Goal: Task Accomplishment & Management: Manage account settings

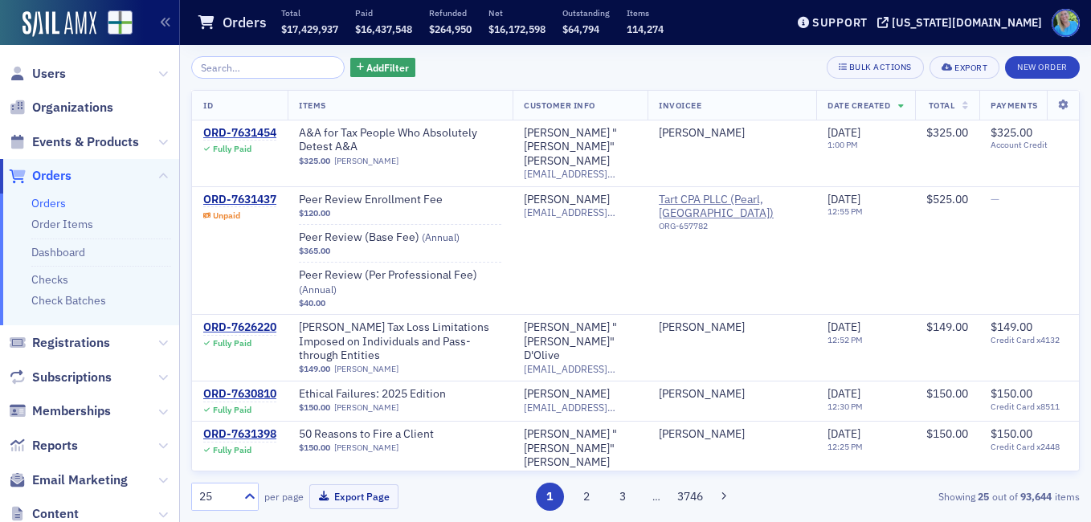
click at [52, 201] on link "Orders" at bounding box center [48, 203] width 35 height 14
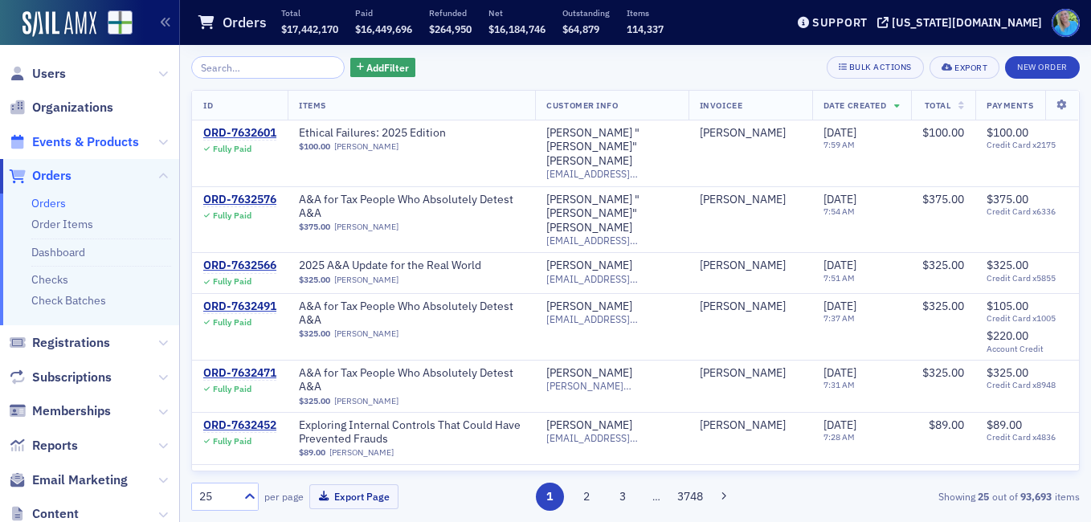
click at [54, 133] on span "Events & Products" at bounding box center [85, 142] width 107 height 18
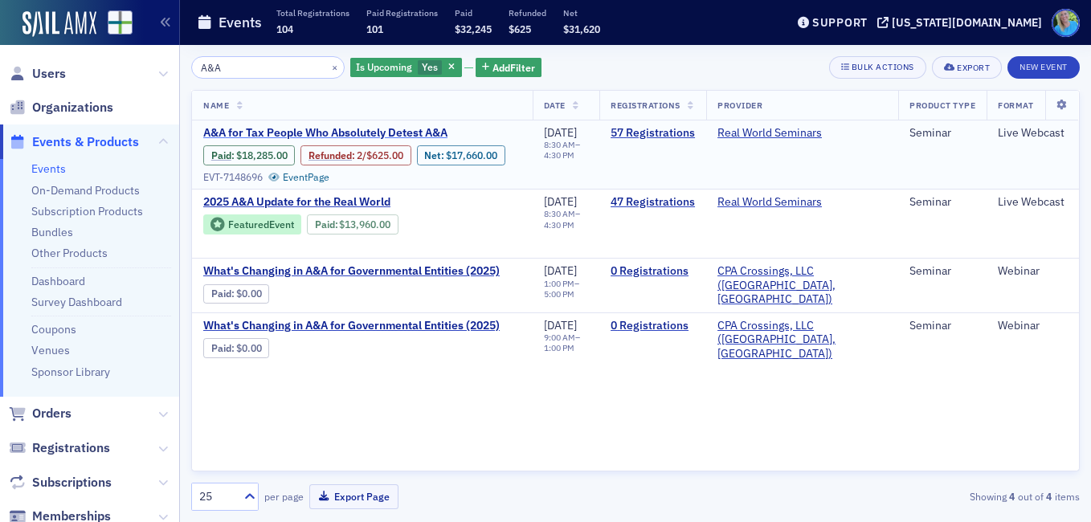
type input "A&A"
click at [431, 129] on span "A&A for Tax People Who Absolutely Detest A&A" at bounding box center [338, 133] width 270 height 14
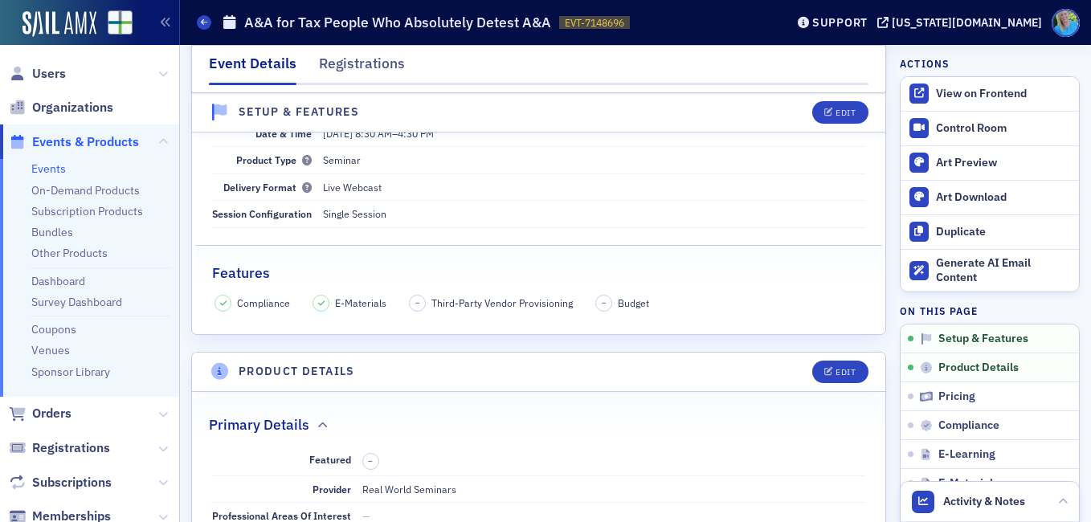
scroll to position [80, 0]
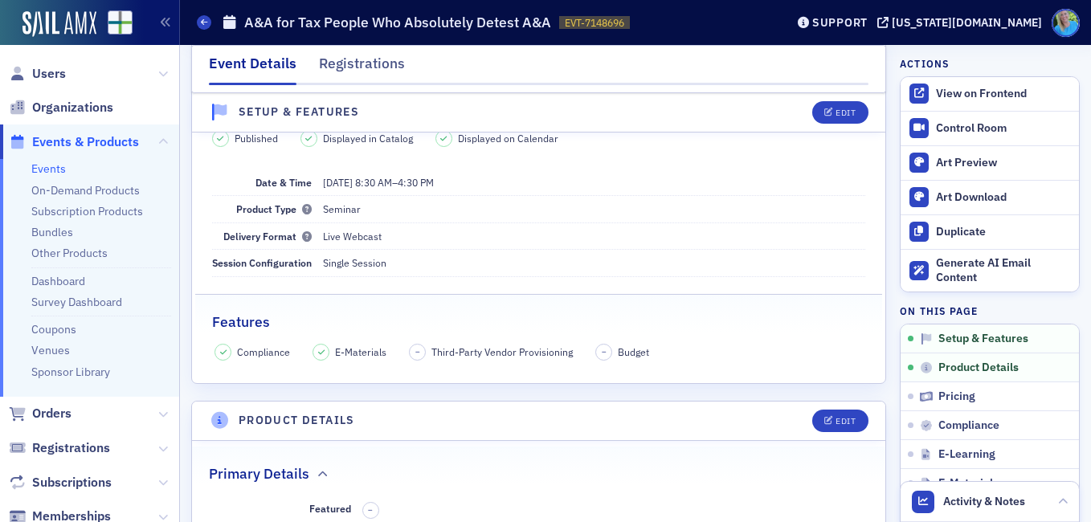
click at [58, 137] on span "Events & Products" at bounding box center [85, 142] width 107 height 18
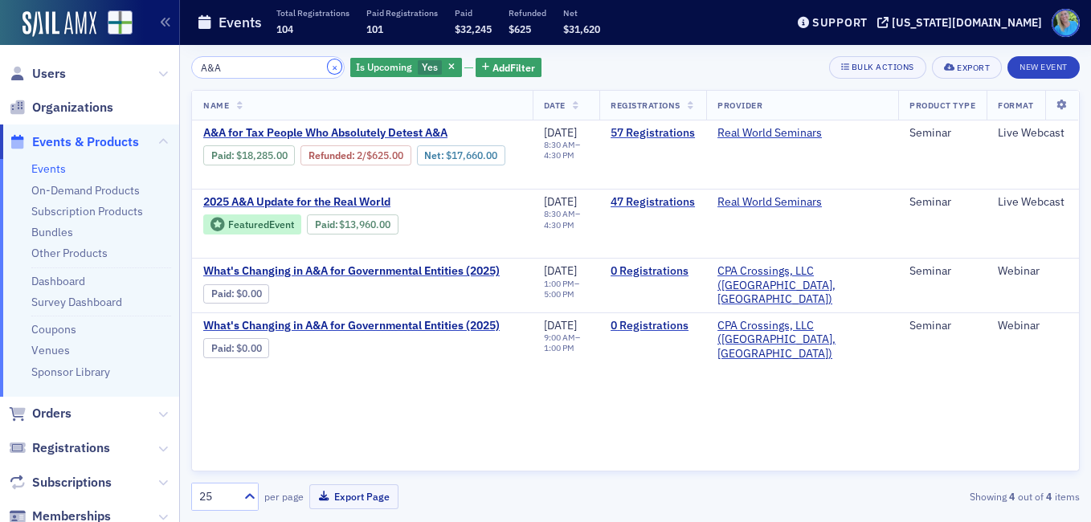
click at [328, 69] on button "×" at bounding box center [335, 66] width 14 height 14
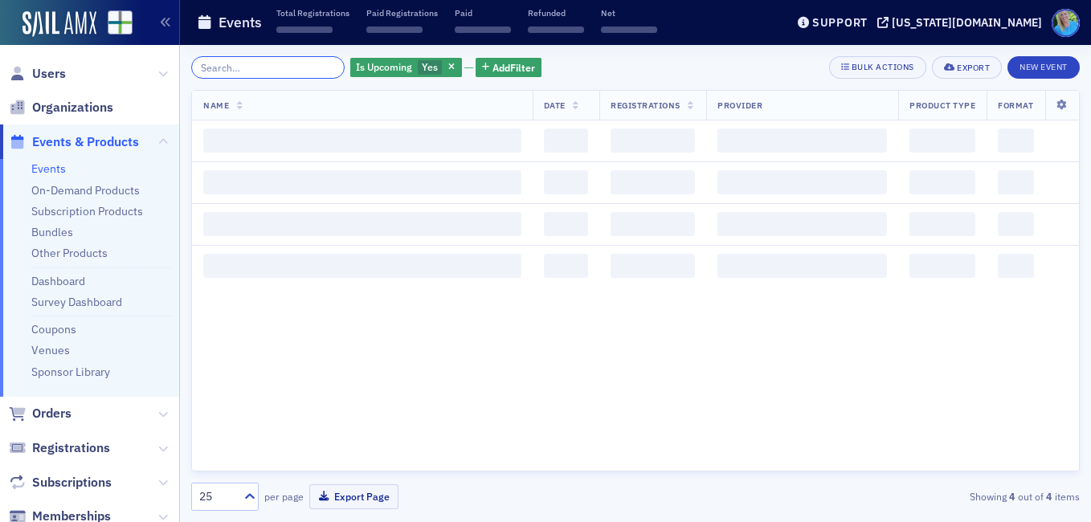
click at [316, 69] on input "search" at bounding box center [267, 67] width 153 height 22
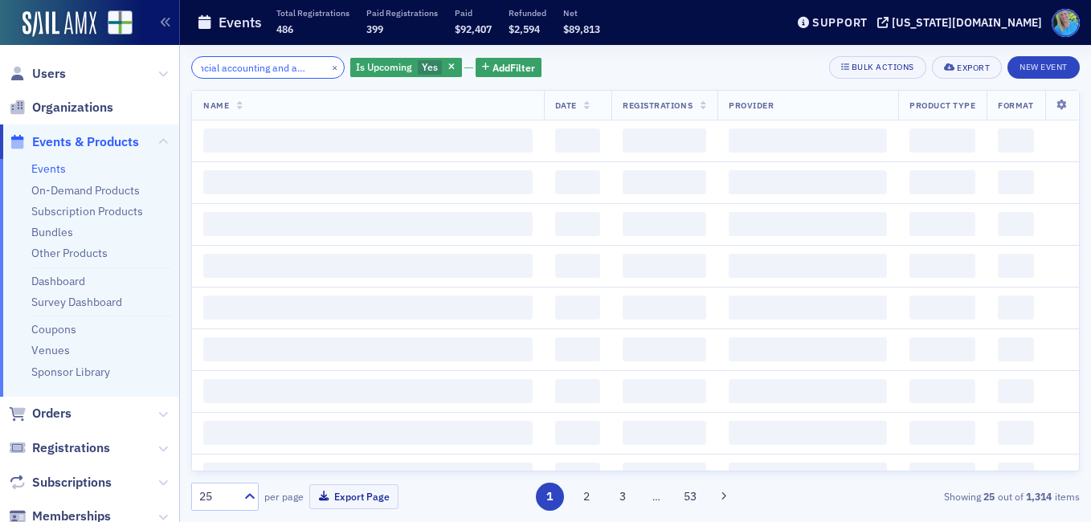
scroll to position [0, 39]
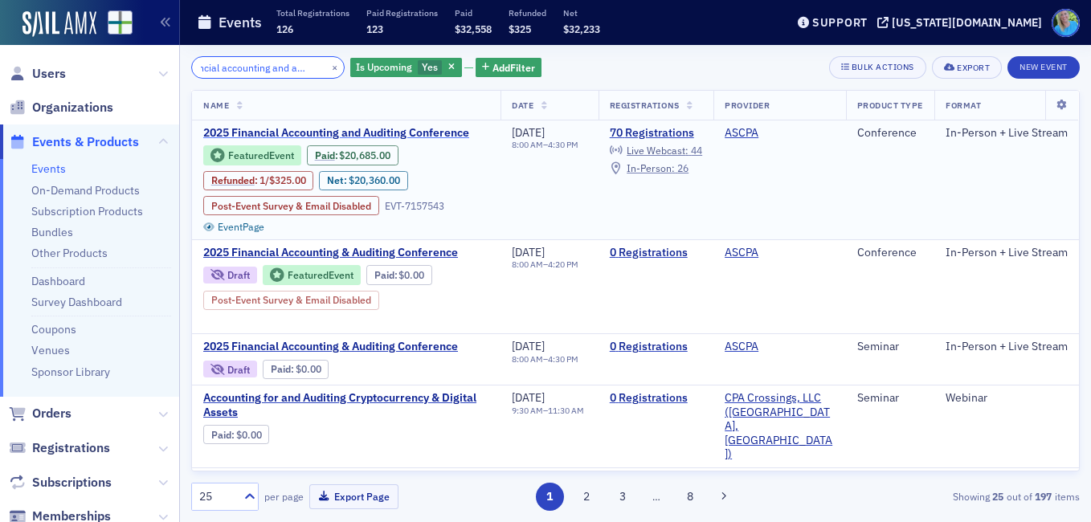
type input "financial accounting and auditing"
click at [373, 128] on span "2025 Financial Accounting and Auditing Conference" at bounding box center [338, 133] width 270 height 14
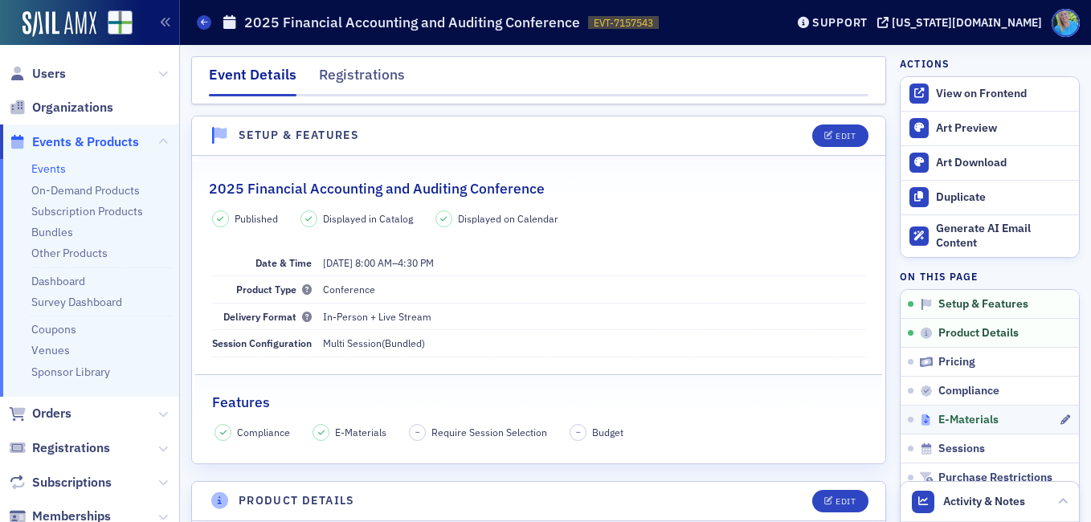
click at [955, 418] on span "E-Materials" at bounding box center [968, 420] width 60 height 14
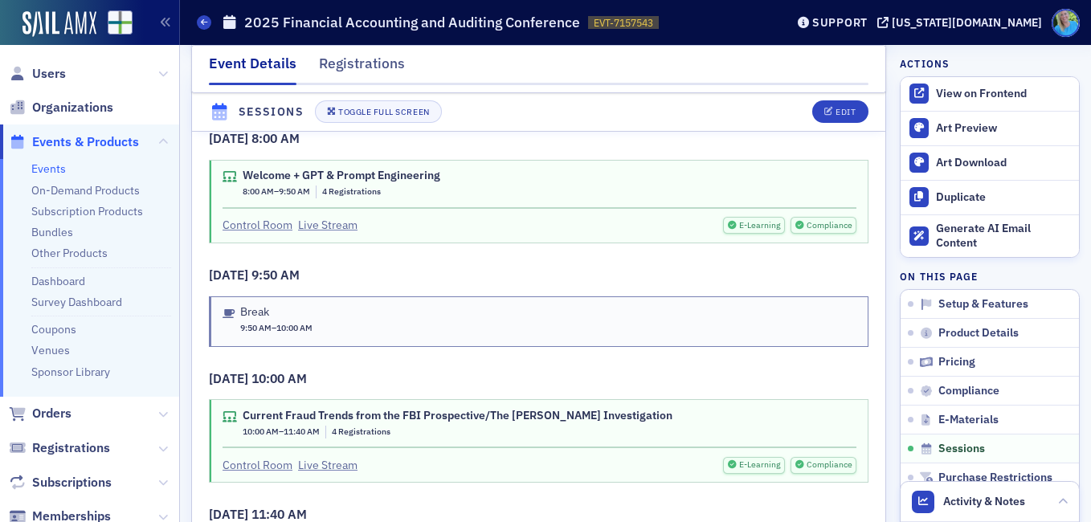
scroll to position [2481, 0]
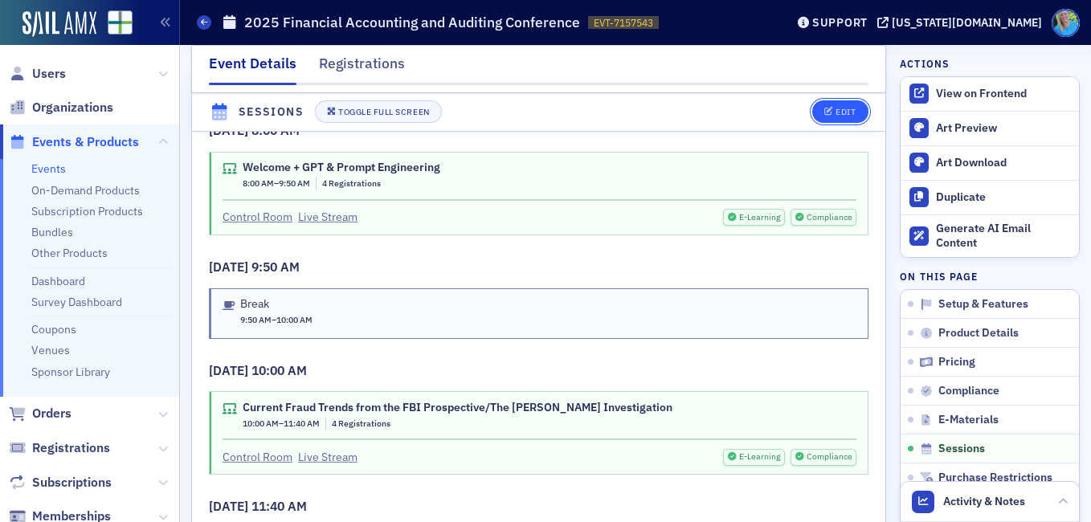
click at [838, 108] on div "Edit" at bounding box center [845, 112] width 20 height 9
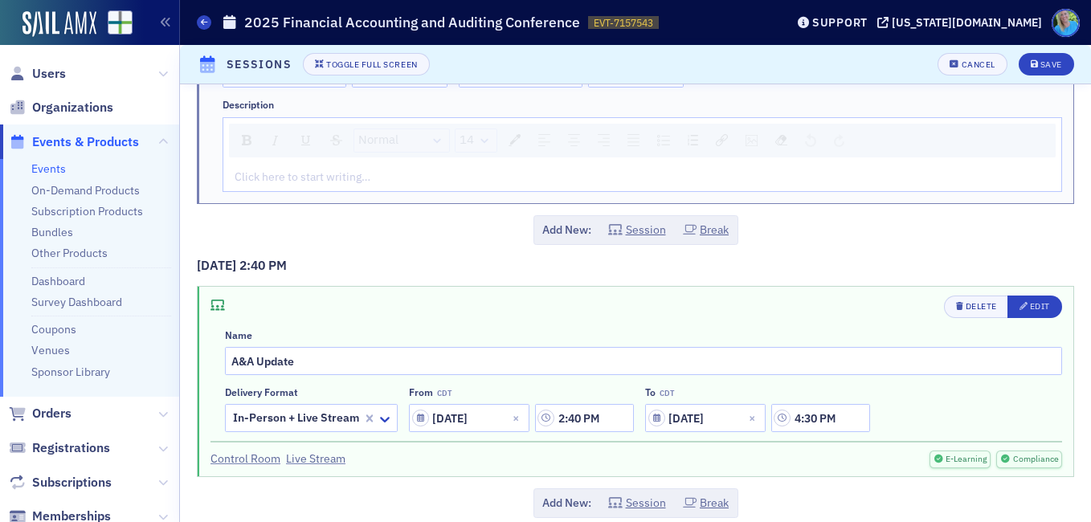
scroll to position [1723, 0]
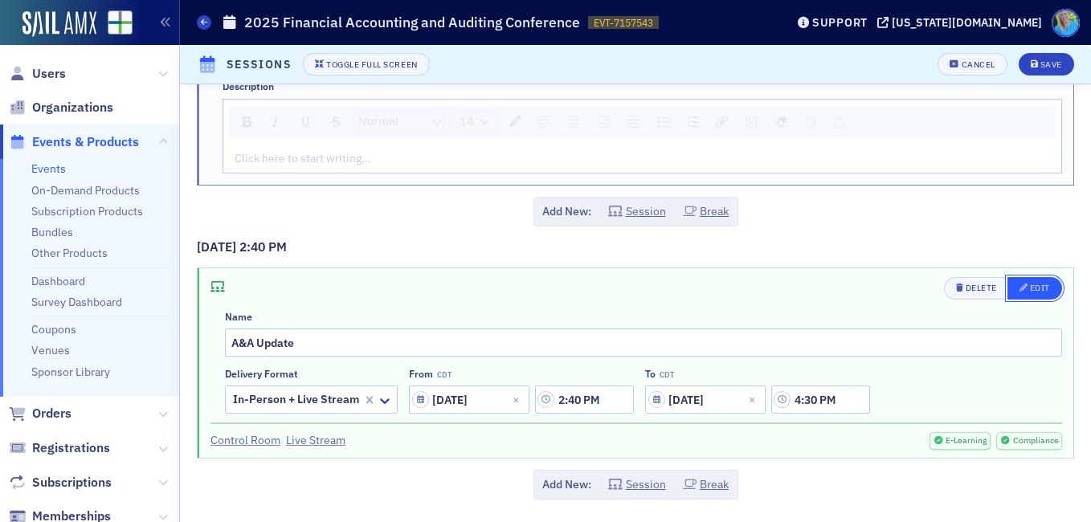
click at [1029, 287] on div "Edit" at bounding box center [1039, 287] width 20 height 9
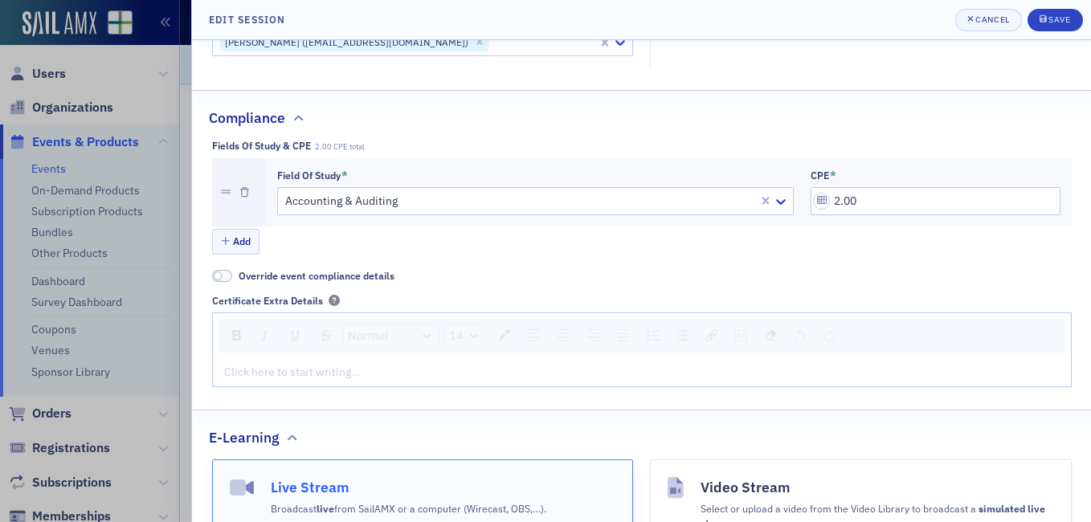
scroll to position [386, 0]
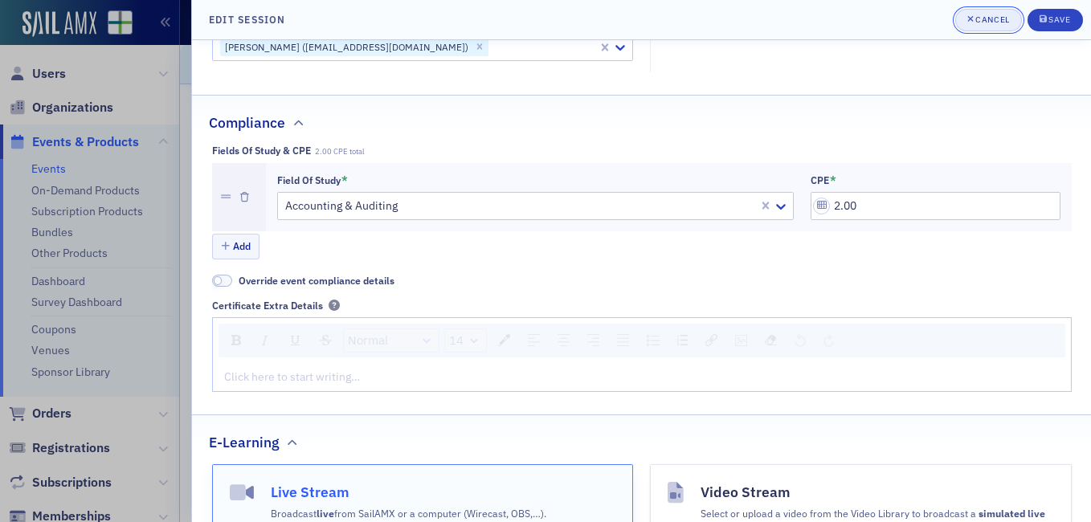
click at [976, 24] on div "Cancel" at bounding box center [992, 19] width 34 height 9
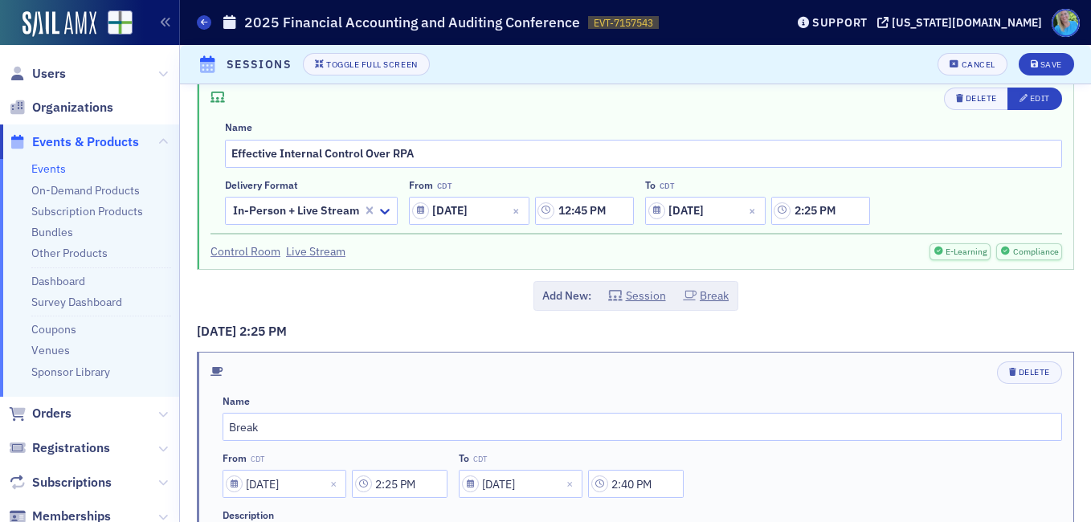
scroll to position [1241, 0]
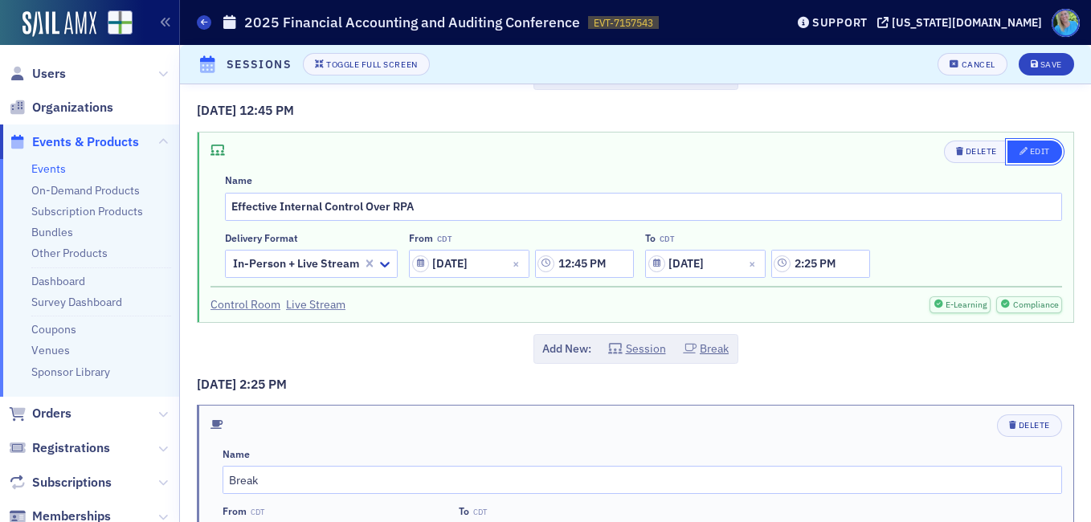
click at [1029, 155] on div "Edit" at bounding box center [1039, 151] width 20 height 9
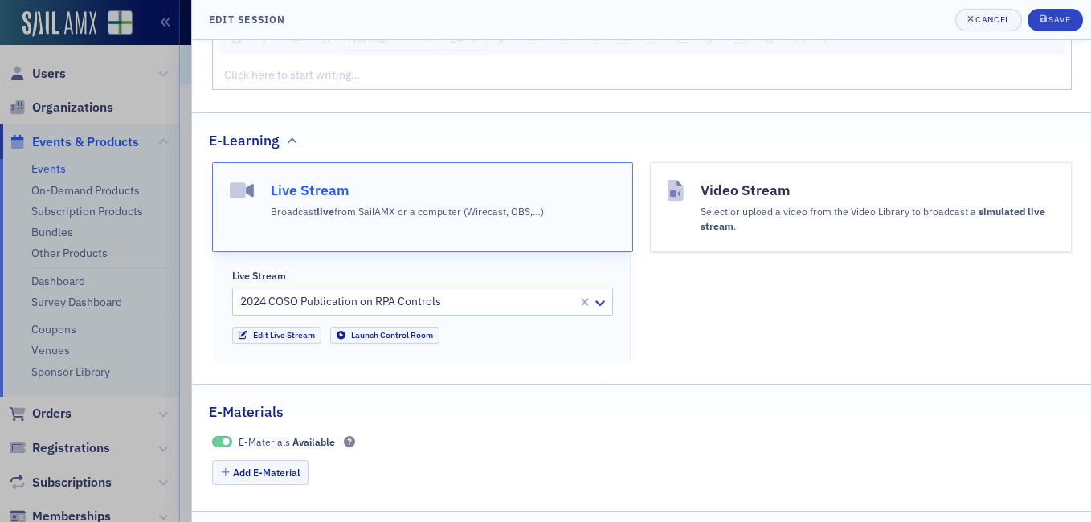
scroll to position [826, 0]
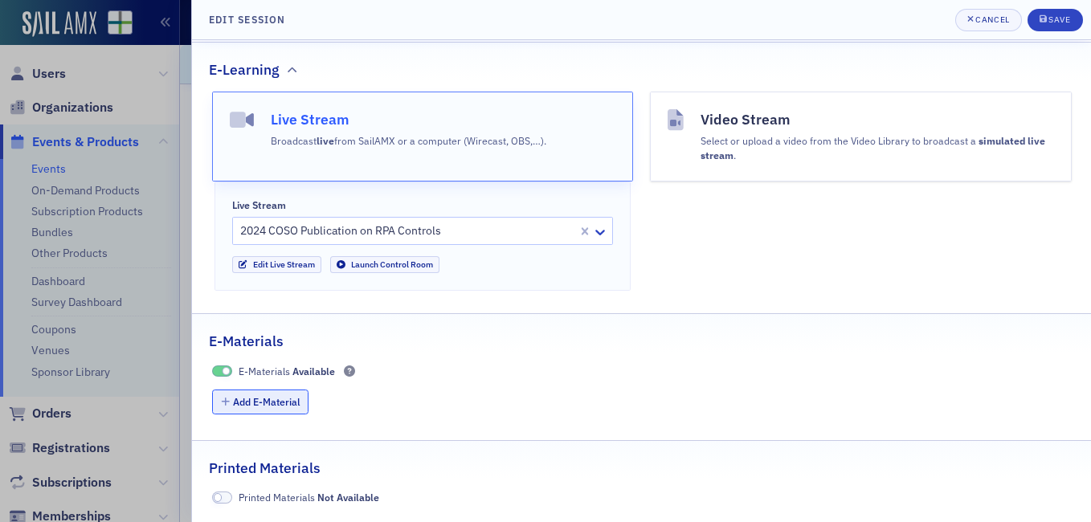
click at [282, 403] on button "Add E-Material" at bounding box center [260, 401] width 97 height 25
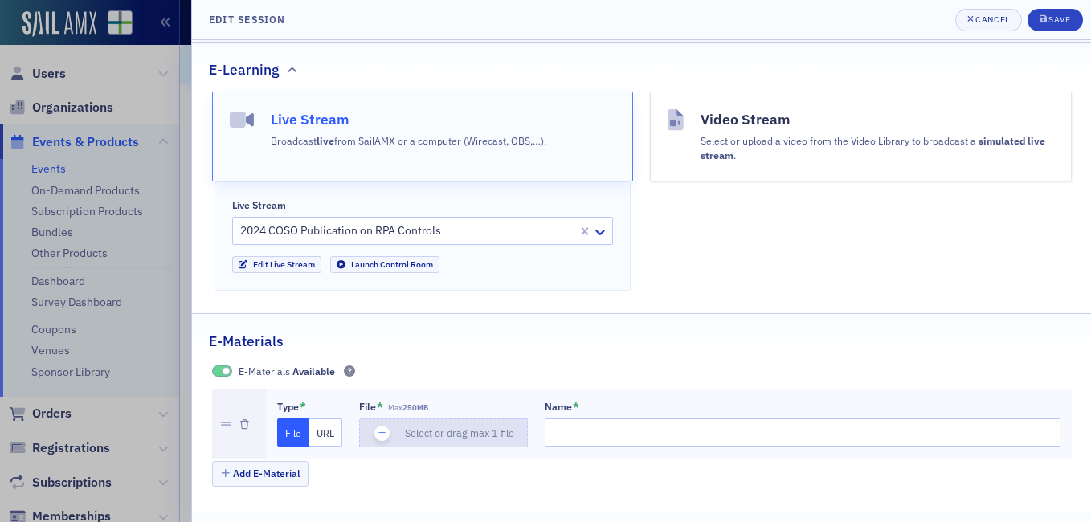
click at [377, 431] on icon "button" at bounding box center [382, 433] width 14 height 14
type input "Effective Internal Control Over RPA_WOODALL_09262025"
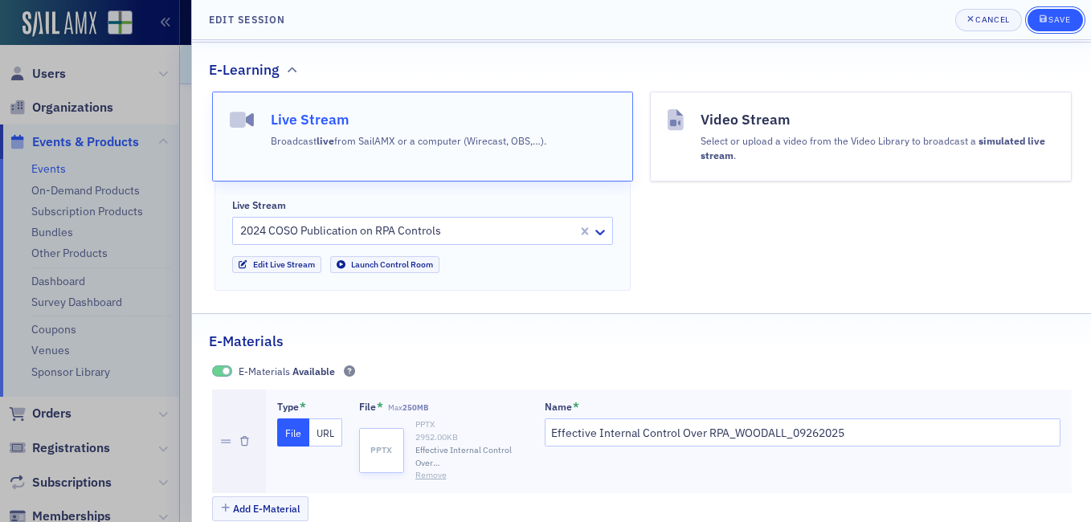
click at [1058, 15] on div "Save" at bounding box center [1059, 19] width 22 height 9
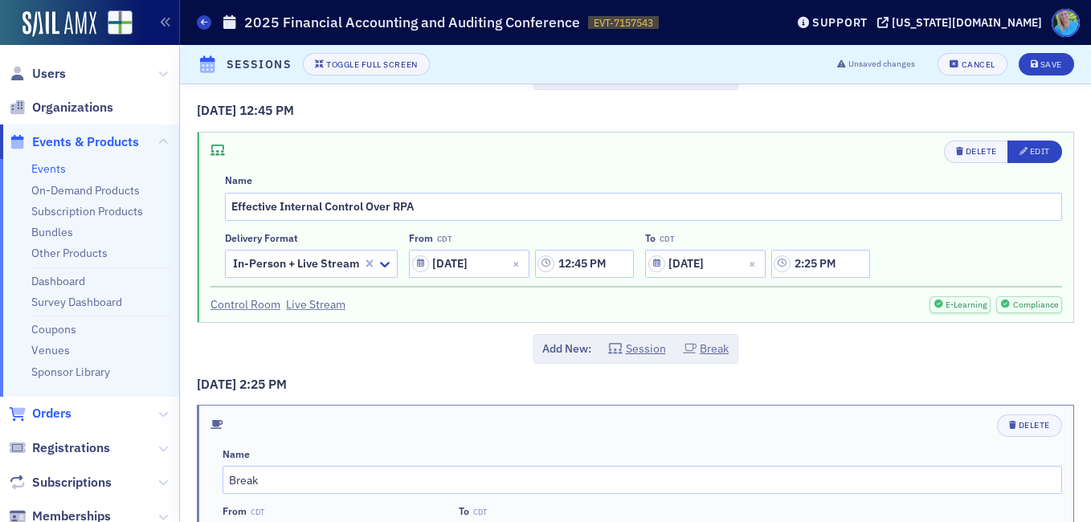
click at [58, 414] on span "Orders" at bounding box center [51, 414] width 39 height 18
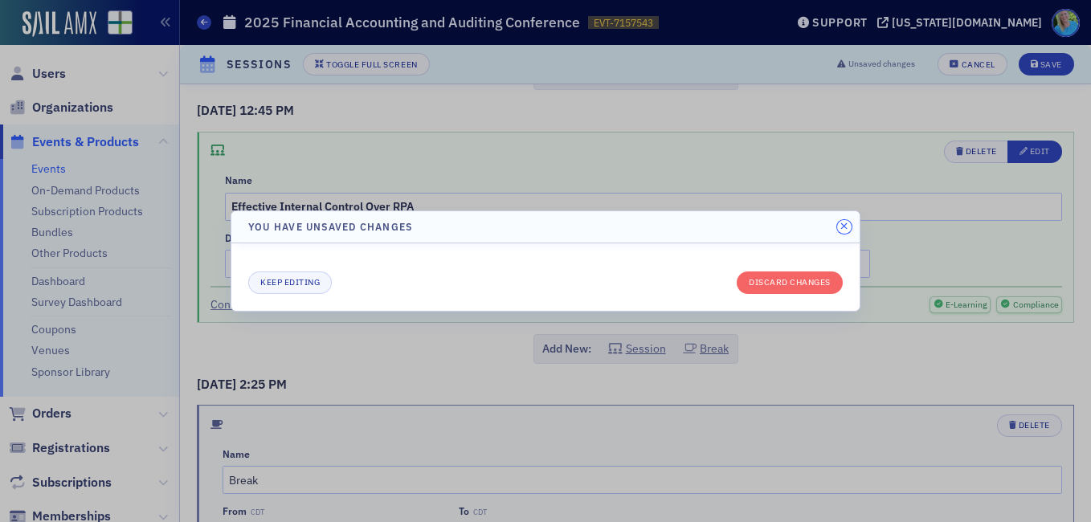
click at [847, 226] on icon "button" at bounding box center [843, 227] width 7 height 10
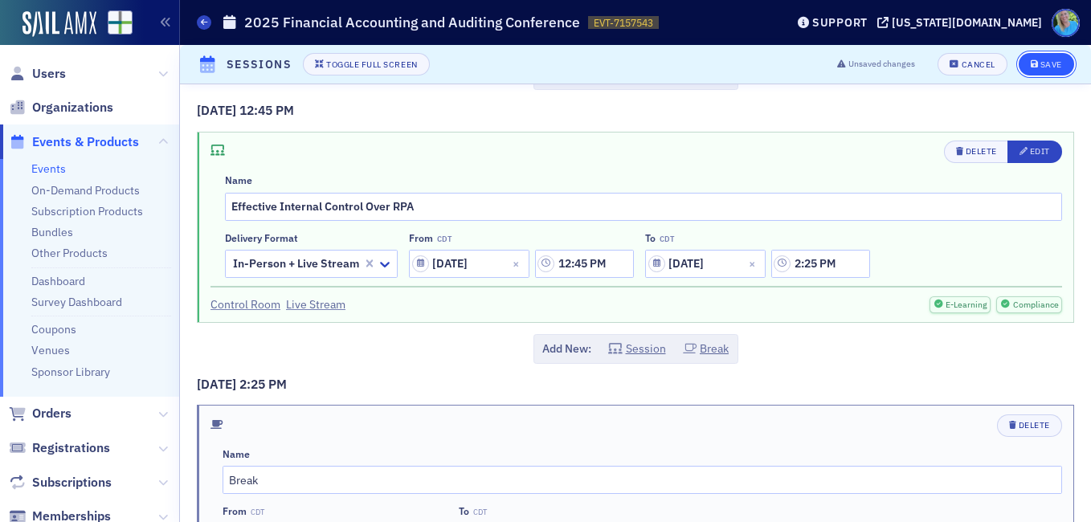
click at [1040, 63] on div "Save" at bounding box center [1051, 64] width 22 height 9
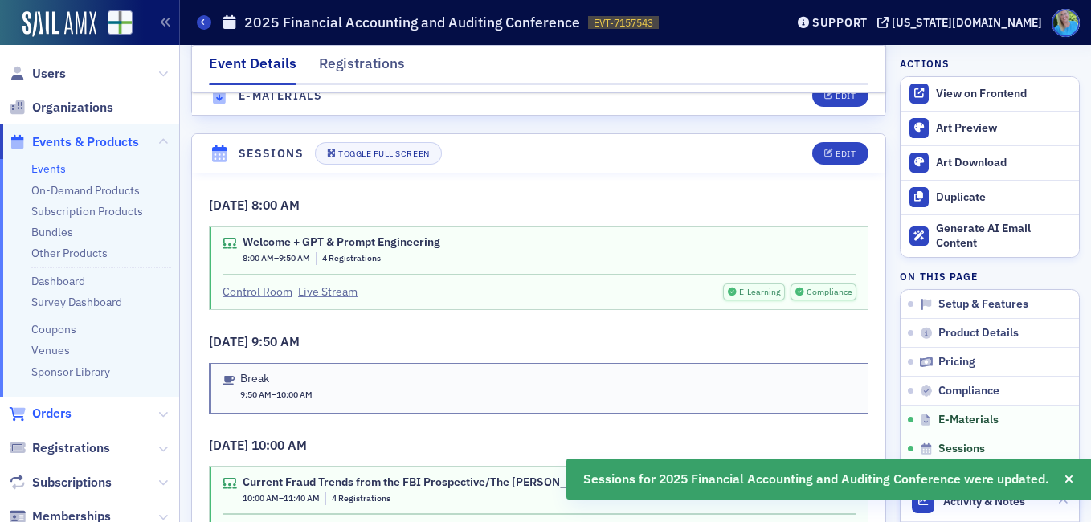
click at [51, 413] on span "Orders" at bounding box center [51, 414] width 39 height 18
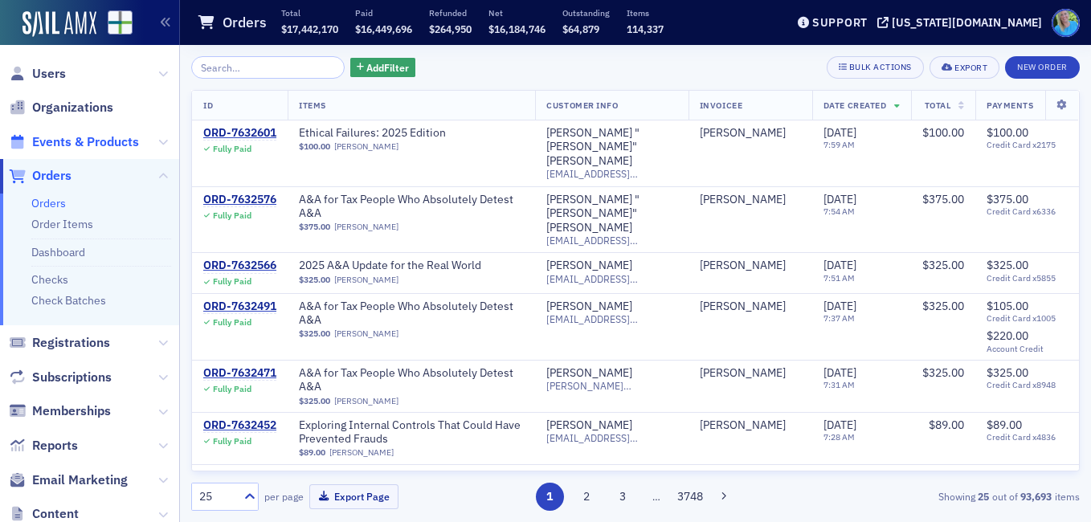
click at [67, 146] on span "Events & Products" at bounding box center [85, 142] width 107 height 18
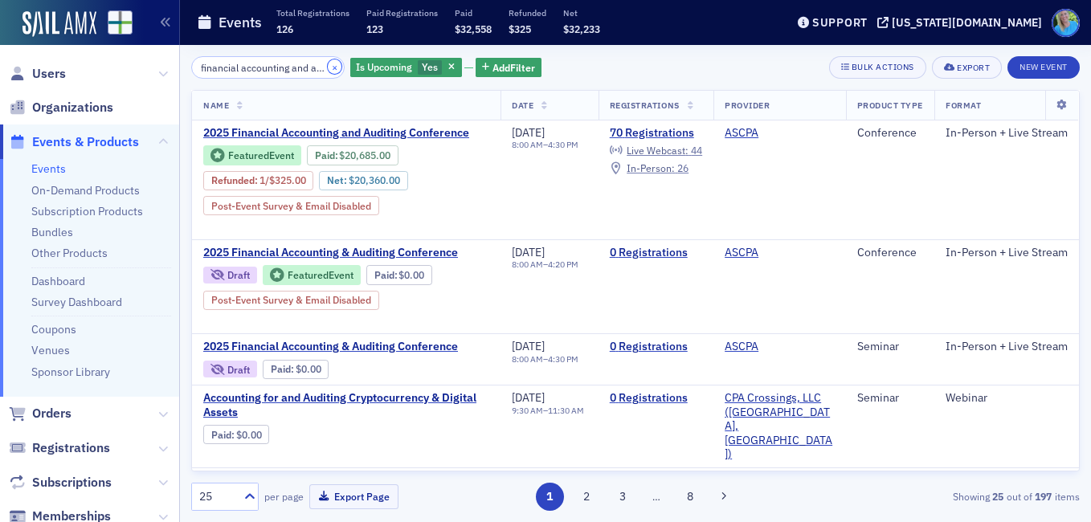
click at [328, 67] on button "×" at bounding box center [335, 66] width 14 height 14
click at [311, 67] on input "financial accounting and auditing" at bounding box center [267, 67] width 153 height 22
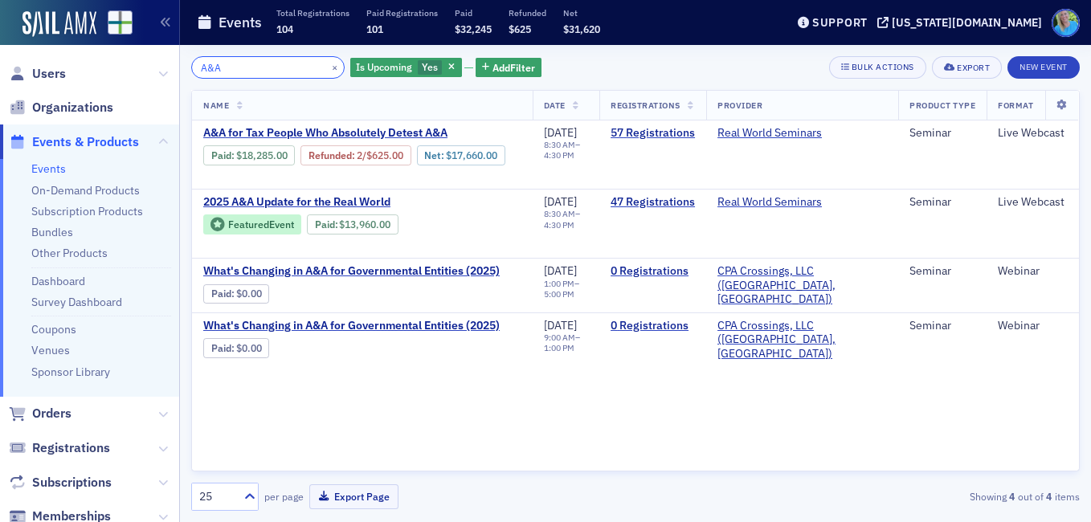
type input "A&A"
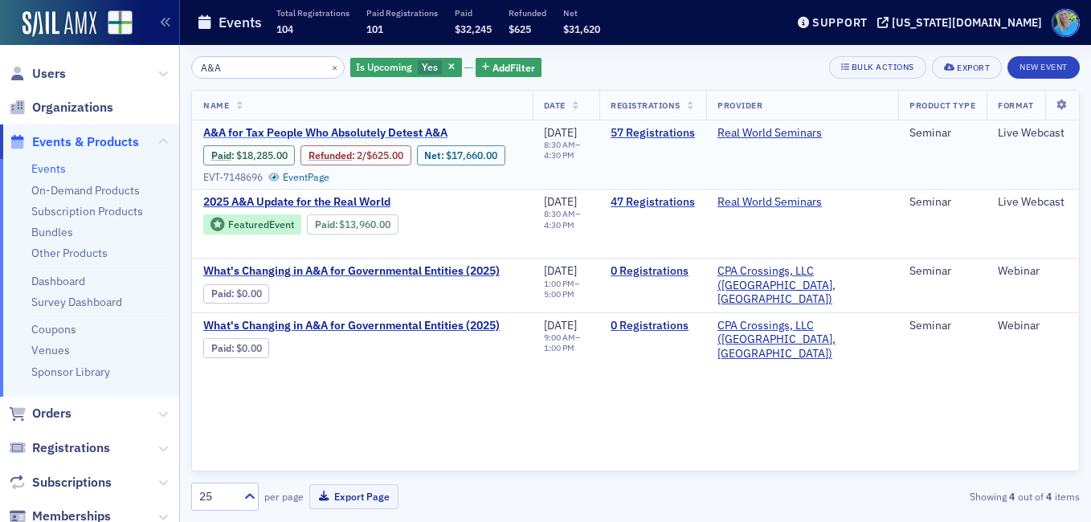
click at [402, 132] on span "A&A for Tax People Who Absolutely Detest A&A" at bounding box center [338, 133] width 270 height 14
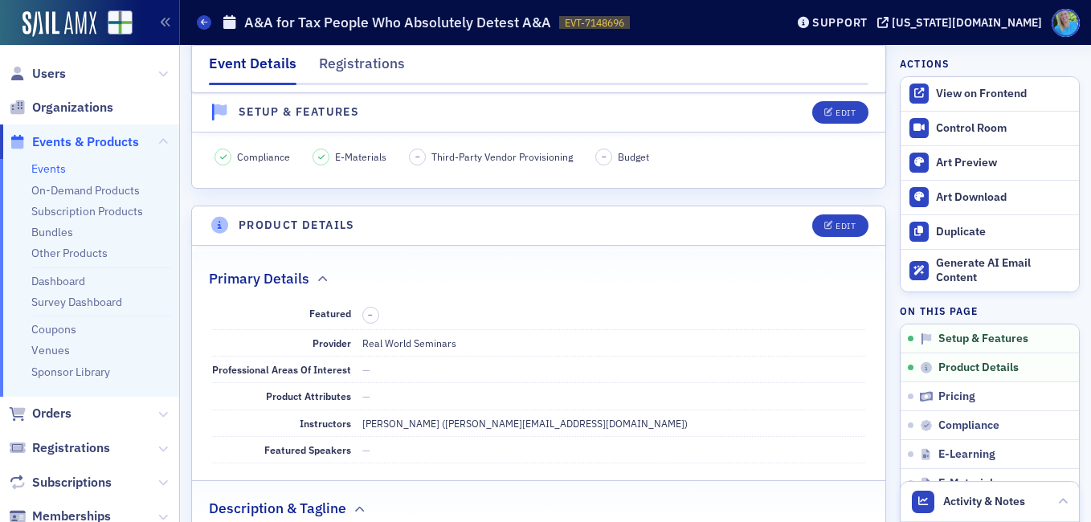
scroll to position [321, 0]
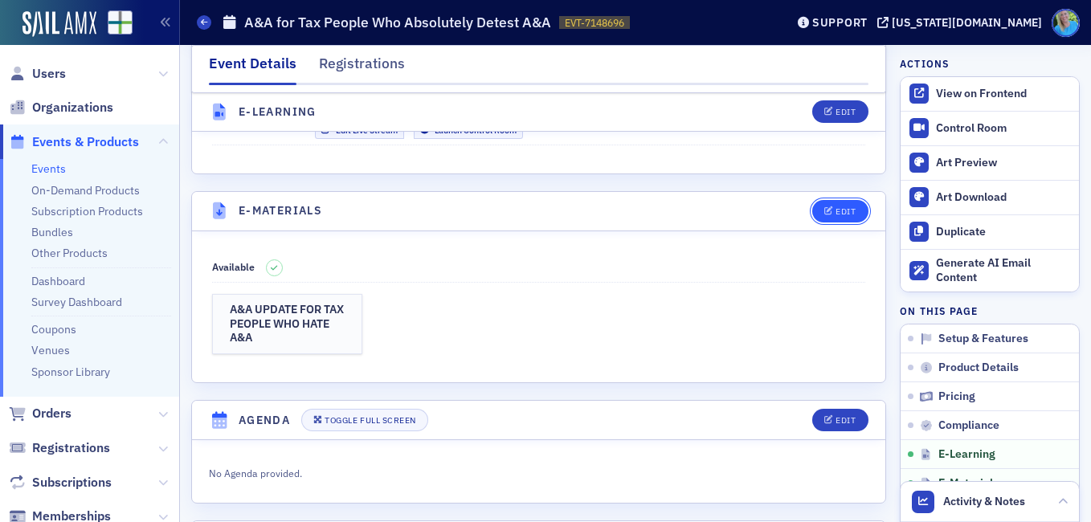
click at [841, 214] on div "Edit" at bounding box center [845, 211] width 20 height 9
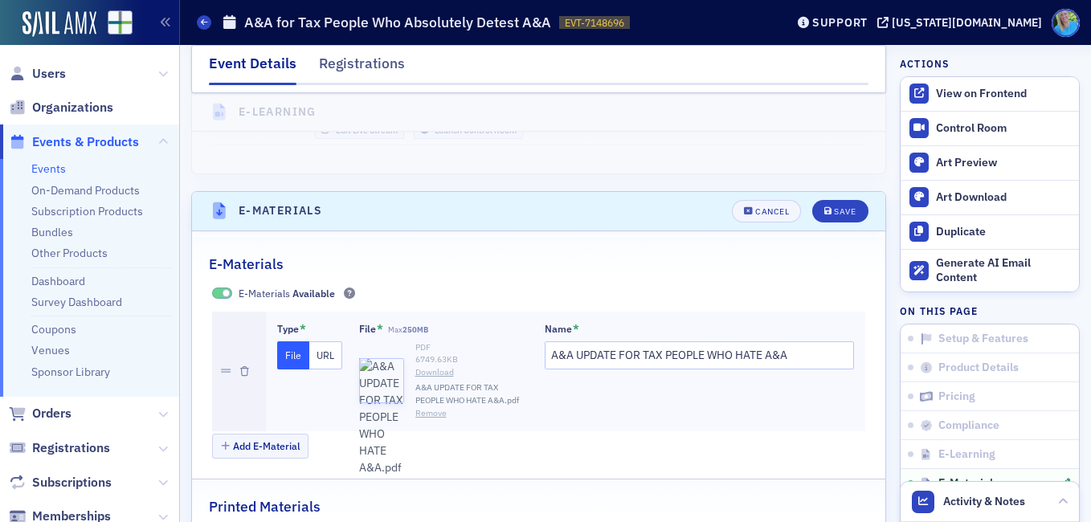
scroll to position [2339, 0]
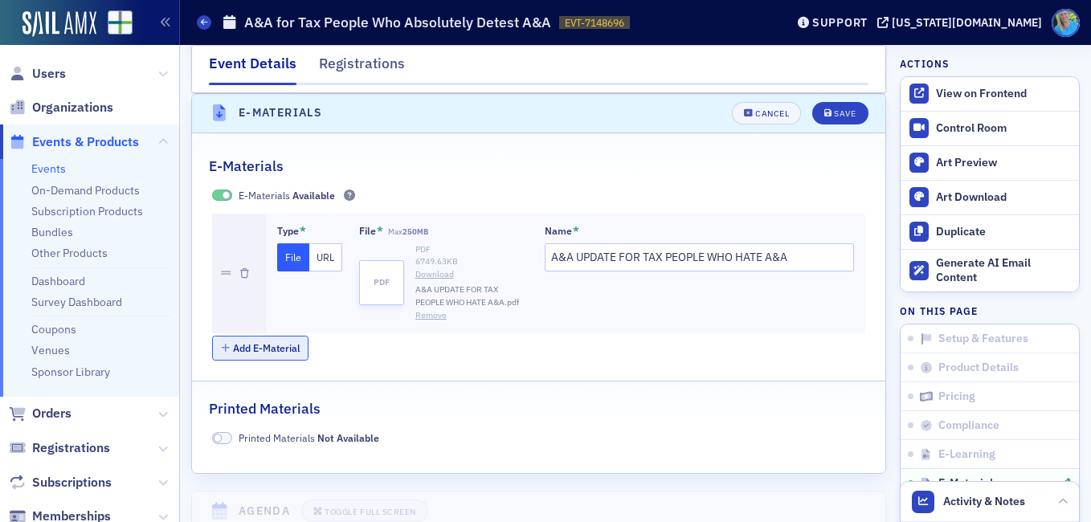
click at [287, 347] on button "Add E-Material" at bounding box center [260, 348] width 97 height 25
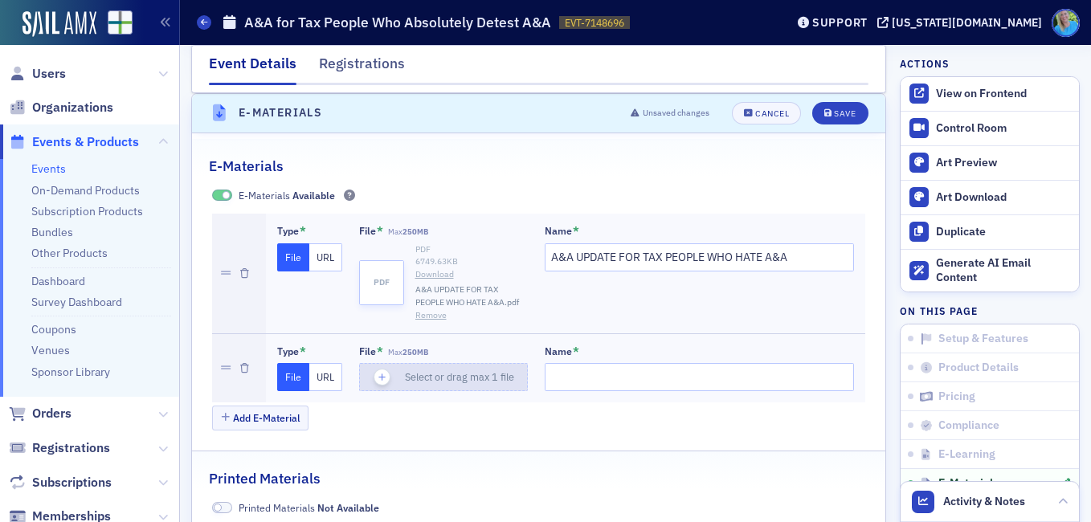
click at [383, 376] on icon "button" at bounding box center [382, 377] width 14 height 14
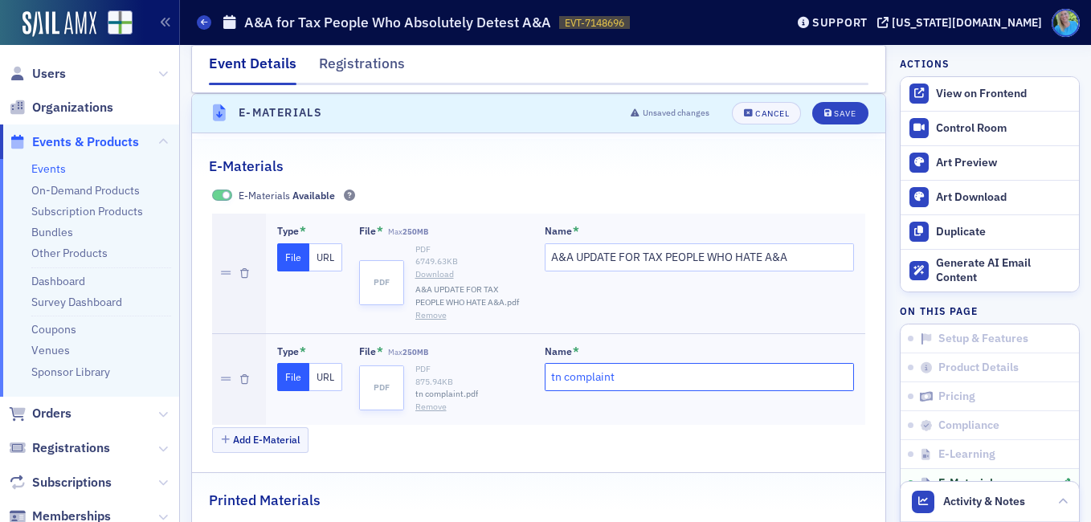
drag, startPoint x: 626, startPoint y: 373, endPoint x: 525, endPoint y: 373, distance: 101.2
click at [525, 373] on div "Type * File URL File * Max 250MB pdf PDF 875.94 KB tn complaint.pdf Remove Sele…" at bounding box center [565, 379] width 577 height 68
type input "TN Complaint"
click at [824, 116] on icon "submit" at bounding box center [828, 113] width 8 height 9
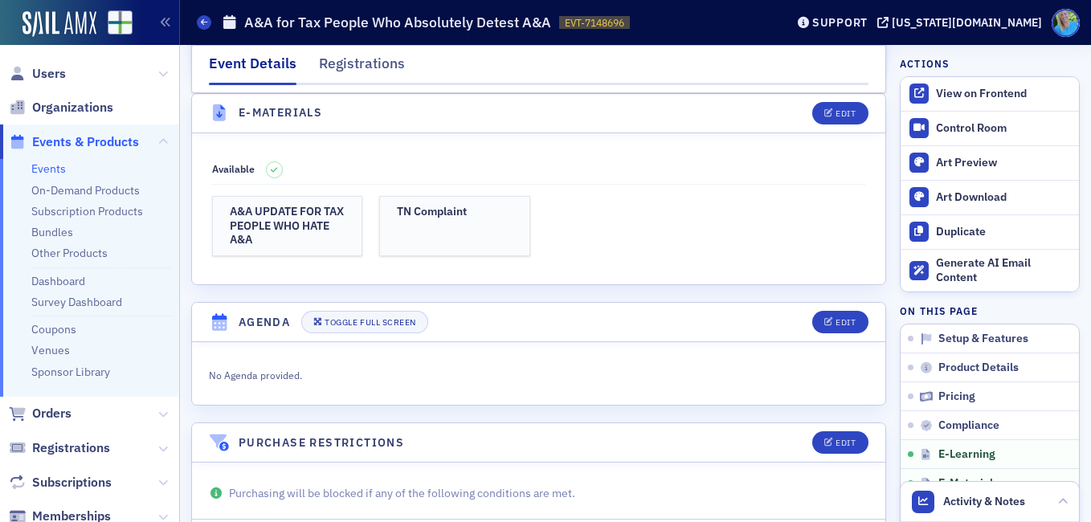
click at [56, 166] on link "Events" at bounding box center [48, 168] width 35 height 14
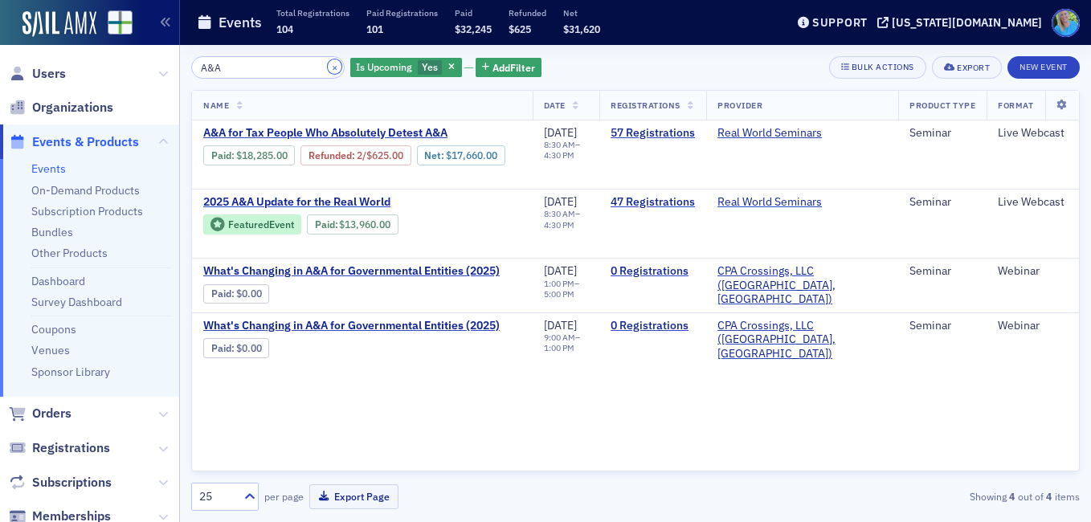
click at [328, 66] on button "×" at bounding box center [335, 66] width 14 height 14
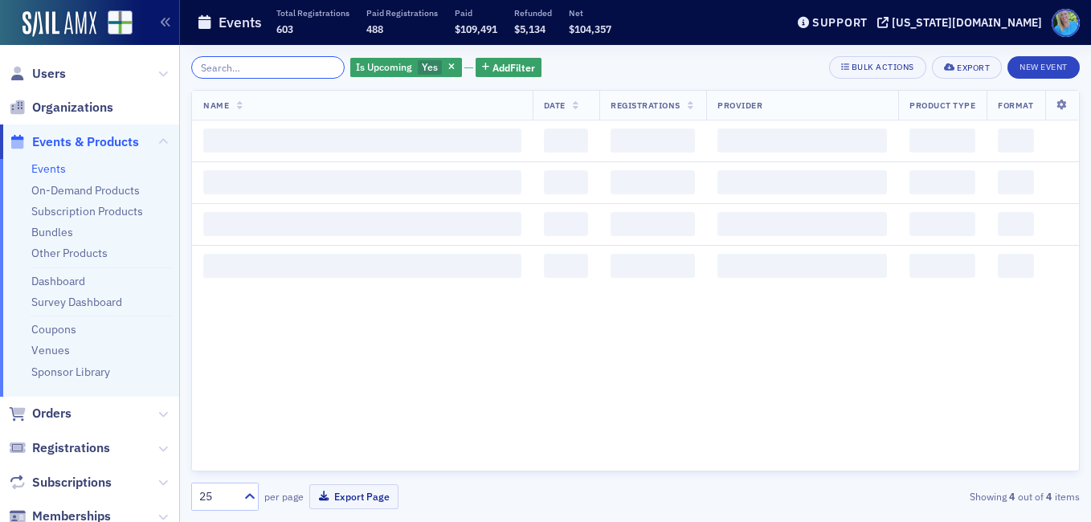
click at [309, 66] on input "search" at bounding box center [267, 67] width 153 height 22
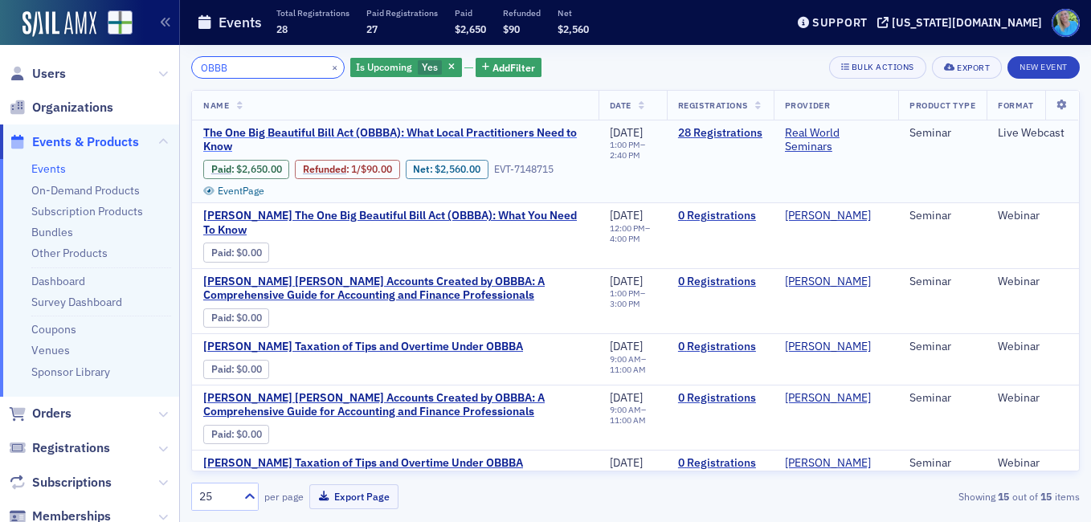
type input "OBBB"
click at [398, 133] on span "The One Big Beautiful Bill Act (OBBBA): What Local Practitioners Need to Know" at bounding box center [395, 140] width 384 height 28
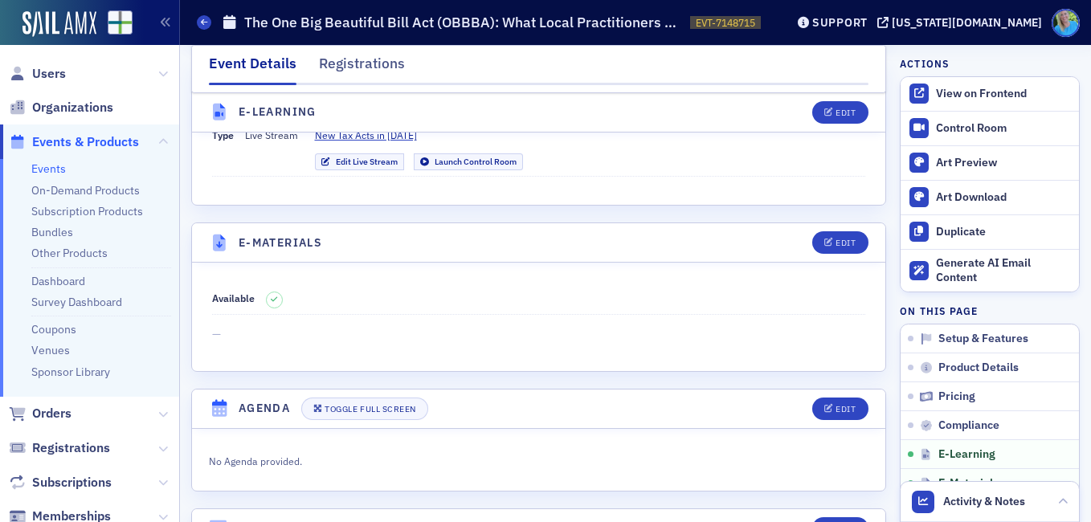
scroll to position [2248, 0]
click at [835, 248] on div "Edit" at bounding box center [845, 244] width 20 height 9
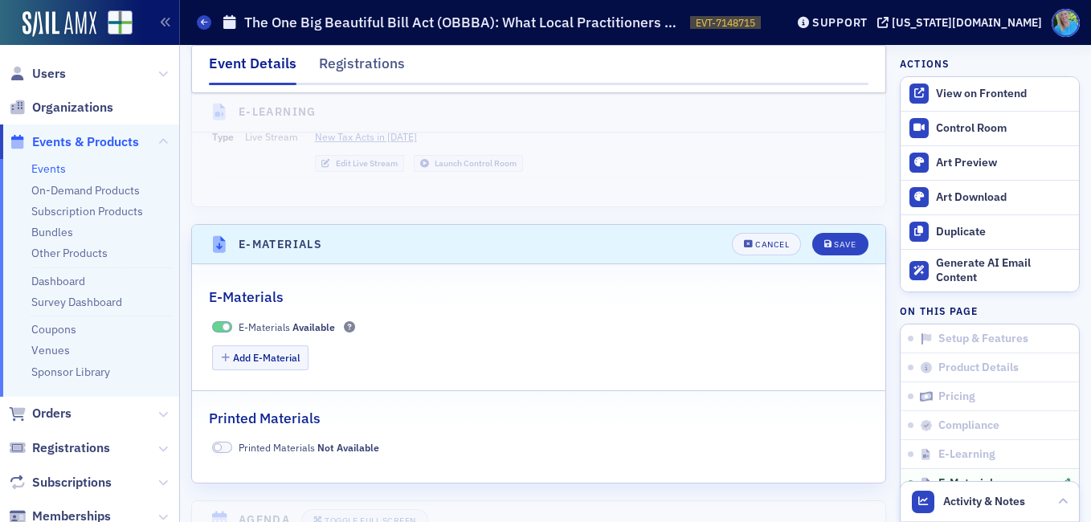
scroll to position [2379, 0]
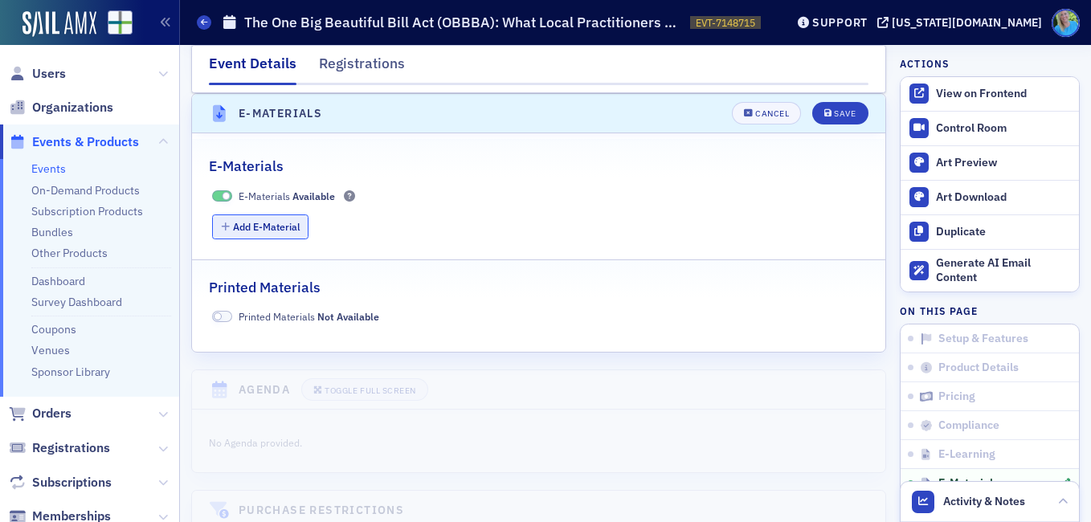
click at [296, 228] on button "Add E-Material" at bounding box center [260, 226] width 97 height 25
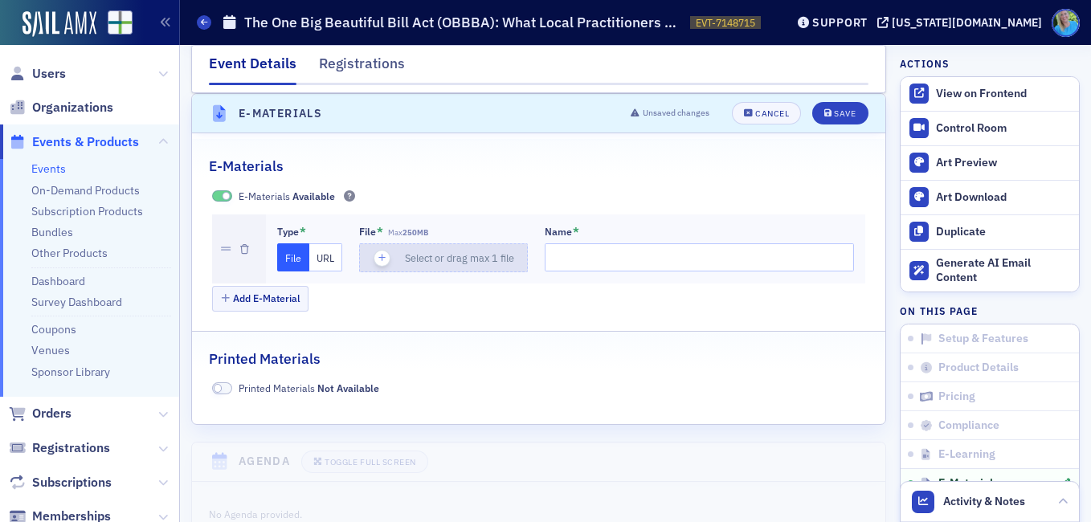
click at [380, 258] on icon "button" at bounding box center [382, 258] width 14 height 14
type input "OBBBA SECTION 70120"
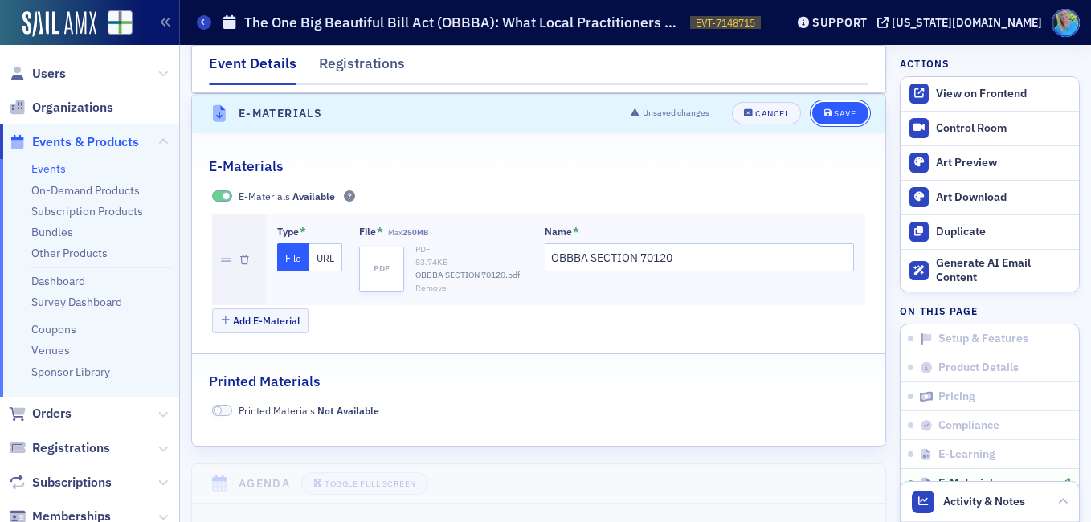
click at [837, 109] on div "Save" at bounding box center [845, 113] width 22 height 9
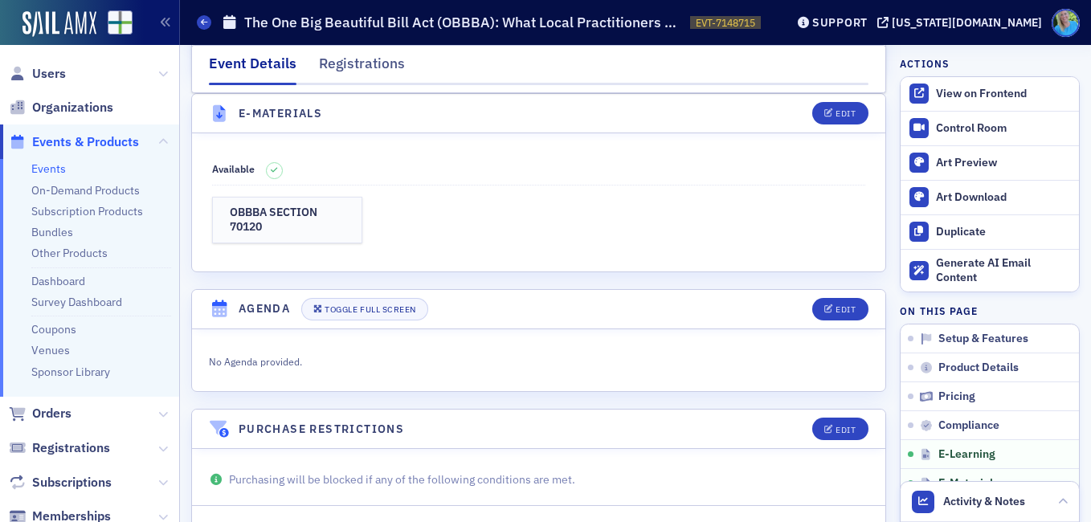
click at [80, 138] on span "Events & Products" at bounding box center [85, 142] width 107 height 18
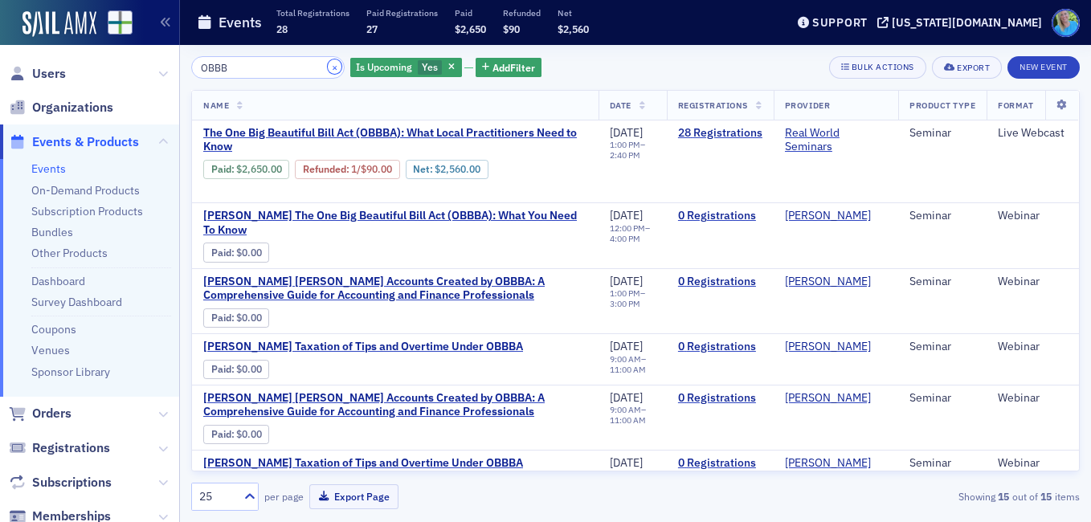
click at [328, 68] on button "×" at bounding box center [335, 66] width 14 height 14
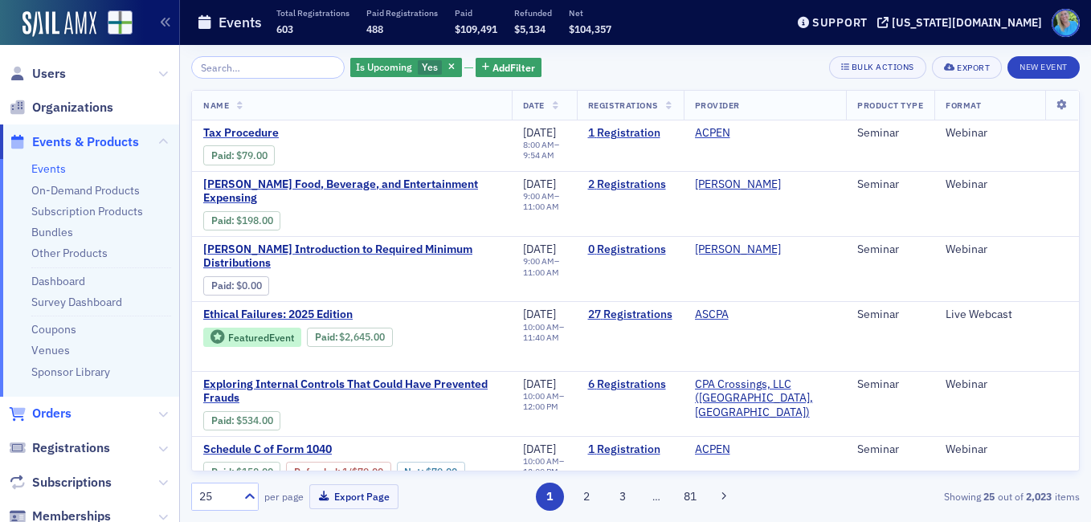
click at [67, 418] on span "Orders" at bounding box center [51, 414] width 39 height 18
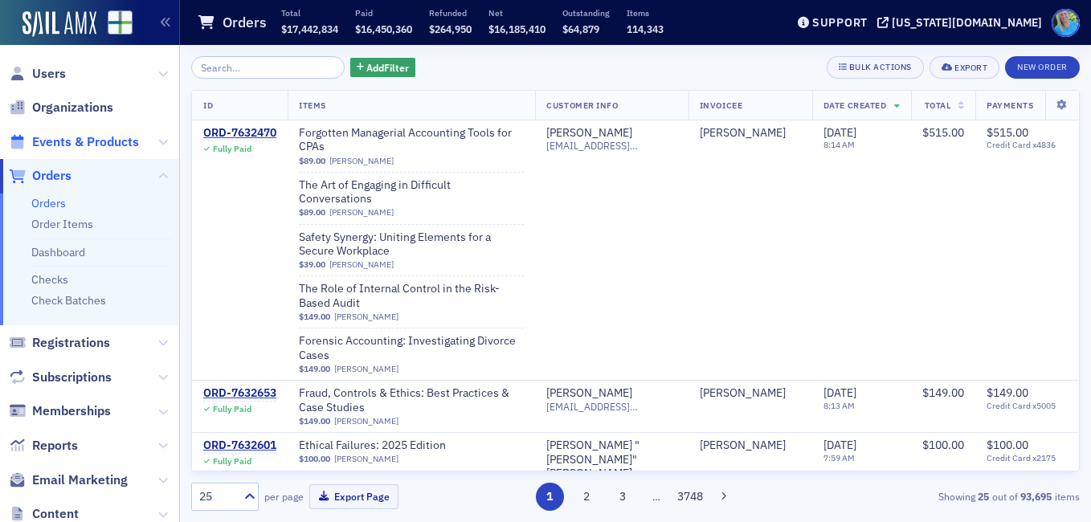
click at [92, 138] on span "Events & Products" at bounding box center [85, 142] width 107 height 18
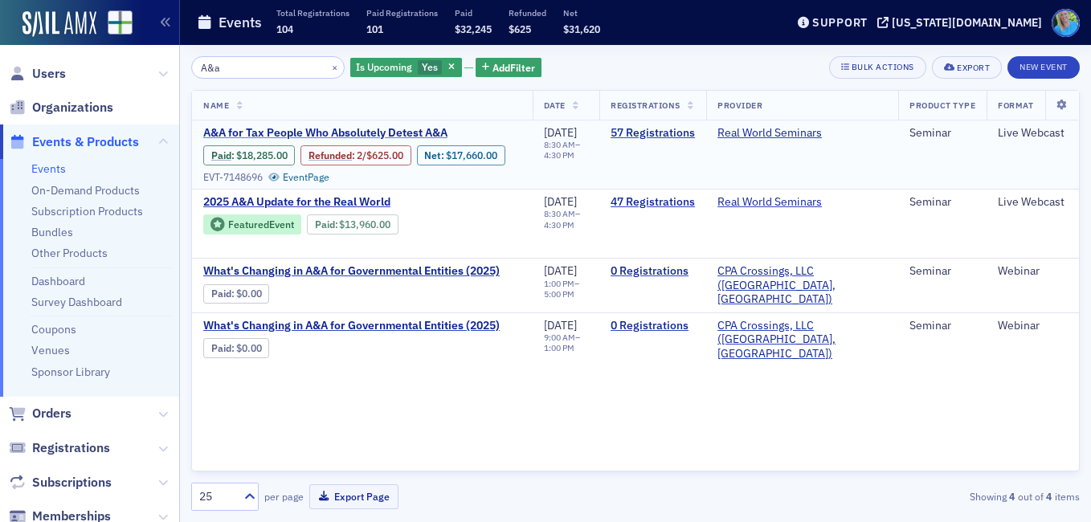
type input "A&a"
click at [343, 133] on span "A&A for Tax People Who Absolutely Detest A&A" at bounding box center [338, 133] width 270 height 14
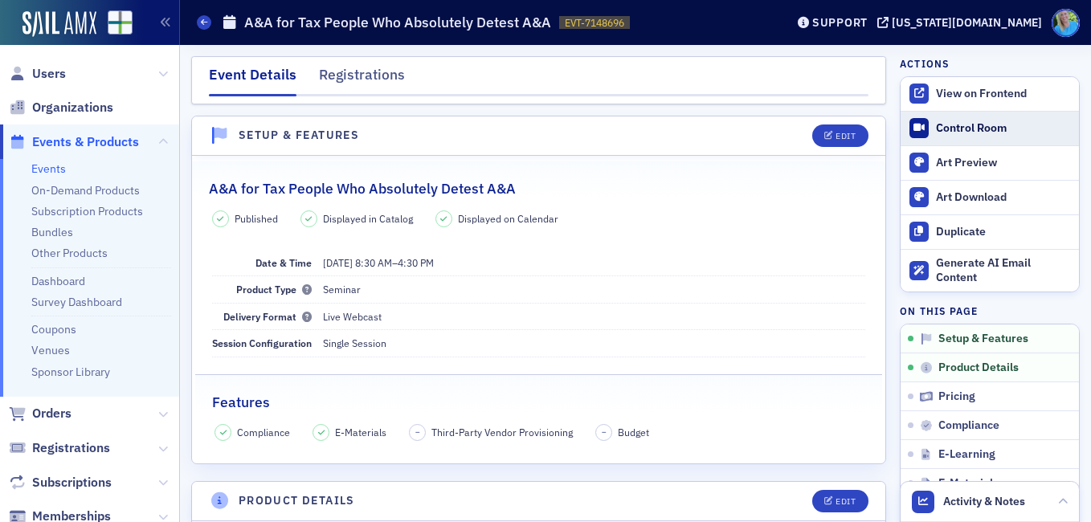
click at [960, 112] on link "Control Room" at bounding box center [989, 129] width 178 height 34
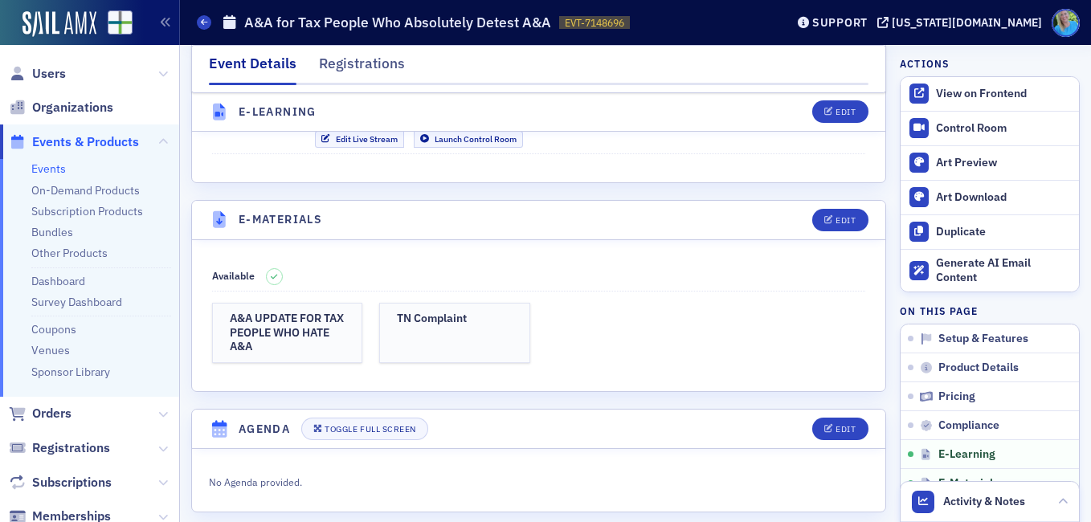
scroll to position [2206, 0]
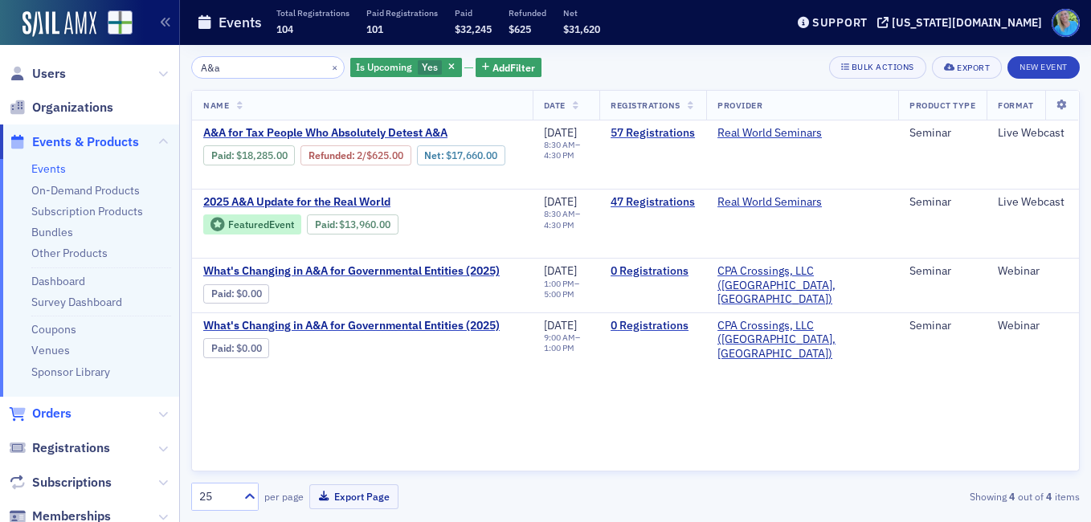
click at [62, 408] on span "Orders" at bounding box center [51, 414] width 39 height 18
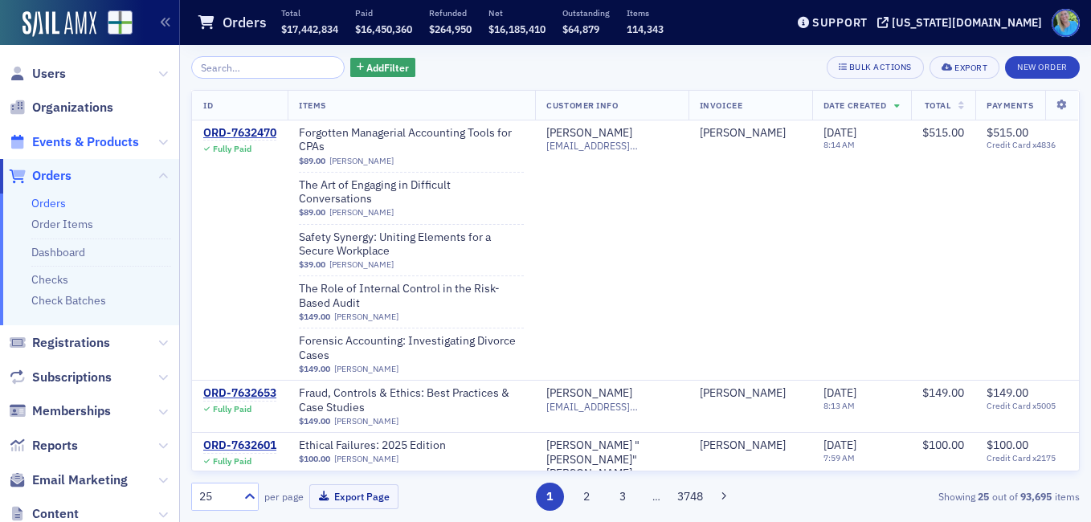
click at [84, 133] on span "Events & Products" at bounding box center [85, 142] width 107 height 18
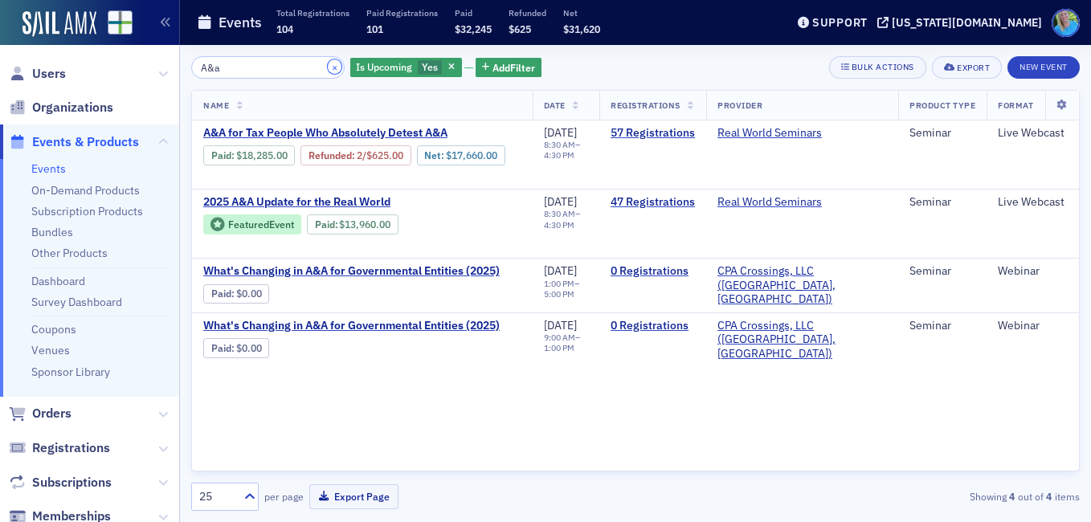
click at [328, 67] on button "×" at bounding box center [335, 66] width 14 height 14
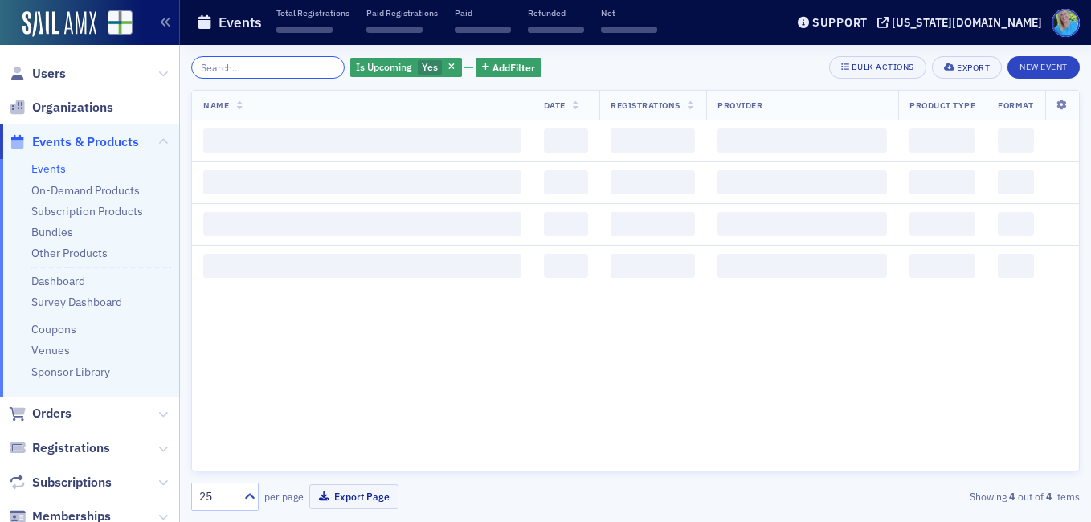
click at [296, 56] on input "search" at bounding box center [267, 67] width 153 height 22
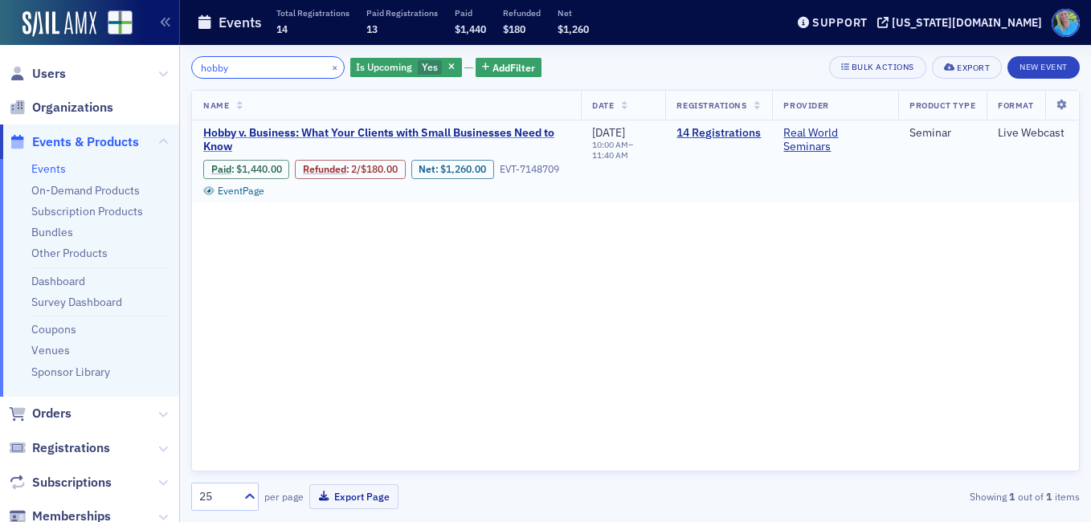
type input "hobby"
click at [302, 129] on span "Hobby v. Business: What Your Clients with Small Businesses Need to Know" at bounding box center [386, 140] width 366 height 28
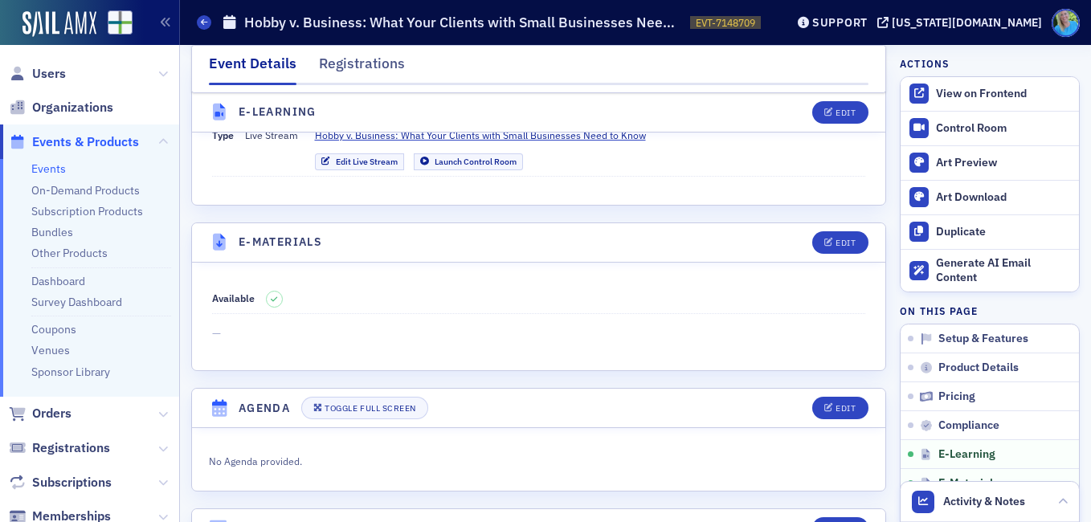
scroll to position [2248, 0]
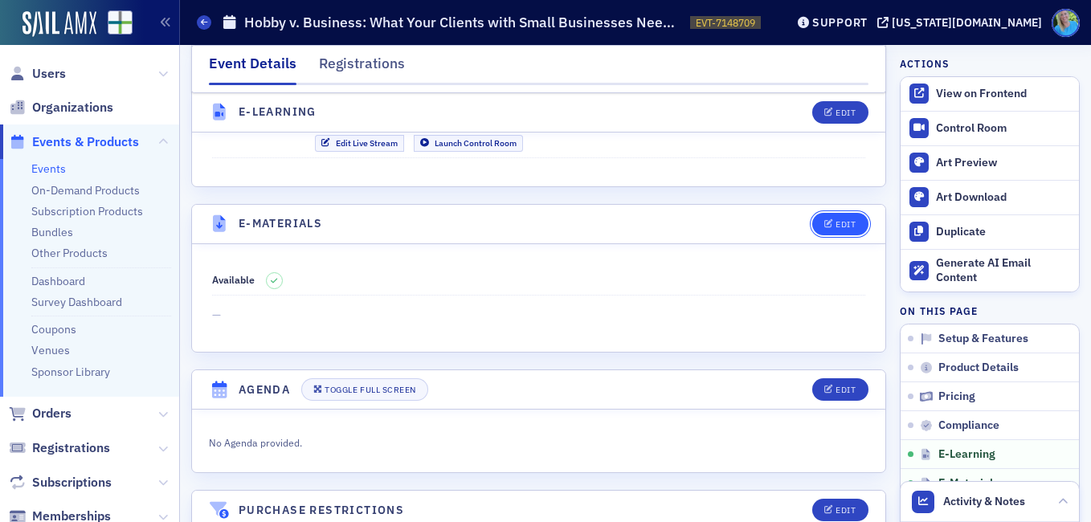
click at [847, 235] on button "Edit" at bounding box center [839, 224] width 55 height 22
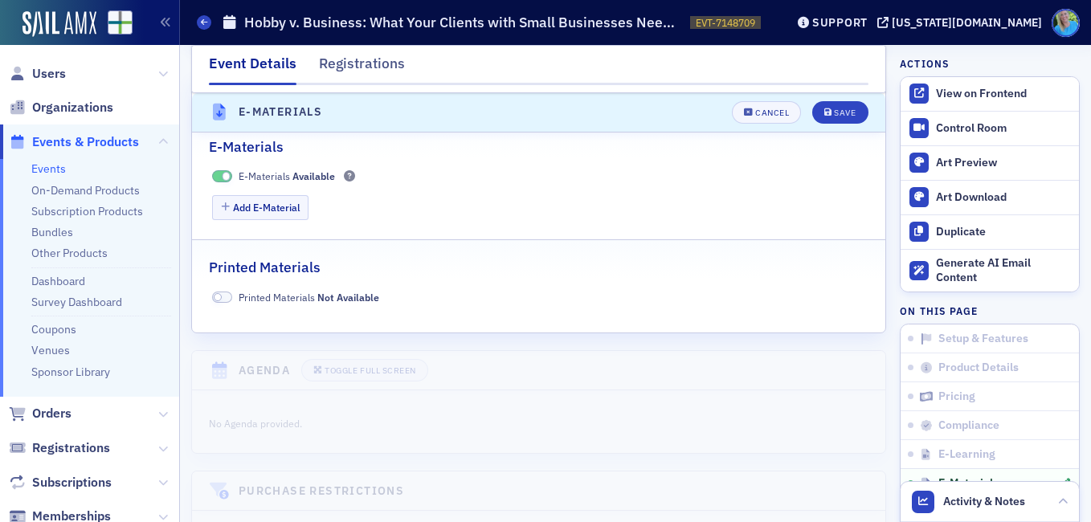
scroll to position [2379, 0]
click at [287, 219] on button "Add E-Material" at bounding box center [260, 206] width 97 height 25
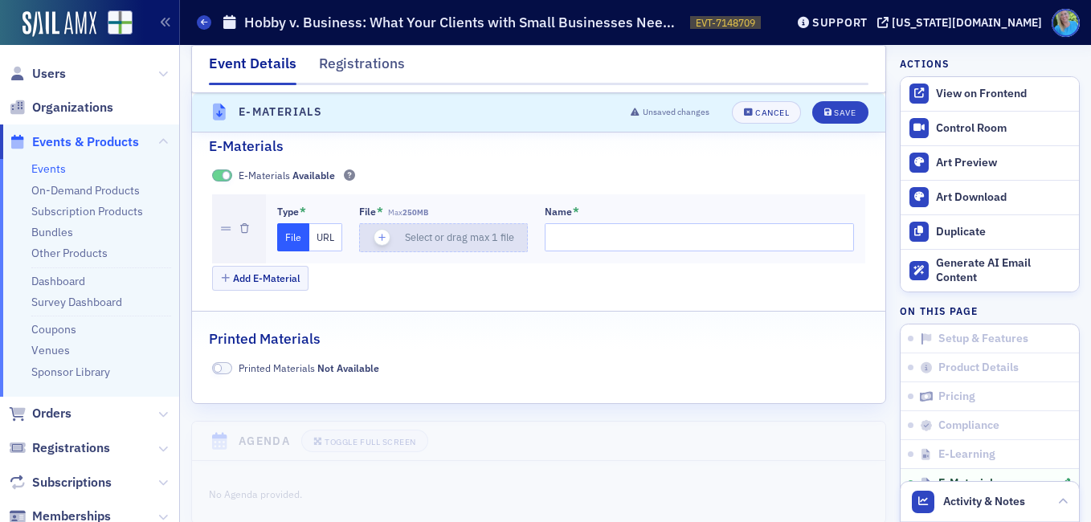
click at [384, 245] on icon "button" at bounding box center [382, 237] width 14 height 14
type input "HOBBY V BUSINESS"
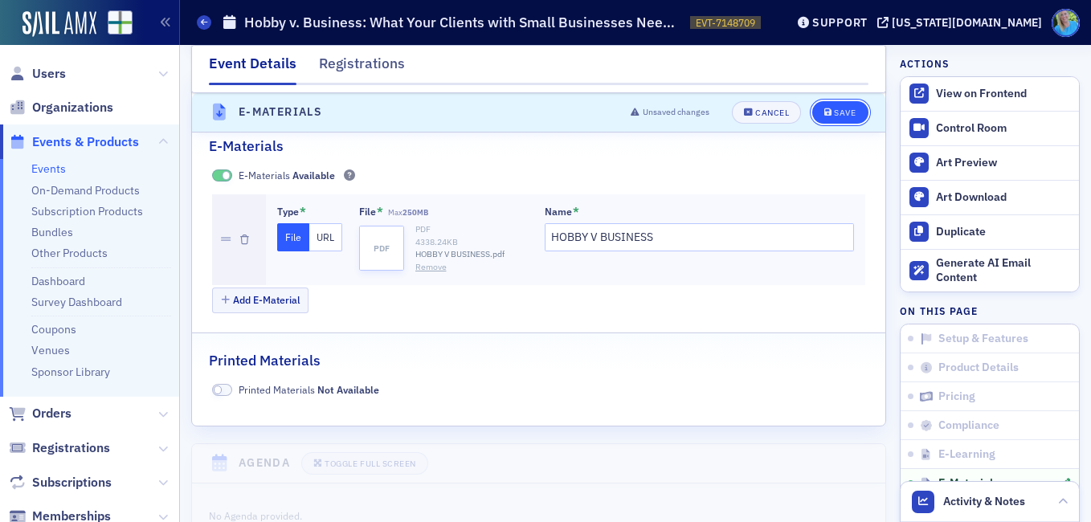
click at [839, 113] on div "Save" at bounding box center [845, 112] width 22 height 9
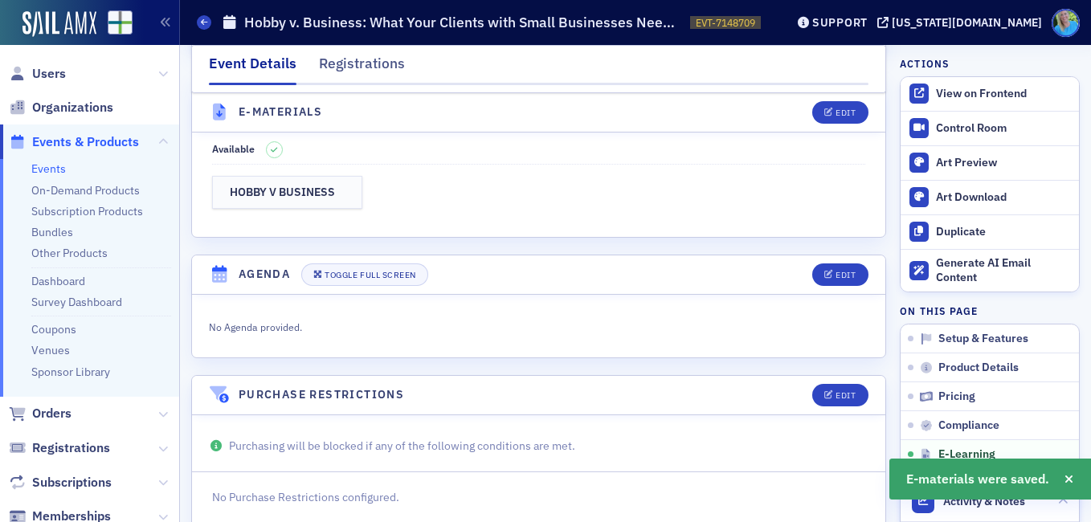
click at [55, 170] on link "Events" at bounding box center [48, 168] width 35 height 14
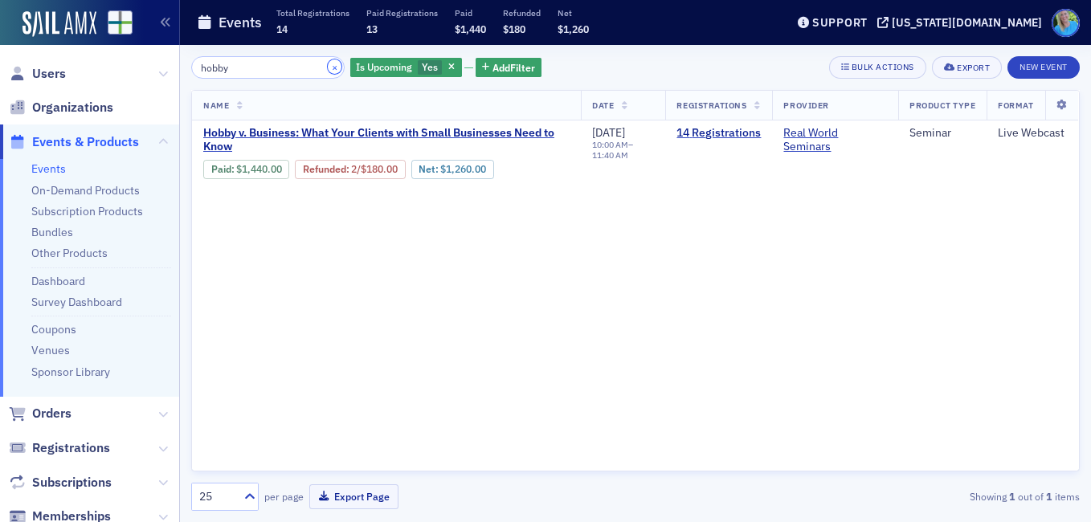
click at [328, 67] on button "×" at bounding box center [335, 66] width 14 height 14
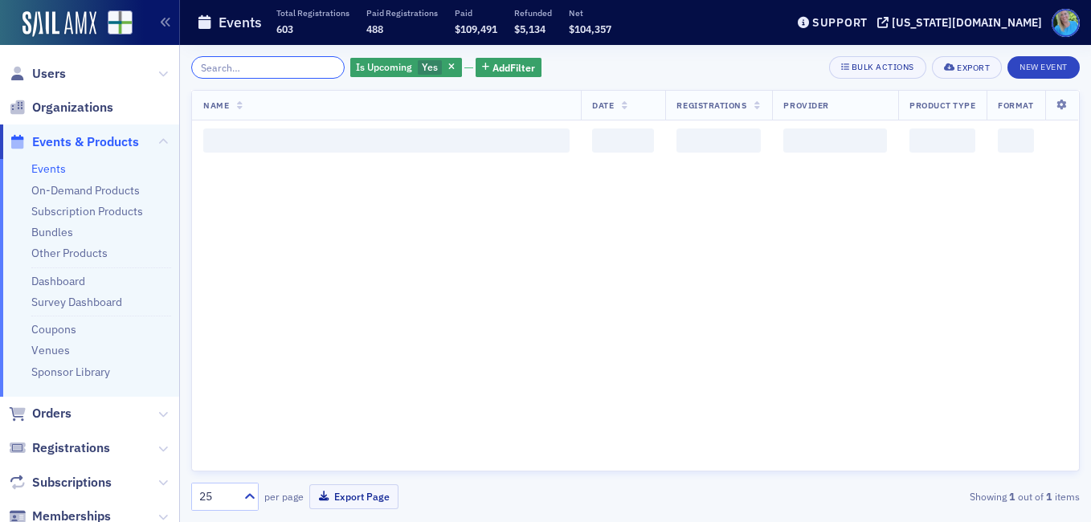
click at [312, 67] on input "search" at bounding box center [267, 67] width 153 height 22
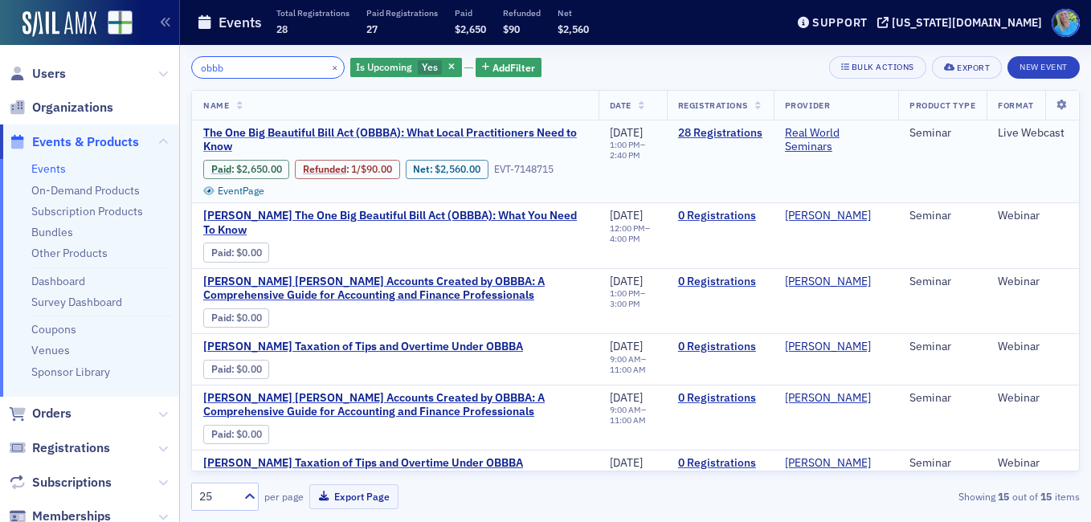
type input "obbb"
click at [315, 136] on span "The One Big Beautiful Bill Act (OBBBA): What Local Practitioners Need to Know" at bounding box center [395, 140] width 384 height 28
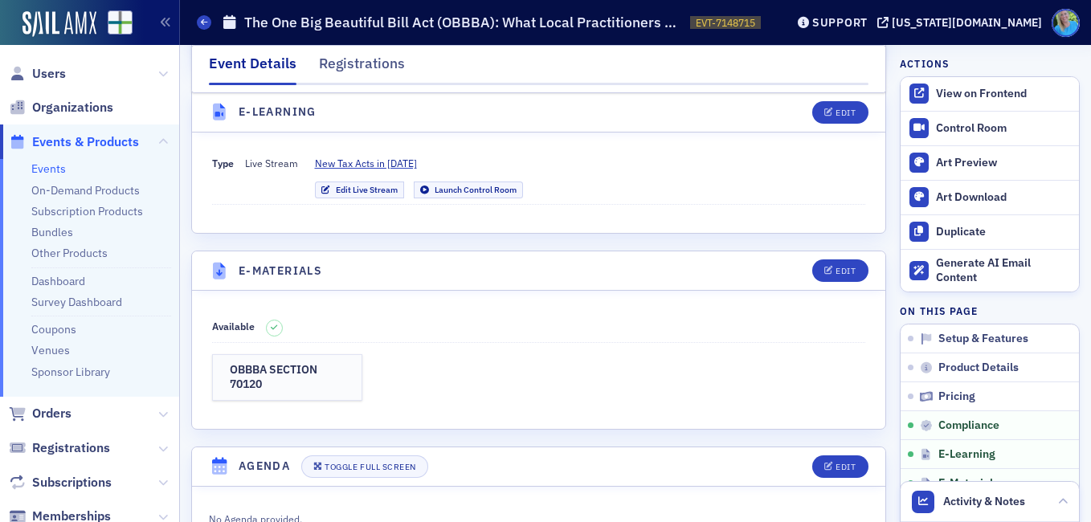
scroll to position [2248, 0]
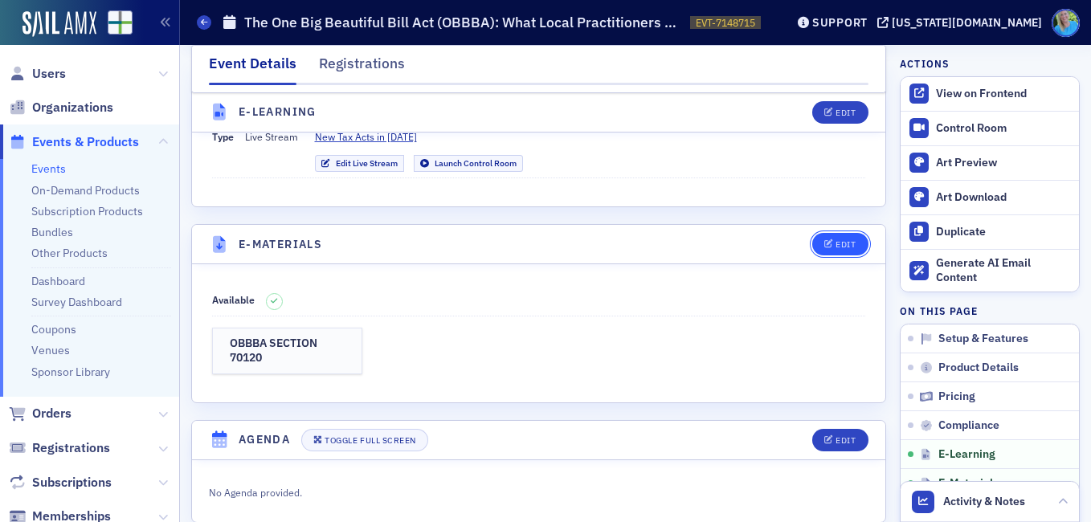
click at [847, 245] on button "Edit" at bounding box center [839, 244] width 55 height 22
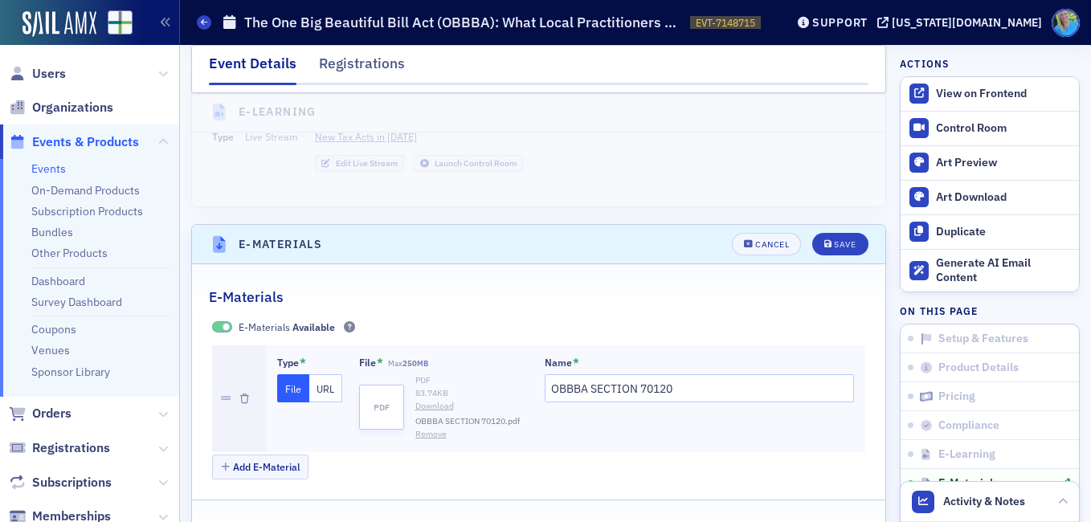
scroll to position [2379, 0]
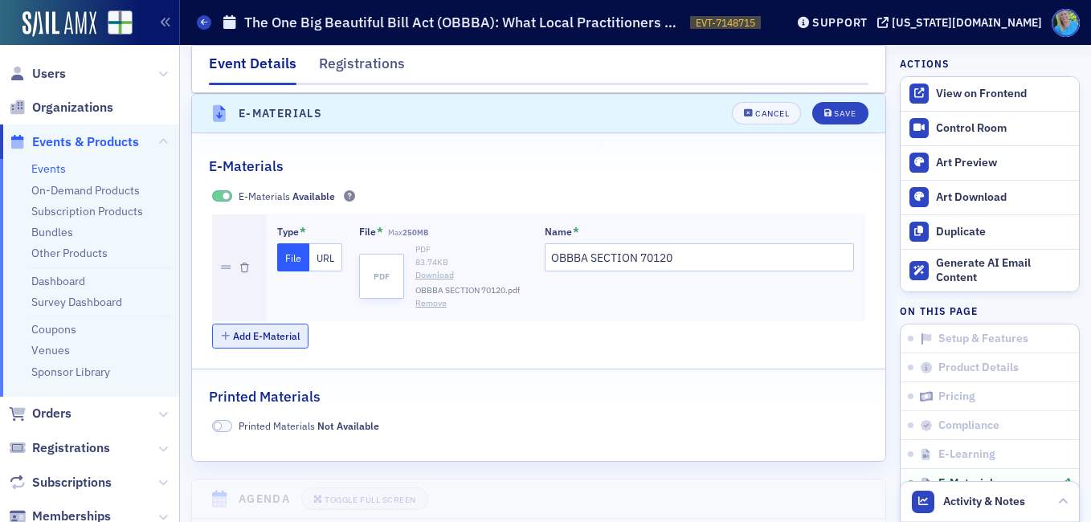
click at [289, 329] on button "Add E-Material" at bounding box center [260, 336] width 97 height 25
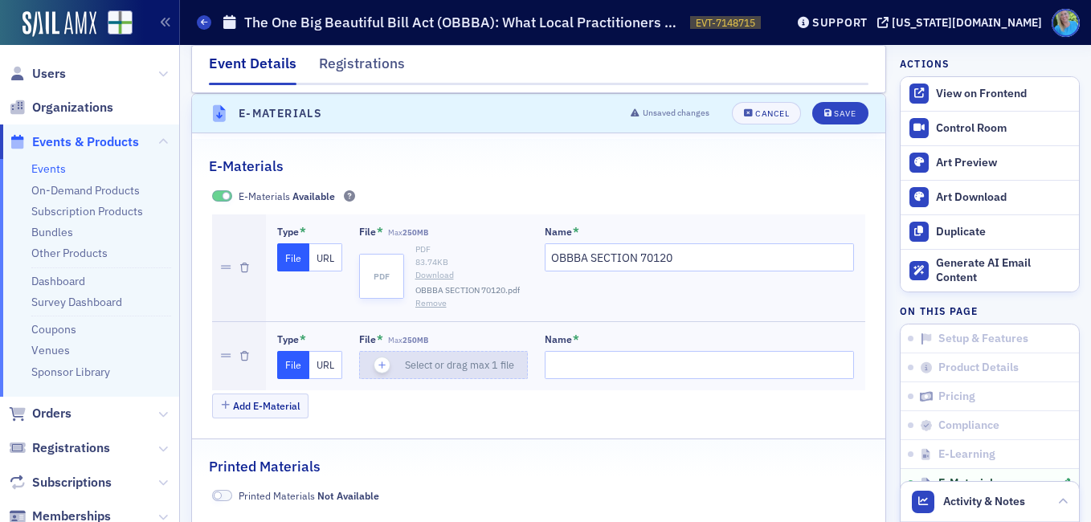
click at [377, 369] on icon "button" at bounding box center [382, 365] width 14 height 14
type input "THE ONE BIG BEAUTIFUL ACT (OBBBA) WHAT A LOCAL PRACTITIONERS NEED TO KNOW"
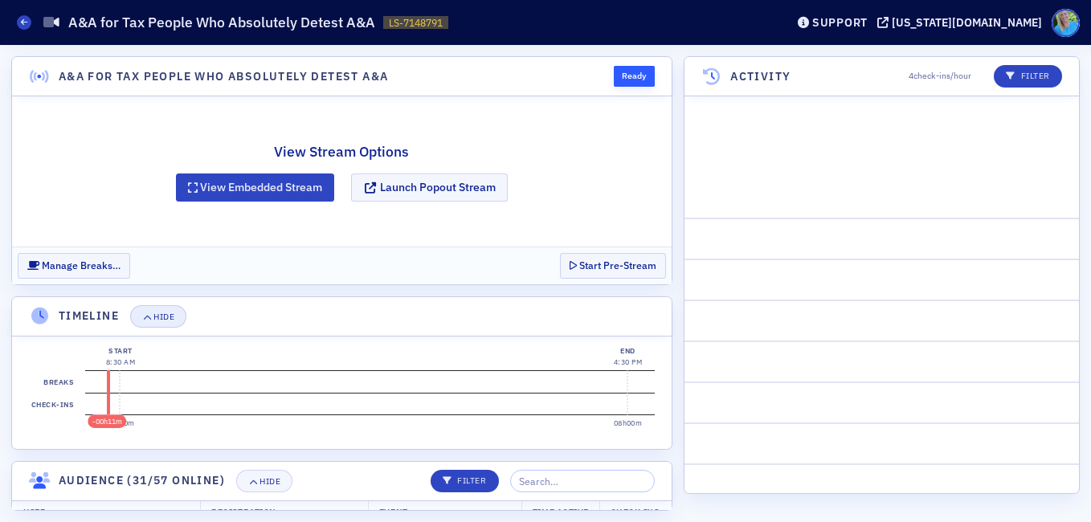
scroll to position [955, 0]
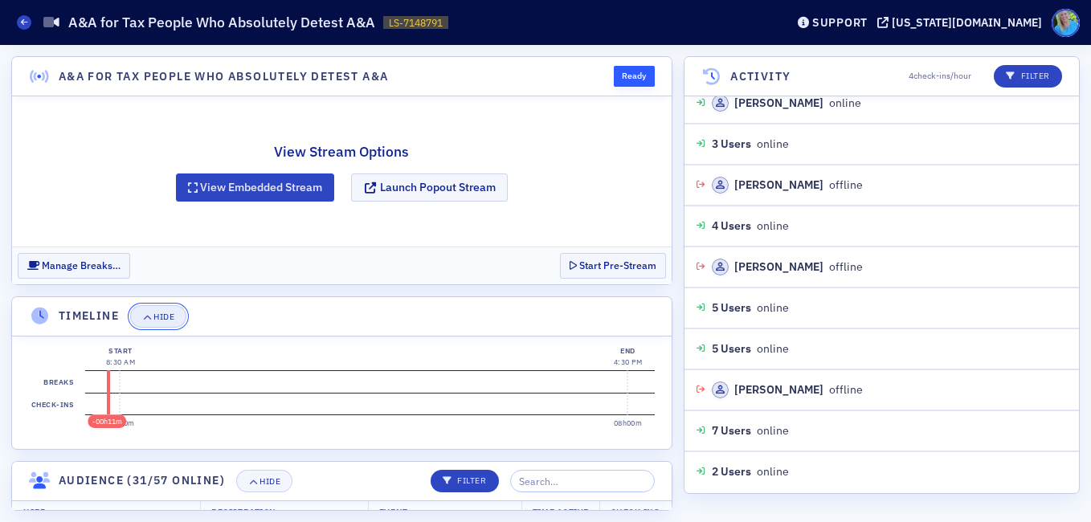
click at [153, 316] on span "Hide" at bounding box center [158, 316] width 32 height 9
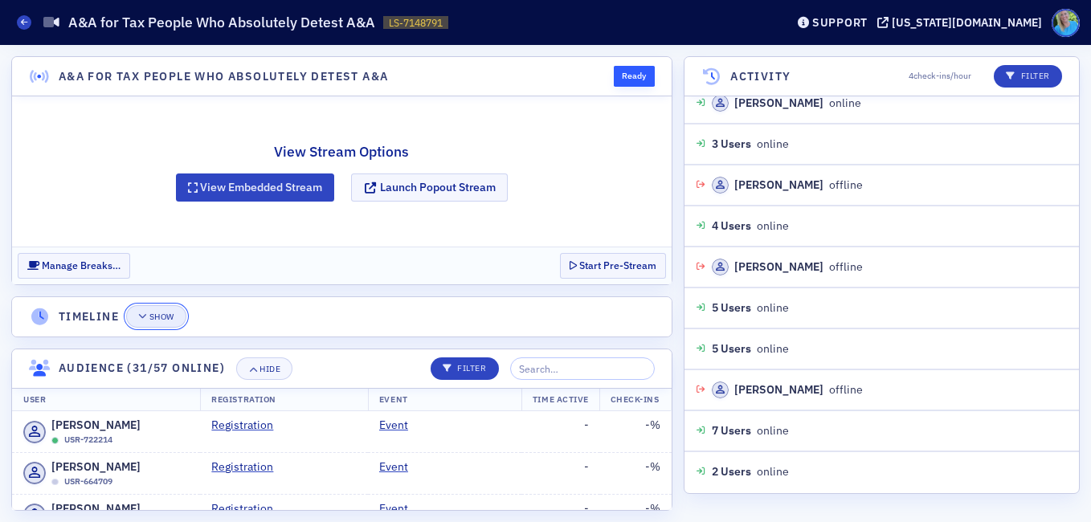
click at [141, 312] on icon "button" at bounding box center [143, 316] width 10 height 9
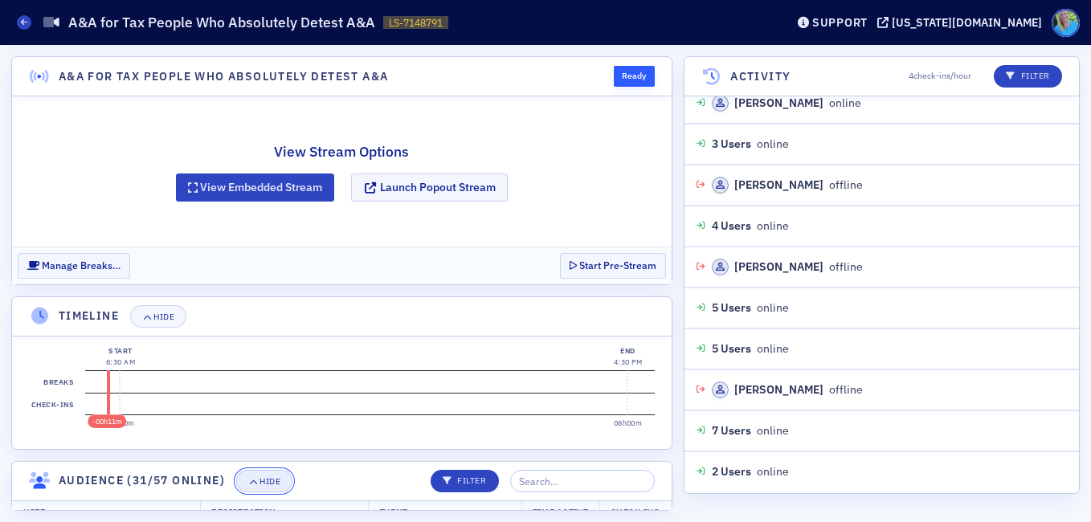
click at [280, 477] on div "Hide" at bounding box center [269, 481] width 21 height 9
click at [162, 316] on div "Hide" at bounding box center [163, 316] width 21 height 9
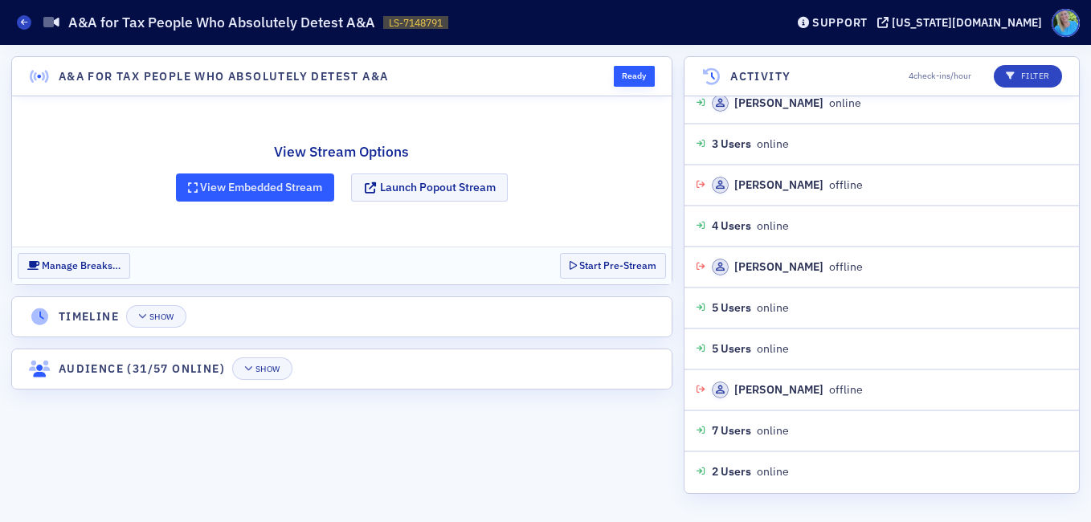
click at [284, 179] on button "View Embedded Stream" at bounding box center [255, 187] width 159 height 28
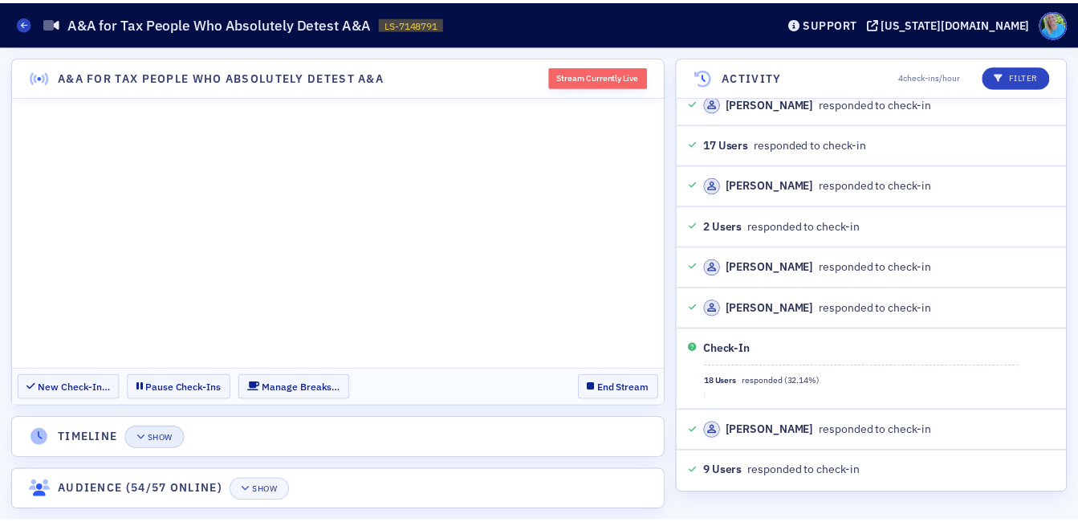
scroll to position [14635, 0]
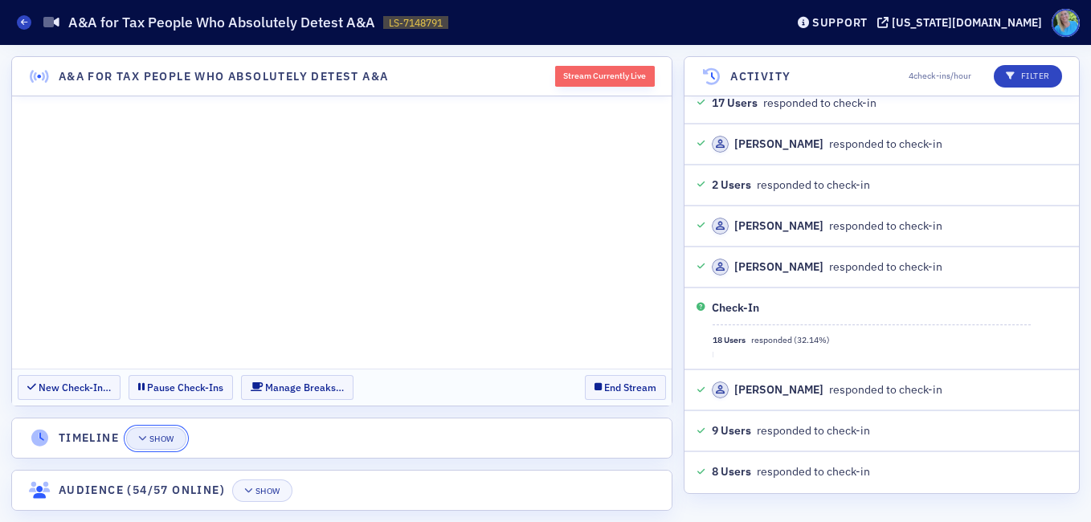
click at [161, 441] on div "Show" at bounding box center [161, 438] width 25 height 9
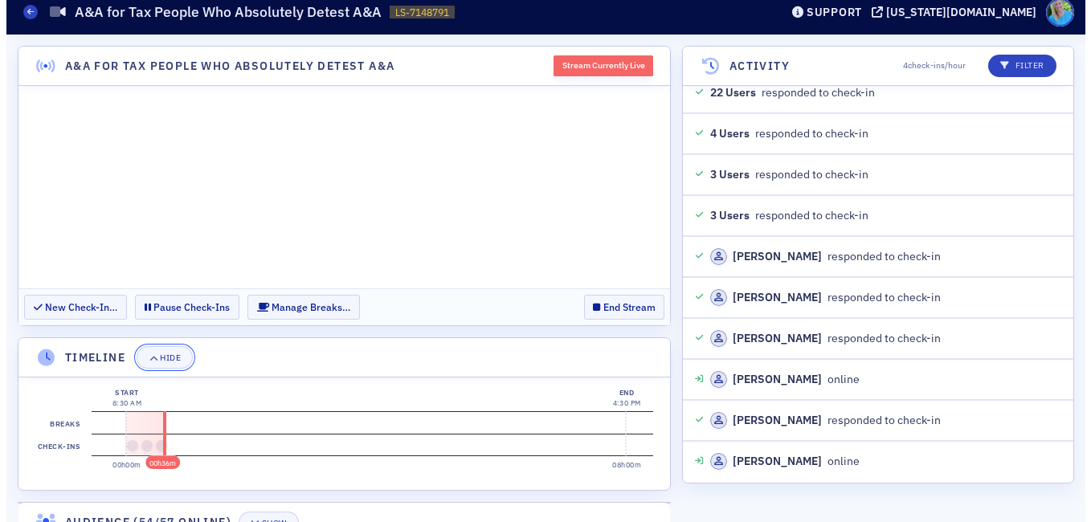
scroll to position [0, 0]
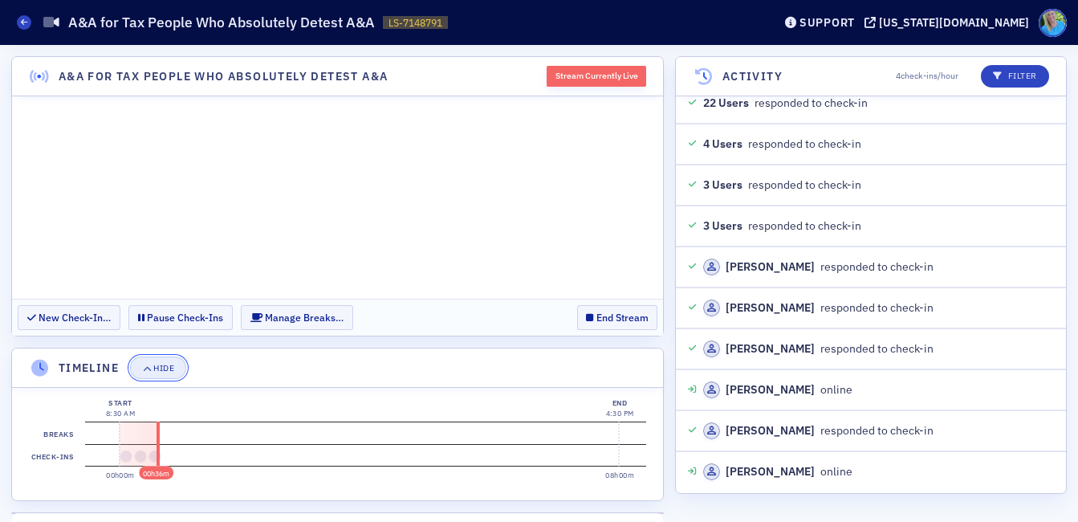
click at [161, 370] on div "Hide" at bounding box center [163, 368] width 21 height 9
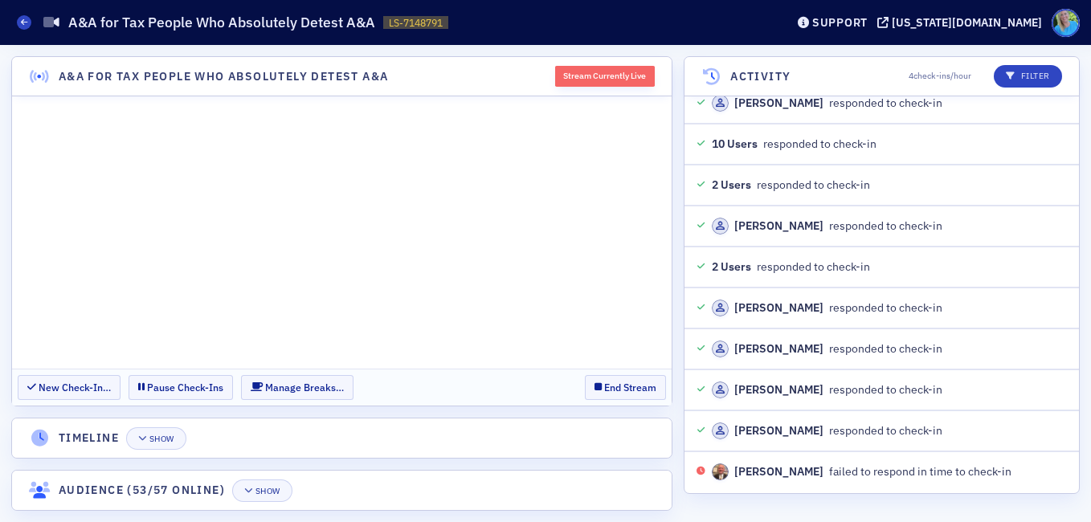
scroll to position [16768, 0]
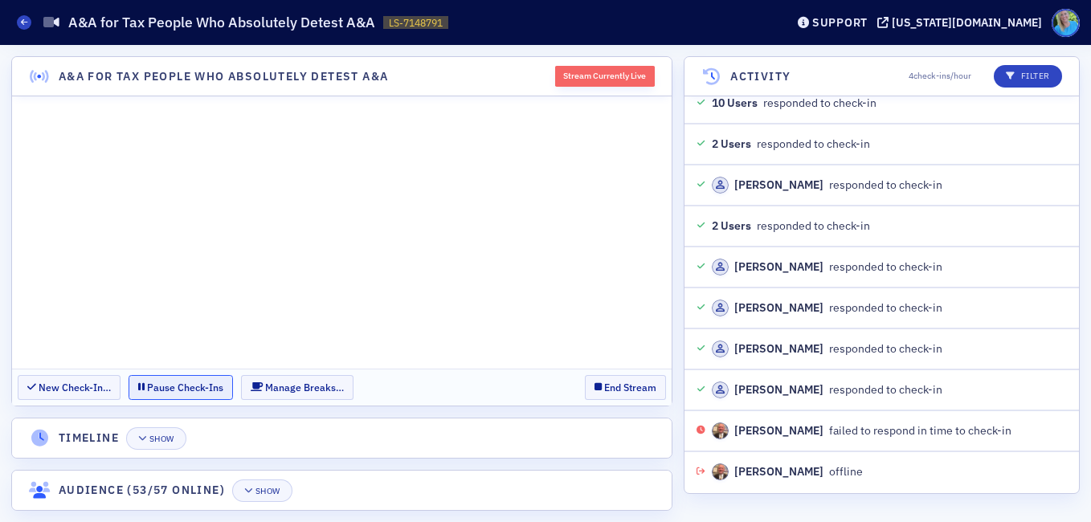
click at [171, 393] on button "Pause Check-Ins" at bounding box center [180, 387] width 104 height 25
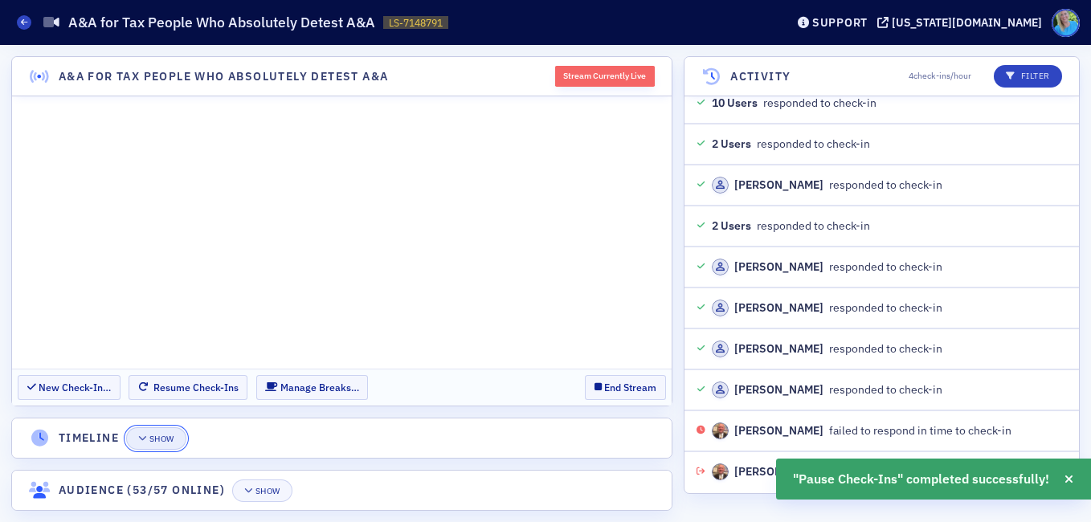
click at [166, 442] on div "Show" at bounding box center [161, 438] width 25 height 9
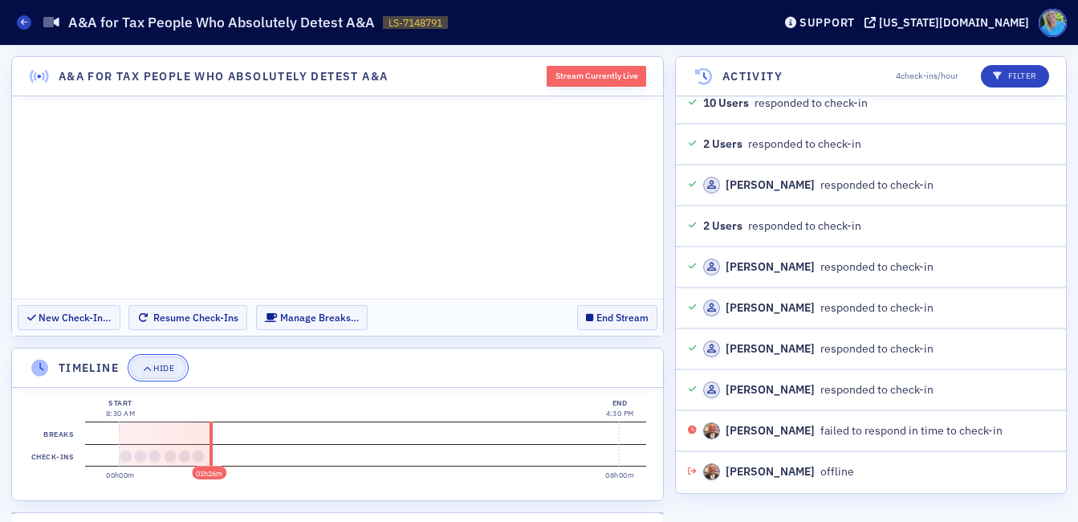
click at [176, 369] on button "Hide" at bounding box center [158, 368] width 56 height 22
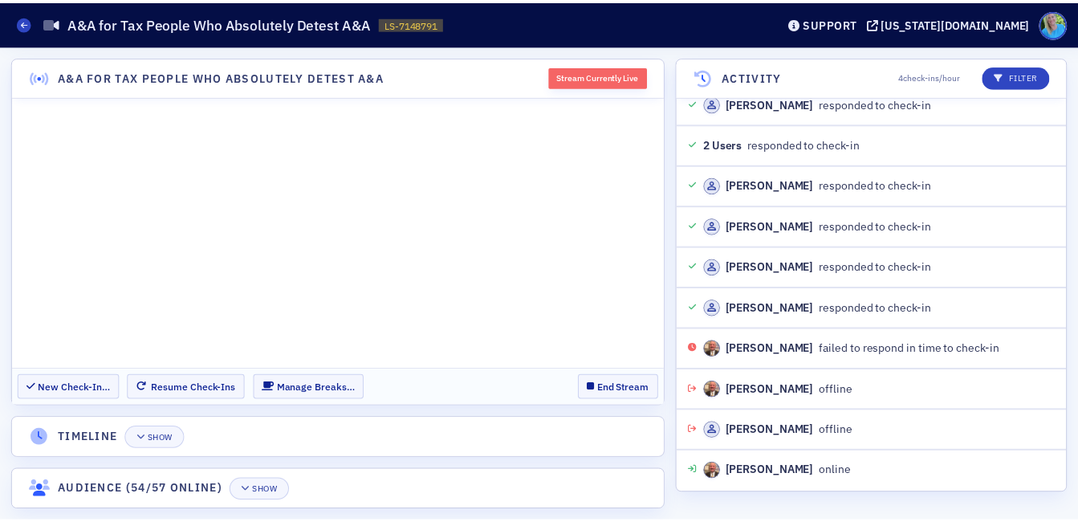
scroll to position [16891, 0]
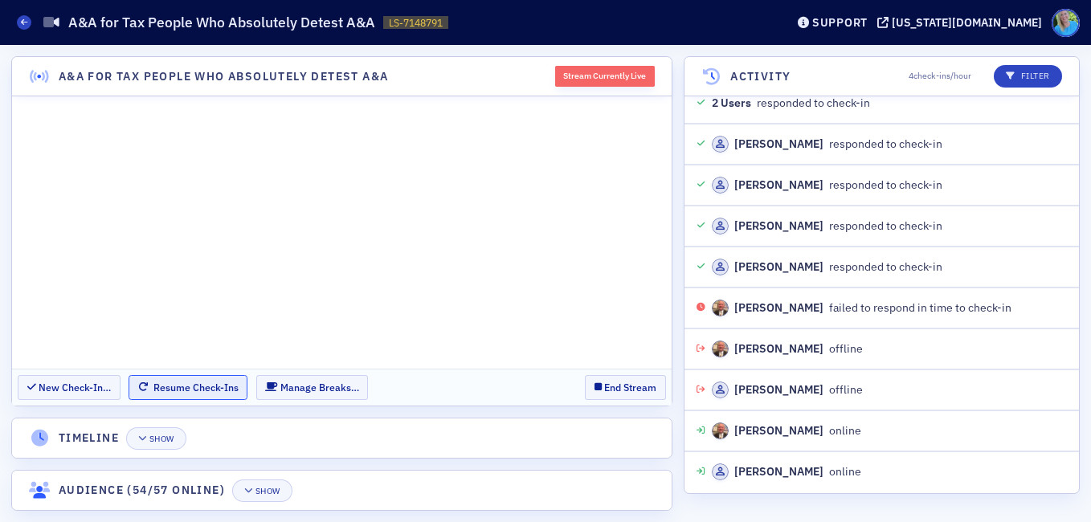
click at [188, 391] on button "Resume Check-Ins" at bounding box center [187, 387] width 119 height 25
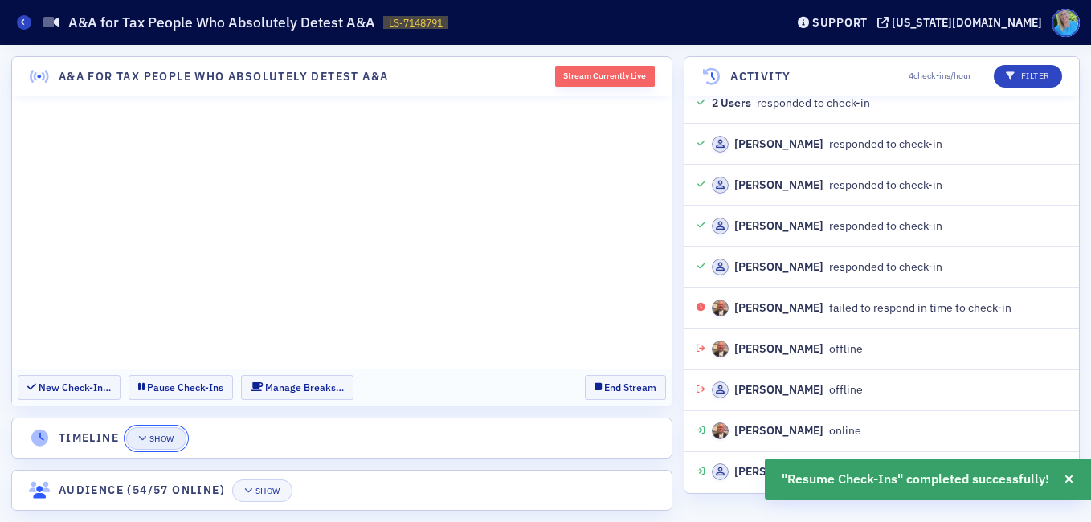
click at [169, 439] on div "Show" at bounding box center [161, 438] width 25 height 9
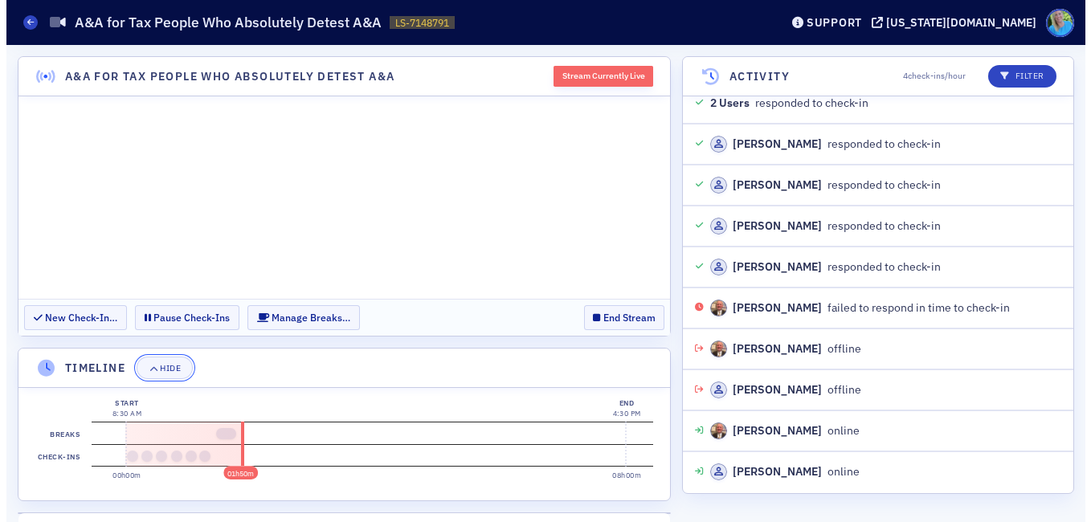
scroll to position [16973, 0]
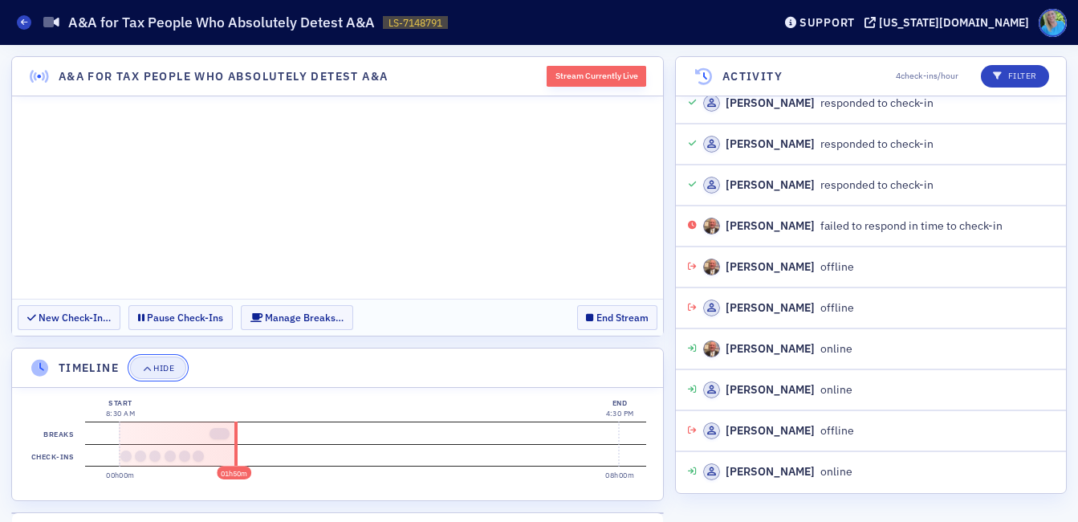
click at [174, 370] on div "Hide" at bounding box center [163, 368] width 21 height 9
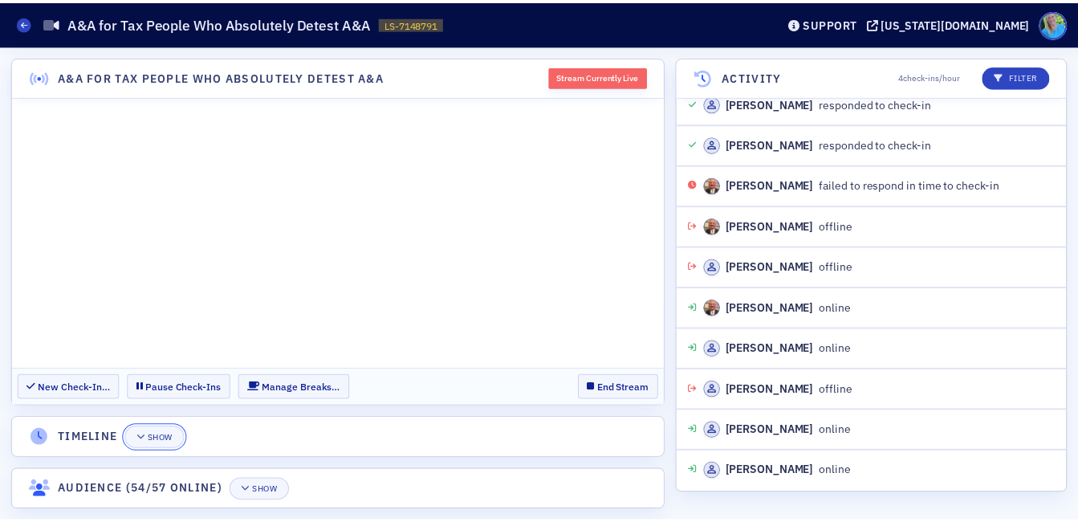
scroll to position [17546, 0]
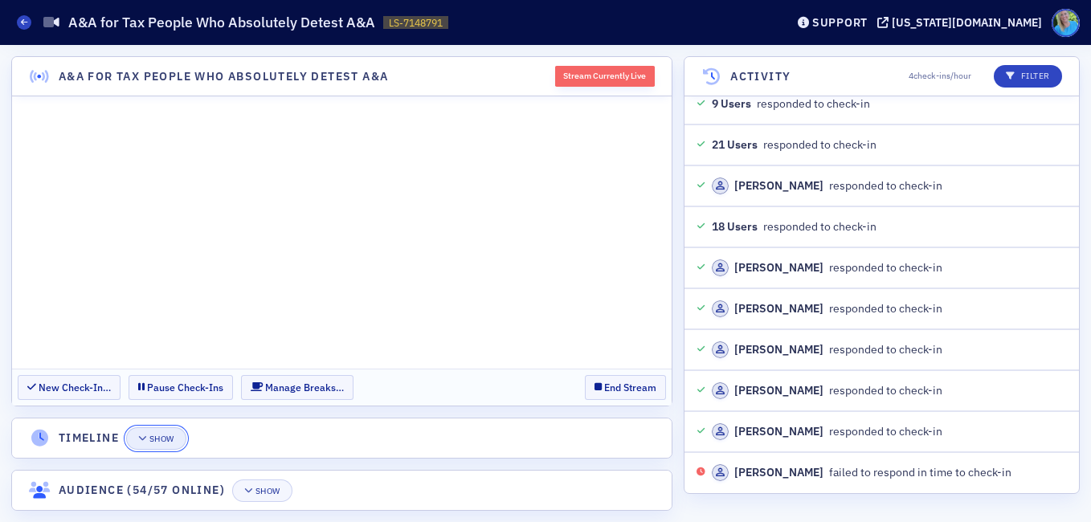
click at [155, 438] on div "Show" at bounding box center [161, 438] width 25 height 9
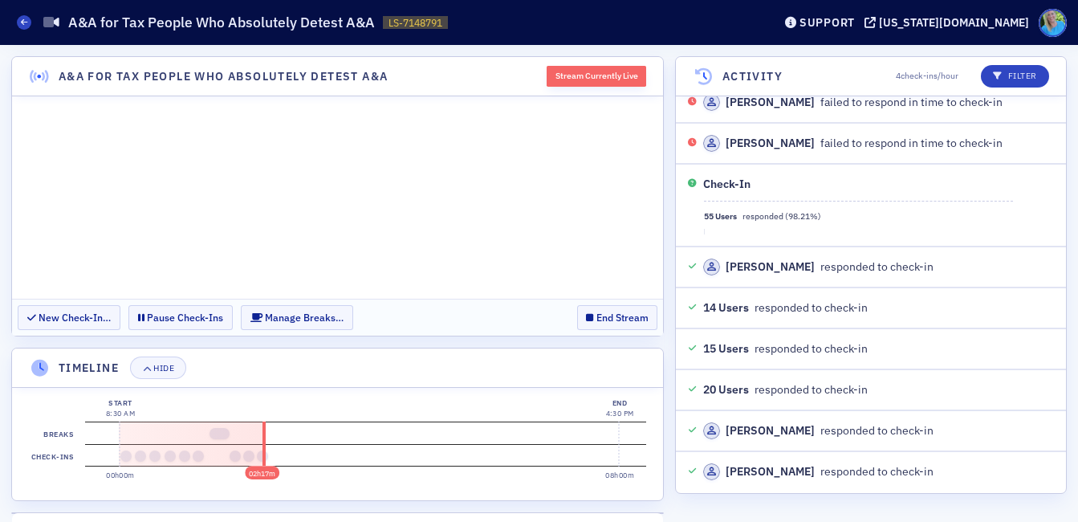
scroll to position [18654, 0]
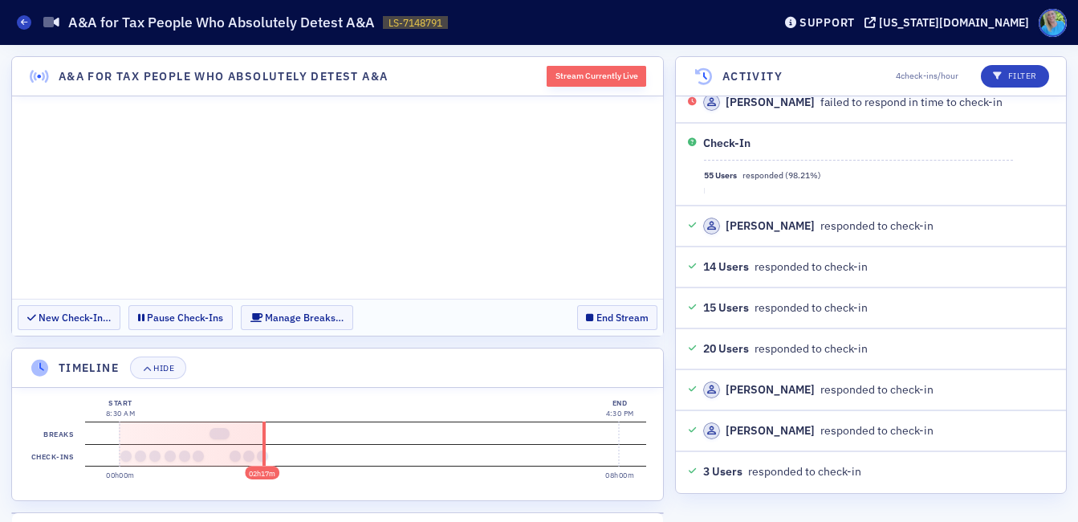
click at [670, 467] on div "A&A for Tax People Who Absolutely Detest A&A Stream Currently Live New Check-In…" at bounding box center [539, 283] width 1078 height 477
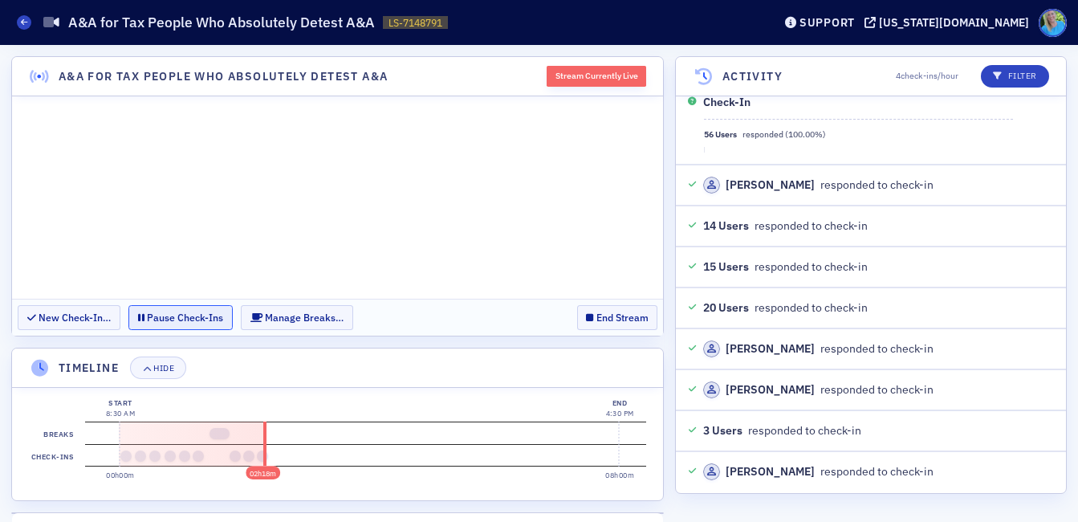
click at [176, 319] on button "Pause Check-Ins" at bounding box center [180, 317] width 104 height 25
click at [222, 316] on button "Resume Check-Ins" at bounding box center [187, 317] width 119 height 25
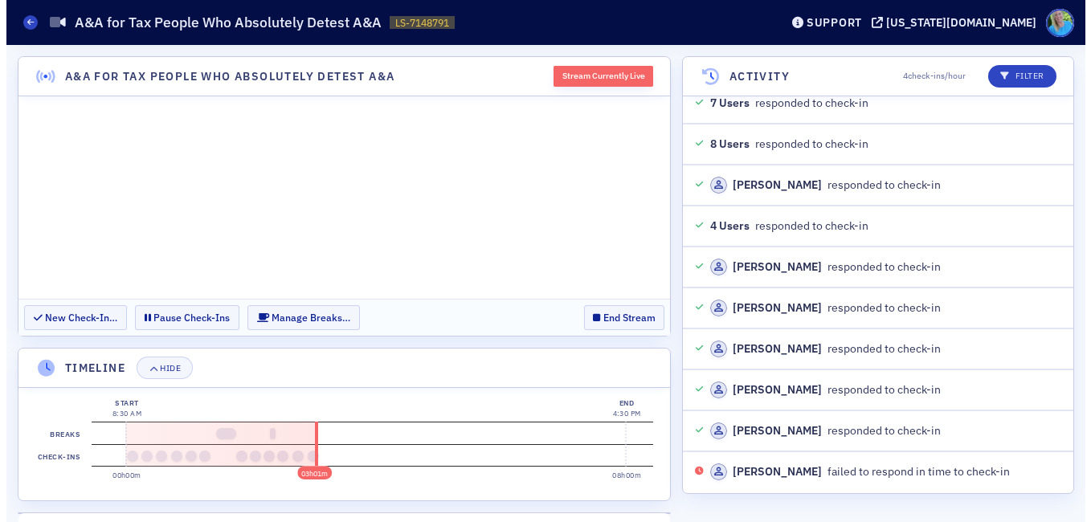
scroll to position [20540, 0]
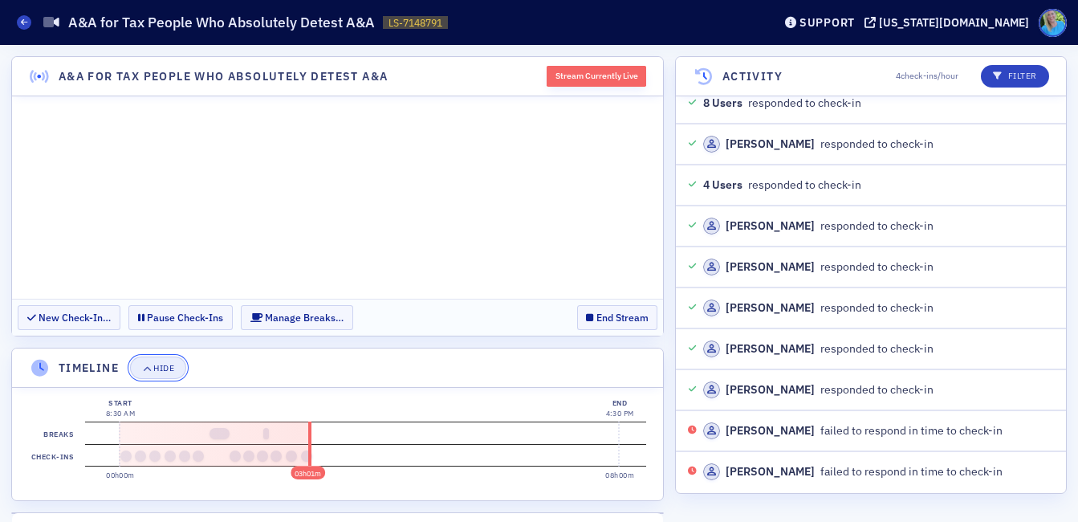
click at [165, 362] on button "Hide" at bounding box center [158, 368] width 56 height 22
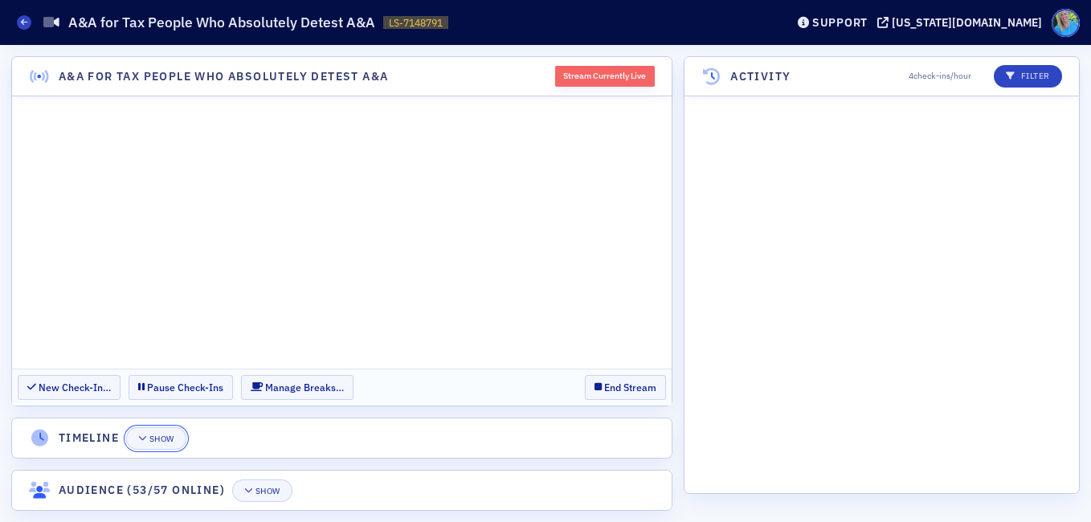
scroll to position [21894, 0]
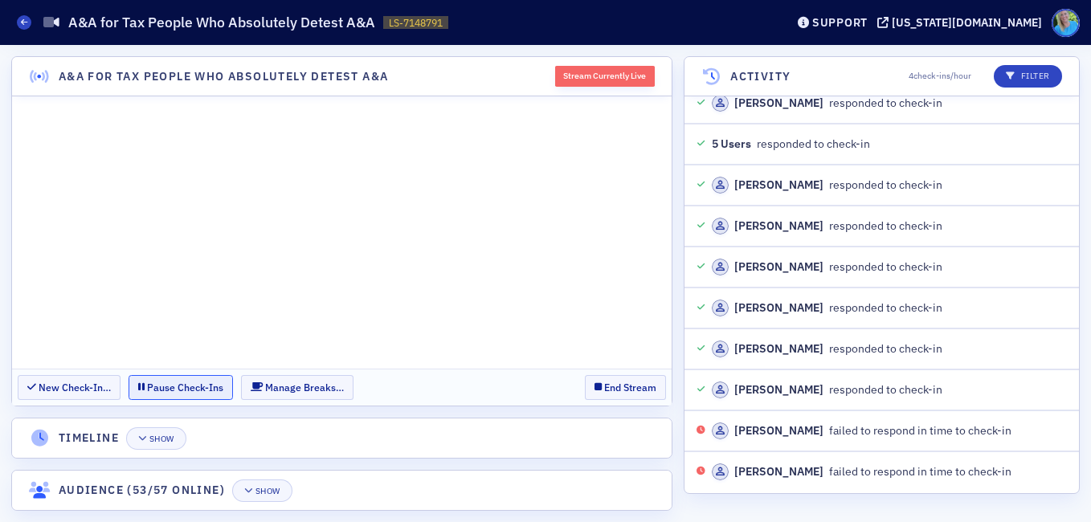
click at [190, 383] on button "Pause Check-Ins" at bounding box center [180, 387] width 104 height 25
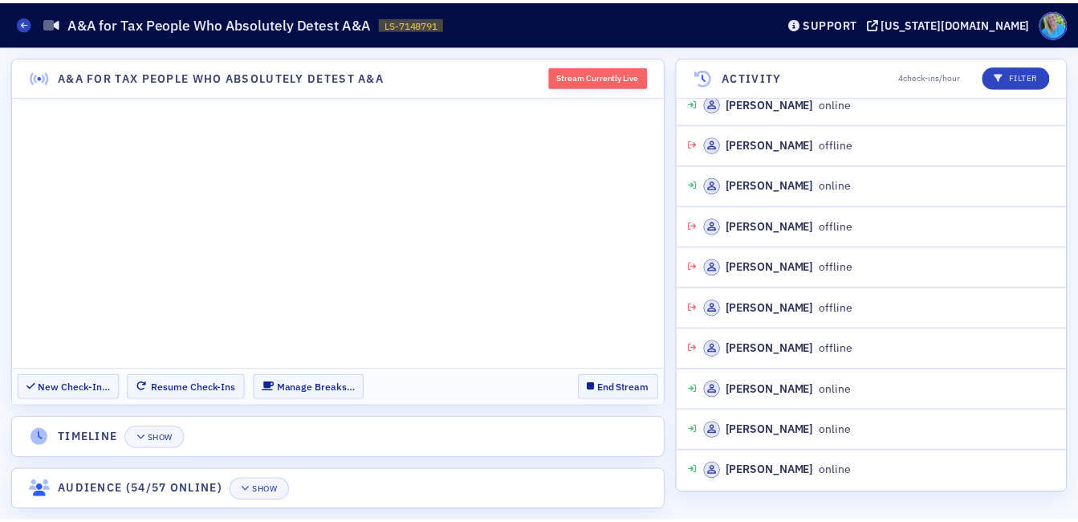
scroll to position [22754, 0]
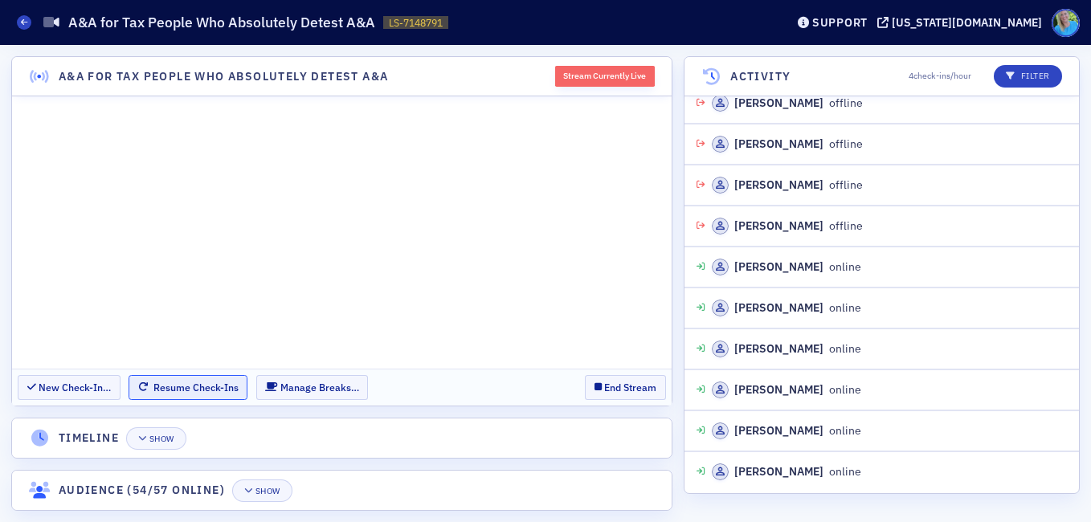
click at [155, 391] on button "Resume Check-Ins" at bounding box center [187, 387] width 119 height 25
click at [161, 442] on div "Show" at bounding box center [161, 438] width 25 height 9
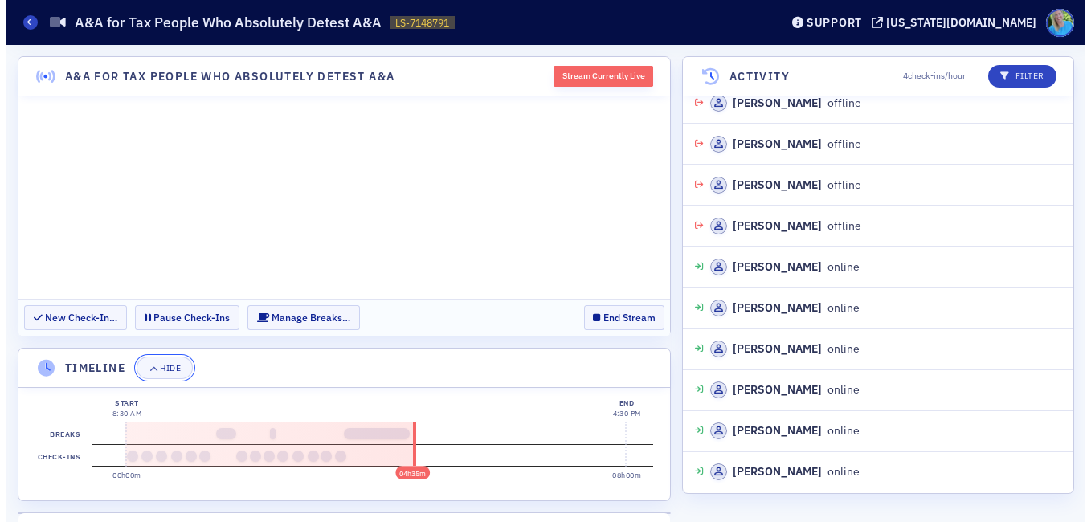
scroll to position [22876, 0]
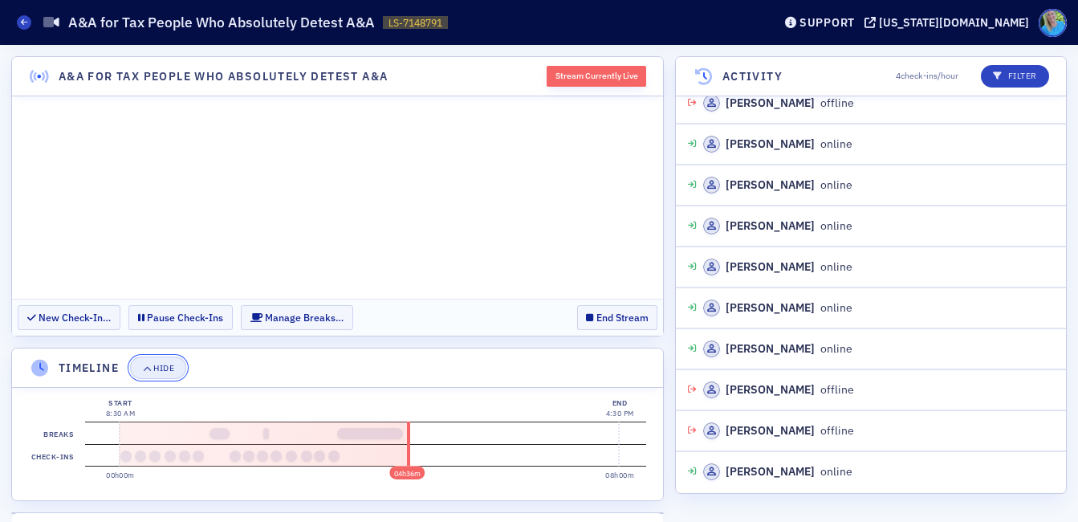
click at [172, 371] on div "Hide" at bounding box center [163, 368] width 21 height 9
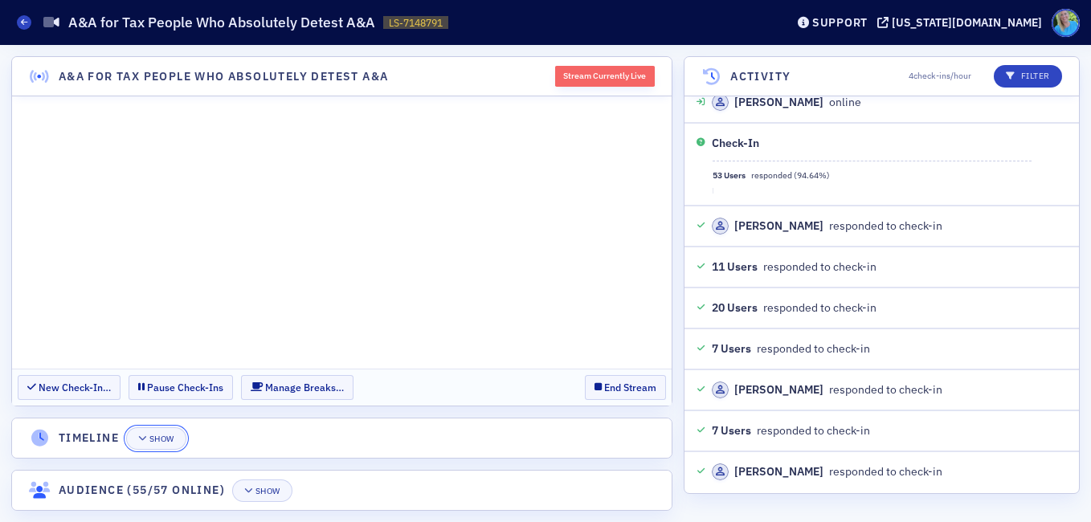
scroll to position [23451, 0]
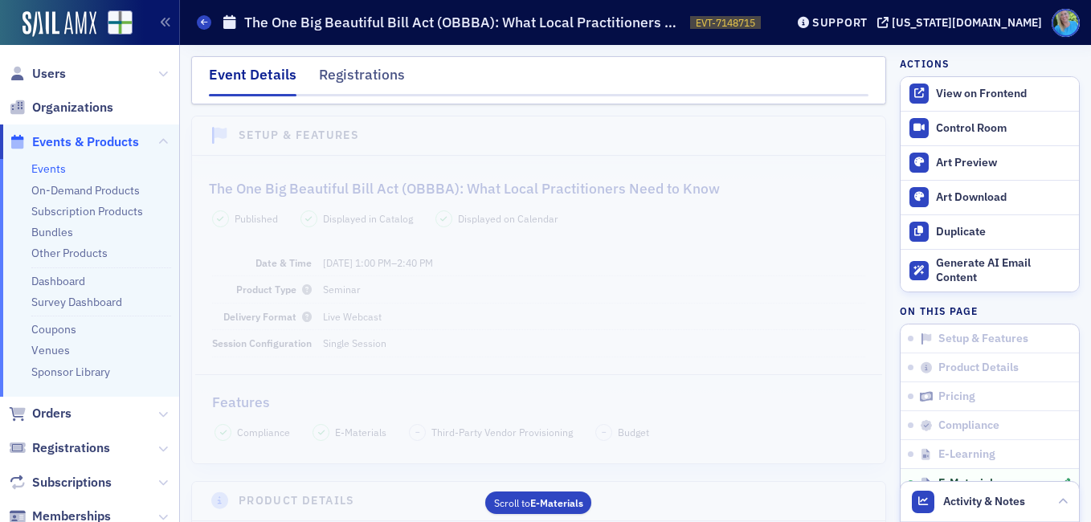
scroll to position [2379, 0]
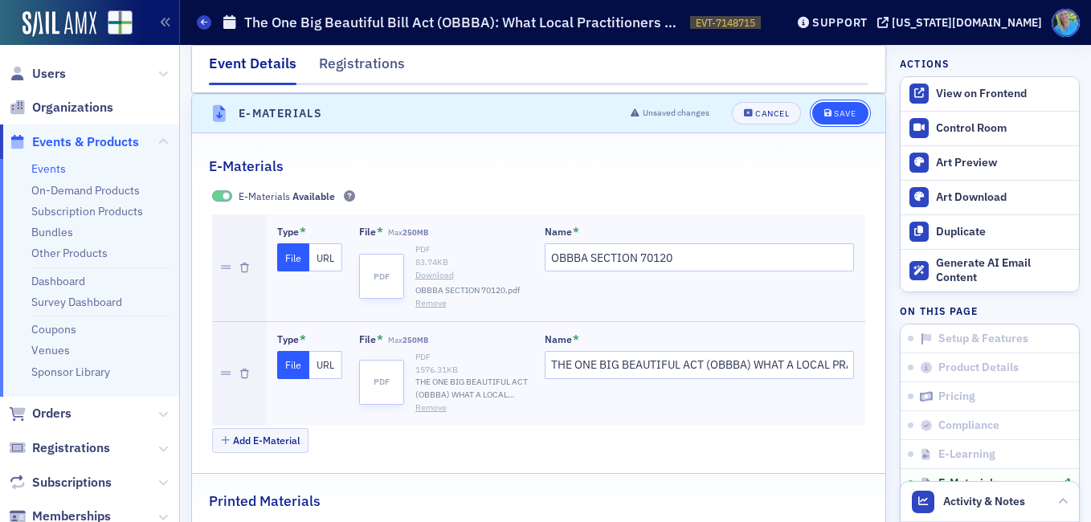
click at [838, 105] on button "Save" at bounding box center [839, 113] width 55 height 22
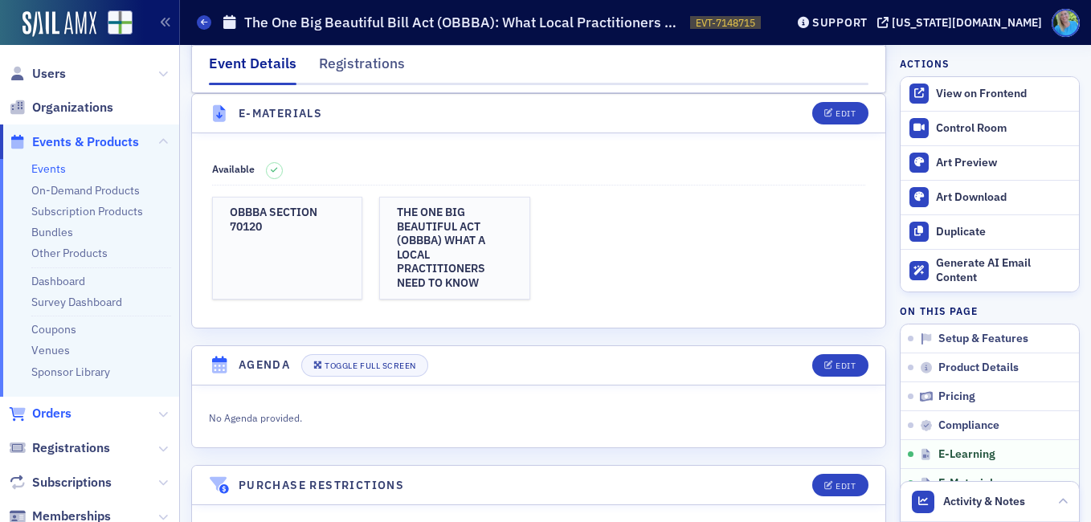
click at [42, 417] on span "Orders" at bounding box center [51, 414] width 39 height 18
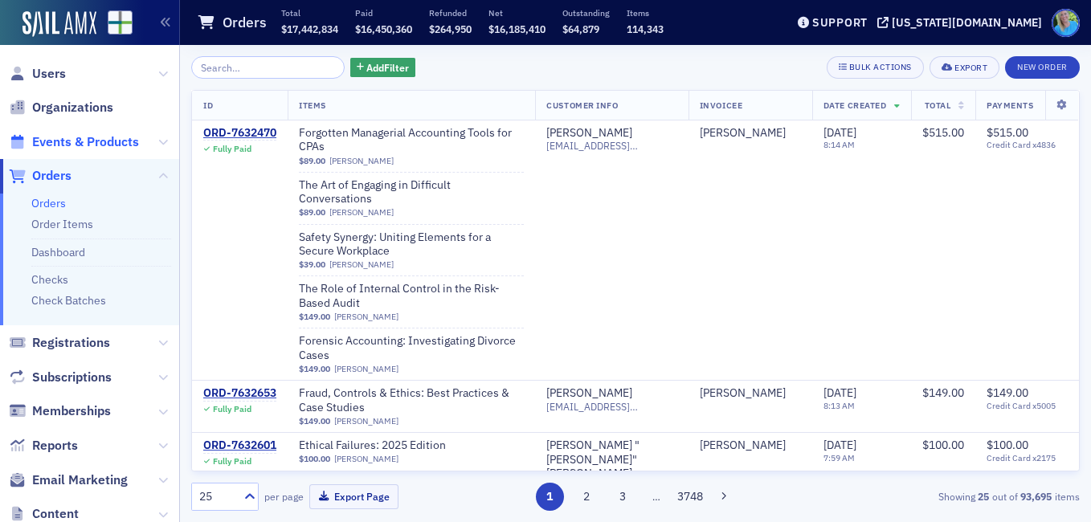
click at [116, 137] on span "Events & Products" at bounding box center [85, 142] width 107 height 18
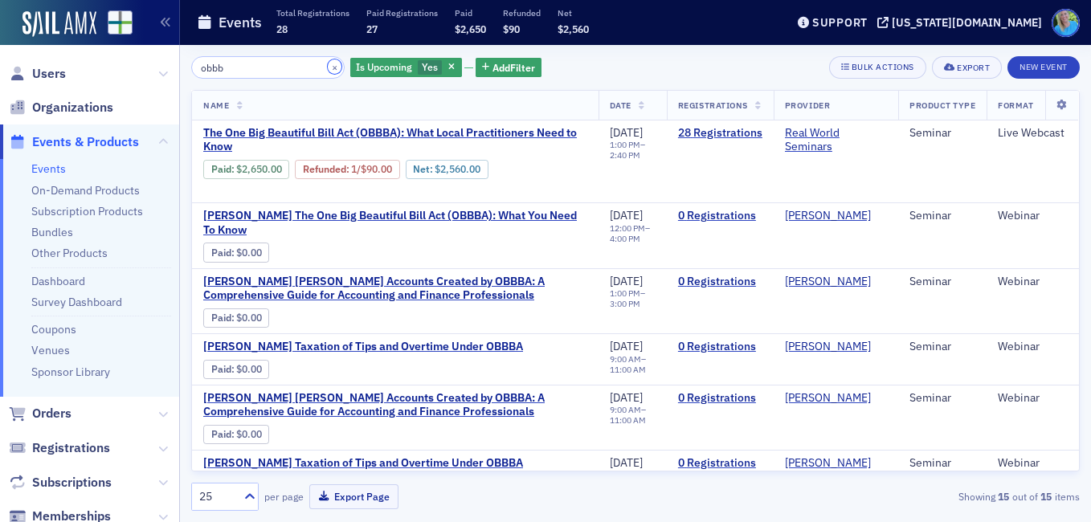
drag, startPoint x: 243, startPoint y: 71, endPoint x: 316, endPoint y: 65, distance: 74.1
click at [328, 65] on button "×" at bounding box center [335, 66] width 14 height 14
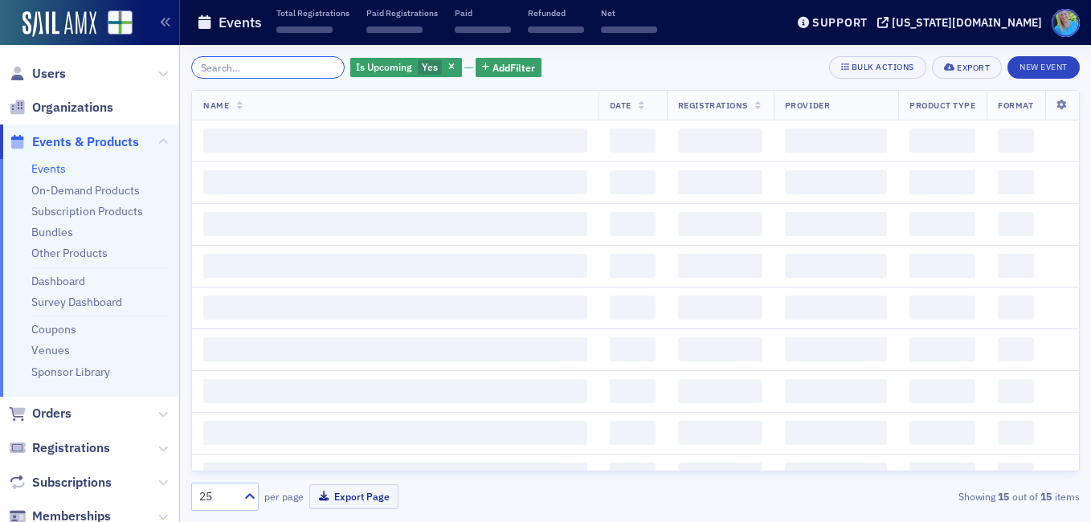
click at [316, 65] on input "search" at bounding box center [267, 67] width 153 height 22
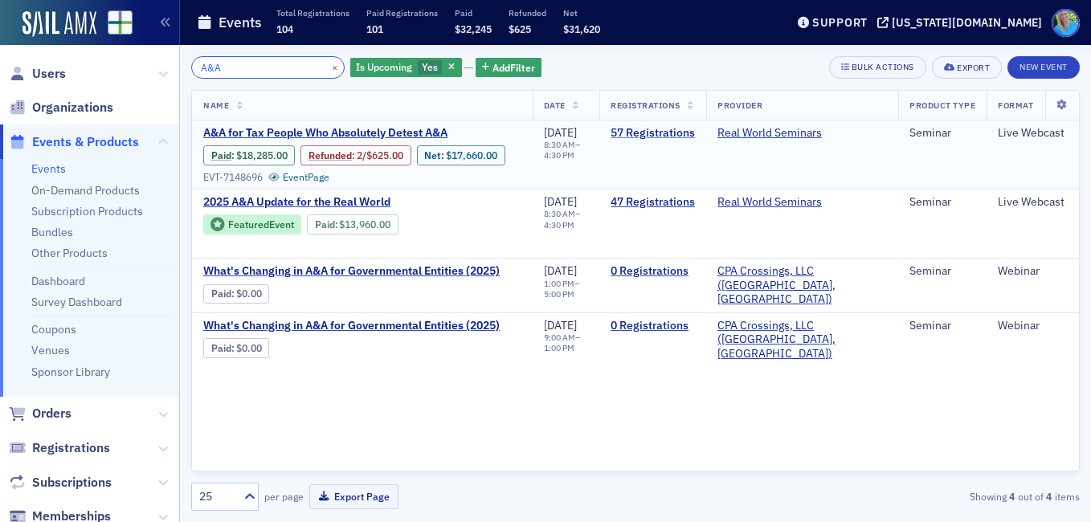
type input "A&A"
click at [687, 136] on link "57 Registrations" at bounding box center [652, 133] width 84 height 14
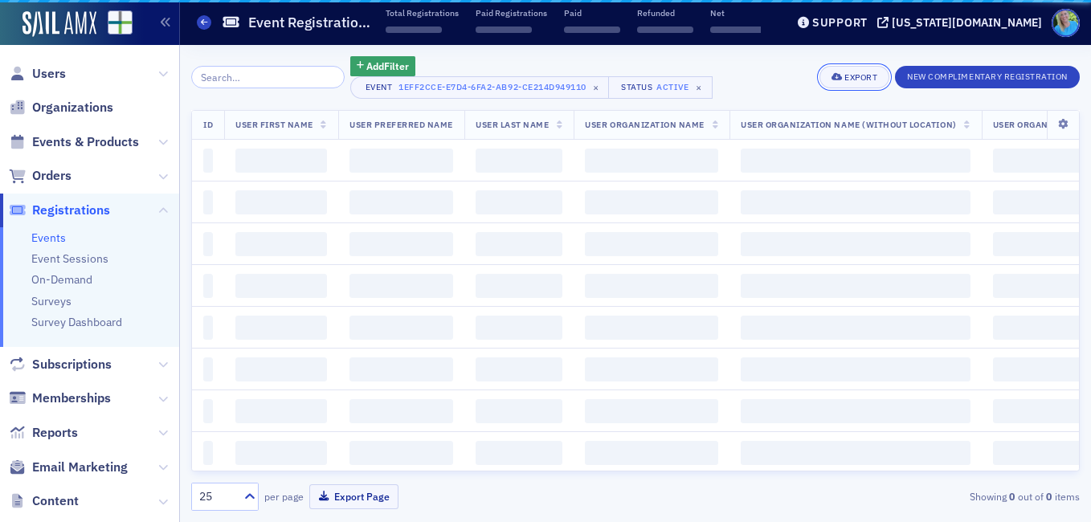
click at [839, 79] on span "Export" at bounding box center [854, 77] width 46 height 9
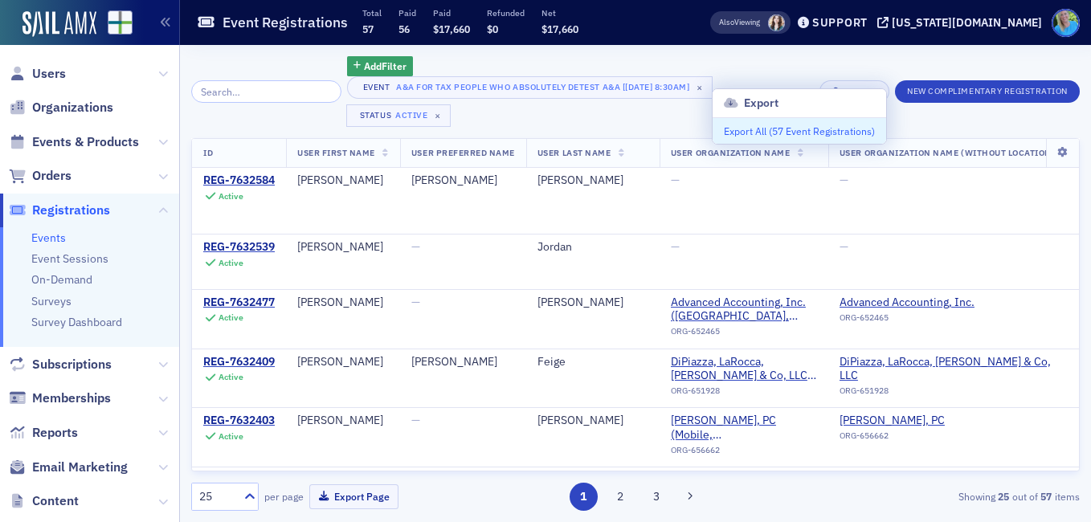
click at [834, 133] on button "Export All ( 57 Event Registrations )" at bounding box center [798, 131] width 173 height 26
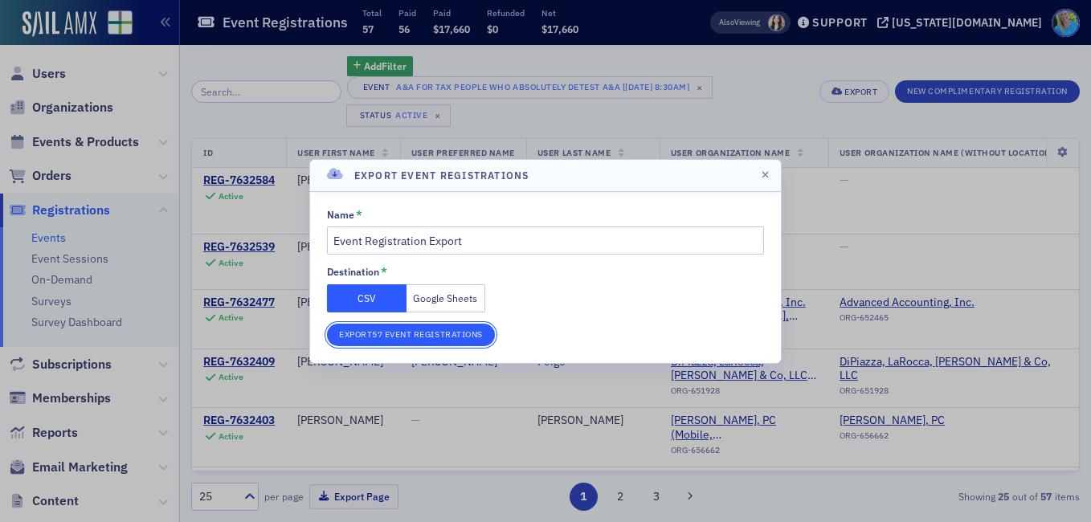
click at [386, 336] on button "Export 57 Event Registrations" at bounding box center [411, 335] width 168 height 22
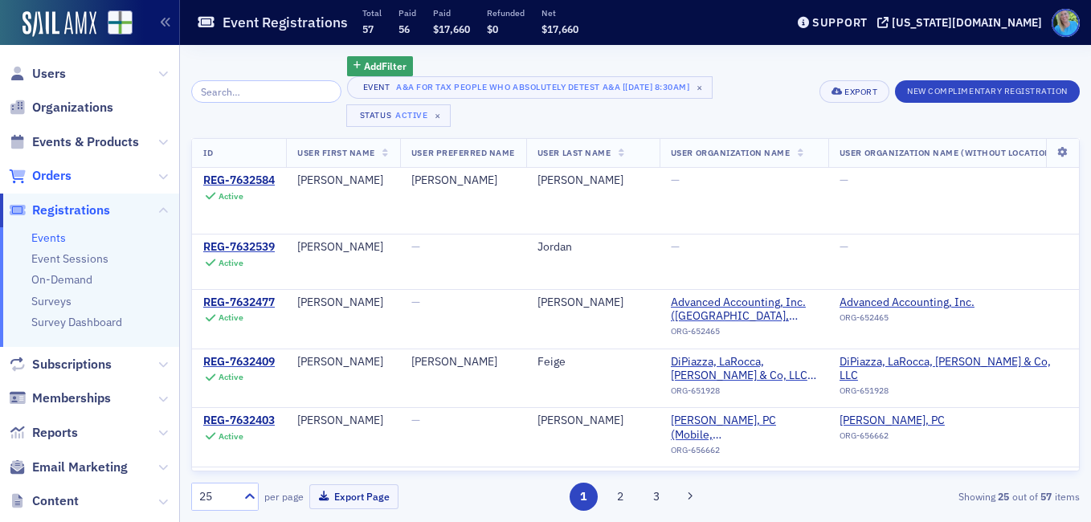
click at [63, 172] on span "Orders" at bounding box center [51, 176] width 39 height 18
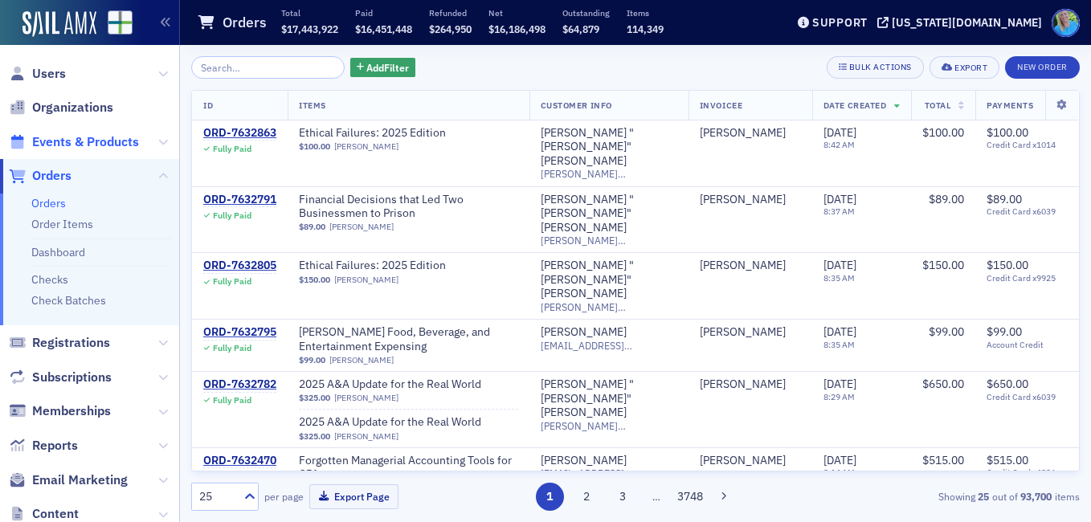
click at [82, 138] on span "Events & Products" at bounding box center [85, 142] width 107 height 18
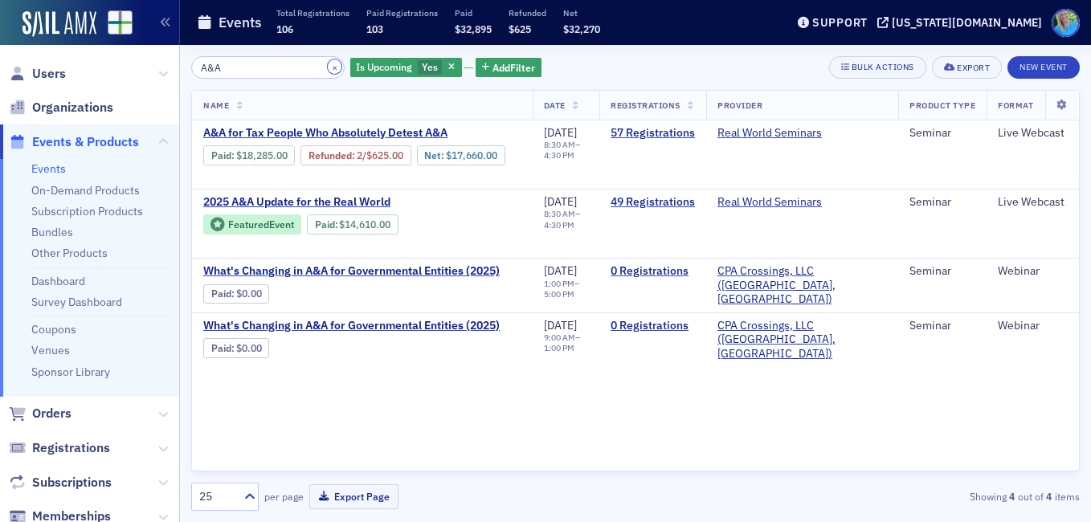
click at [328, 71] on button "×" at bounding box center [335, 66] width 14 height 14
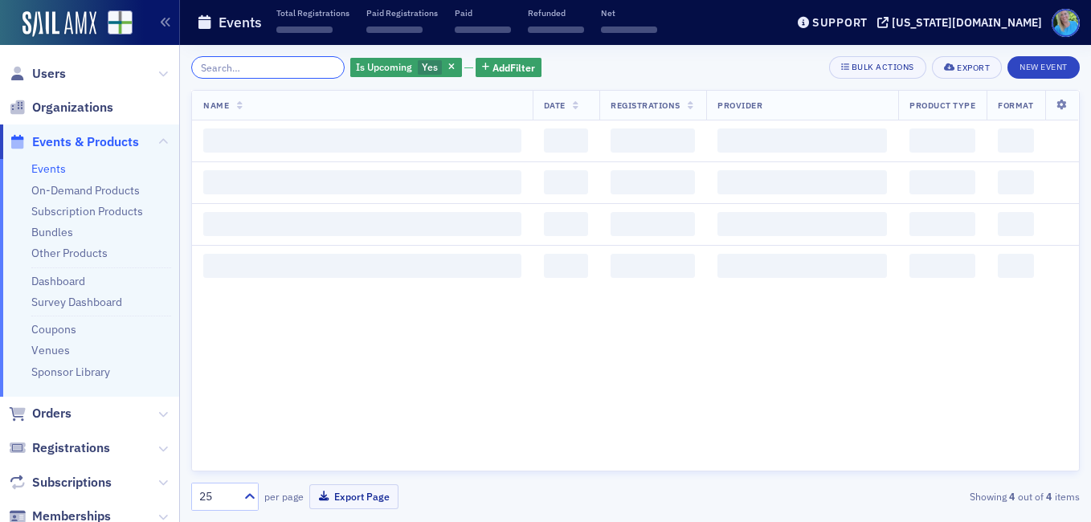
click at [305, 67] on input "search" at bounding box center [267, 67] width 153 height 22
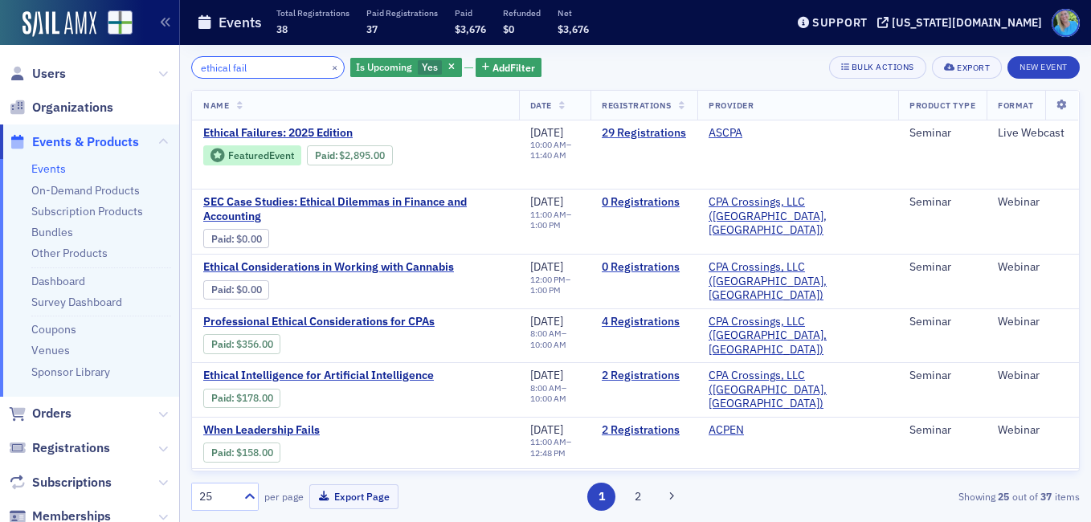
type input "ethical fail"
click at [328, 68] on button "×" at bounding box center [335, 66] width 14 height 14
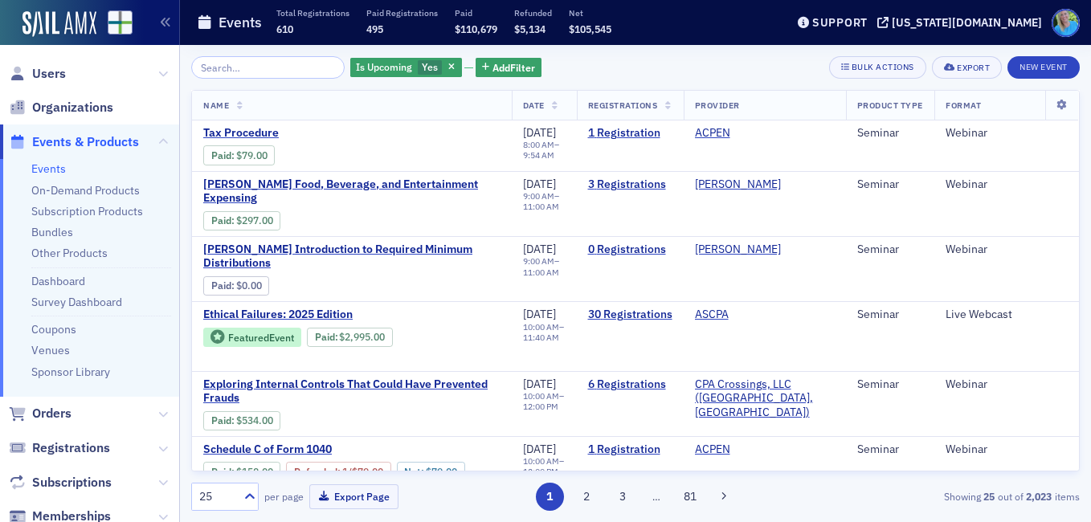
click at [45, 166] on link "Events" at bounding box center [48, 168] width 35 height 14
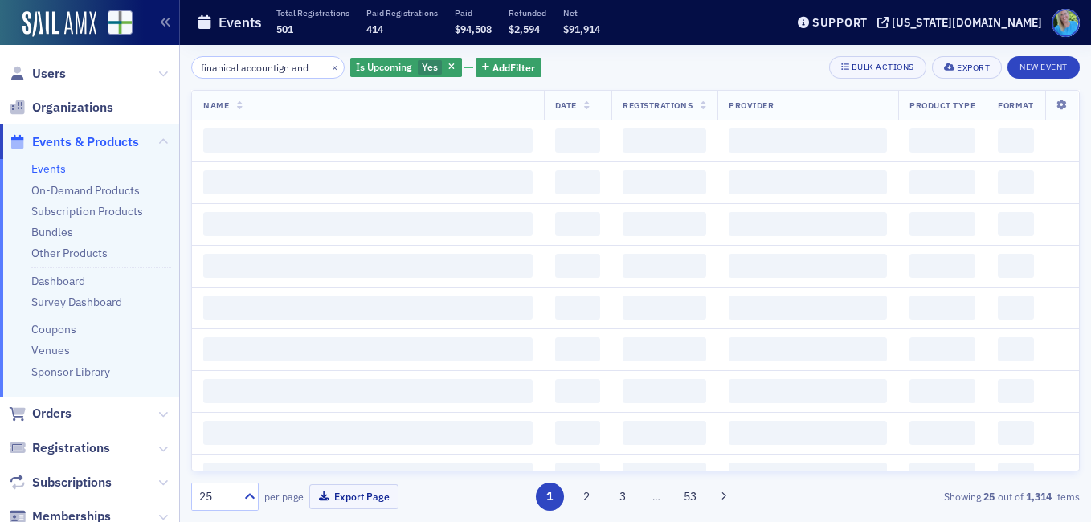
scroll to position [0, 2]
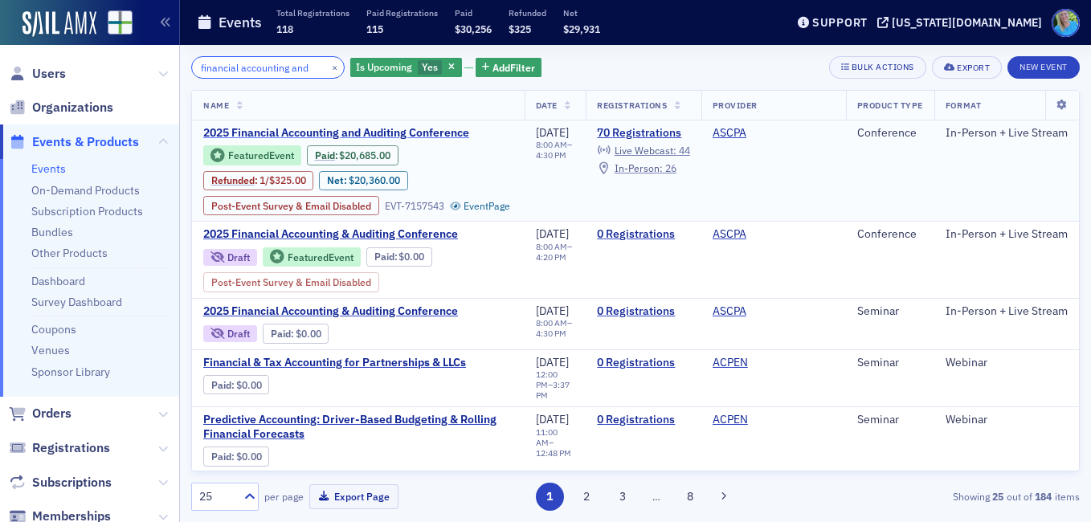
type input "financial accounting and"
click at [410, 131] on span "2025 Financial Accounting and Auditing Conference" at bounding box center [338, 133] width 270 height 14
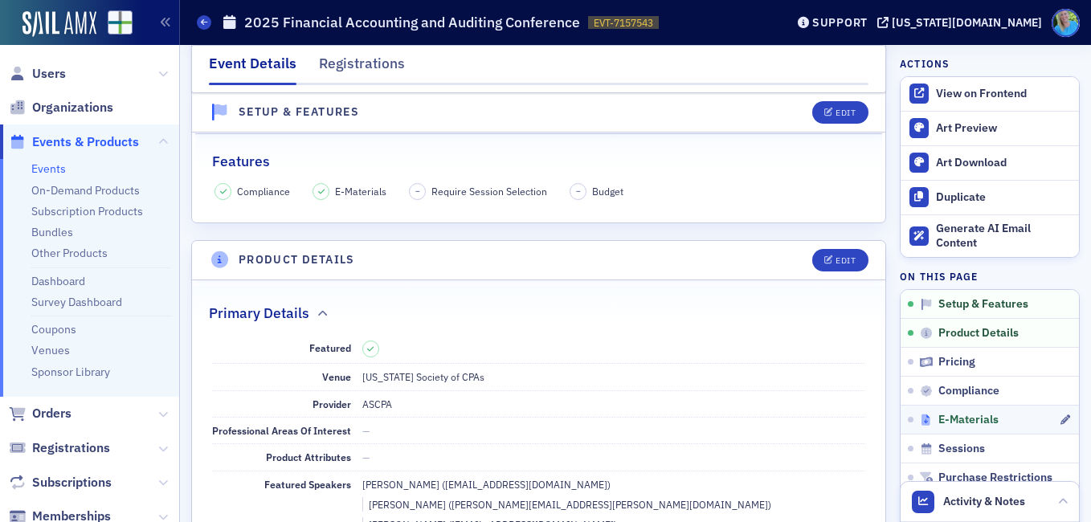
click at [942, 419] on span "E-Materials" at bounding box center [968, 420] width 60 height 14
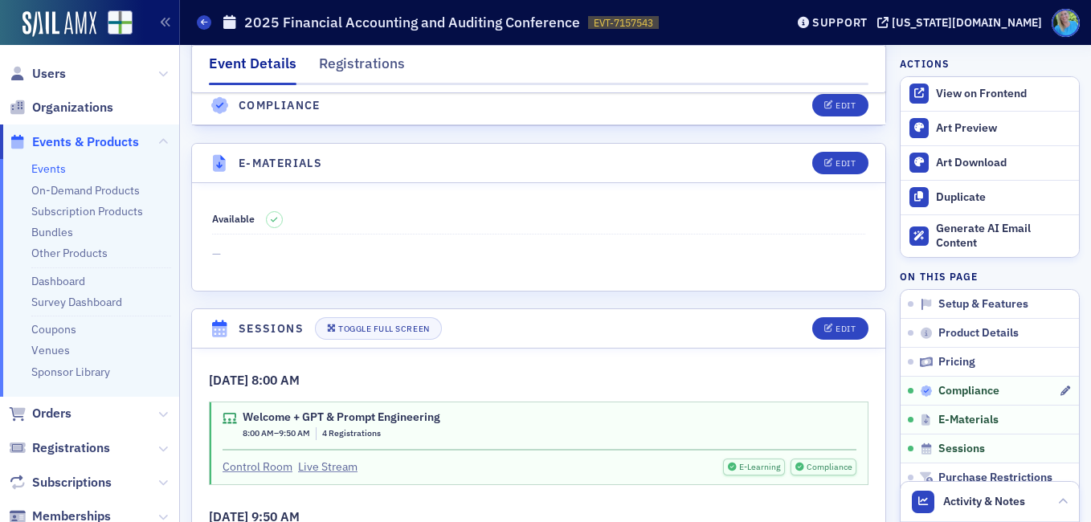
scroll to position [2240, 0]
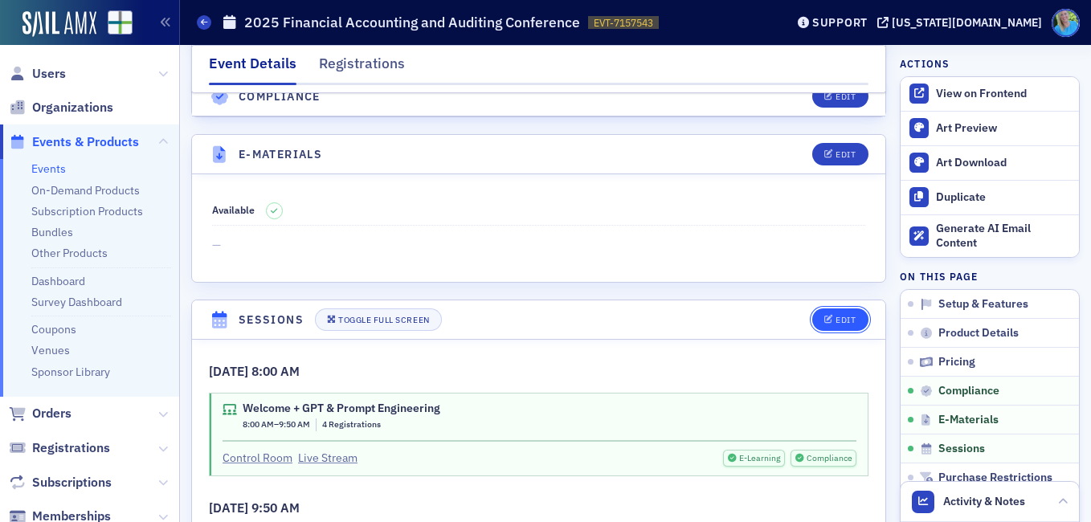
click at [835, 316] on div "Edit" at bounding box center [845, 320] width 20 height 9
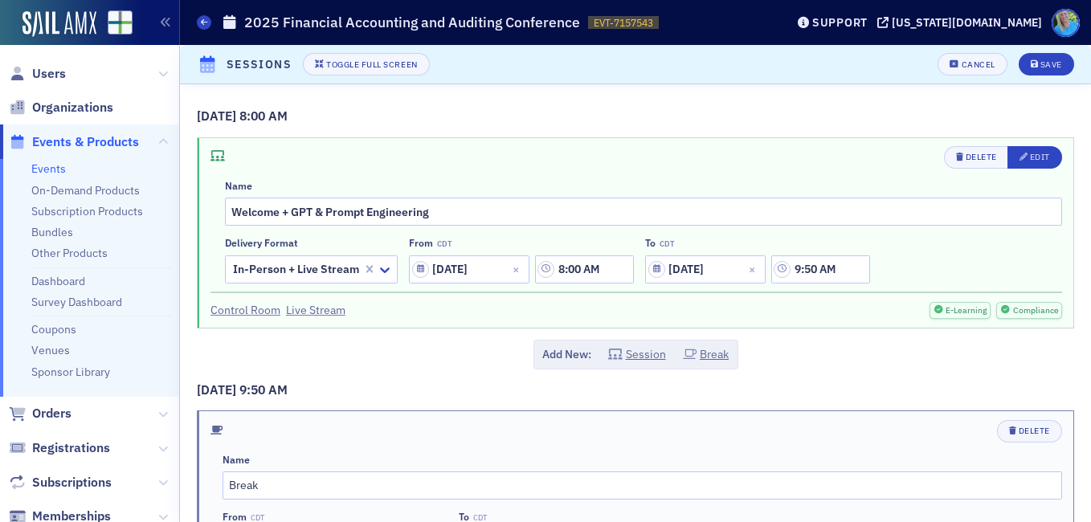
scroll to position [2406, 0]
click at [1019, 153] on icon "button" at bounding box center [1023, 157] width 9 height 9
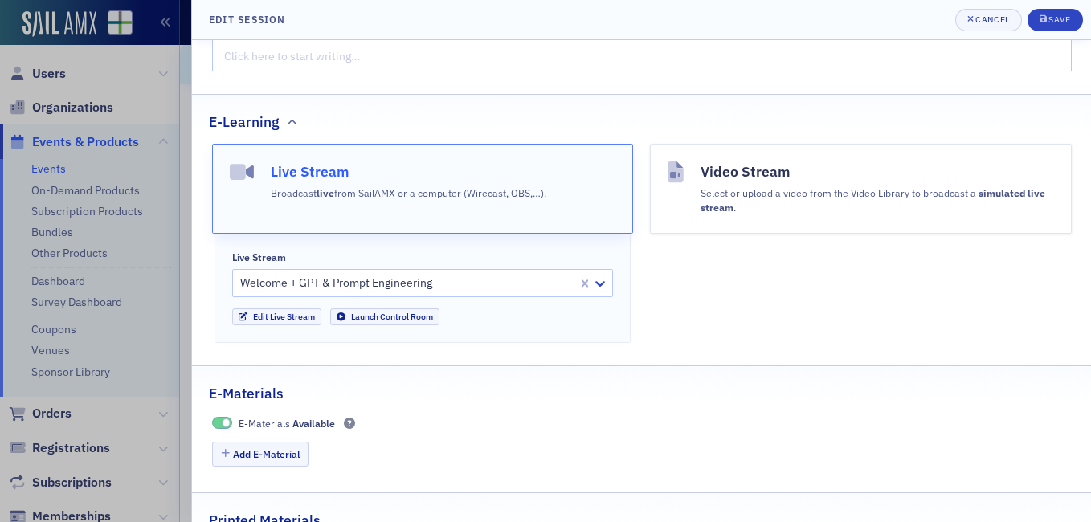
scroll to position [793, 0]
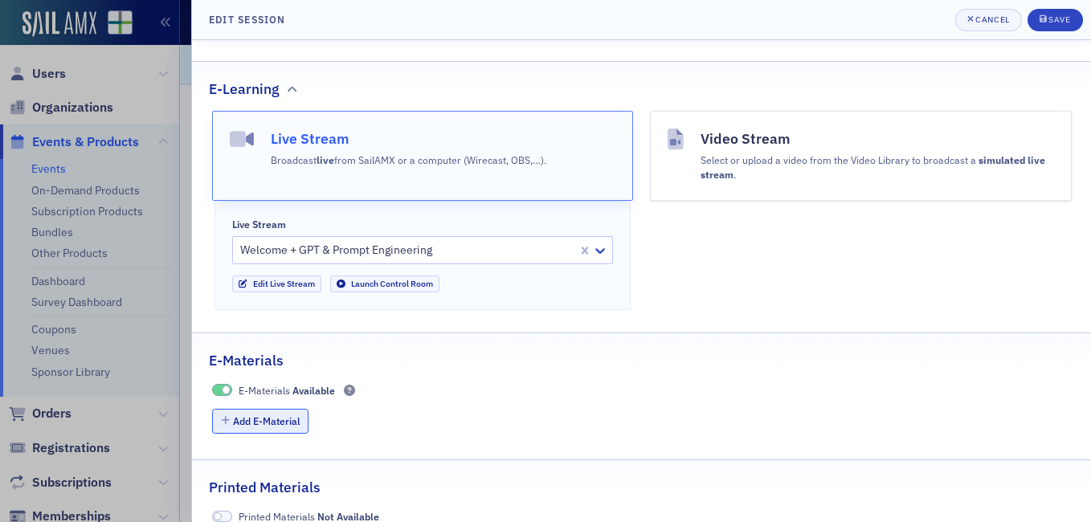
click at [252, 410] on button "Add E-Material" at bounding box center [260, 421] width 97 height 25
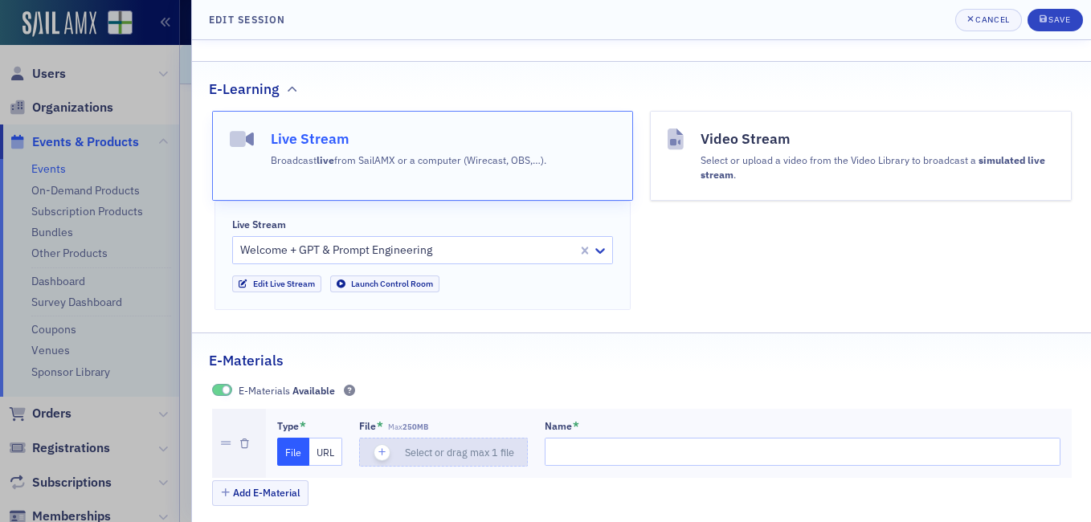
click at [383, 445] on icon "button" at bounding box center [382, 452] width 14 height 14
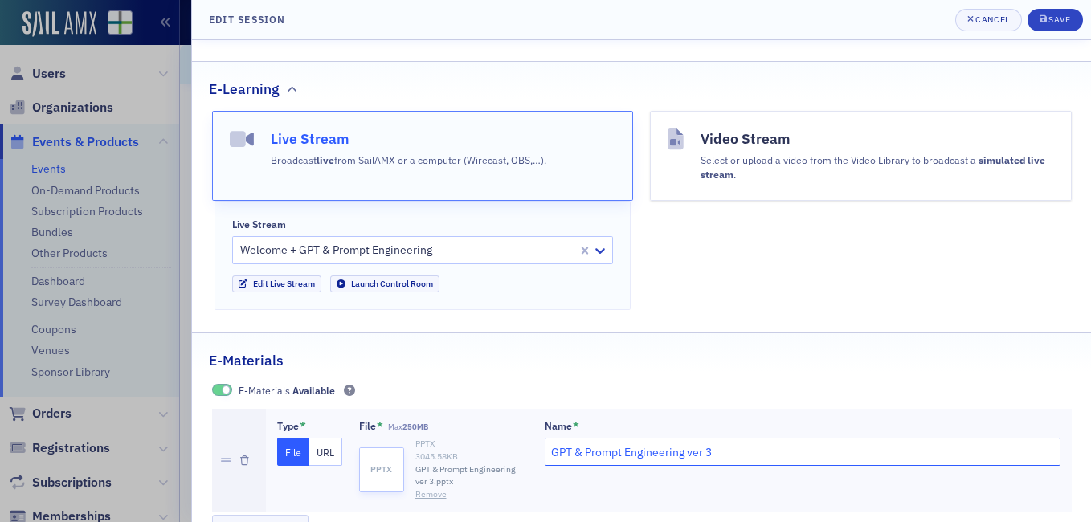
drag, startPoint x: 714, startPoint y: 428, endPoint x: 533, endPoint y: 423, distance: 180.7
click at [533, 423] on div "Type * File URL File * Max 250MB pptx PPTX 3045.58 KB GPT & Prompt Engineering …" at bounding box center [668, 460] width 783 height 81
type input "PPT"
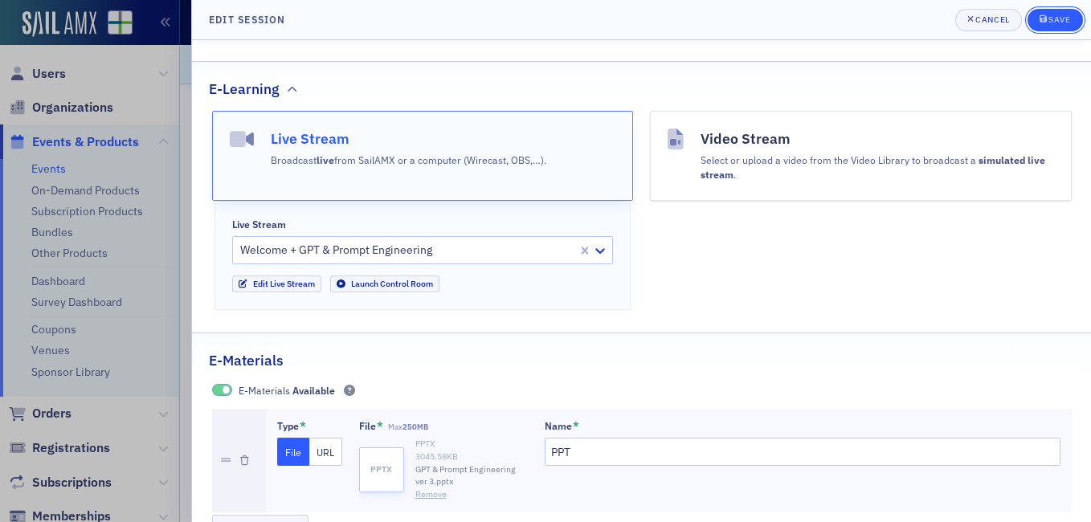
click at [1063, 22] on div "Save" at bounding box center [1059, 19] width 22 height 9
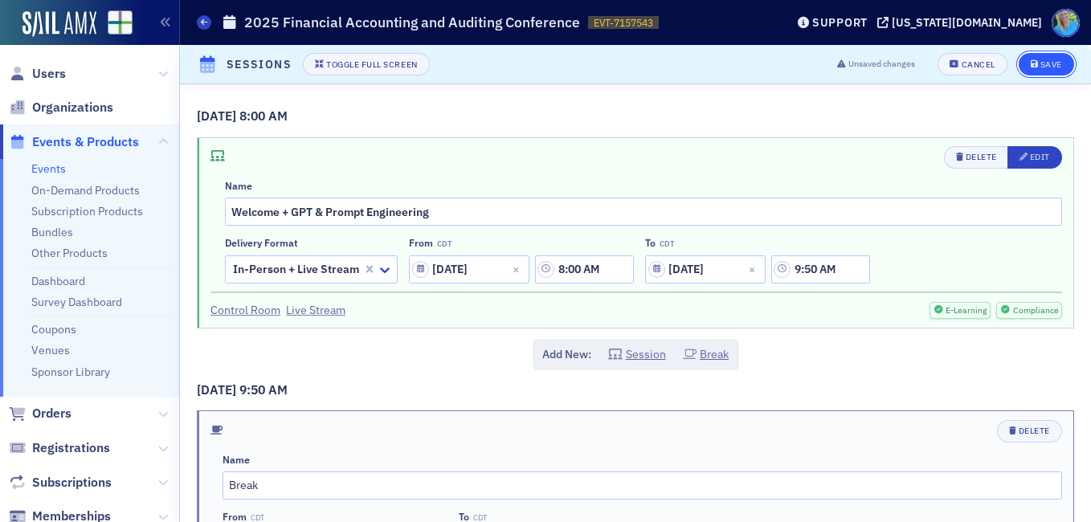
click at [1052, 61] on button "Save" at bounding box center [1045, 64] width 55 height 22
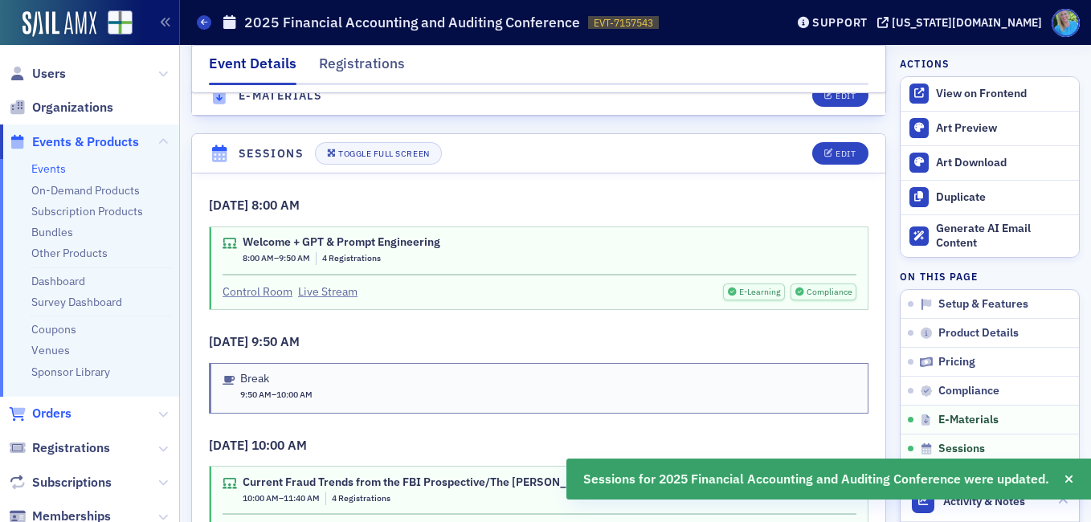
click at [51, 414] on span "Orders" at bounding box center [51, 414] width 39 height 18
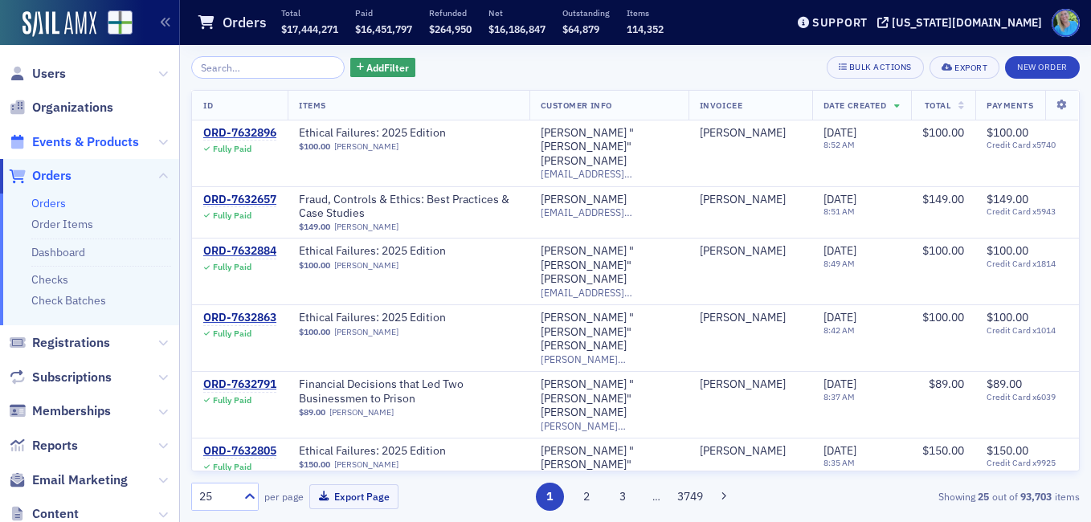
click at [81, 141] on span "Events & Products" at bounding box center [85, 142] width 107 height 18
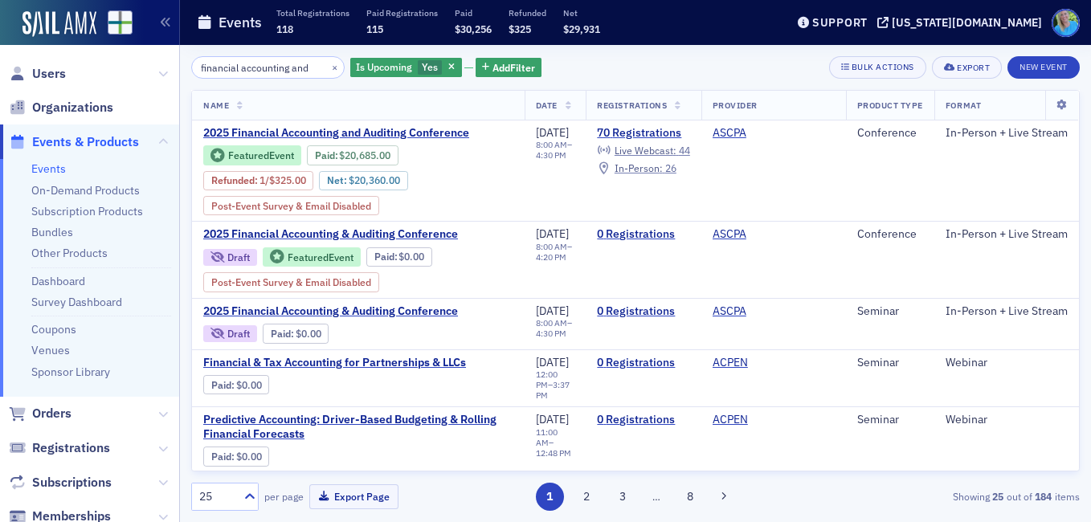
scroll to position [0, 2]
click at [328, 70] on button "×" at bounding box center [335, 66] width 14 height 14
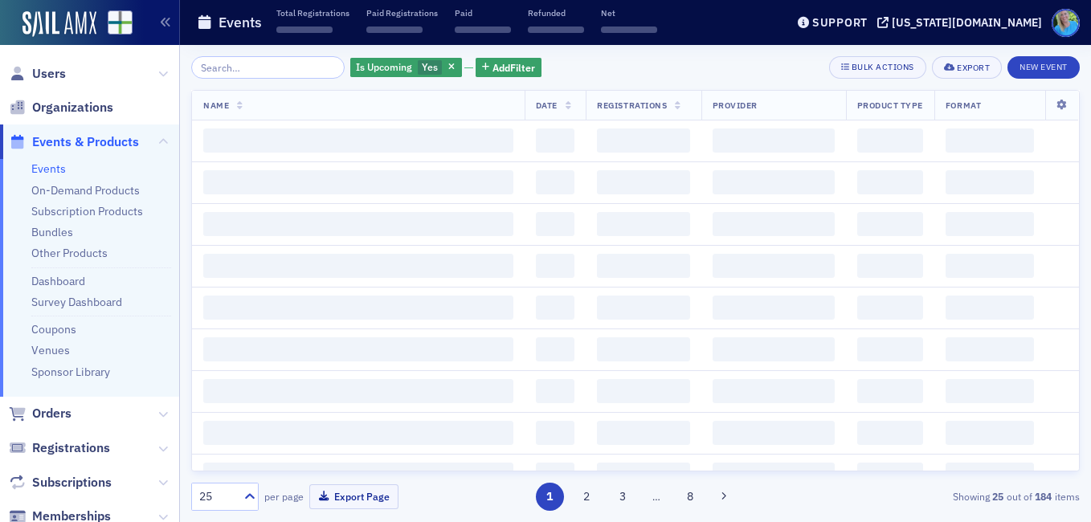
scroll to position [0, 0]
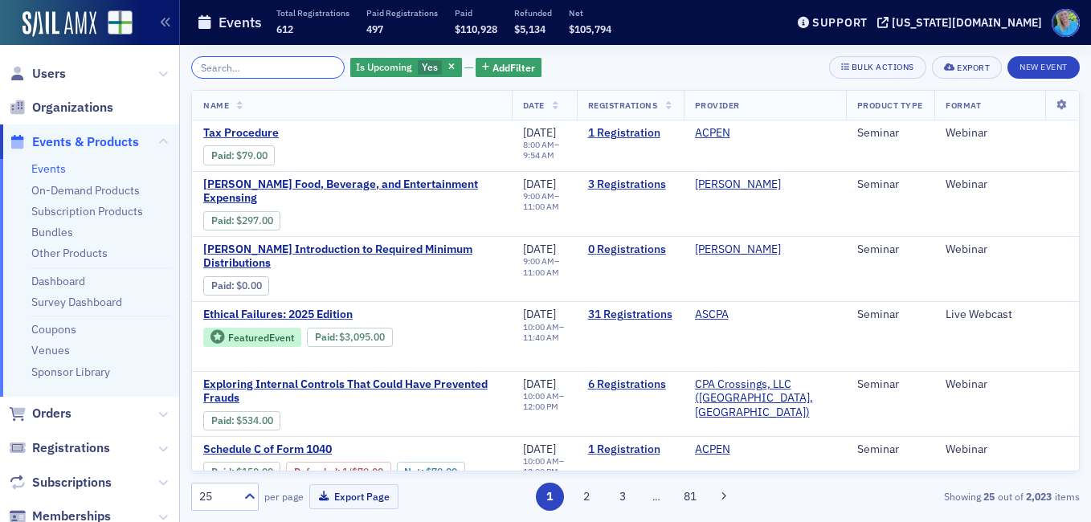
click at [279, 72] on input "search" at bounding box center [267, 67] width 153 height 22
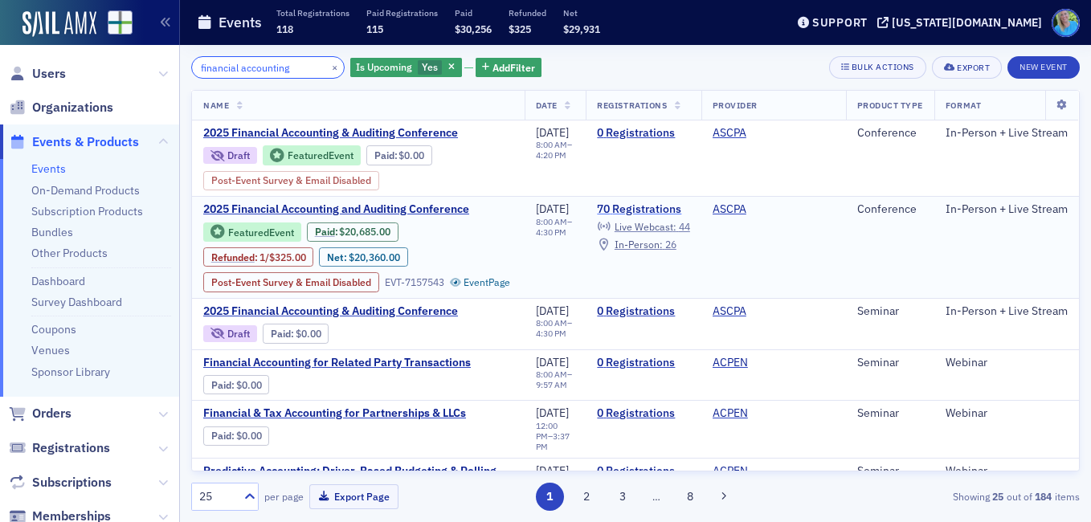
type input "financial accounting"
click at [619, 217] on link "70 Registrations" at bounding box center [643, 209] width 92 height 14
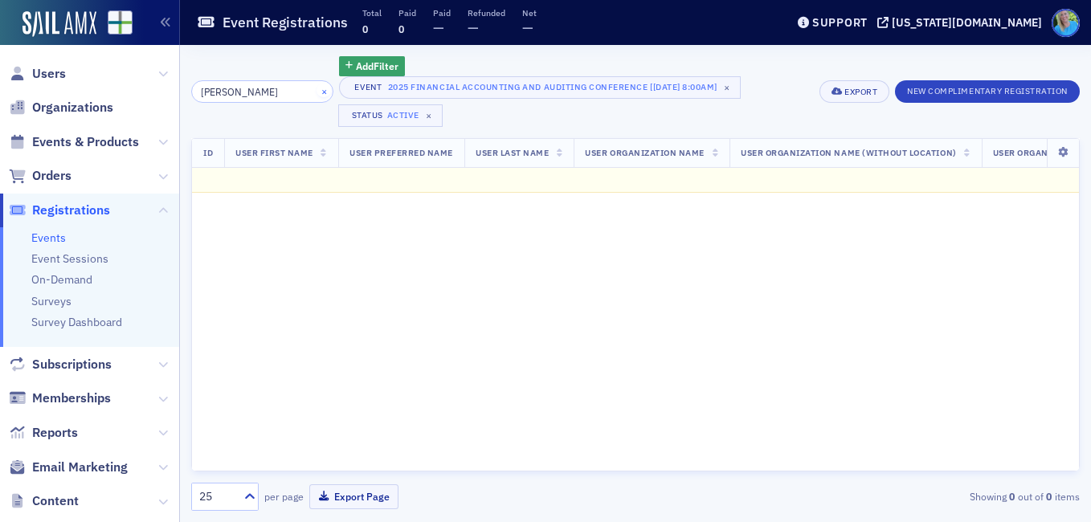
type input "adkins"
click at [316, 95] on button "×" at bounding box center [323, 91] width 14 height 14
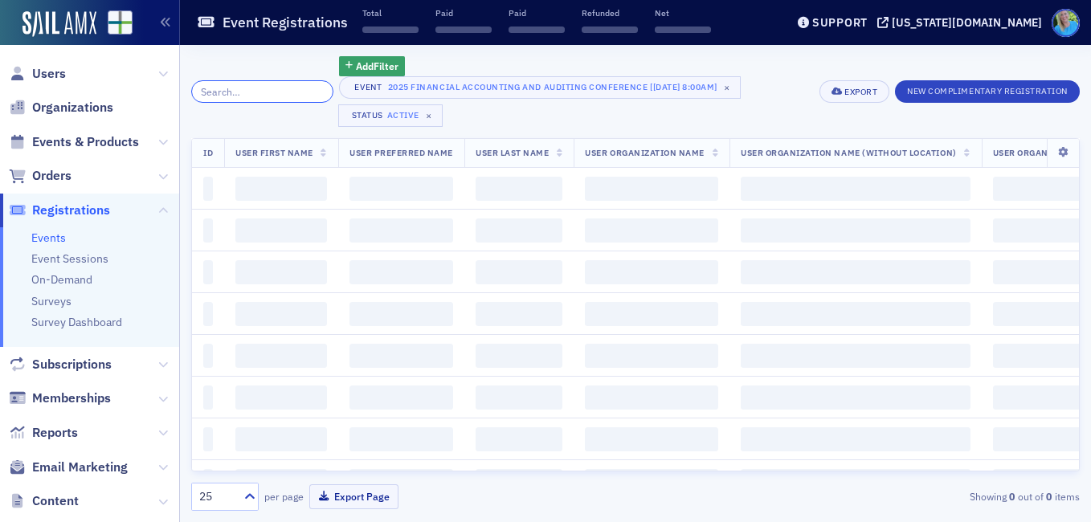
click at [303, 95] on input "search" at bounding box center [262, 91] width 142 height 22
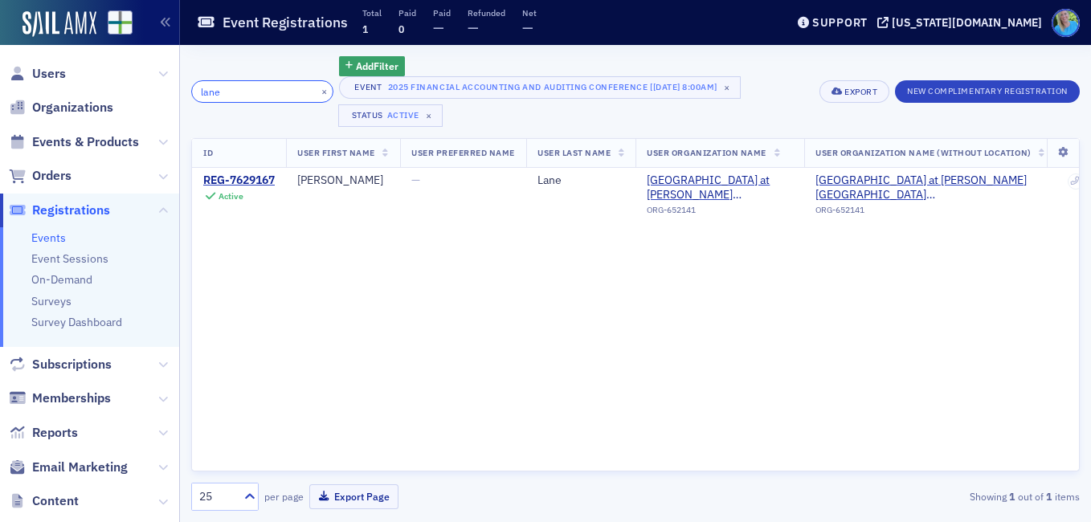
type input "lane"
click at [316, 95] on button "×" at bounding box center [323, 91] width 14 height 14
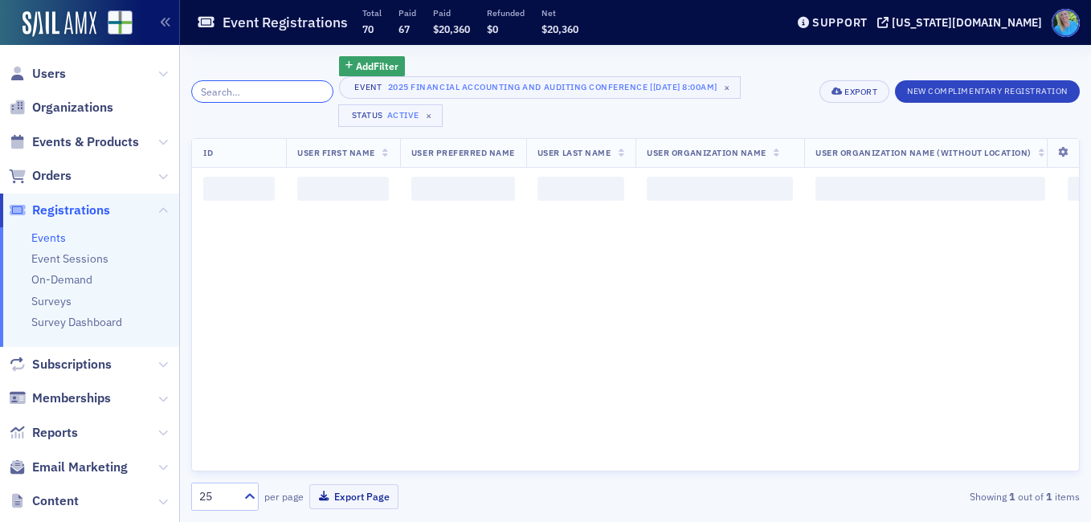
click at [303, 95] on input "search" at bounding box center [262, 91] width 142 height 22
click at [300, 92] on input "search" at bounding box center [262, 91] width 142 height 22
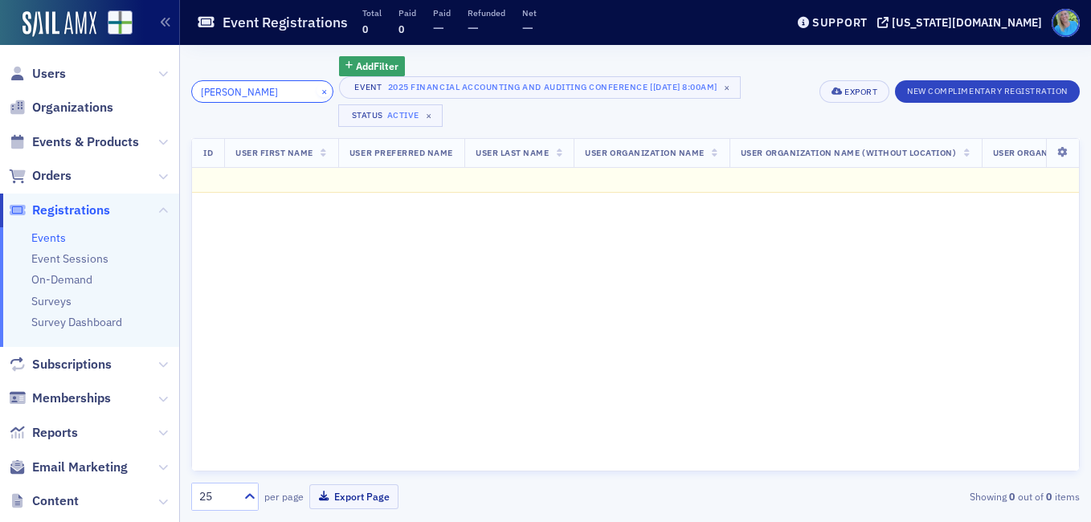
type input "brianne"
click at [316, 92] on button "×" at bounding box center [323, 91] width 14 height 14
click at [300, 92] on input "search" at bounding box center [262, 91] width 142 height 22
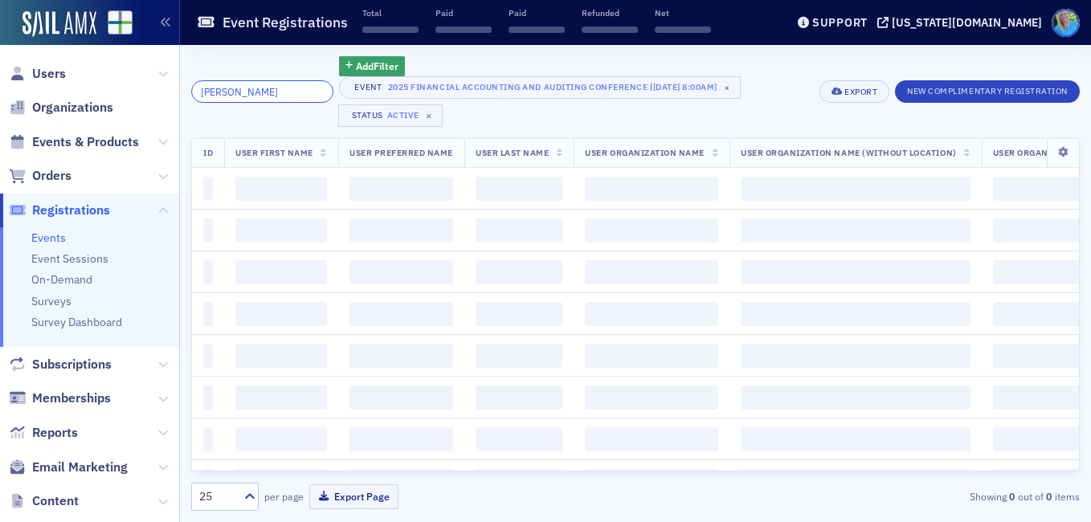
click at [286, 88] on input "seay" at bounding box center [262, 91] width 142 height 22
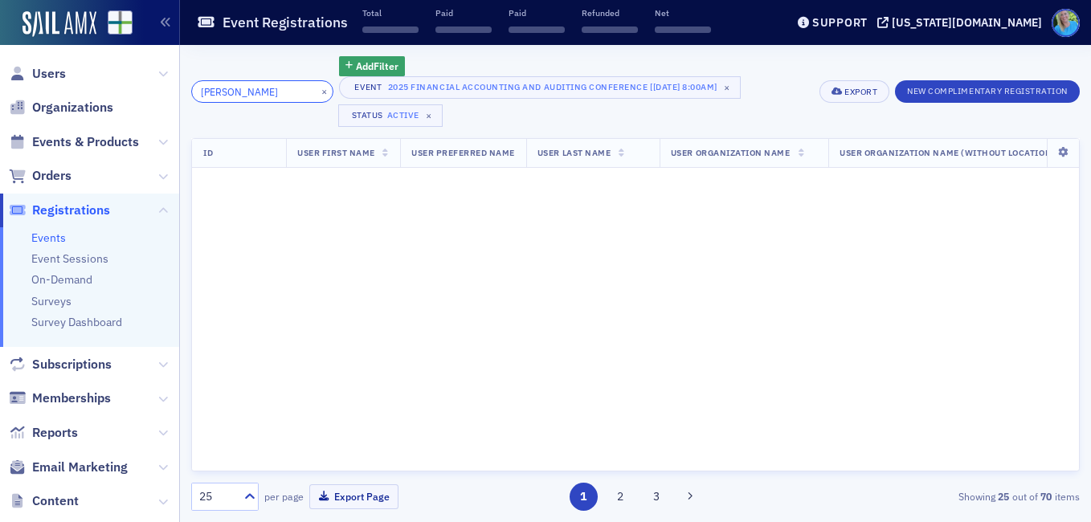
click at [279, 97] on input "seay" at bounding box center [262, 91] width 142 height 22
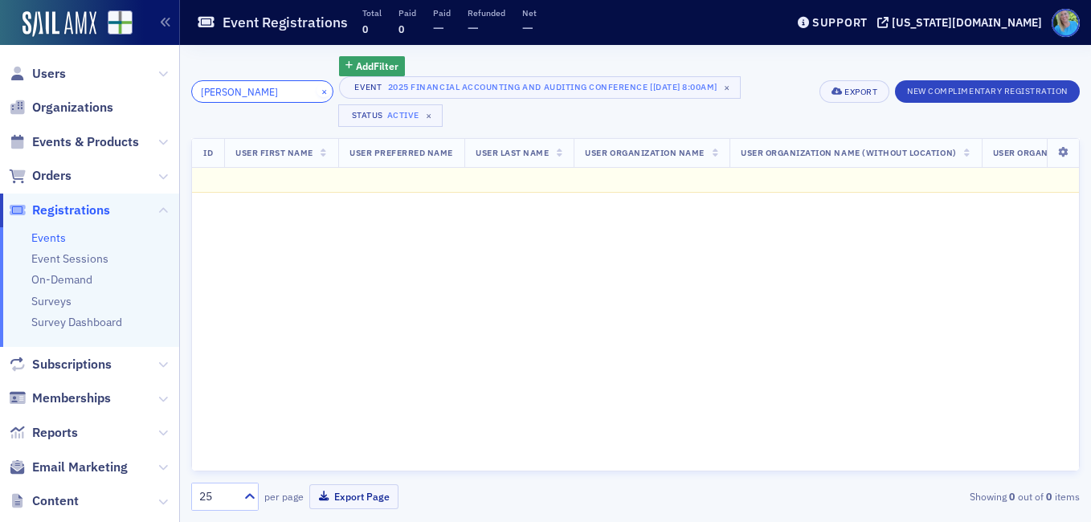
type input "seay"
click at [316, 90] on button "×" at bounding box center [323, 91] width 14 height 14
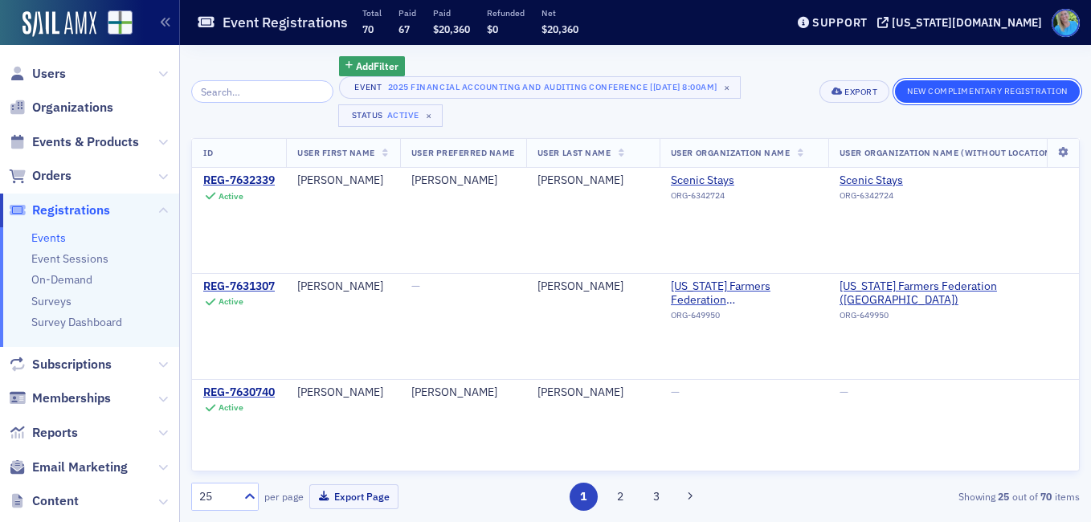
click at [943, 93] on button "New Complimentary Registration" at bounding box center [987, 91] width 185 height 22
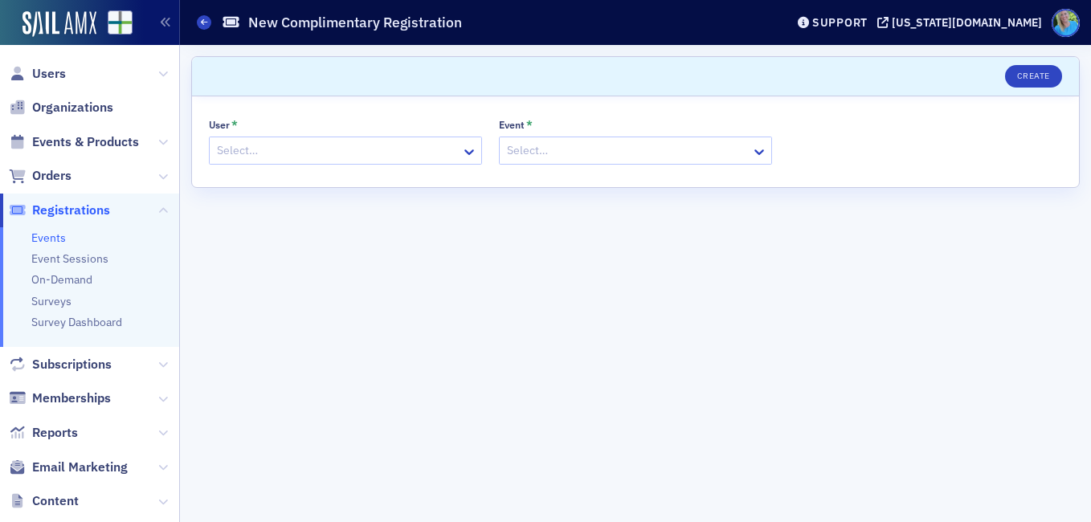
click at [330, 141] on div at bounding box center [337, 151] width 244 height 20
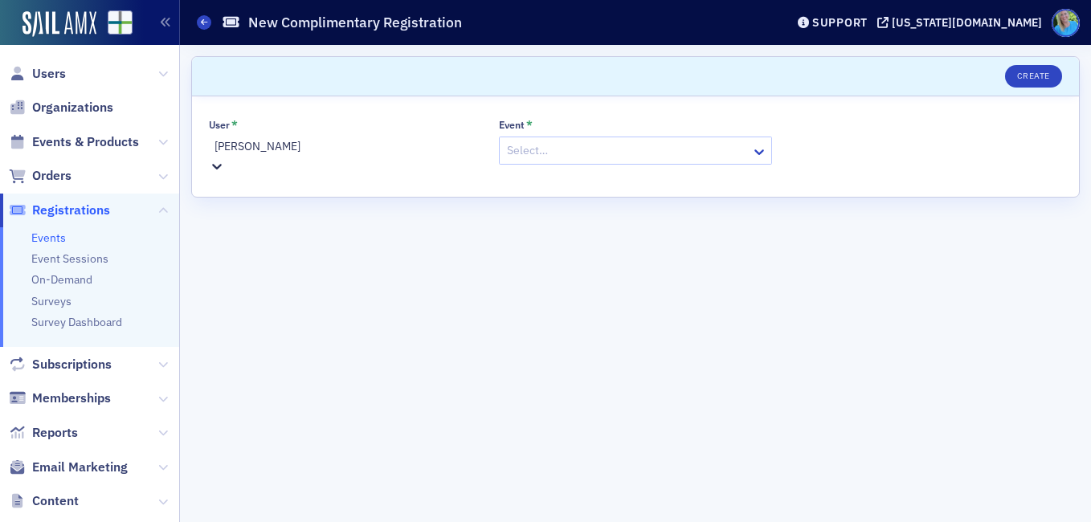
type input "darlene adkins"
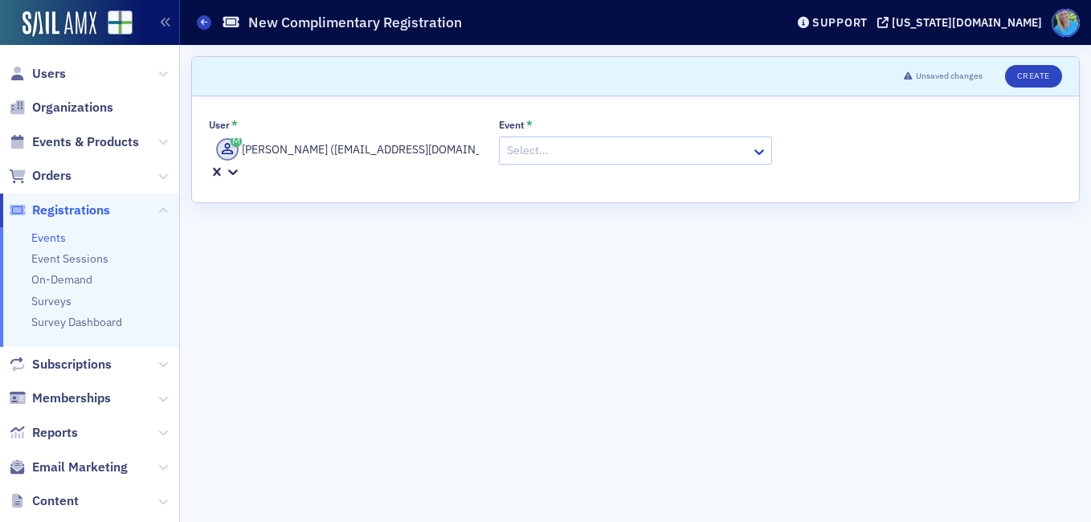
click at [523, 161] on div "Select…" at bounding box center [624, 150] width 251 height 23
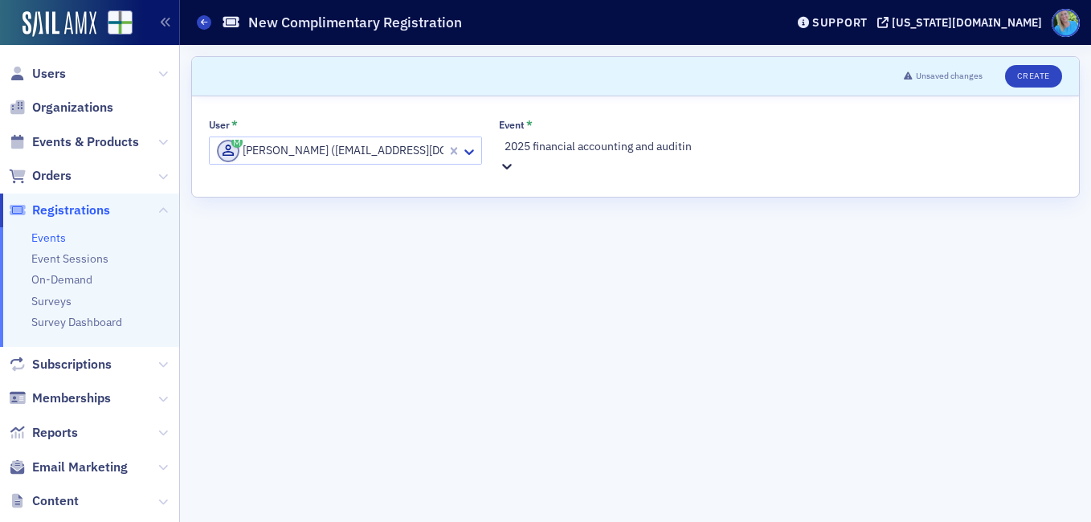
type input "2025 financial accounting and auditing"
click at [343, 521] on span "2025 Financial Accounting and Auditing Conference [9/26/2025 8:00am]" at bounding box center [171, 530] width 343 height 17
click at [814, 157] on div at bounding box center [917, 151] width 244 height 20
click at [51, 521] on span "In-Person" at bounding box center [25, 530] width 51 height 17
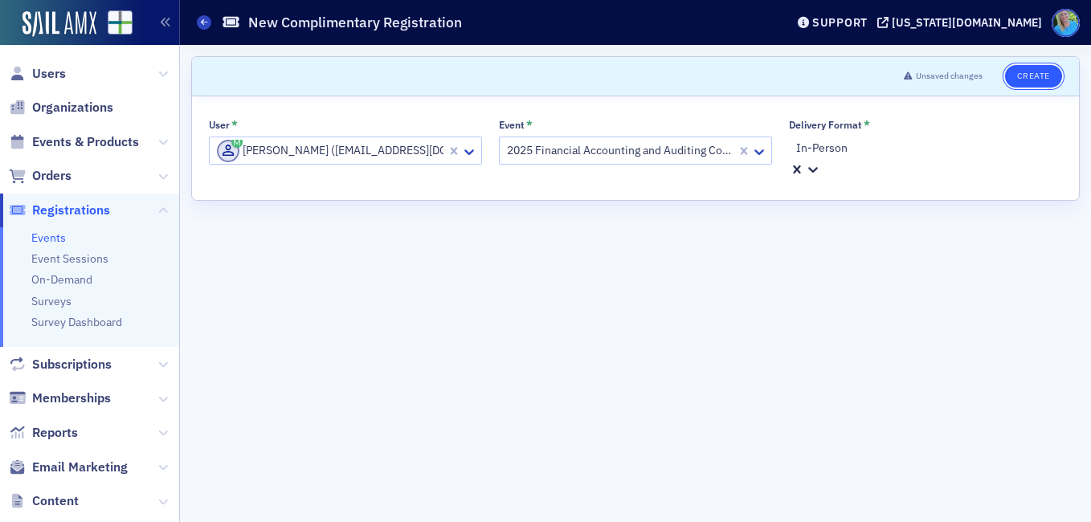
click at [1046, 71] on button "Create" at bounding box center [1033, 76] width 57 height 22
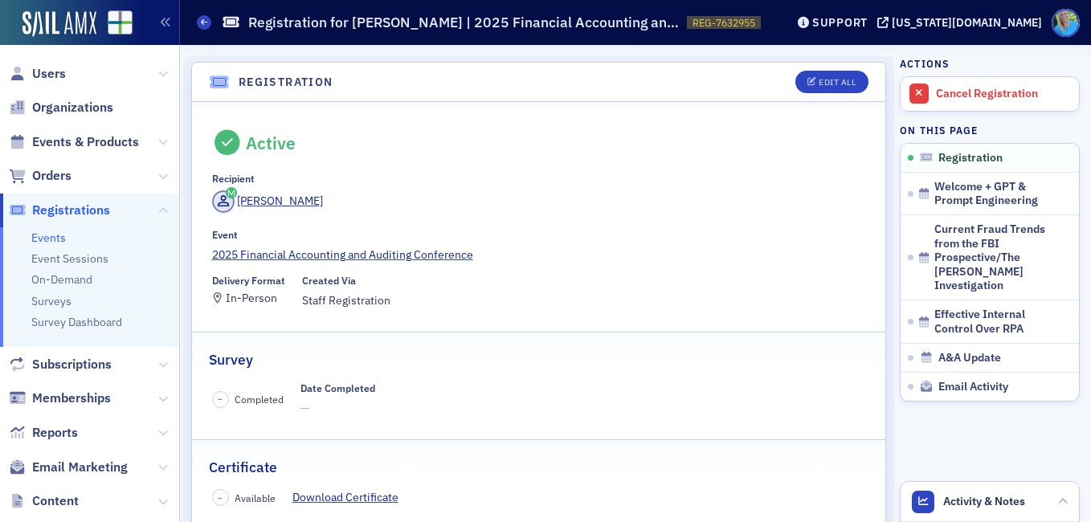
click at [53, 208] on span "Registrations" at bounding box center [71, 211] width 78 height 18
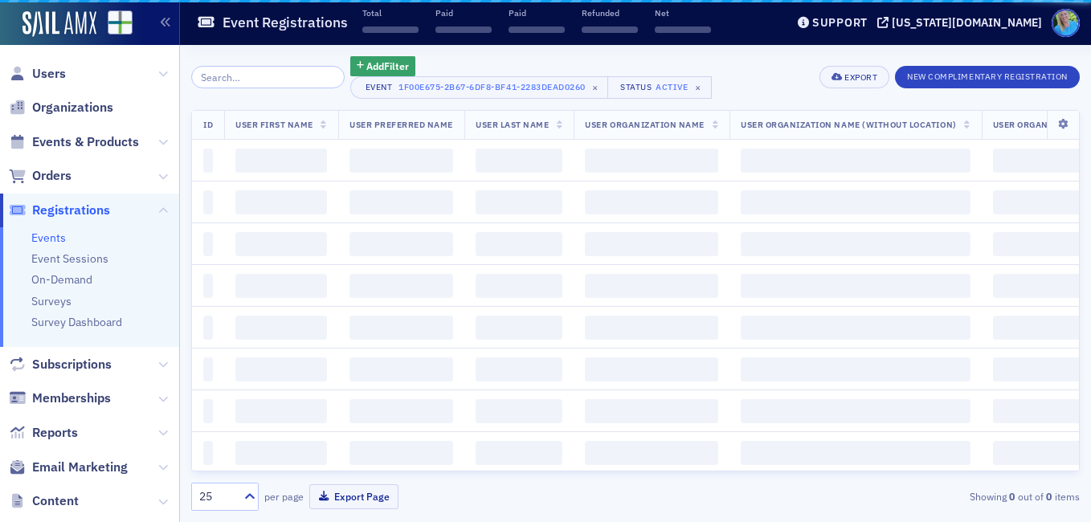
click at [980, 74] on div "Add Filter Event 1f00e675-2b67-6df8-bf41-2283dead0260 × Status Active × Export …" at bounding box center [635, 77] width 888 height 43
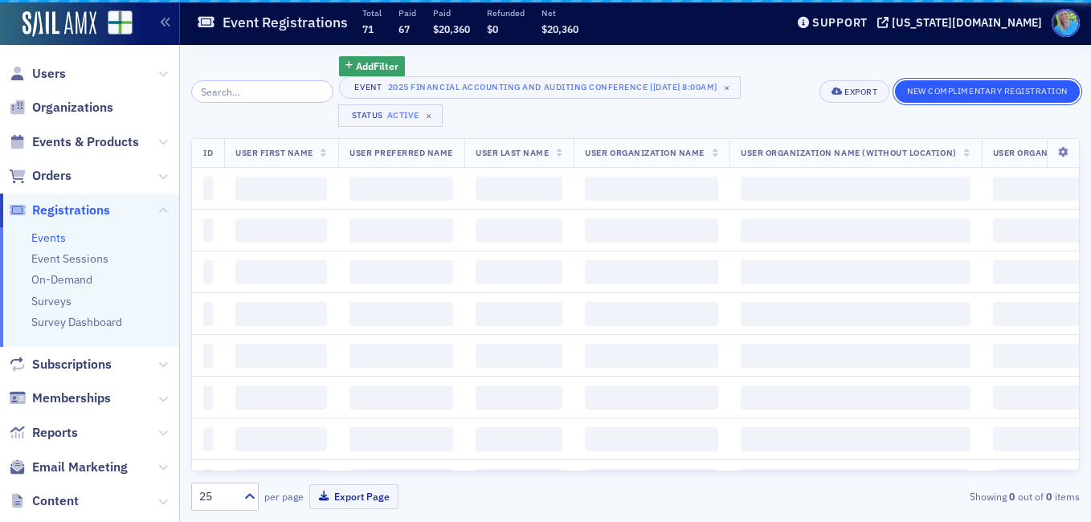
click at [977, 84] on button "New Complimentary Registration" at bounding box center [987, 91] width 185 height 22
click at [977, 88] on button "New Complimentary Registration" at bounding box center [987, 91] width 185 height 22
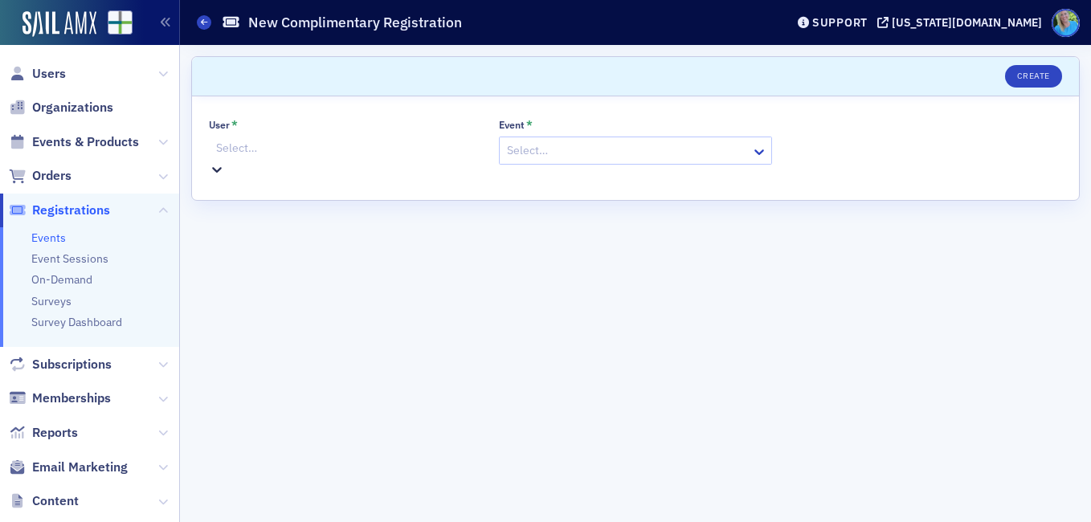
click at [283, 156] on div at bounding box center [347, 148] width 266 height 20
type input "brianne smith"
click at [531, 147] on div at bounding box center [627, 151] width 244 height 20
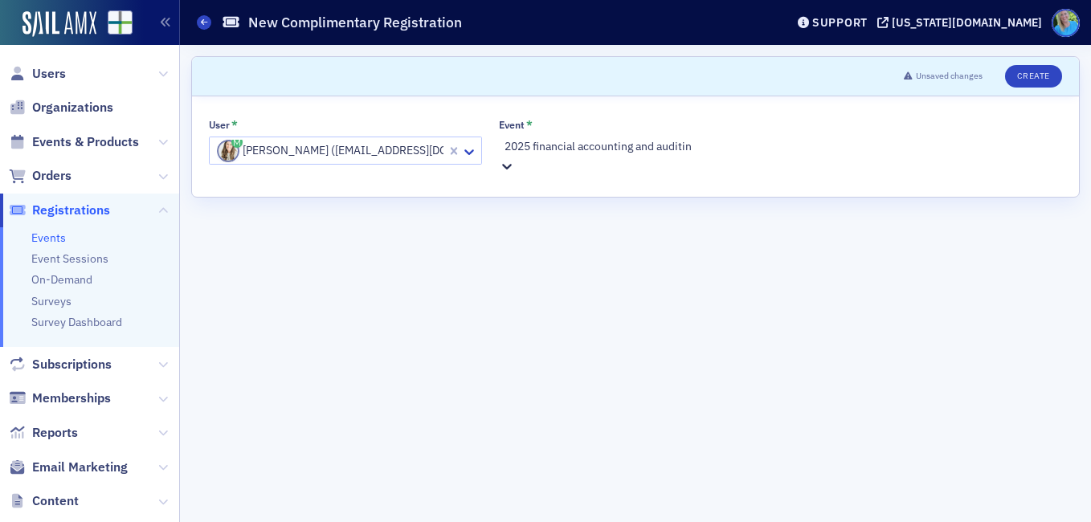
type input "2025 financial accounting and auditing"
click at [343, 521] on span "2025 Financial Accounting and Auditing Conference [9/26/2025 8:00am]" at bounding box center [171, 530] width 343 height 17
click at [833, 144] on div at bounding box center [927, 148] width 266 height 20
click at [51, 521] on span "In-Person" at bounding box center [25, 530] width 51 height 17
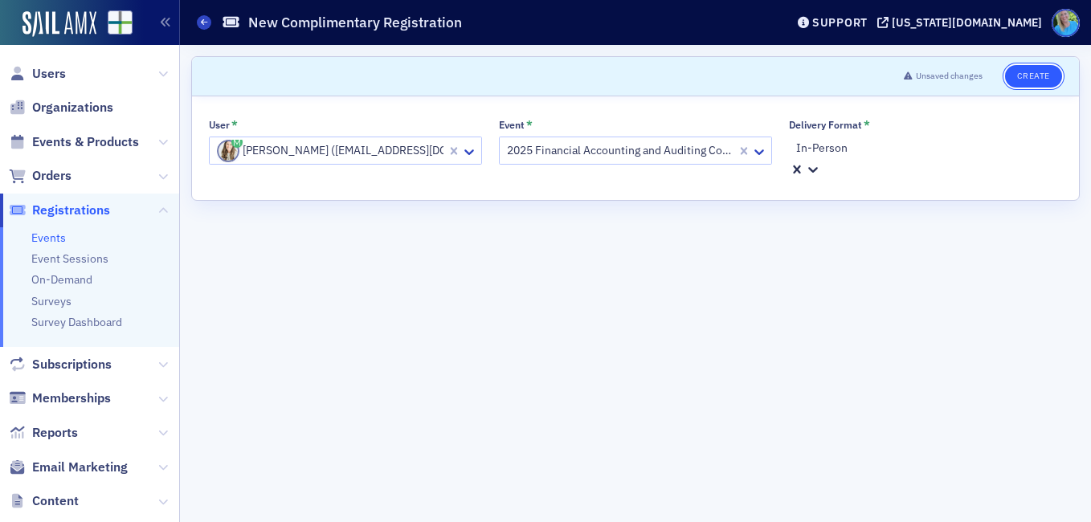
click at [1023, 73] on button "Create" at bounding box center [1033, 76] width 57 height 22
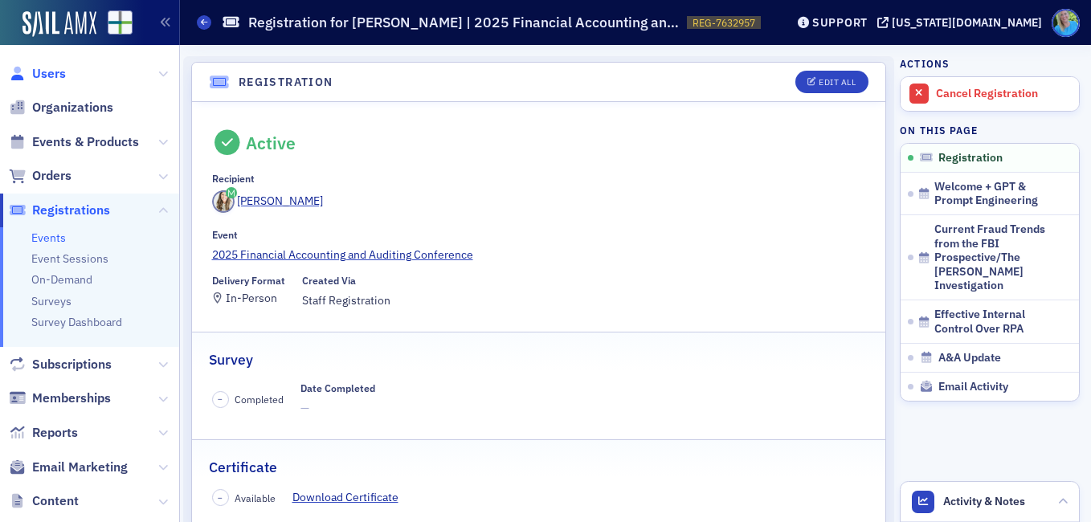
click at [42, 79] on span "Users" at bounding box center [49, 74] width 34 height 18
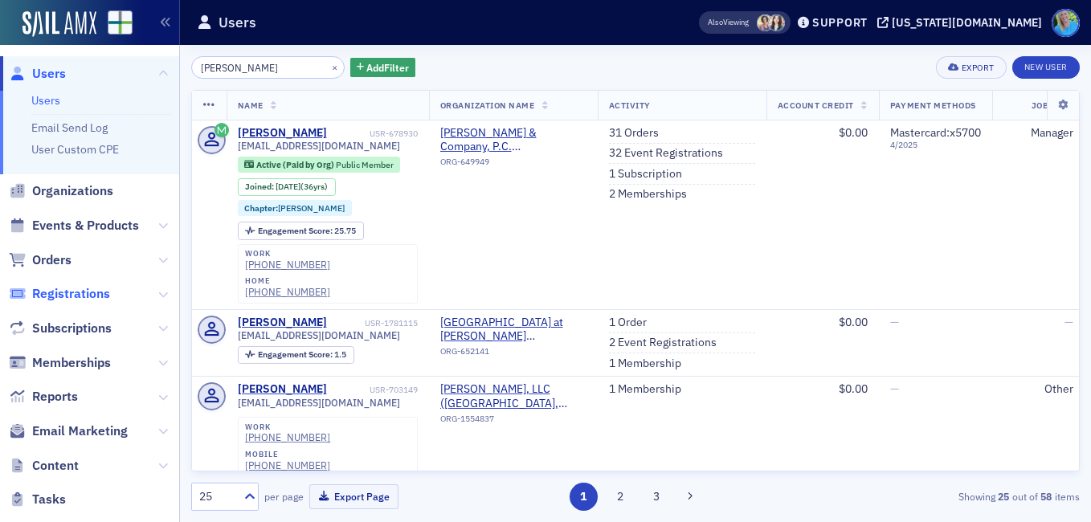
type input "rhonda seay"
click at [67, 300] on span "Registrations" at bounding box center [71, 294] width 78 height 18
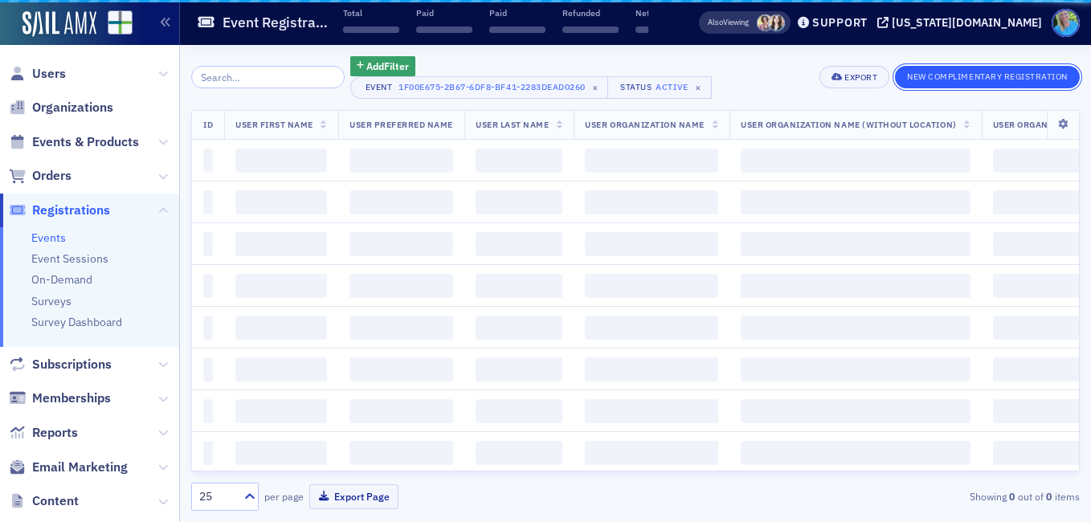
click at [927, 74] on button "New Complimentary Registration" at bounding box center [987, 77] width 185 height 22
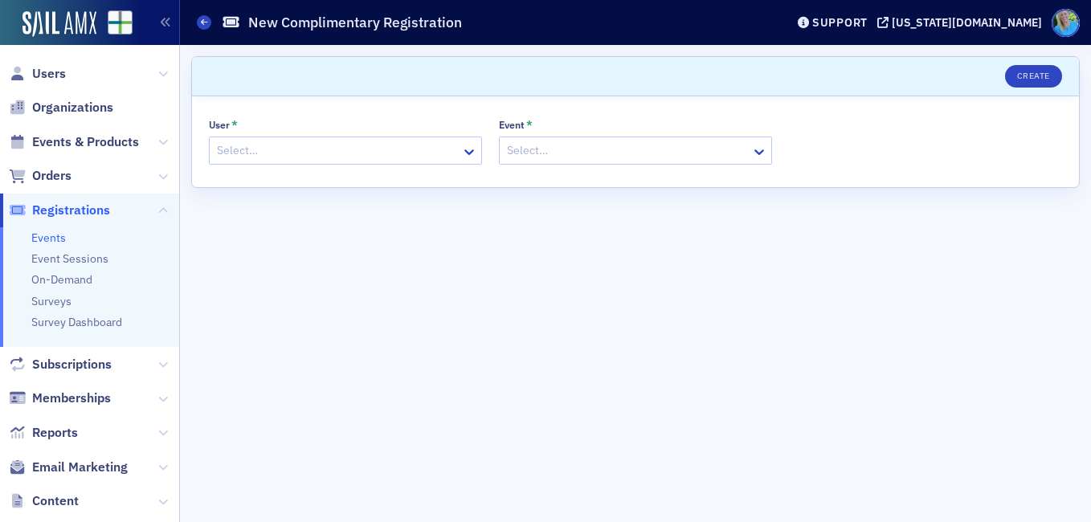
click at [247, 161] on div "Select…" at bounding box center [335, 150] width 251 height 23
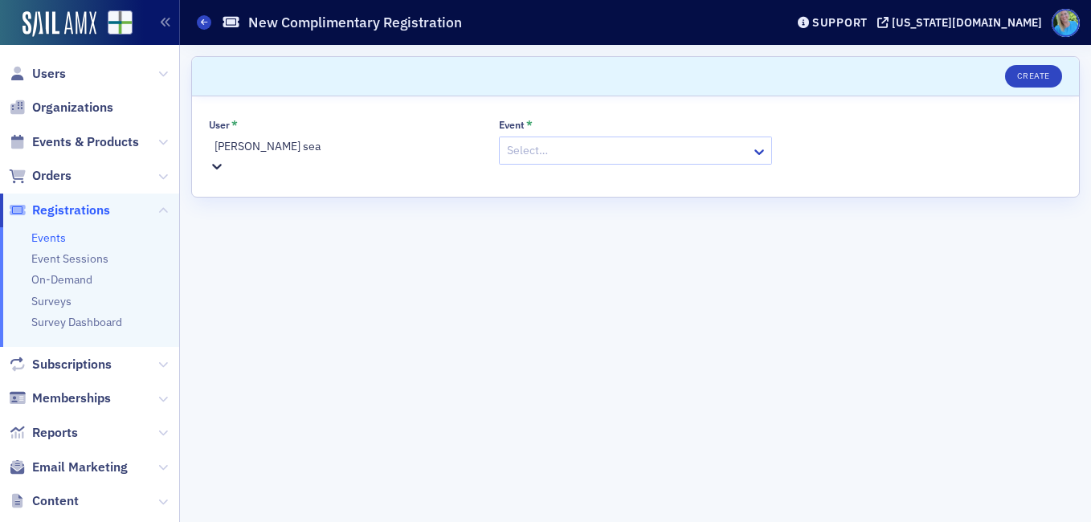
type input "rhonda seay"
click at [540, 151] on div at bounding box center [637, 148] width 266 height 20
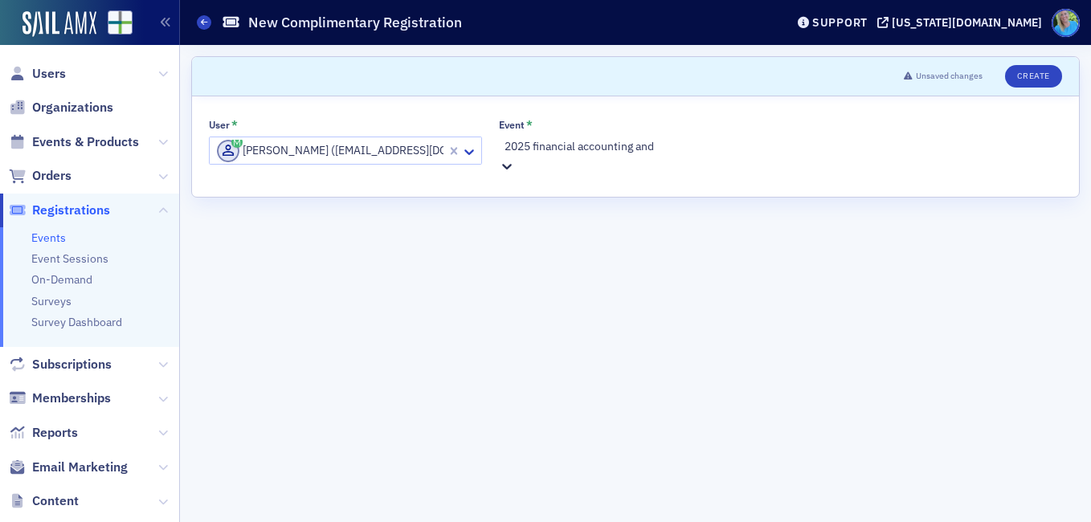
type input "2025 financial accounting and"
click at [343, 521] on span "2025 Financial Accounting and Auditing Conference [9/26/2025 8:00am]" at bounding box center [171, 530] width 343 height 17
click at [858, 153] on div at bounding box center [917, 151] width 244 height 20
click at [850, 521] on div "In-Person" at bounding box center [545, 530] width 1091 height 17
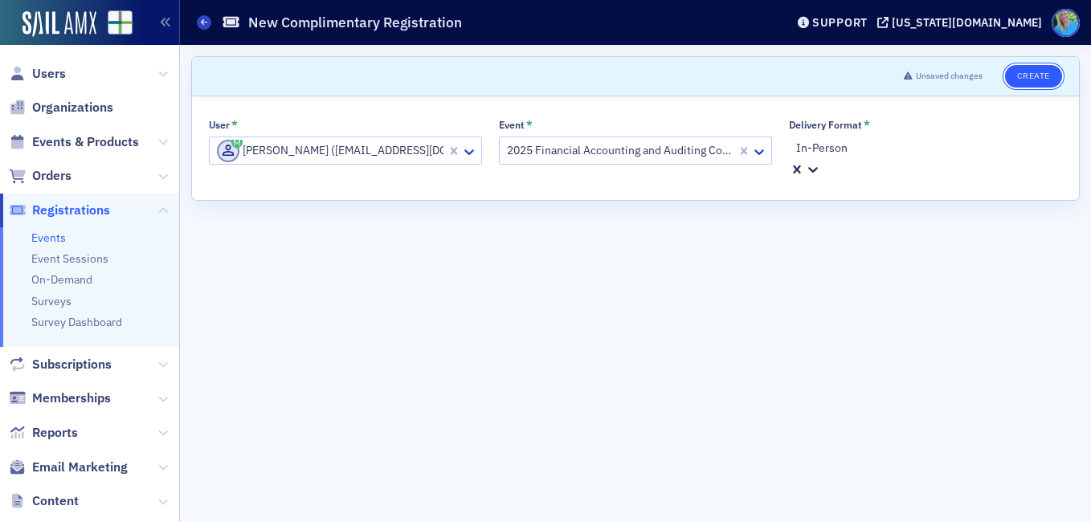
click at [1016, 71] on button "Create" at bounding box center [1033, 76] width 57 height 22
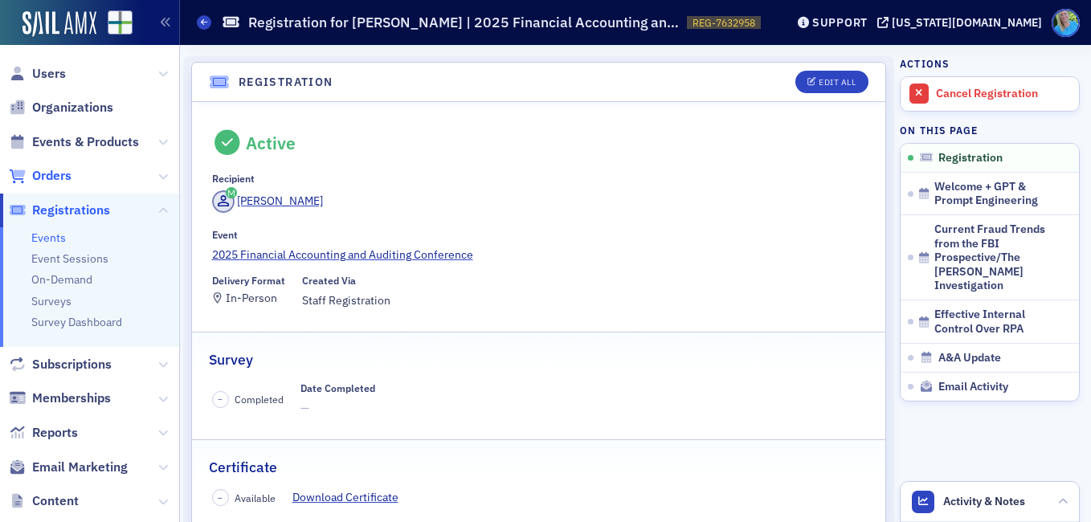
click at [69, 180] on span "Orders" at bounding box center [51, 176] width 39 height 18
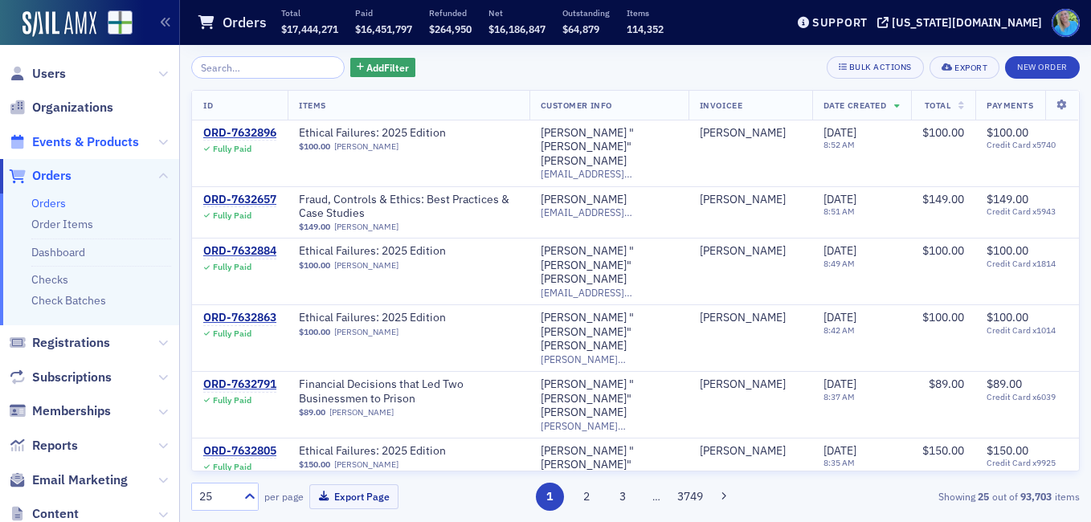
click at [100, 139] on span "Events & Products" at bounding box center [85, 142] width 107 height 18
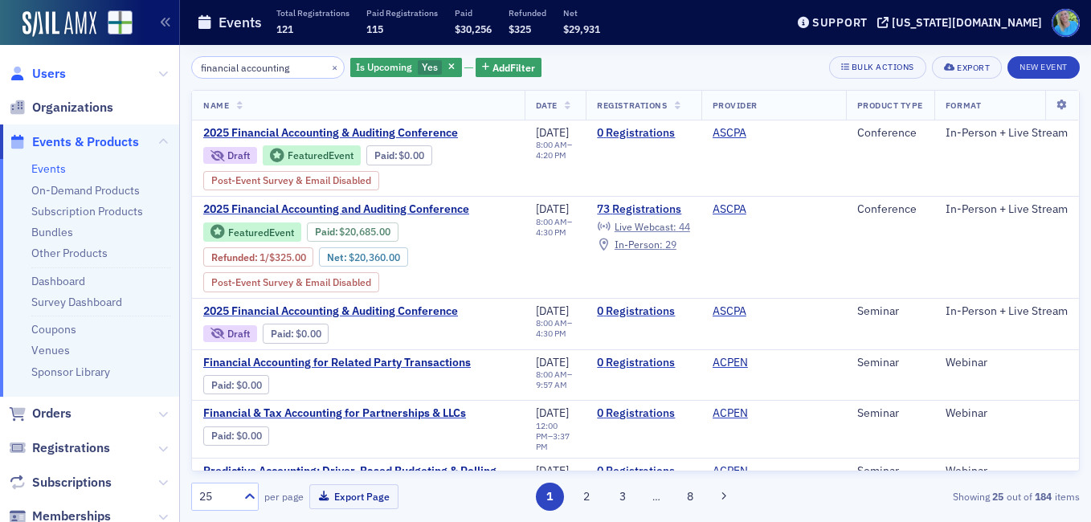
click at [57, 68] on span "Users" at bounding box center [49, 74] width 34 height 18
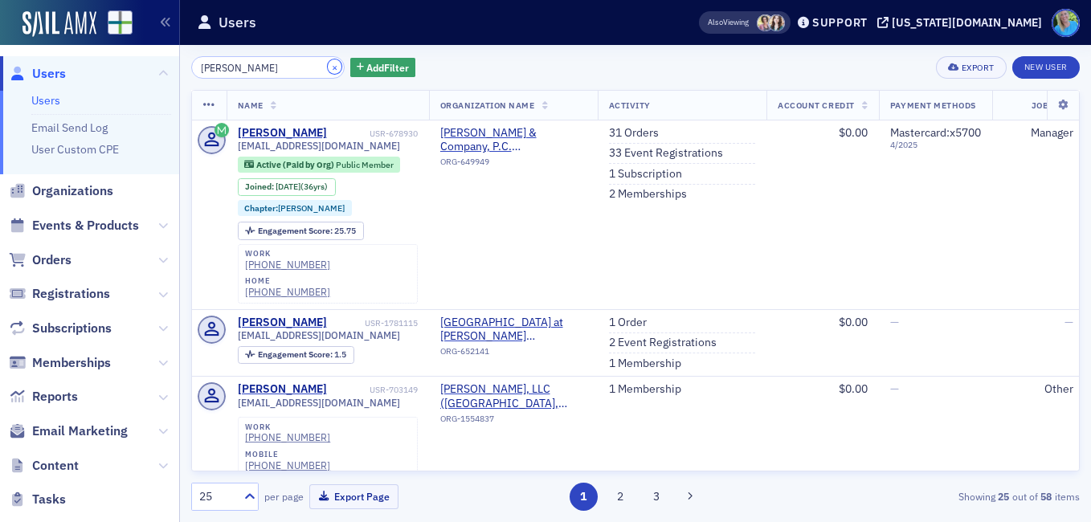
click at [328, 69] on button "×" at bounding box center [335, 66] width 14 height 14
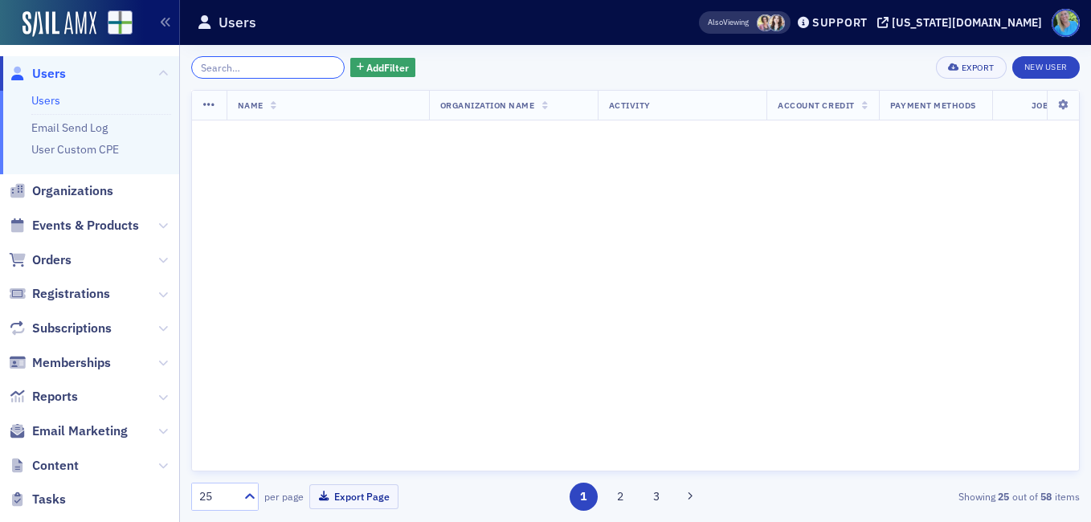
click at [312, 67] on input "search" at bounding box center [267, 67] width 153 height 22
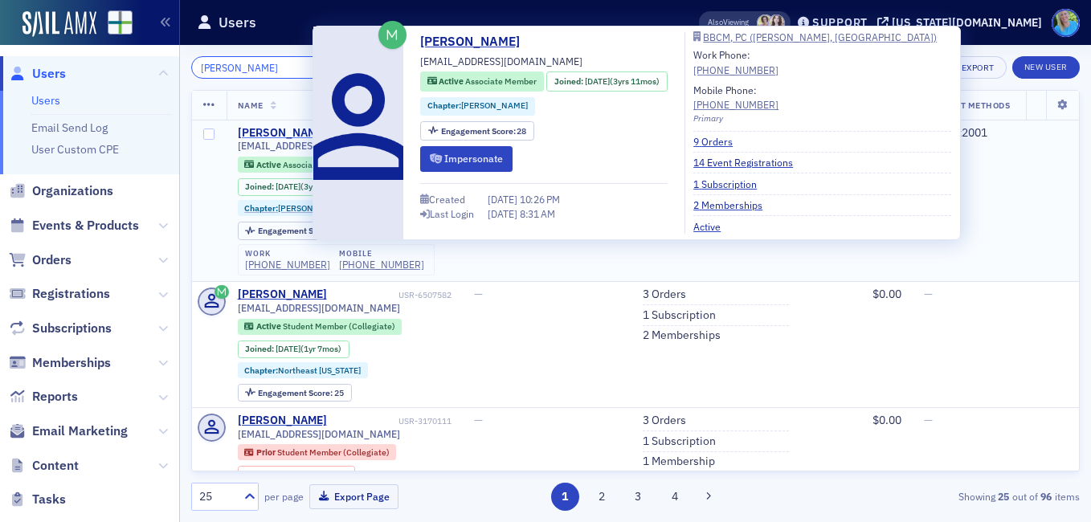
type input "hunter barnes"
click at [301, 132] on div "Hunter Barnes" at bounding box center [282, 133] width 89 height 14
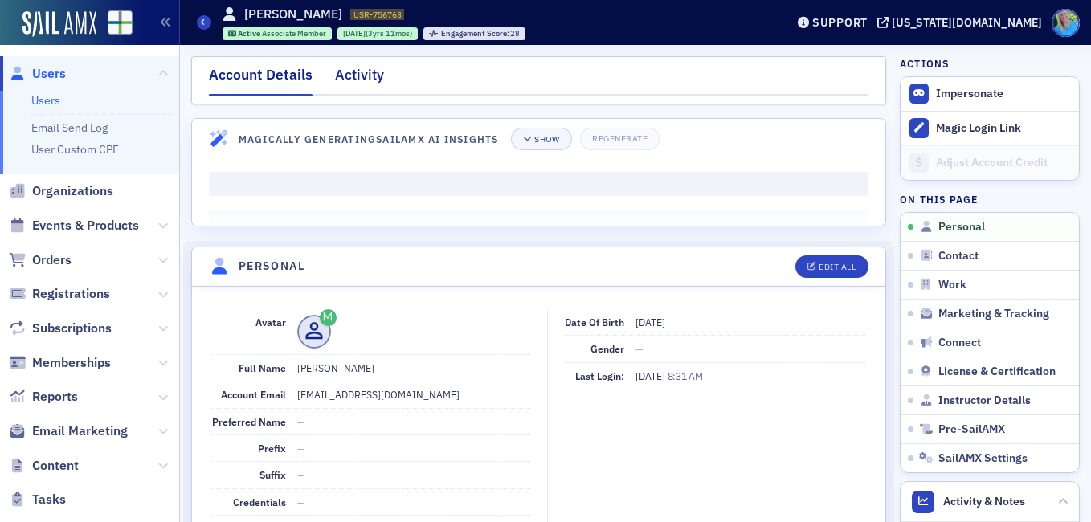
click at [348, 71] on div "Activity" at bounding box center [359, 79] width 49 height 30
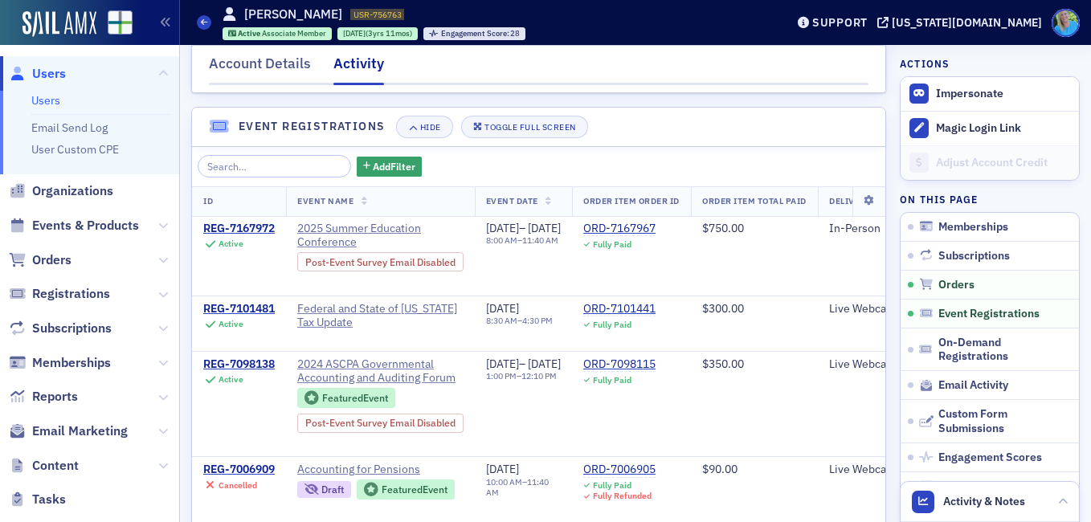
scroll to position [964, 0]
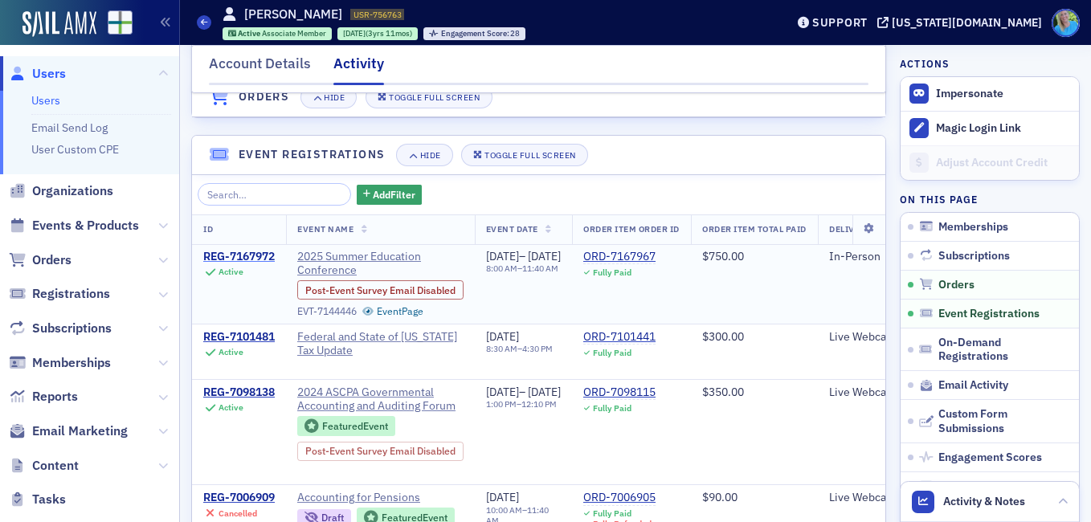
click at [239, 264] on div "REG-7167972" at bounding box center [238, 257] width 71 height 14
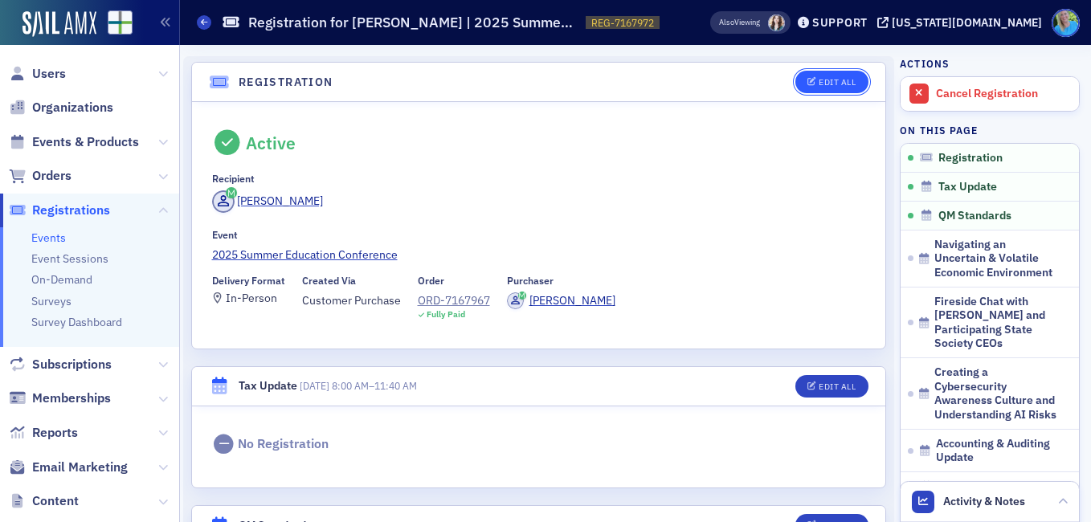
click at [818, 85] on div "Edit All" at bounding box center [836, 82] width 37 height 9
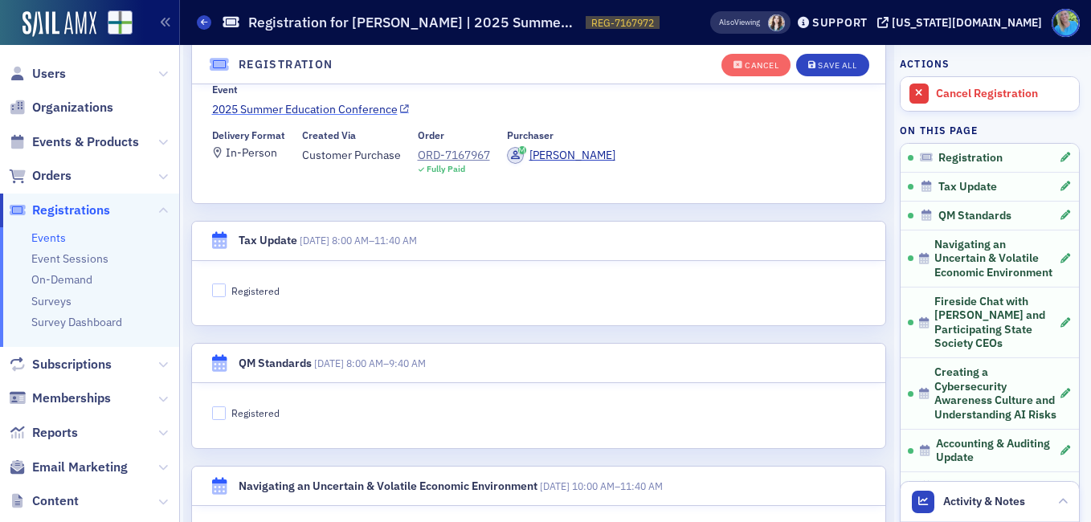
scroll to position [203, 0]
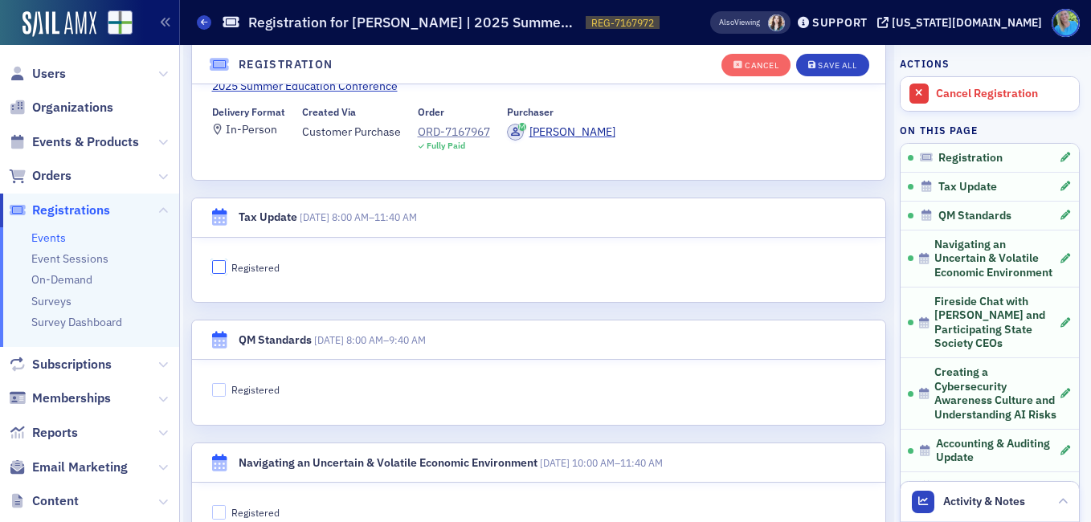
click at [220, 266] on input "Registered" at bounding box center [219, 267] width 14 height 14
checkbox input "true"
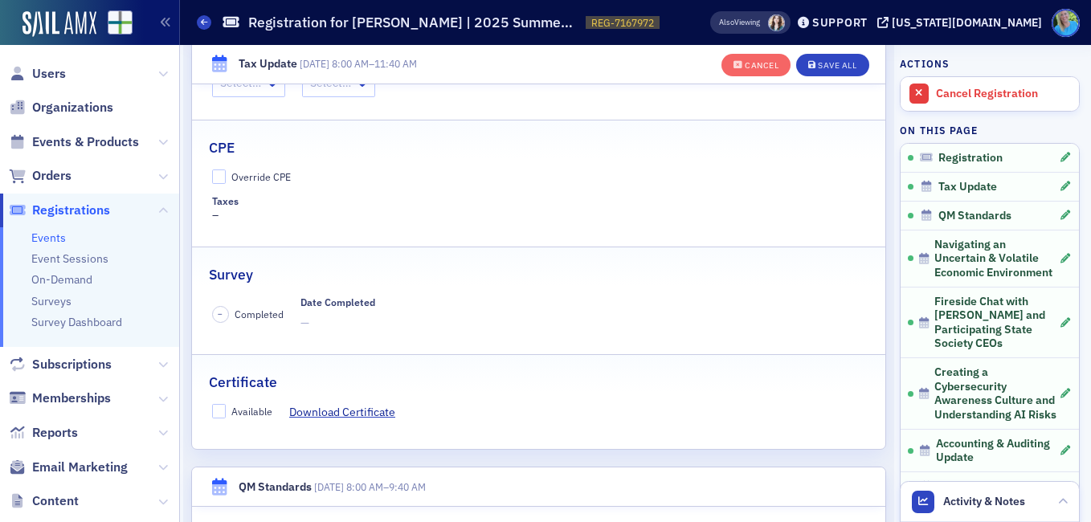
scroll to position [444, 0]
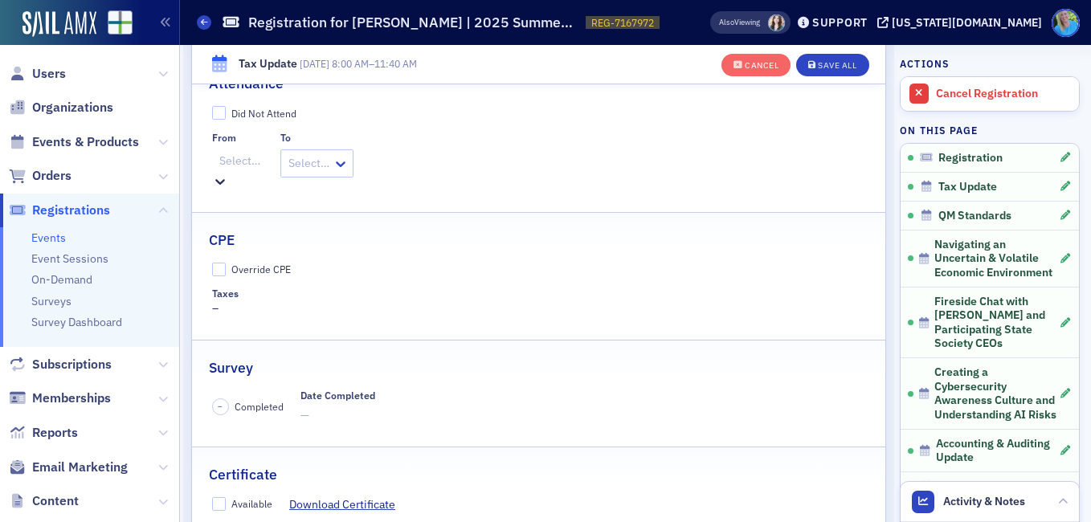
click at [259, 163] on div at bounding box center [240, 161] width 44 height 20
click at [41, 521] on span "8:00 AM" at bounding box center [20, 530] width 41 height 17
click at [331, 168] on div at bounding box center [309, 163] width 44 height 20
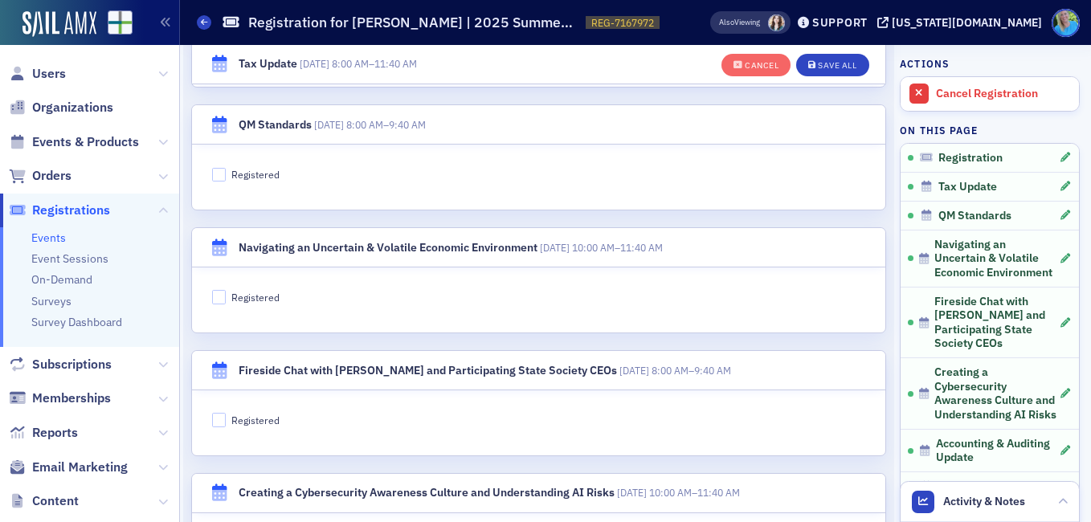
scroll to position [926, 0]
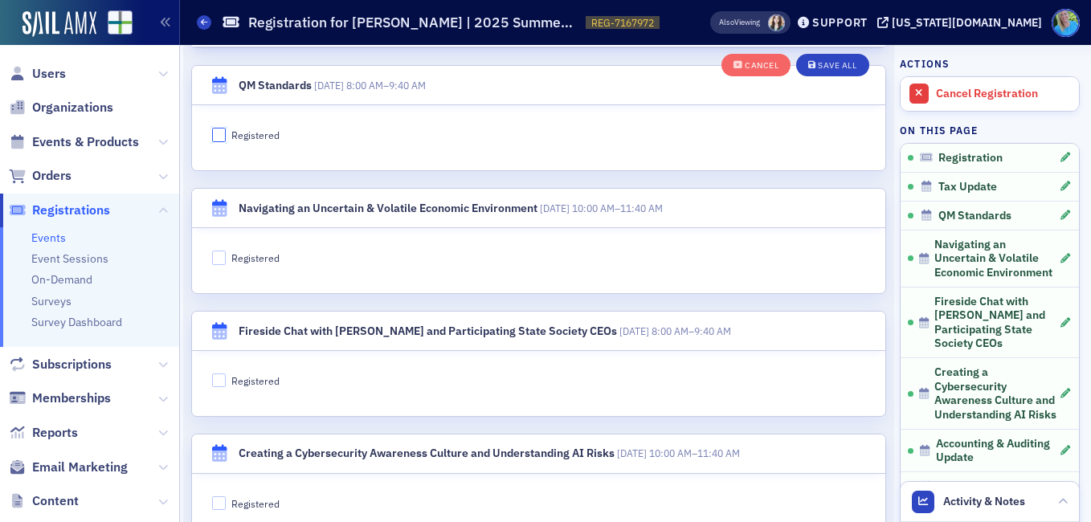
click at [218, 137] on input "Registered" at bounding box center [219, 135] width 14 height 14
checkbox input "true"
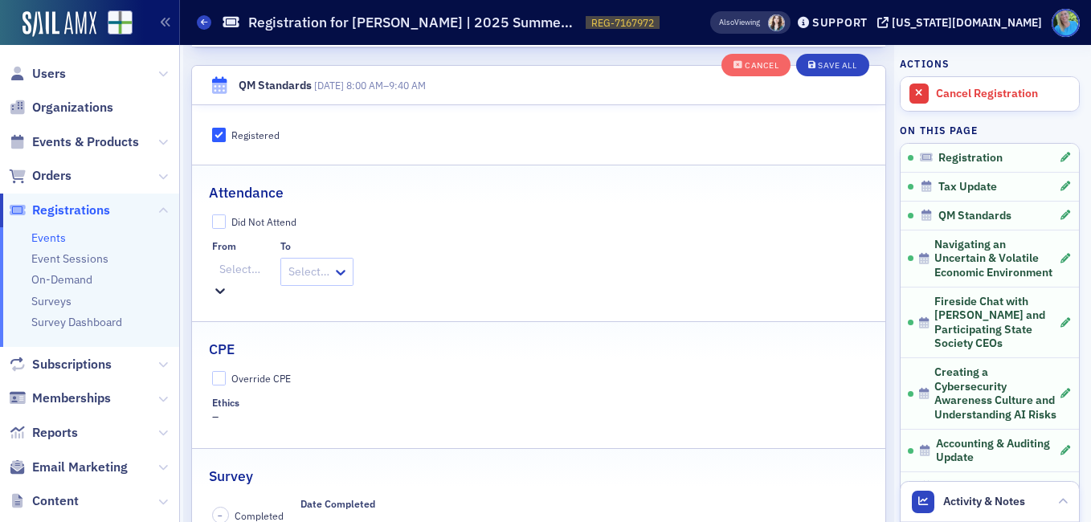
click at [245, 269] on div at bounding box center [240, 269] width 44 height 20
click at [41, 521] on span "8:00 AM" at bounding box center [20, 530] width 41 height 17
click at [331, 269] on div at bounding box center [309, 272] width 44 height 20
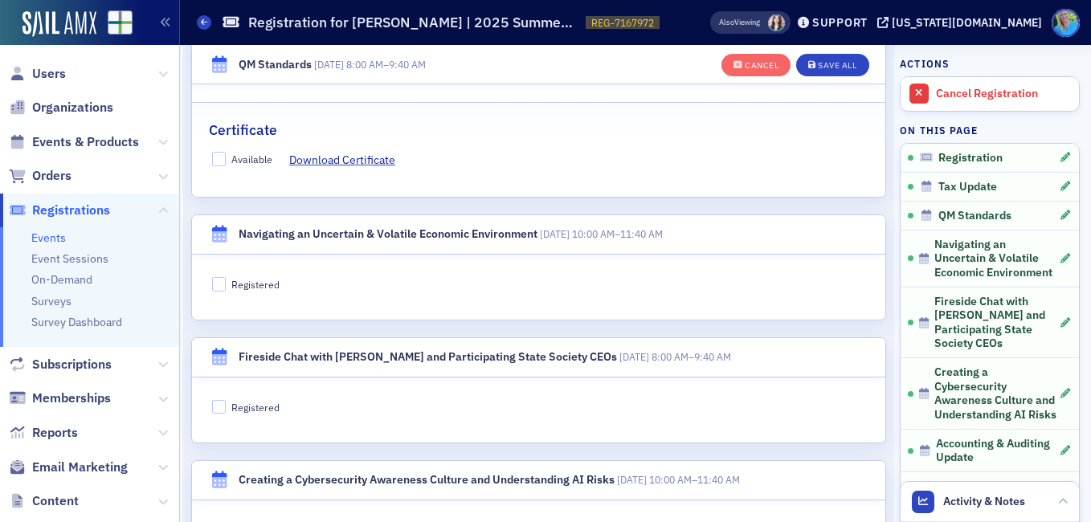
scroll to position [1408, 0]
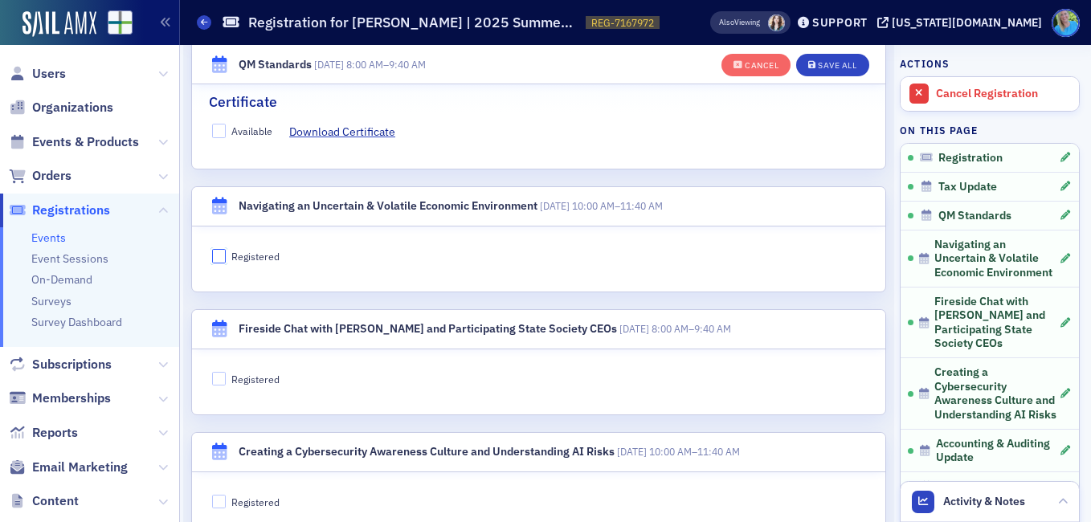
click at [214, 249] on input "Registered" at bounding box center [219, 256] width 14 height 14
checkbox input "true"
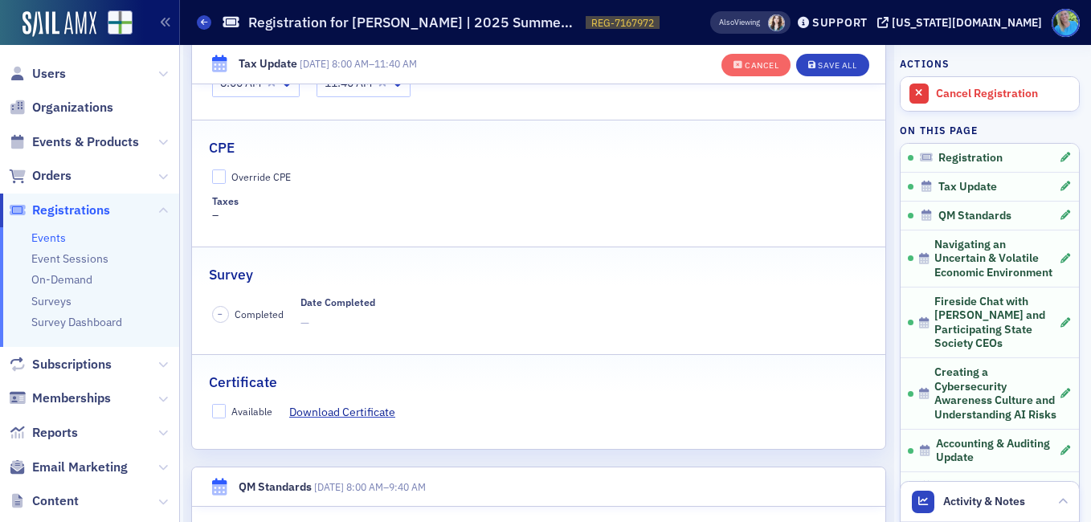
scroll to position [444, 0]
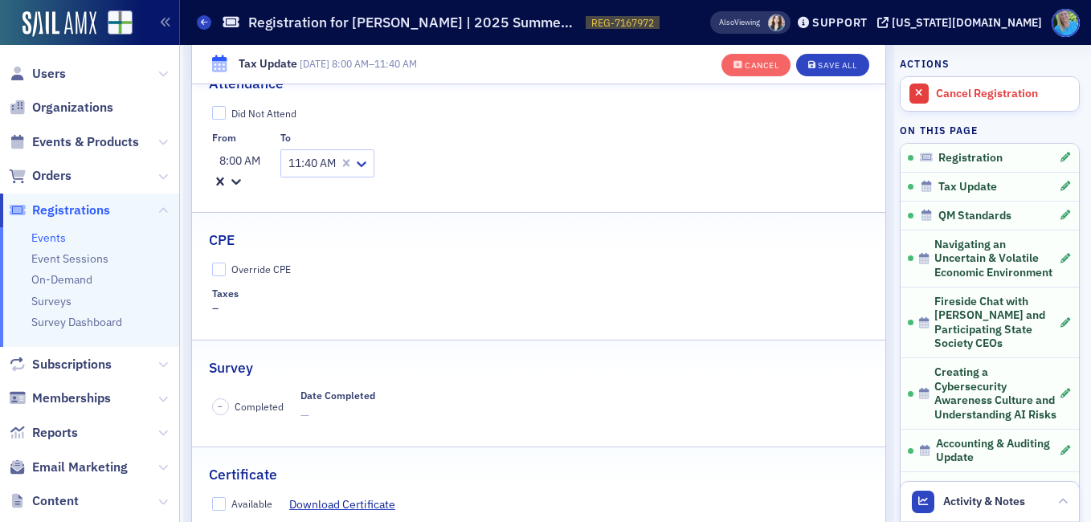
click at [262, 164] on div at bounding box center [240, 161] width 44 height 20
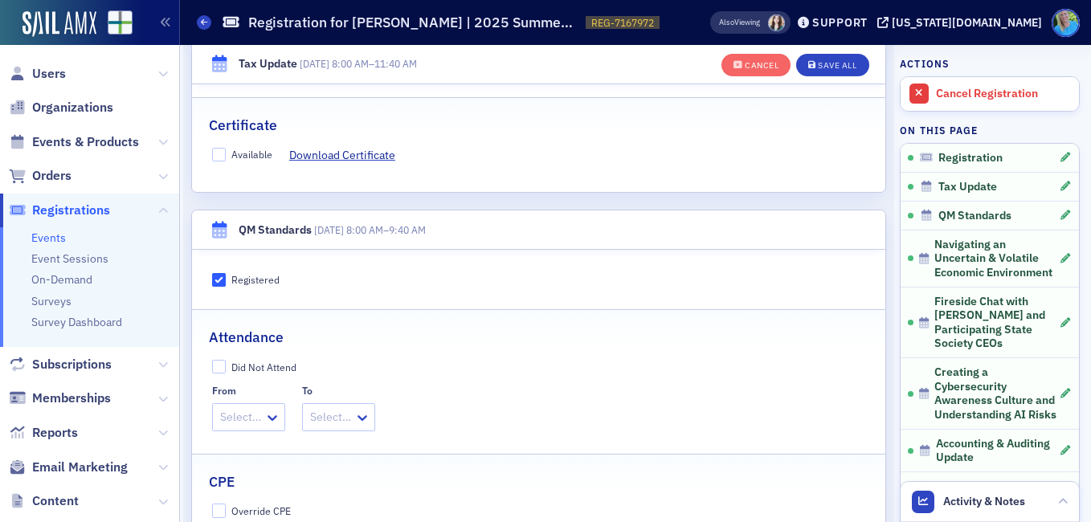
scroll to position [846, 0]
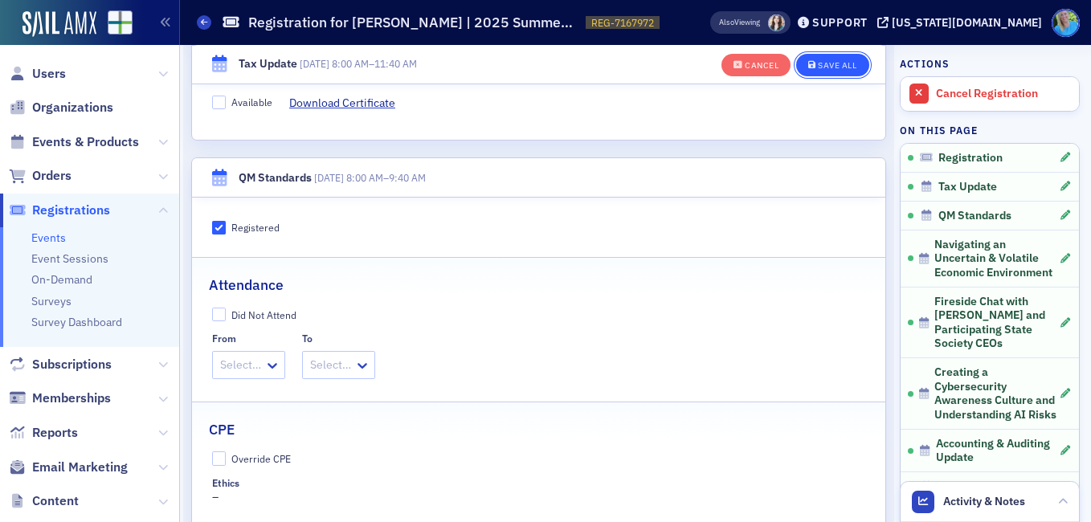
click at [833, 61] on div "Save All" at bounding box center [836, 65] width 39 height 9
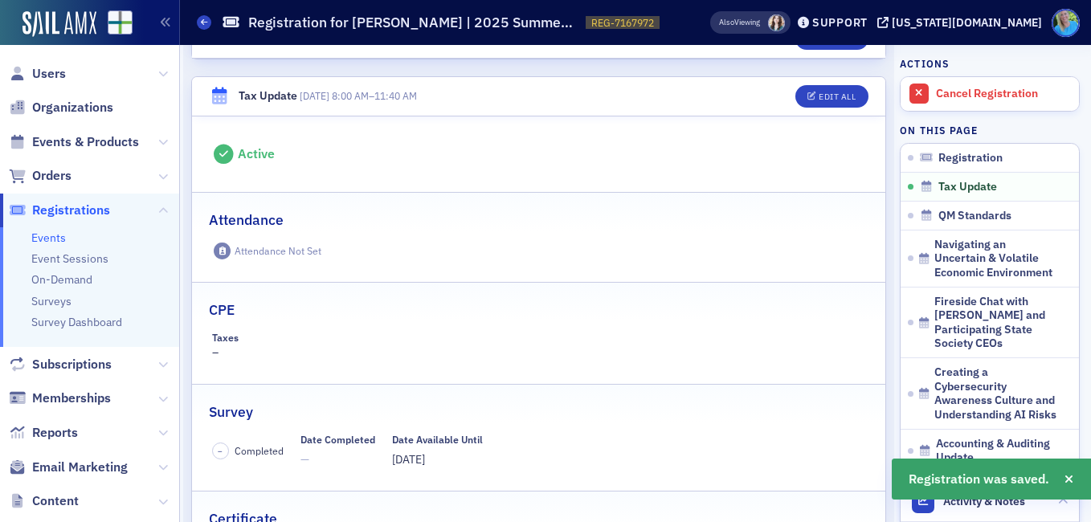
scroll to position [321, 0]
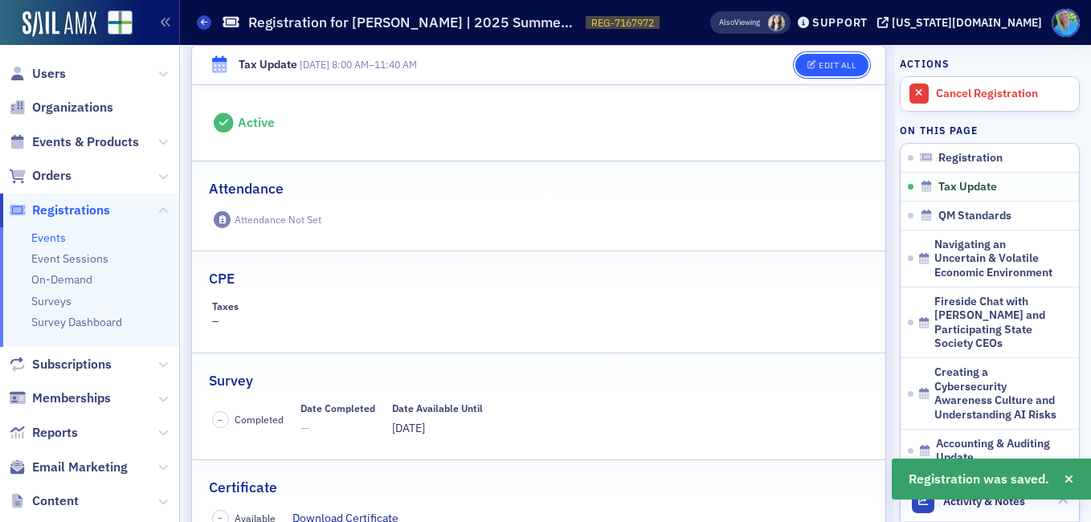
click at [810, 57] on button "Edit All" at bounding box center [831, 65] width 72 height 22
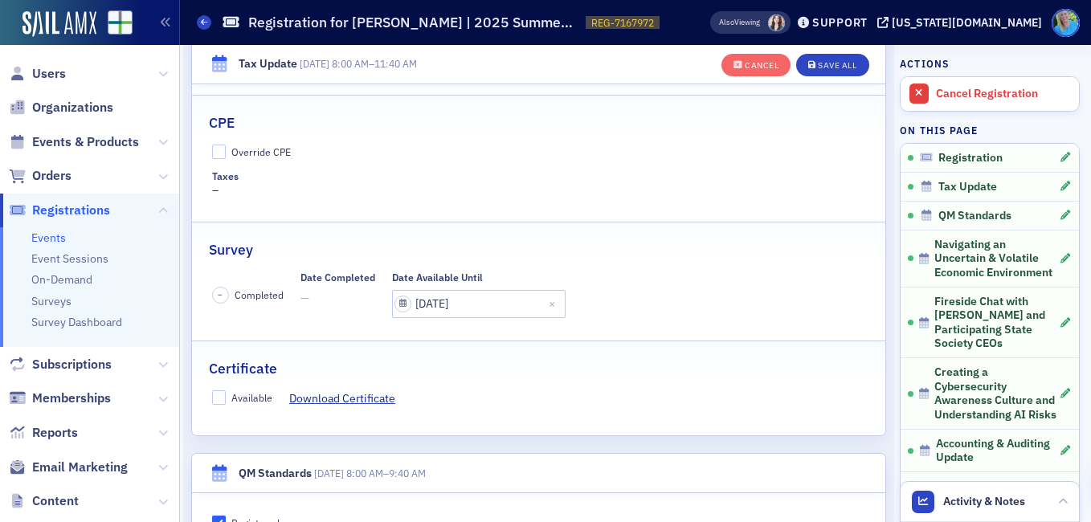
scroll to position [589, 0]
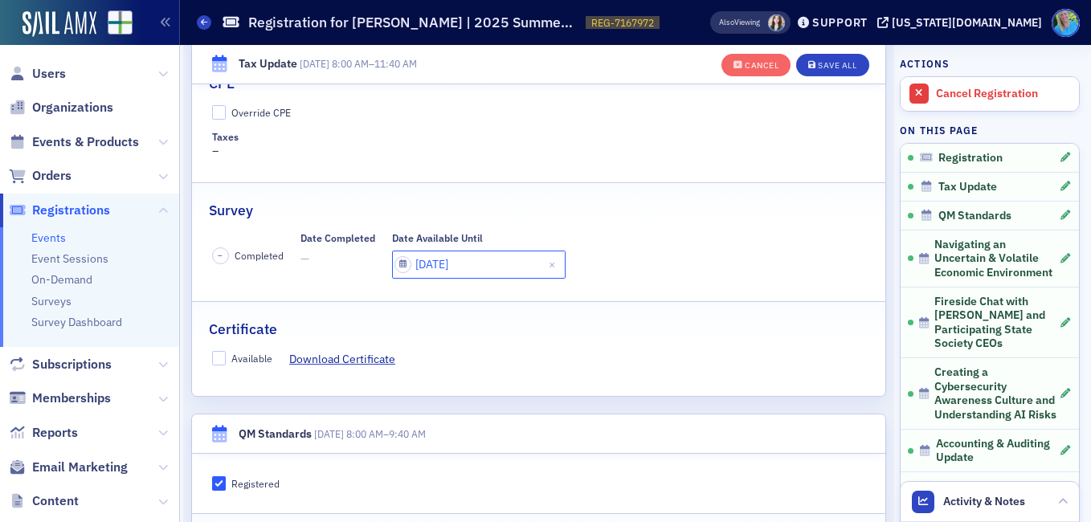
click at [455, 262] on input "07/30/2025" at bounding box center [478, 265] width 173 height 28
select select "6"
select select "2025"
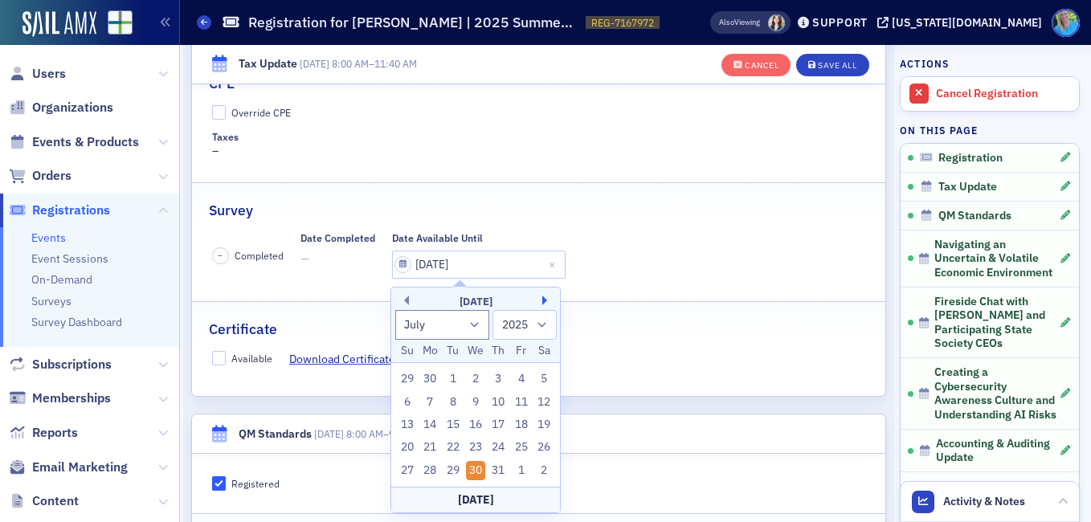
click at [546, 300] on button "Next Month" at bounding box center [547, 301] width 10 height 10
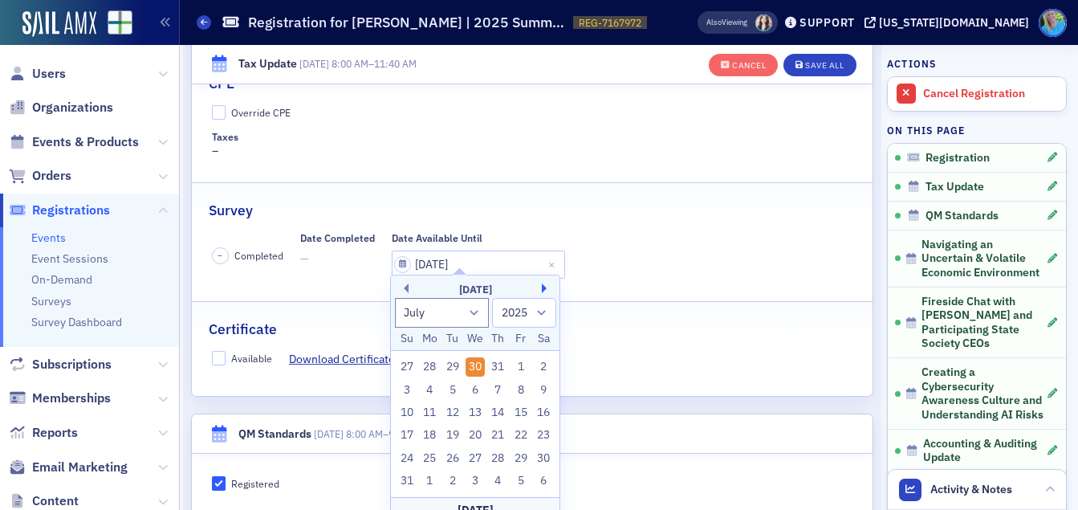
click at [546, 293] on button "Next Month" at bounding box center [547, 288] width 10 height 10
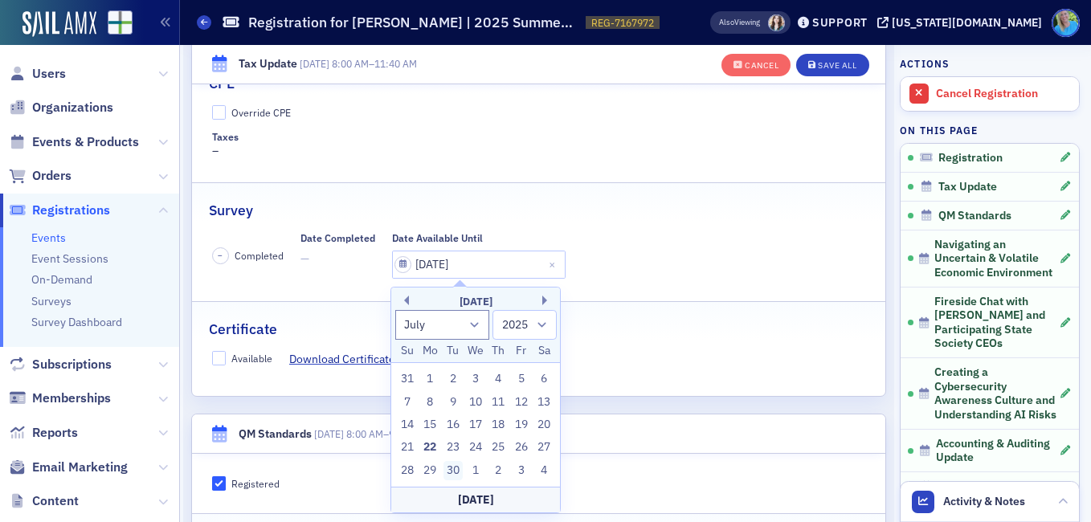
click at [457, 467] on div "30" at bounding box center [452, 470] width 19 height 19
type input "09/30/2025"
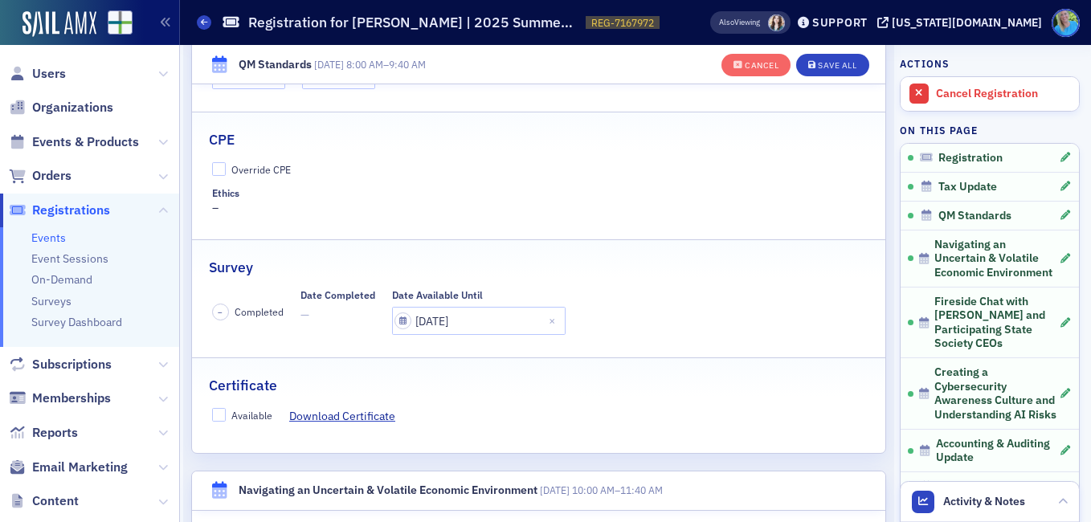
scroll to position [1151, 0]
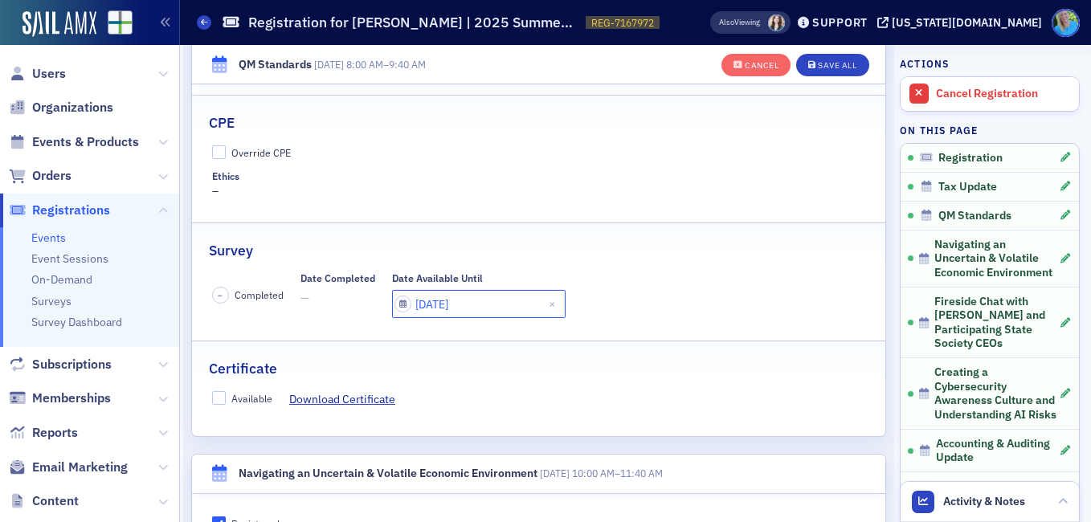
select select "6"
select select "2025"
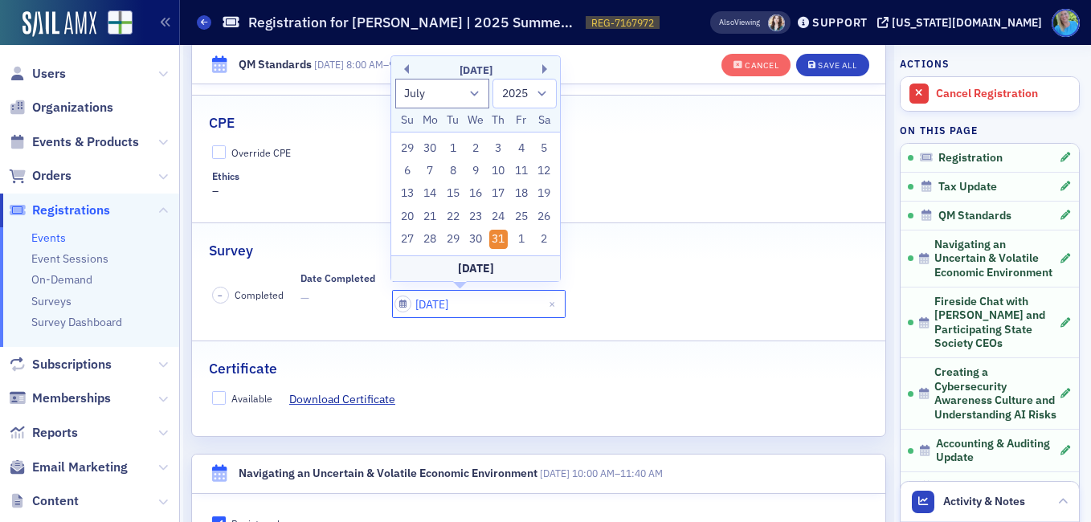
click at [445, 298] on input "07/31/2025" at bounding box center [478, 304] width 173 height 28
click at [544, 67] on button "Next Month" at bounding box center [547, 69] width 10 height 10
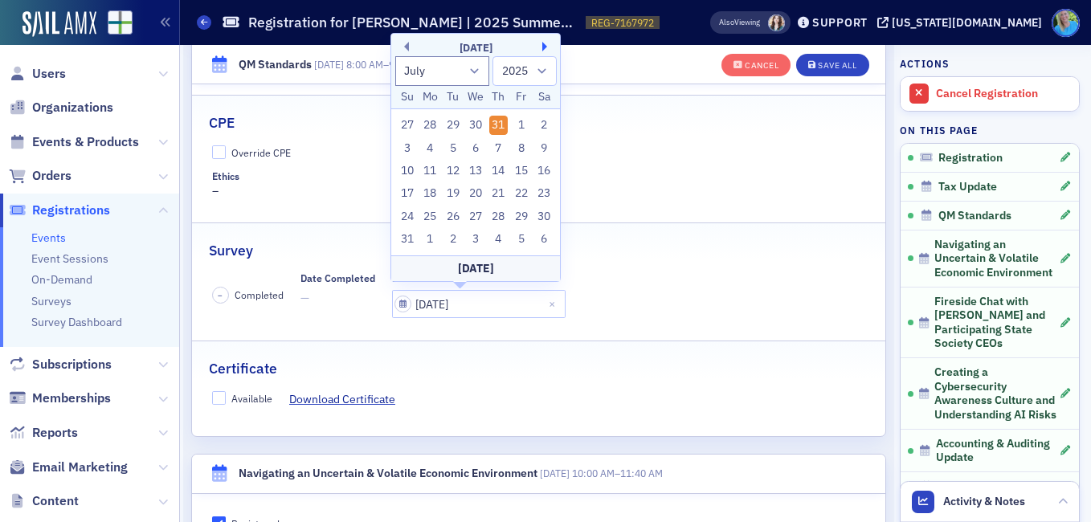
click at [544, 48] on button "Next Month" at bounding box center [547, 47] width 10 height 10
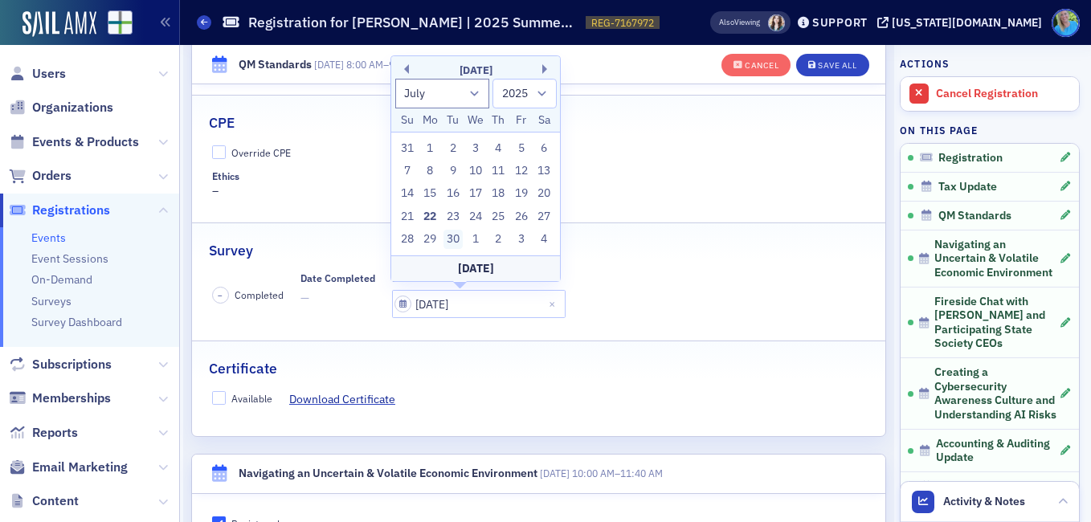
click at [458, 238] on div "30" at bounding box center [452, 239] width 19 height 19
type input "09/30/2025"
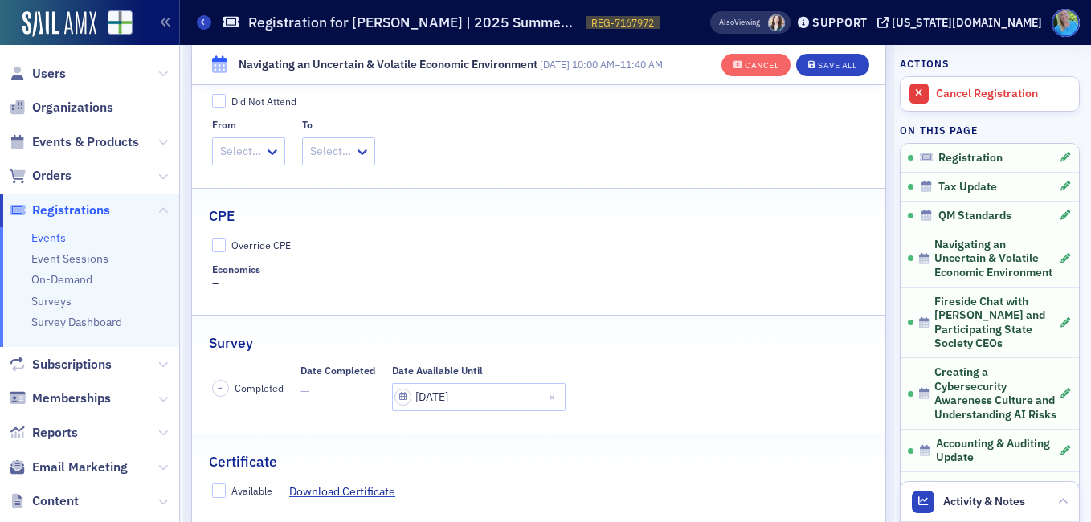
scroll to position [1713, 0]
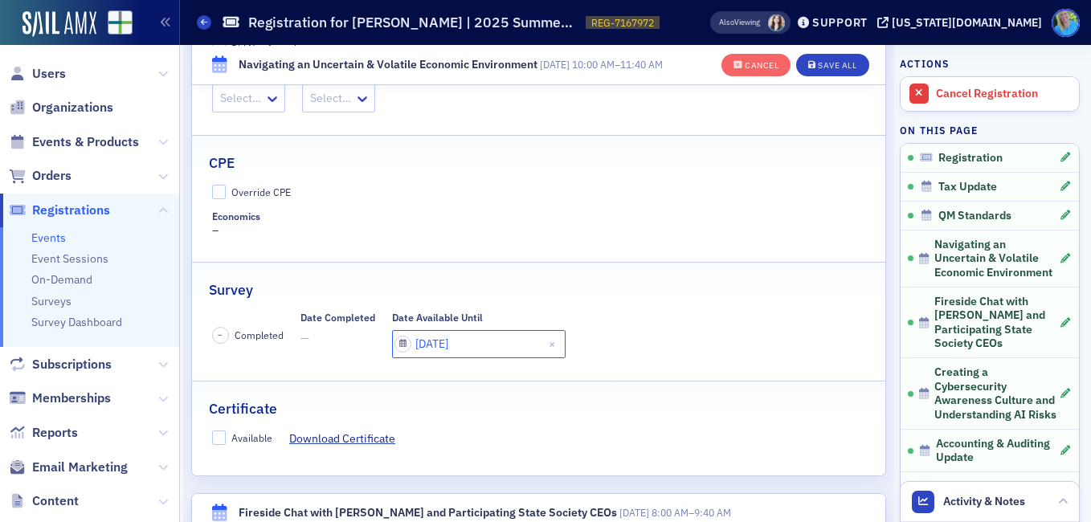
select select "6"
select select "2025"
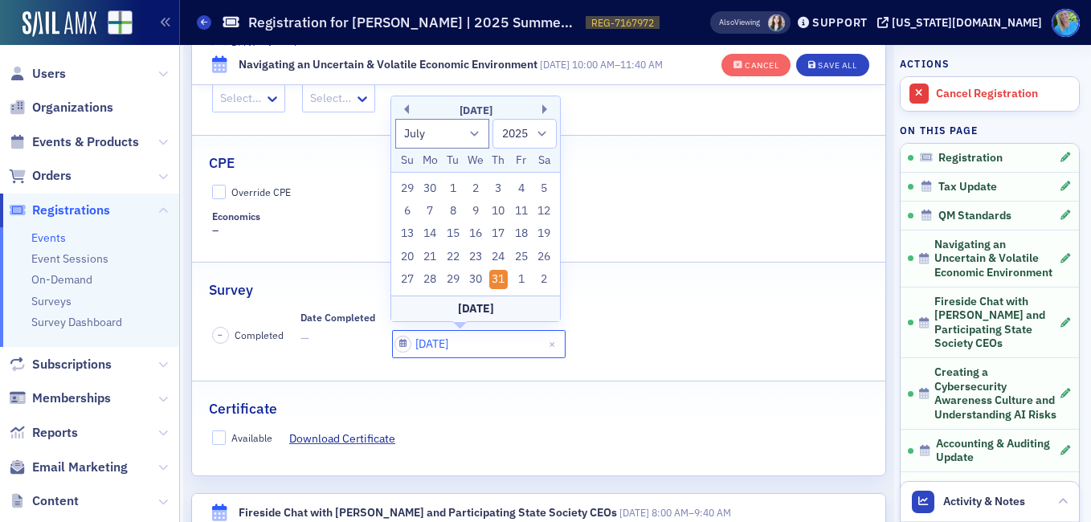
click at [436, 341] on input "07/31/2025" at bounding box center [478, 344] width 173 height 28
click at [537, 105] on div "July 2025" at bounding box center [475, 111] width 169 height 16
click at [540, 108] on div "July 2025" at bounding box center [475, 111] width 169 height 16
click at [546, 109] on button "Next Month" at bounding box center [547, 109] width 10 height 10
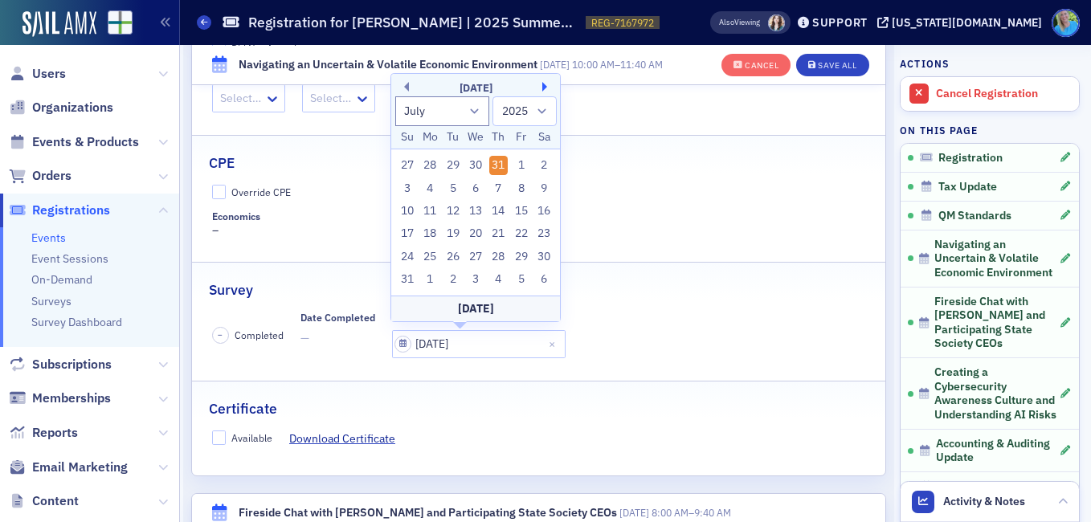
click at [548, 82] on button "Next Month" at bounding box center [547, 87] width 10 height 10
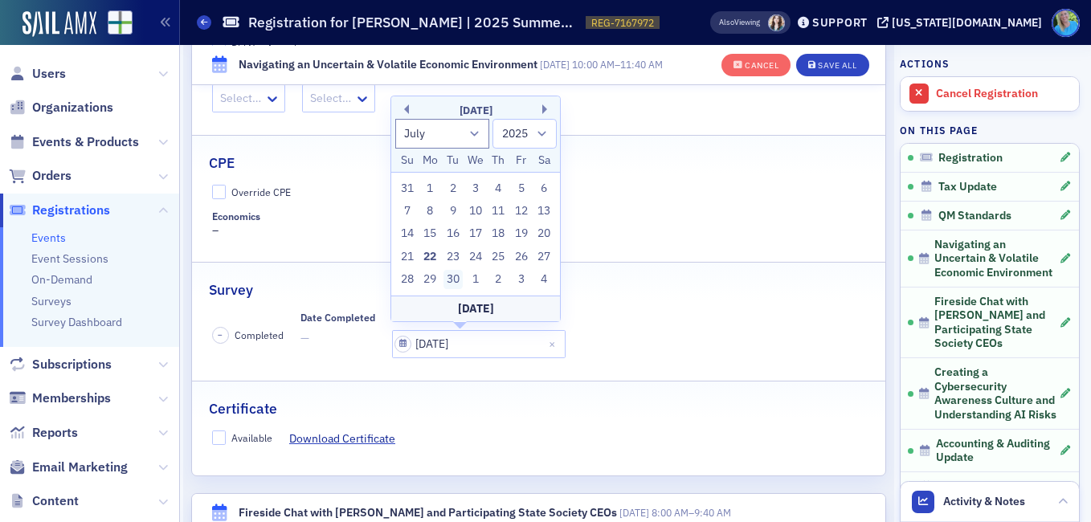
click at [454, 278] on div "30" at bounding box center [452, 279] width 19 height 19
type input "09/30/2025"
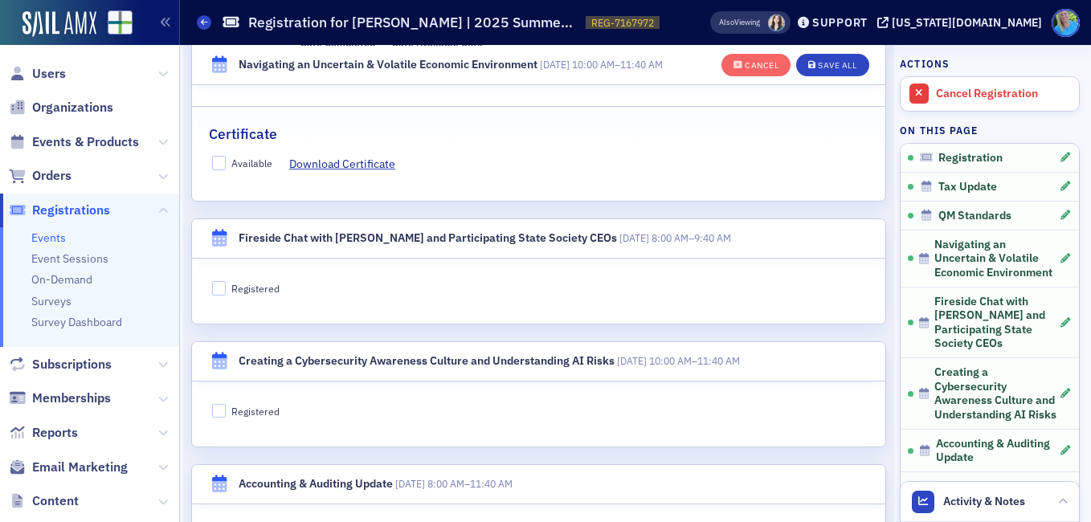
scroll to position [2034, 0]
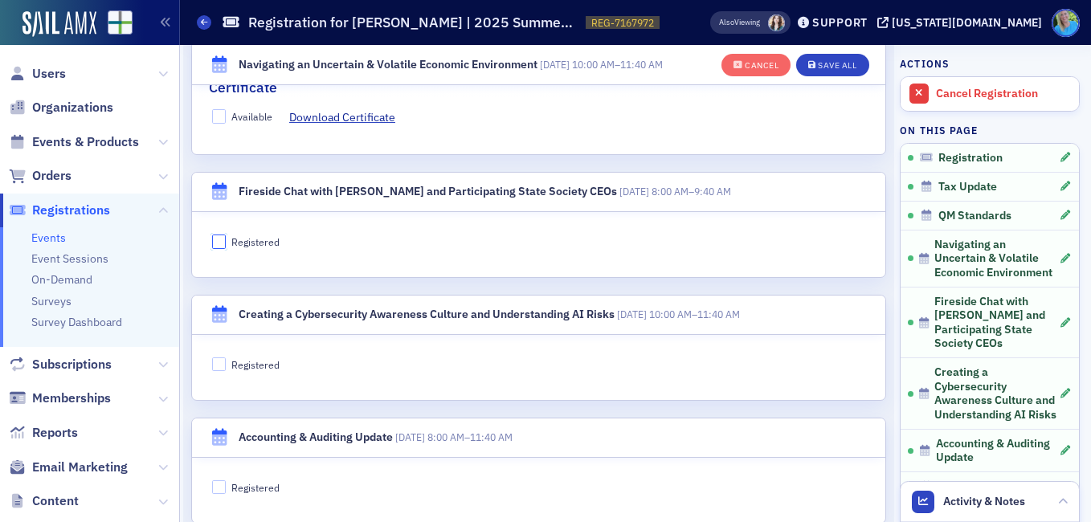
click at [222, 238] on input "Registered" at bounding box center [219, 241] width 14 height 14
checkbox input "true"
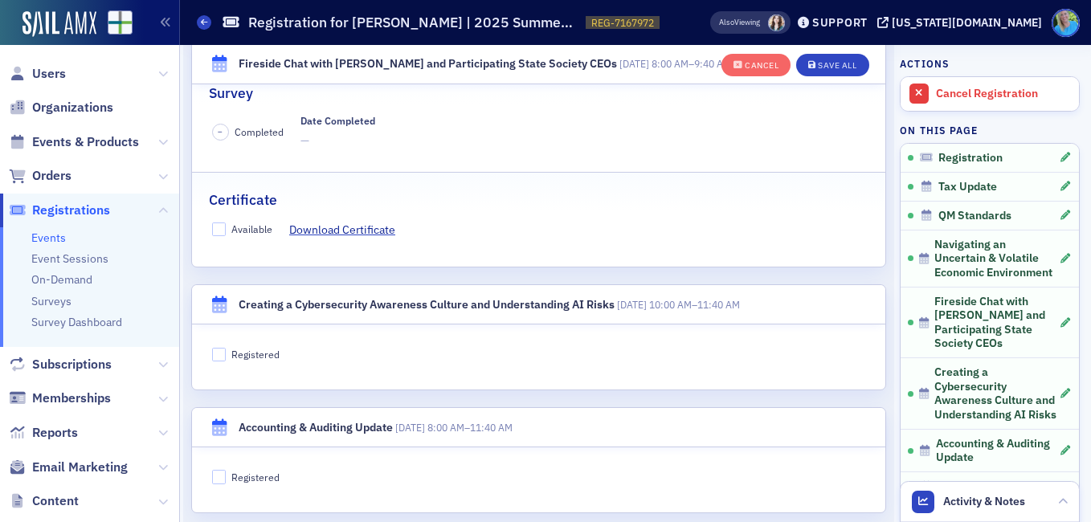
scroll to position [2596, 0]
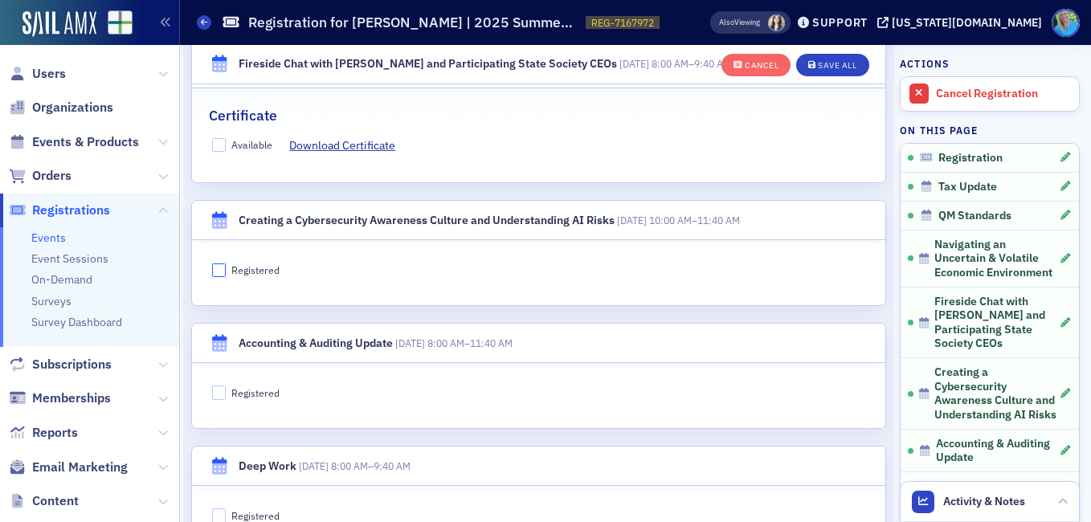
click at [223, 266] on input "Registered" at bounding box center [219, 270] width 14 height 14
checkbox input "true"
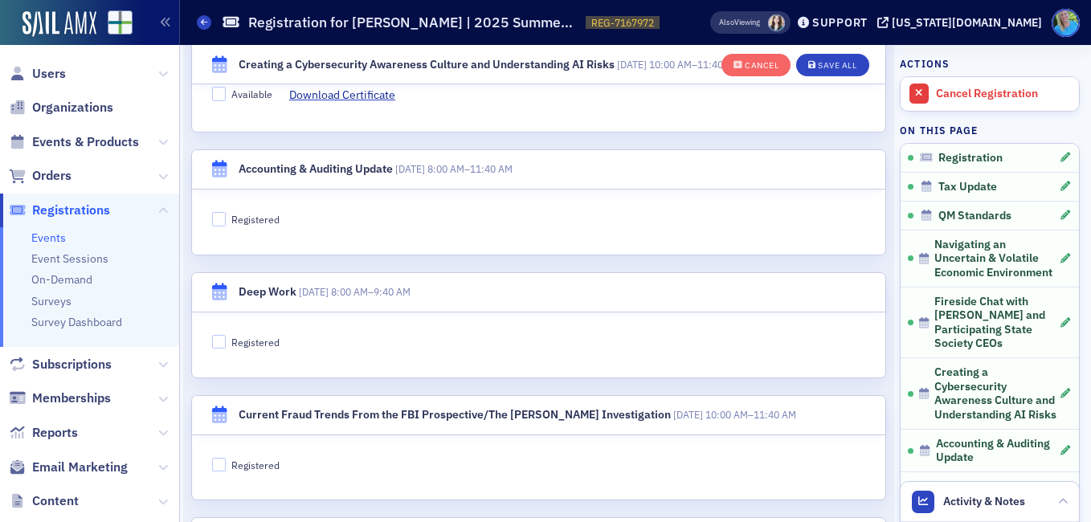
scroll to position [3239, 0]
click at [225, 214] on input "Registered" at bounding box center [219, 218] width 14 height 14
checkbox input "true"
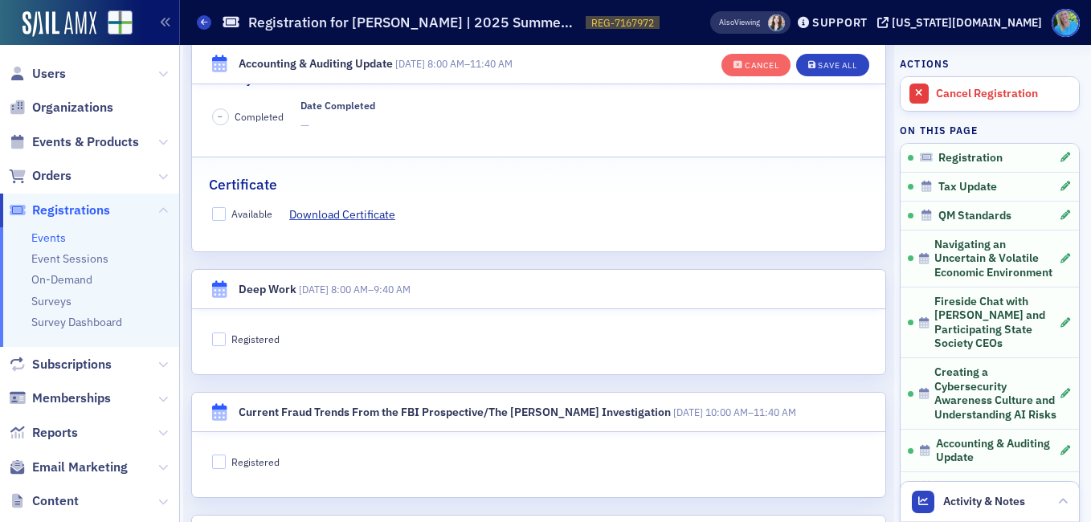
scroll to position [3720, 0]
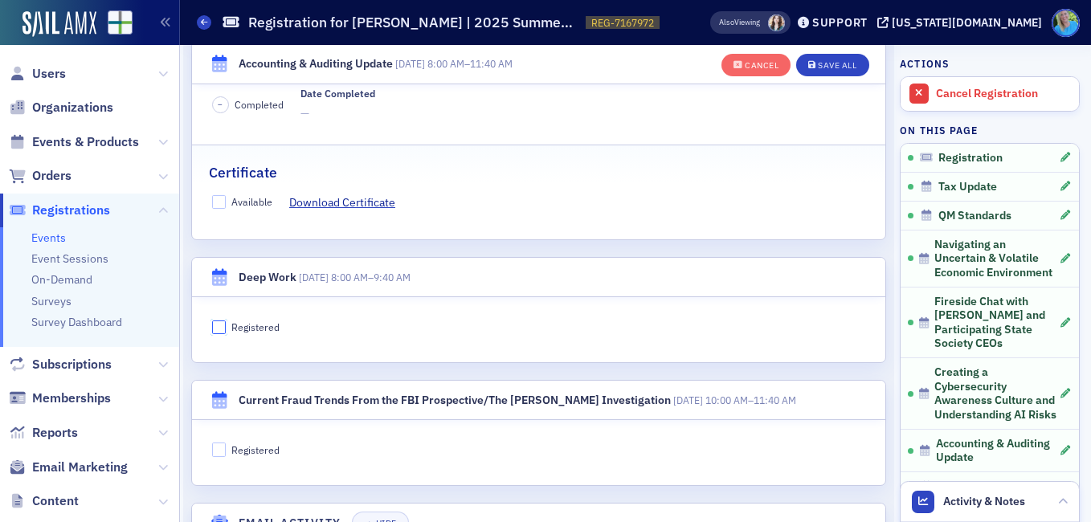
click at [222, 334] on input "Registered" at bounding box center [219, 327] width 14 height 14
checkbox input "true"
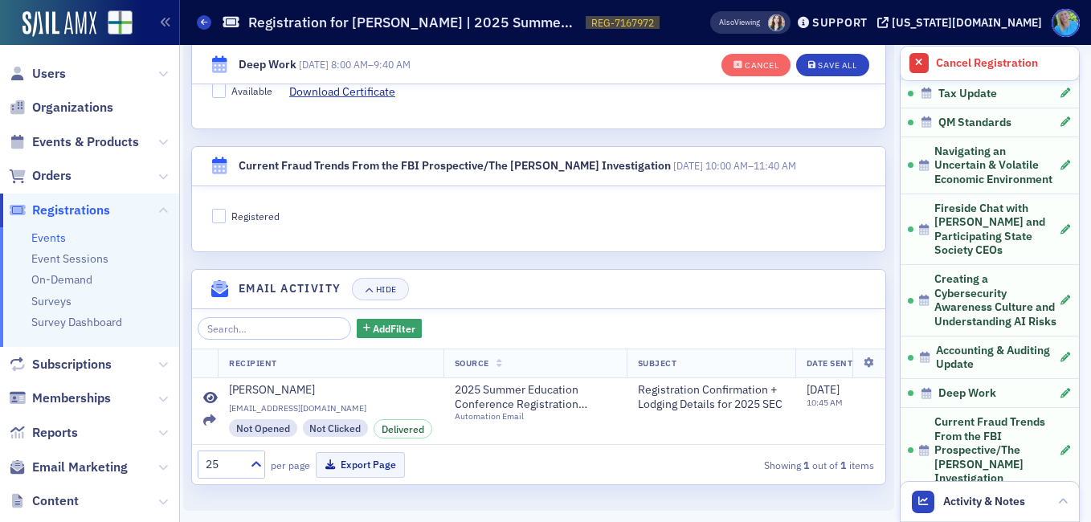
scroll to position [4434, 0]
click at [221, 209] on input "Registered" at bounding box center [219, 216] width 14 height 14
checkbox input "true"
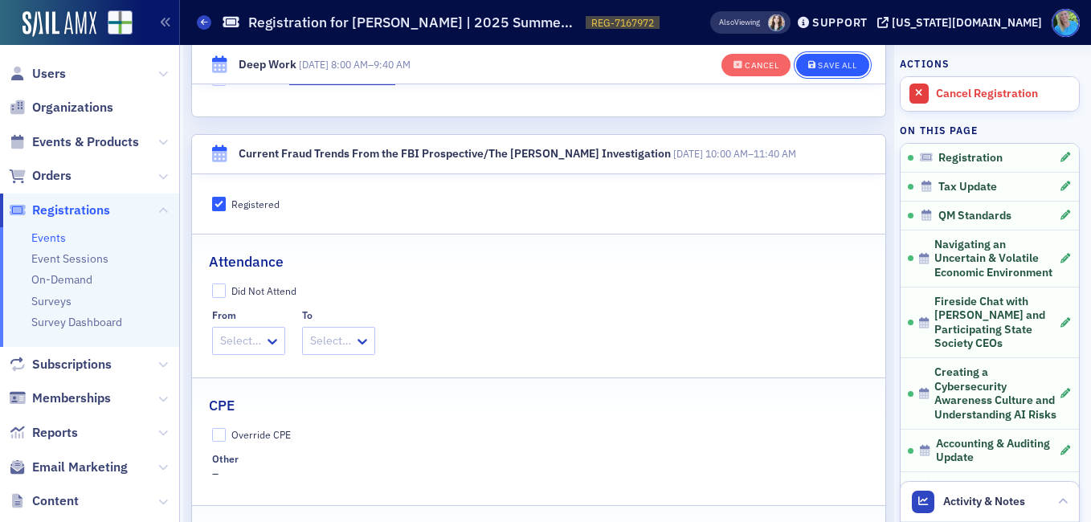
click at [841, 67] on div "Save All" at bounding box center [836, 65] width 39 height 9
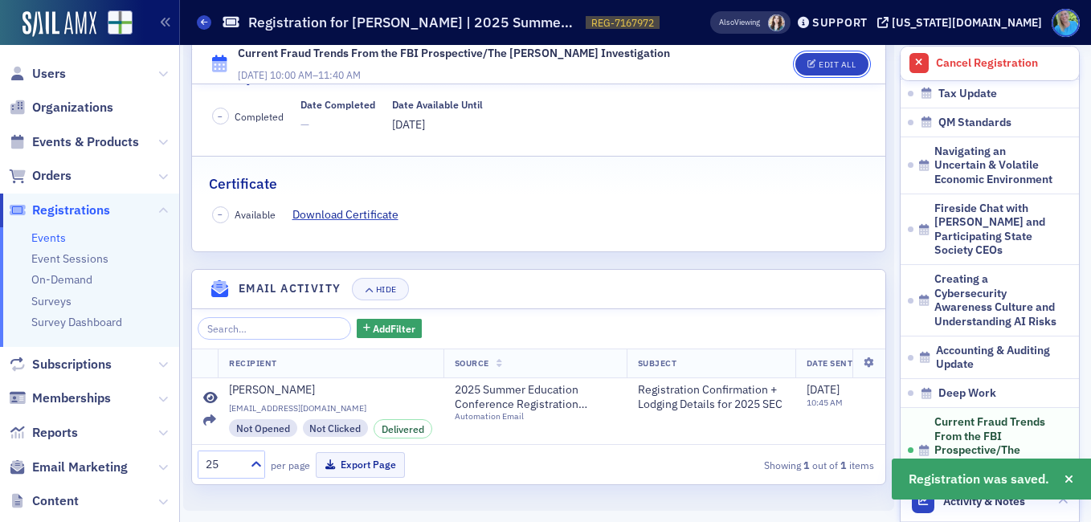
click at [841, 67] on div "Edit All" at bounding box center [836, 64] width 37 height 9
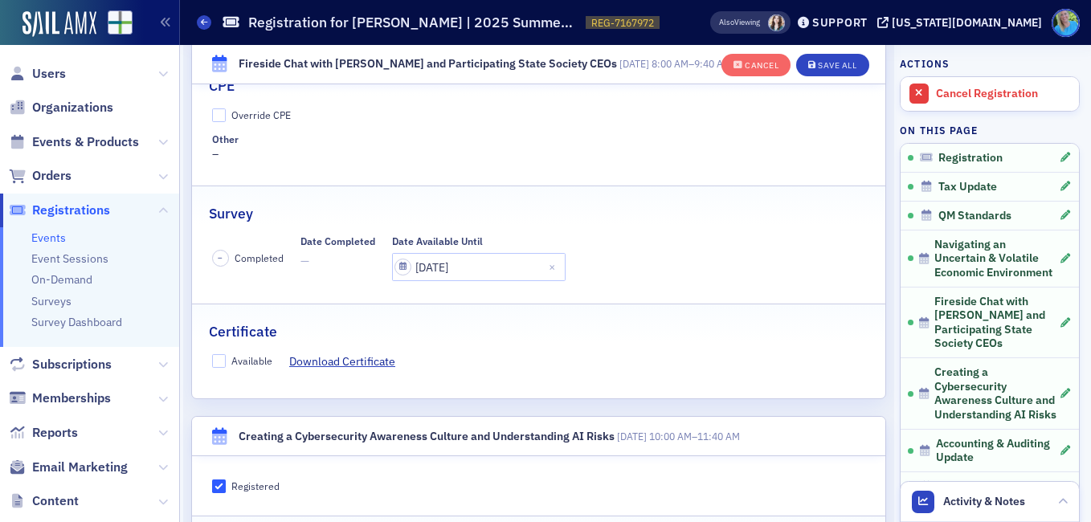
scroll to position [2392, 0]
click at [481, 267] on input "08/01/2025" at bounding box center [478, 266] width 173 height 28
select select "7"
select select "2025"
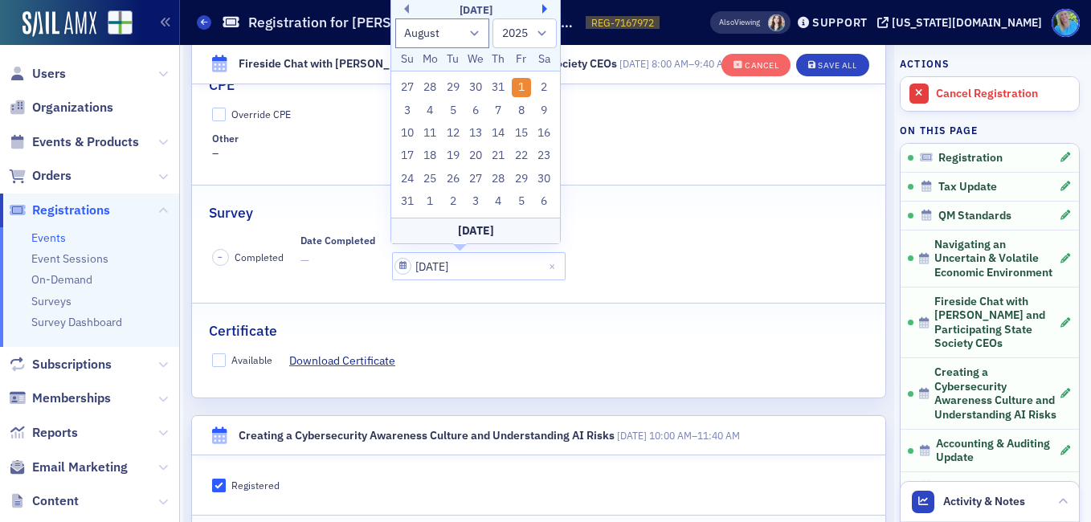
click at [546, 10] on button "Next Month" at bounding box center [547, 9] width 10 height 10
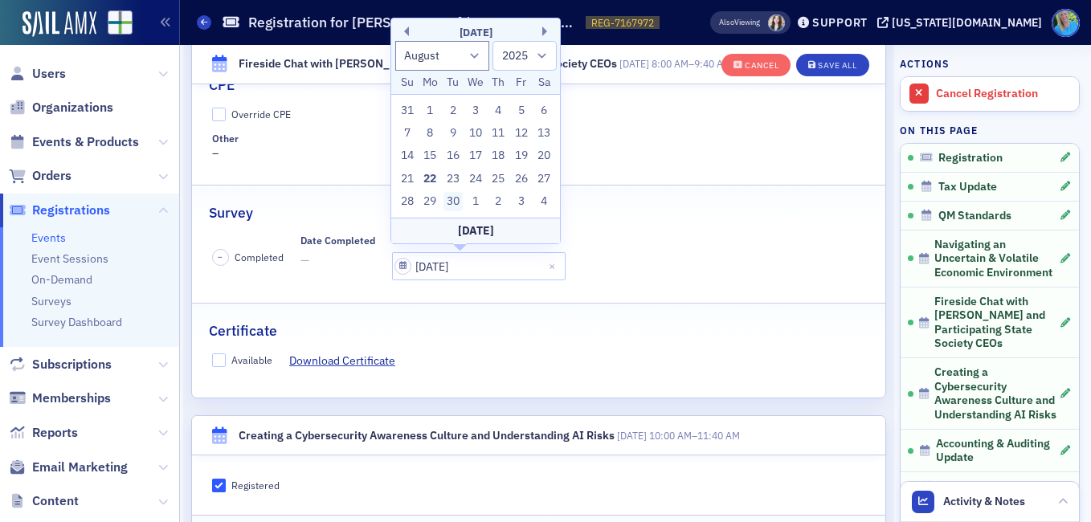
click at [452, 199] on div "30" at bounding box center [452, 201] width 19 height 19
type input "09/30/2025"
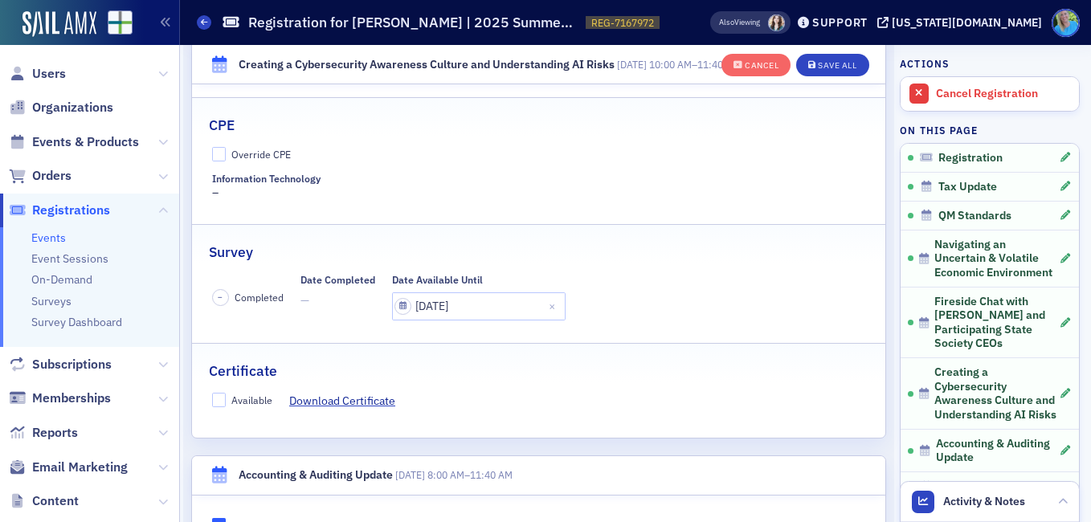
scroll to position [3035, 0]
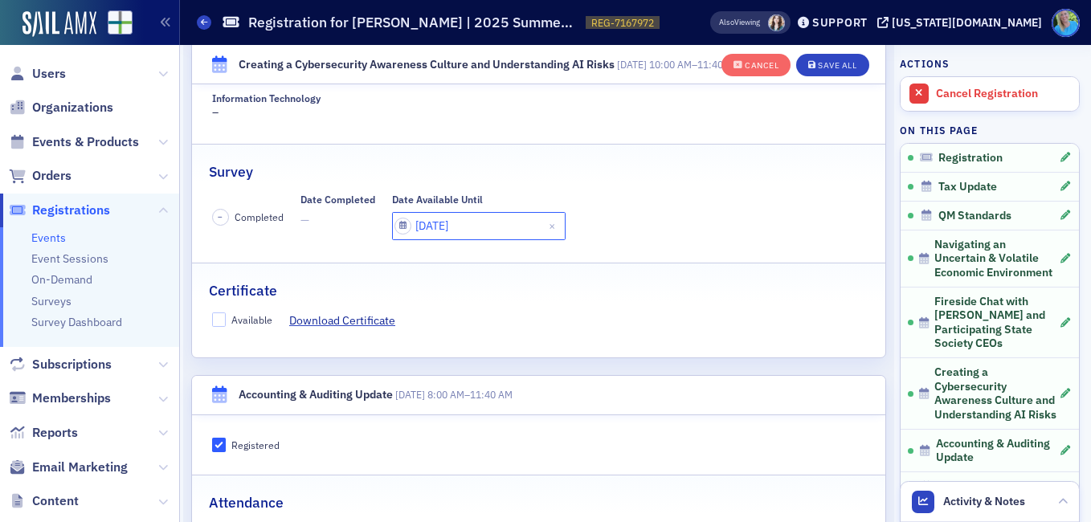
select select "7"
select select "2025"
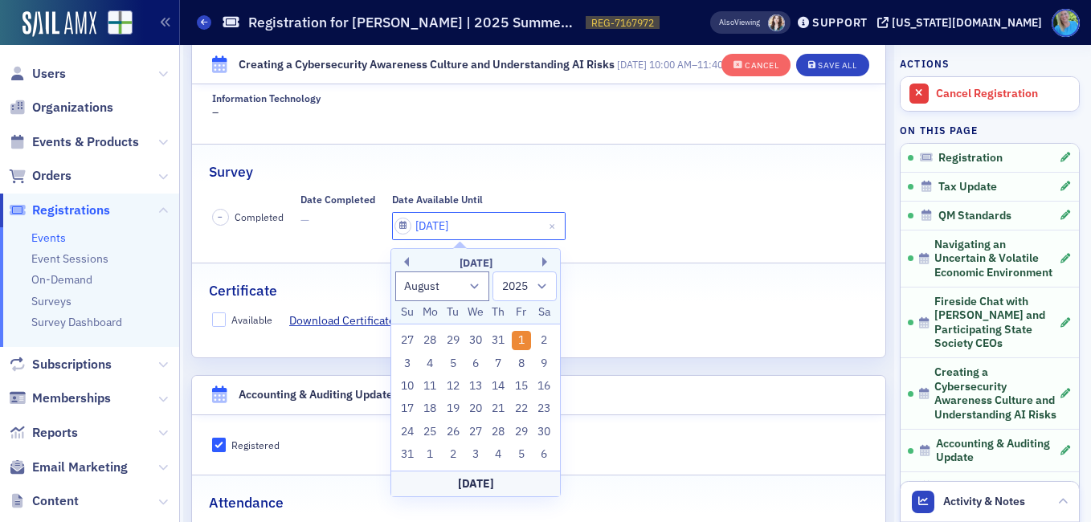
click at [467, 220] on input "08/01/2025" at bounding box center [478, 226] width 173 height 28
click at [548, 263] on button "Next Month" at bounding box center [547, 262] width 10 height 10
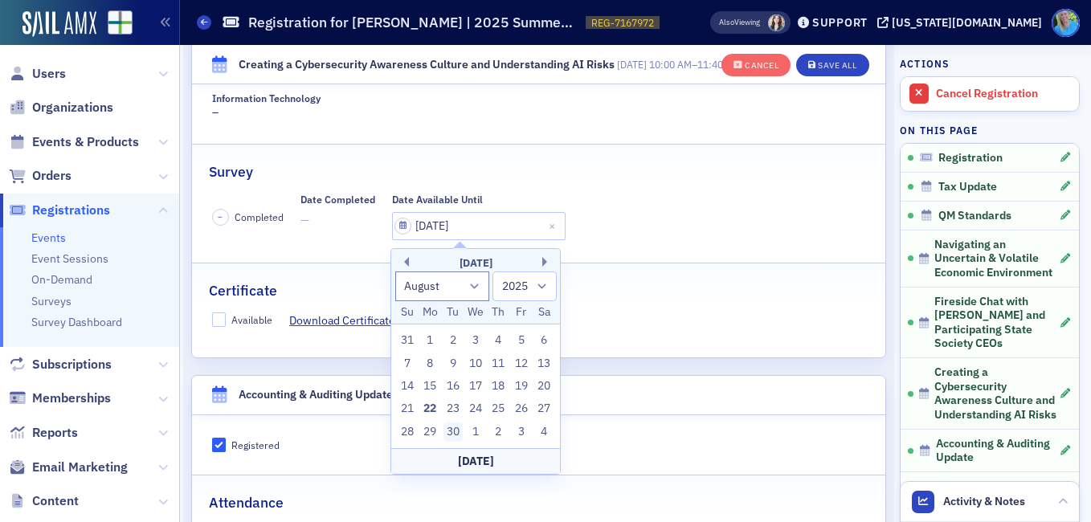
click at [454, 432] on div "30" at bounding box center [452, 431] width 19 height 19
type input "09/30/2025"
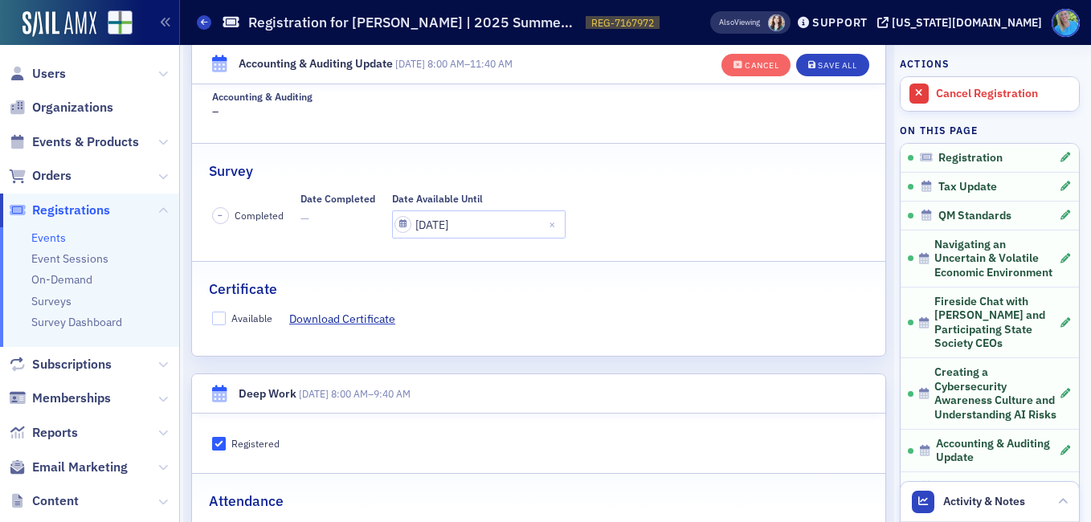
scroll to position [3677, 0]
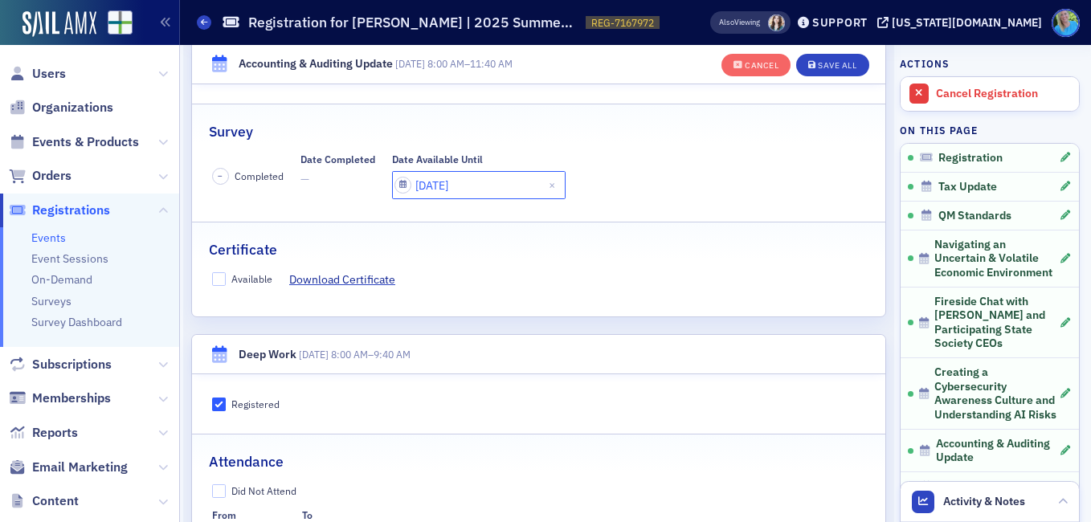
select select "7"
select select "2025"
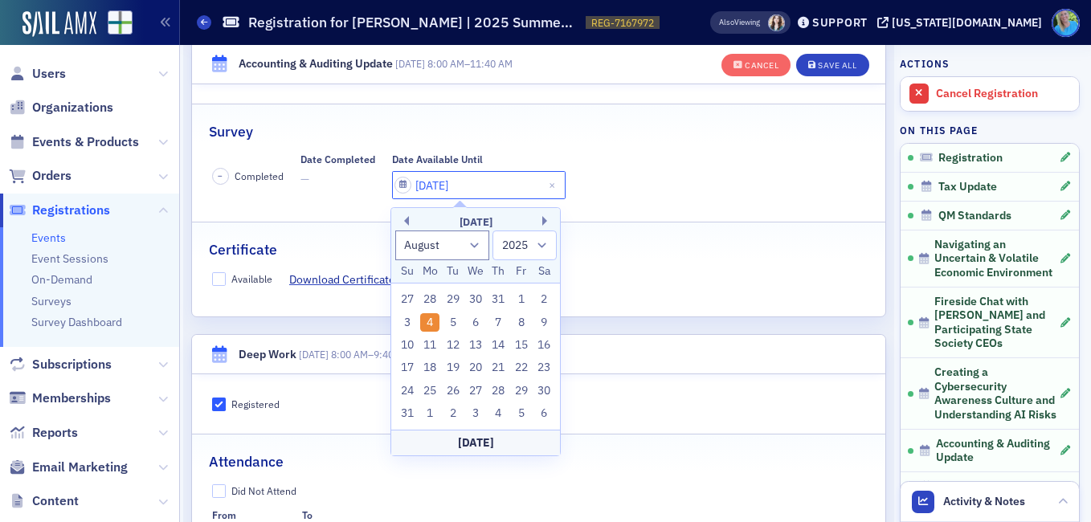
click at [489, 179] on input "08/04/2025" at bounding box center [478, 185] width 173 height 28
click at [544, 220] on button "Next Month" at bounding box center [547, 221] width 10 height 10
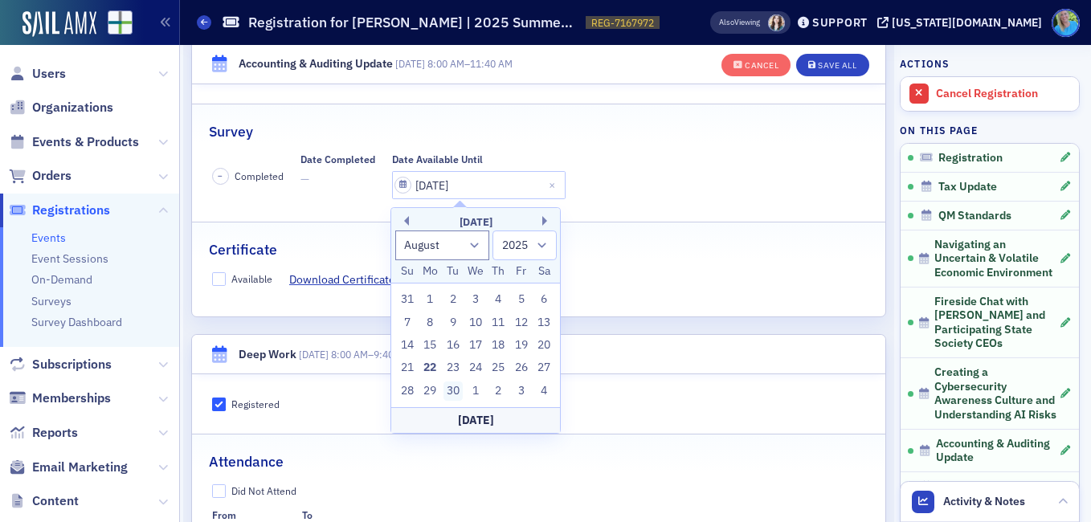
click at [456, 384] on div "30" at bounding box center [452, 390] width 19 height 19
type input "09/30/2025"
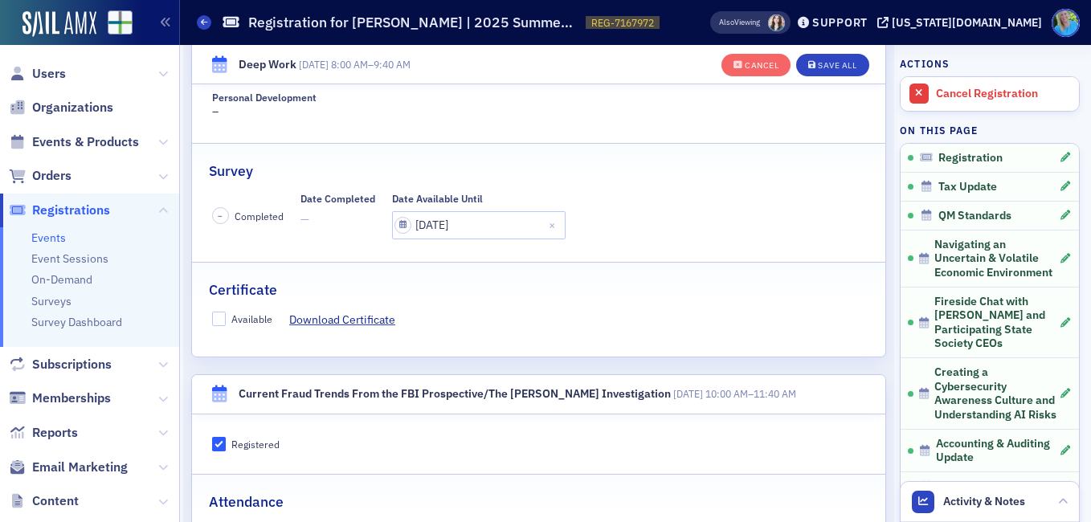
scroll to position [4319, 0]
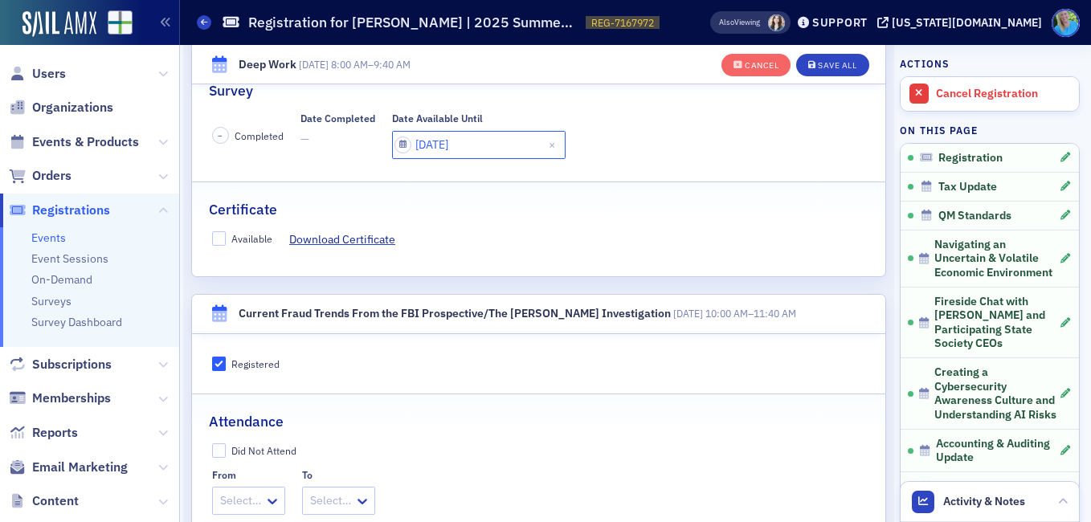
click at [467, 150] on input "08/05/2025" at bounding box center [478, 145] width 173 height 28
select select "7"
select select "2025"
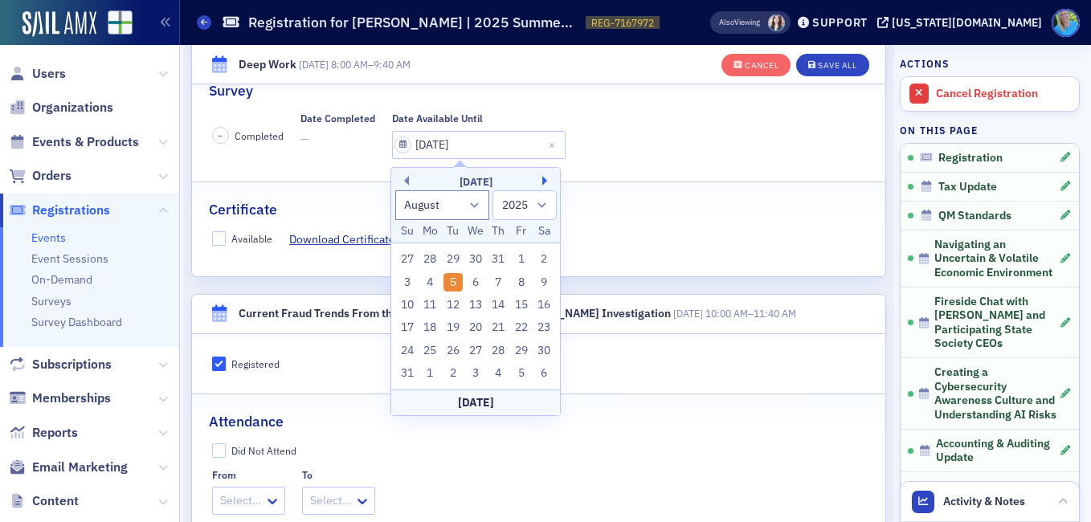
click at [546, 177] on button "Next Month" at bounding box center [547, 181] width 10 height 10
click at [451, 349] on div "30" at bounding box center [452, 350] width 19 height 19
type input "09/30/2025"
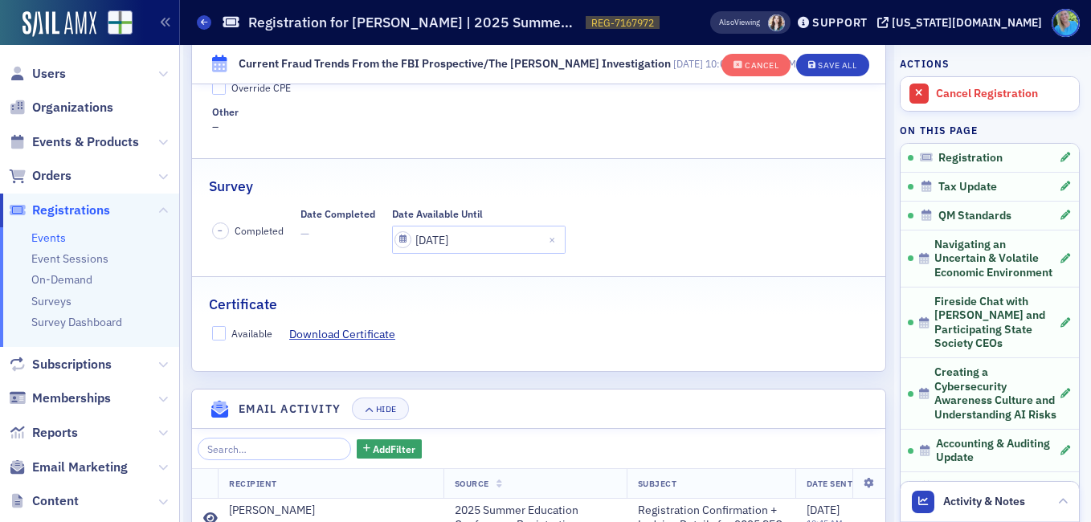
scroll to position [4882, 0]
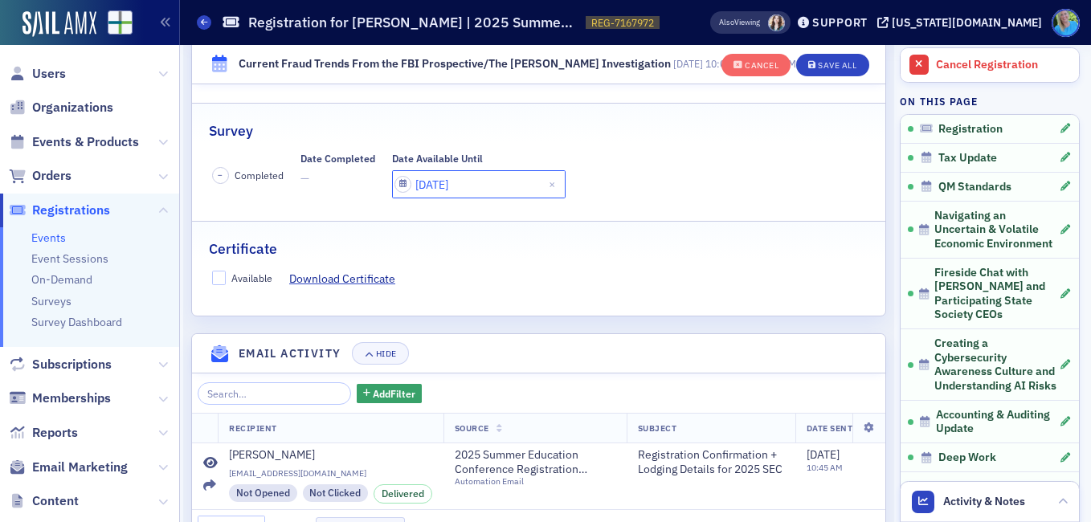
select select "7"
select select "2025"
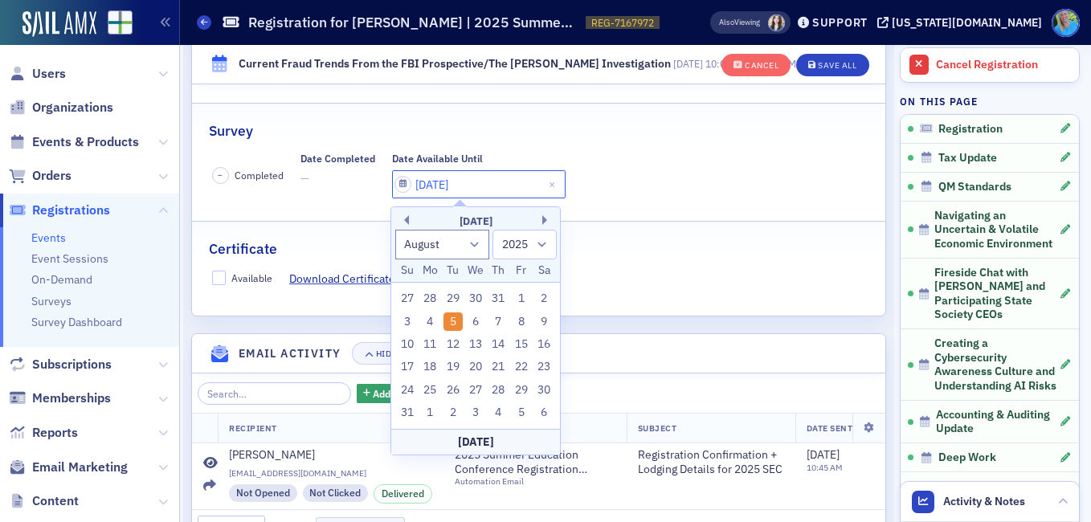
click at [468, 181] on input "08/05/2025" at bounding box center [478, 184] width 173 height 28
click at [540, 222] on div "August 2025" at bounding box center [475, 222] width 169 height 16
click at [544, 219] on button "Next Month" at bounding box center [547, 220] width 10 height 10
click at [455, 387] on div "30" at bounding box center [452, 390] width 19 height 19
type input "09/30/2025"
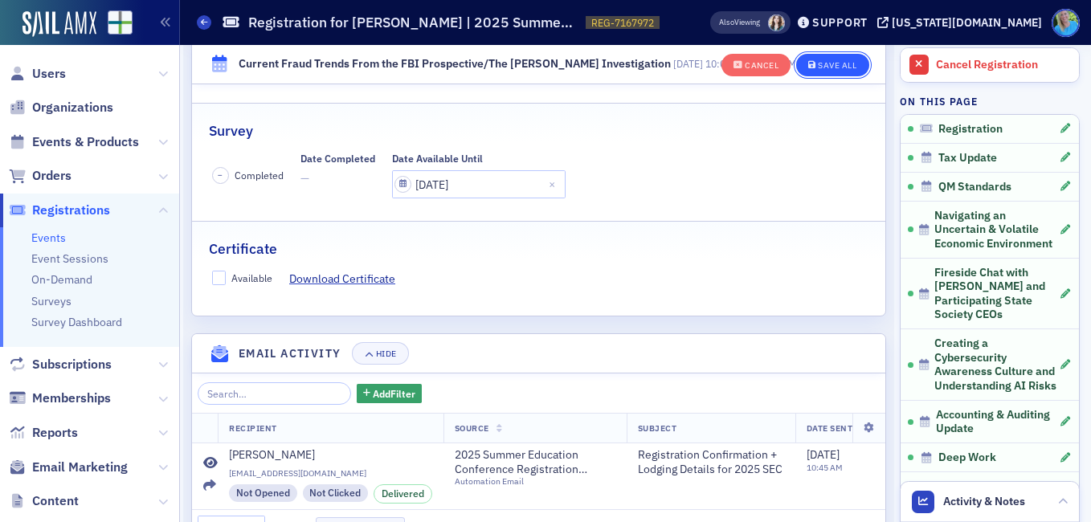
click at [827, 62] on div "Save All" at bounding box center [836, 65] width 39 height 9
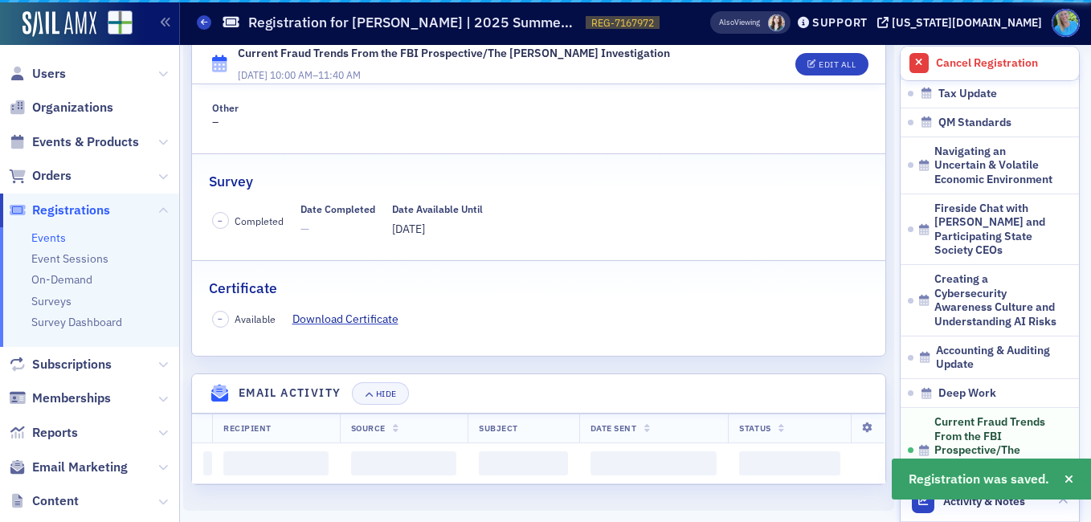
scroll to position [4330, 0]
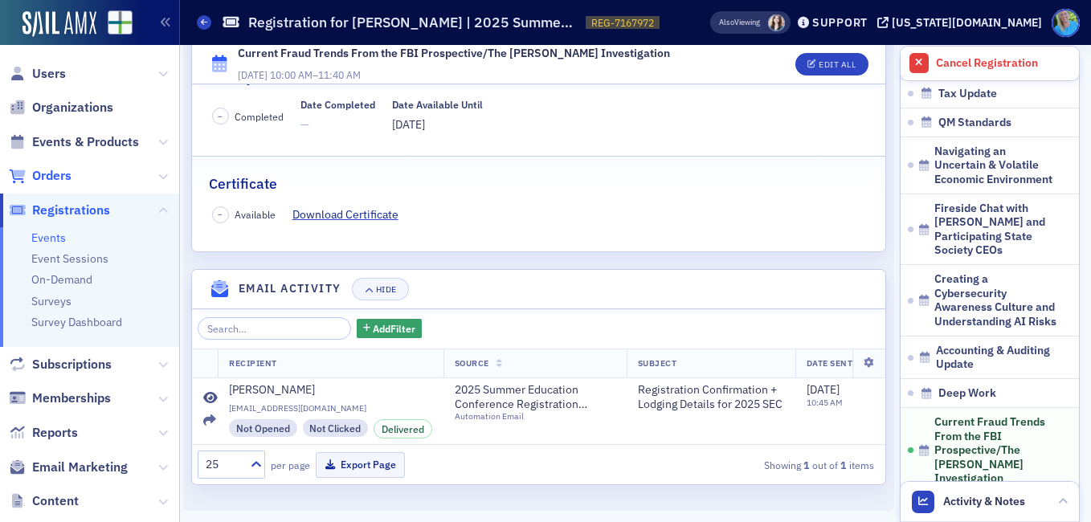
click at [50, 172] on span "Orders" at bounding box center [51, 176] width 39 height 18
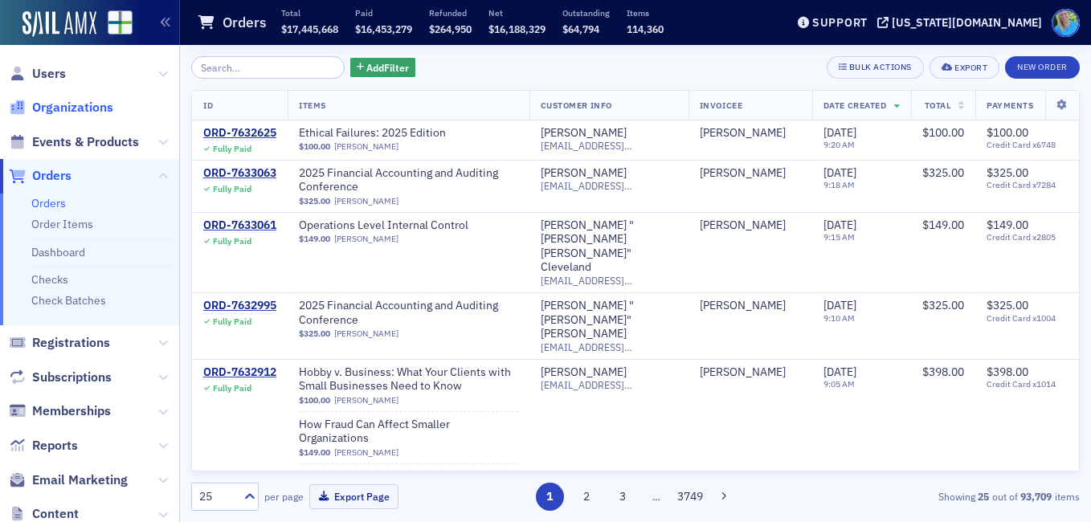
click at [77, 105] on span "Organizations" at bounding box center [72, 108] width 81 height 18
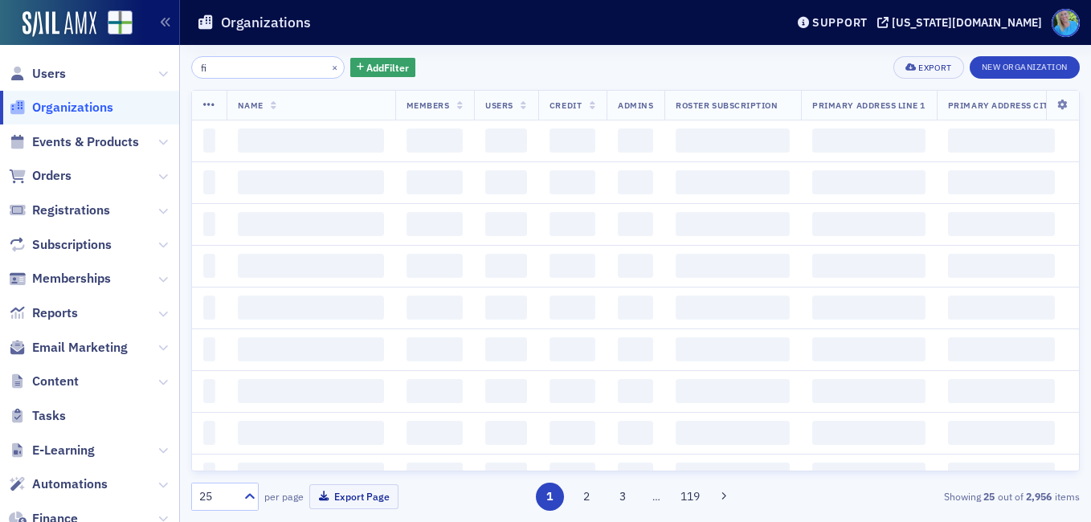
type input "f"
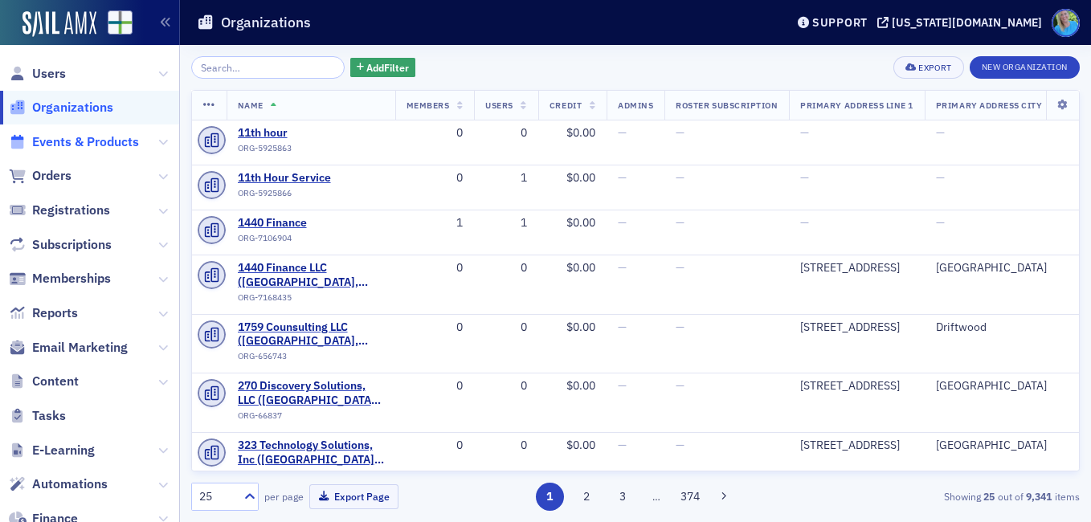
click at [59, 146] on span "Events & Products" at bounding box center [85, 142] width 107 height 18
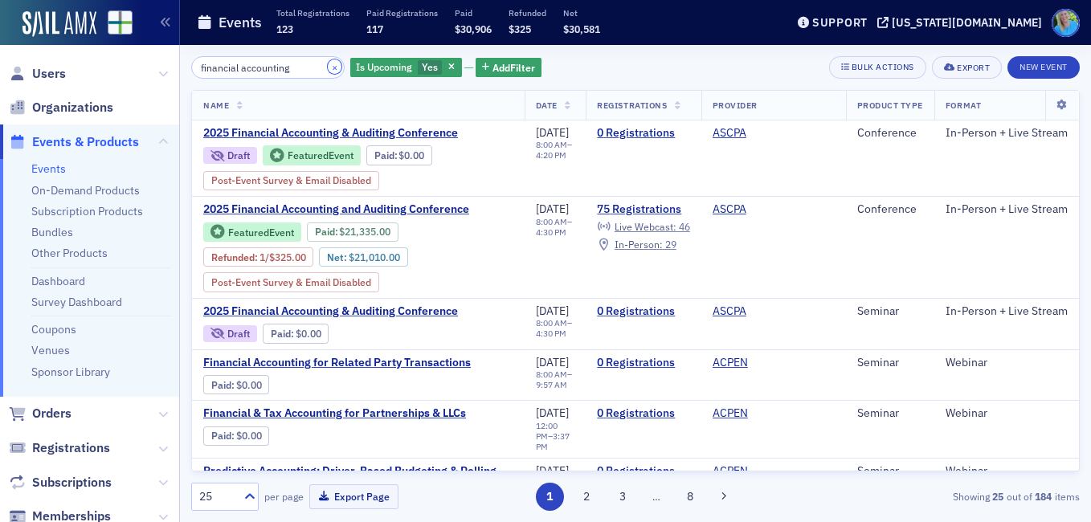
click at [328, 67] on button "×" at bounding box center [335, 66] width 14 height 14
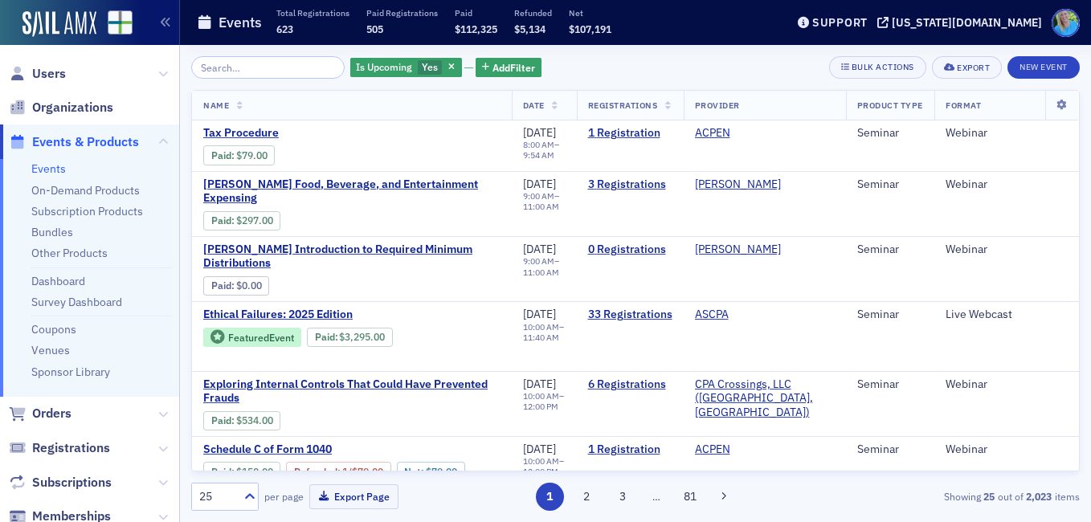
click at [88, 144] on span "Events & Products" at bounding box center [85, 142] width 107 height 18
click at [290, 64] on input "search" at bounding box center [267, 67] width 153 height 22
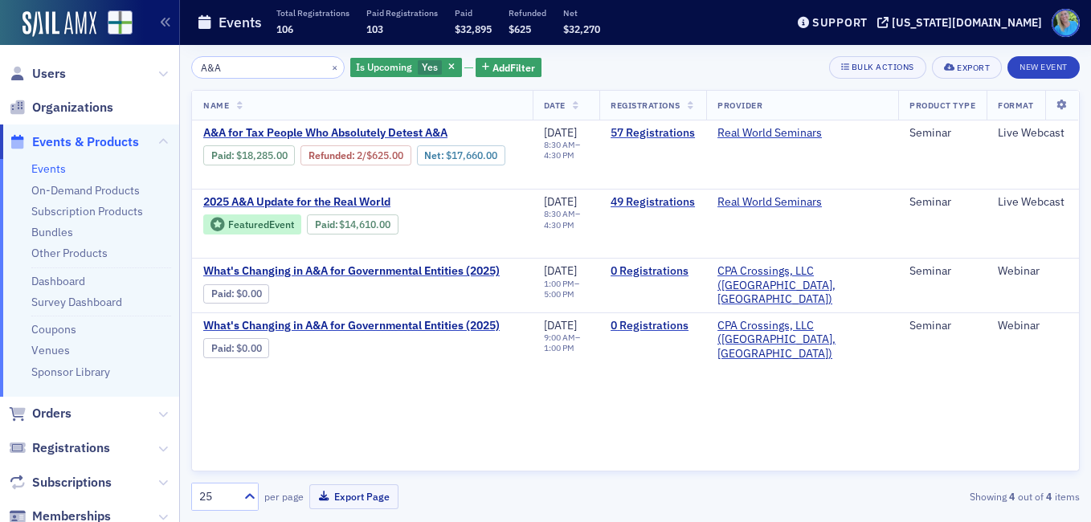
type input "A&A"
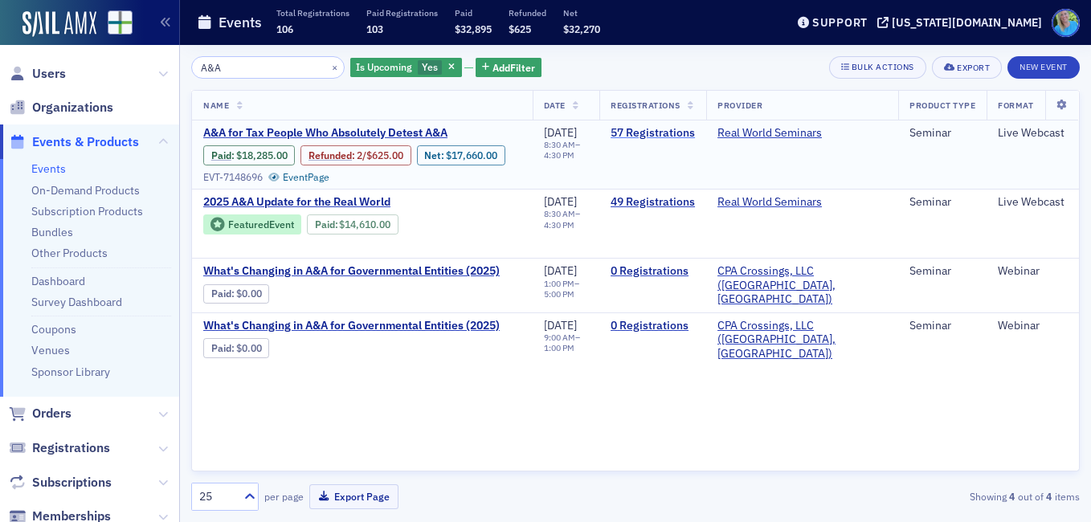
click at [662, 133] on link "57 Registrations" at bounding box center [652, 133] width 84 height 14
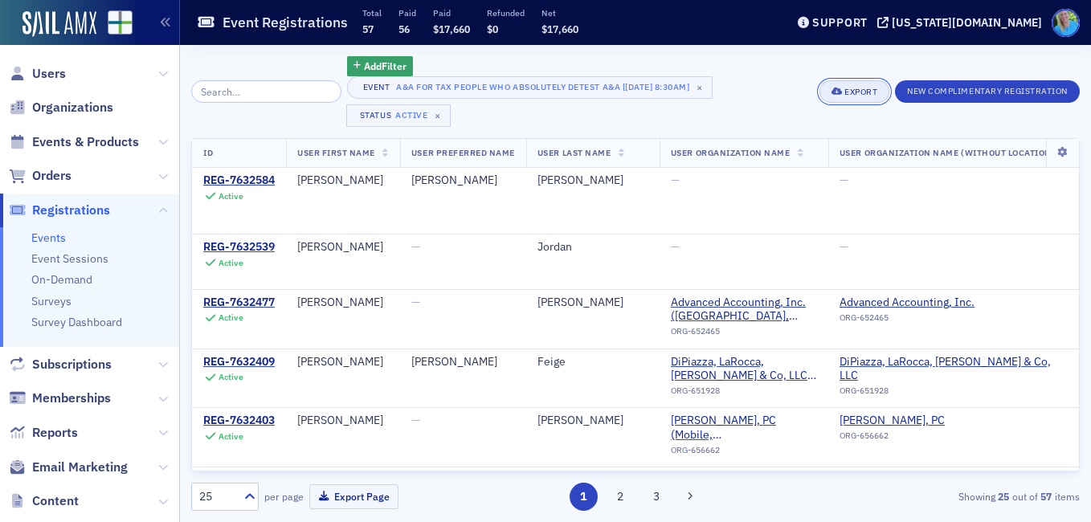
click at [849, 89] on div "Export" at bounding box center [860, 92] width 33 height 9
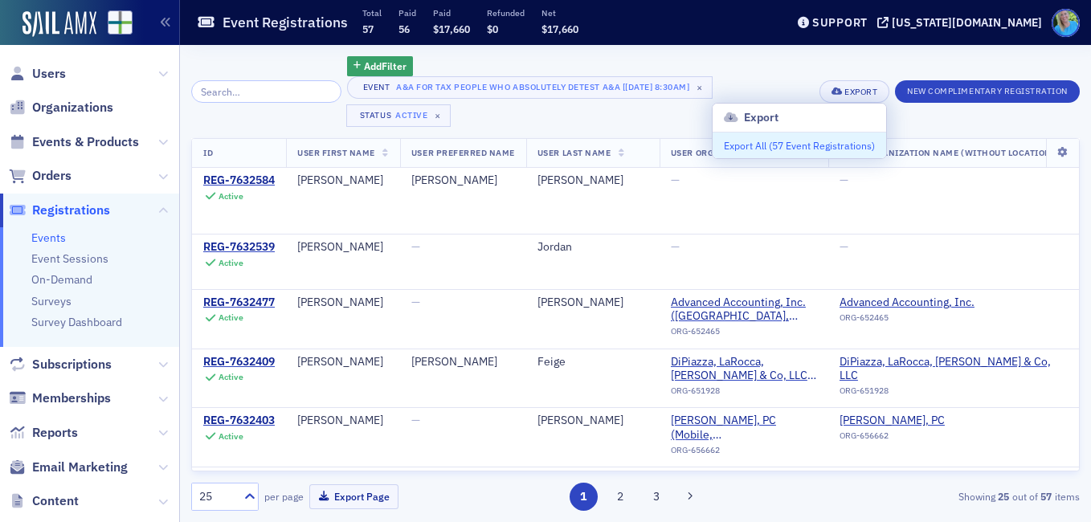
click at [797, 149] on button "Export All ( 57 Event Registrations )" at bounding box center [798, 145] width 173 height 26
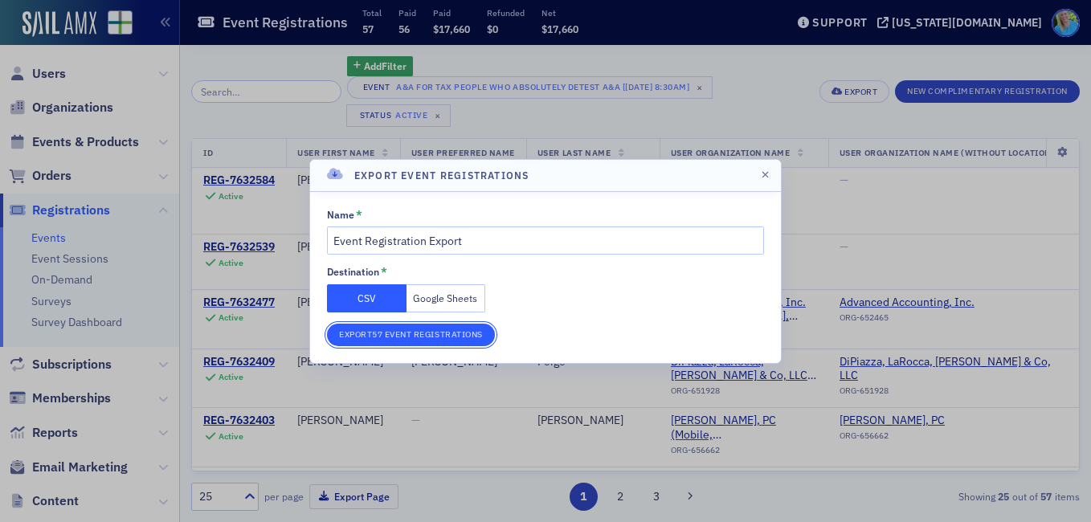
click at [394, 338] on button "Export 57 Event Registrations" at bounding box center [411, 335] width 168 height 22
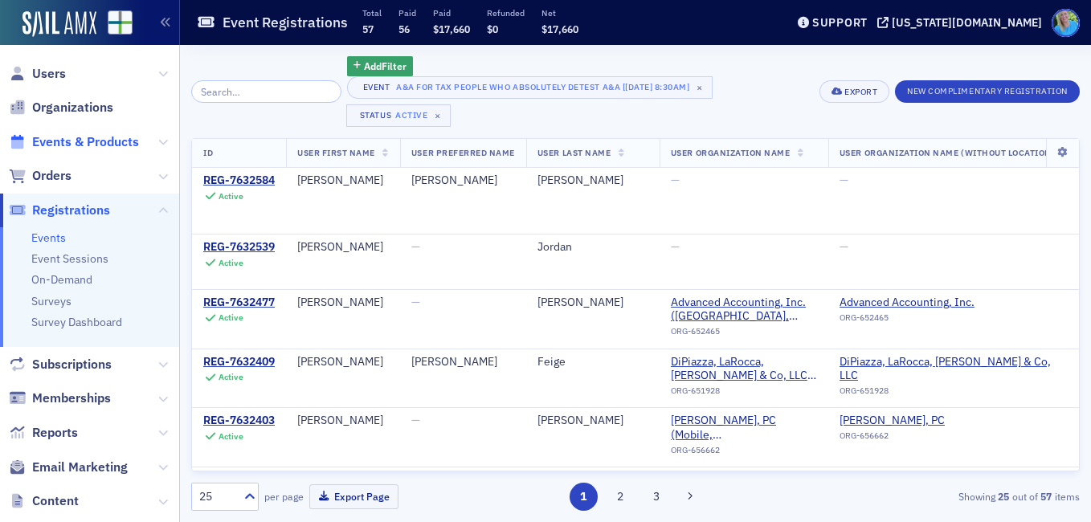
click at [74, 138] on span "Events & Products" at bounding box center [85, 142] width 107 height 18
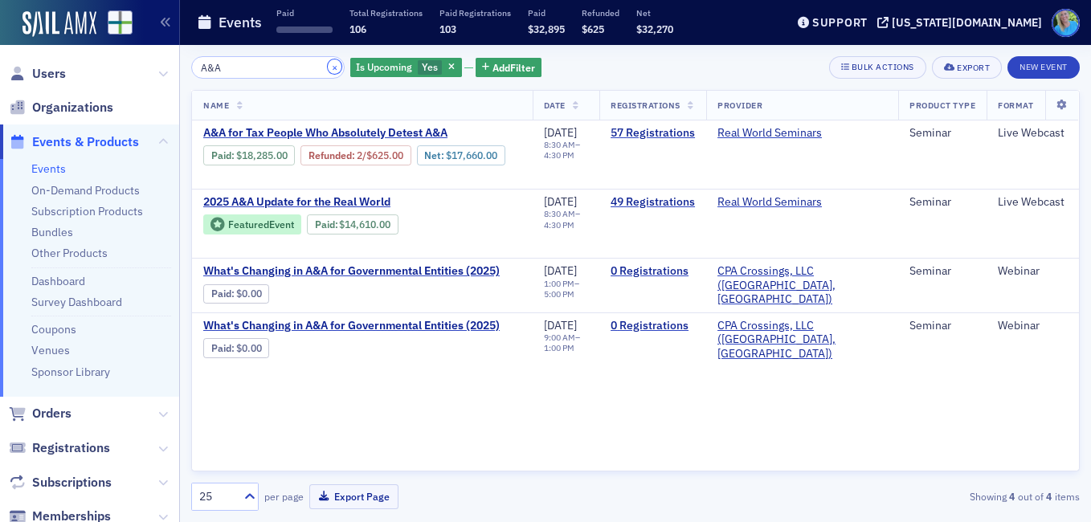
click at [328, 62] on button "×" at bounding box center [335, 66] width 14 height 14
click at [308, 69] on input "search" at bounding box center [267, 67] width 153 height 22
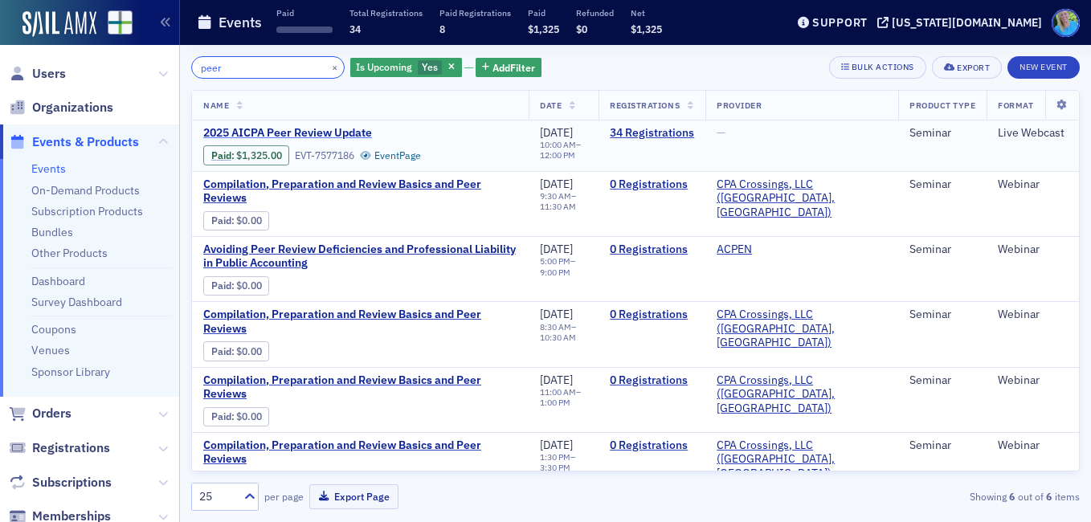
type input "peer"
click at [313, 128] on span "2025 AICPA Peer Review Update" at bounding box center [338, 133] width 270 height 14
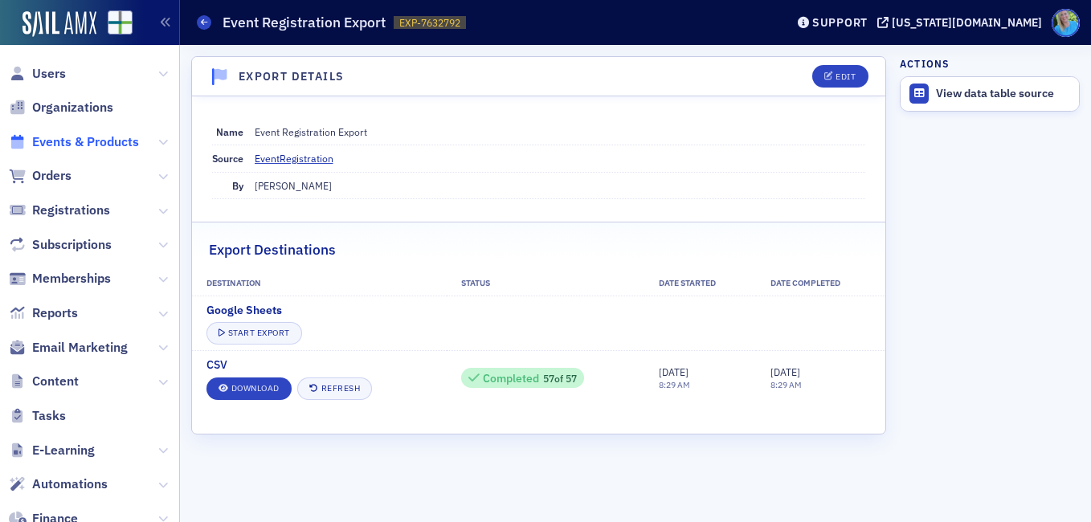
click at [63, 137] on span "Events & Products" at bounding box center [85, 142] width 107 height 18
click at [49, 74] on span "Users" at bounding box center [49, 74] width 34 height 18
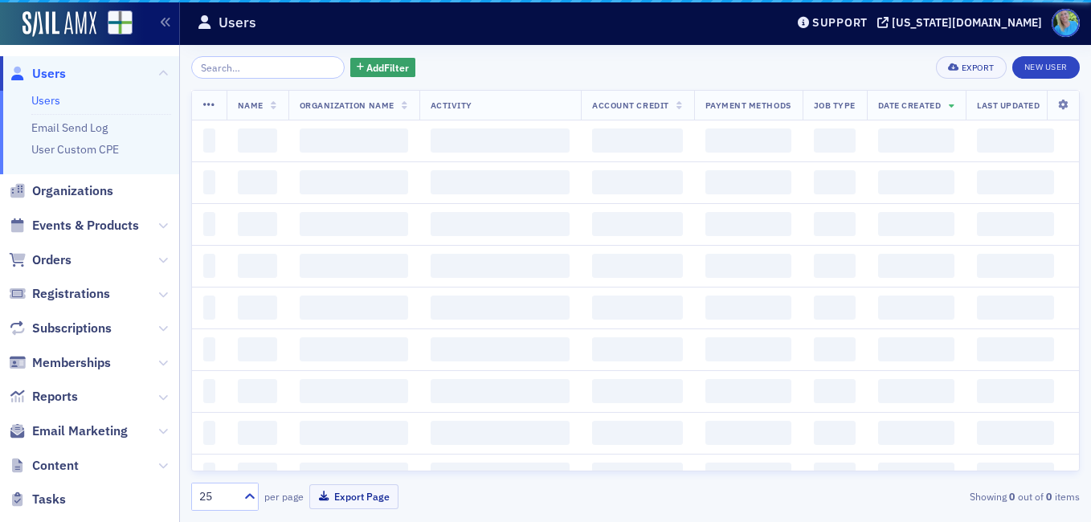
click at [246, 72] on input "search" at bounding box center [267, 67] width 153 height 22
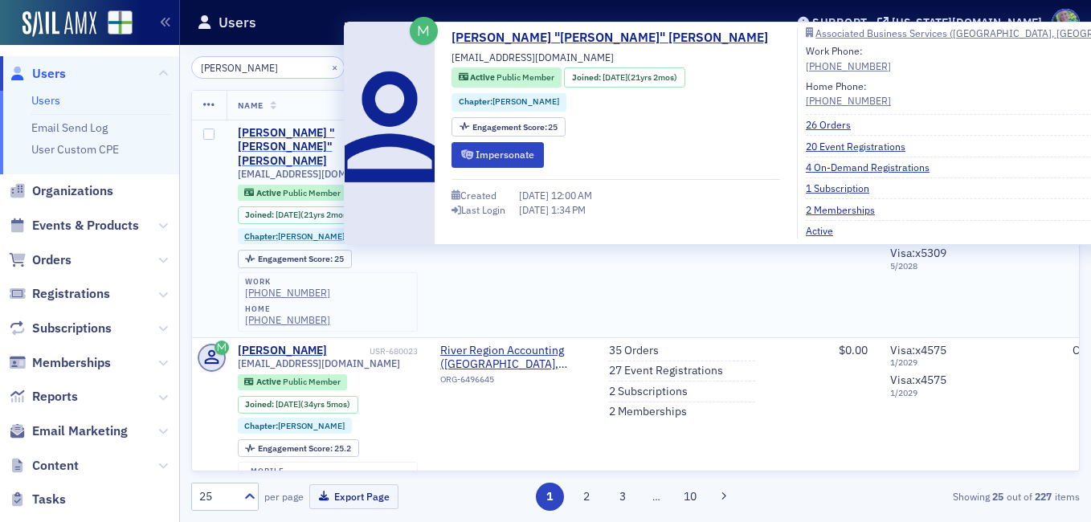
type input "Nan Lloyd"
click at [312, 129] on div "Nanette "Nan" Lloyd" at bounding box center [302, 147] width 128 height 43
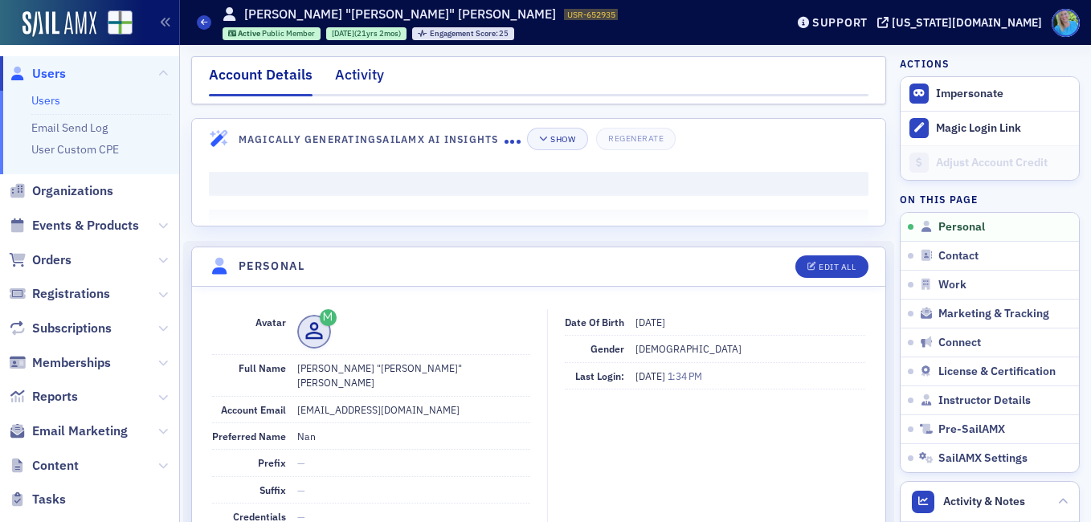
click at [356, 73] on div "Activity" at bounding box center [359, 79] width 49 height 30
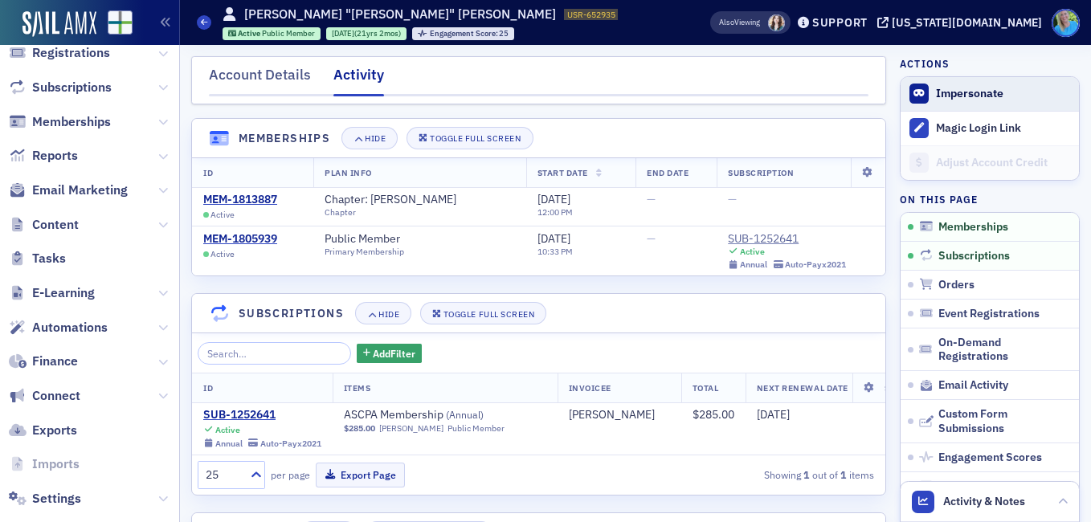
click at [955, 94] on button "Impersonate" at bounding box center [969, 94] width 67 height 14
click at [283, 92] on div "Account Details" at bounding box center [260, 79] width 102 height 30
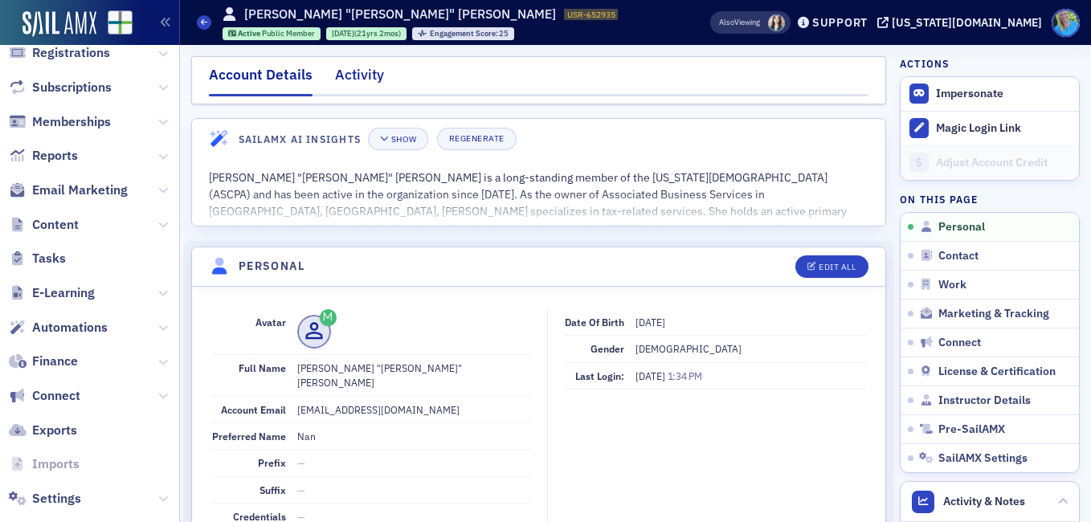
click at [371, 67] on div "Activity" at bounding box center [359, 79] width 49 height 30
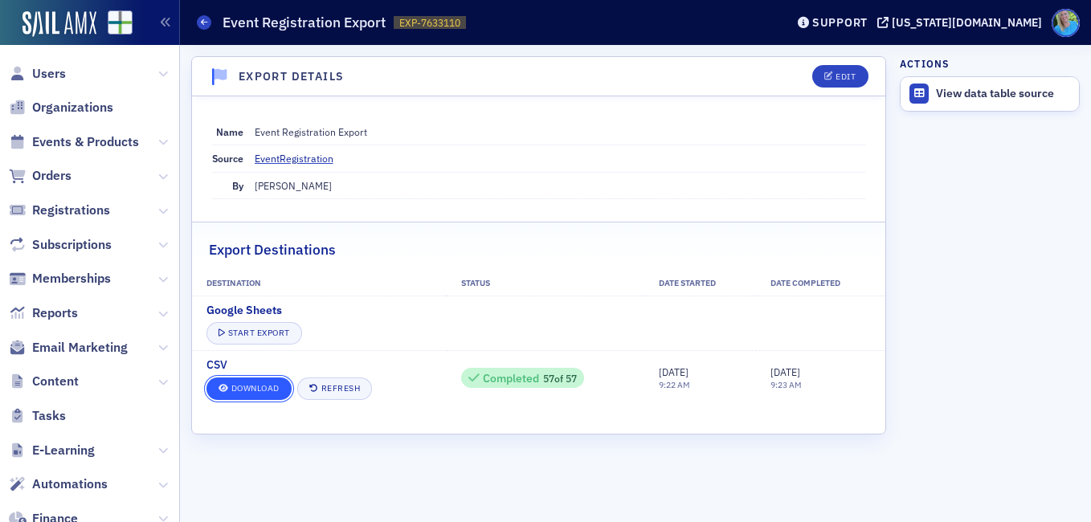
click at [271, 391] on link "Download" at bounding box center [248, 388] width 85 height 22
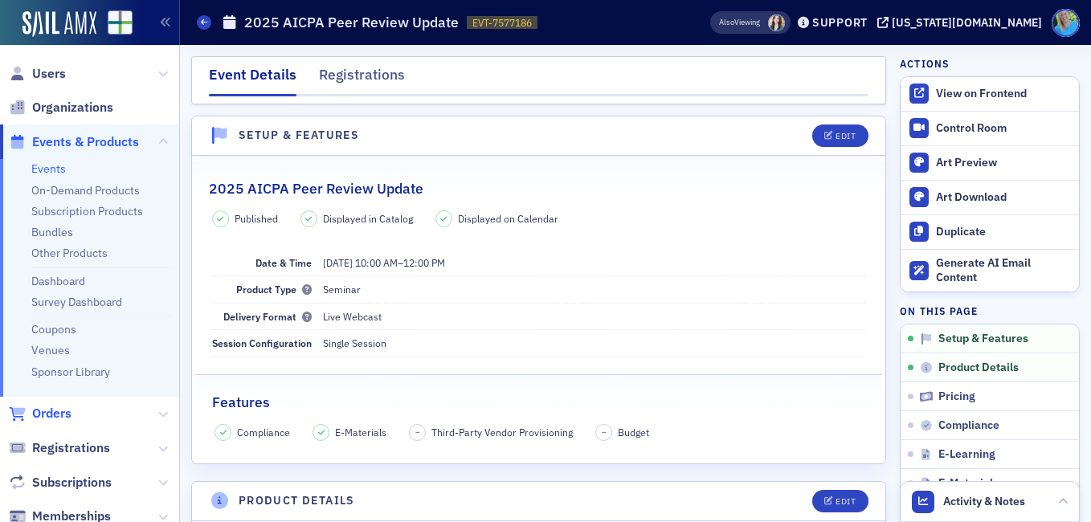
click at [61, 414] on span "Orders" at bounding box center [51, 414] width 39 height 18
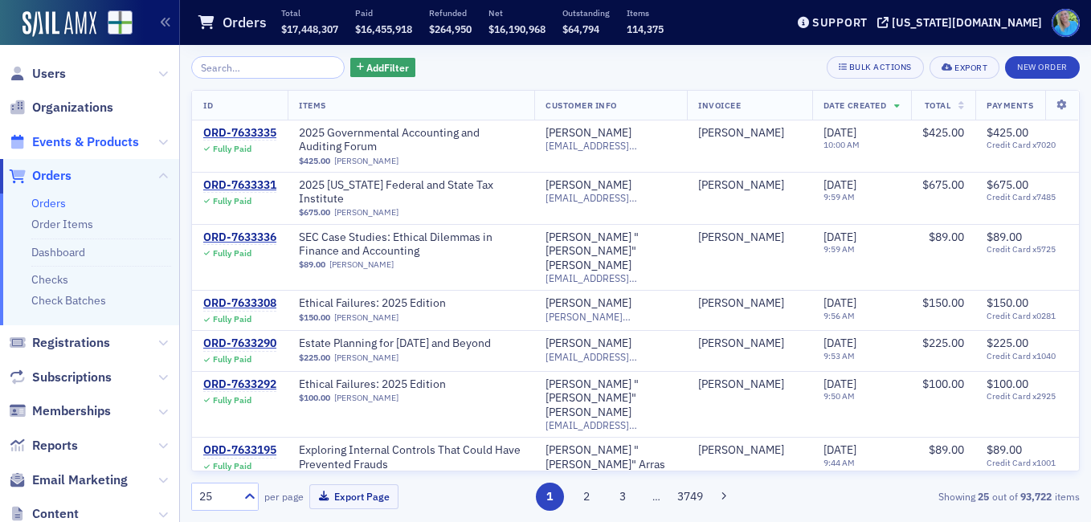
click at [85, 146] on span "Events & Products" at bounding box center [85, 142] width 107 height 18
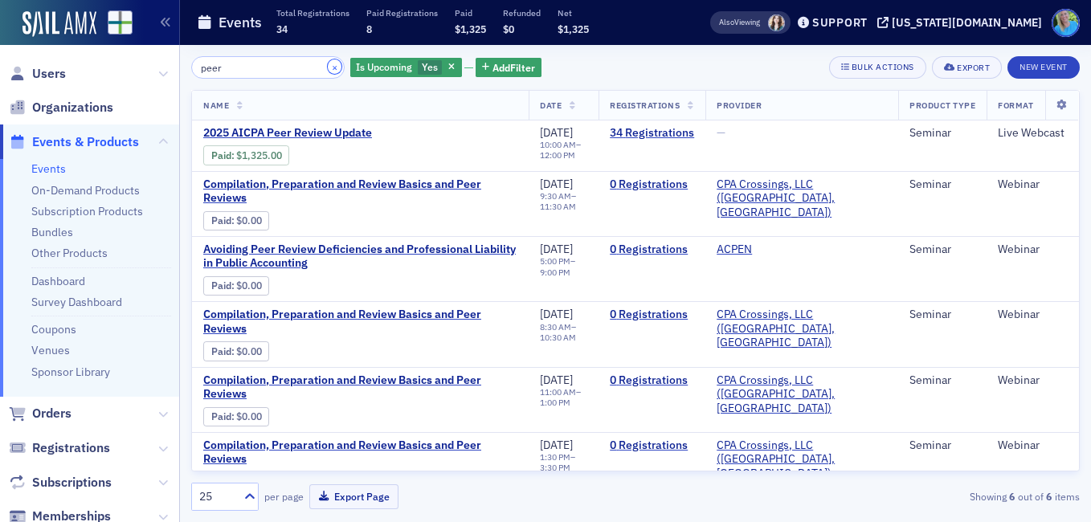
click at [328, 69] on button "×" at bounding box center [335, 66] width 14 height 14
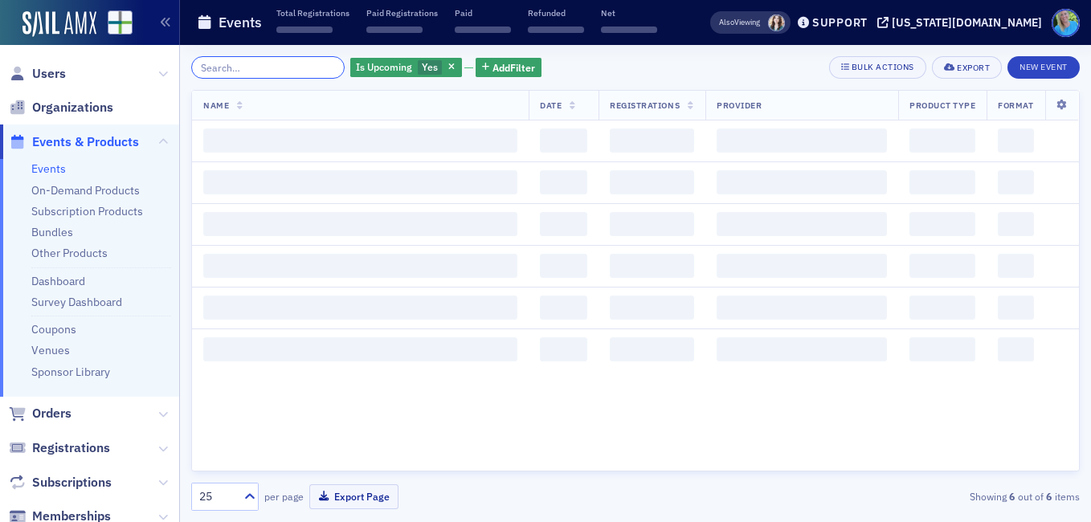
click at [314, 69] on input "search" at bounding box center [267, 67] width 153 height 22
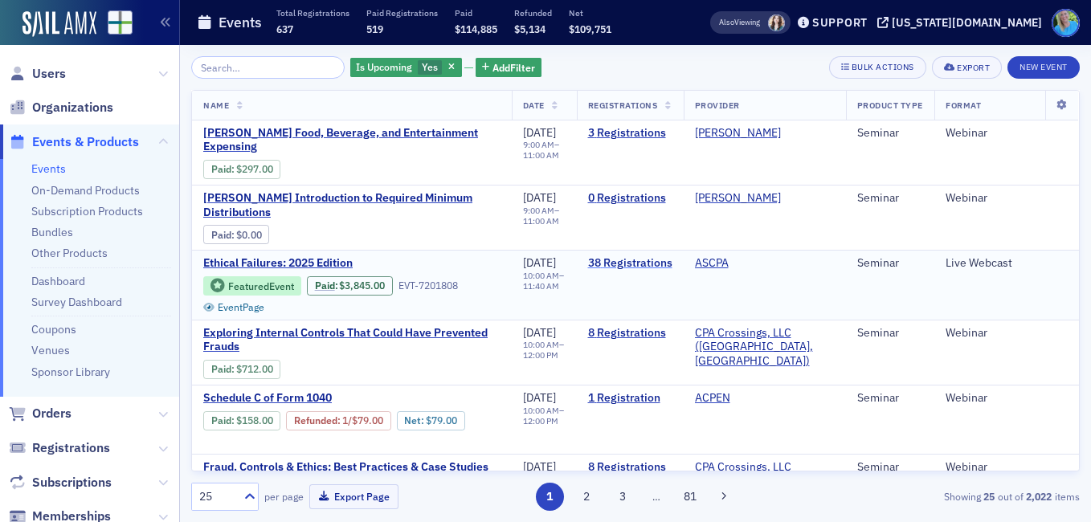
click at [630, 256] on link "38 Registrations" at bounding box center [630, 263] width 84 height 14
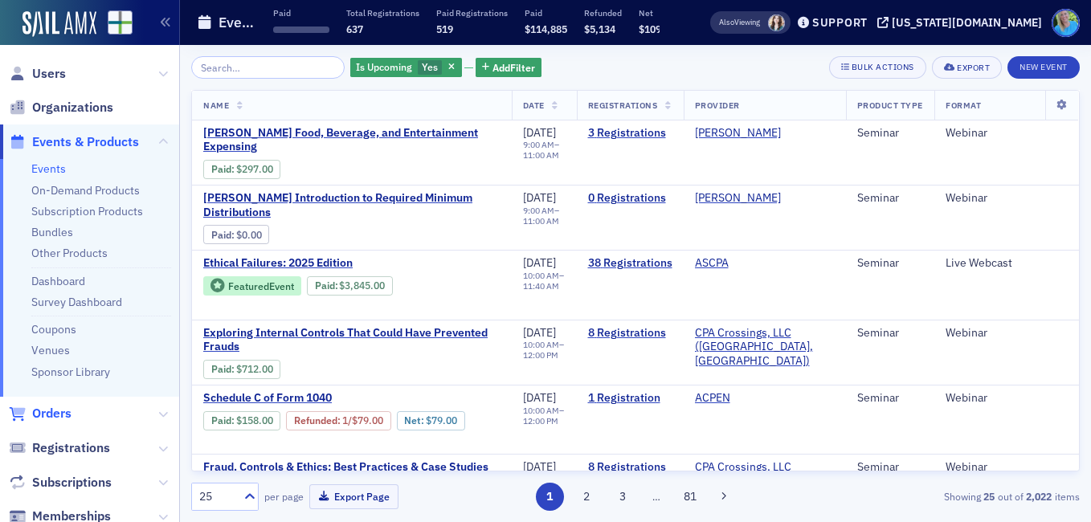
click at [62, 414] on span "Orders" at bounding box center [51, 414] width 39 height 18
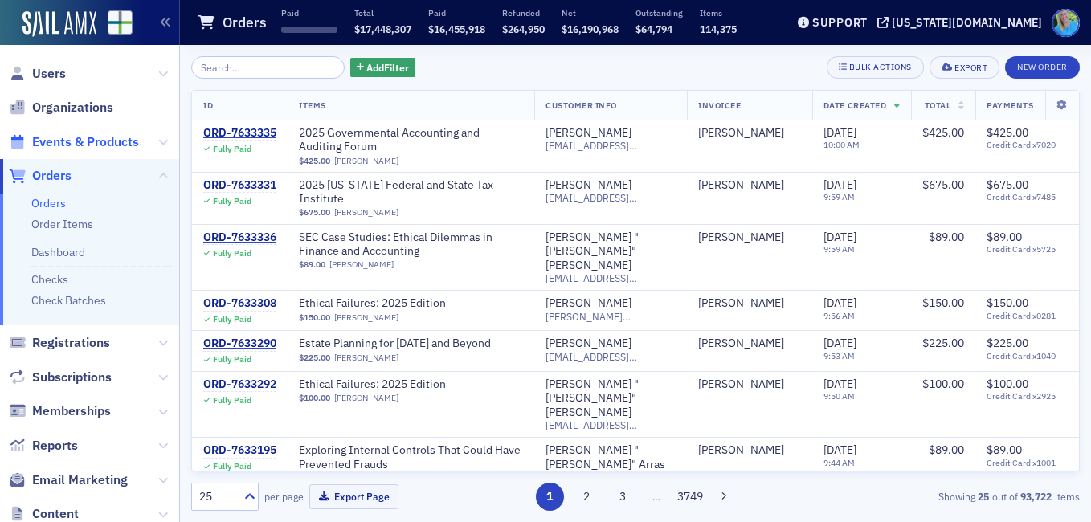
click at [109, 138] on span "Events & Products" at bounding box center [85, 142] width 107 height 18
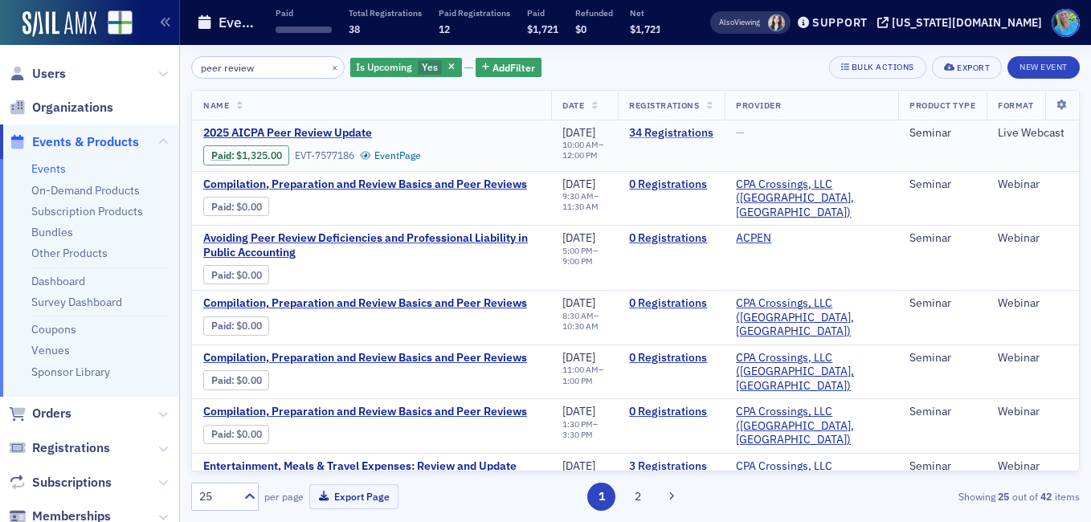
type input "peer review"
click at [655, 130] on link "34 Registrations" at bounding box center [671, 133] width 84 height 14
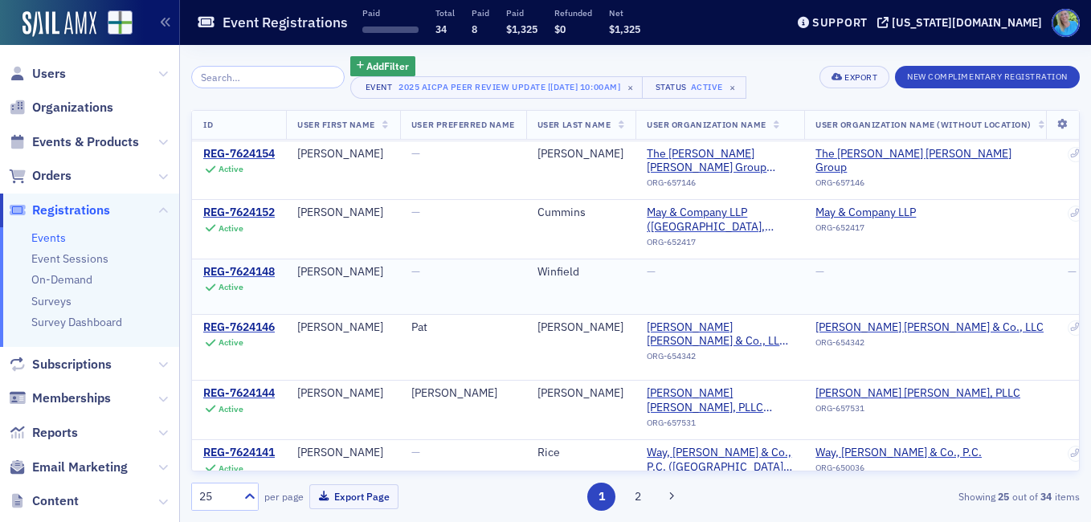
scroll to position [1145, 0]
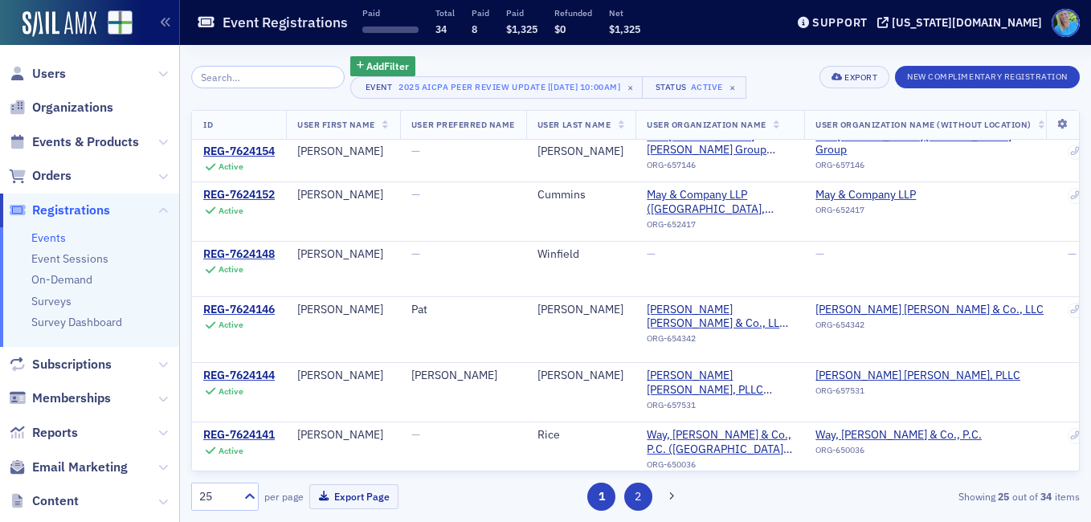
click at [634, 489] on button "2" at bounding box center [638, 497] width 28 height 28
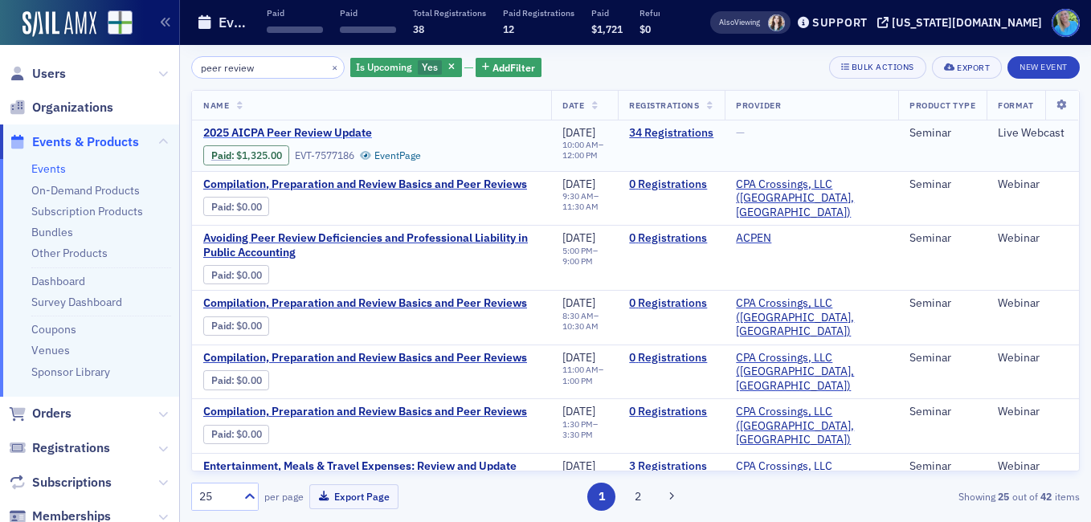
click at [307, 136] on span "2025 AICPA Peer Review Update" at bounding box center [338, 133] width 270 height 14
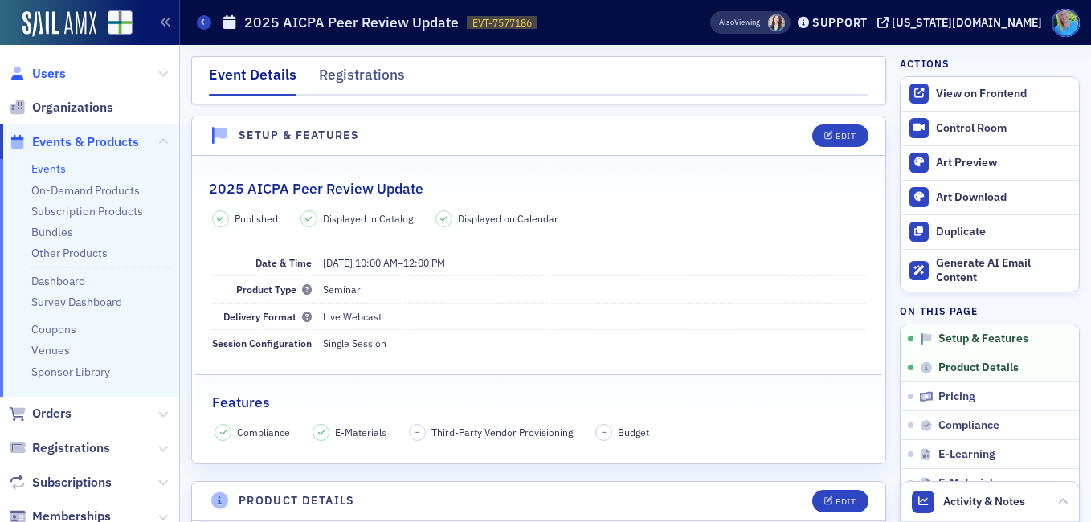
click at [47, 80] on span "Users" at bounding box center [49, 74] width 34 height 18
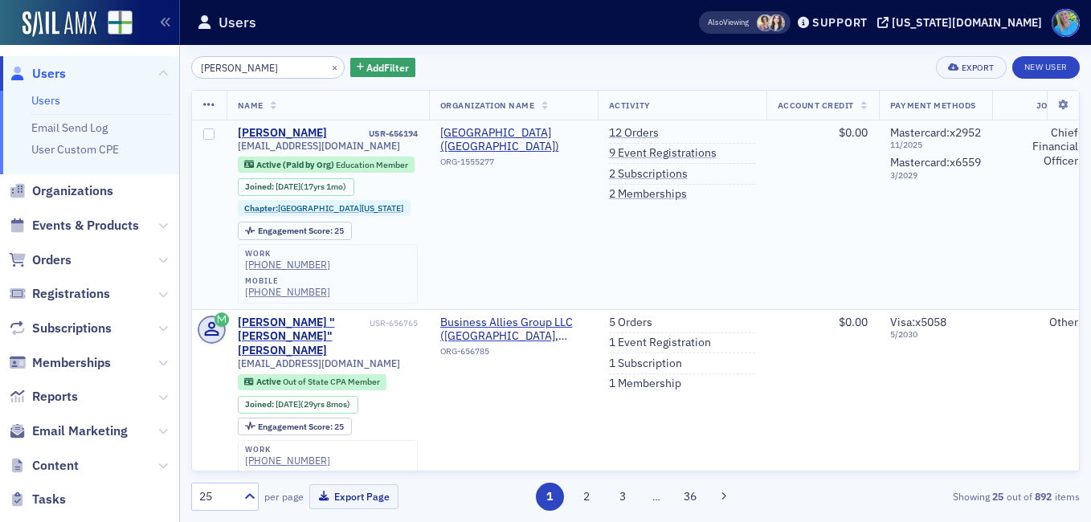
type input "william hughes"
click at [279, 125] on td "William Hughes USR-656194 whughes@auburn.edu Active (Paid by Org) Education Mem…" at bounding box center [327, 214] width 202 height 189
click at [279, 128] on div "[PERSON_NAME]" at bounding box center [282, 133] width 89 height 14
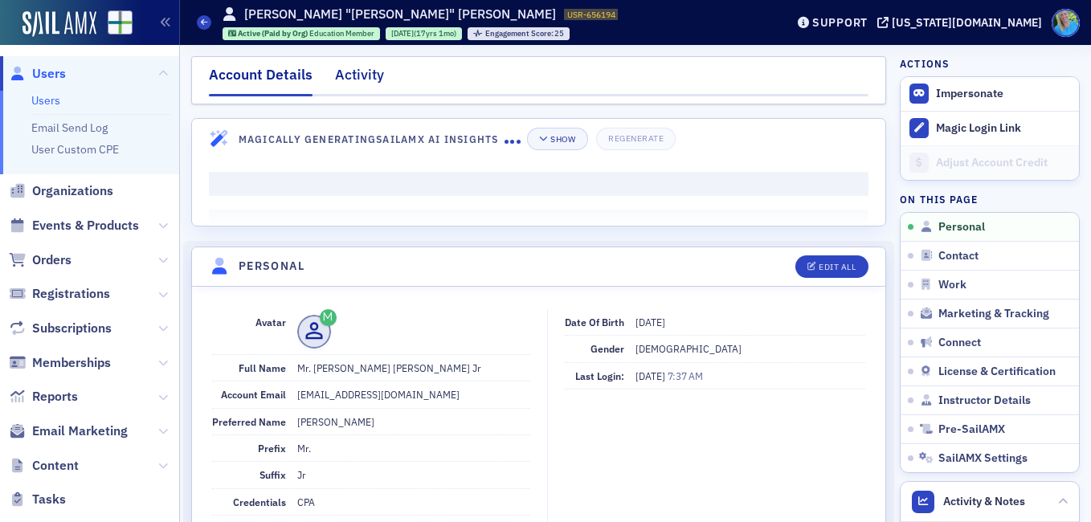
click at [370, 75] on div "Activity" at bounding box center [359, 79] width 49 height 30
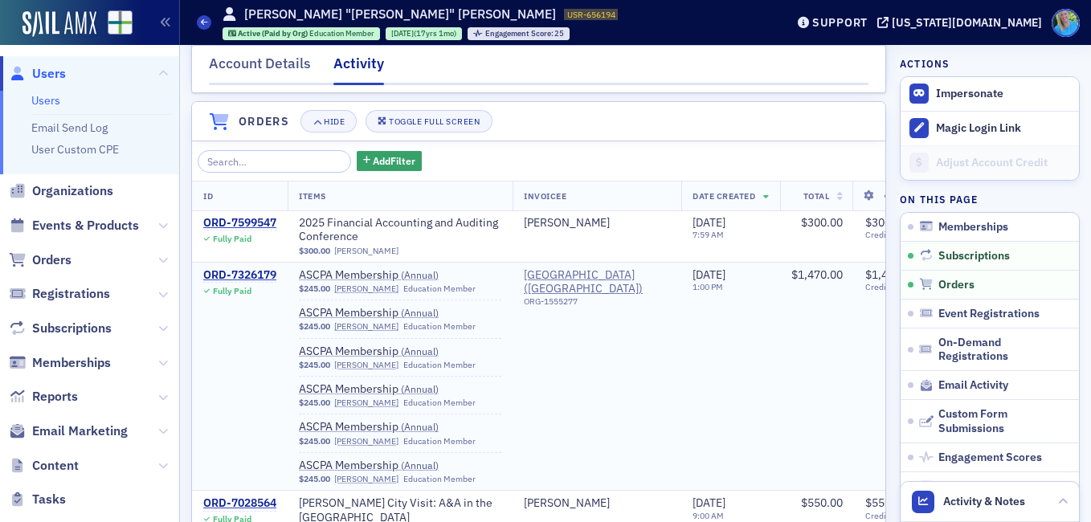
scroll to position [482, 0]
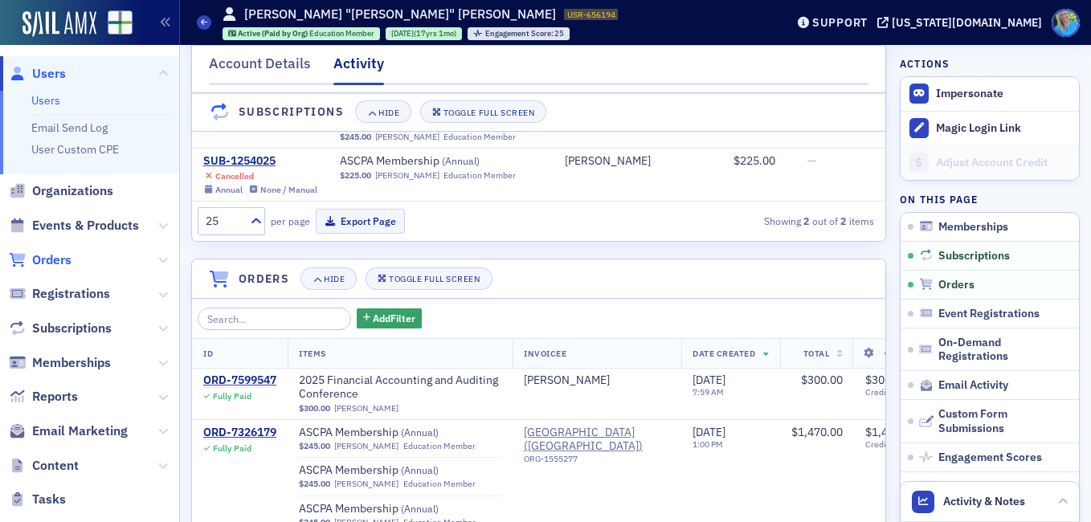
click at [68, 263] on span "Orders" at bounding box center [51, 260] width 39 height 18
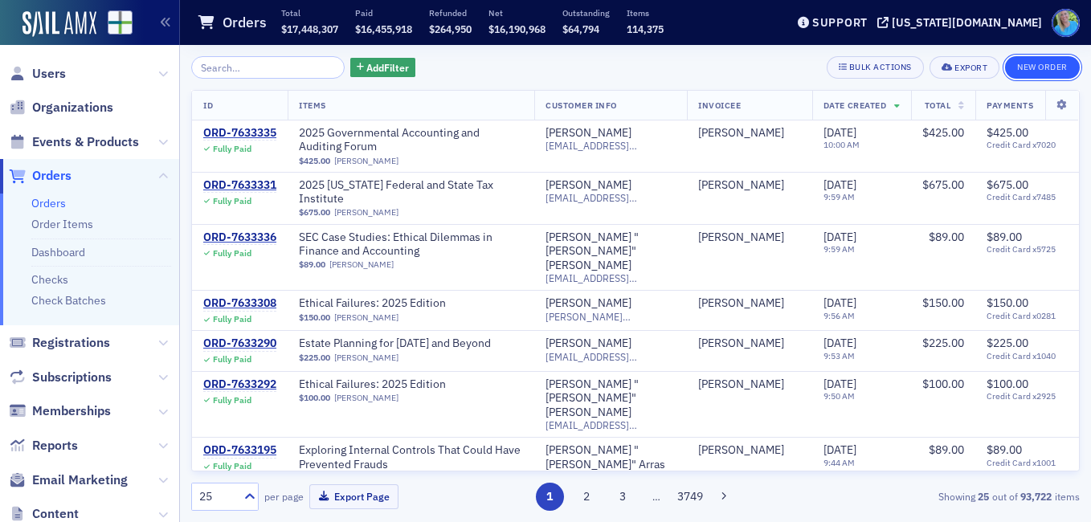
click at [1017, 73] on button "New Order" at bounding box center [1042, 67] width 75 height 22
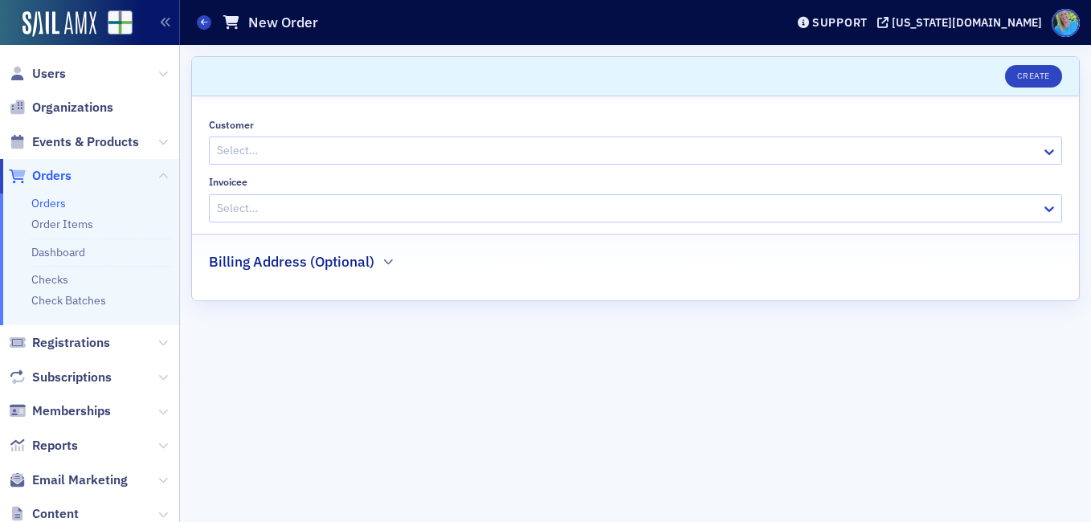
click at [339, 148] on div at bounding box center [627, 151] width 824 height 20
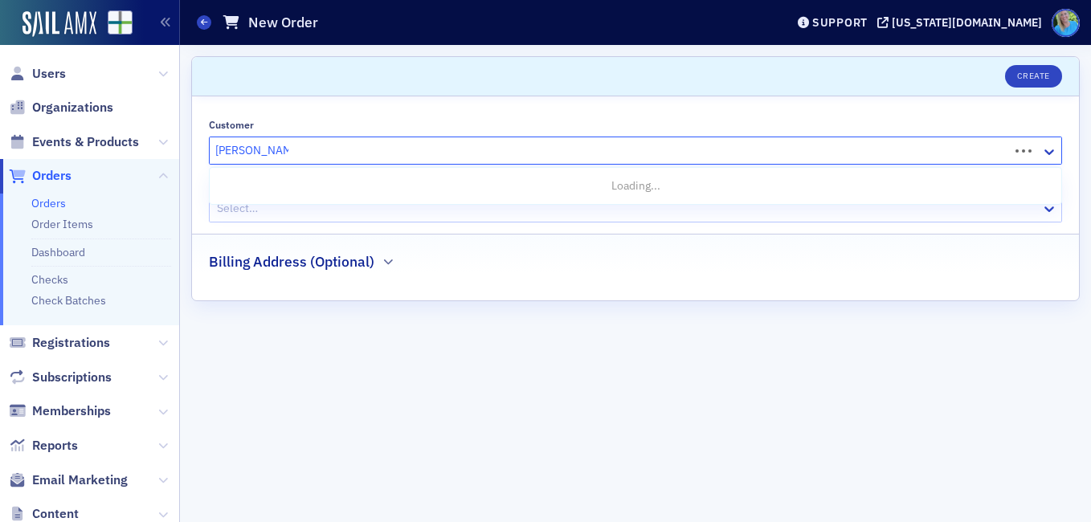
type input "william hughes"
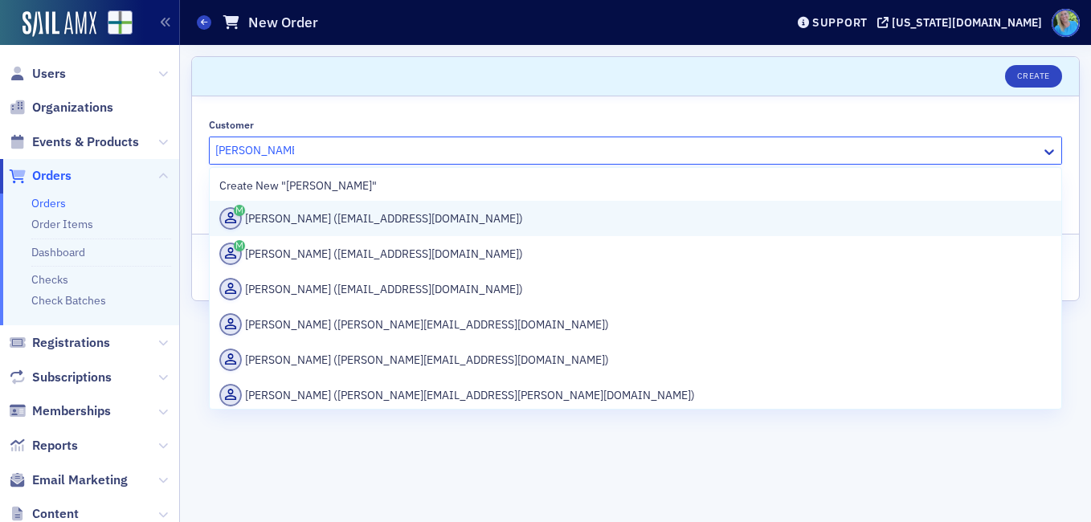
click at [346, 217] on div "William Hughes (whughes@auburn.edu)" at bounding box center [635, 218] width 832 height 22
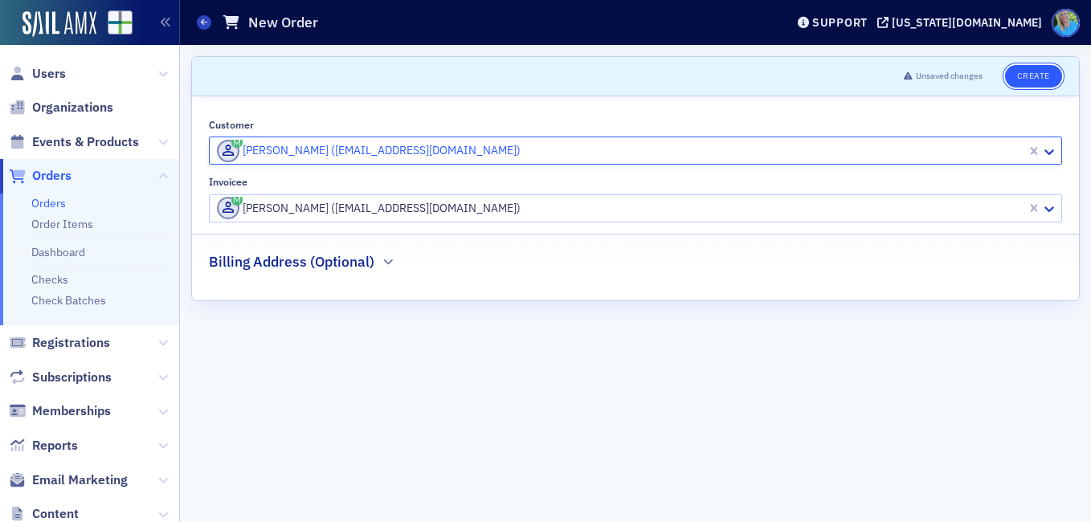
click at [1030, 69] on button "Create" at bounding box center [1033, 76] width 57 height 22
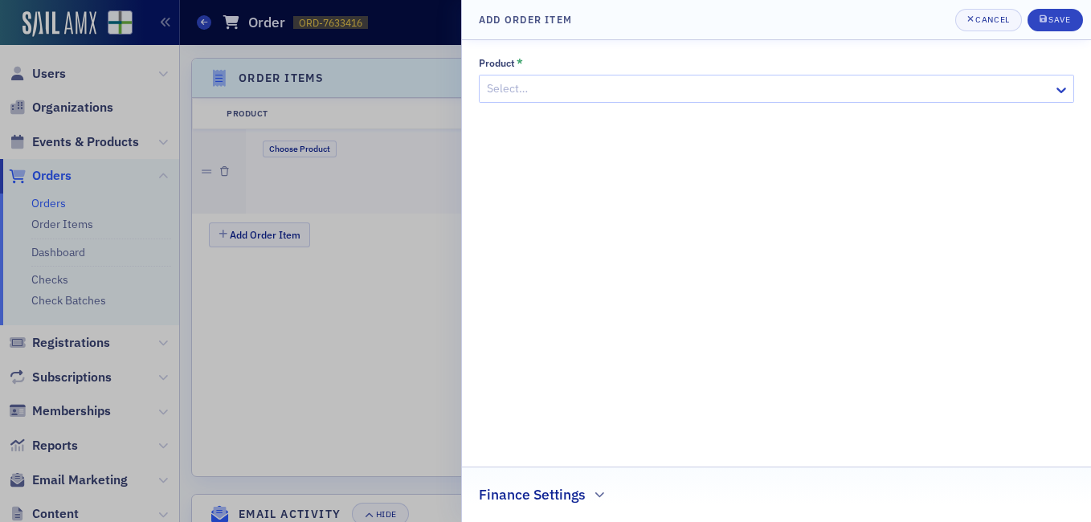
scroll to position [491, 0]
click at [532, 80] on div at bounding box center [768, 89] width 566 height 20
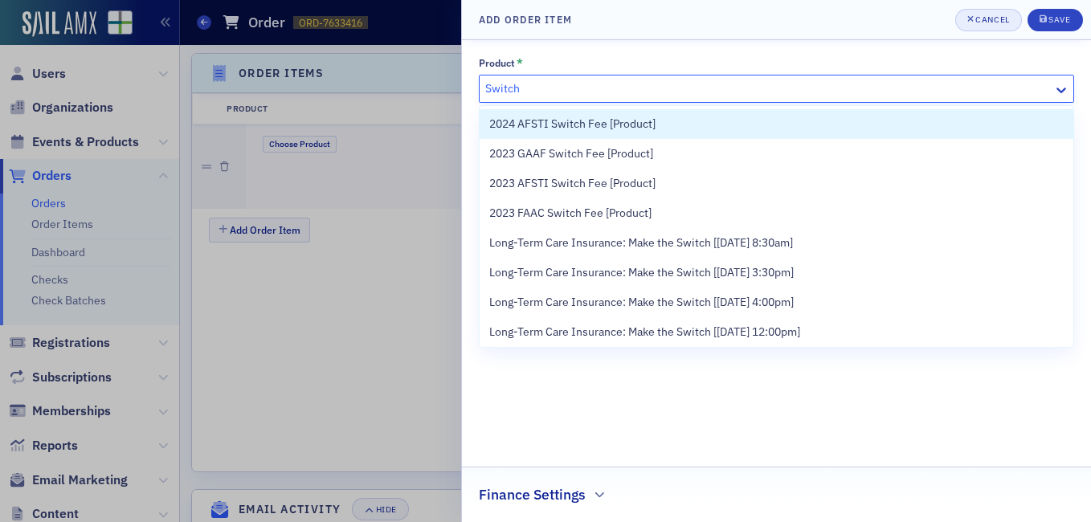
type input "Switch"
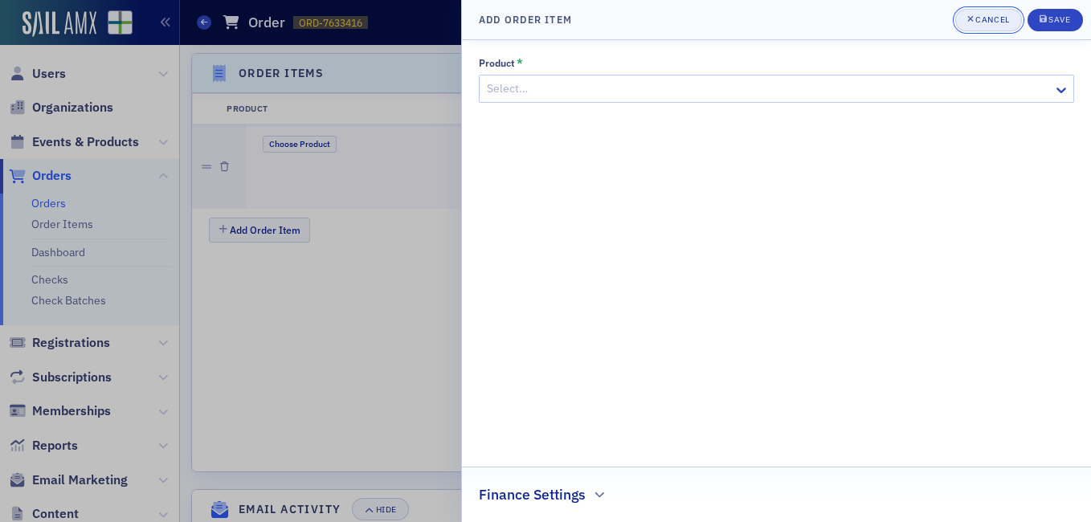
click at [977, 24] on div "Cancel" at bounding box center [992, 19] width 34 height 9
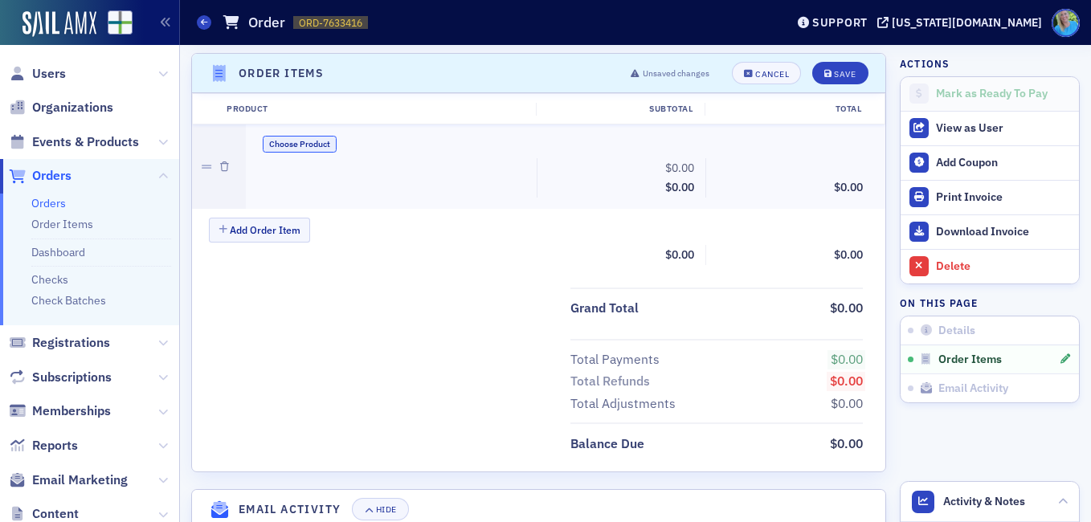
click at [290, 146] on button "Choose Product" at bounding box center [300, 144] width 74 height 17
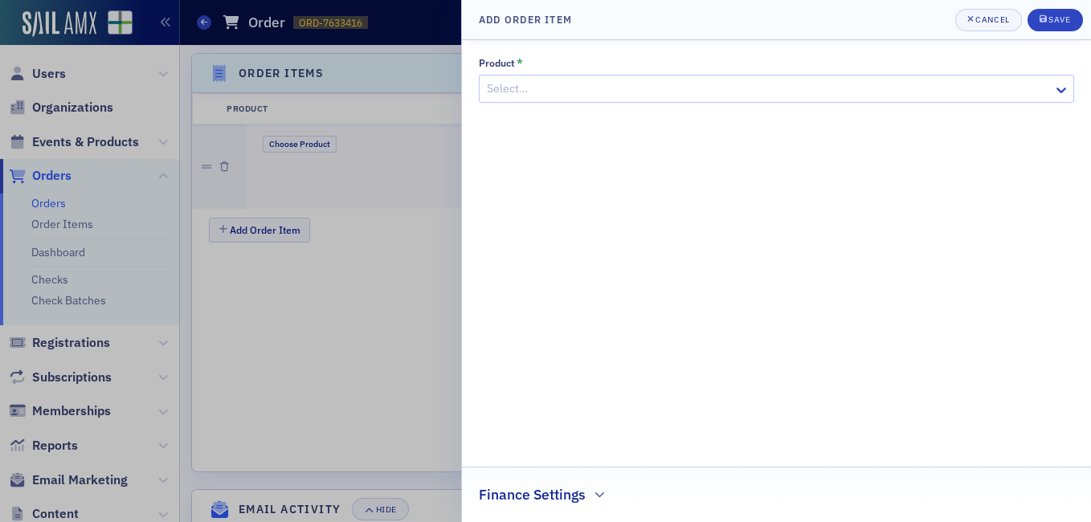
click at [618, 96] on div at bounding box center [768, 89] width 566 height 20
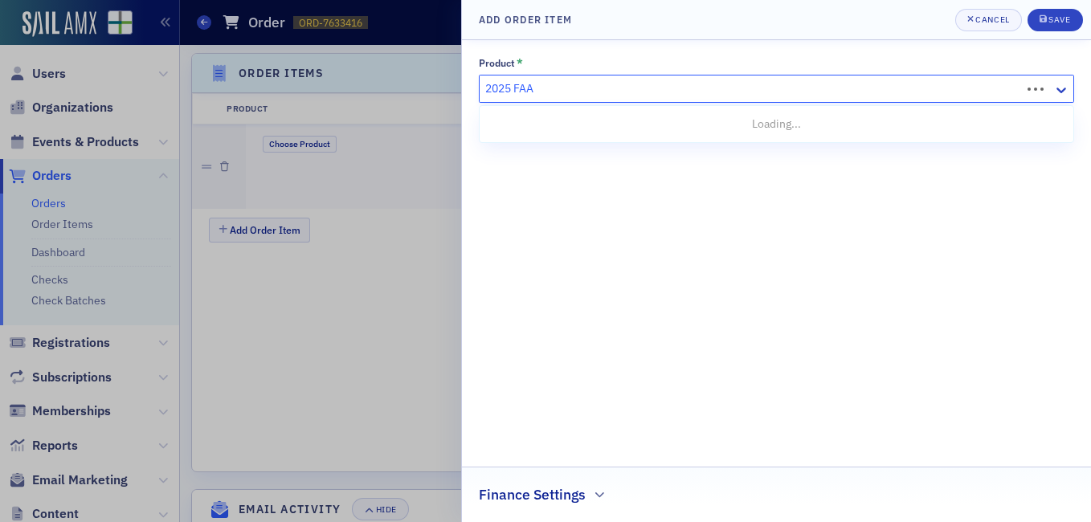
type input "2025 FAAC"
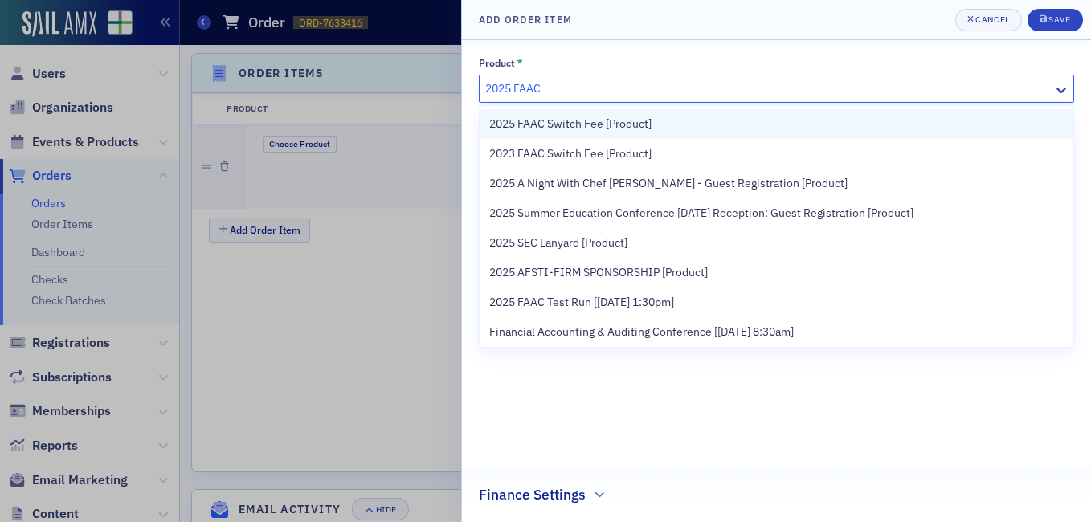
click at [602, 131] on span "2025 FAAC Switch Fee [Product]" at bounding box center [570, 124] width 162 height 17
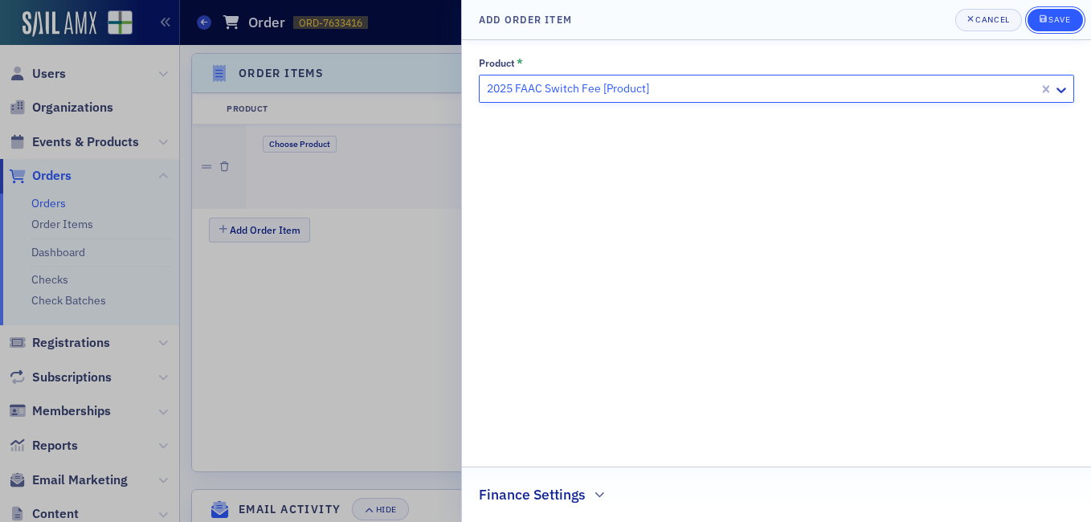
click at [1056, 22] on div "Save" at bounding box center [1059, 19] width 22 height 9
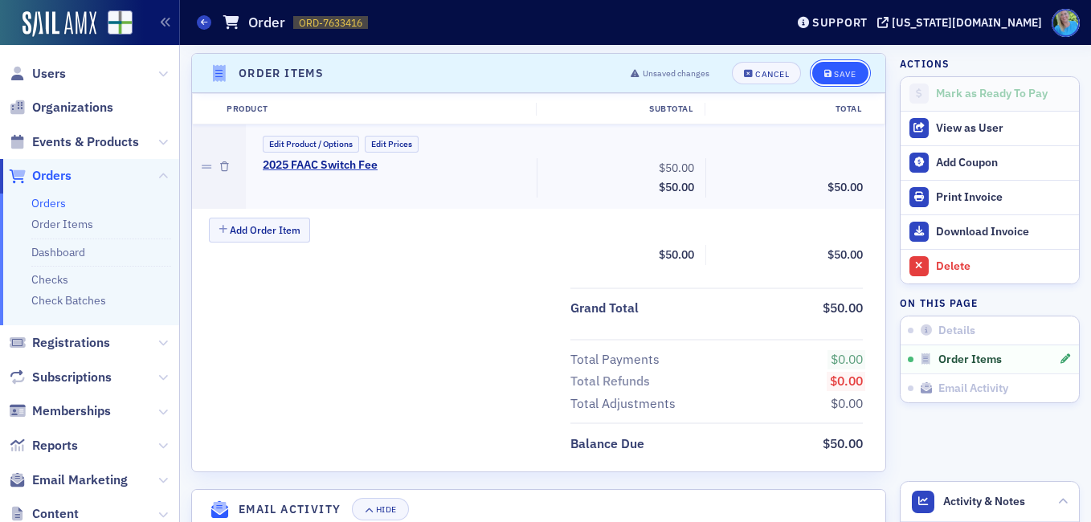
click at [834, 67] on button "Save" at bounding box center [839, 73] width 55 height 22
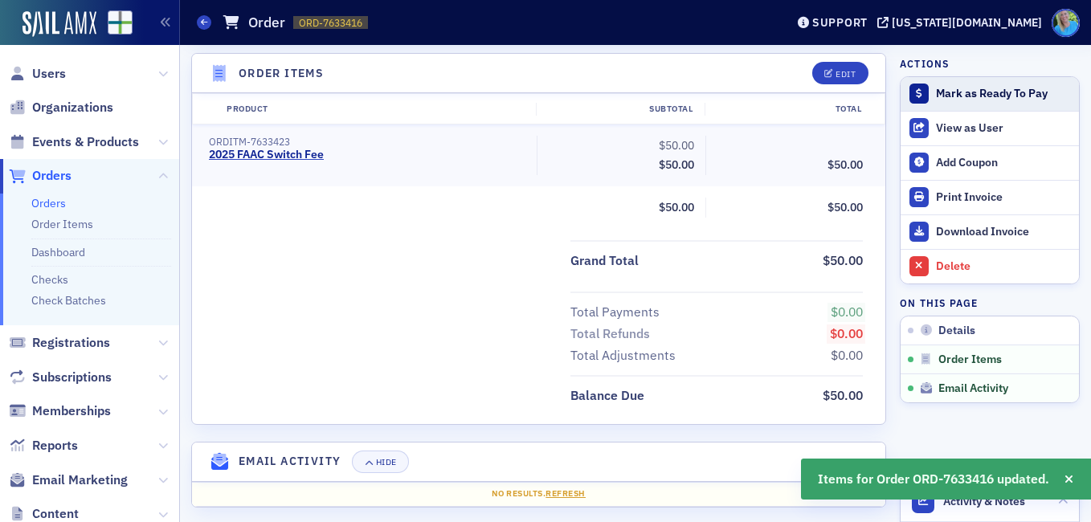
click at [953, 94] on div "Mark as Ready To Pay" at bounding box center [1003, 94] width 135 height 14
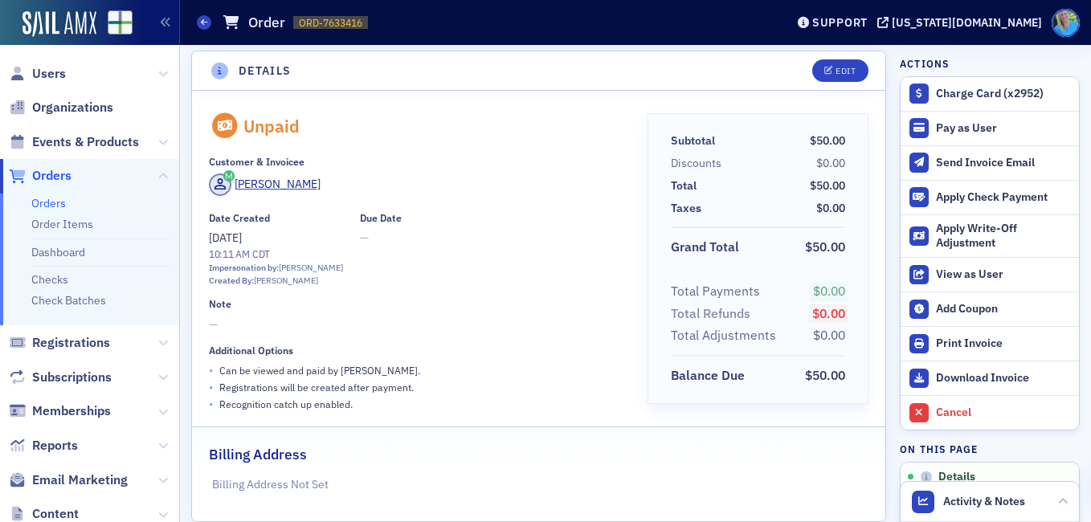
scroll to position [0, 0]
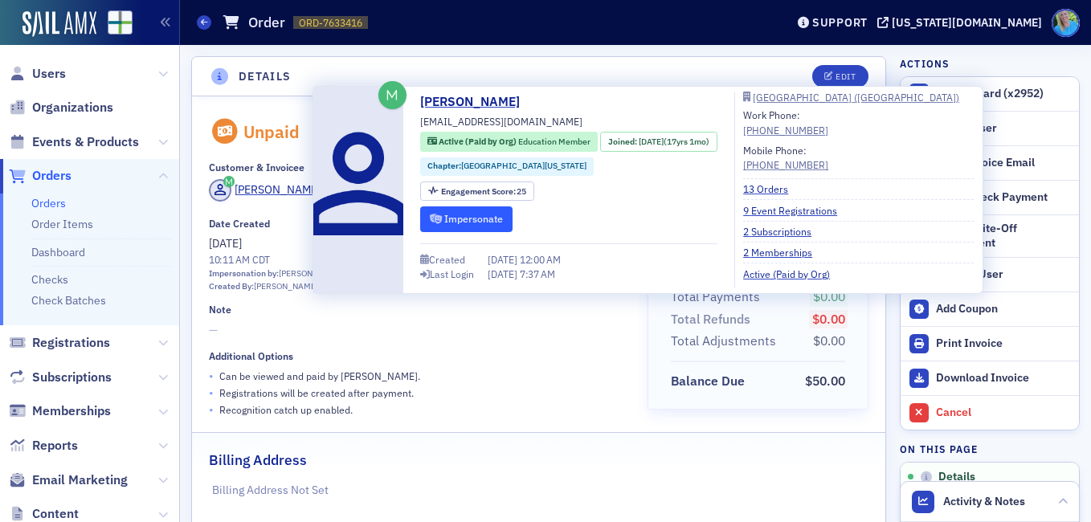
click at [497, 208] on button "Impersonate" at bounding box center [466, 218] width 92 height 25
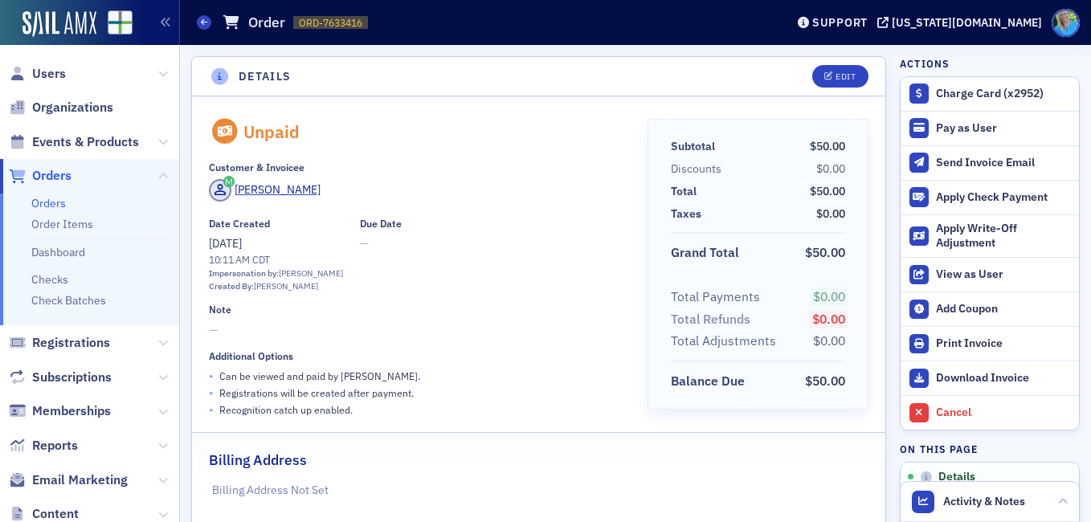
click at [61, 171] on span "Orders" at bounding box center [51, 176] width 39 height 18
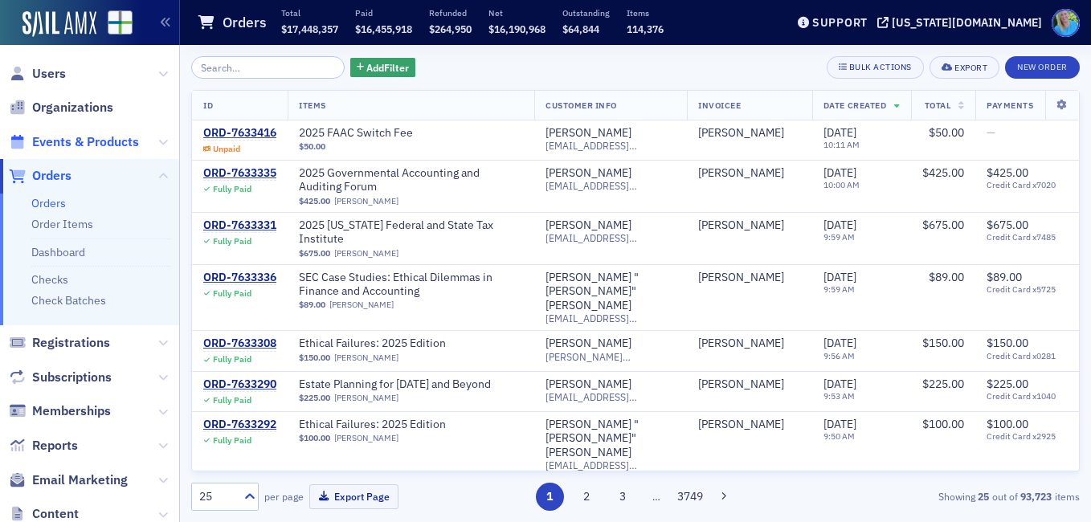
click at [79, 145] on span "Events & Products" at bounding box center [85, 142] width 107 height 18
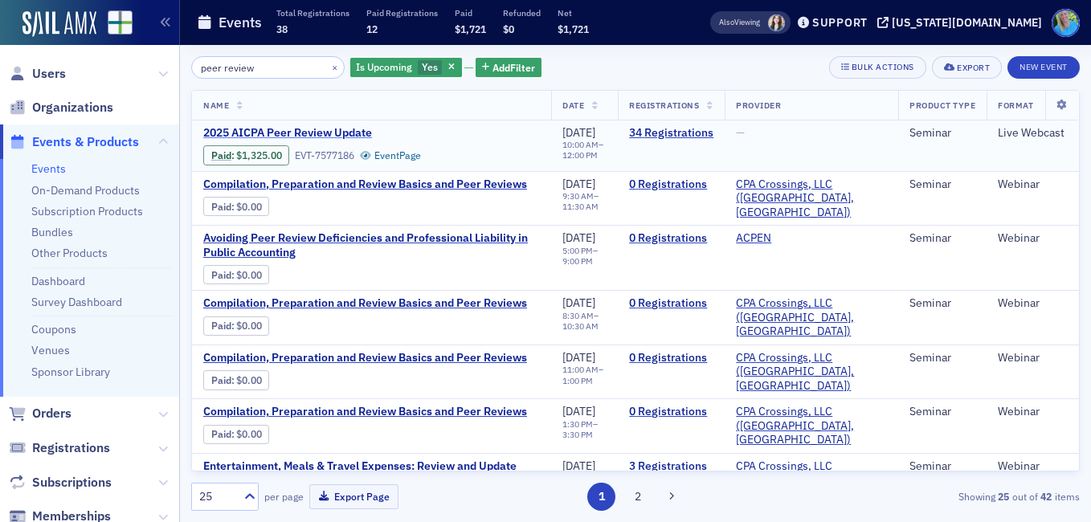
click at [314, 131] on span "2025 AICPA Peer Review Update" at bounding box center [338, 133] width 270 height 14
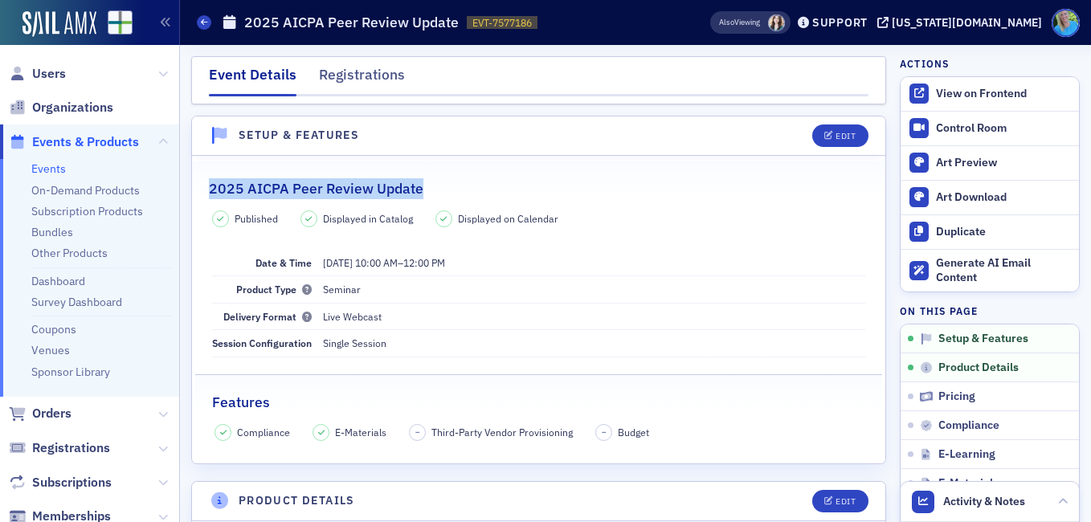
drag, startPoint x: 428, startPoint y: 187, endPoint x: 208, endPoint y: 181, distance: 220.1
click at [208, 181] on legend "2025 AICPA Peer Review Update" at bounding box center [538, 180] width 693 height 38
copy h2 "2025 AICPA Peer Review Update"
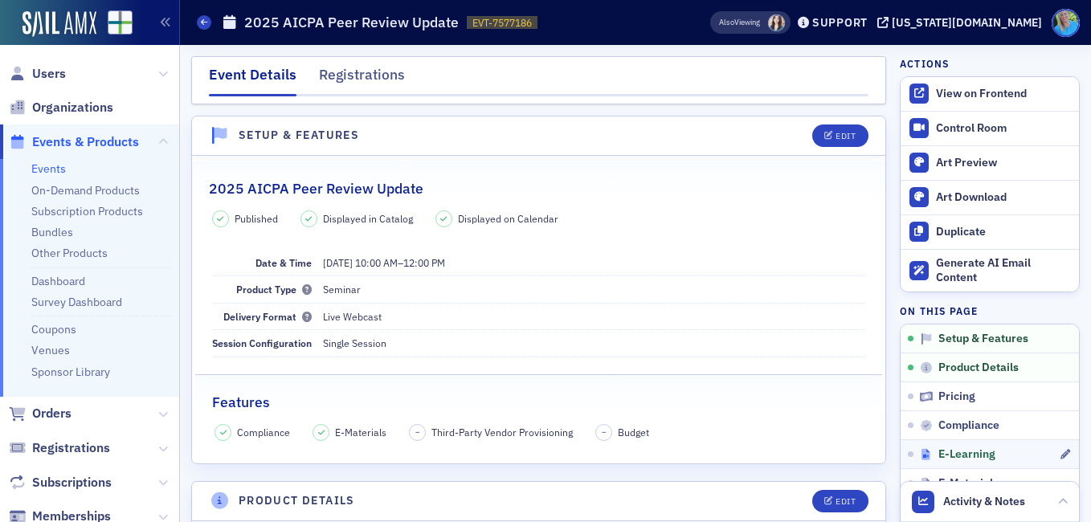
click at [957, 453] on span "E-Learning" at bounding box center [966, 454] width 57 height 14
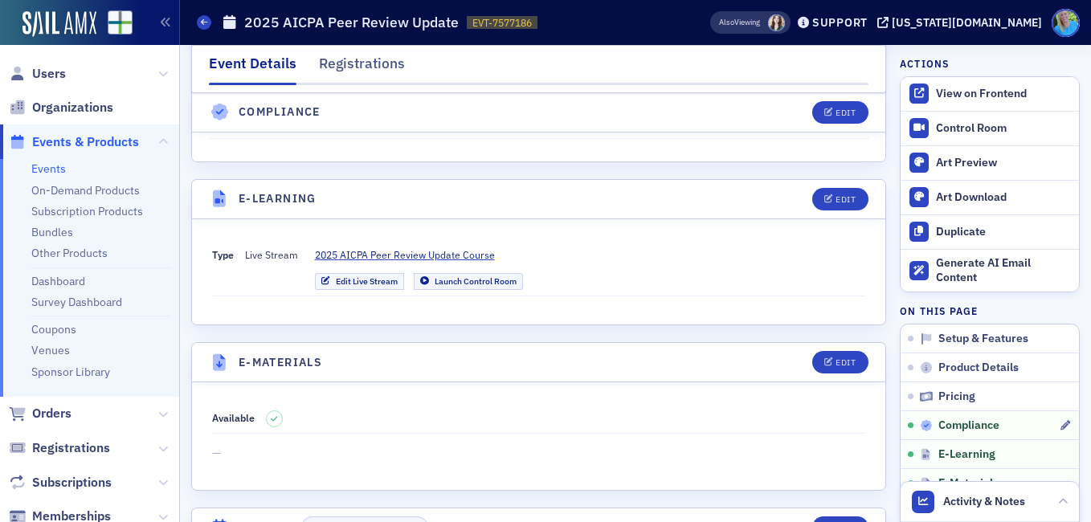
scroll to position [2106, 0]
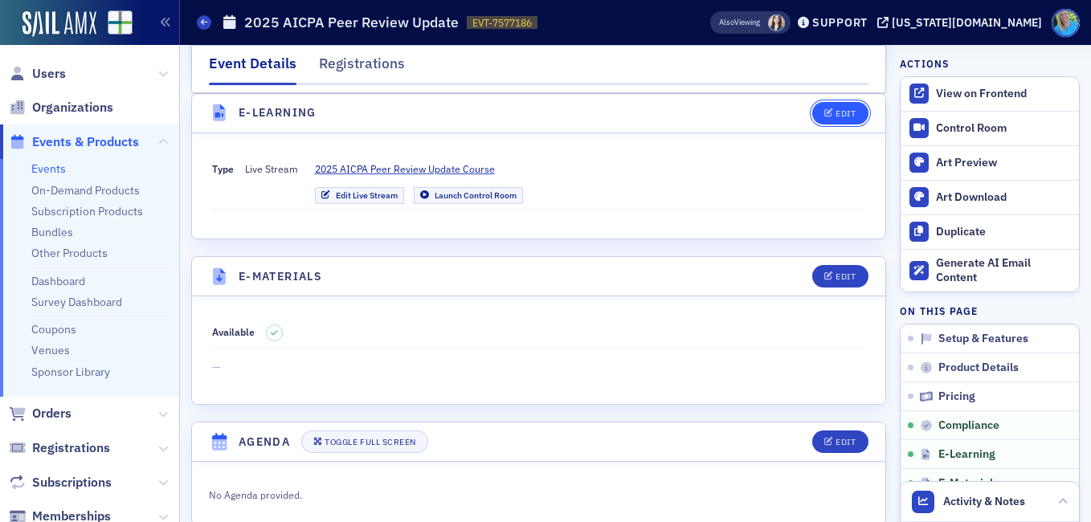
click at [838, 116] on div "Edit" at bounding box center [845, 113] width 20 height 9
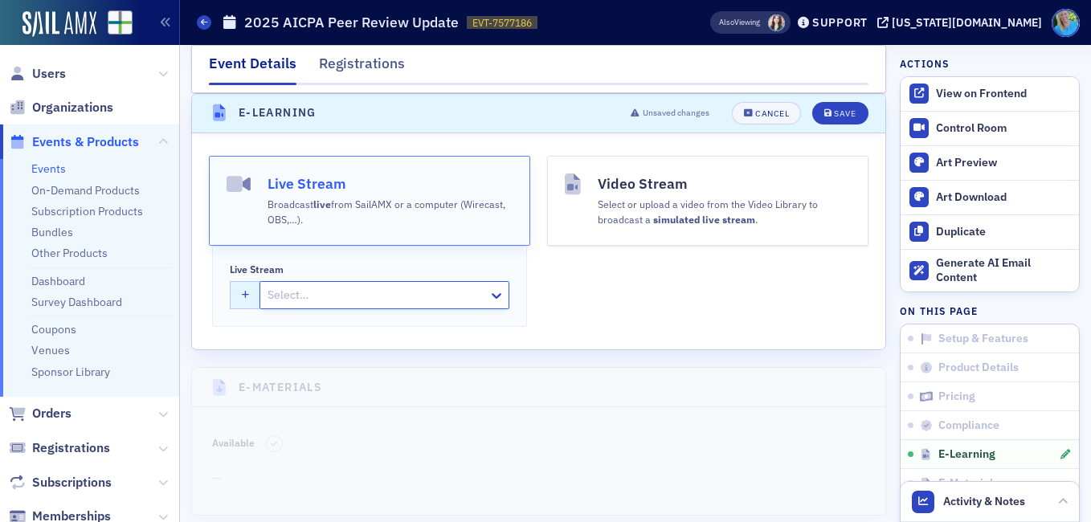
click at [248, 293] on icon "button" at bounding box center [246, 295] width 8 height 9
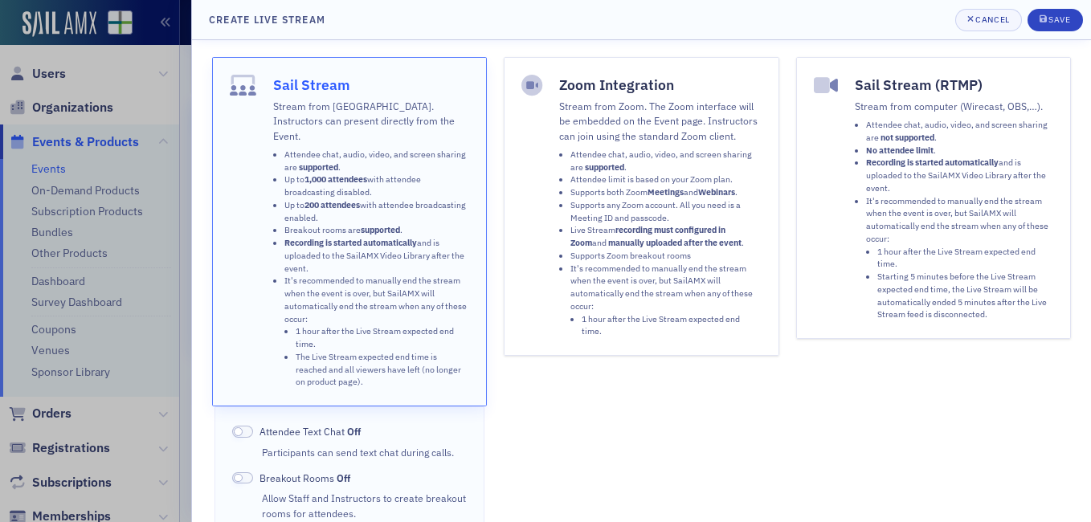
click at [640, 201] on li "Supports any Zoom account. All you need is a Meeting ID and passcode." at bounding box center [665, 212] width 191 height 26
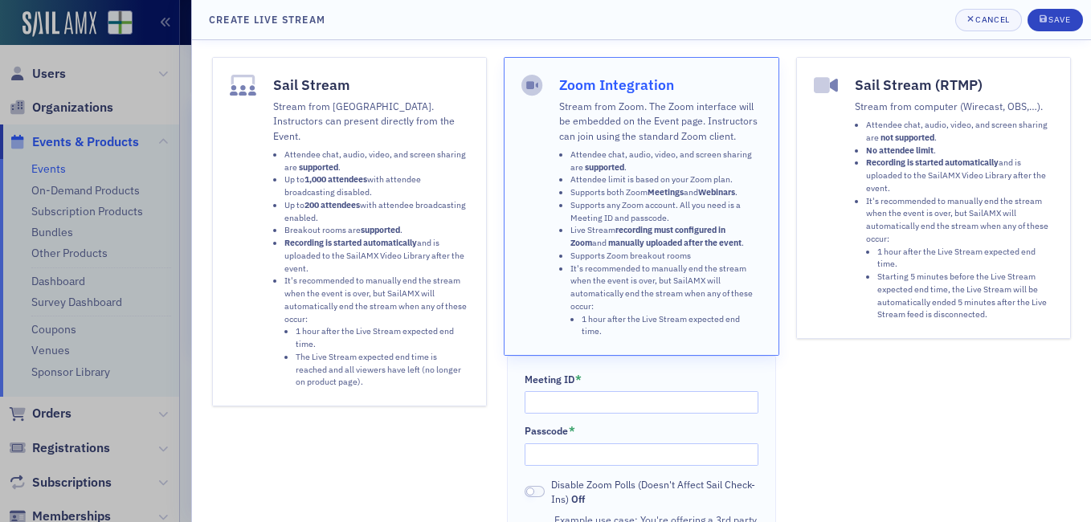
scroll to position [80, 0]
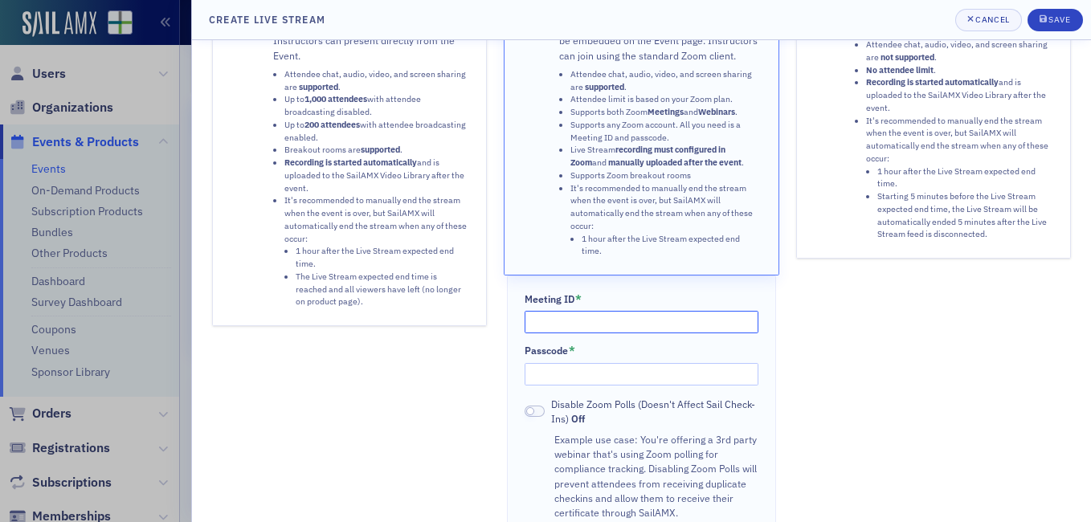
click at [585, 320] on input "Meeting ID *" at bounding box center [641, 322] width 234 height 22
paste input "895 5552 8818"
type input "895 5552 8818"
click at [555, 373] on input "Passcode *" at bounding box center [641, 374] width 234 height 22
paste input "179984"
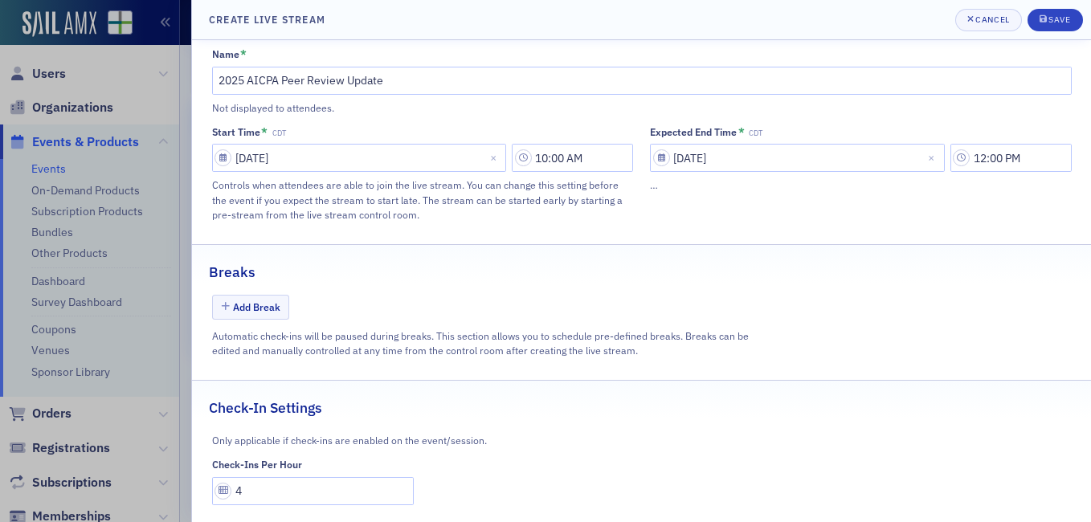
scroll to position [931, 0]
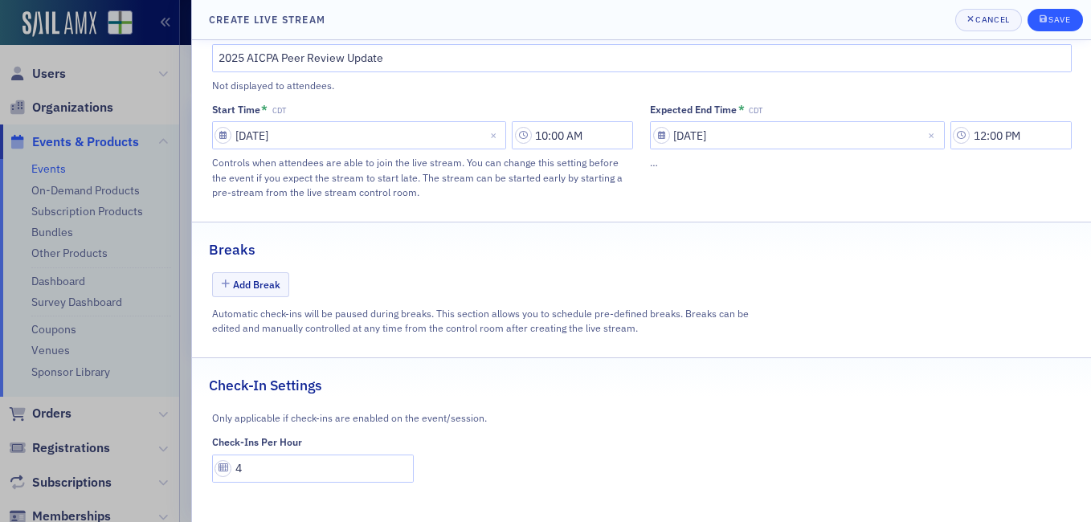
type input "179984"
click at [1046, 15] on div "submit" at bounding box center [1044, 20] width 10 height 13
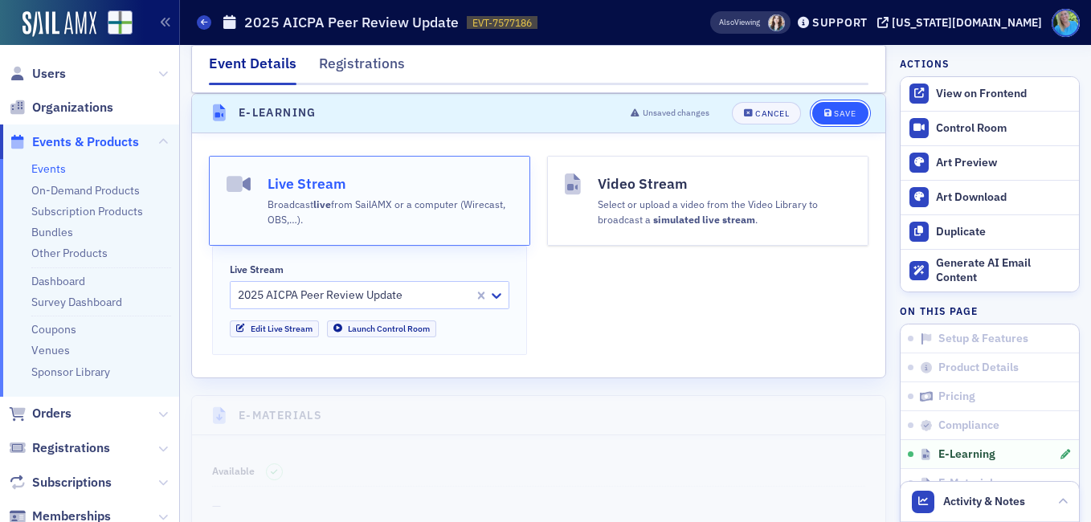
click at [824, 109] on span "Save" at bounding box center [839, 113] width 31 height 9
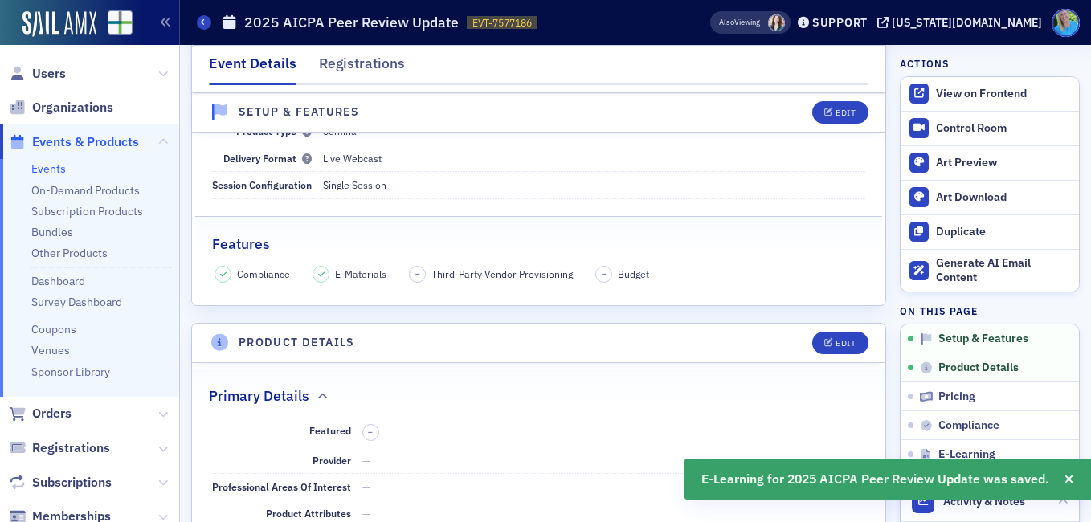
scroll to position [0, 0]
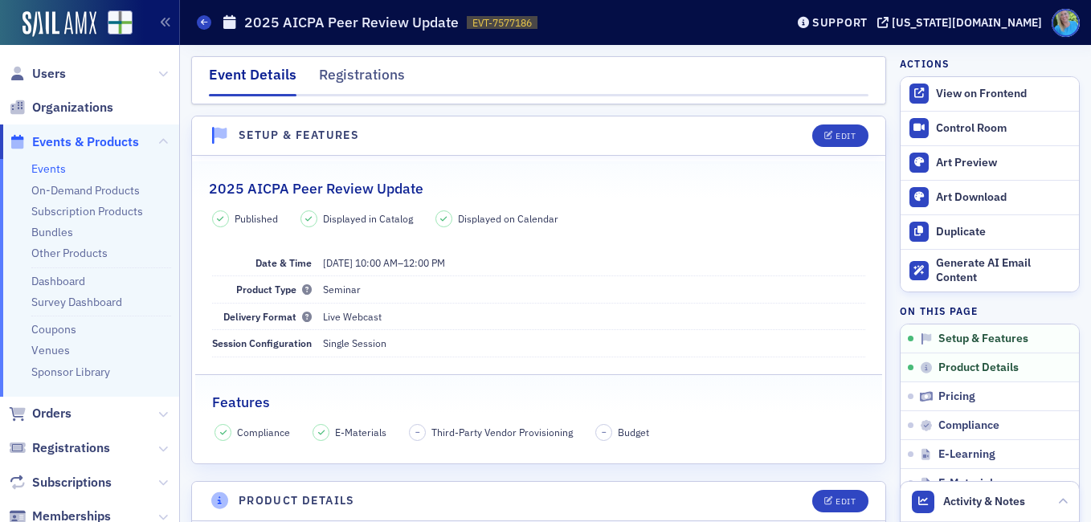
click at [64, 168] on link "Events" at bounding box center [48, 168] width 35 height 14
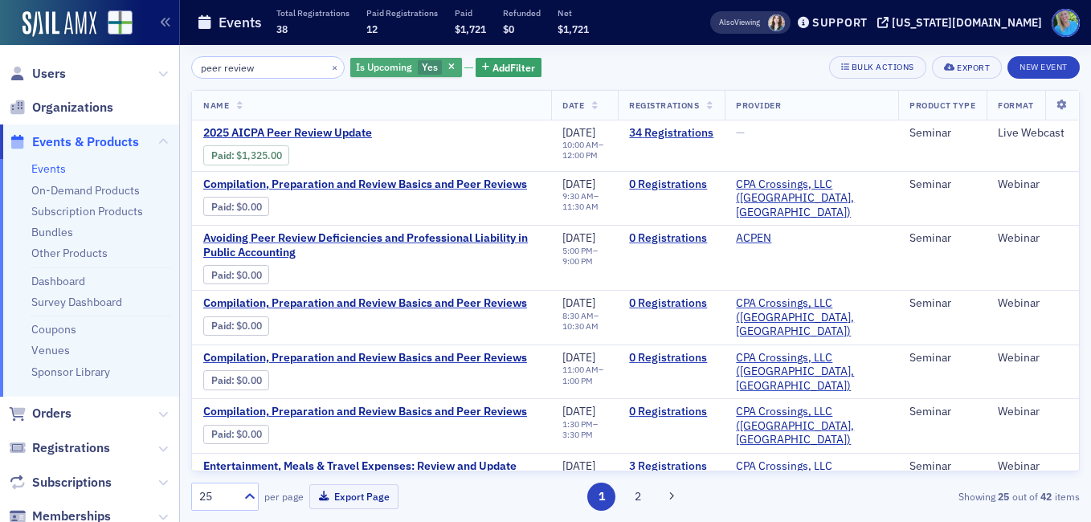
click at [434, 75] on div "Is Upcoming Yes" at bounding box center [406, 68] width 112 height 20
click at [448, 65] on icon "button" at bounding box center [451, 67] width 6 height 9
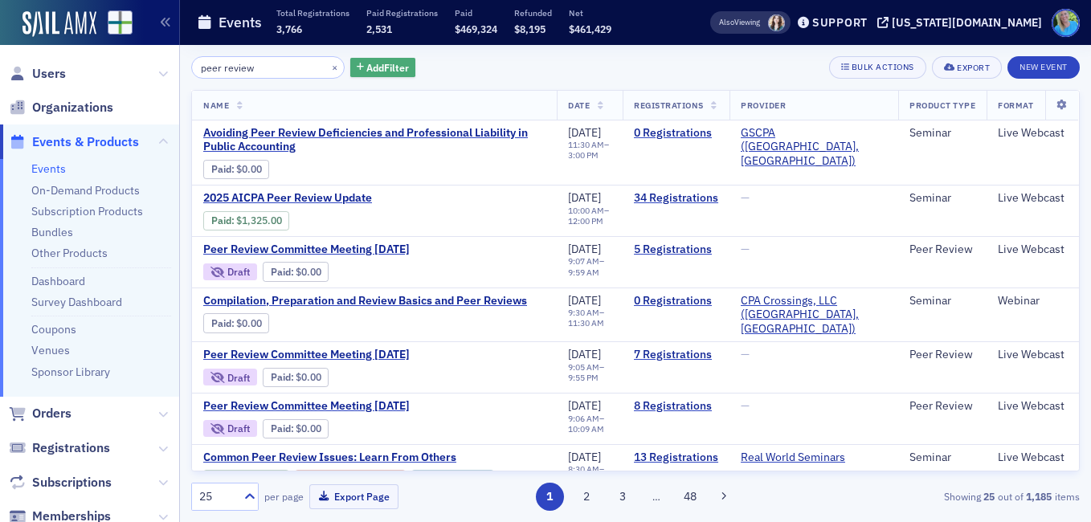
click at [369, 64] on span "Add Filter" at bounding box center [387, 67] width 43 height 14
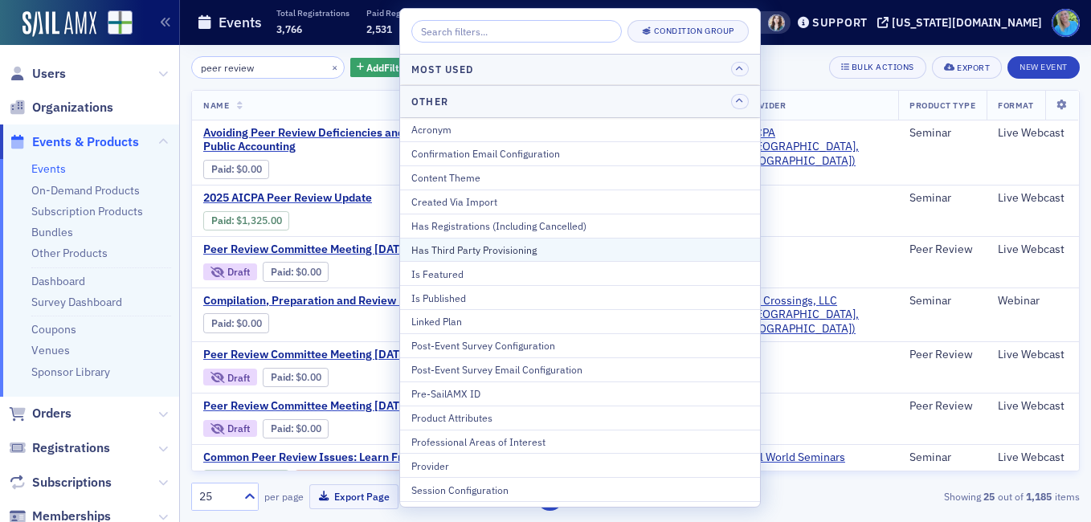
scroll to position [213, 0]
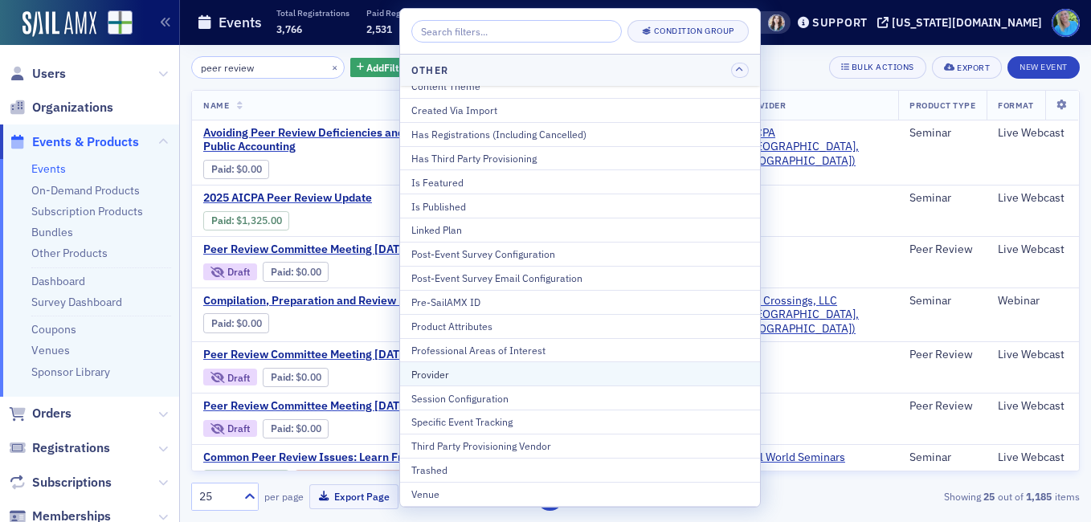
click at [475, 371] on div "Provider" at bounding box center [579, 374] width 337 height 14
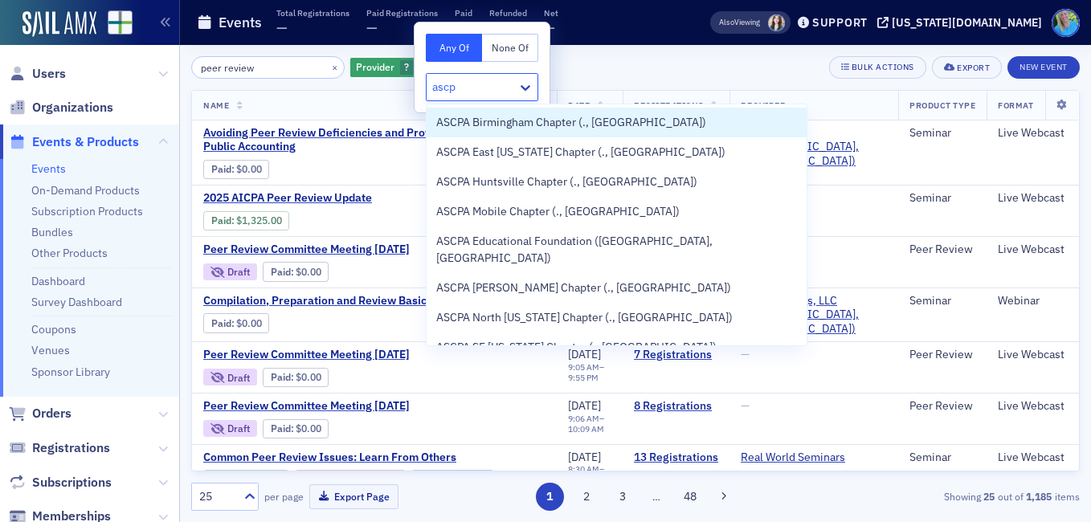
type input "ascpa"
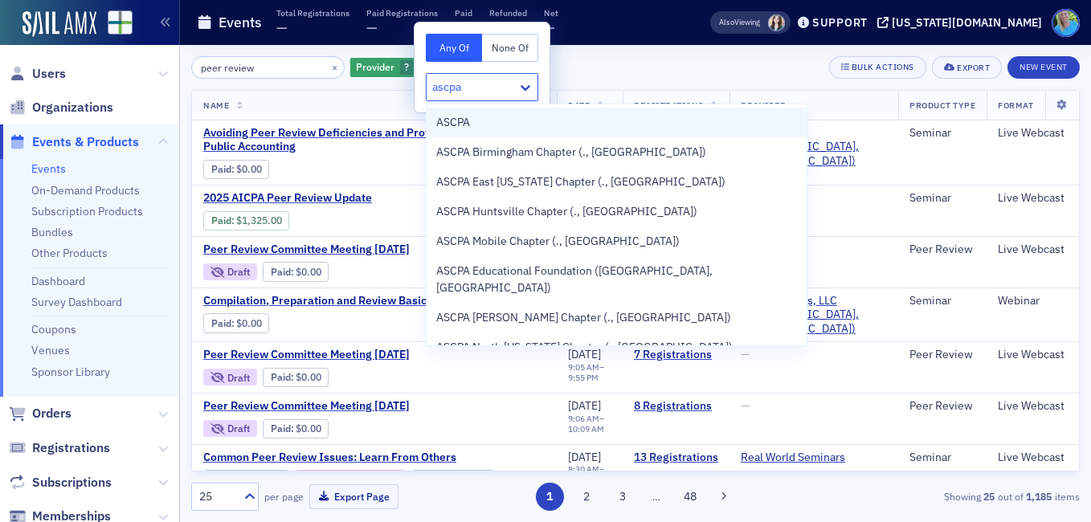
click at [511, 128] on div "ASCPA" at bounding box center [616, 122] width 361 height 17
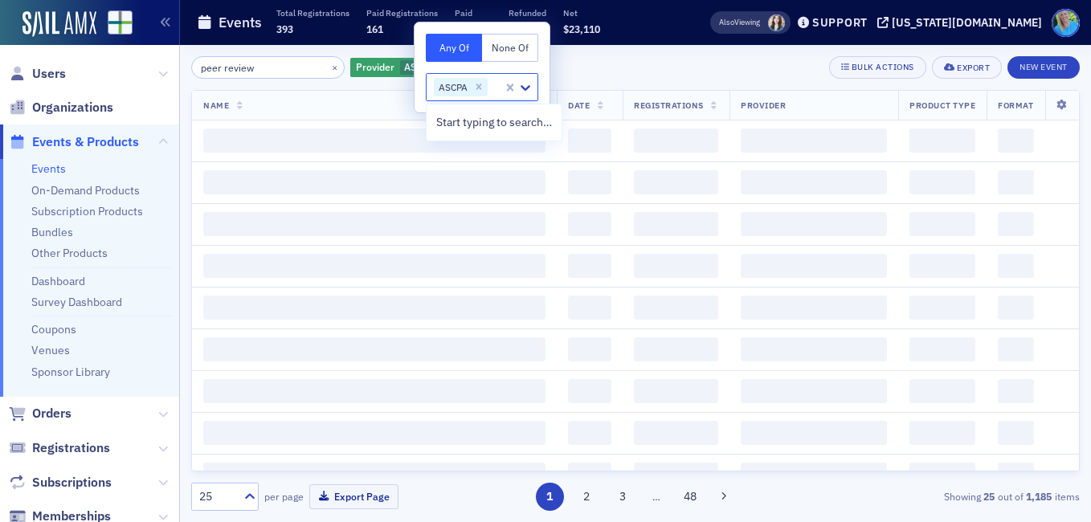
click at [654, 66] on div "peer review × Provider ASCPA Add Filter Bulk Actions Export New Event" at bounding box center [635, 67] width 888 height 22
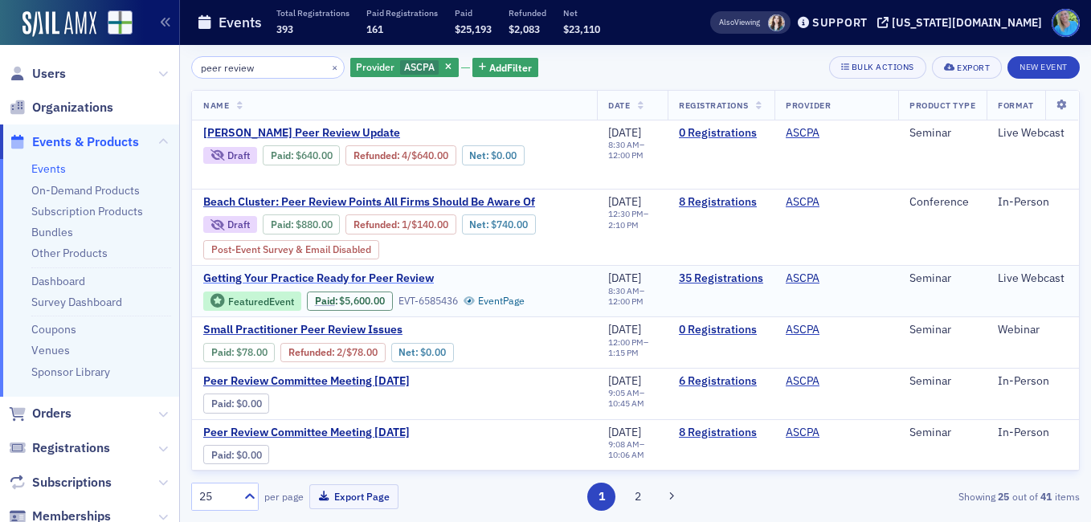
click at [406, 278] on span "Getting Your Practice Ready for Peer Review" at bounding box center [338, 278] width 270 height 14
click at [445, 67] on icon "button" at bounding box center [448, 67] width 6 height 9
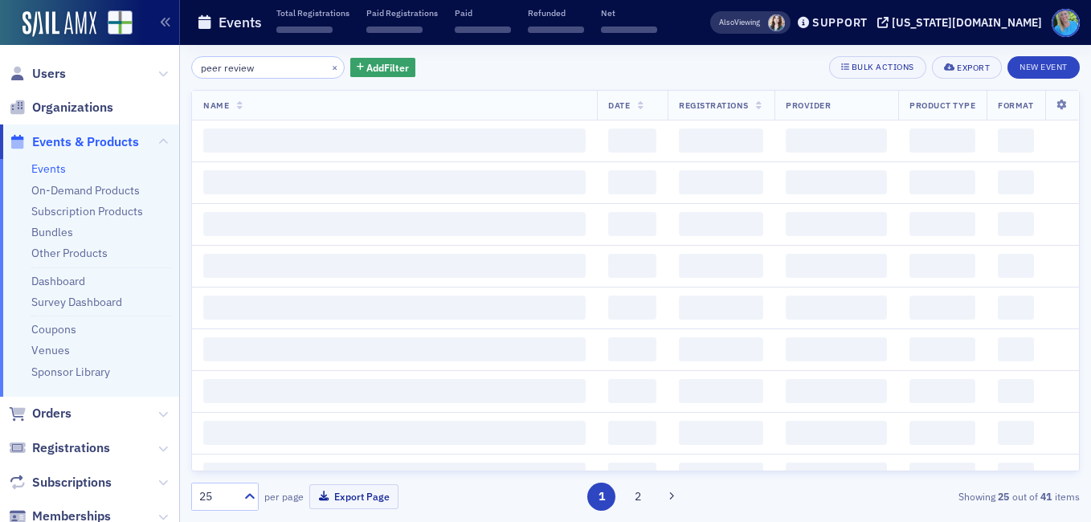
drag, startPoint x: 375, startPoint y: 70, endPoint x: 348, endPoint y: 41, distance: 39.8
click at [374, 69] on span "Add Filter" at bounding box center [387, 67] width 43 height 14
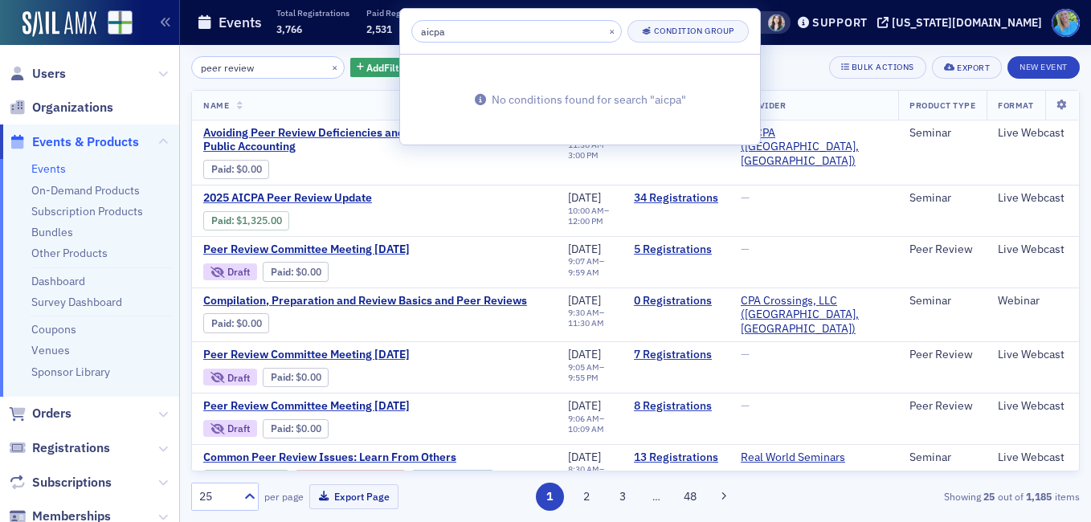
type input "aicpa"
click at [773, 55] on div "peer review × Add Filter Bulk Actions Export New Event Name Date Registrations …" at bounding box center [635, 283] width 888 height 477
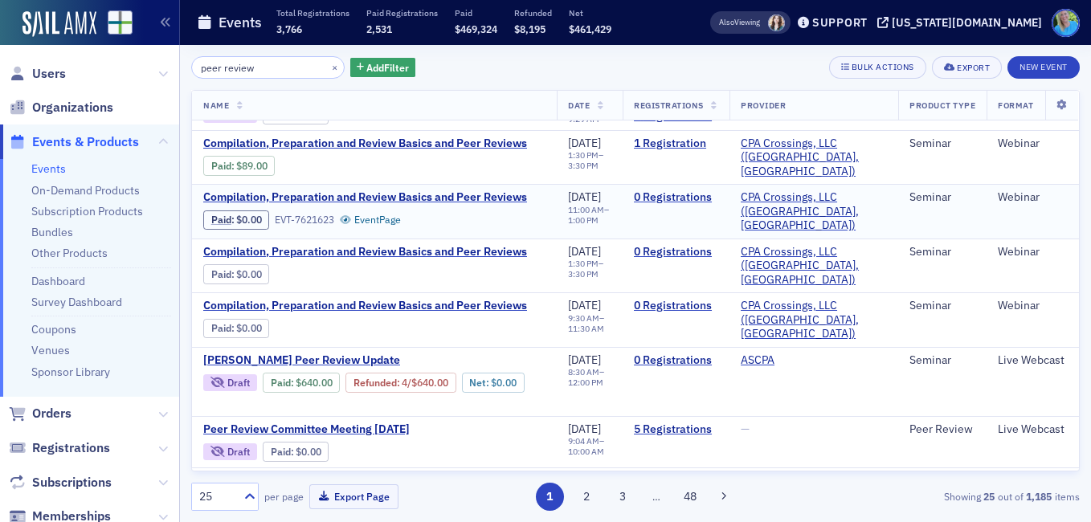
scroll to position [1051, 0]
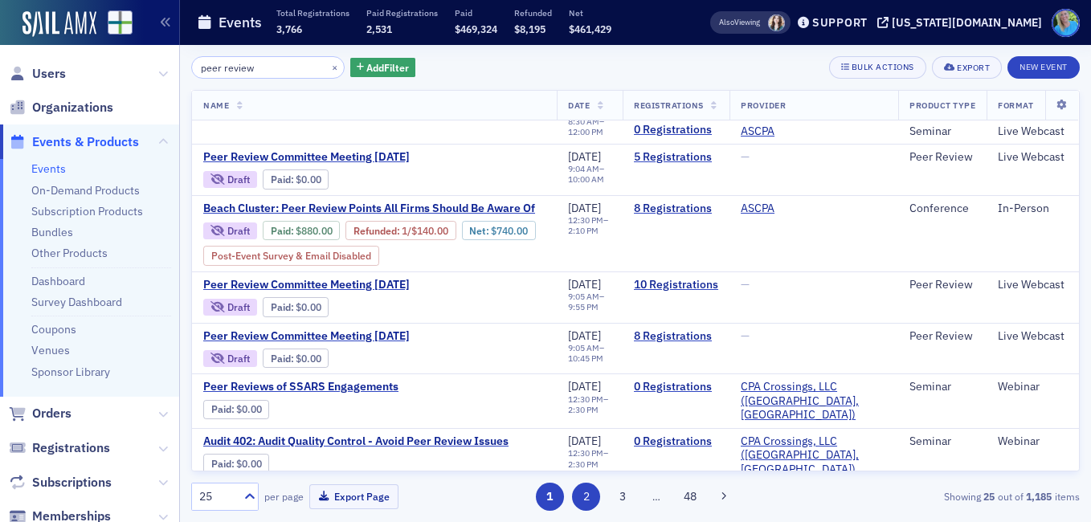
click at [590, 500] on button "2" at bounding box center [586, 497] width 28 height 28
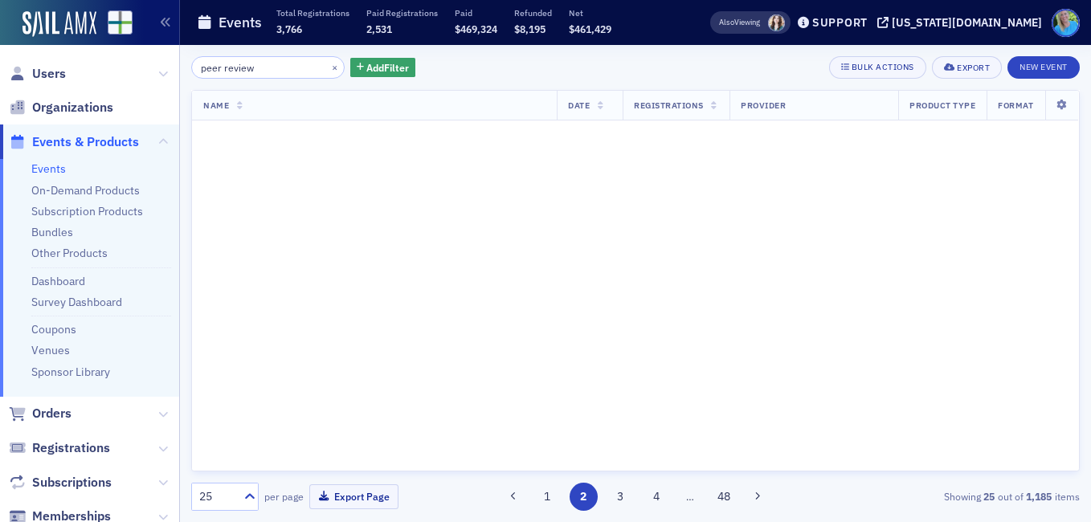
scroll to position [0, 0]
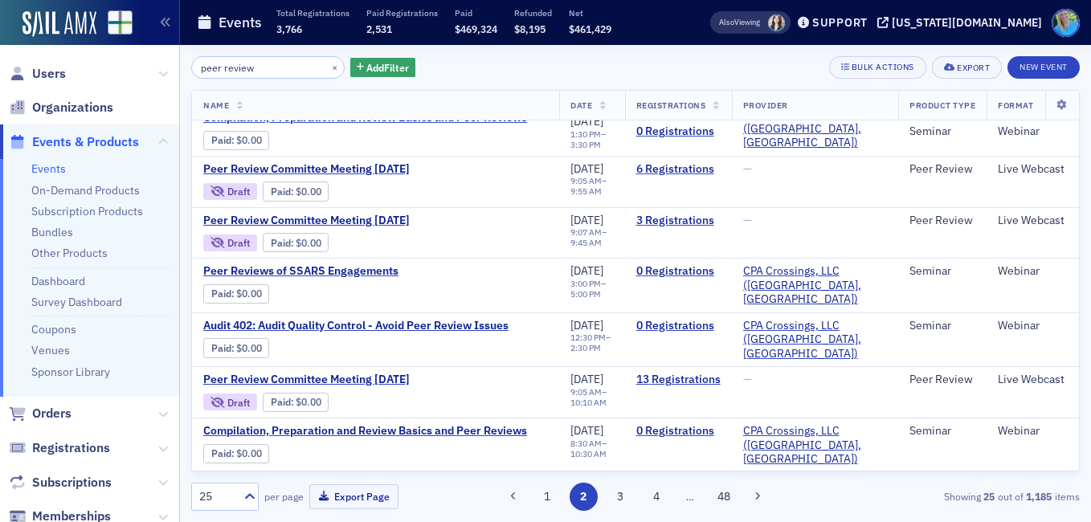
scroll to position [402, 0]
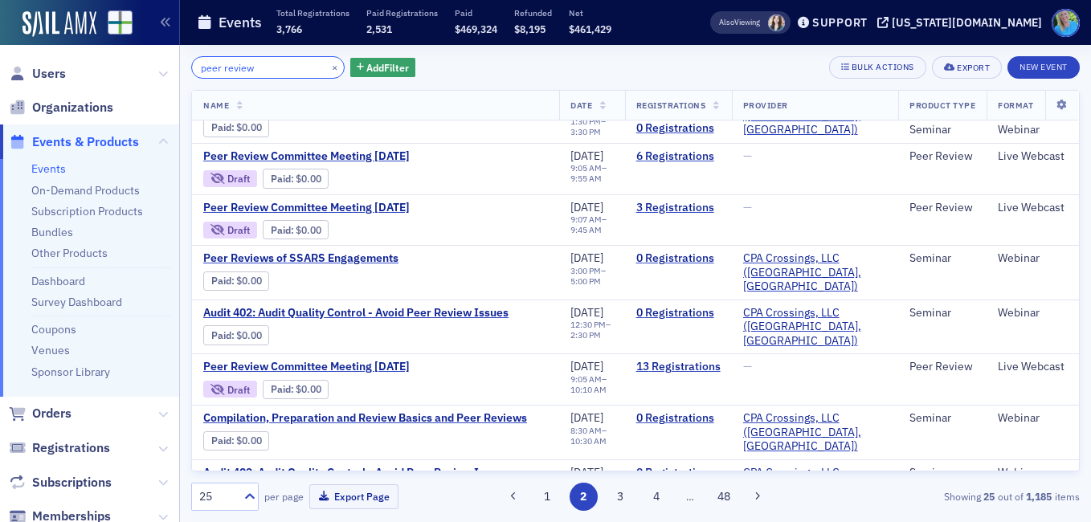
click at [291, 66] on input "peer review" at bounding box center [267, 67] width 153 height 22
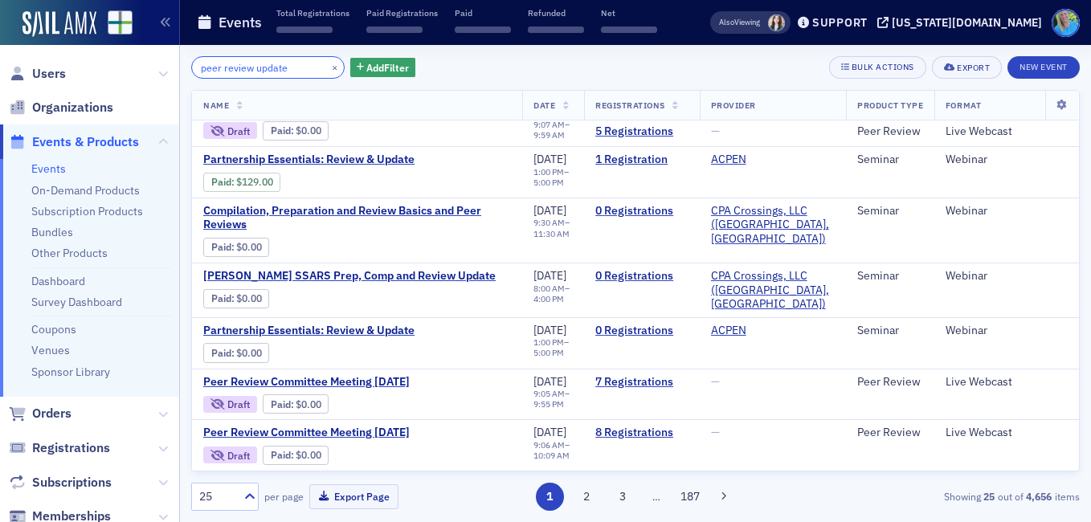
scroll to position [1164, 0]
type input "peer review update"
click at [586, 503] on button "2" at bounding box center [586, 497] width 28 height 28
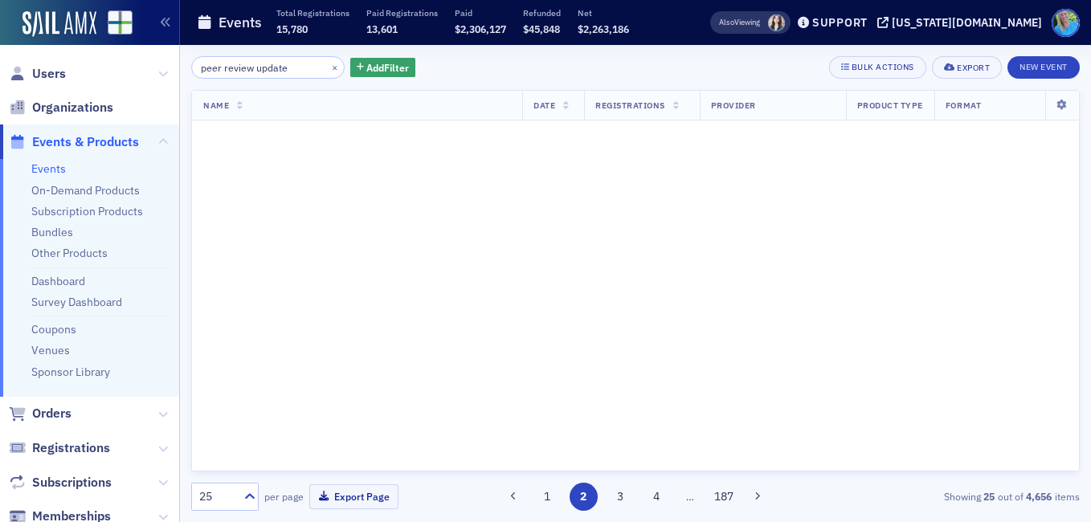
scroll to position [0, 0]
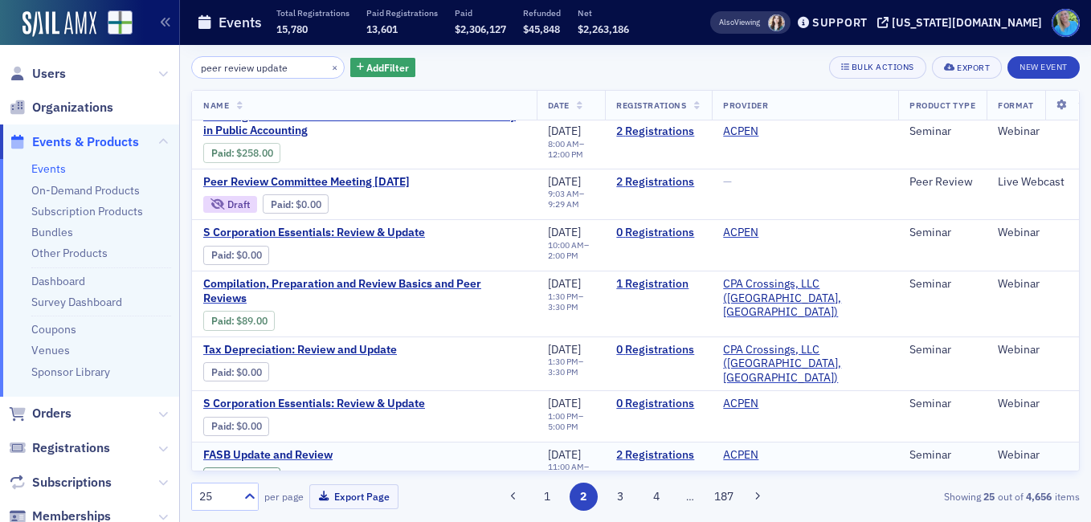
scroll to position [847, 0]
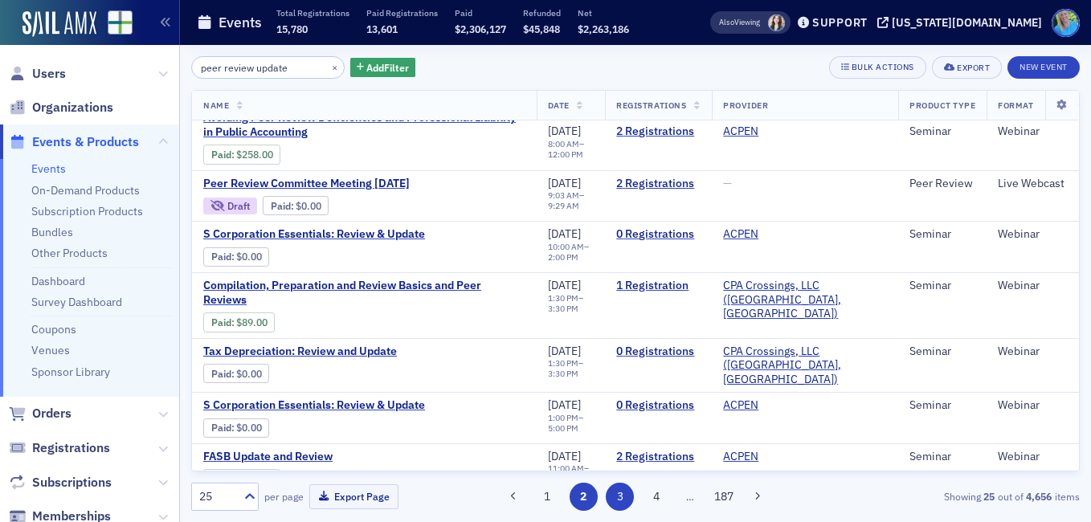
click at [618, 496] on button "3" at bounding box center [619, 497] width 28 height 28
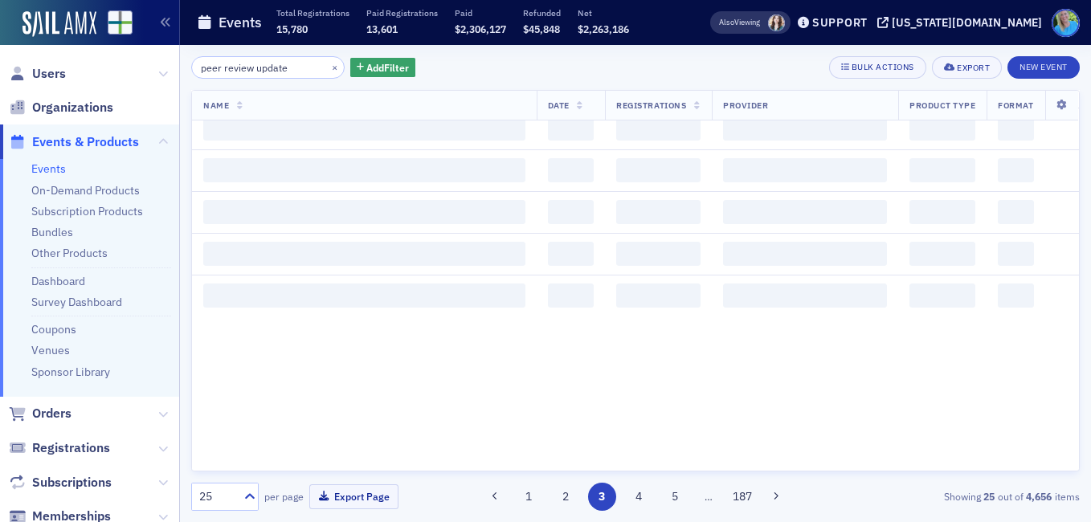
scroll to position [0, 0]
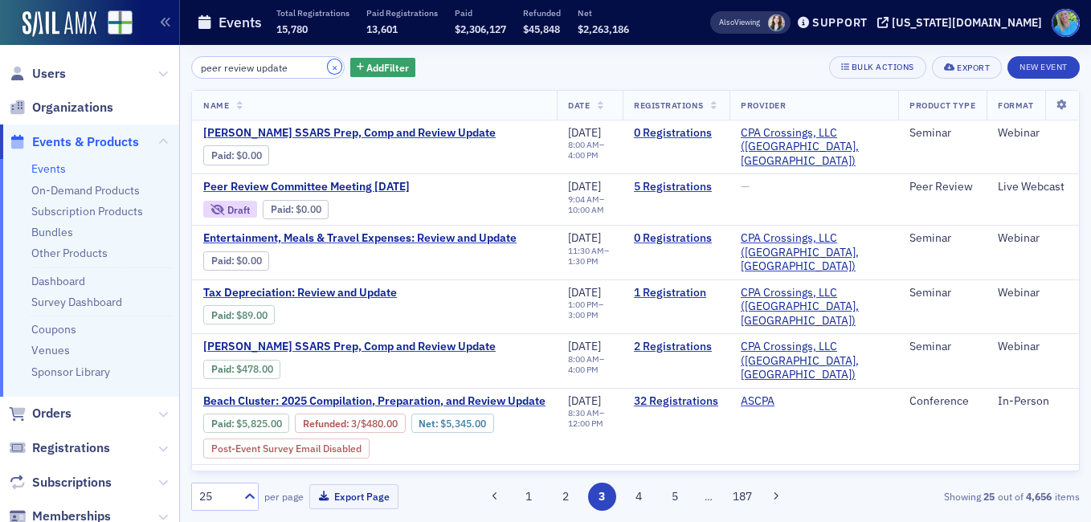
click at [328, 67] on button "×" at bounding box center [335, 66] width 14 height 14
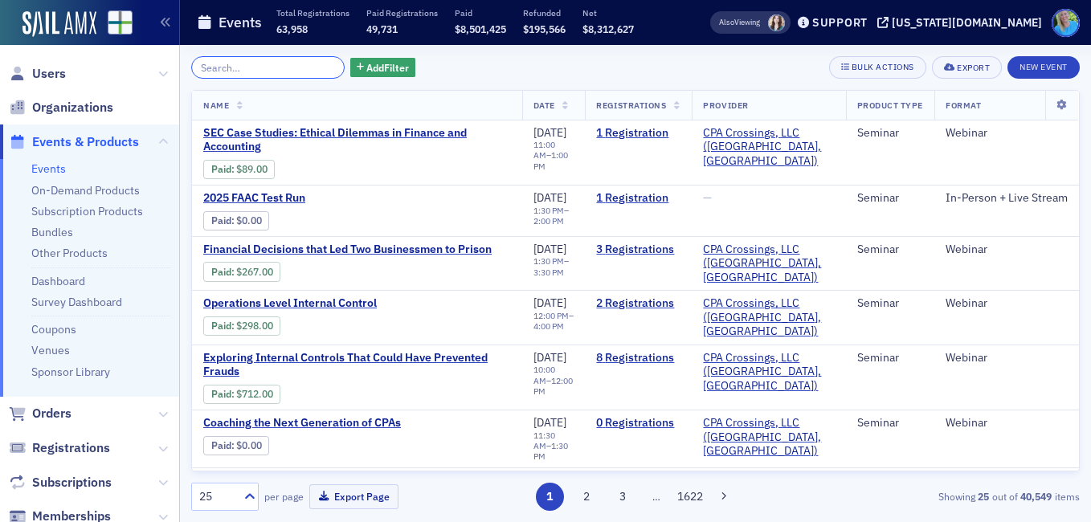
click at [224, 70] on input "search" at bounding box center [267, 67] width 153 height 22
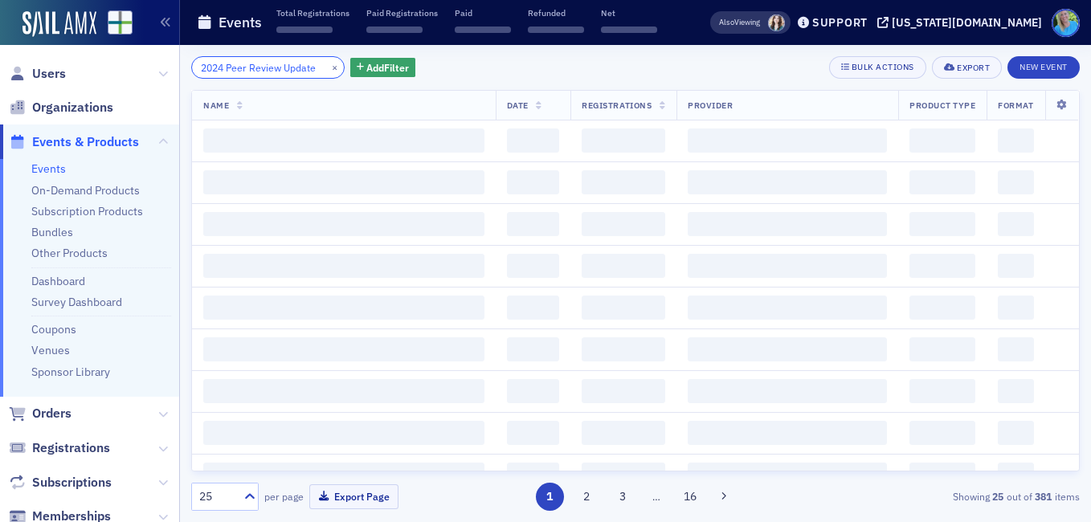
scroll to position [0, 7]
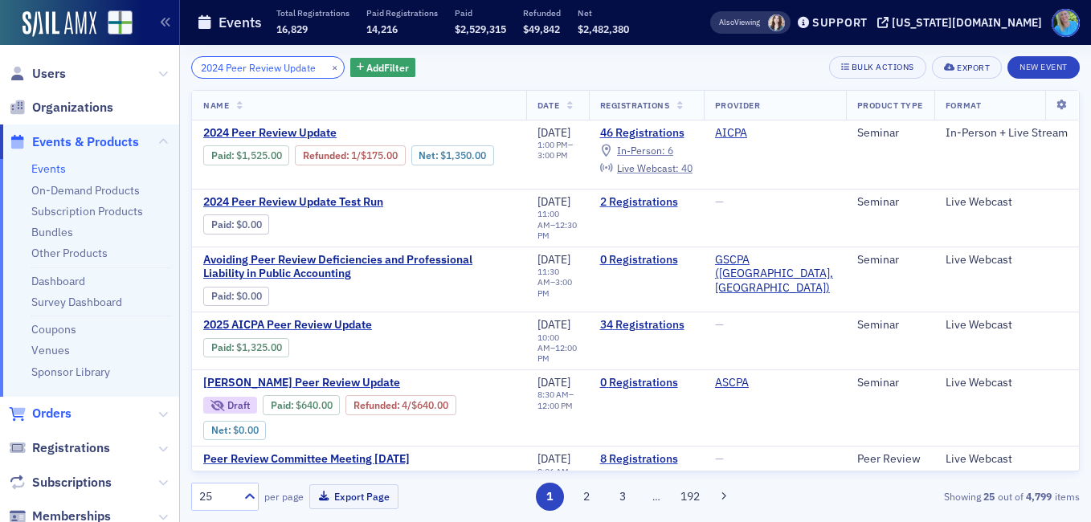
type input "2024 Peer Review Update"
click at [63, 415] on span "Orders" at bounding box center [51, 414] width 39 height 18
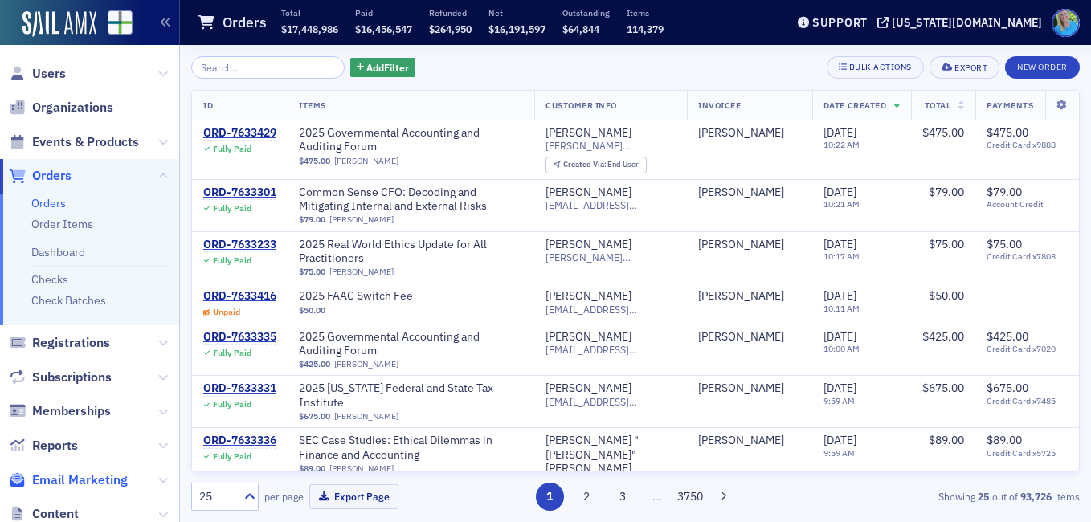
click at [116, 479] on span "Email Marketing" at bounding box center [80, 480] width 96 height 18
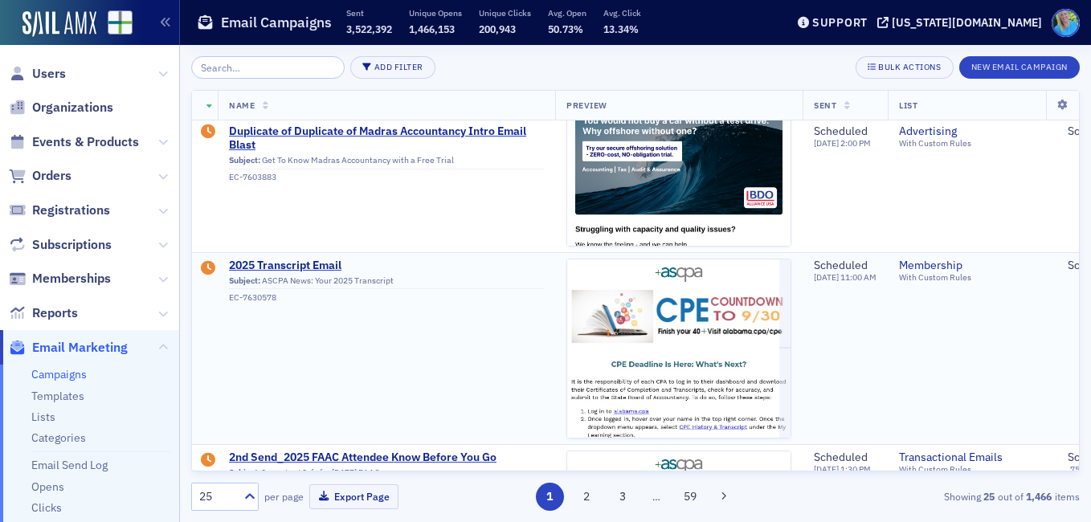
scroll to position [241, 0]
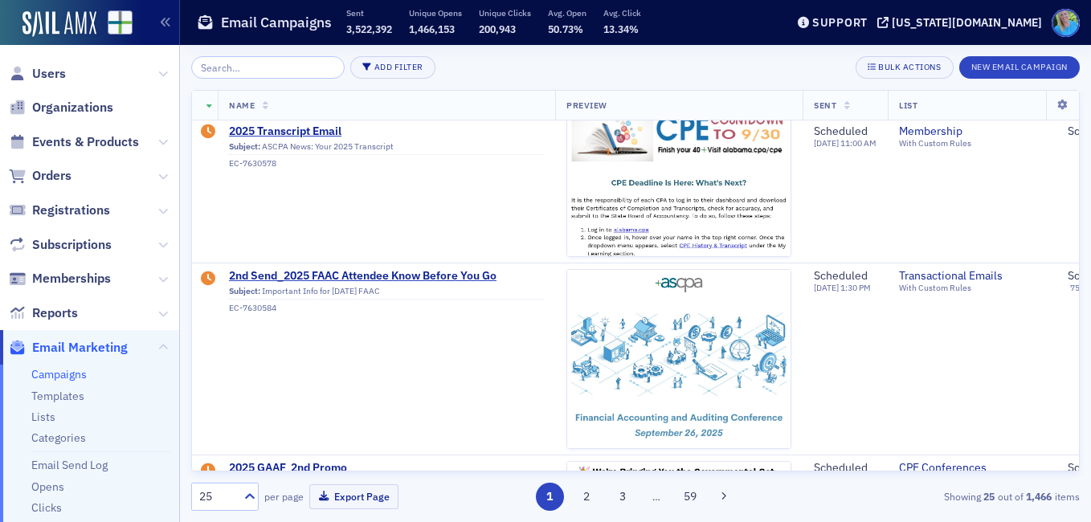
click at [275, 71] on input "search" at bounding box center [267, 67] width 153 height 22
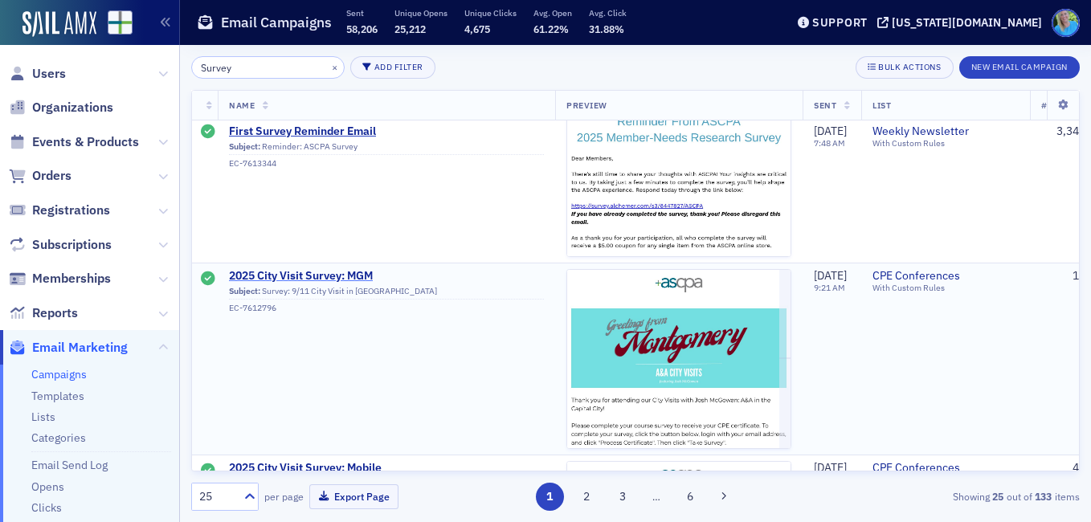
type input "Survey"
click at [366, 272] on span "2025 City Visit Survey: MGM" at bounding box center [386, 276] width 315 height 14
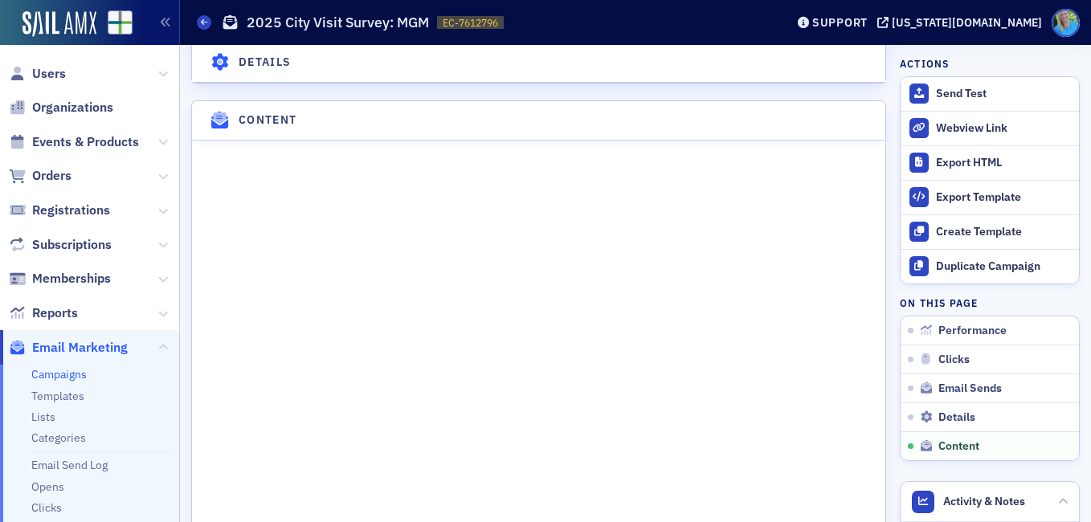
scroll to position [2008, 0]
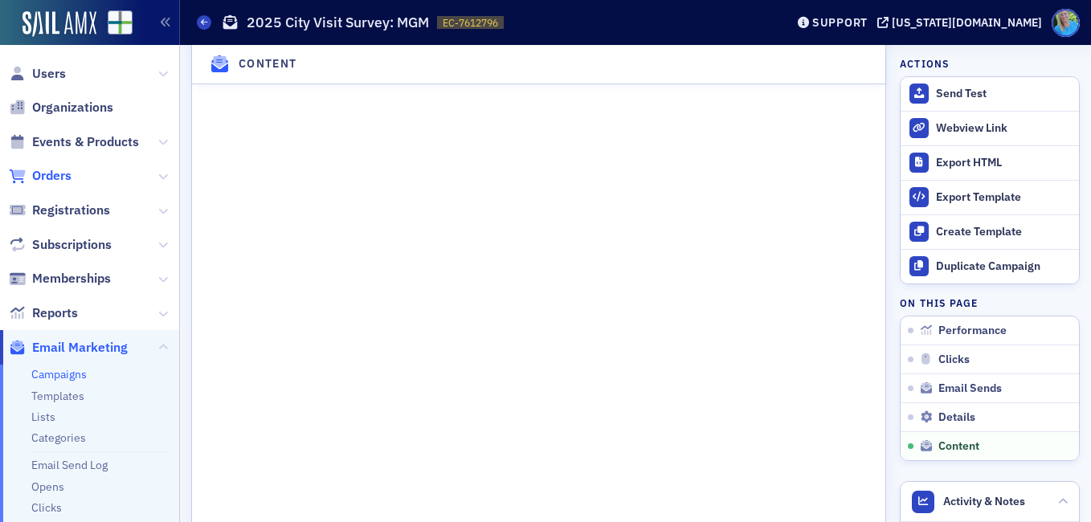
click at [57, 173] on span "Orders" at bounding box center [51, 176] width 39 height 18
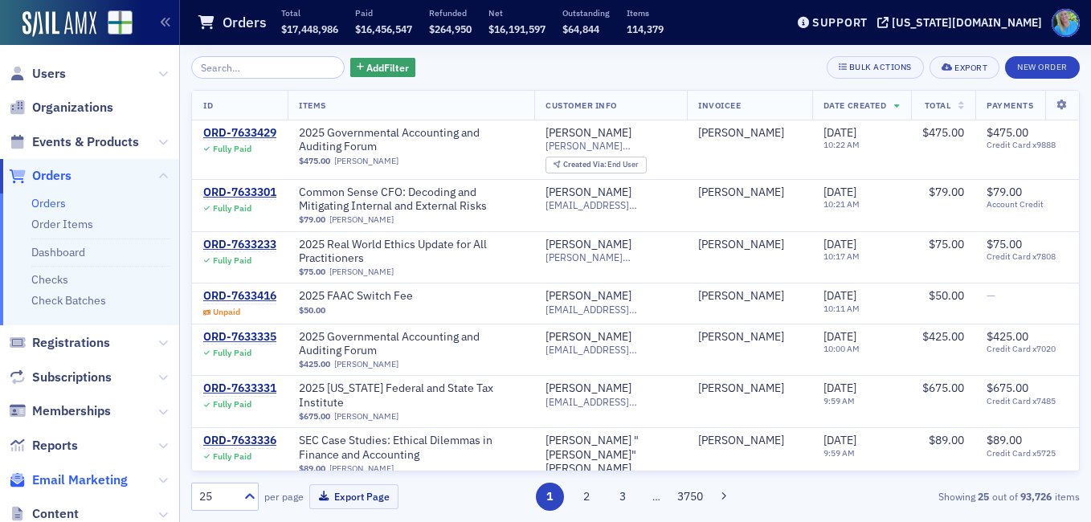
click at [89, 474] on span "Email Marketing" at bounding box center [80, 480] width 96 height 18
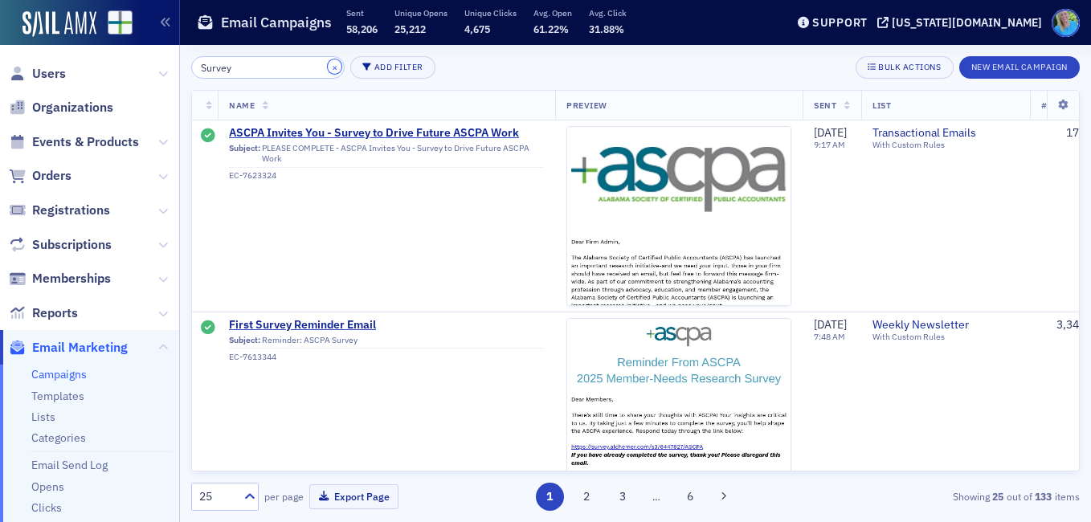
click at [328, 66] on button "×" at bounding box center [335, 66] width 14 height 14
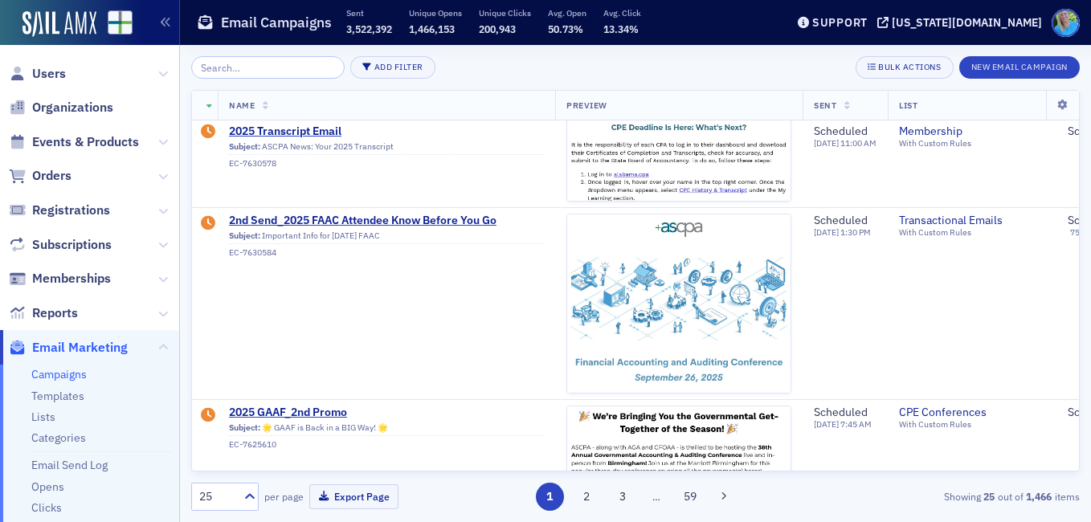
scroll to position [321, 0]
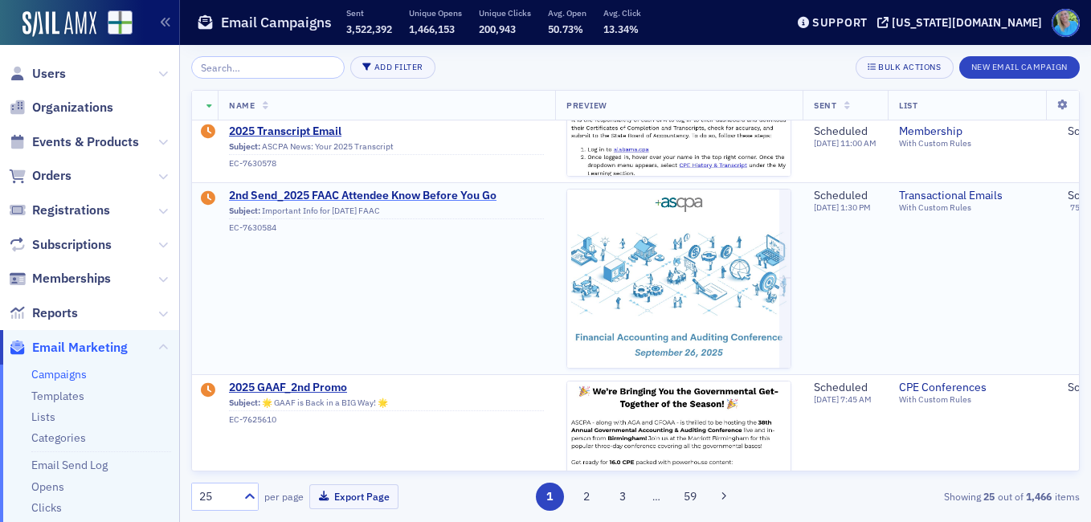
click at [469, 196] on span "2nd Send_2025 FAAC Attendee Know Before You Go" at bounding box center [386, 196] width 315 height 14
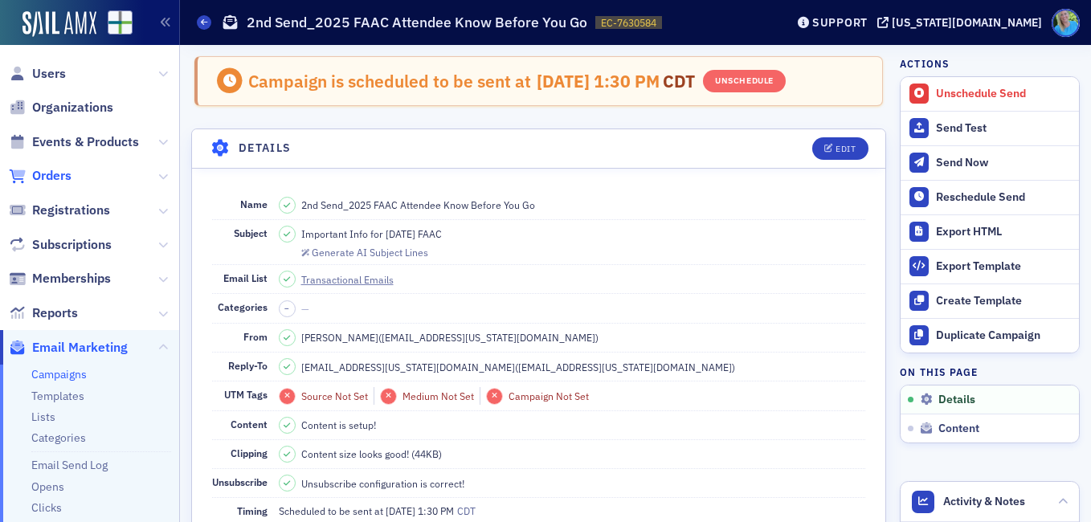
click at [65, 169] on span "Orders" at bounding box center [51, 176] width 39 height 18
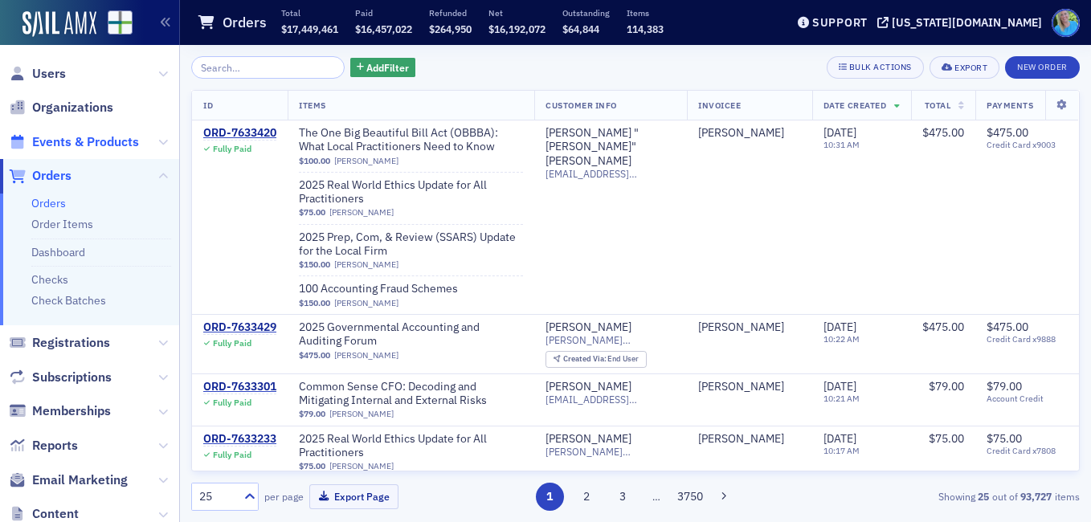
click at [92, 140] on span "Events & Products" at bounding box center [85, 142] width 107 height 18
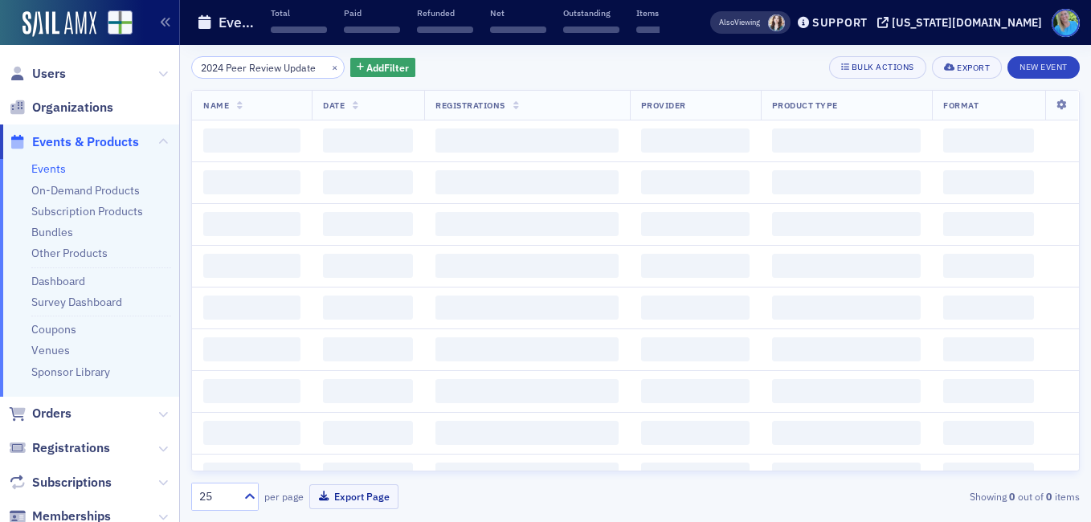
scroll to position [0, 7]
click at [328, 63] on button "×" at bounding box center [335, 66] width 14 height 14
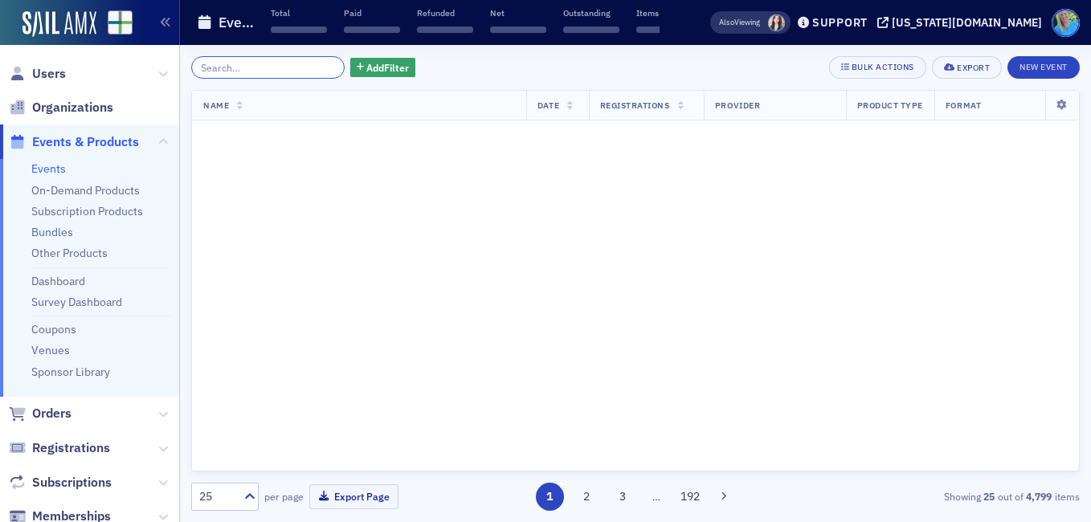
click at [313, 63] on input "search" at bounding box center [267, 67] width 153 height 22
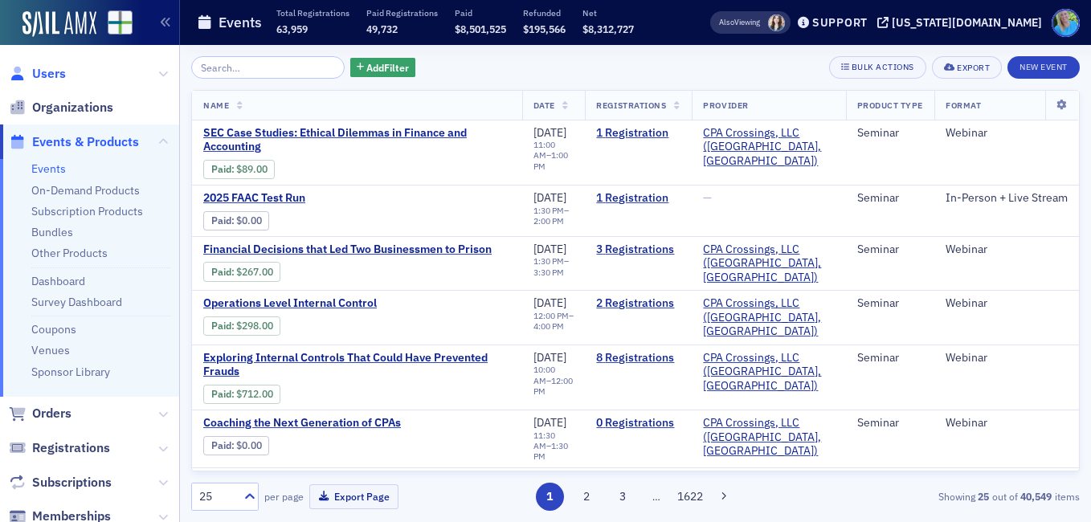
click at [47, 77] on span "Users" at bounding box center [49, 74] width 34 height 18
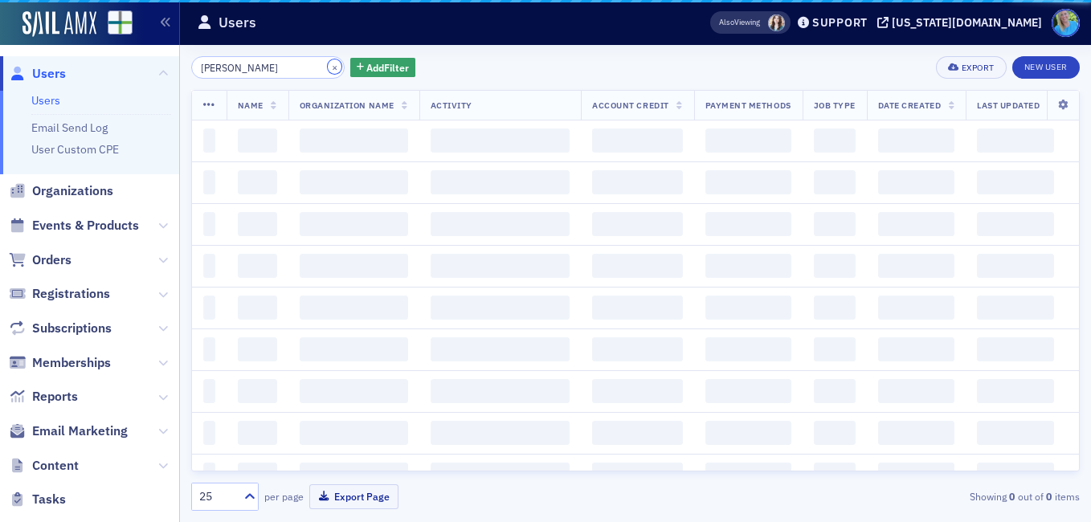
click at [328, 65] on button "×" at bounding box center [335, 66] width 14 height 14
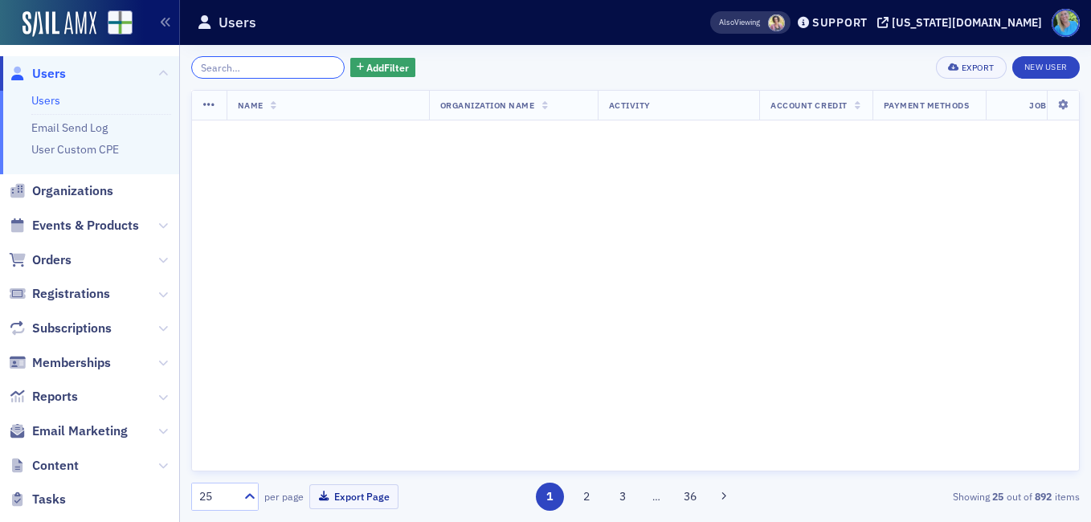
click at [312, 67] on input "william hughes" at bounding box center [267, 67] width 153 height 22
click at [317, 71] on input "search" at bounding box center [267, 67] width 153 height 22
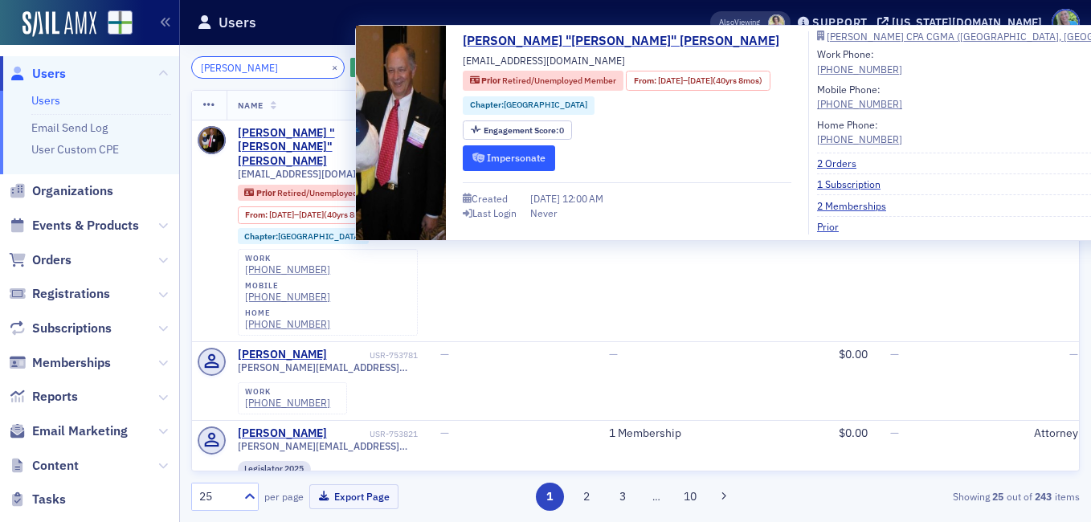
type input "Sam Carnley"
click at [499, 155] on button "Impersonate" at bounding box center [509, 157] width 92 height 25
click at [494, 157] on button "Impersonate" at bounding box center [509, 157] width 92 height 25
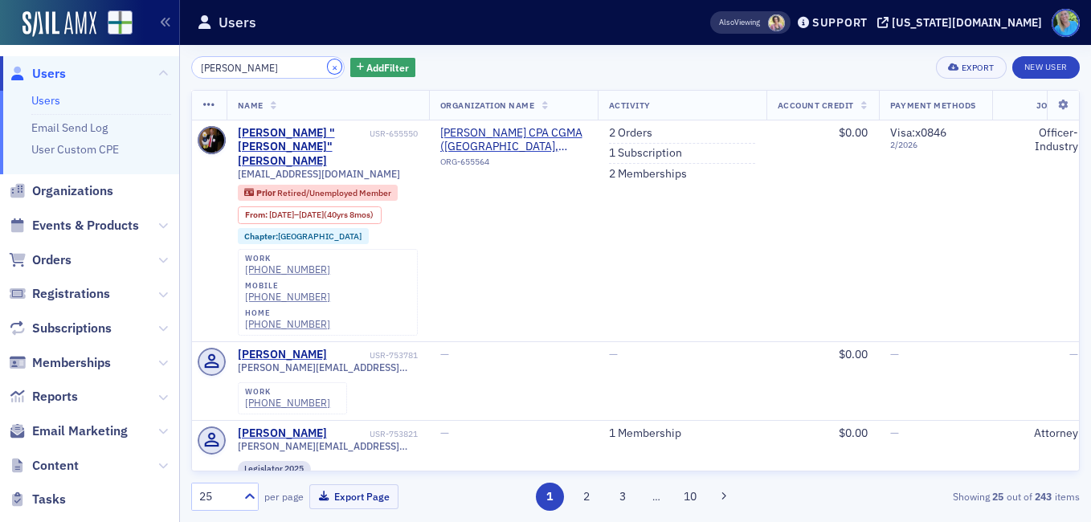
click at [328, 66] on button "×" at bounding box center [335, 66] width 14 height 14
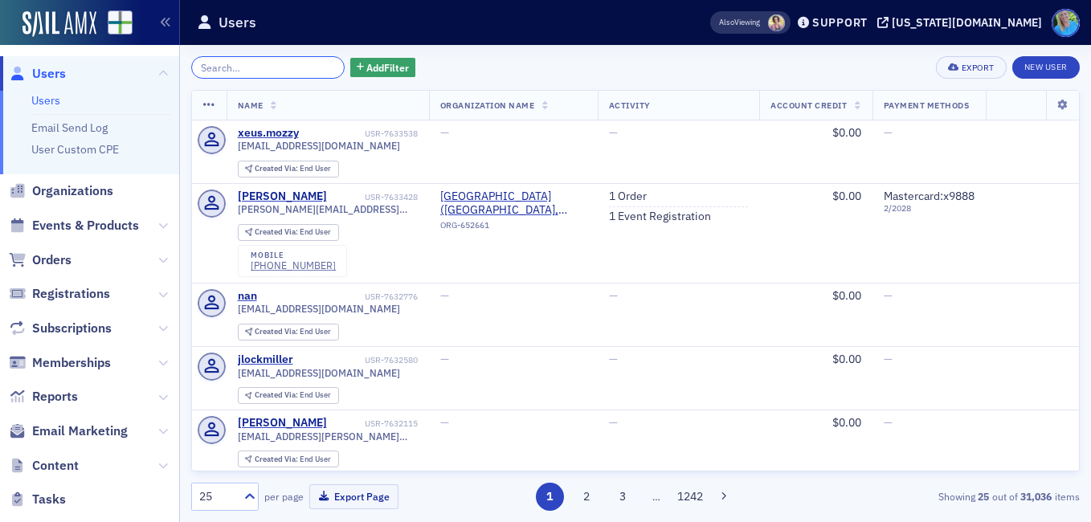
click at [214, 67] on input "search" at bounding box center [267, 67] width 153 height 22
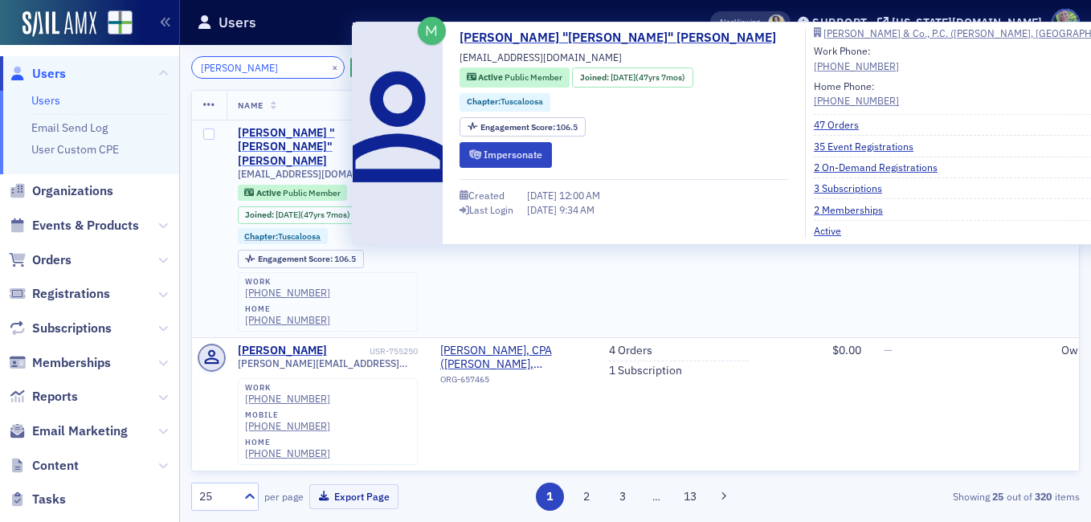
type input "[PERSON_NAME]"
click at [309, 135] on div "[PERSON_NAME] "[PERSON_NAME]" [PERSON_NAME]" at bounding box center [302, 147] width 128 height 43
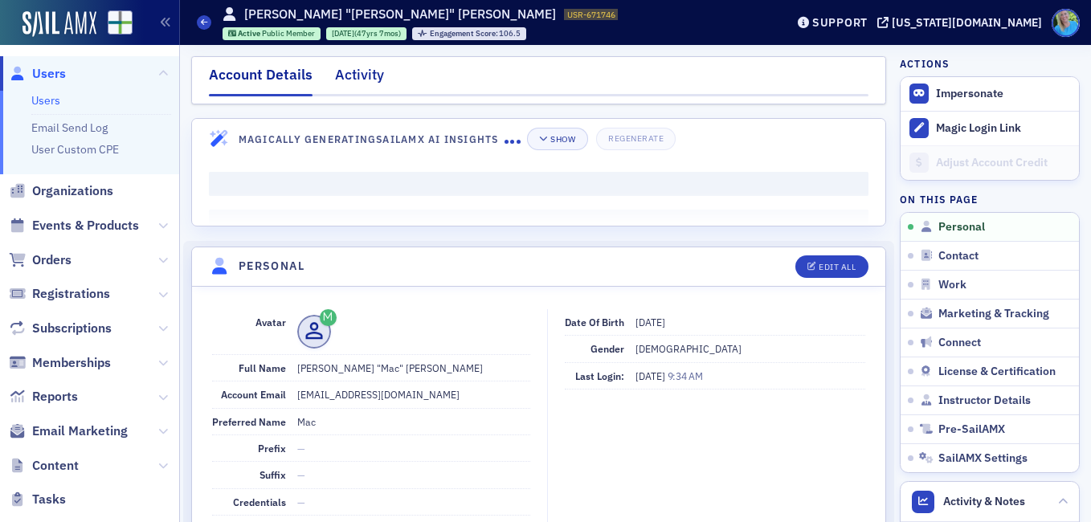
click at [370, 90] on div "Activity" at bounding box center [359, 79] width 49 height 30
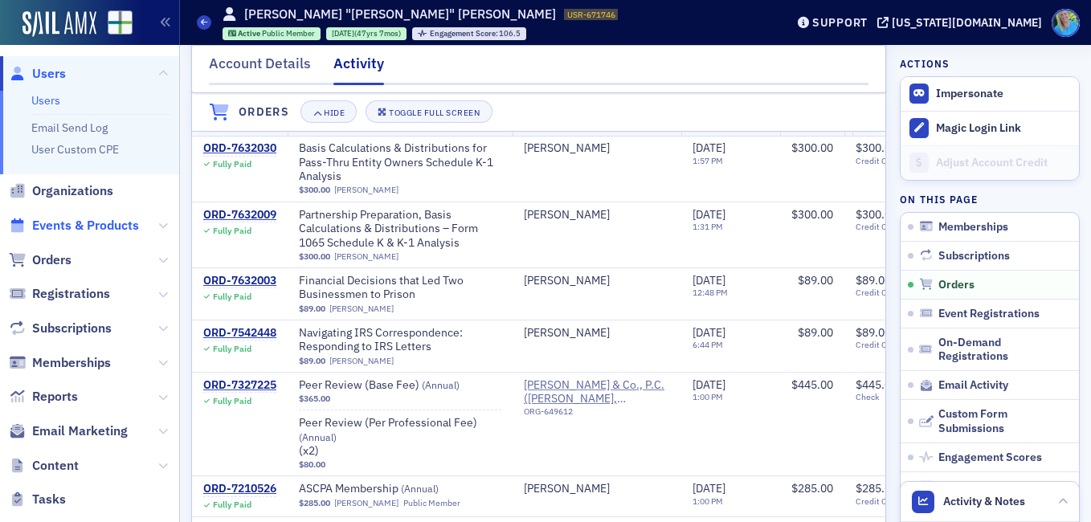
click at [78, 226] on span "Events & Products" at bounding box center [85, 226] width 107 height 18
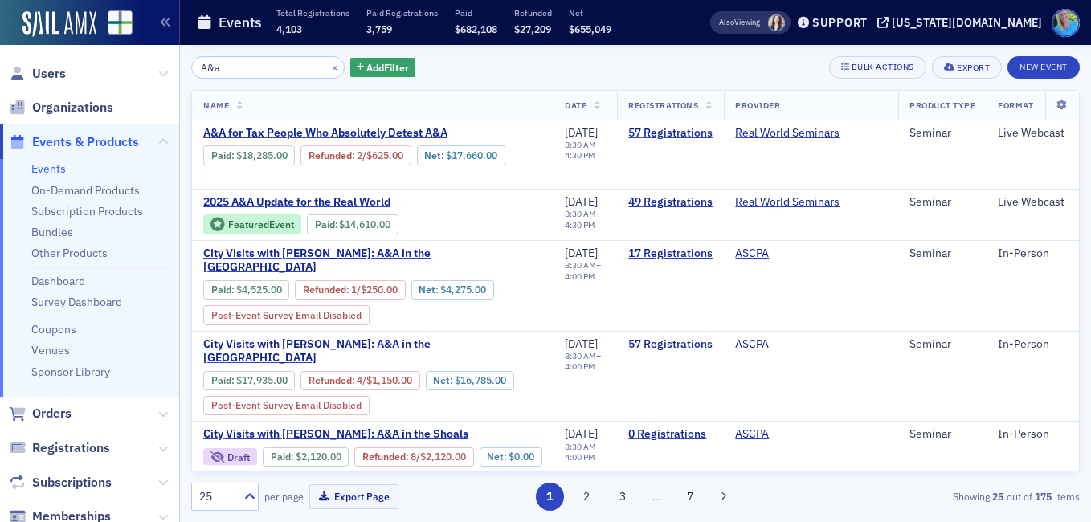
type input "A&a"
click at [328, 68] on button "×" at bounding box center [335, 66] width 14 height 14
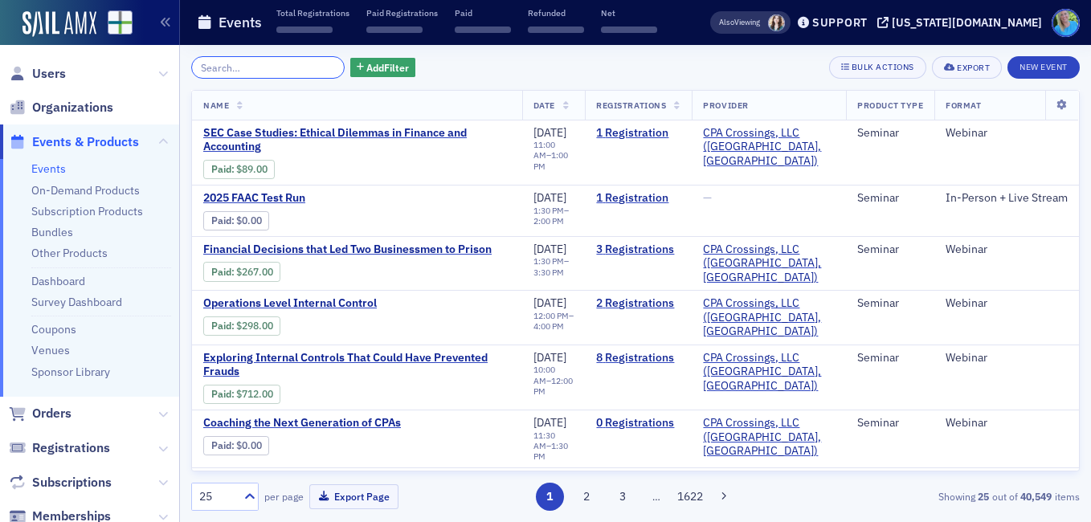
click at [316, 68] on input "search" at bounding box center [267, 67] width 153 height 22
click at [50, 417] on span "Orders" at bounding box center [51, 414] width 39 height 18
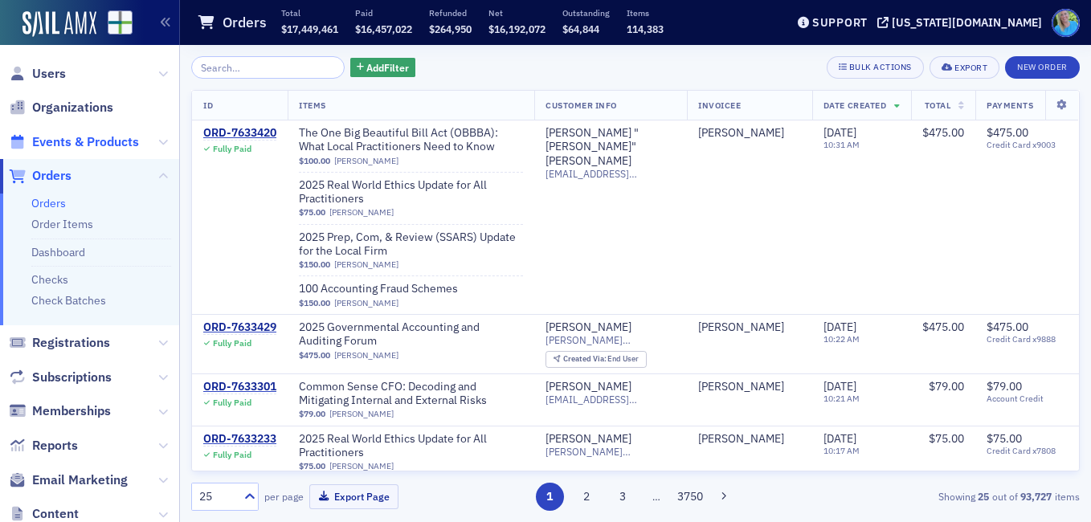
click at [108, 144] on span "Events & Products" at bounding box center [85, 142] width 107 height 18
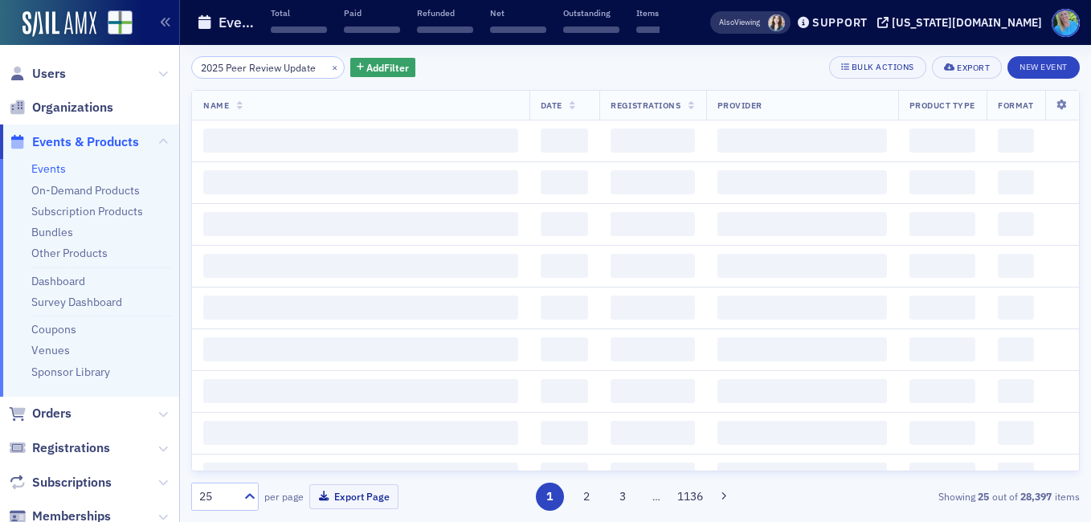
scroll to position [0, 7]
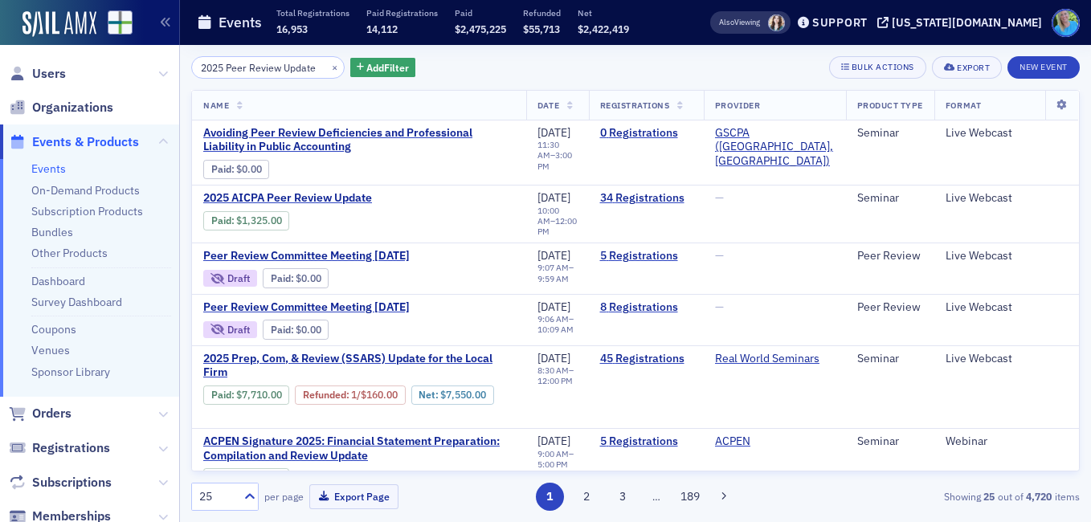
type input "2025 Peer Review Update"
click at [328, 66] on button "×" at bounding box center [335, 66] width 14 height 14
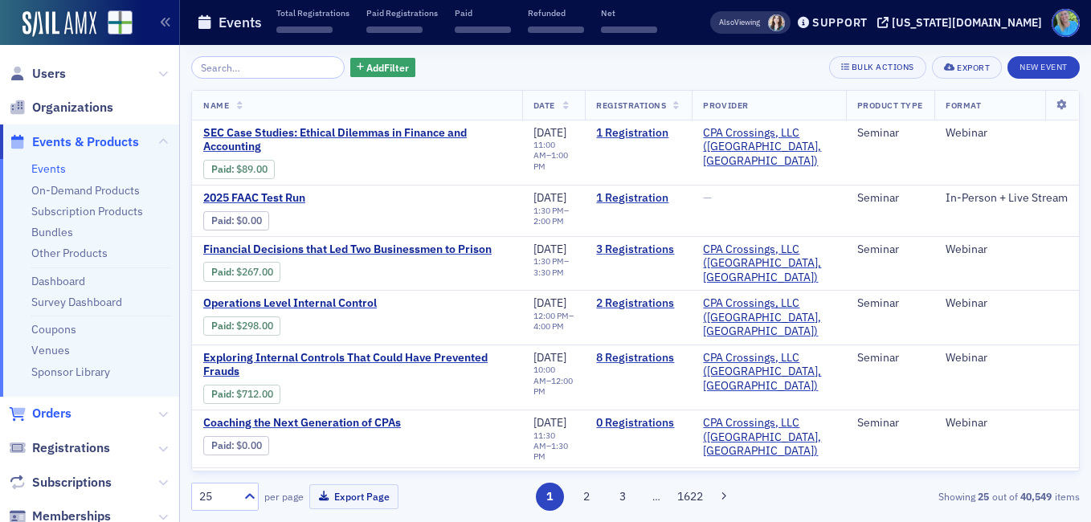
click at [55, 416] on span "Orders" at bounding box center [51, 414] width 39 height 18
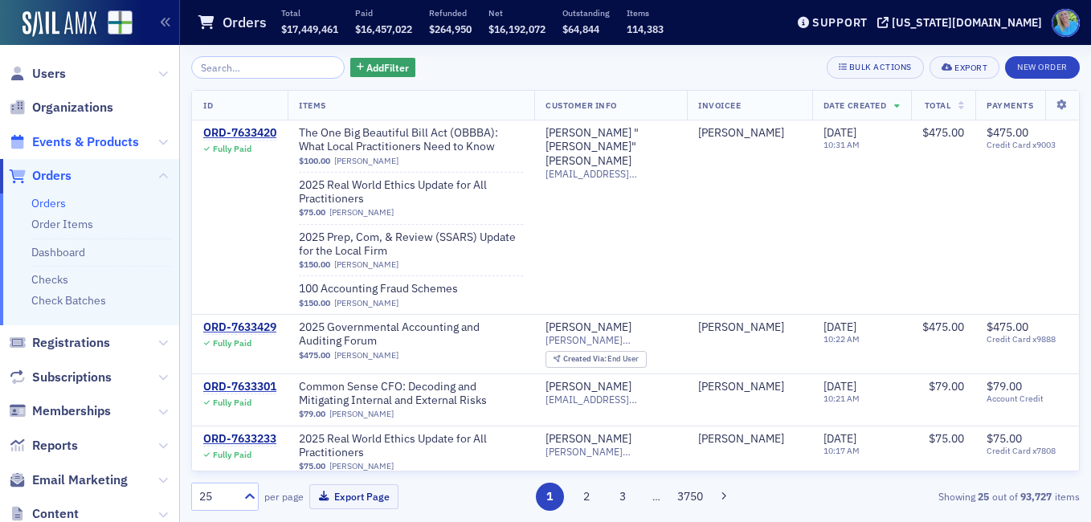
click at [104, 135] on span "Events & Products" at bounding box center [85, 142] width 107 height 18
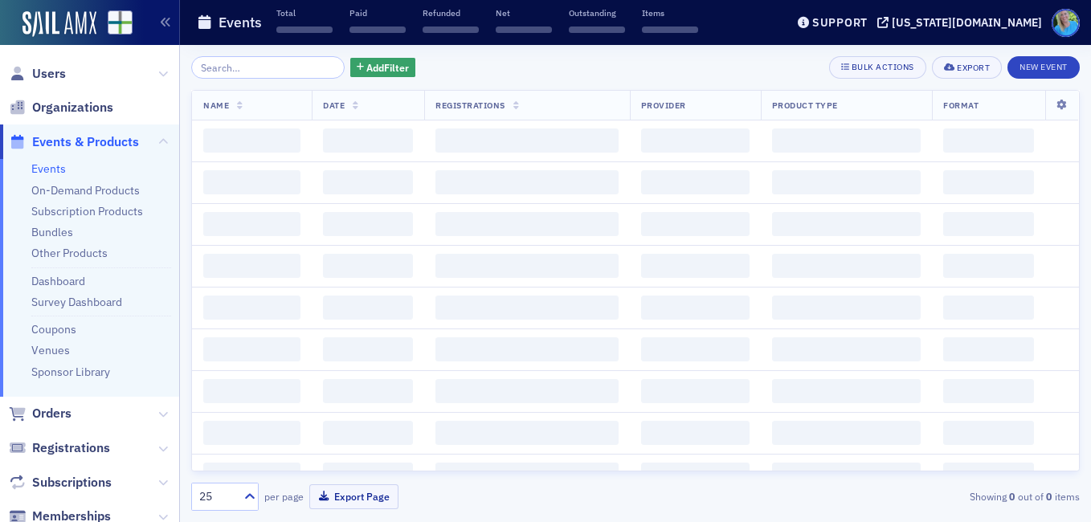
click at [238, 66] on input "search" at bounding box center [267, 67] width 153 height 22
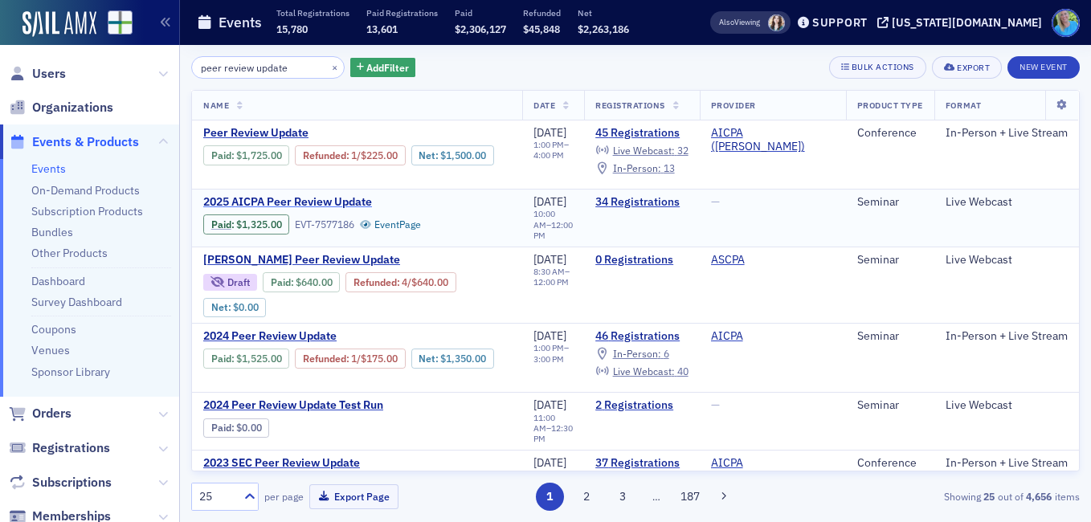
type input "peer review update"
click at [303, 210] on span "2025 AICPA Peer Review Update" at bounding box center [338, 202] width 270 height 14
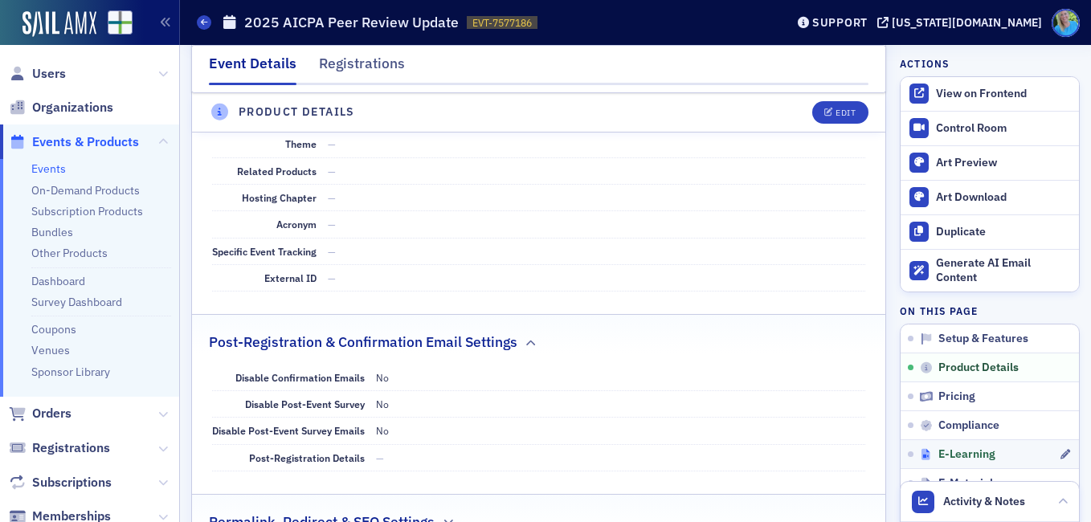
click at [938, 452] on span "E-Learning" at bounding box center [966, 454] width 57 height 14
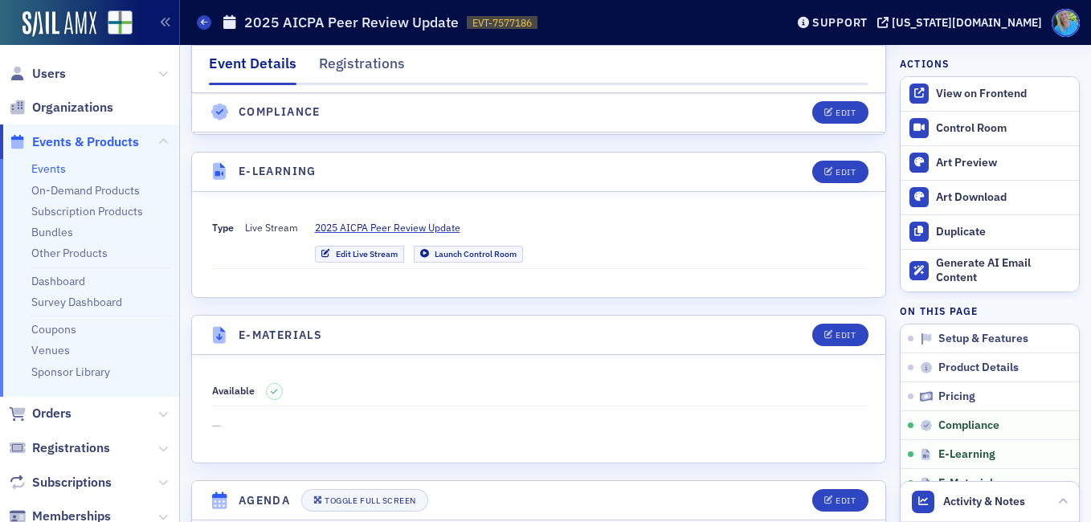
scroll to position [2106, 0]
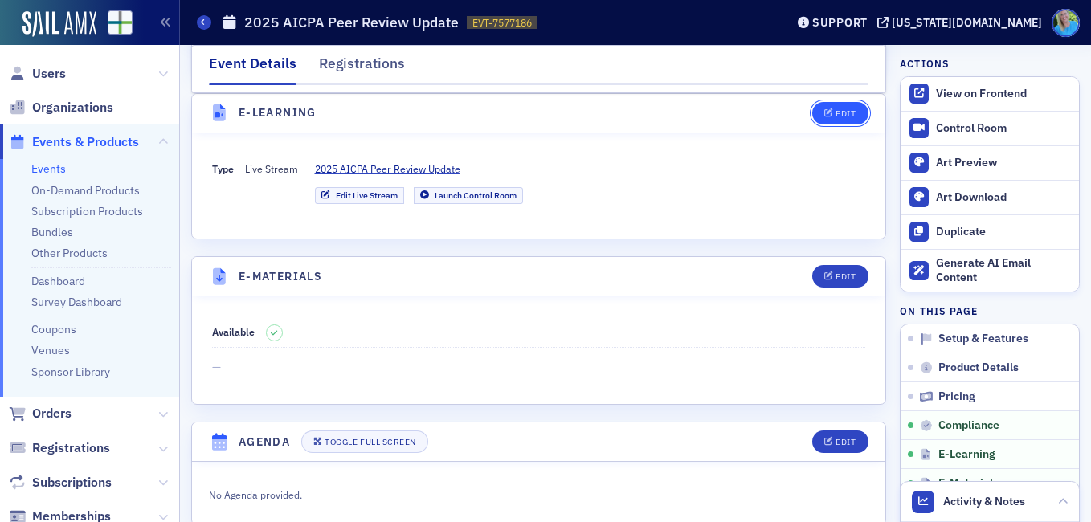
click at [835, 112] on div "Edit" at bounding box center [845, 113] width 20 height 9
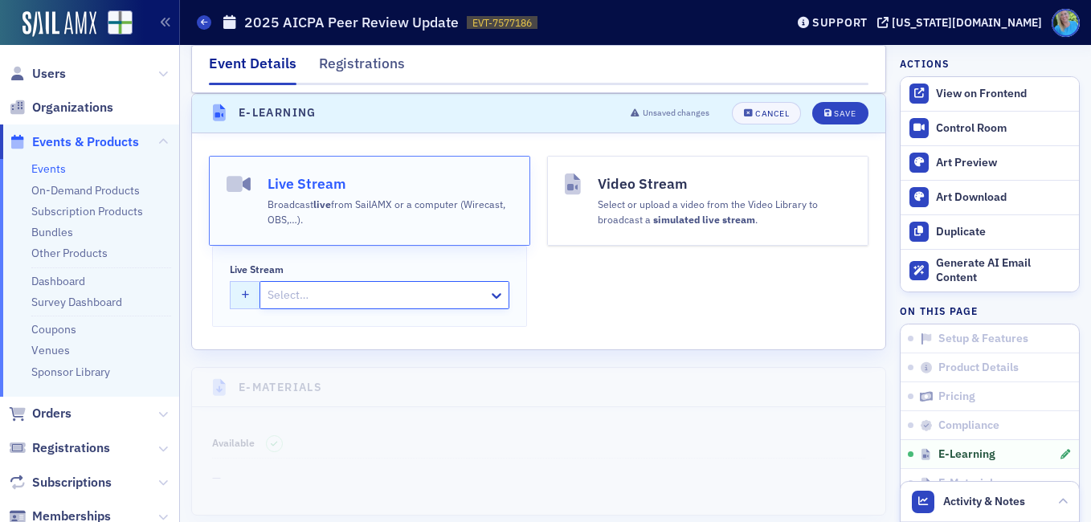
click at [239, 293] on button "button" at bounding box center [245, 295] width 31 height 28
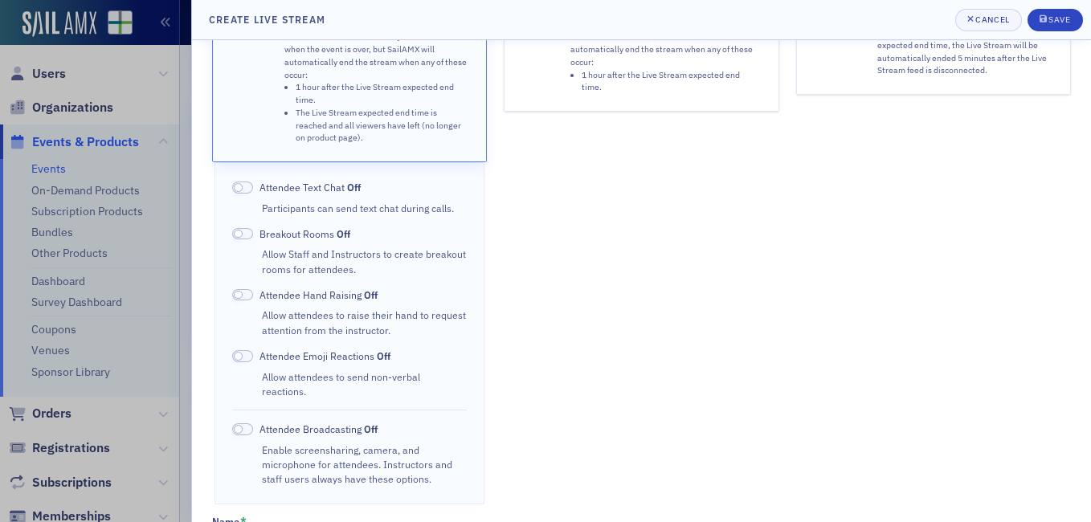
scroll to position [321, 0]
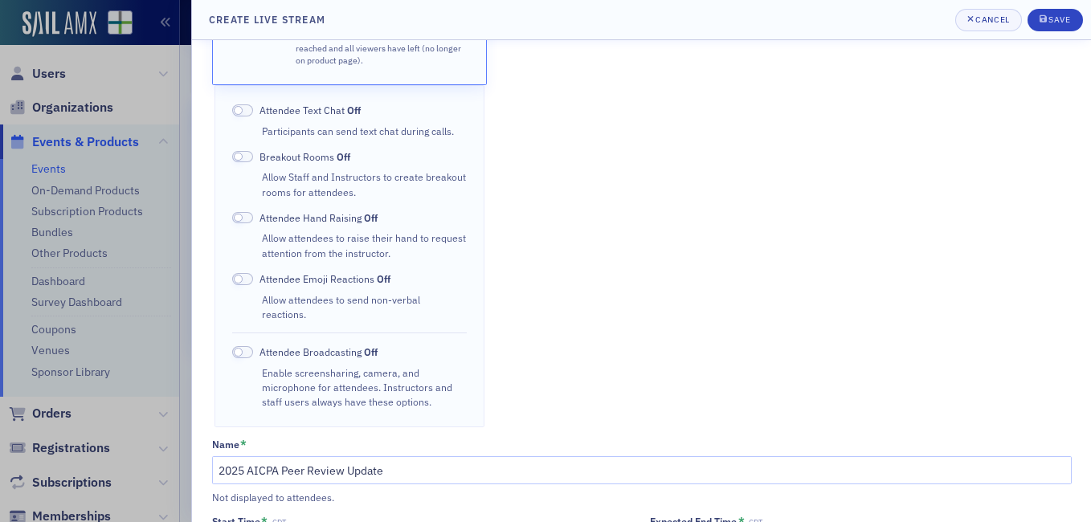
click at [246, 104] on span at bounding box center [242, 110] width 21 height 12
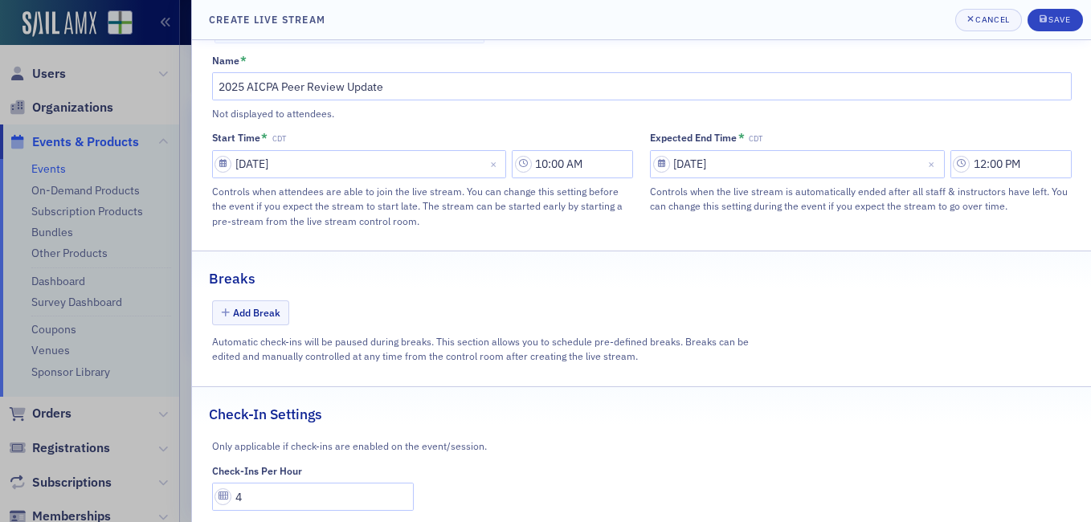
scroll to position [719, 0]
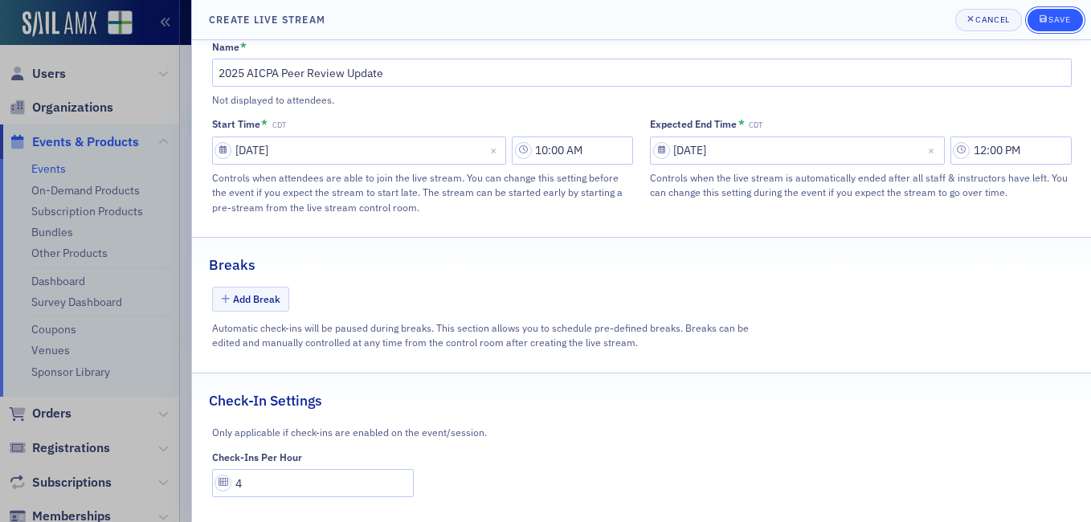
click at [1043, 15] on icon "submit" at bounding box center [1042, 18] width 7 height 9
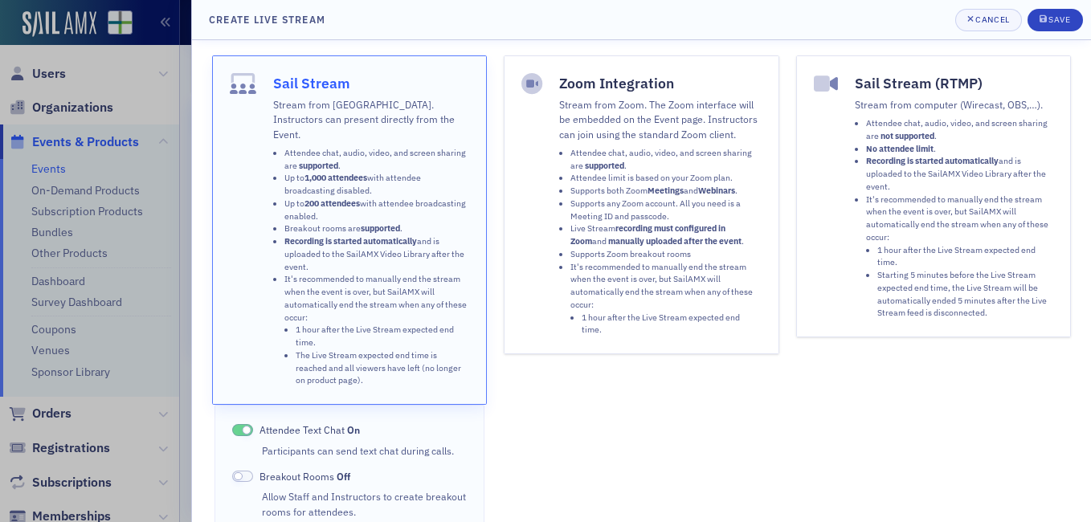
scroll to position [0, 0]
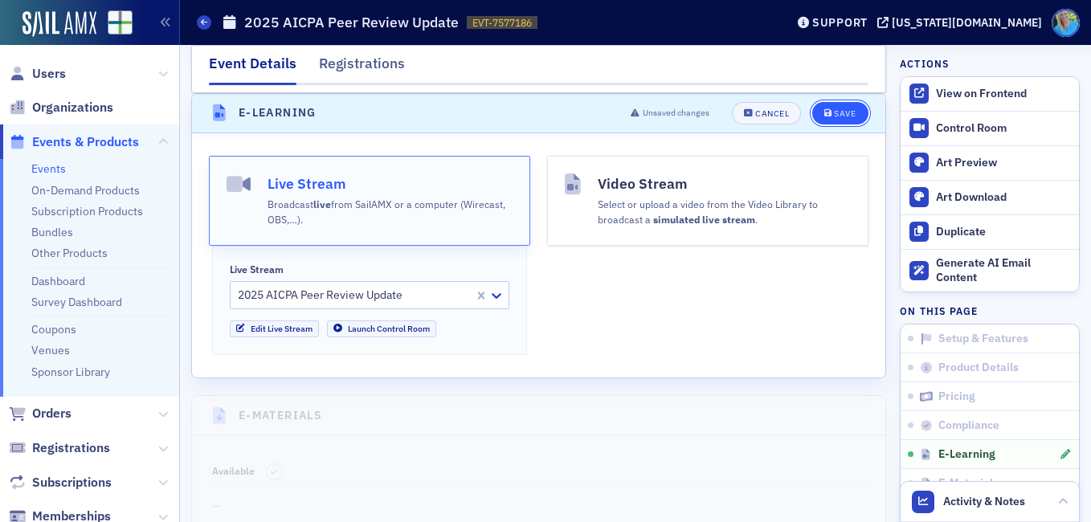
click at [842, 110] on div "Save" at bounding box center [845, 113] width 22 height 9
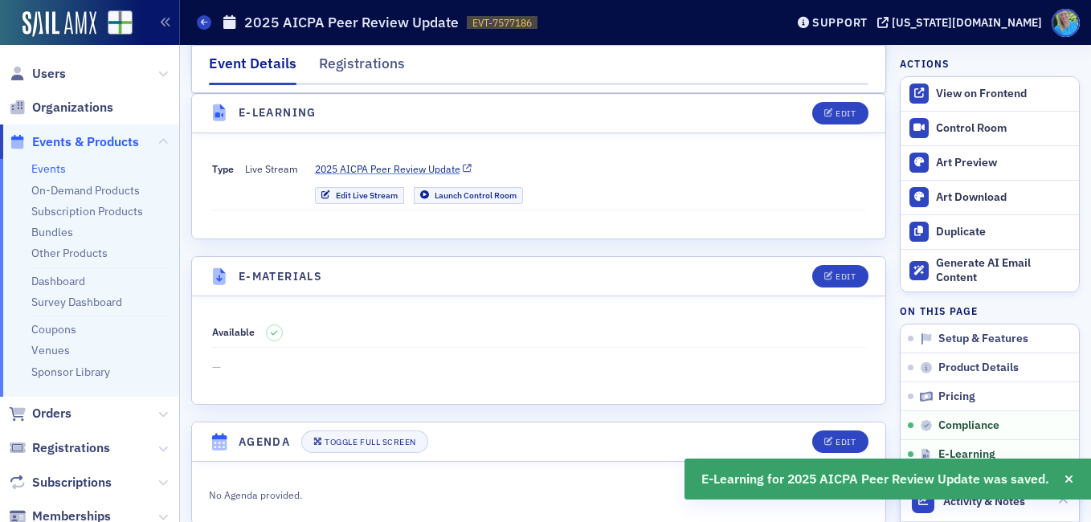
click at [380, 172] on span "2025 AICPA Peer Review Update" at bounding box center [387, 168] width 145 height 14
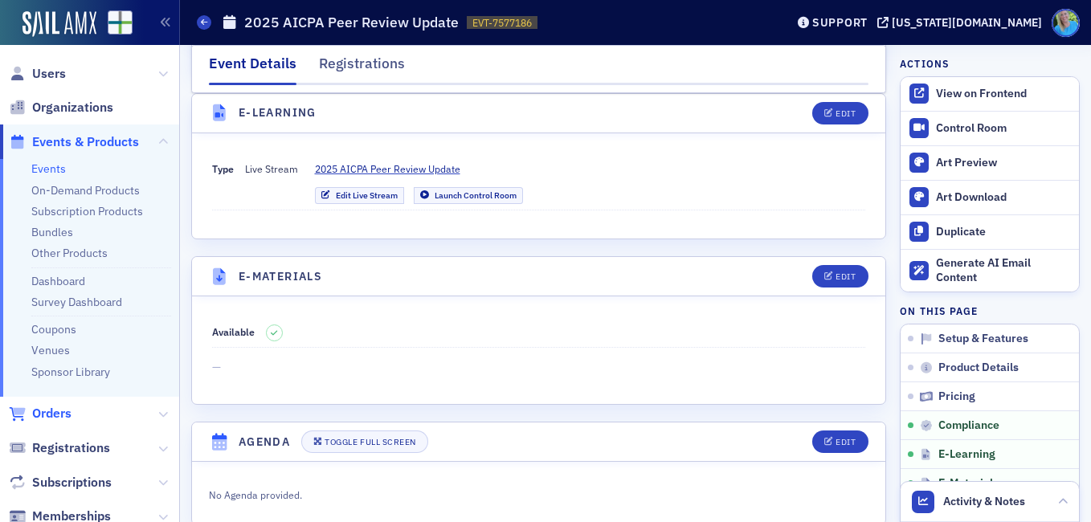
click at [55, 410] on span "Orders" at bounding box center [51, 414] width 39 height 18
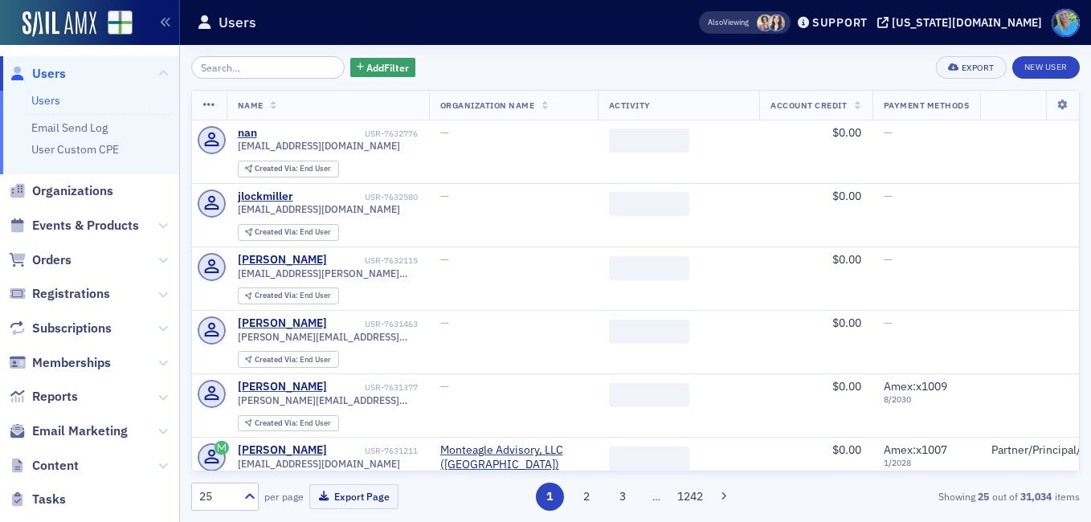
click at [59, 267] on span "Orders" at bounding box center [51, 260] width 39 height 18
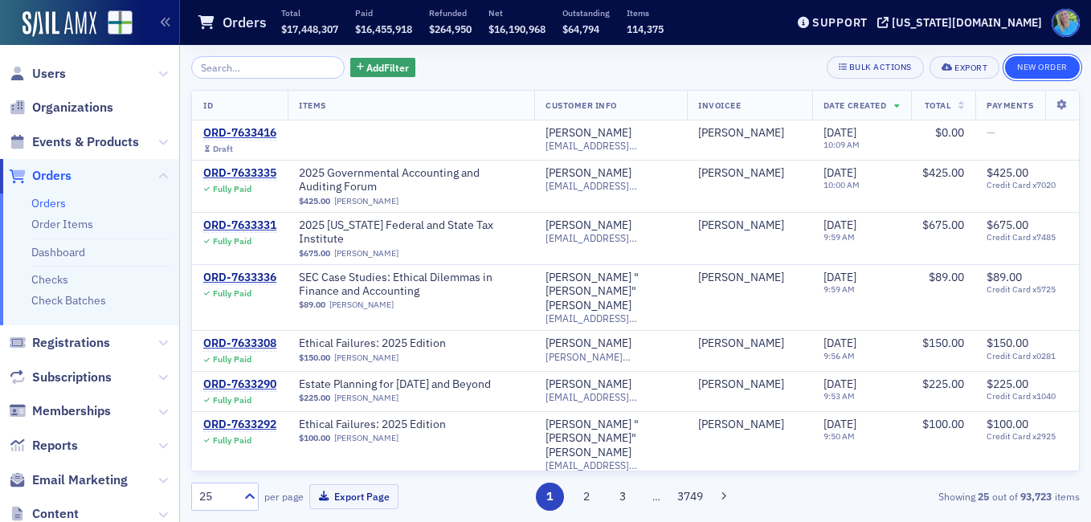
click at [1042, 65] on button "New Order" at bounding box center [1042, 67] width 75 height 22
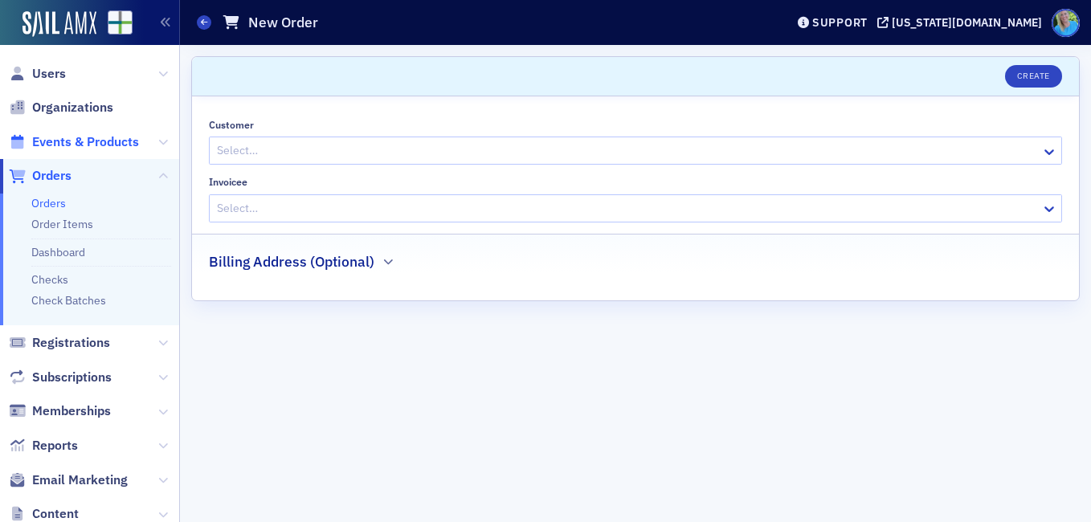
click at [82, 141] on span "Events & Products" at bounding box center [85, 142] width 107 height 18
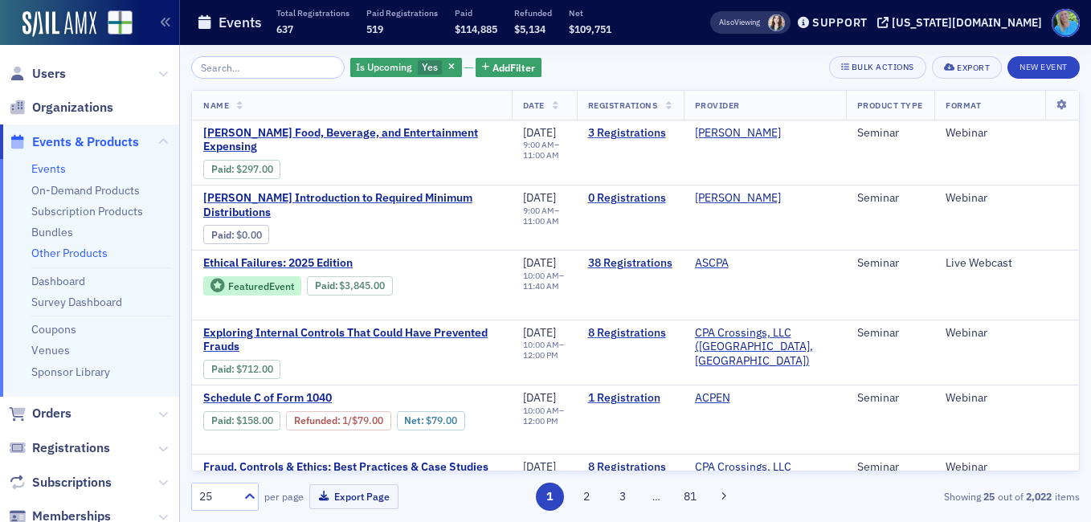
click at [55, 255] on link "Other Products" at bounding box center [69, 253] width 76 height 14
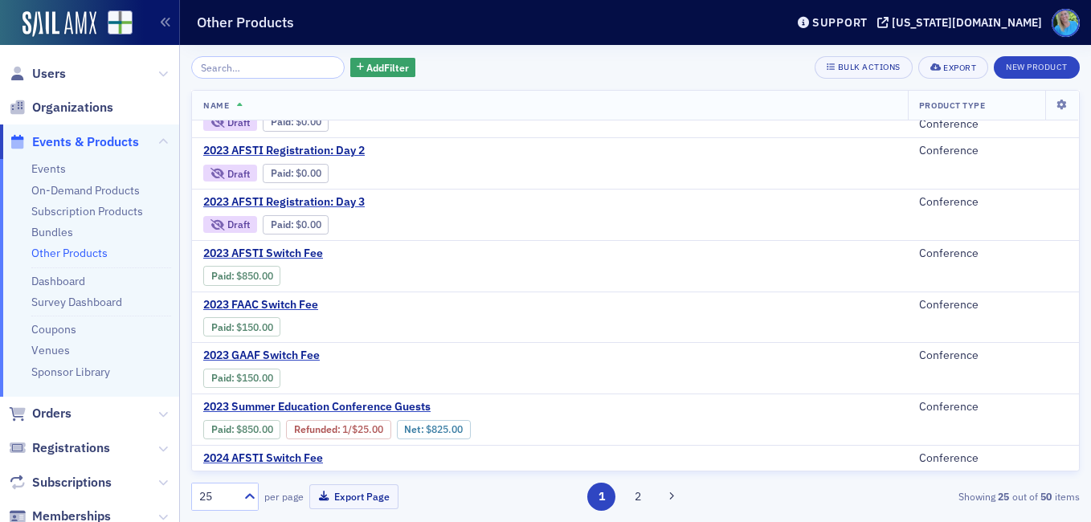
scroll to position [161, 0]
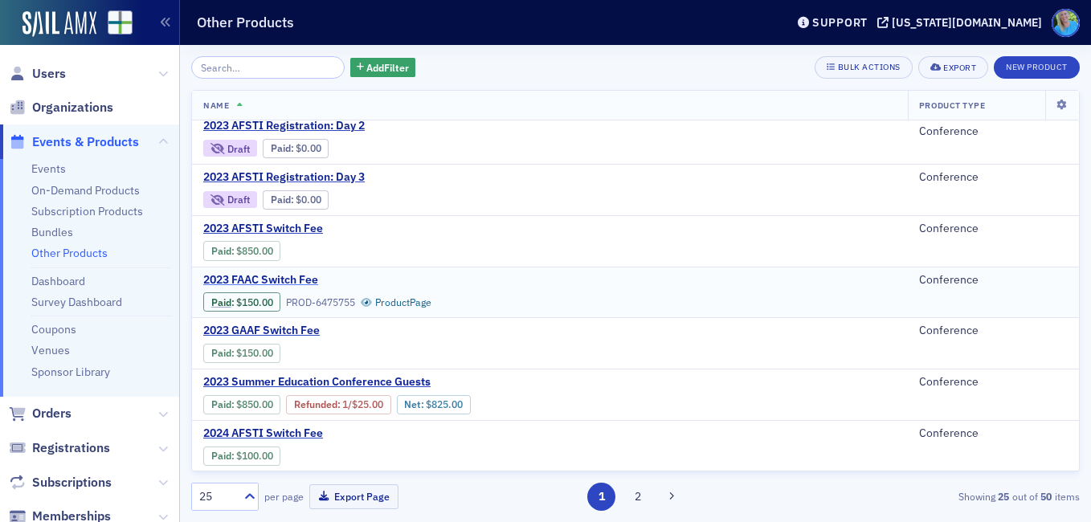
click at [304, 275] on span "2023 FAAC Switch Fee" at bounding box center [338, 280] width 270 height 14
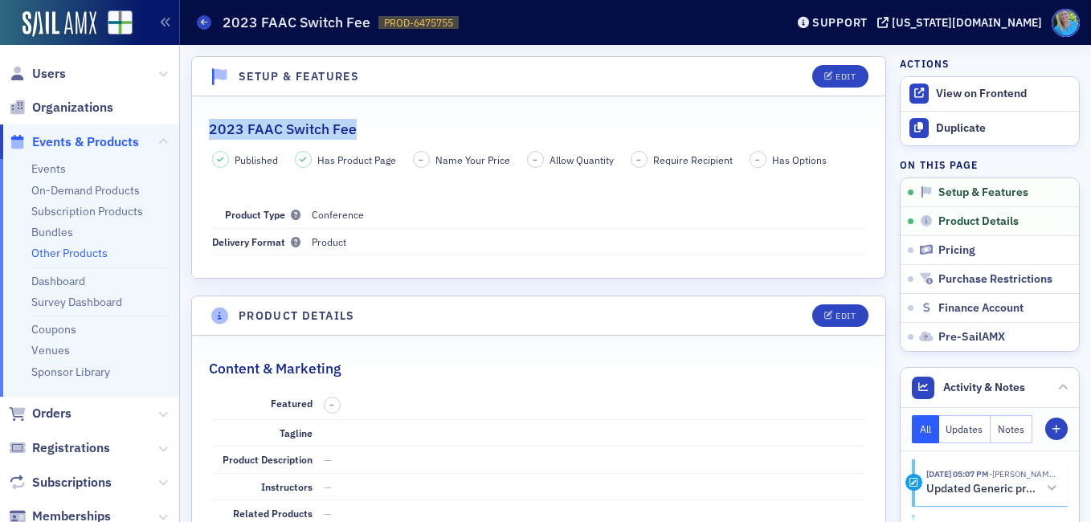
drag, startPoint x: 382, startPoint y: 130, endPoint x: 213, endPoint y: 135, distance: 169.5
click at [213, 135] on div "2023 FAAC Switch Fee" at bounding box center [538, 121] width 659 height 38
copy h2 "2023 FAAC Switch Fee"
click at [69, 247] on link "Other Products" at bounding box center [69, 253] width 76 height 14
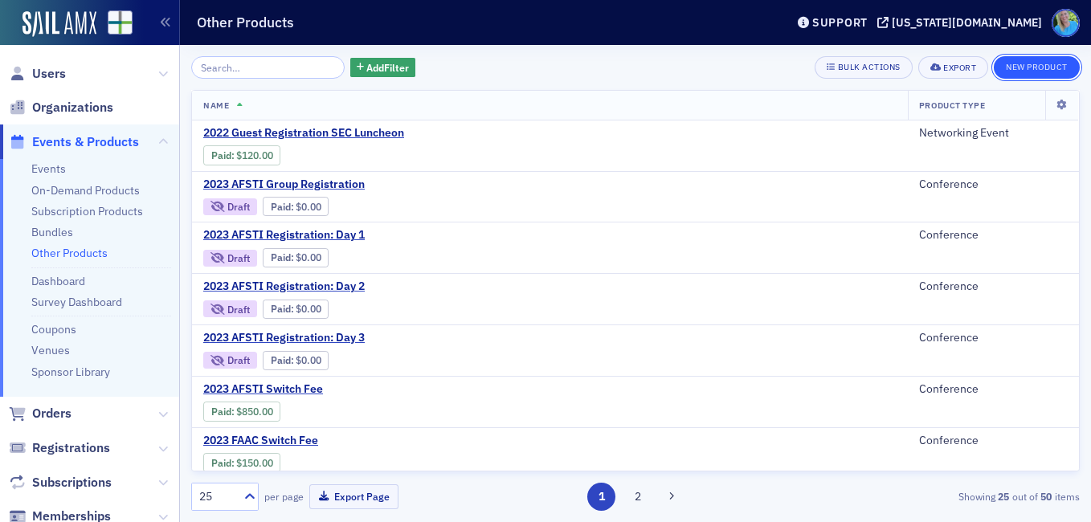
click at [1012, 71] on button "New Product" at bounding box center [1036, 67] width 86 height 22
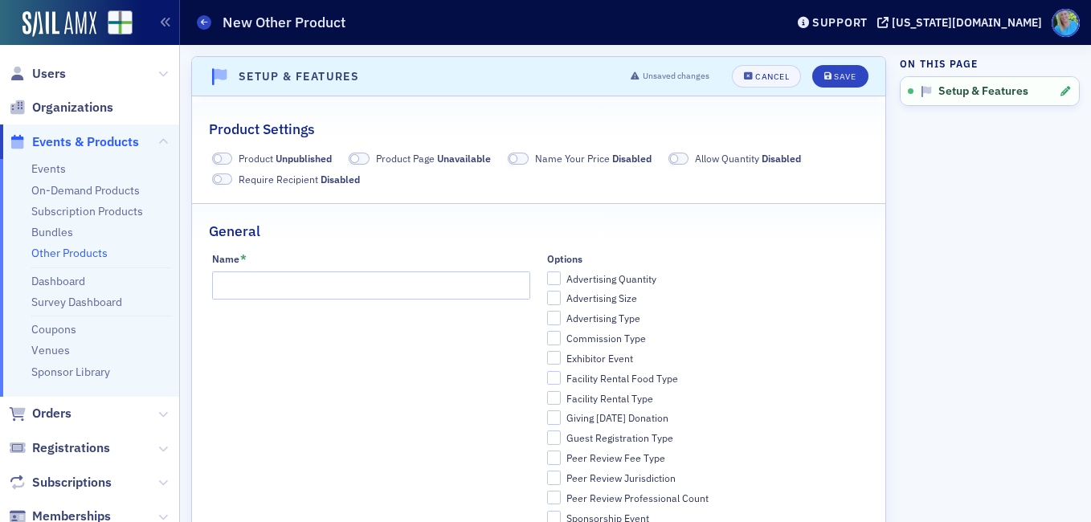
click at [218, 161] on span at bounding box center [218, 158] width 9 height 9
click at [277, 282] on input "Name *" at bounding box center [371, 285] width 318 height 28
paste input "2023 FAAC Switch Fee"
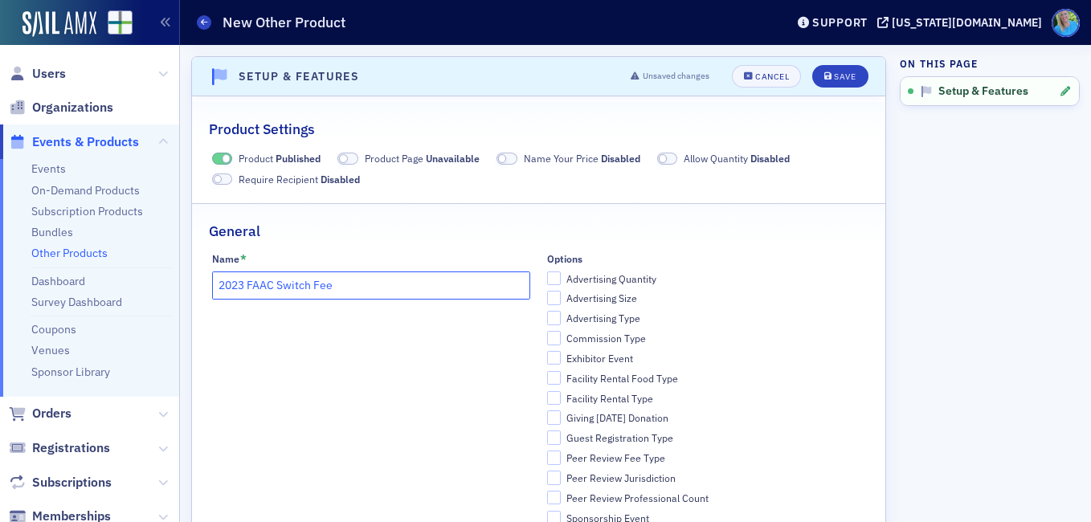
click at [243, 283] on input "2023 FAAC Switch Fee" at bounding box center [371, 285] width 318 height 28
type input "2025 FAAC Switch Fee"
click at [812, 80] on button "Save" at bounding box center [839, 76] width 55 height 22
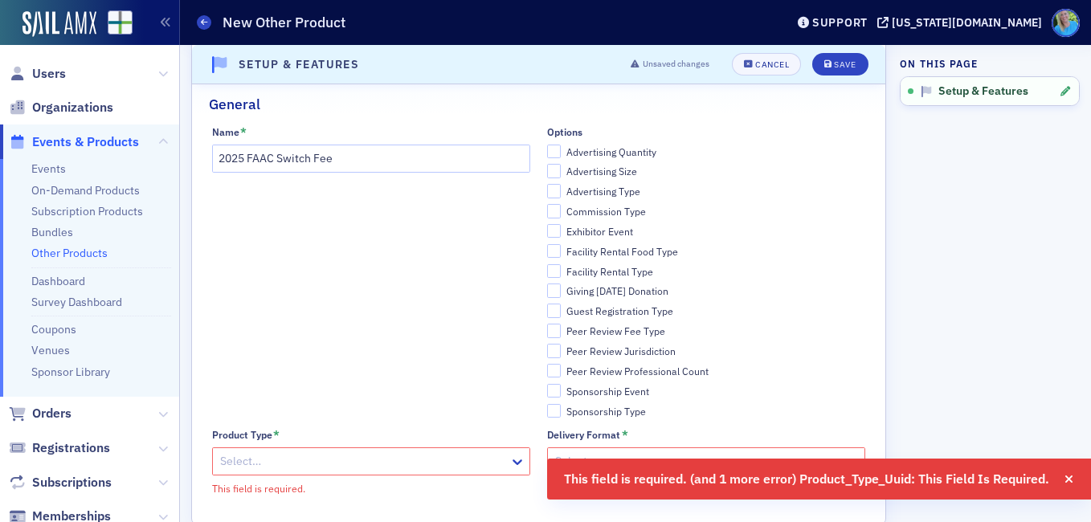
scroll to position [157, 0]
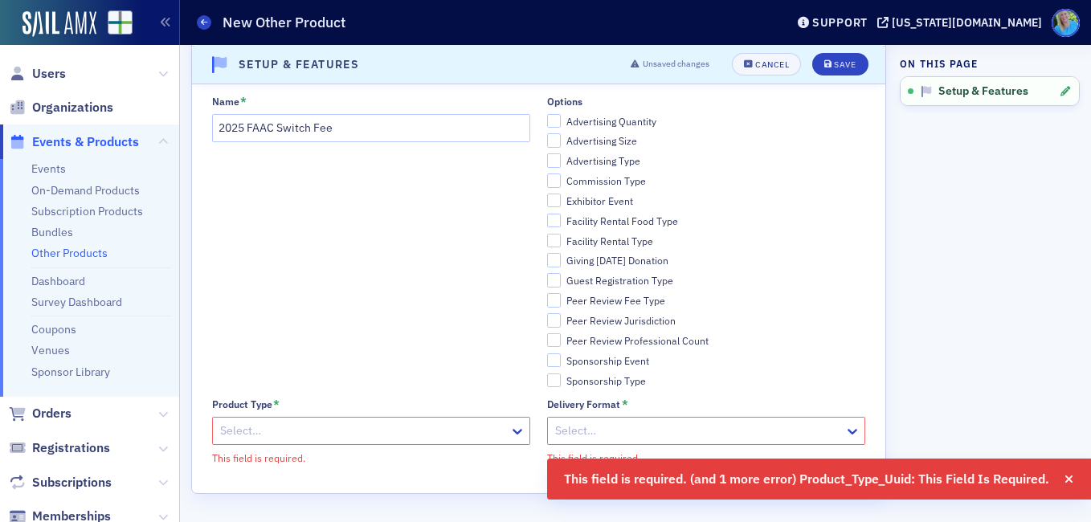
click at [397, 426] on div at bounding box center [362, 431] width 289 height 20
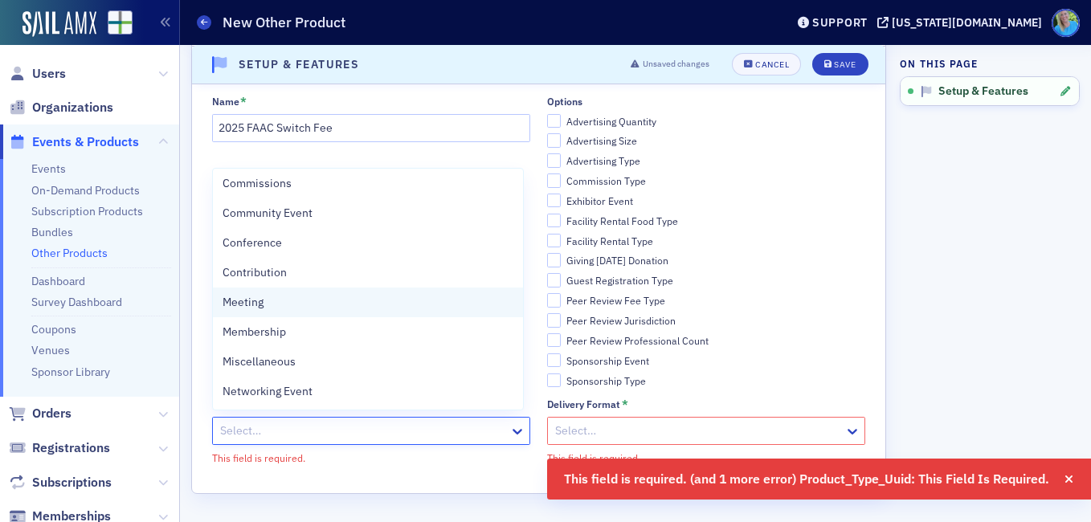
scroll to position [360, 0]
click at [365, 308] on div "Seminar" at bounding box center [367, 302] width 291 height 17
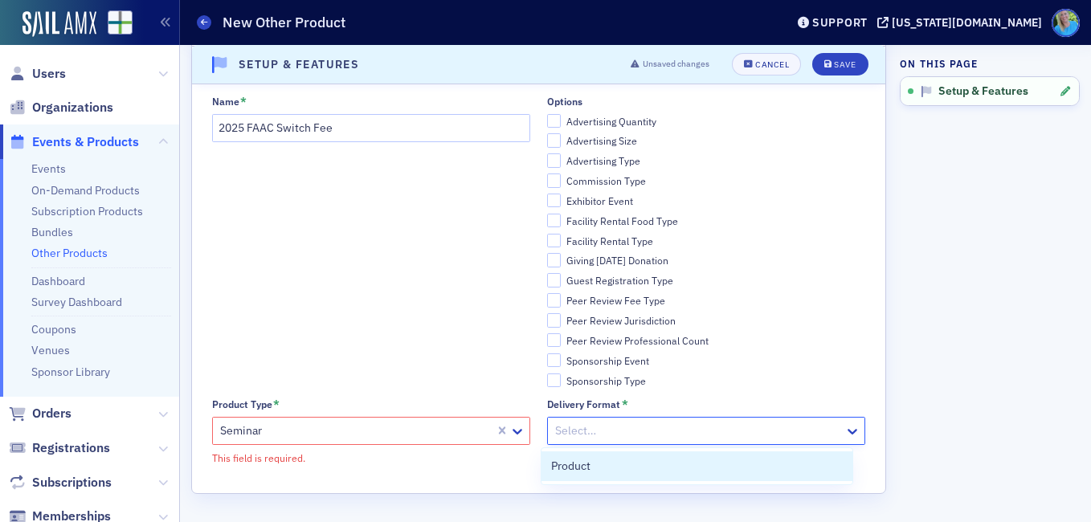
click at [633, 429] on div at bounding box center [697, 431] width 289 height 20
click at [626, 464] on div "Product" at bounding box center [696, 466] width 291 height 17
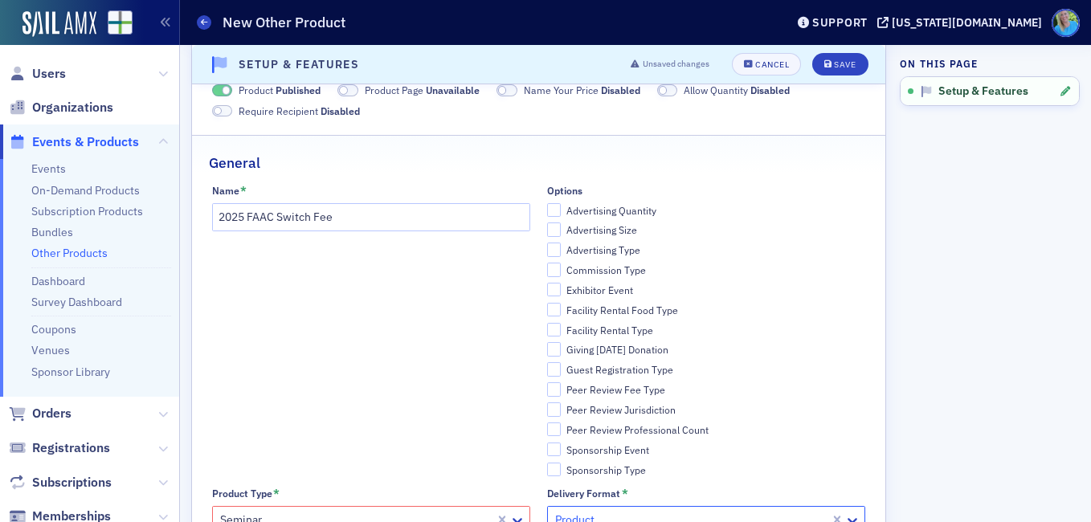
scroll to position [157, 0]
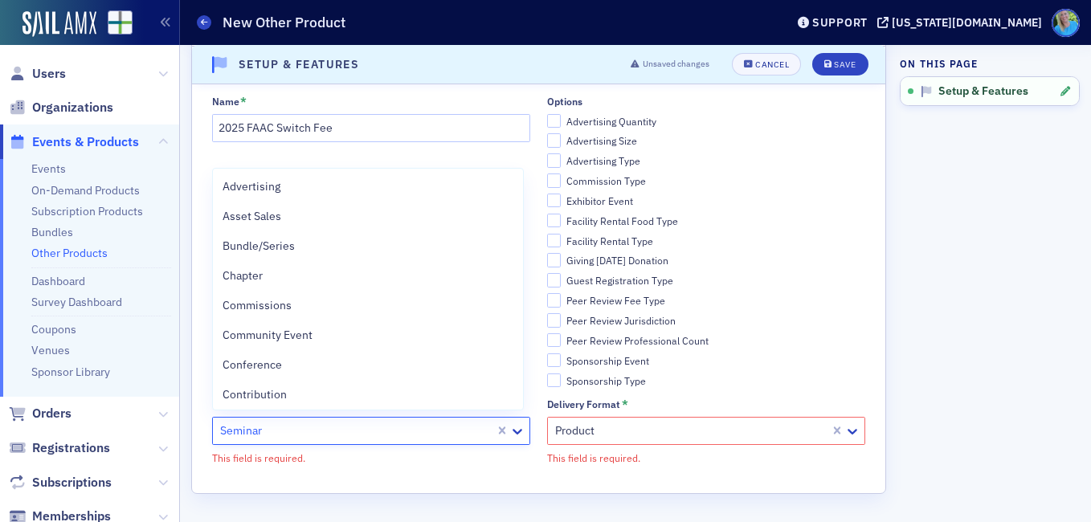
click at [447, 438] on div at bounding box center [355, 431] width 275 height 20
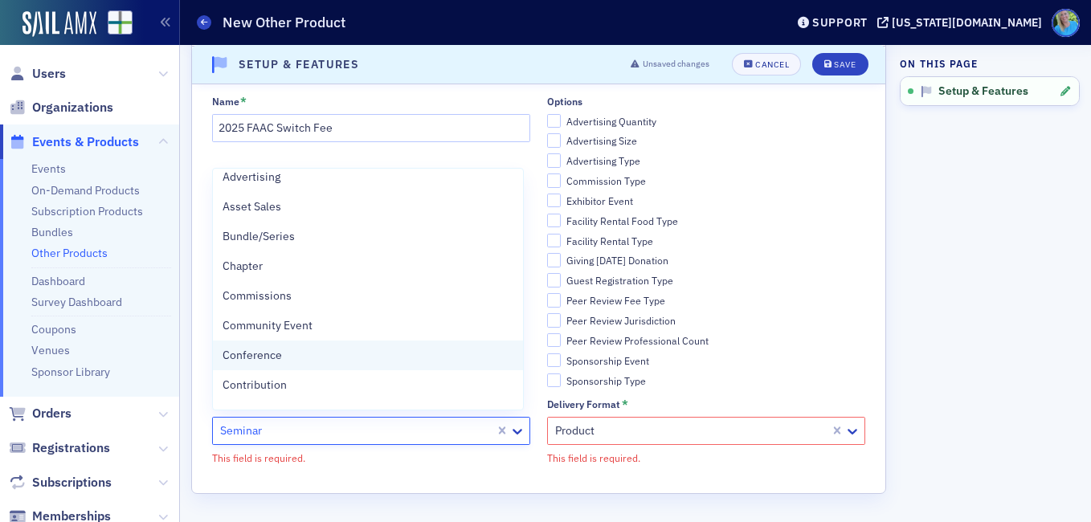
click at [425, 349] on div "Conference" at bounding box center [367, 355] width 291 height 17
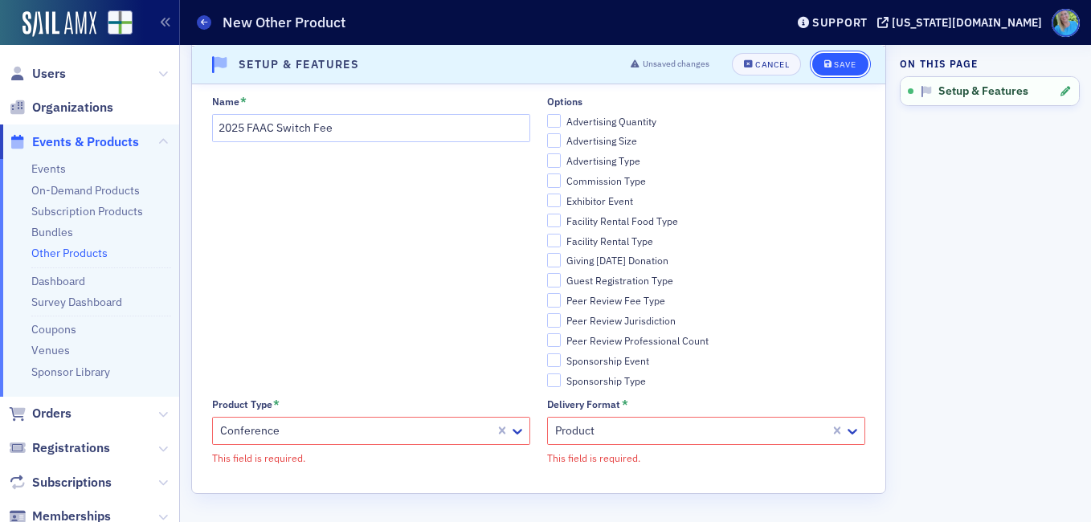
click at [817, 59] on button "Save" at bounding box center [839, 64] width 55 height 22
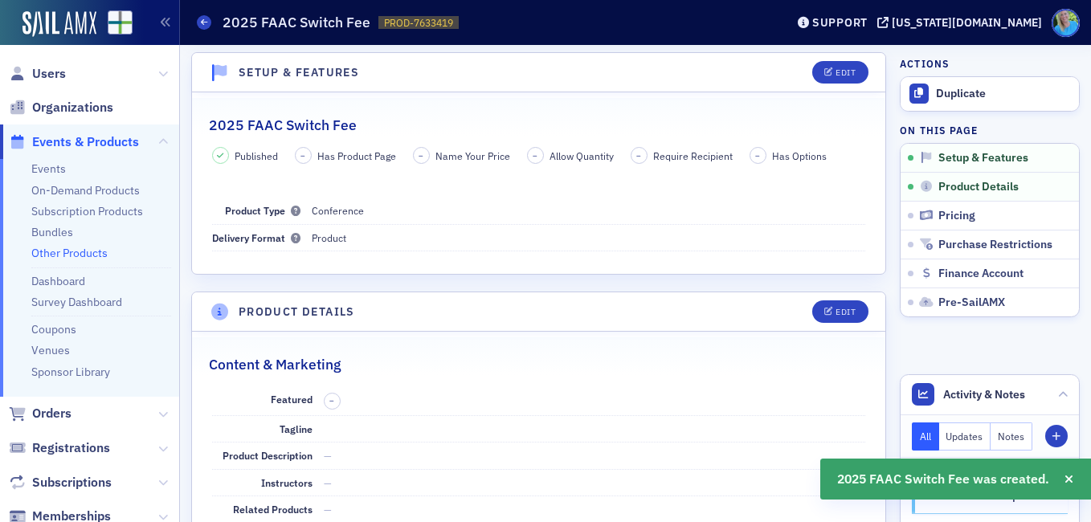
scroll to position [3, 0]
click at [59, 408] on span "Orders" at bounding box center [51, 414] width 39 height 18
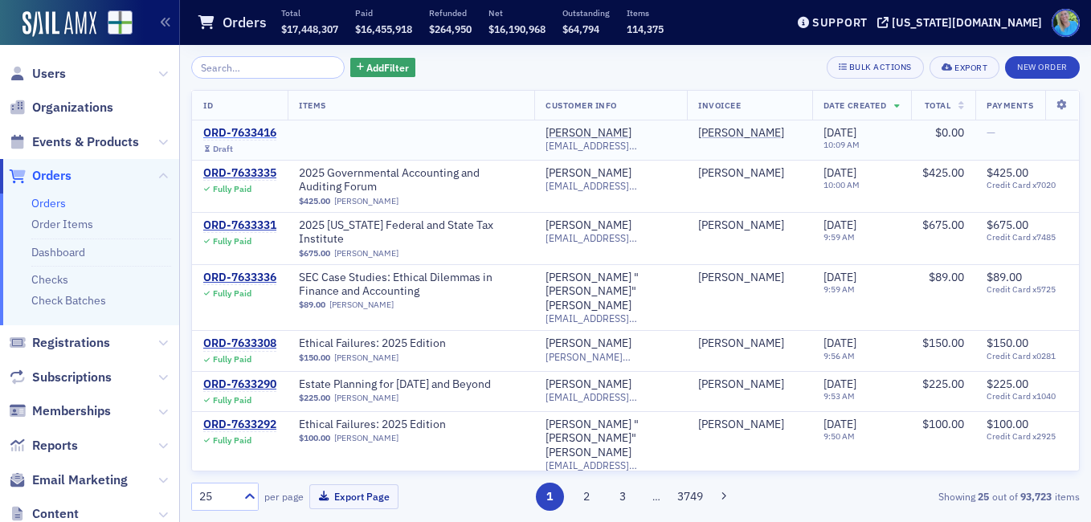
click at [243, 134] on div "ORD-7633416" at bounding box center [239, 133] width 73 height 14
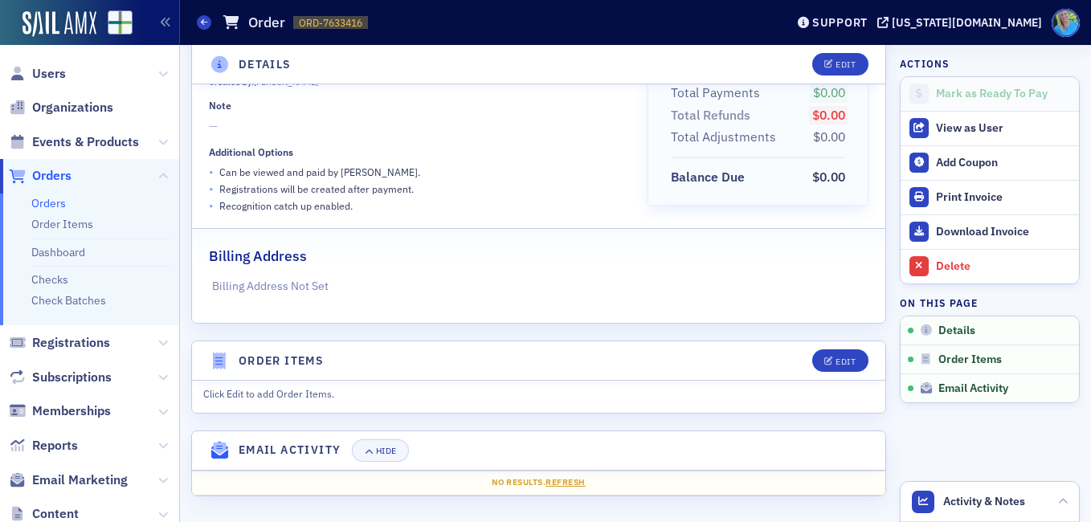
scroll to position [206, 0]
click at [824, 360] on icon "button" at bounding box center [829, 359] width 10 height 9
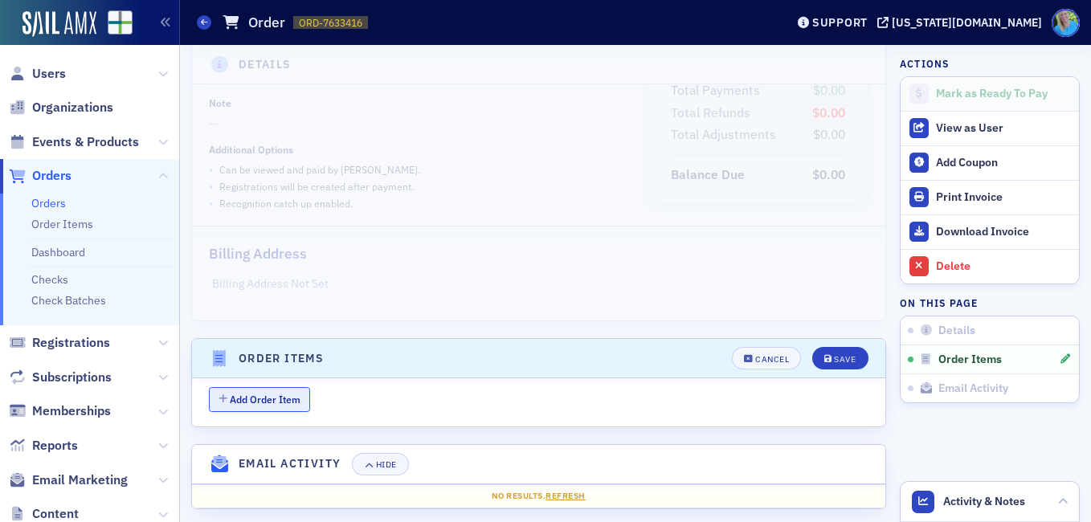
click at [268, 400] on button "Add Order Item" at bounding box center [259, 399] width 101 height 25
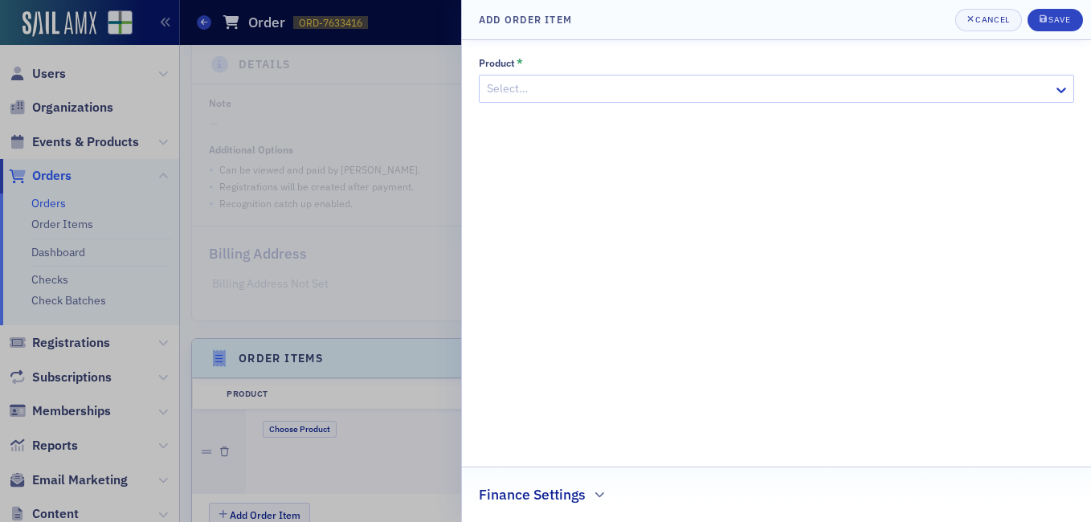
click at [520, 94] on div at bounding box center [768, 89] width 566 height 20
click at [1010, 13] on button "Cancel" at bounding box center [988, 20] width 67 height 22
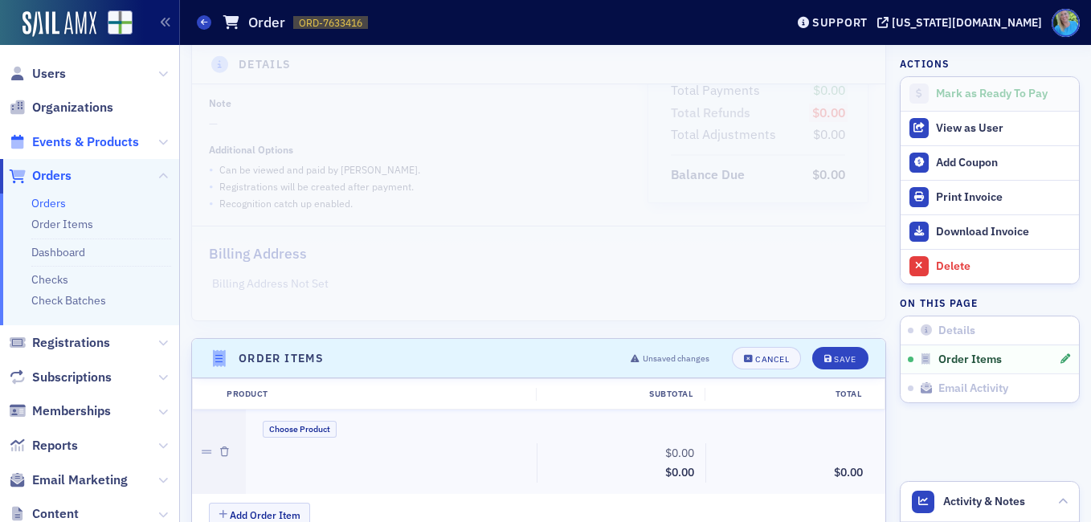
click at [88, 143] on span "Events & Products" at bounding box center [85, 142] width 107 height 18
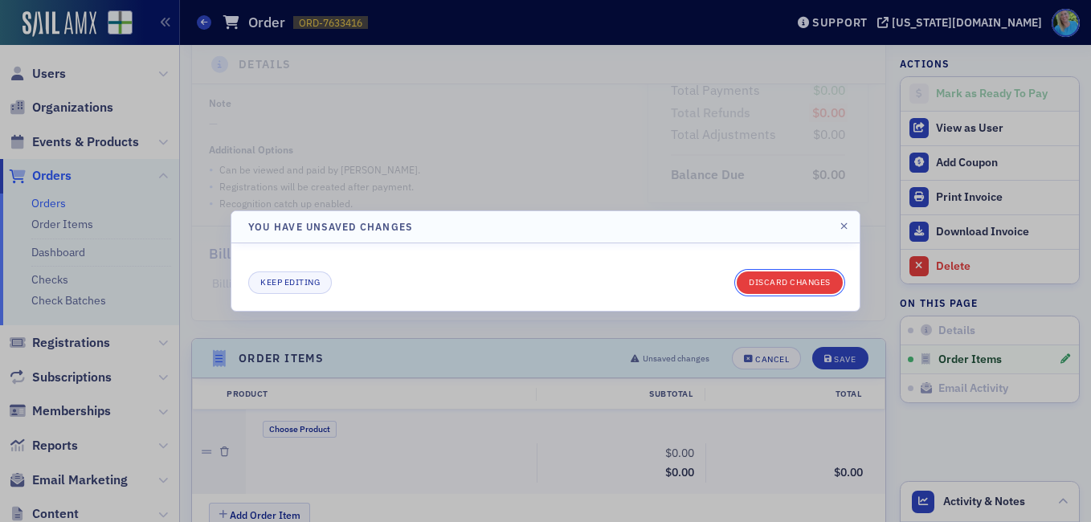
click at [772, 289] on button "Discard changes" at bounding box center [789, 282] width 106 height 22
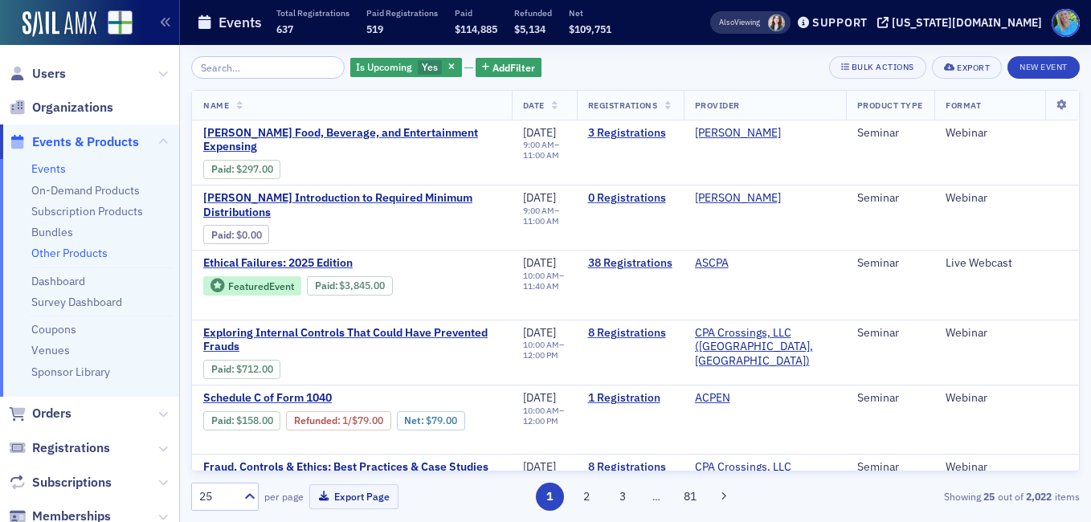
click at [70, 251] on link "Other Products" at bounding box center [69, 253] width 76 height 14
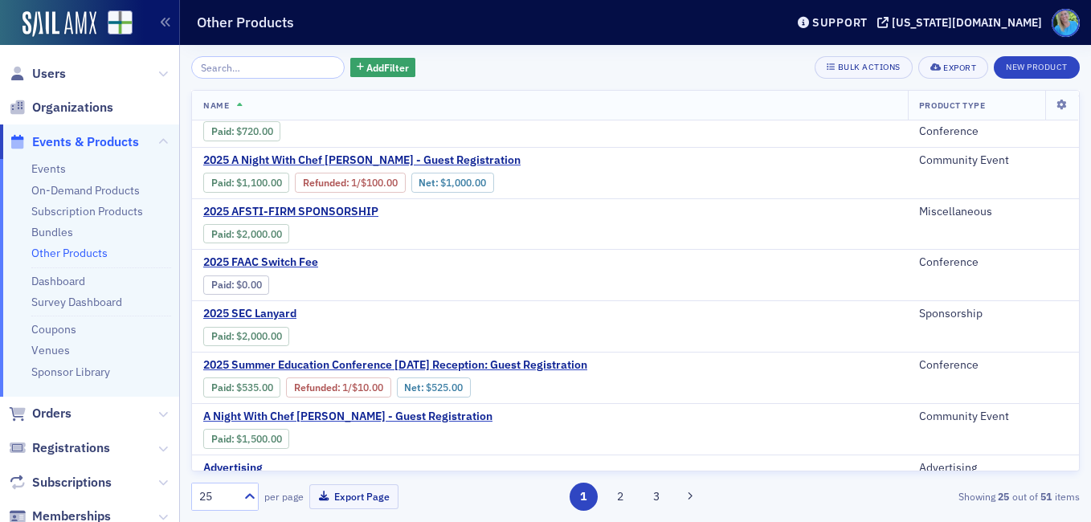
scroll to position [562, 0]
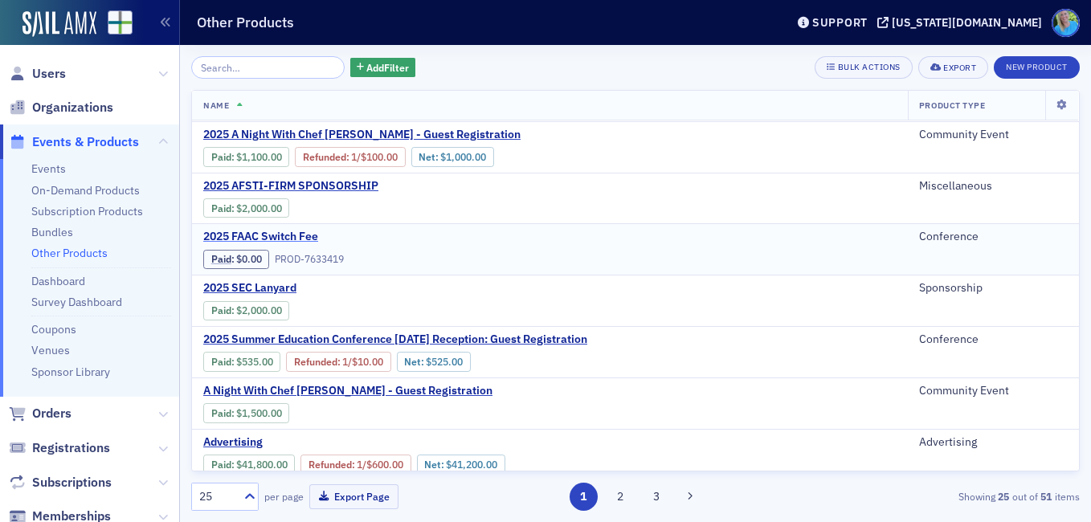
click at [302, 236] on span "2025 FAAC Switch Fee" at bounding box center [338, 237] width 270 height 14
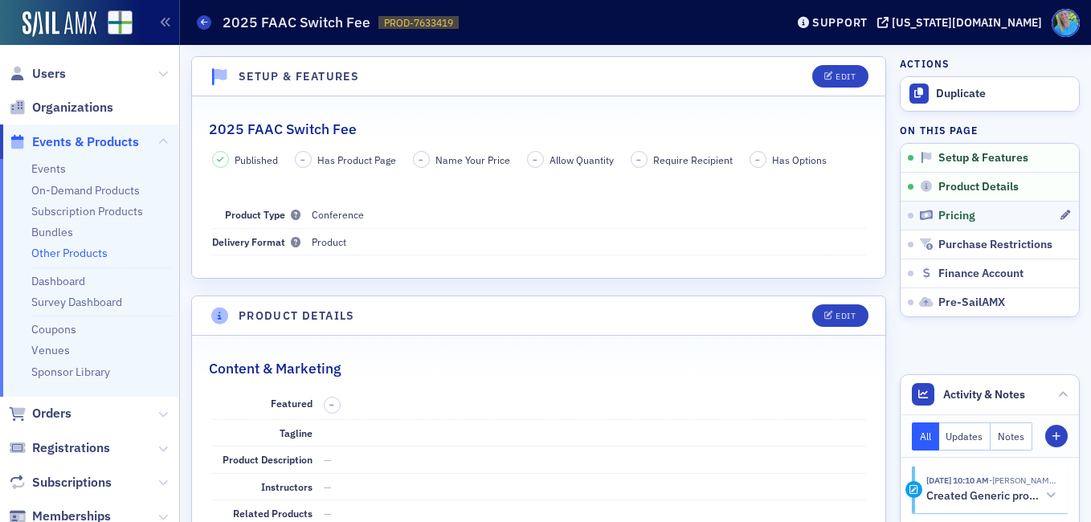
click at [911, 225] on link "Pricing" at bounding box center [989, 215] width 178 height 29
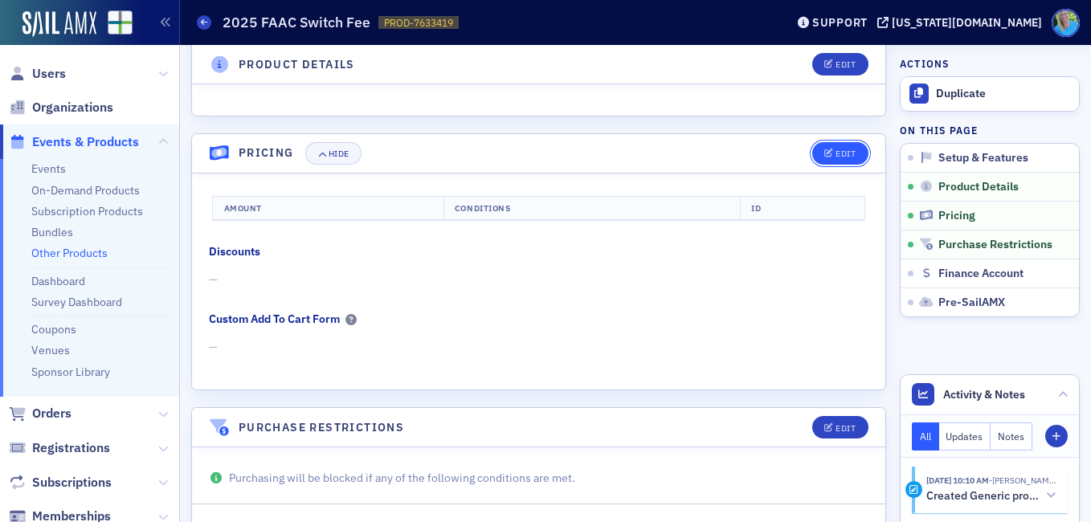
click at [832, 145] on button "Edit" at bounding box center [839, 153] width 55 height 22
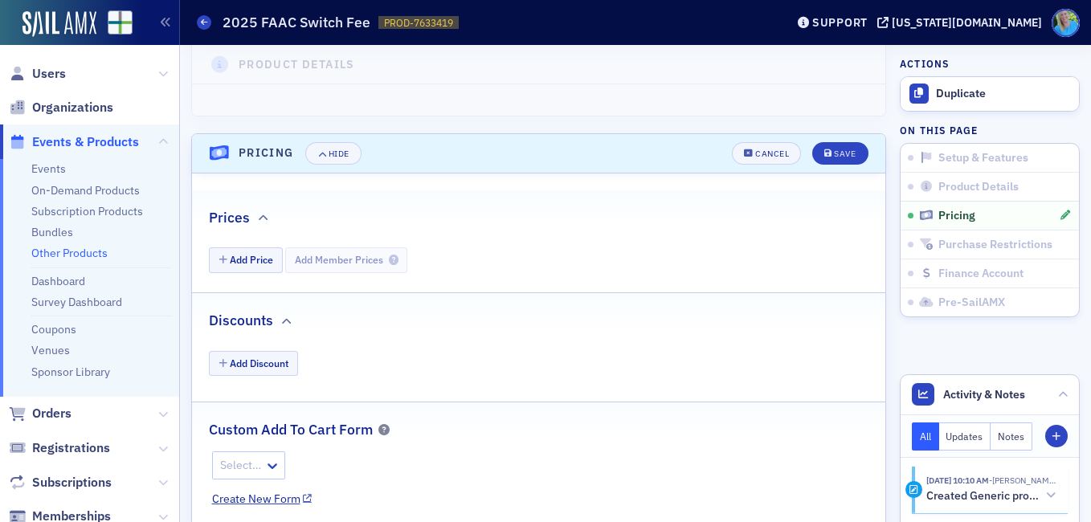
scroll to position [782, 0]
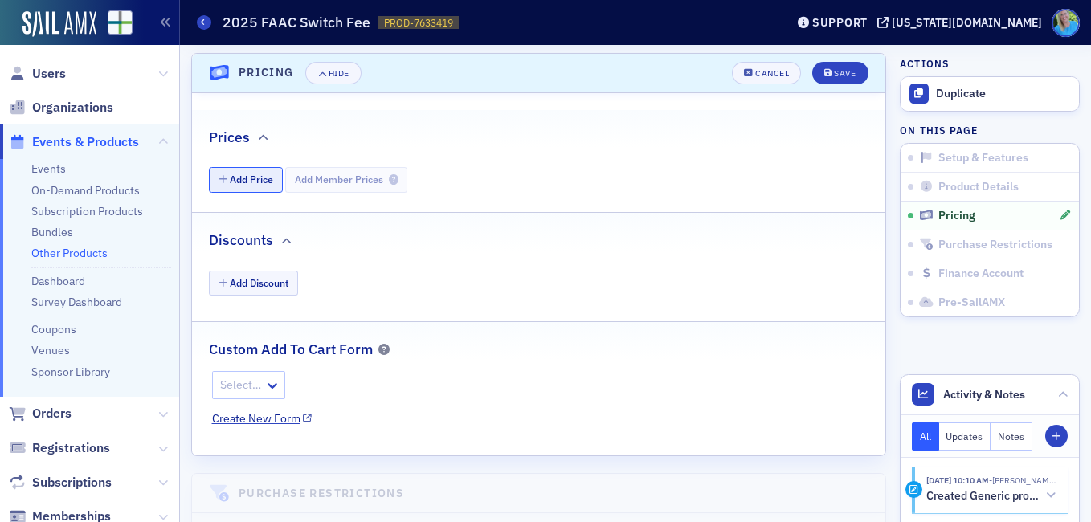
click at [251, 182] on button "Add Price" at bounding box center [246, 179] width 74 height 25
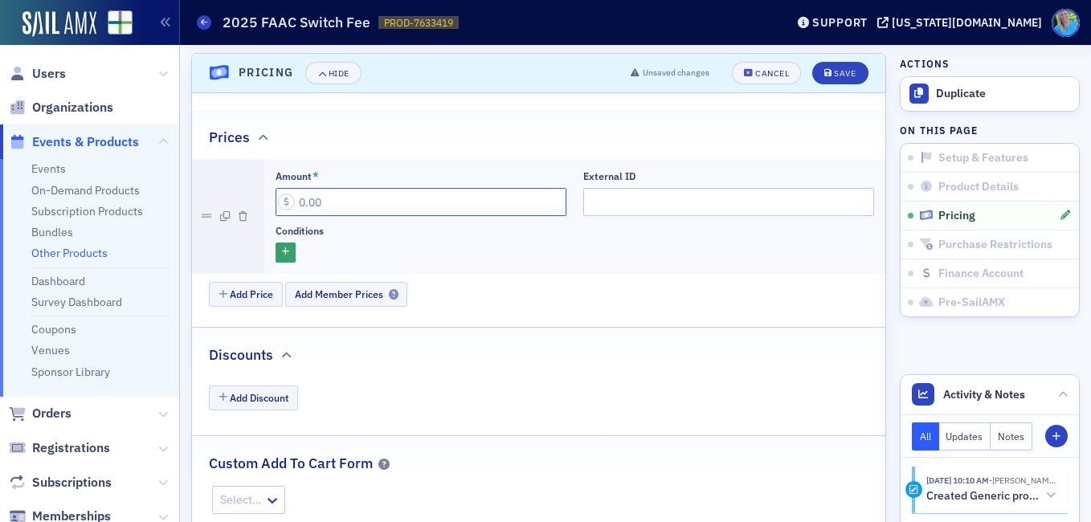
click at [332, 210] on input "Amount *" at bounding box center [420, 202] width 291 height 28
type input "50.00"
click at [824, 77] on icon "submit" at bounding box center [828, 73] width 8 height 9
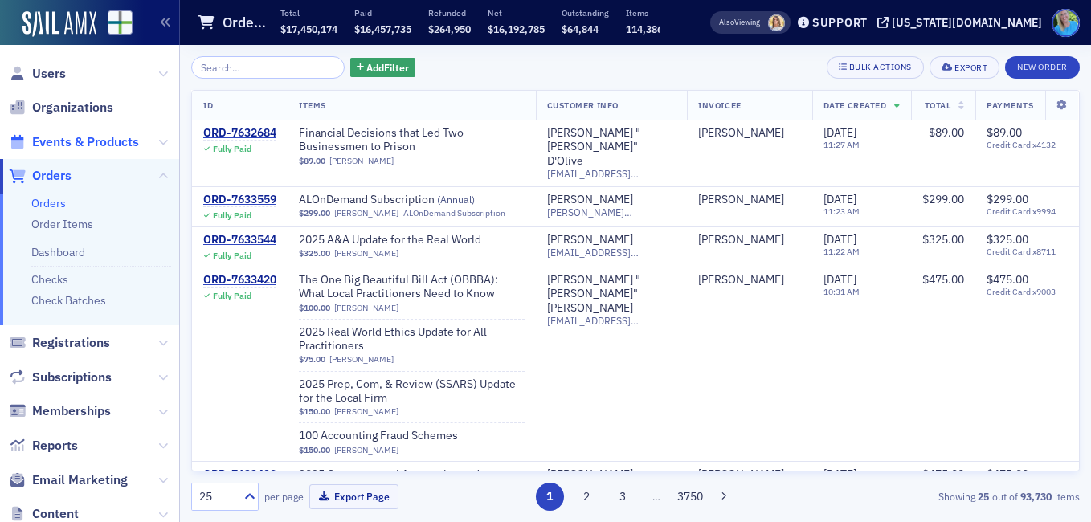
click at [102, 147] on span "Events & Products" at bounding box center [85, 142] width 107 height 18
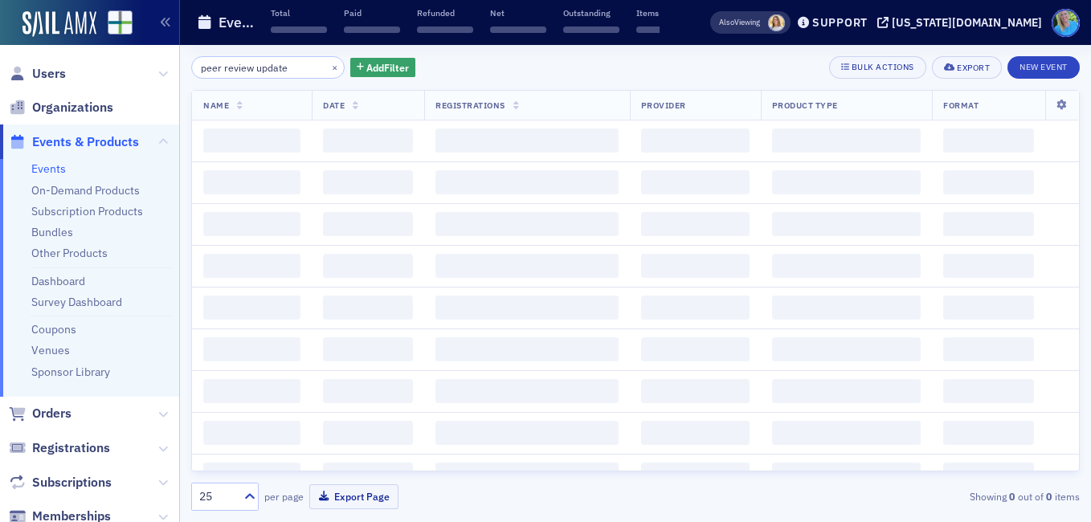
click at [260, 68] on input "peer review update" at bounding box center [267, 67] width 153 height 22
click at [328, 68] on button "×" at bounding box center [335, 66] width 14 height 14
click at [313, 68] on input "search" at bounding box center [267, 67] width 153 height 22
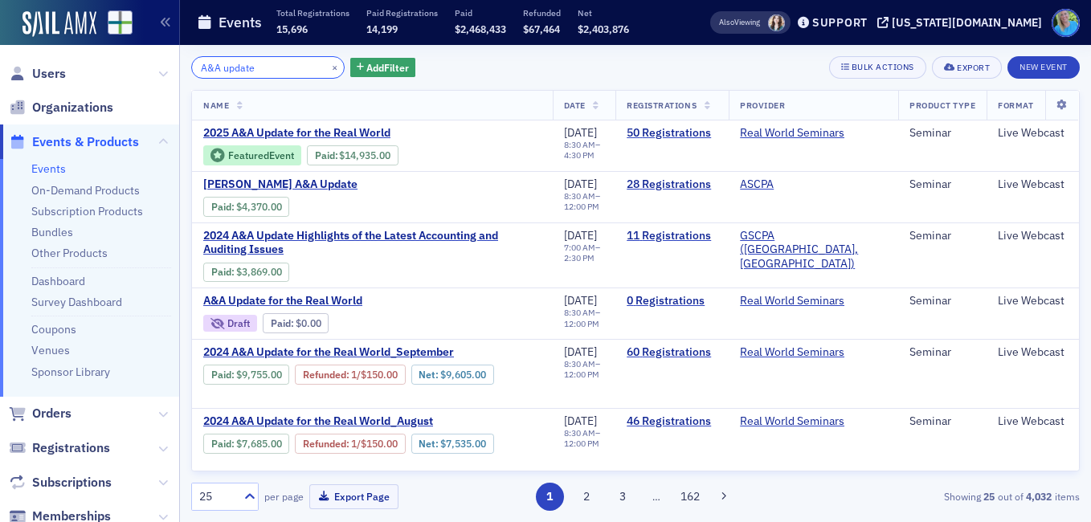
type input "A&A update"
click at [328, 65] on button "×" at bounding box center [335, 66] width 14 height 14
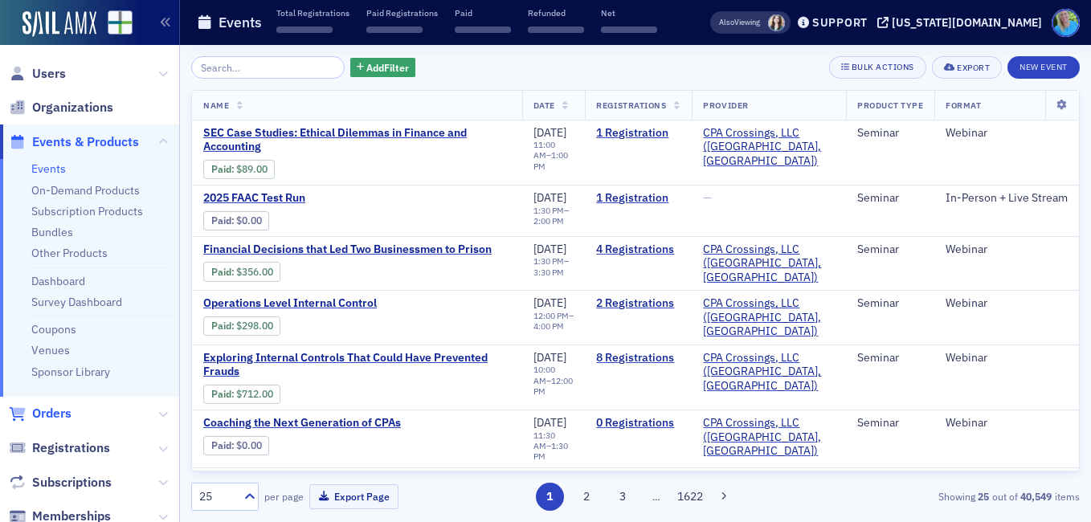
click at [59, 411] on span "Orders" at bounding box center [51, 414] width 39 height 18
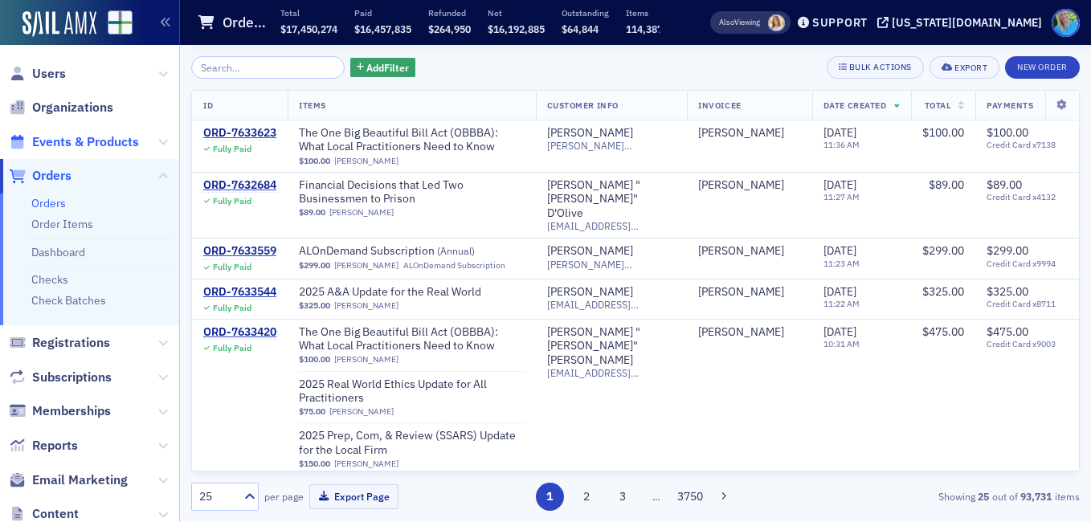
click at [106, 141] on span "Events & Products" at bounding box center [85, 142] width 107 height 18
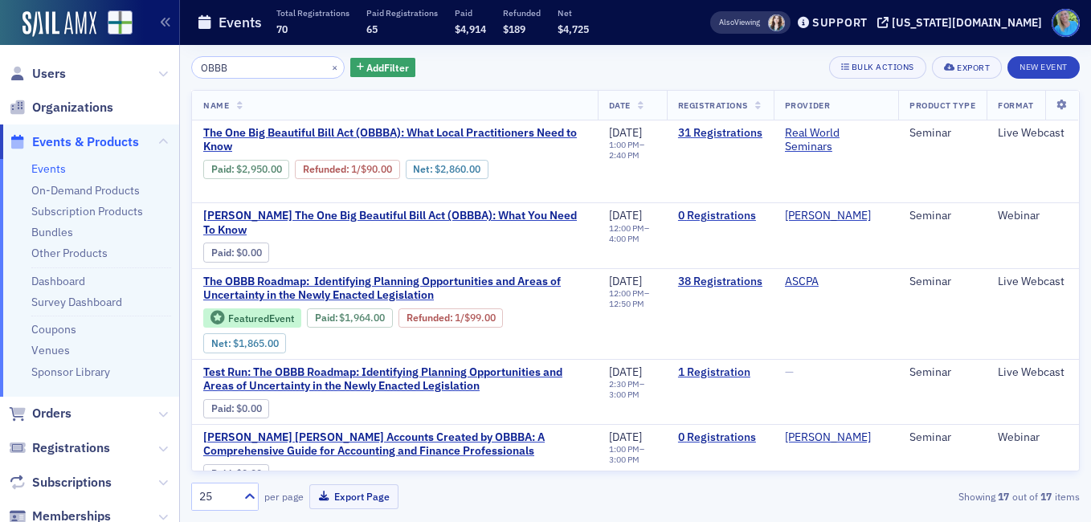
type input "OBBB"
click at [328, 66] on button "×" at bounding box center [335, 66] width 14 height 14
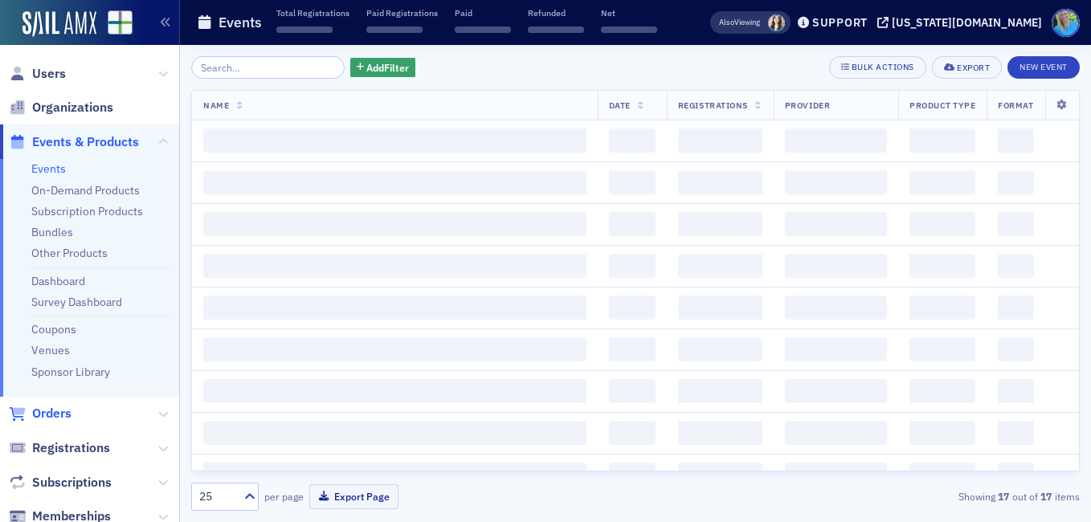
click at [67, 406] on span "Orders" at bounding box center [51, 414] width 39 height 18
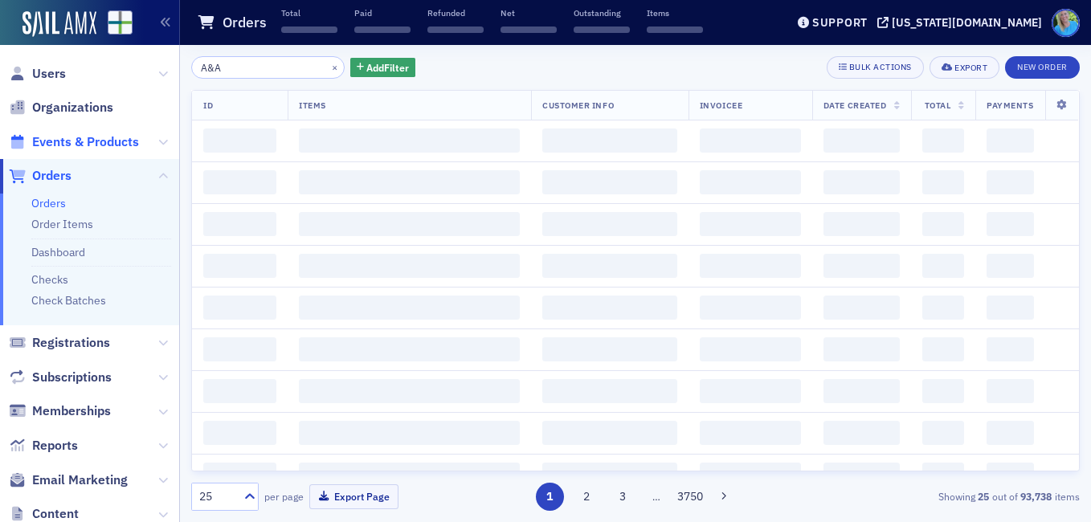
type input "A&A"
click at [90, 136] on span "Events & Products" at bounding box center [85, 142] width 107 height 18
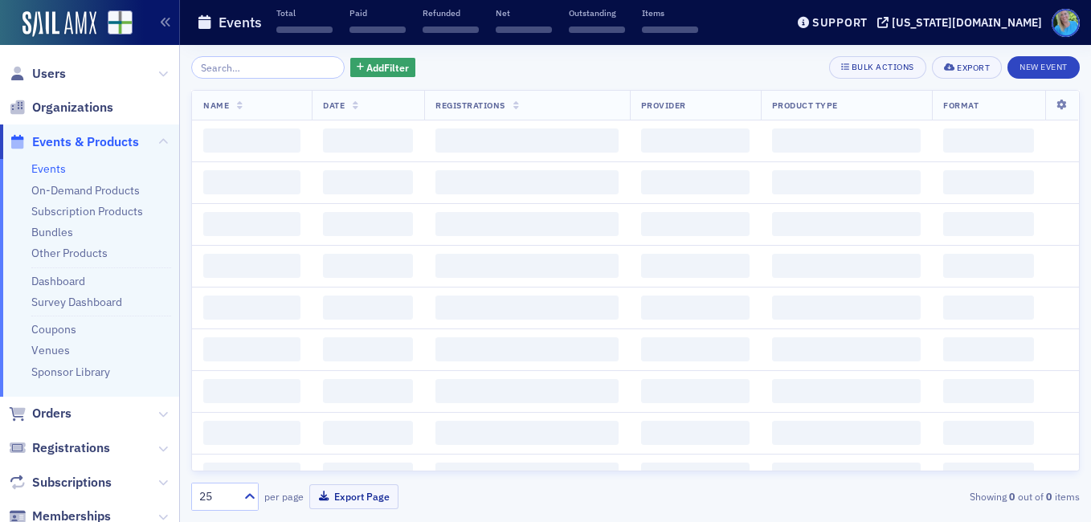
click at [247, 69] on input "search" at bounding box center [267, 67] width 153 height 22
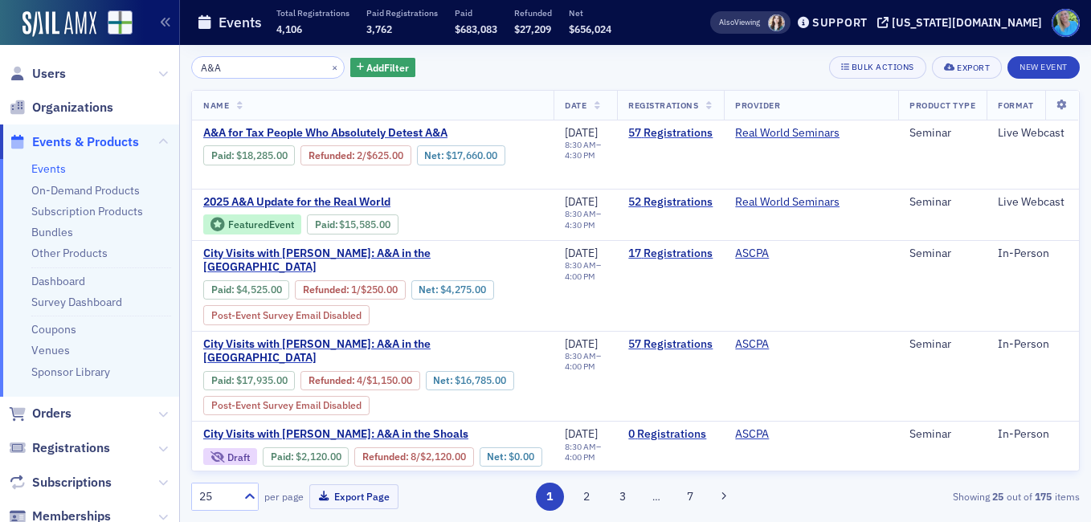
type input "A&A"
click at [328, 67] on button "×" at bounding box center [335, 66] width 14 height 14
click at [288, 70] on input "search" at bounding box center [267, 67] width 153 height 22
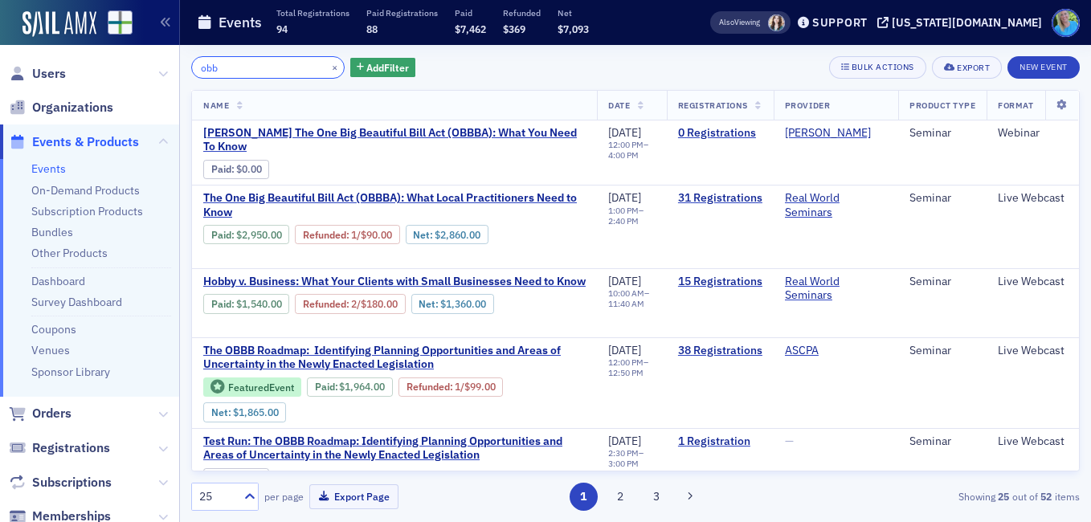
type input "obb"
click at [328, 69] on button "×" at bounding box center [335, 66] width 14 height 14
click at [298, 67] on input "search" at bounding box center [267, 67] width 153 height 22
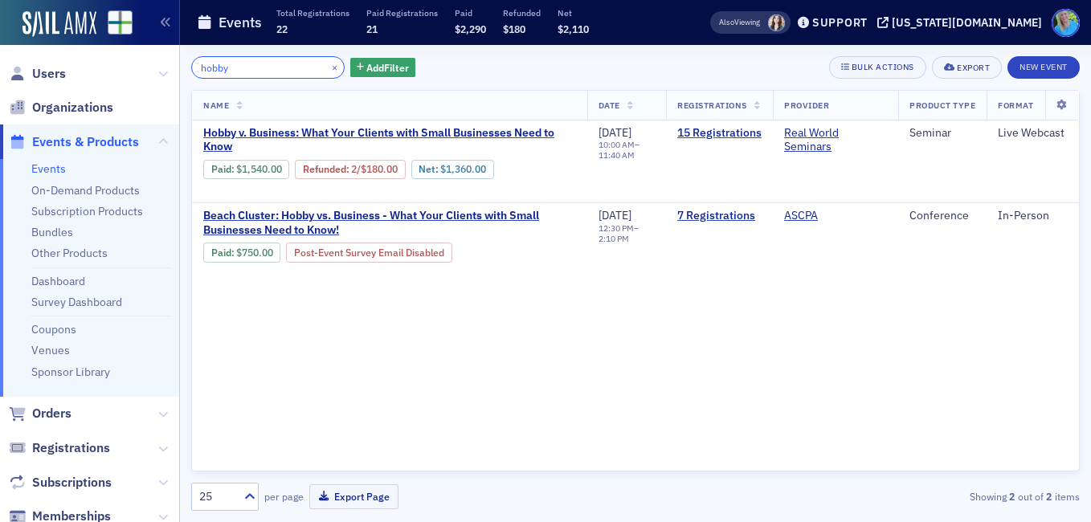
type input "hobby"
click at [52, 407] on span "Orders" at bounding box center [51, 414] width 39 height 18
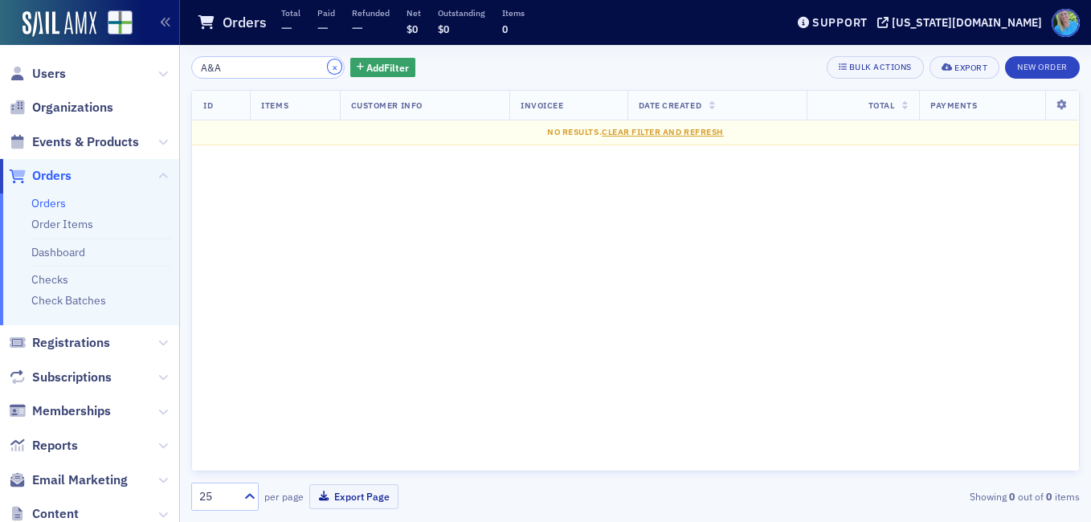
click at [328, 65] on button "×" at bounding box center [335, 66] width 14 height 14
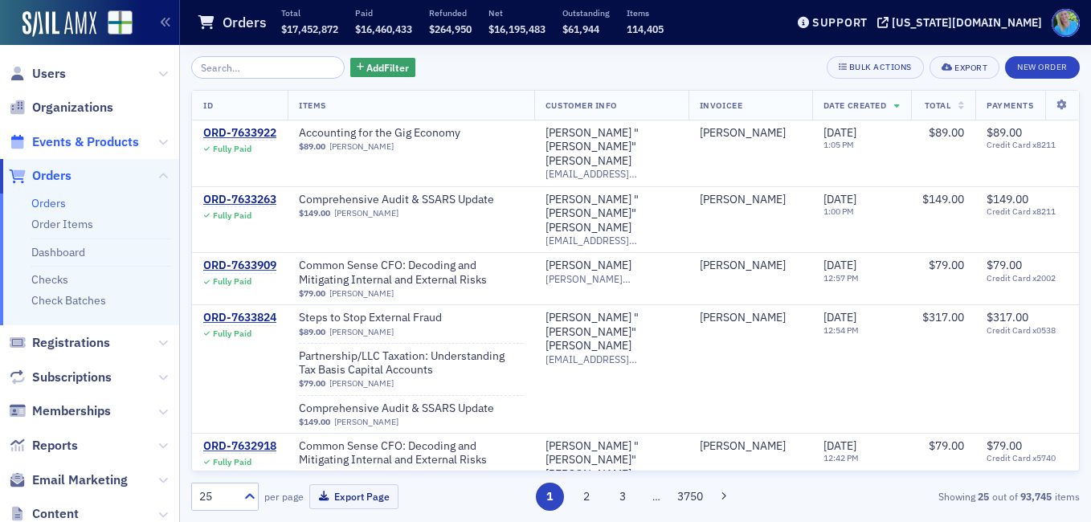
click at [92, 143] on span "Events & Products" at bounding box center [85, 142] width 107 height 18
click at [234, 71] on input "search" at bounding box center [267, 67] width 153 height 22
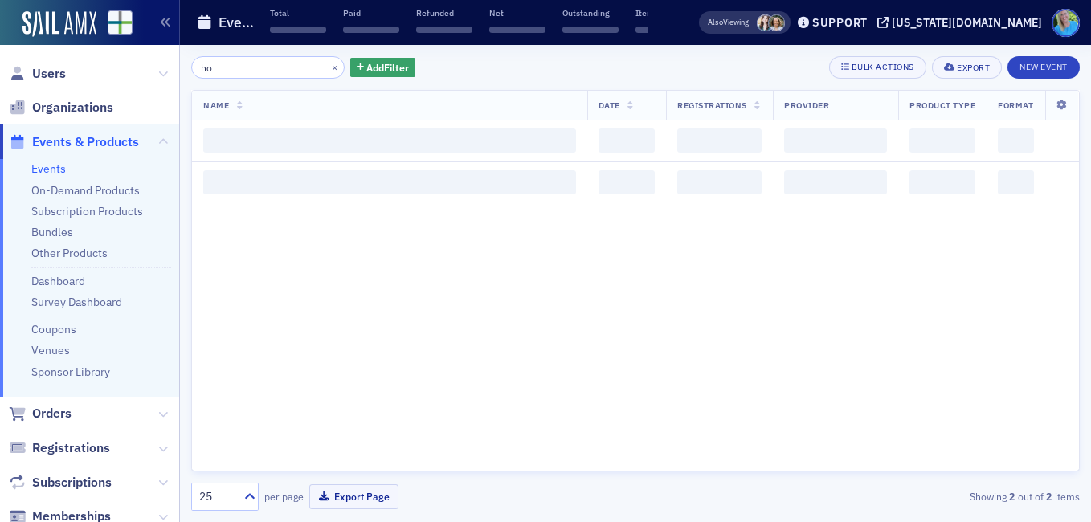
type input "h"
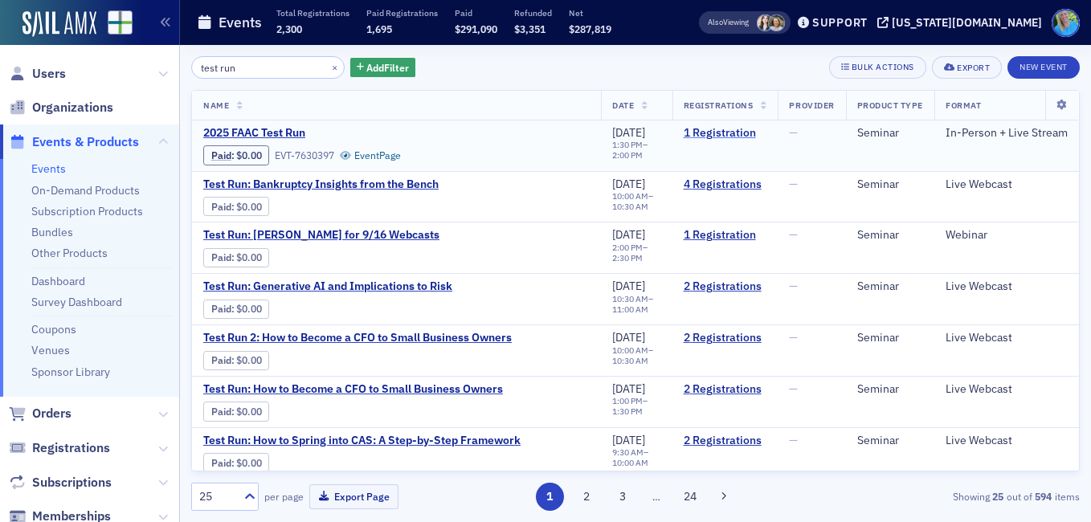
type input "test run"
click at [683, 132] on link "1 Registration" at bounding box center [725, 133] width 84 height 14
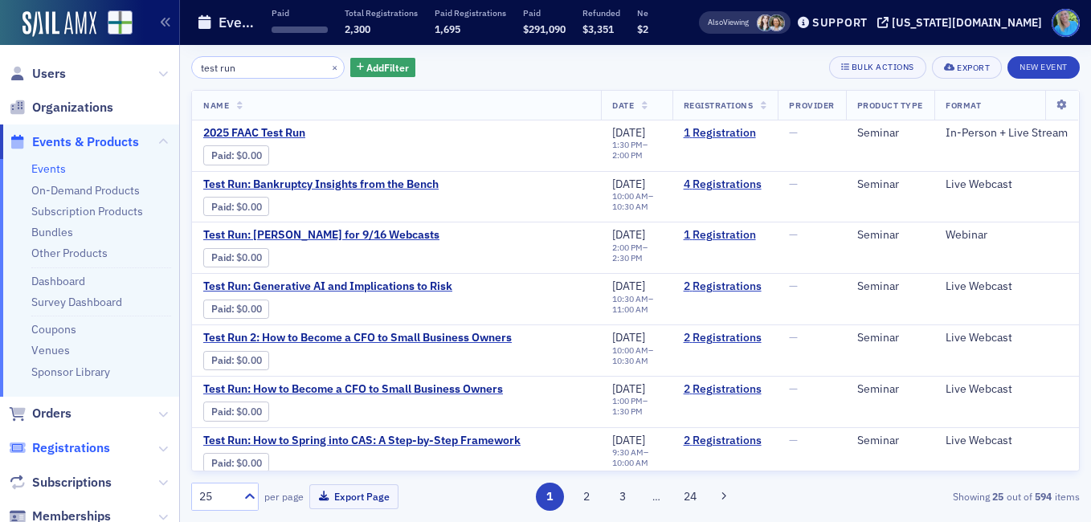
click at [62, 448] on span "Registrations" at bounding box center [71, 448] width 78 height 18
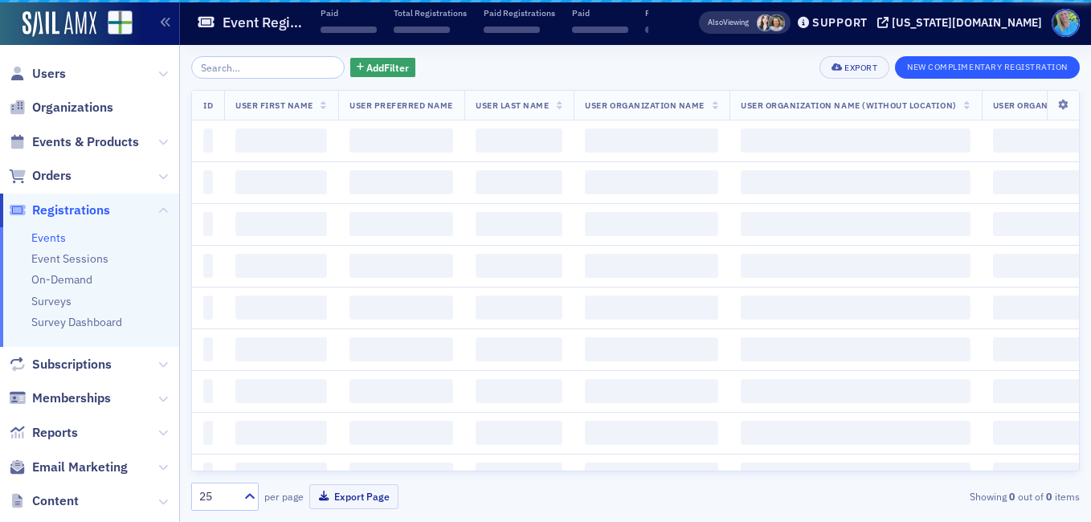
click at [985, 71] on button "New Complimentary Registration" at bounding box center [987, 67] width 185 height 22
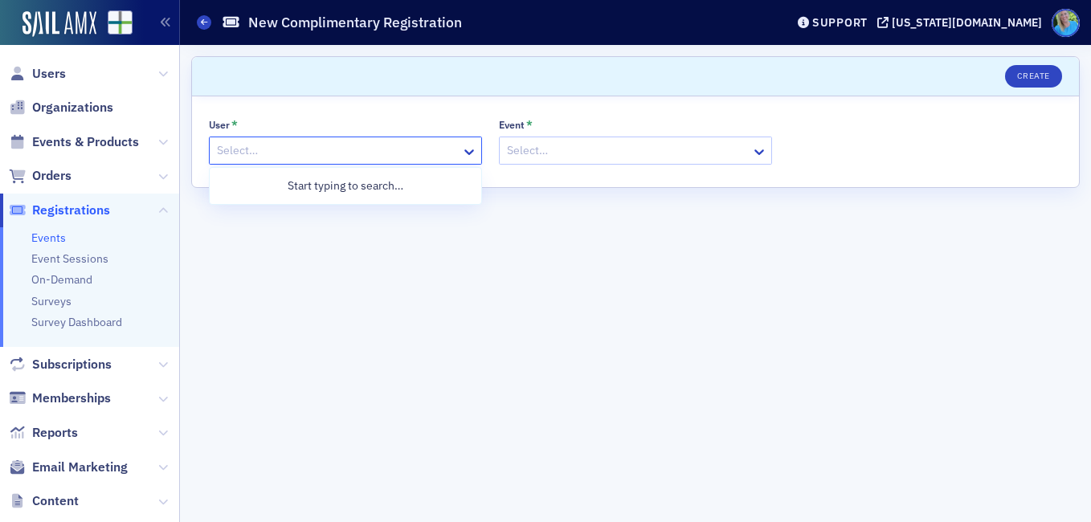
click at [306, 138] on div "Select…" at bounding box center [345, 151] width 273 height 28
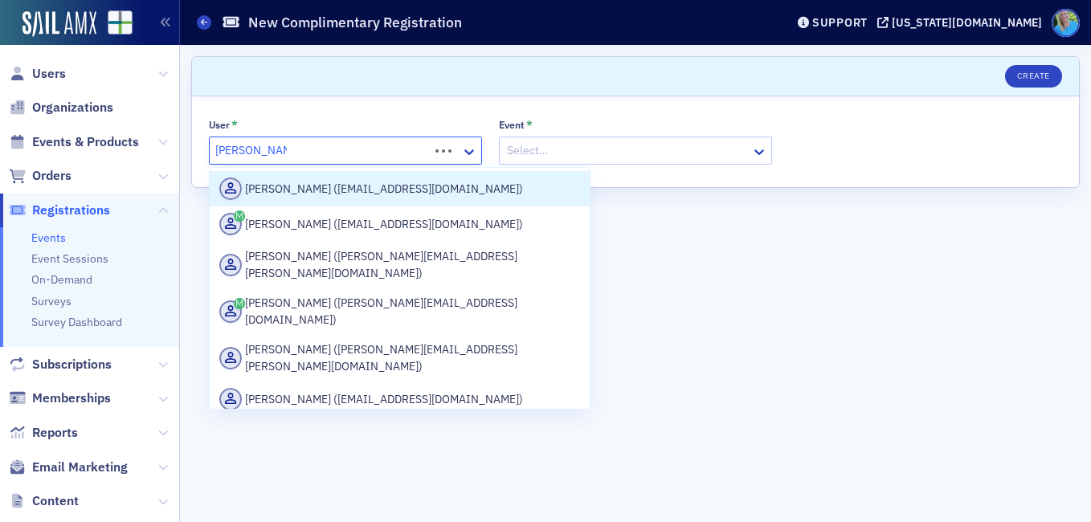
type input "[PERSON_NAME] personal"
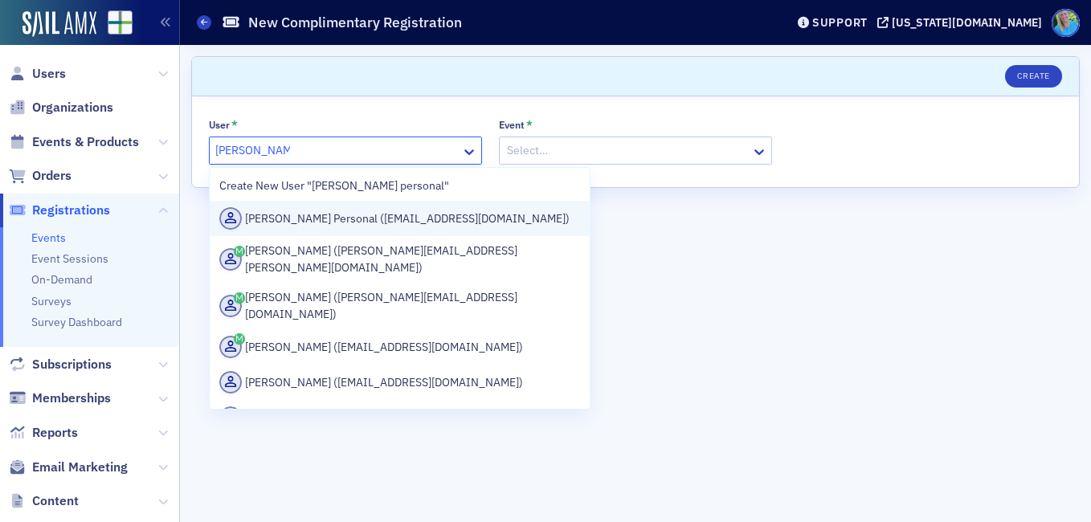
click at [304, 215] on div "[PERSON_NAME] Personal ([EMAIL_ADDRESS][DOMAIN_NAME])" at bounding box center [399, 218] width 361 height 22
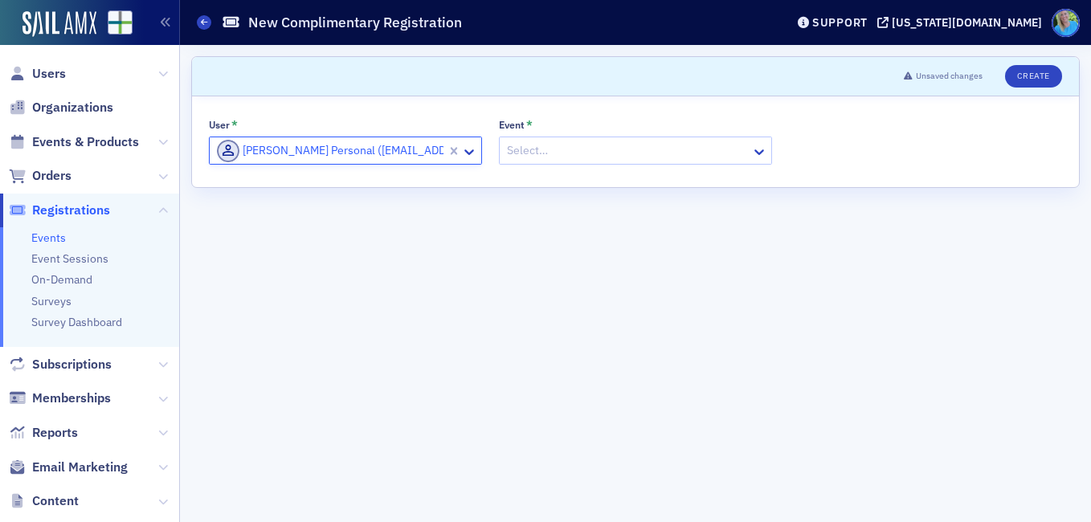
click at [544, 160] on div at bounding box center [627, 151] width 244 height 20
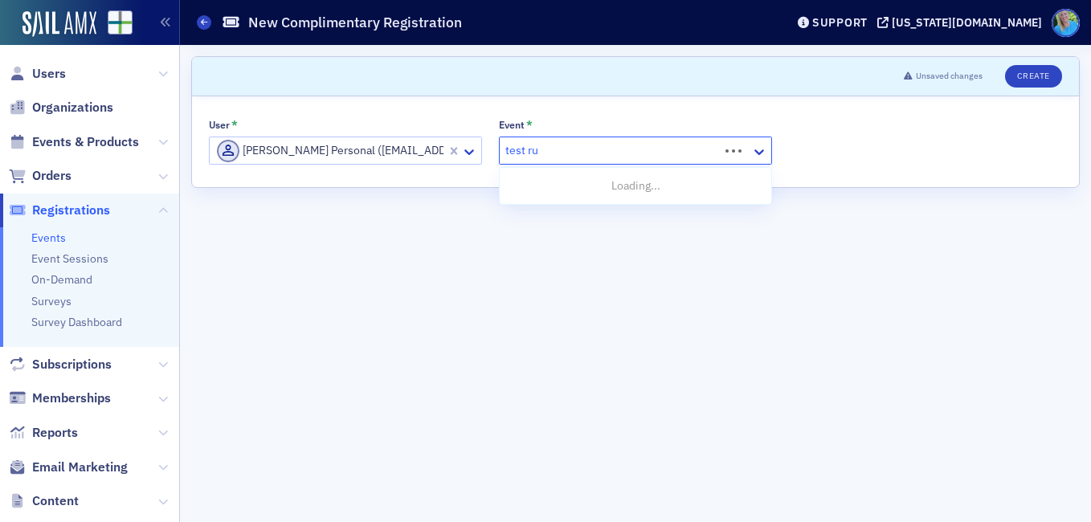
type input "test run"
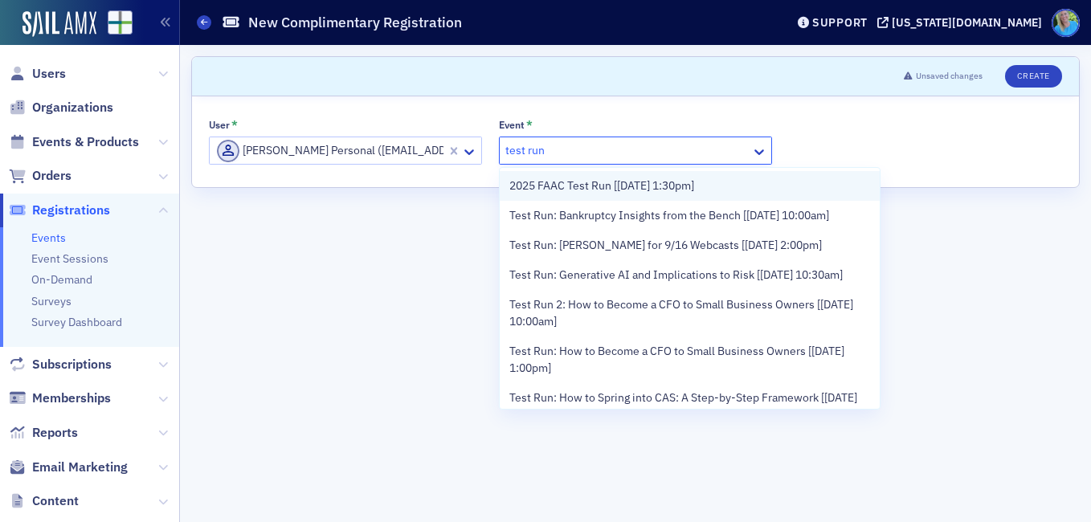
click at [544, 180] on span "2025 FAAC Test Run [[DATE] 1:30pm]" at bounding box center [601, 185] width 185 height 17
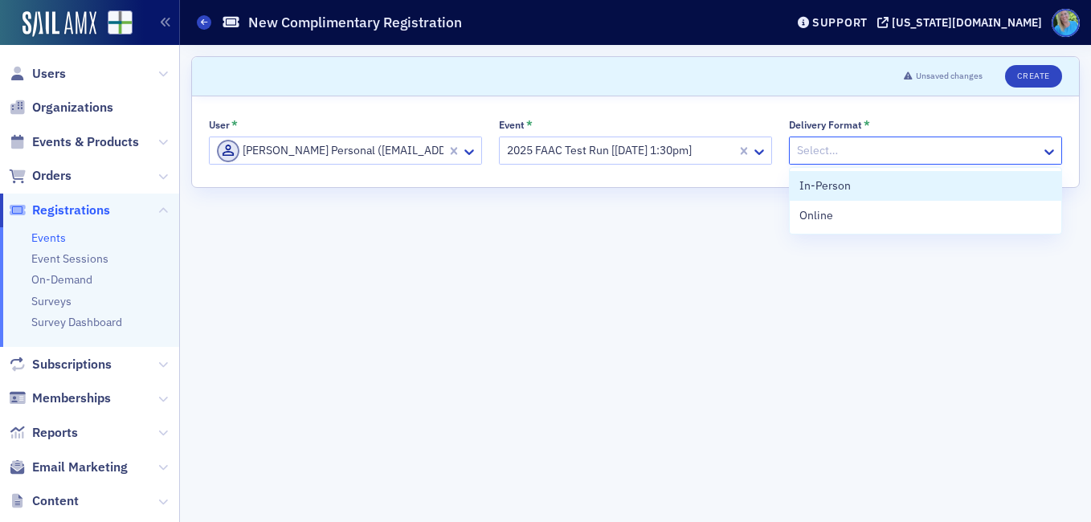
click at [825, 147] on div at bounding box center [917, 151] width 244 height 20
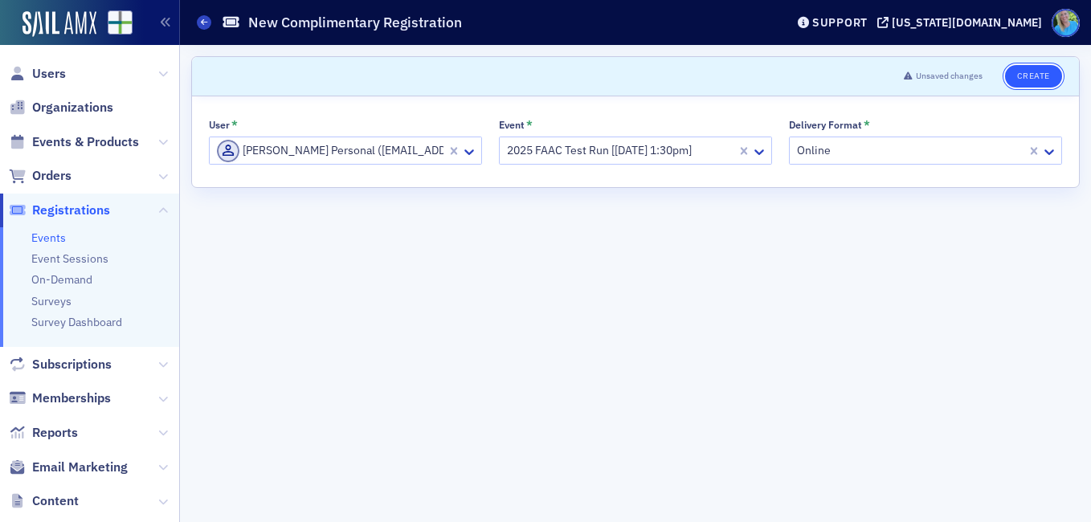
click at [1040, 76] on button "Create" at bounding box center [1033, 76] width 57 height 22
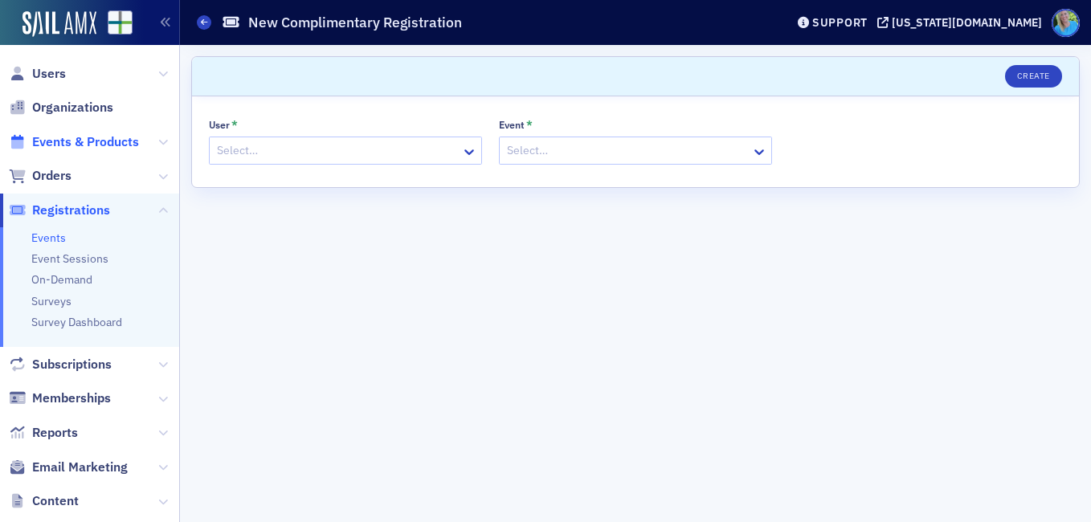
click at [64, 146] on span "Events & Products" at bounding box center [85, 142] width 107 height 18
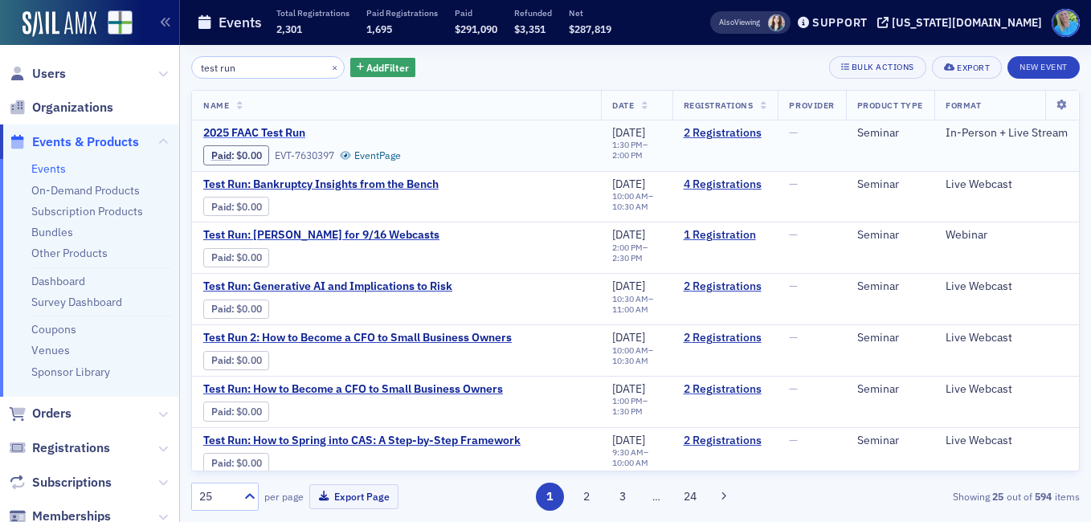
click at [273, 128] on span "2025 FAAC Test Run" at bounding box center [338, 133] width 270 height 14
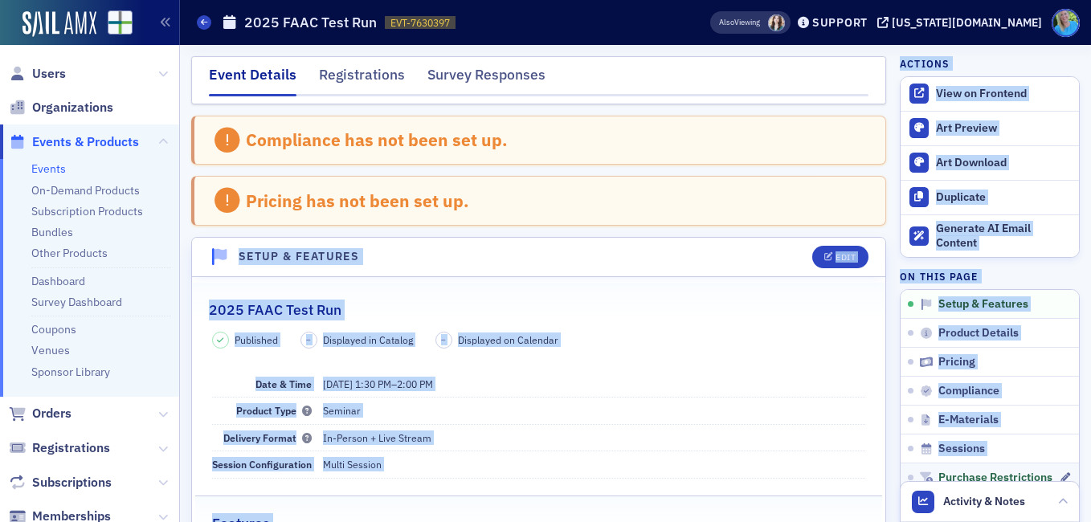
drag, startPoint x: 870, startPoint y: 207, endPoint x: 925, endPoint y: 467, distance: 265.2
click at [925, 467] on link "Purchase Restrictions" at bounding box center [989, 477] width 178 height 29
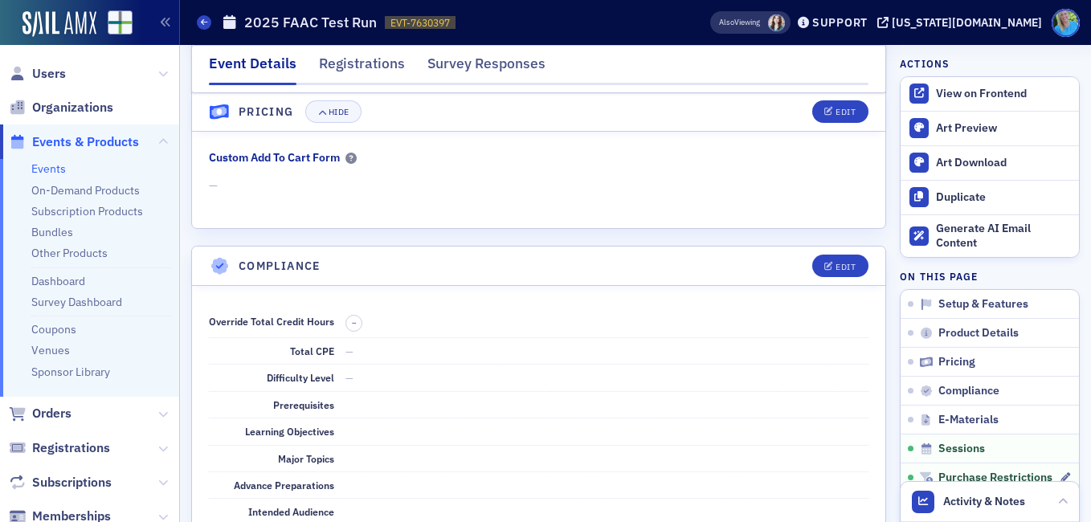
scroll to position [2890, 0]
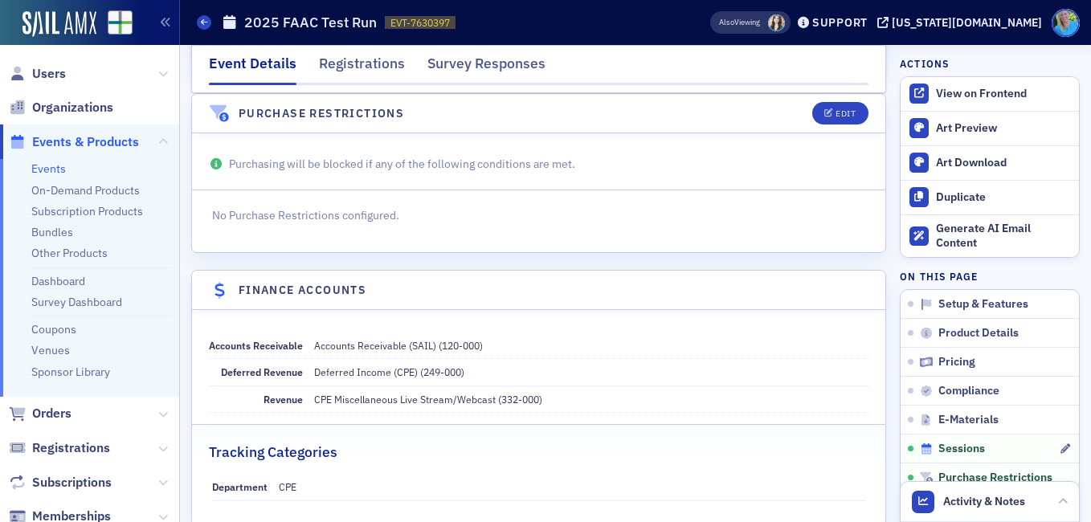
click at [944, 446] on span "Sessions" at bounding box center [961, 449] width 47 height 14
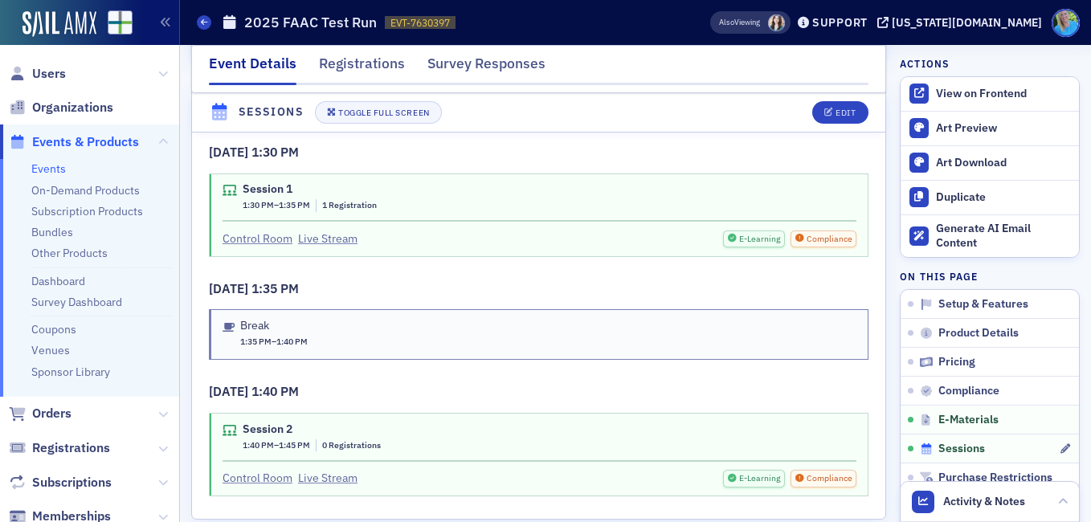
scroll to position [2434, 0]
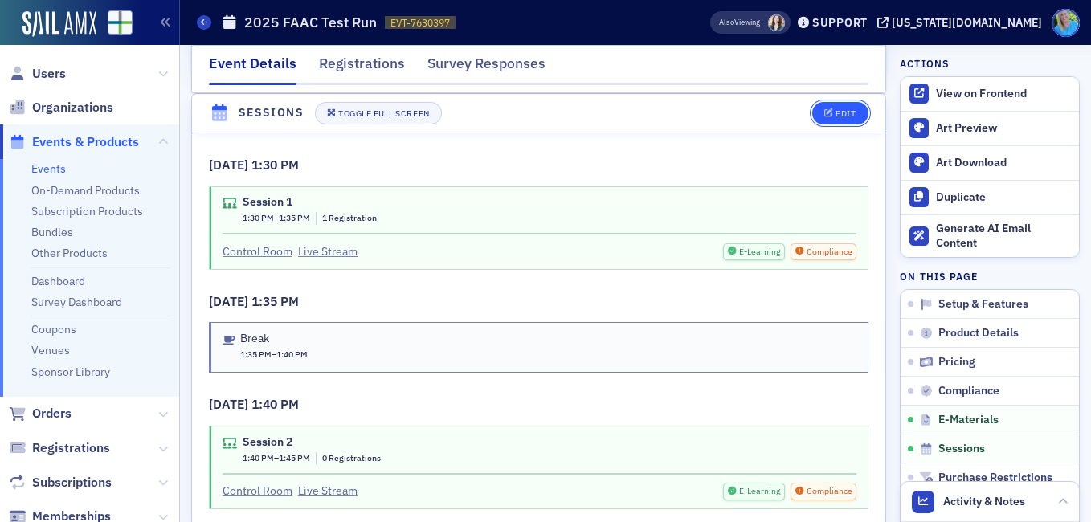
click at [836, 109] on div "Edit" at bounding box center [845, 113] width 20 height 9
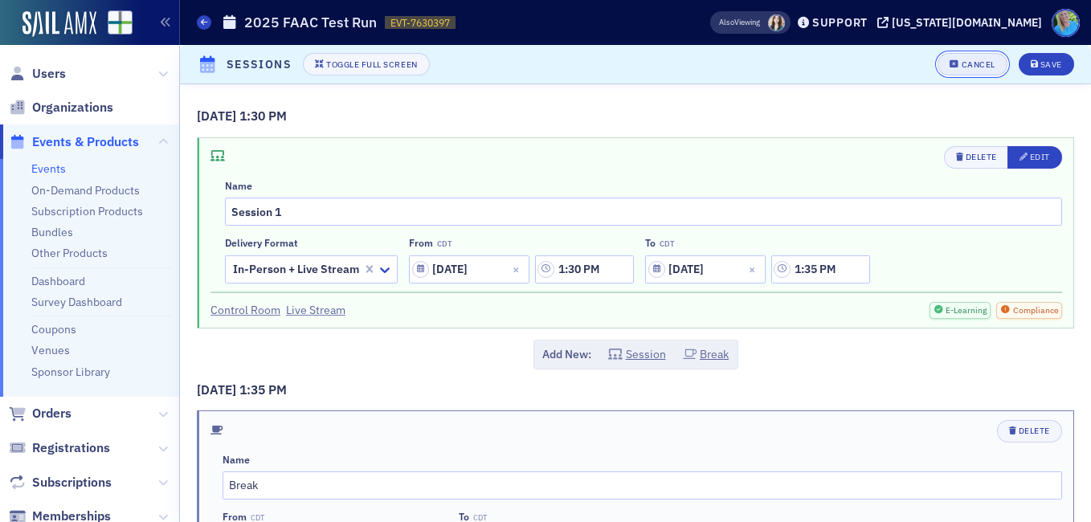
click at [961, 61] on div "Cancel" at bounding box center [978, 64] width 34 height 9
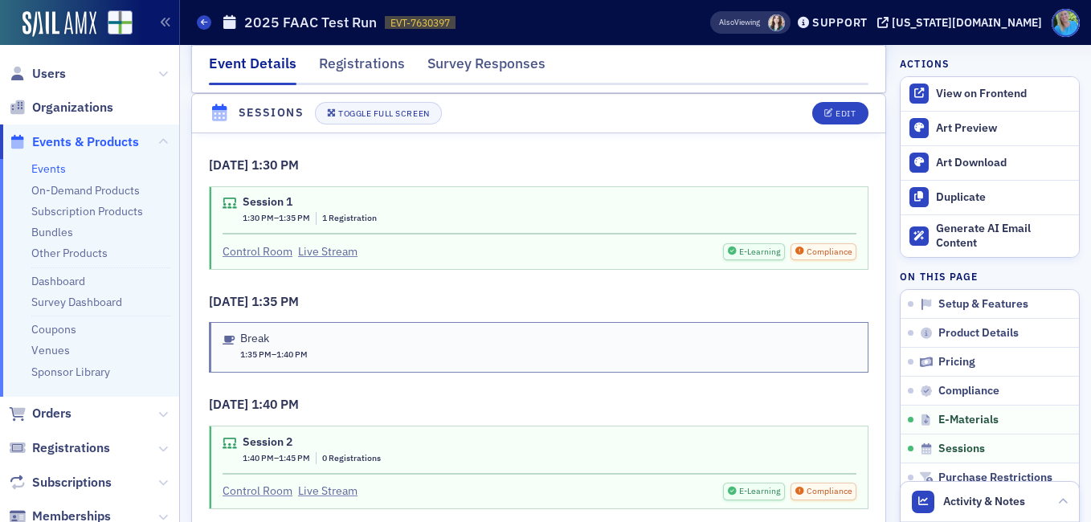
scroll to position [2386, 0]
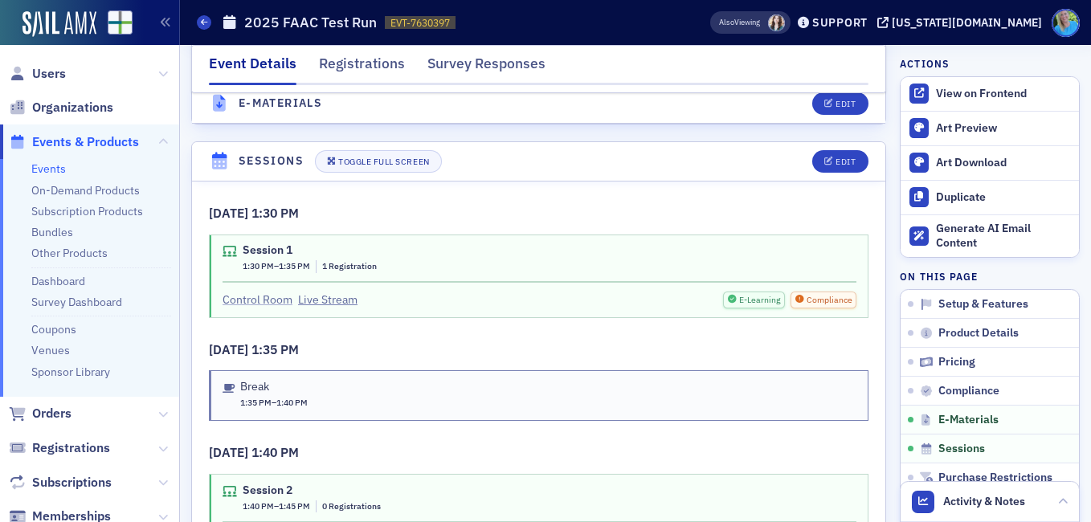
click at [267, 298] on link "Control Room" at bounding box center [257, 299] width 70 height 17
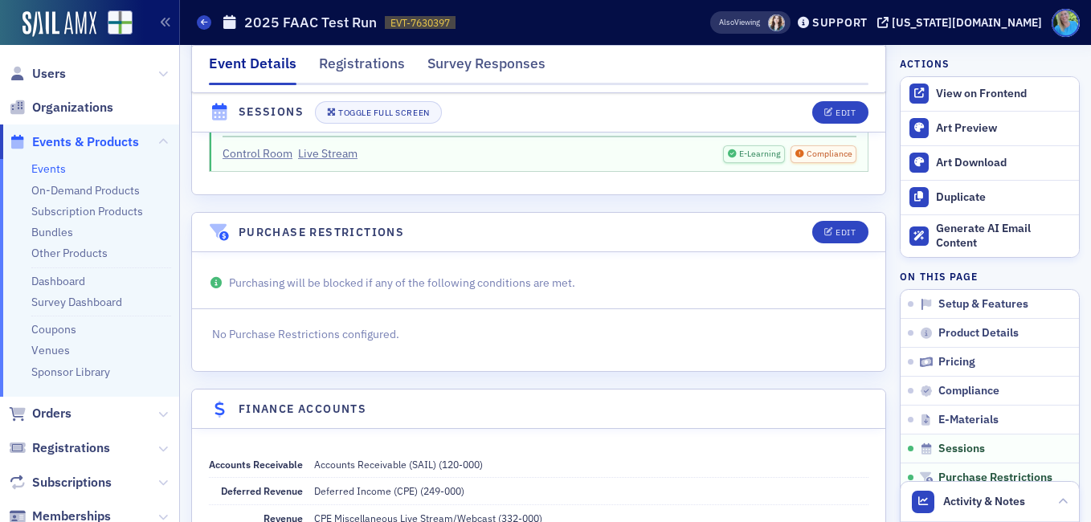
scroll to position [2758, 0]
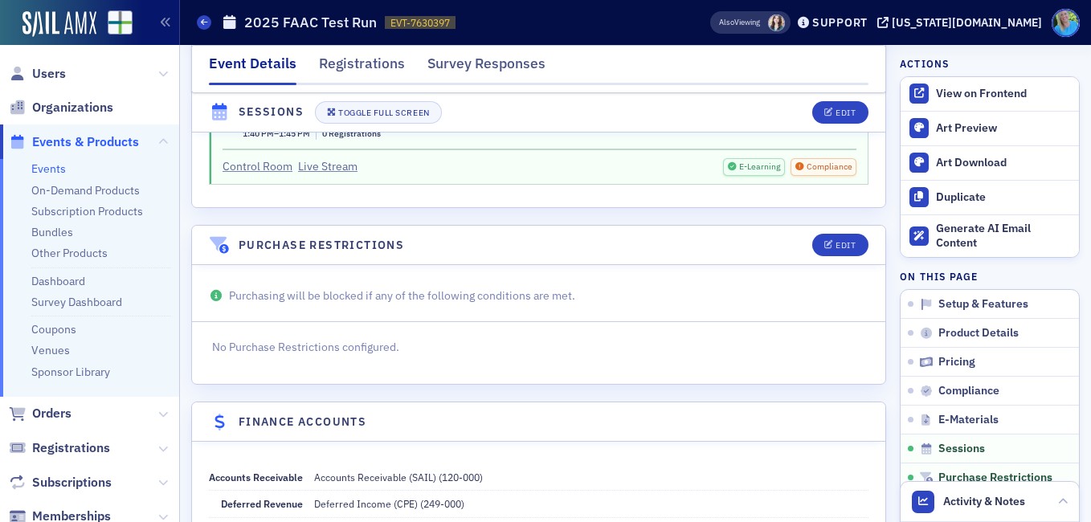
click at [241, 161] on link "Control Room" at bounding box center [257, 166] width 70 height 17
click at [55, 420] on span "Orders" at bounding box center [51, 414] width 39 height 18
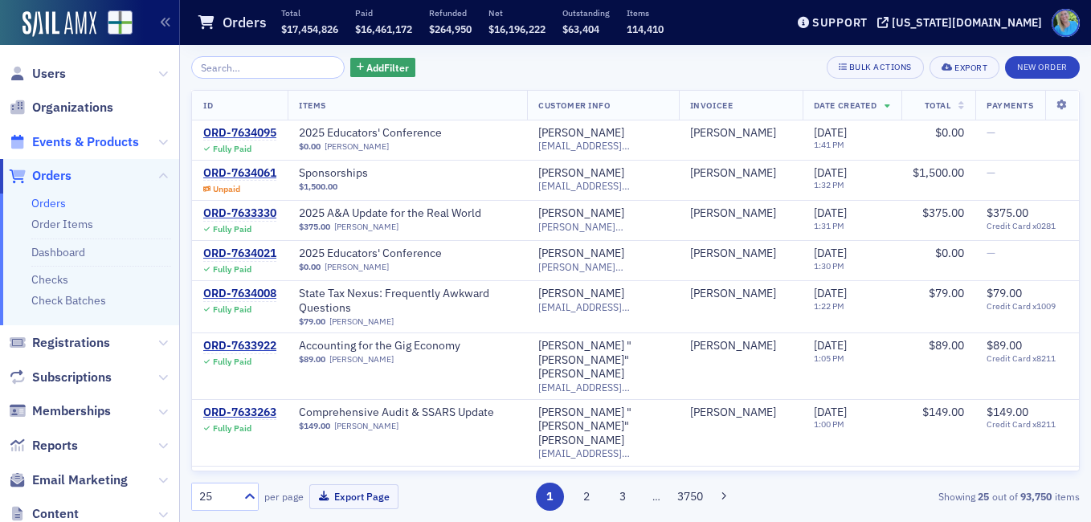
click at [108, 139] on span "Events & Products" at bounding box center [85, 142] width 107 height 18
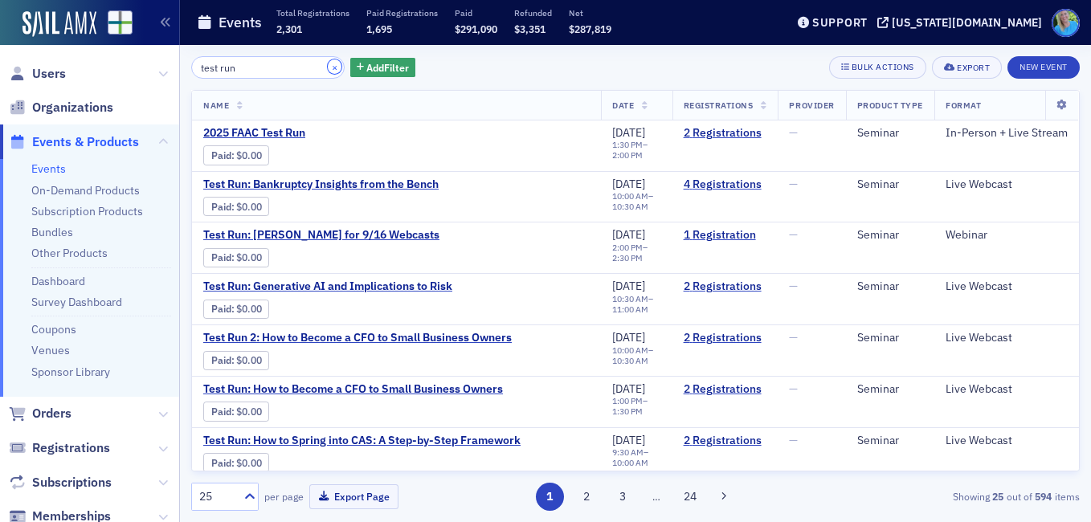
click at [328, 66] on button "×" at bounding box center [335, 66] width 14 height 14
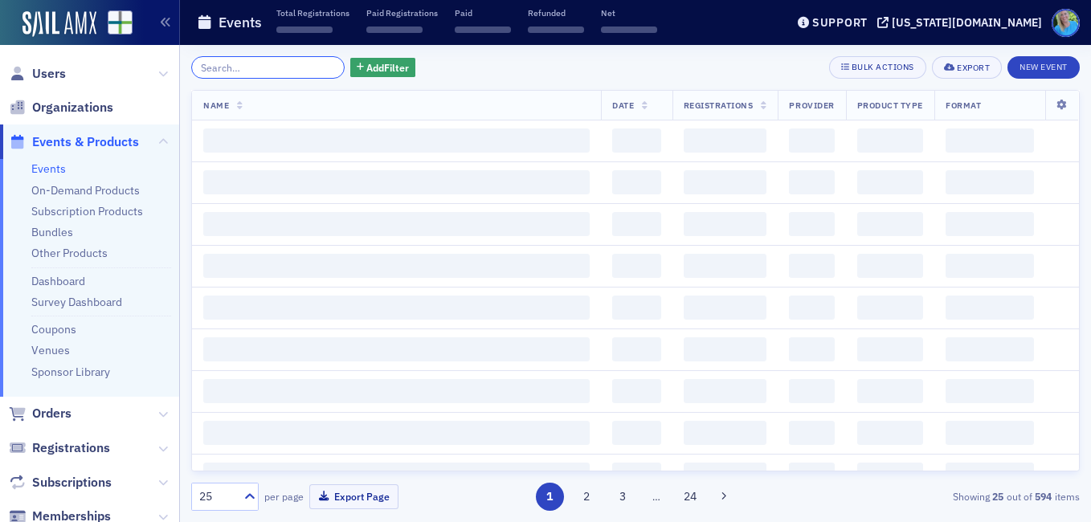
click at [304, 67] on input "search" at bounding box center [267, 67] width 153 height 22
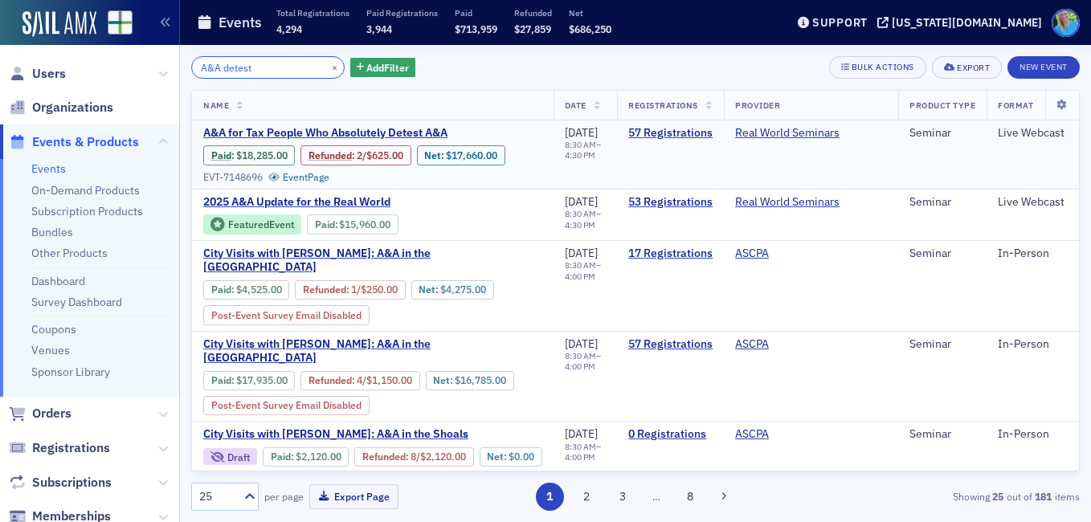
type input "A&A detest"
click at [342, 143] on div "Paid : $18,285.00 Refunded : 2 / $625.00 Net : $17,660.00 EVT-7148696 Event Page" at bounding box center [372, 163] width 339 height 40
click at [344, 127] on span "A&A for Tax People Who Absolutely Detest A&A" at bounding box center [338, 133] width 270 height 14
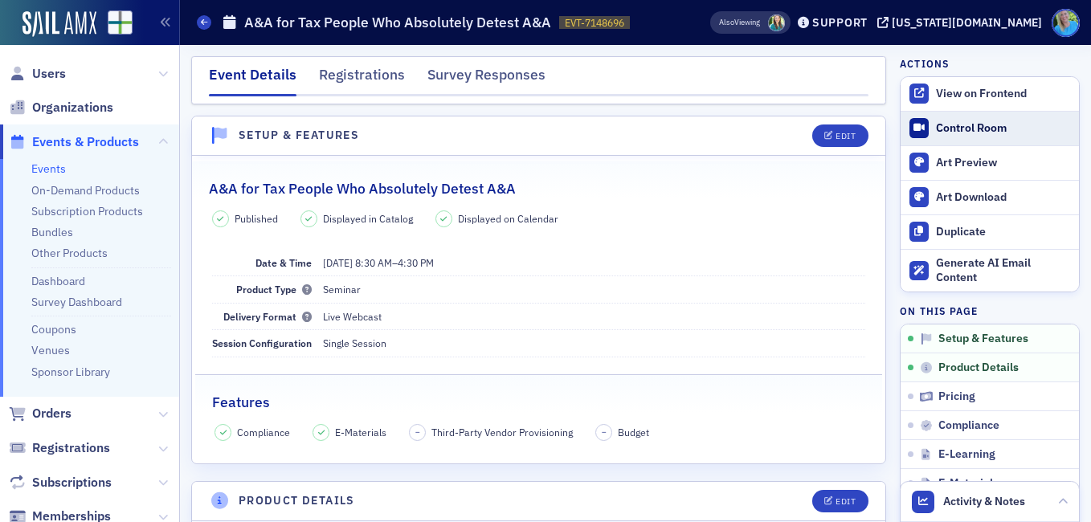
click at [938, 128] on div "Control Room" at bounding box center [1003, 128] width 135 height 14
click at [71, 410] on span "Orders" at bounding box center [51, 414] width 39 height 18
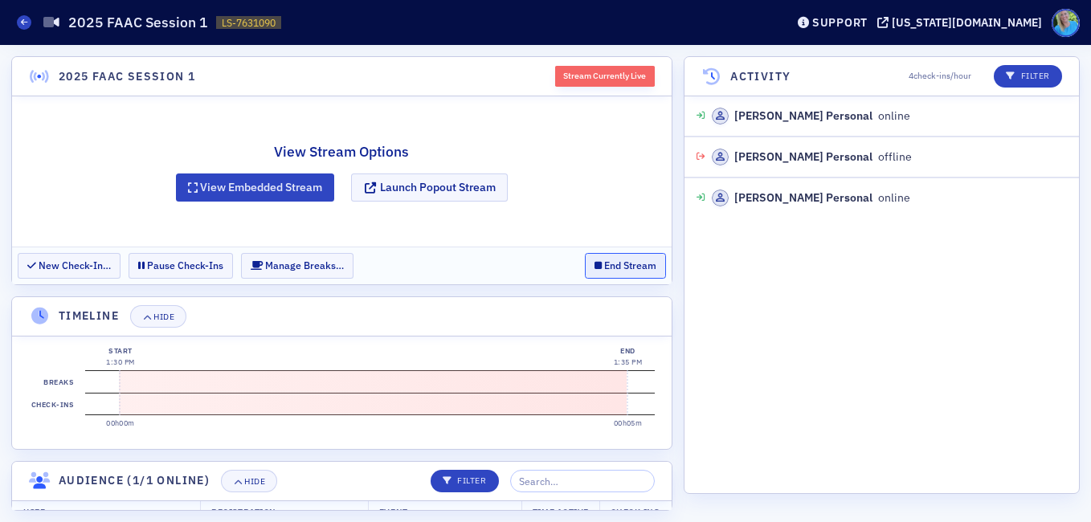
click at [630, 269] on button "End Stream" at bounding box center [625, 265] width 81 height 25
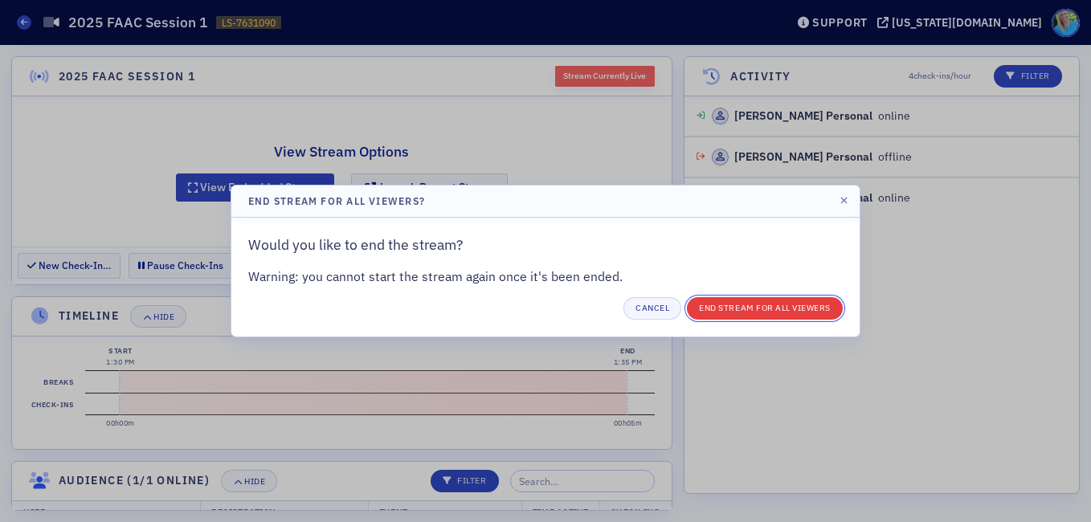
click at [744, 316] on button "End Stream for all Viewers" at bounding box center [765, 308] width 156 height 22
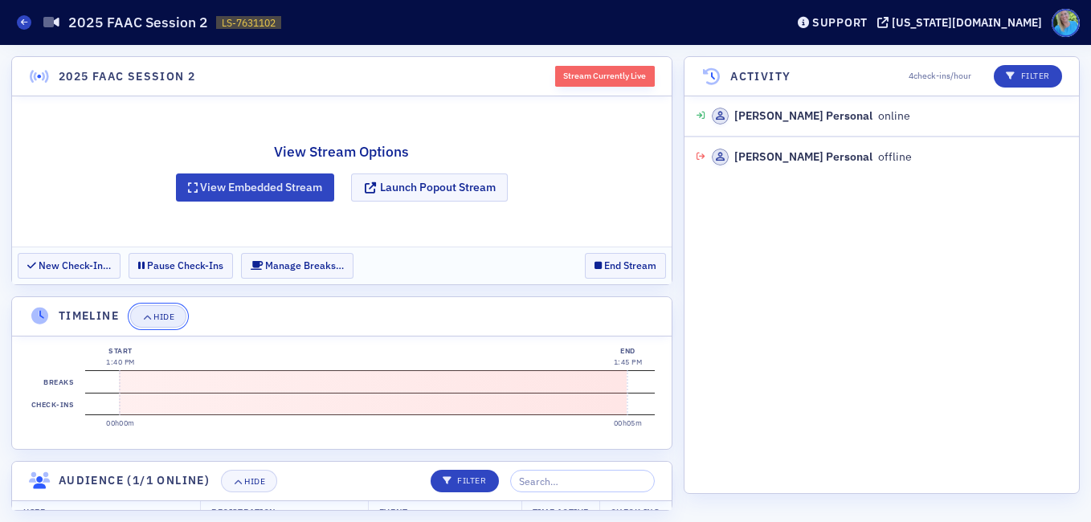
click at [155, 315] on div "Hide" at bounding box center [163, 316] width 21 height 9
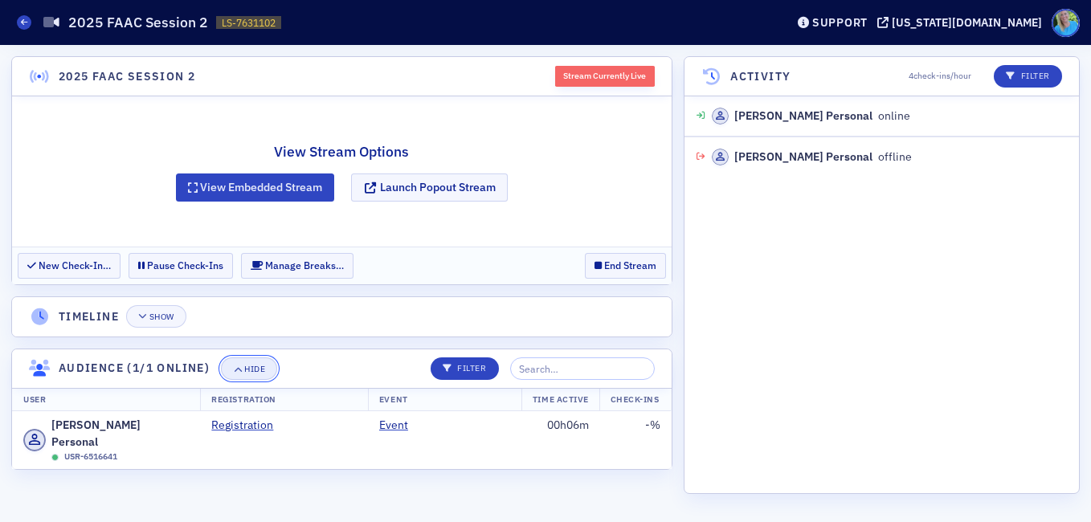
click at [249, 369] on div "Hide" at bounding box center [254, 369] width 21 height 9
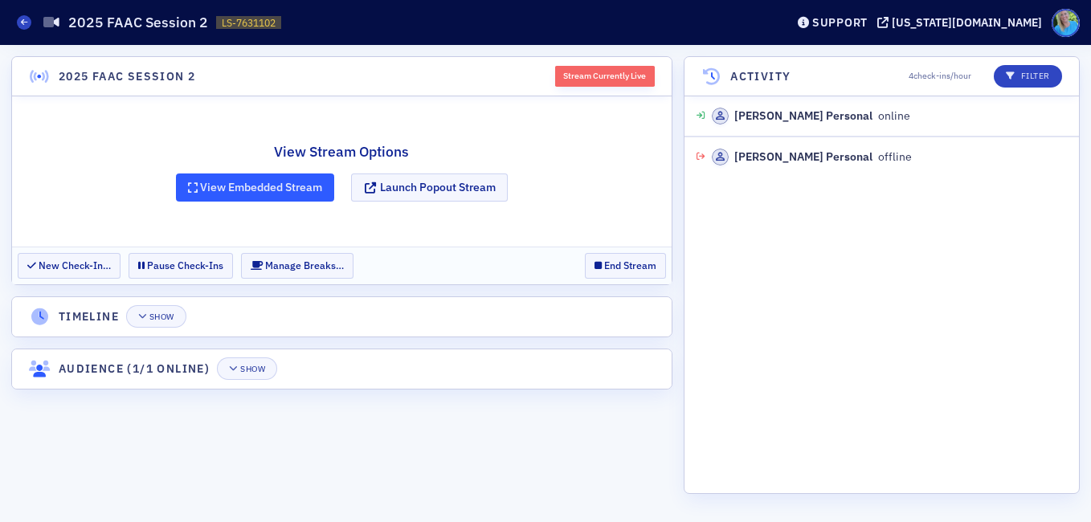
click at [267, 189] on button "View Embedded Stream" at bounding box center [255, 187] width 159 height 28
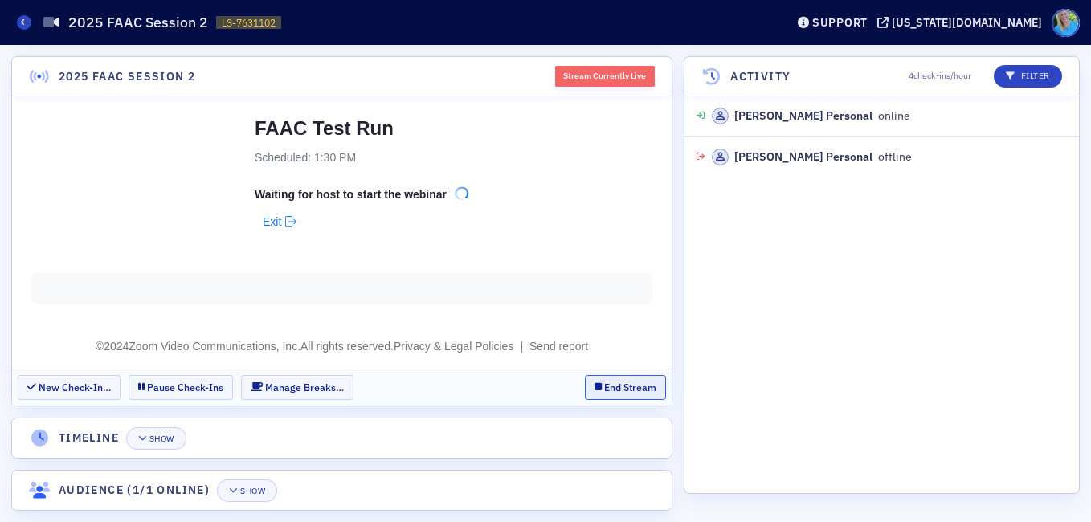
click at [619, 389] on button "End Stream" at bounding box center [625, 387] width 81 height 25
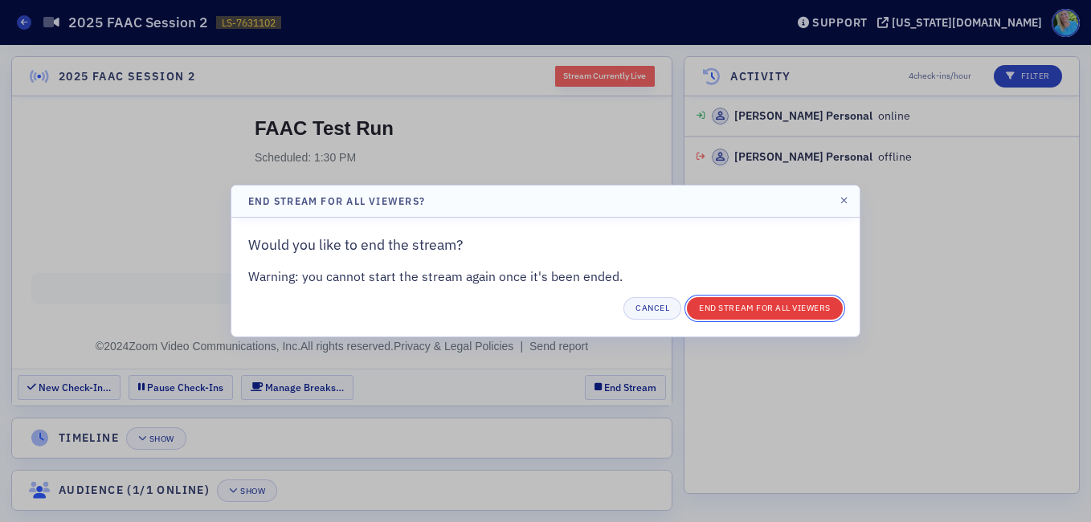
click at [739, 310] on button "End Stream for all Viewers" at bounding box center [765, 308] width 156 height 22
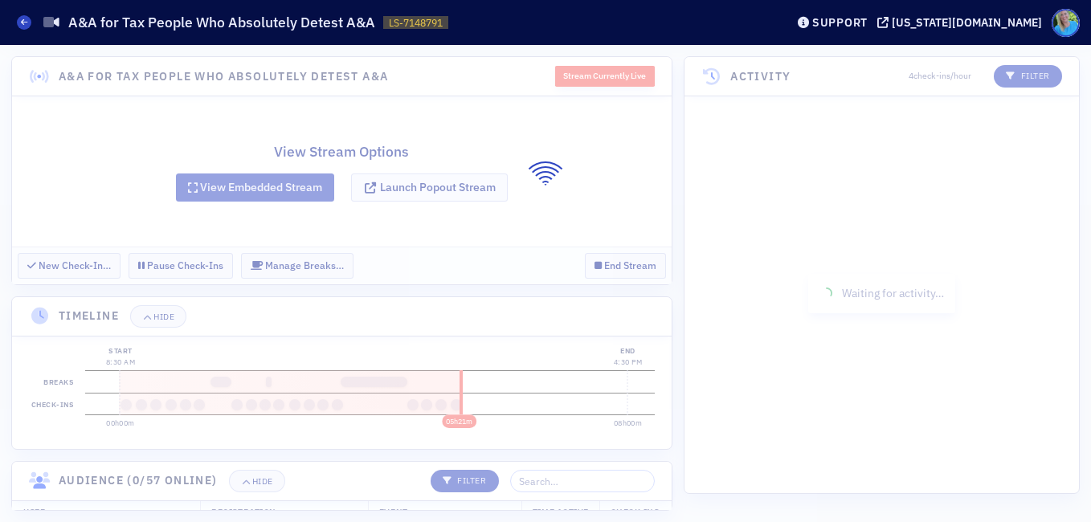
click at [253, 480] on div at bounding box center [545, 283] width 1091 height 477
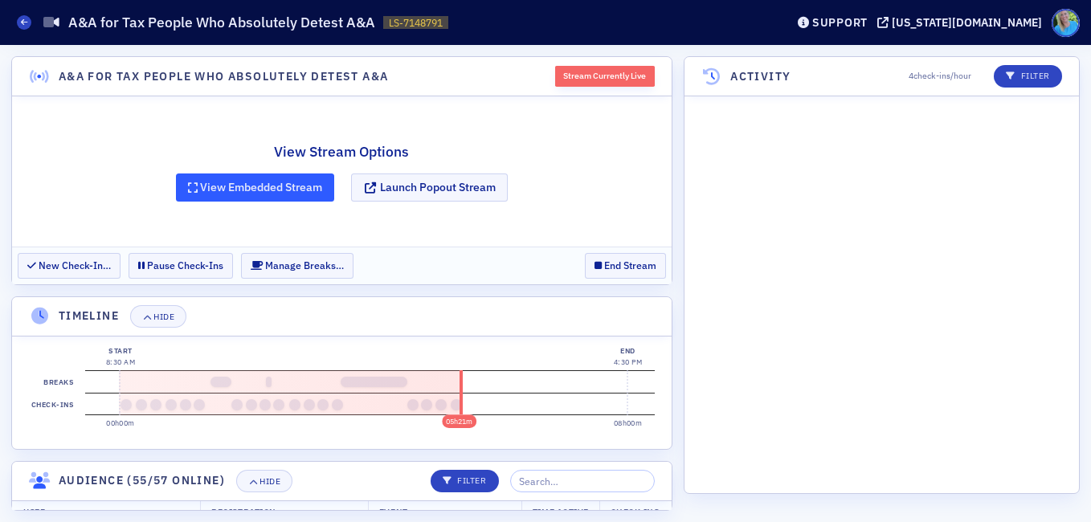
scroll to position [4766, 0]
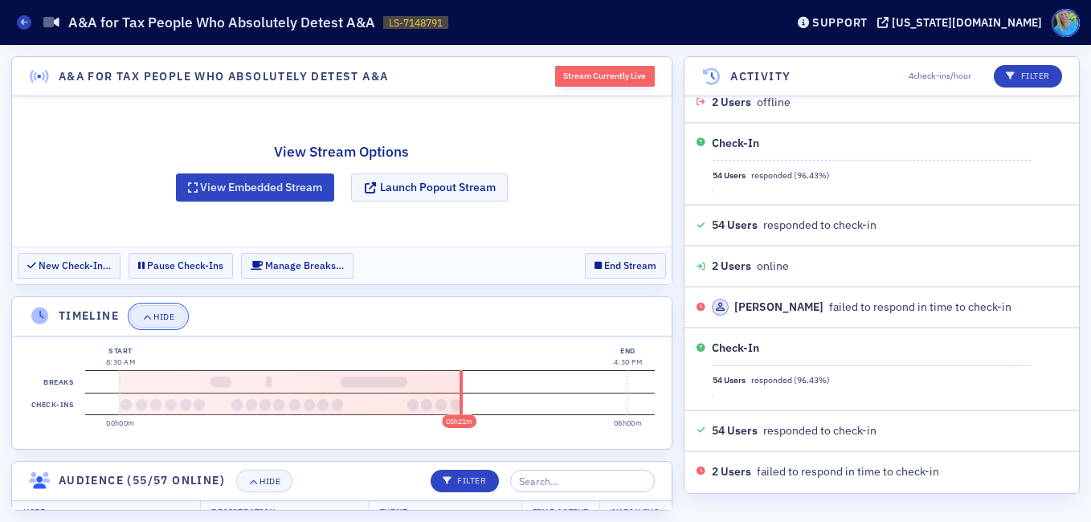
click at [154, 306] on button "Hide" at bounding box center [158, 316] width 56 height 22
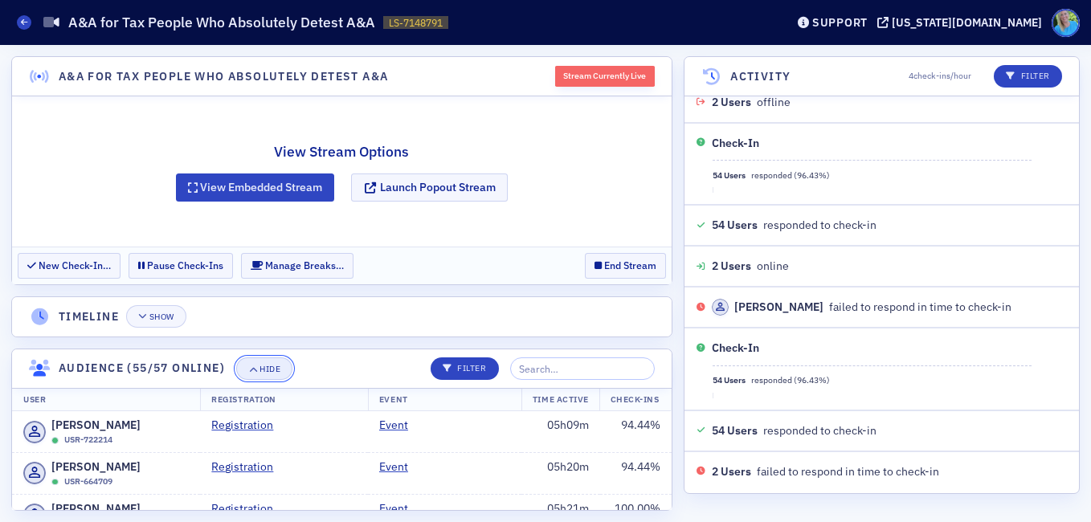
click at [263, 367] on div "Hide" at bounding box center [269, 369] width 21 height 9
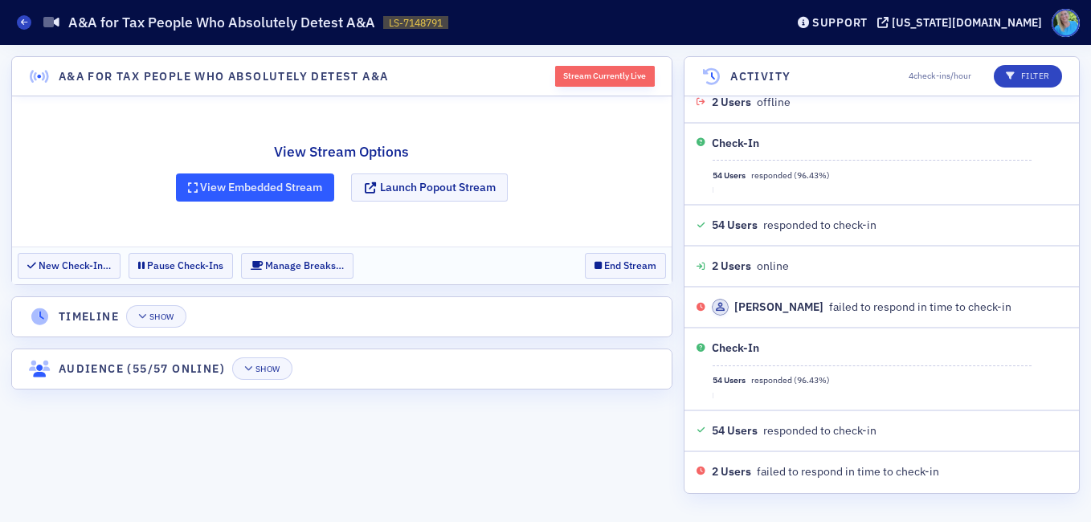
click at [300, 185] on button "View Embedded Stream" at bounding box center [255, 187] width 159 height 28
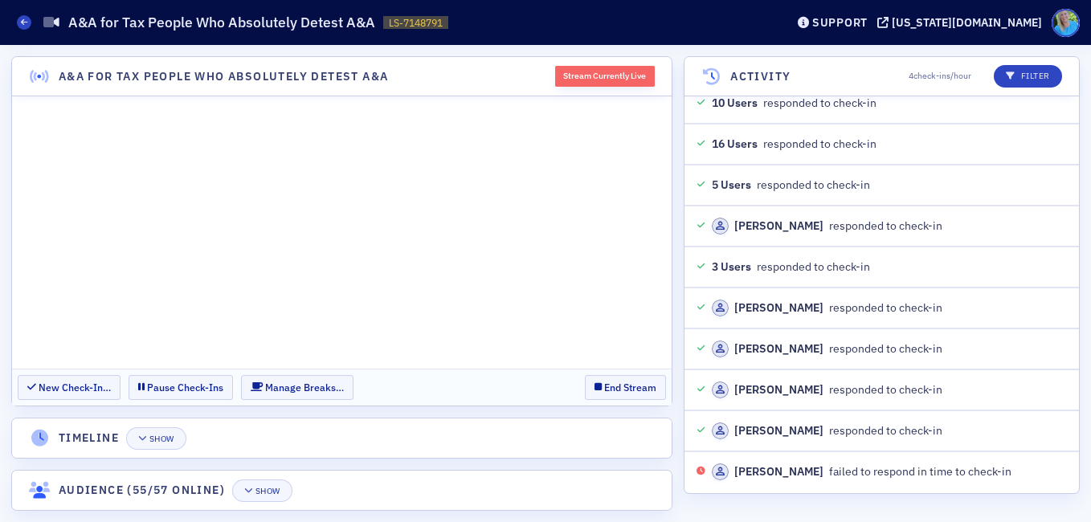
scroll to position [5422, 0]
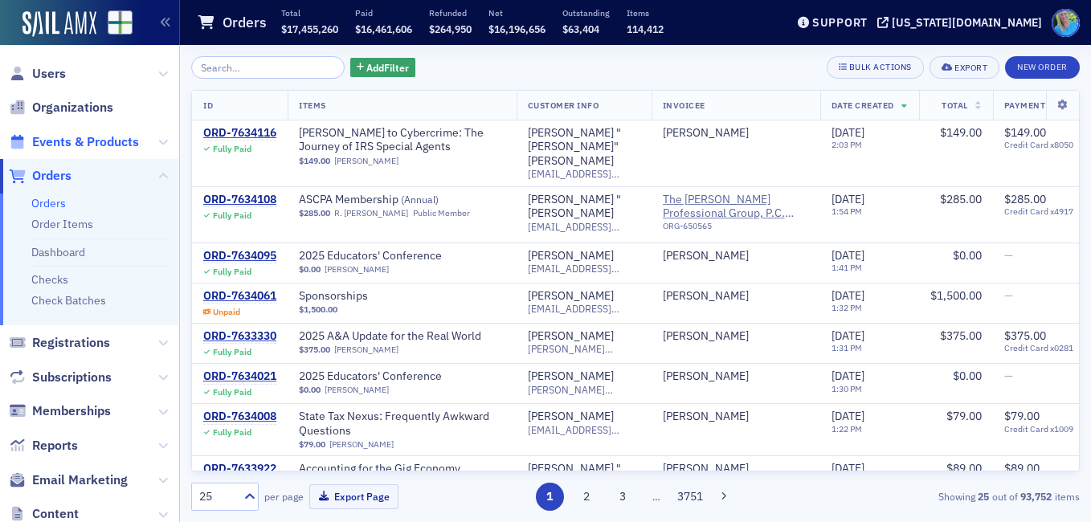
click at [96, 141] on span "Events & Products" at bounding box center [85, 142] width 107 height 18
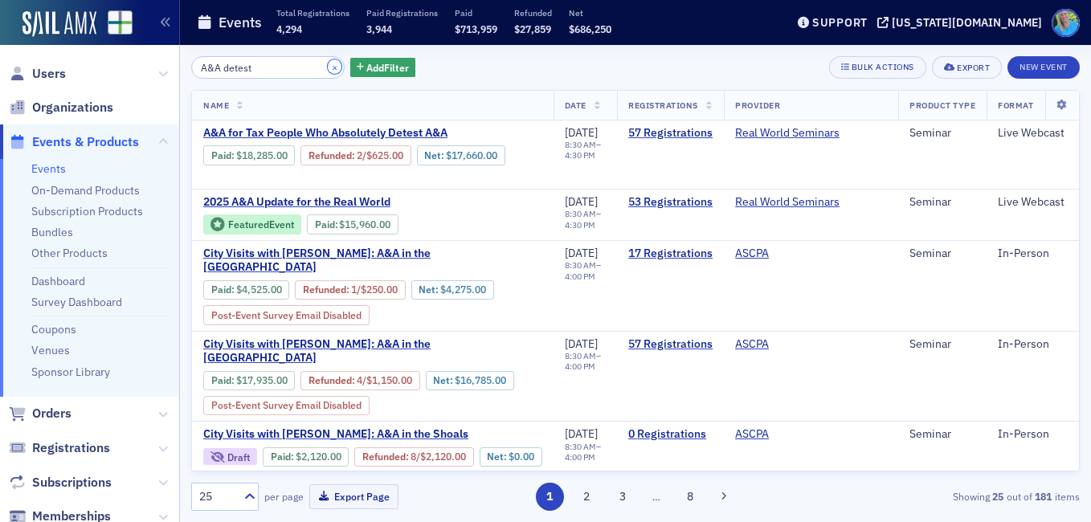
click at [328, 67] on button "×" at bounding box center [335, 66] width 14 height 14
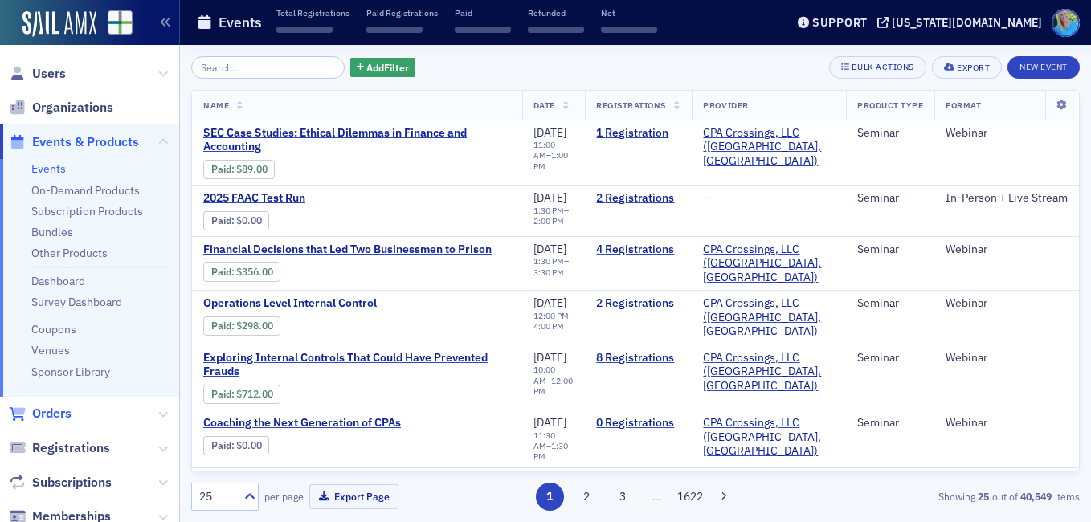
click at [59, 410] on span "Orders" at bounding box center [51, 414] width 39 height 18
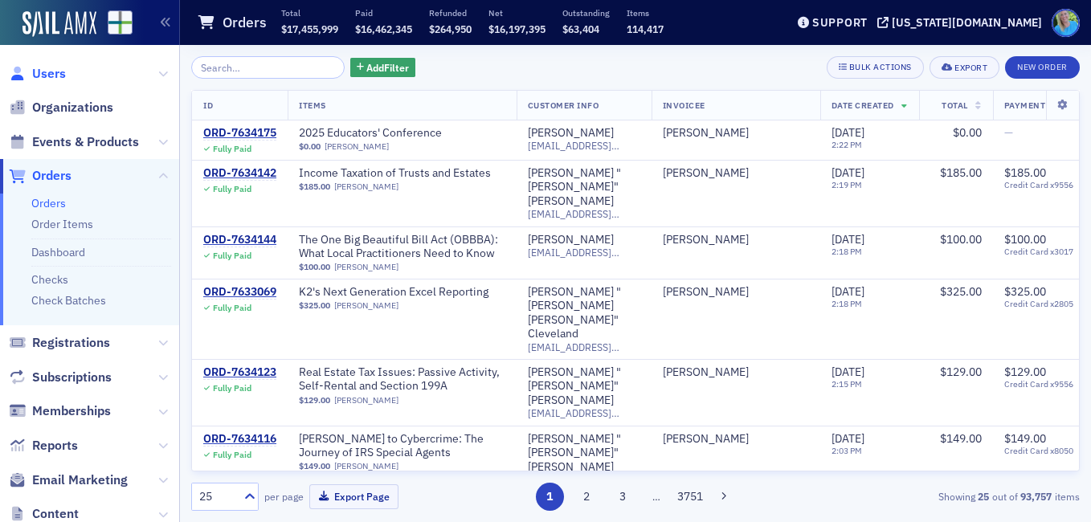
click at [38, 68] on span "Users" at bounding box center [49, 74] width 34 height 18
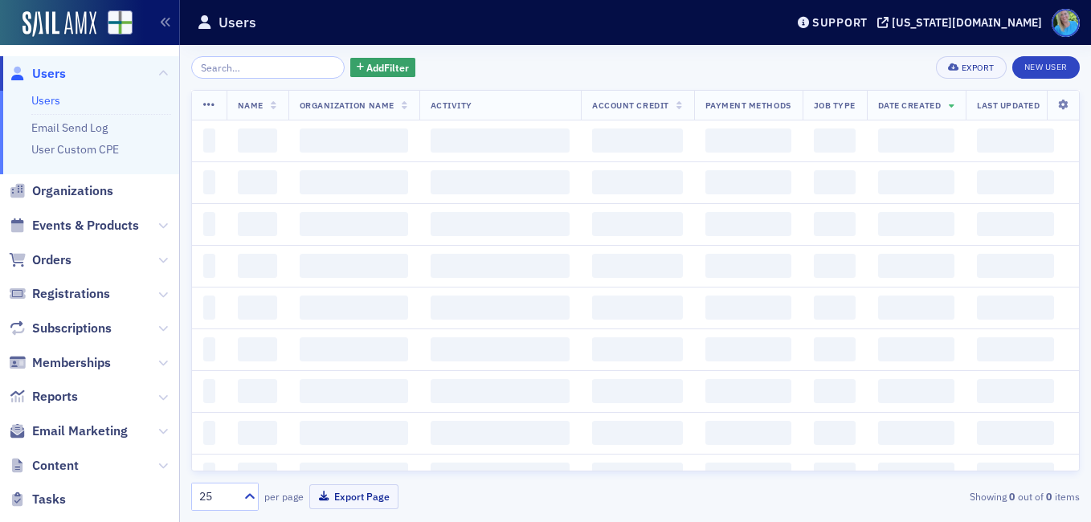
click at [245, 73] on input "search" at bounding box center [267, 67] width 153 height 22
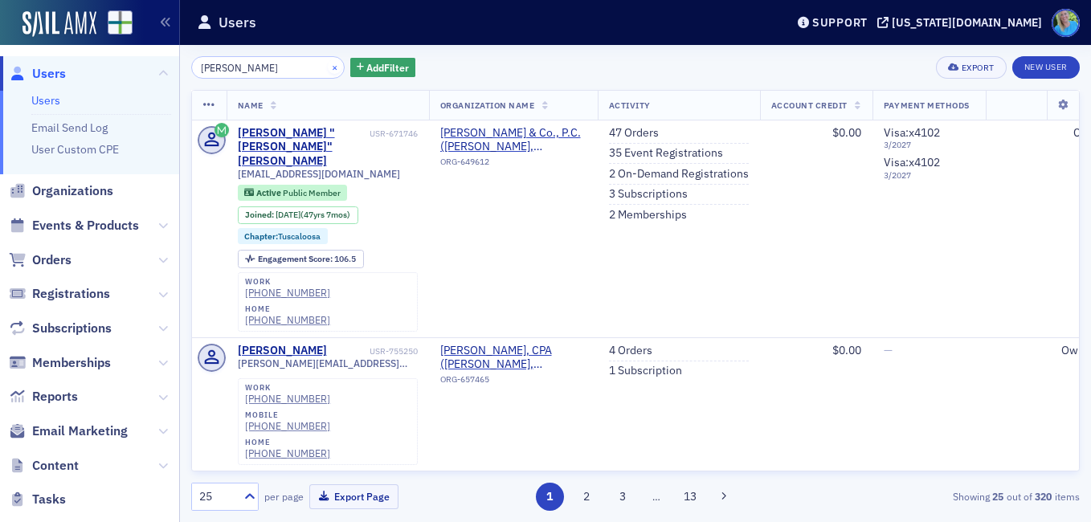
type input "[PERSON_NAME]"
click at [328, 67] on button "×" at bounding box center [335, 66] width 14 height 14
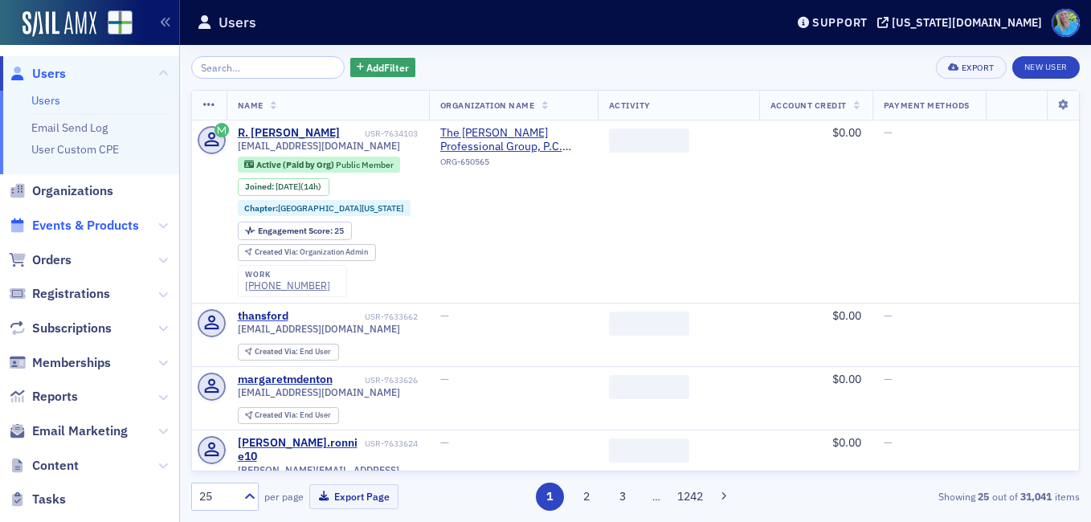
click at [81, 226] on span "Events & Products" at bounding box center [85, 226] width 107 height 18
click at [255, 67] on input "search" at bounding box center [267, 67] width 153 height 22
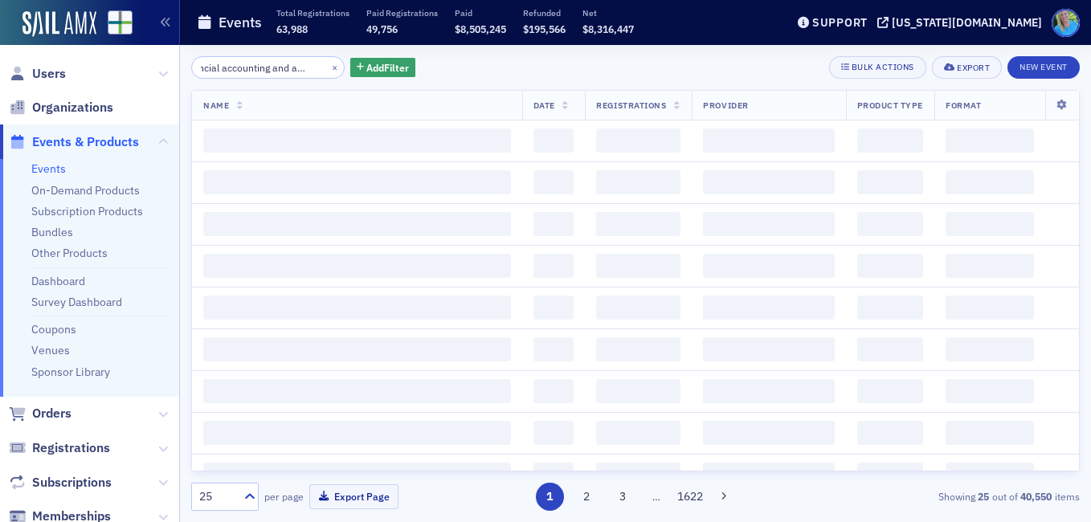
scroll to position [0, 38]
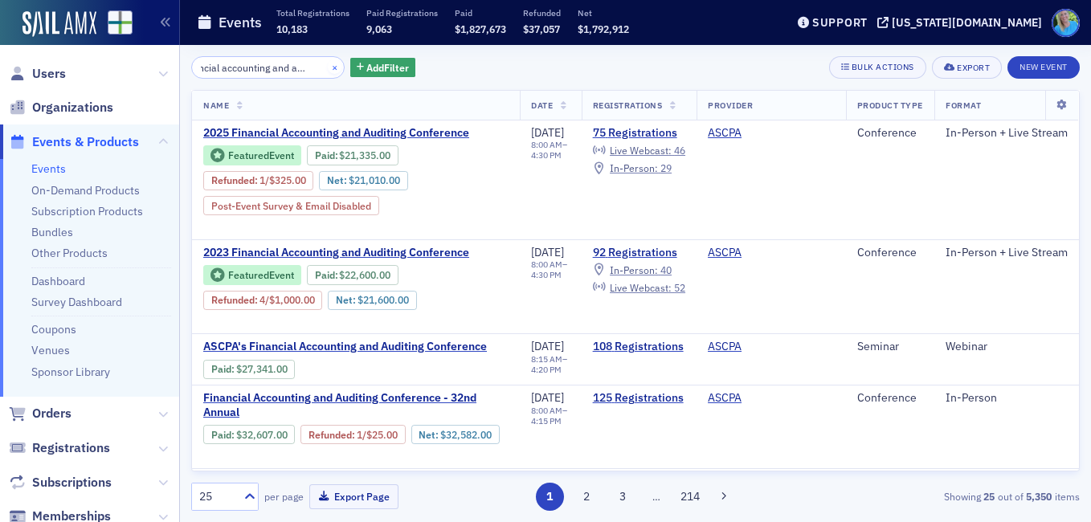
type input "financial accounting and auditing"
click at [328, 67] on button "×" at bounding box center [335, 66] width 14 height 14
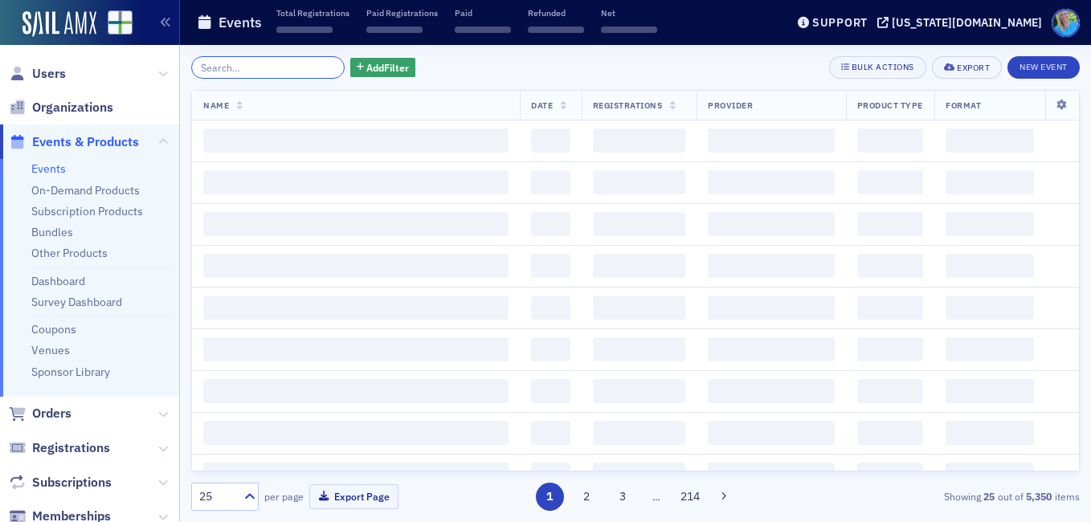
click at [316, 67] on input "search" at bounding box center [267, 67] width 153 height 22
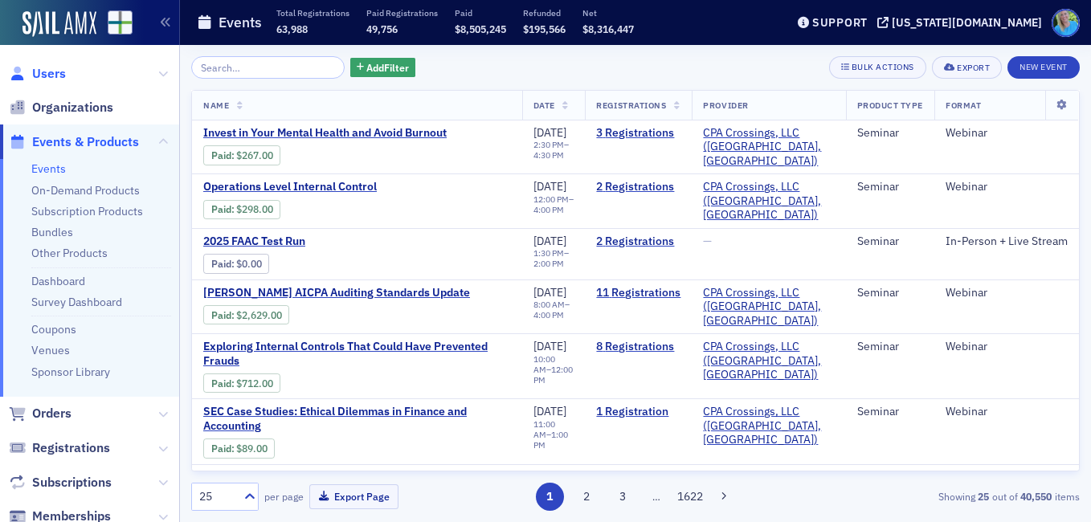
click at [34, 67] on span "Users" at bounding box center [49, 74] width 34 height 18
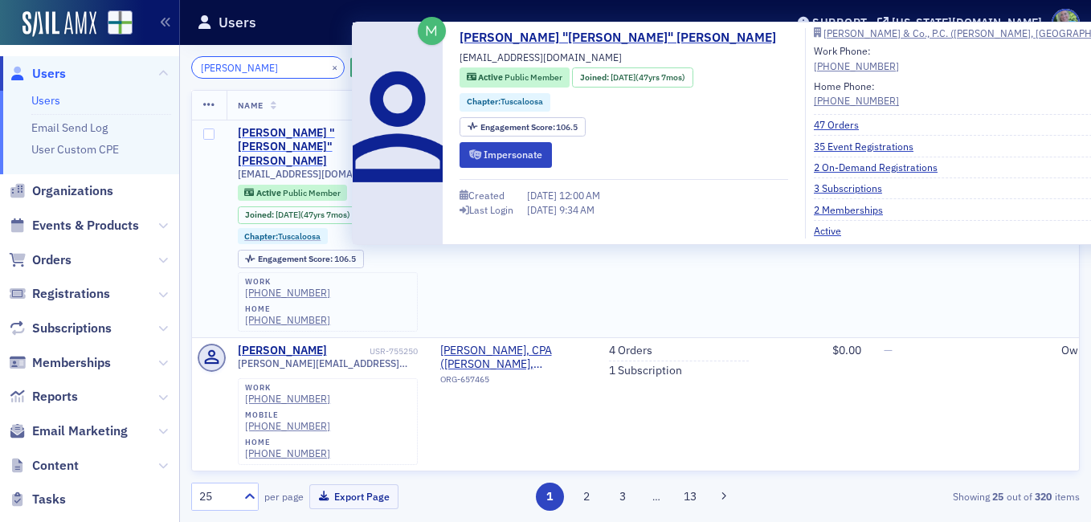
type input "[PERSON_NAME]"
click at [287, 136] on div "[PERSON_NAME] "[PERSON_NAME]" [PERSON_NAME]" at bounding box center [302, 147] width 128 height 43
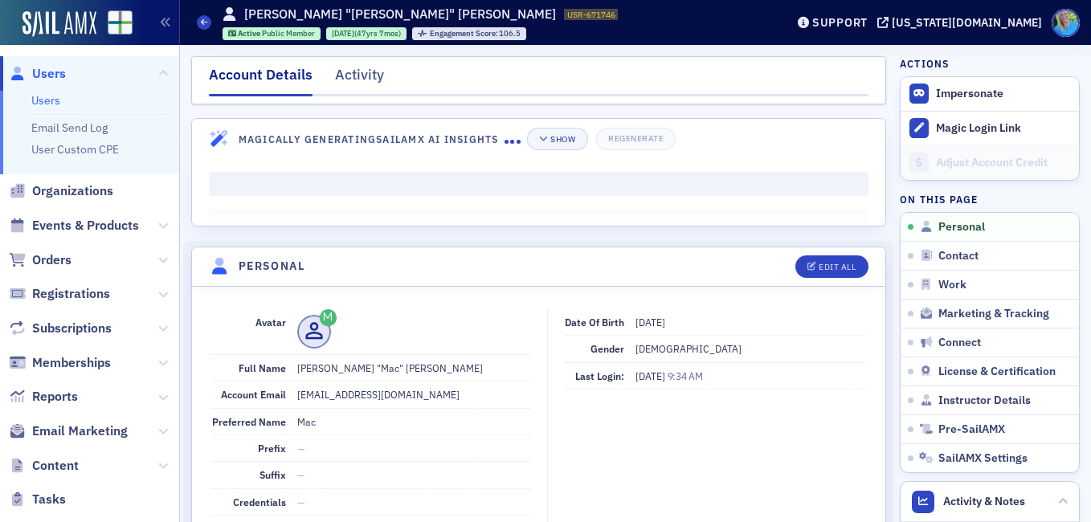
drag, startPoint x: 373, startPoint y: 66, endPoint x: 214, endPoint y: 4, distance: 171.3
click at [373, 66] on div "Activity" at bounding box center [359, 79] width 49 height 30
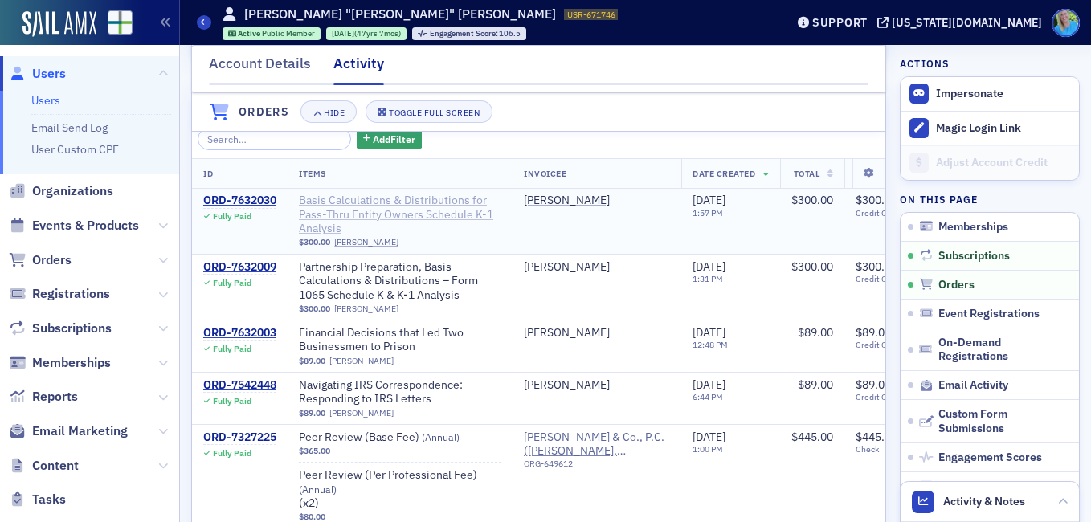
scroll to position [562, 0]
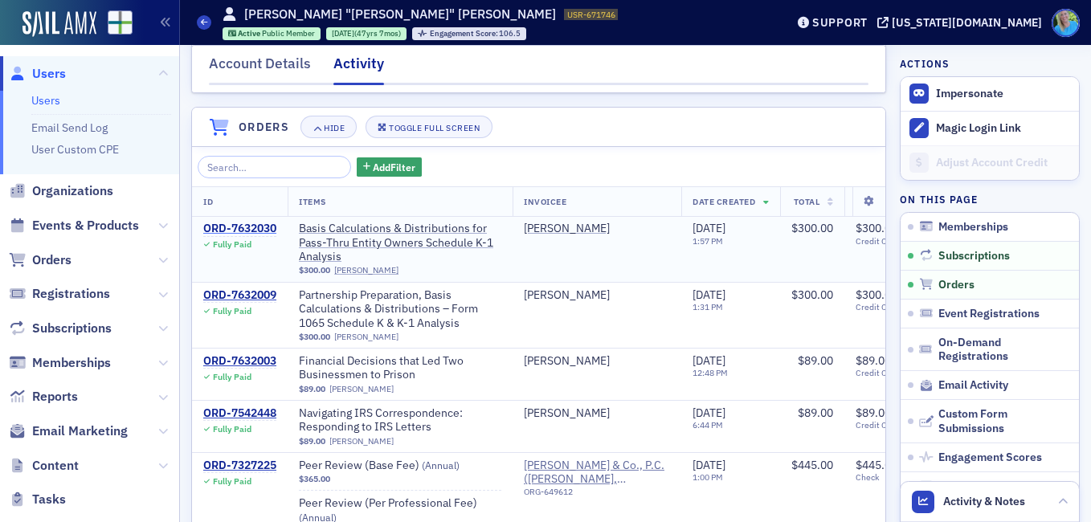
click at [244, 236] on div "ORD-7632030" at bounding box center [239, 229] width 73 height 14
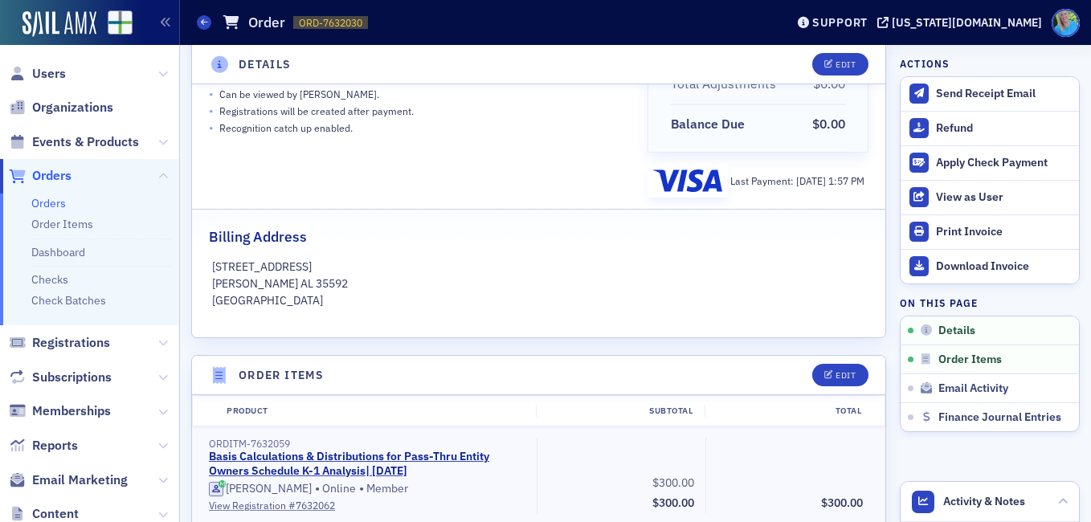
scroll to position [161, 0]
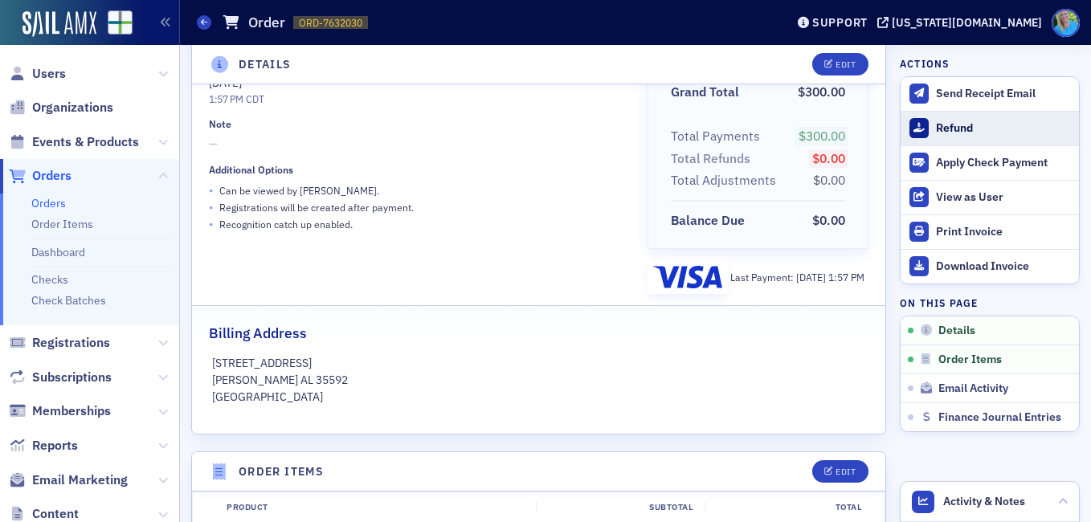
click at [948, 132] on div "Refund" at bounding box center [1003, 128] width 135 height 14
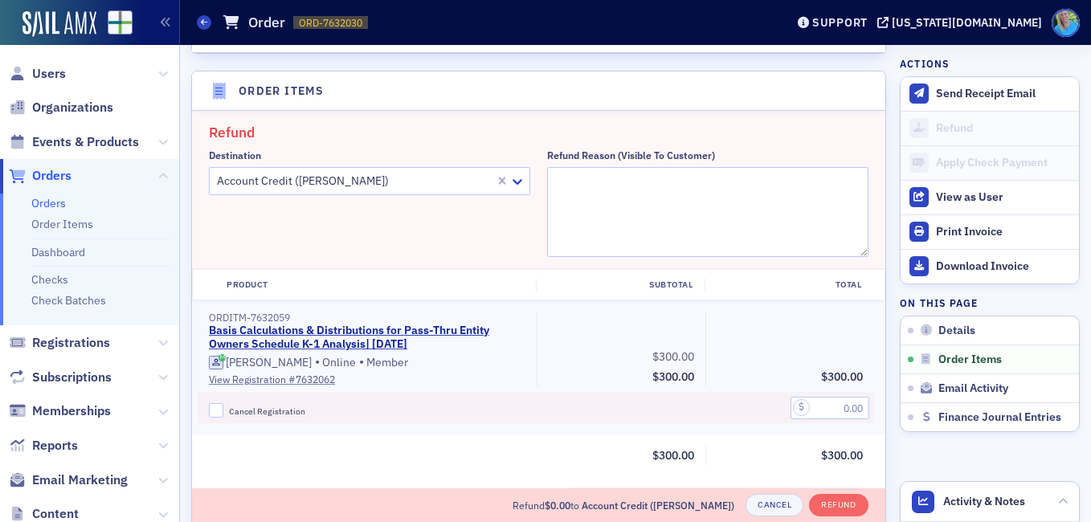
scroll to position [559, 0]
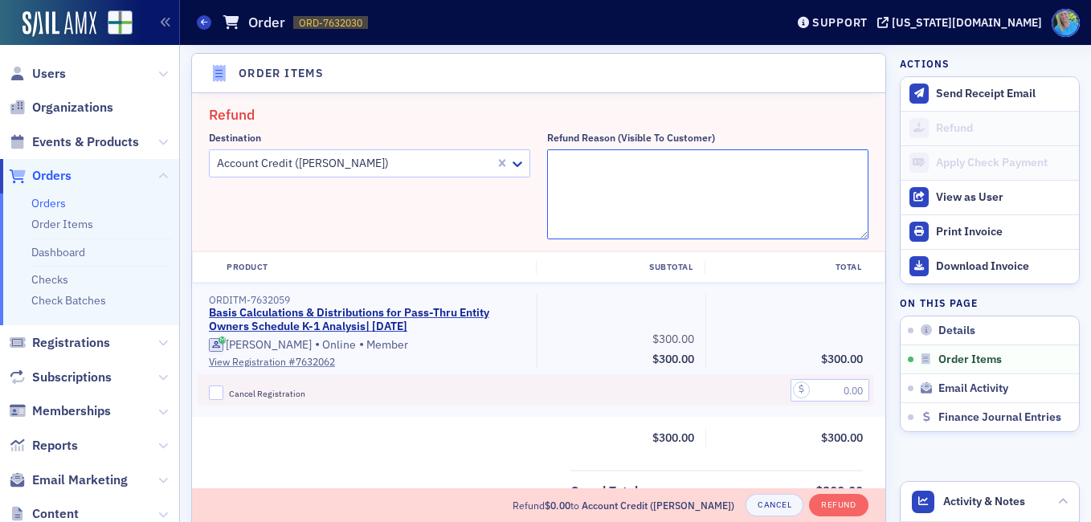
click at [626, 166] on textarea "Refund Reason (Visible to Customer)" at bounding box center [707, 194] width 321 height 90
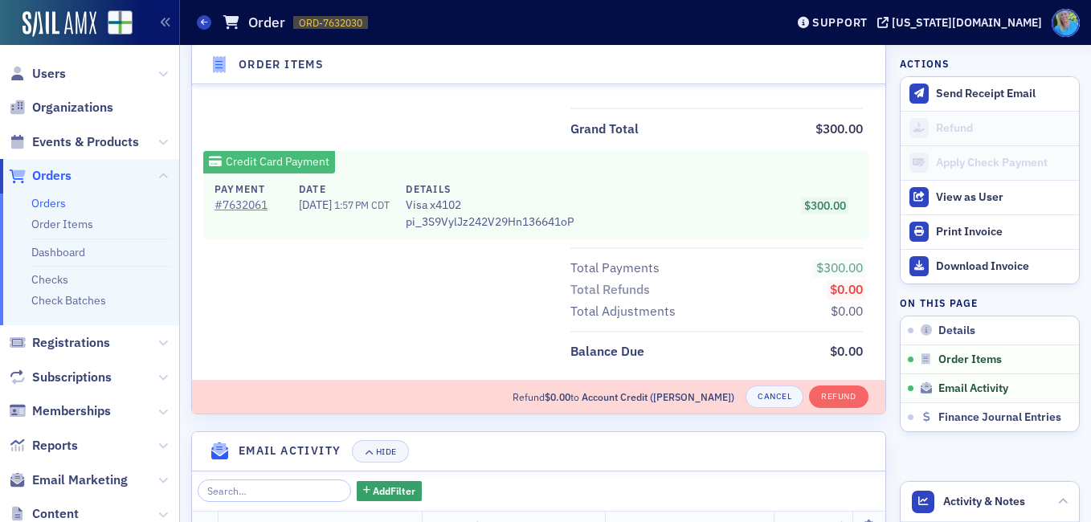
scroll to position [803, 0]
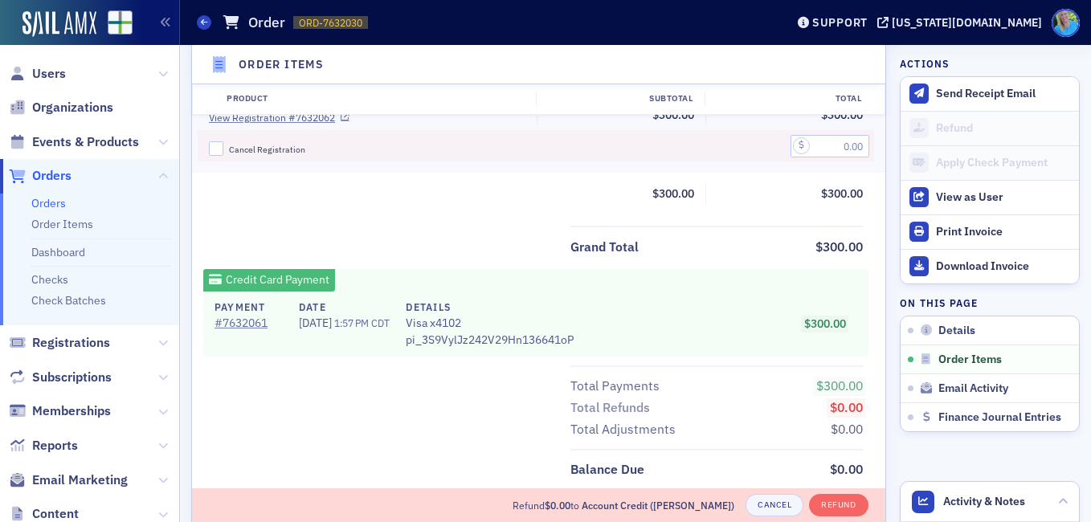
type textarea "Can no longer attend"
drag, startPoint x: 220, startPoint y: 148, endPoint x: 310, endPoint y: 162, distance: 91.1
click at [219, 148] on input "Cancel Registration" at bounding box center [216, 148] width 14 height 14
checkbox input "true"
click at [830, 145] on input "text" at bounding box center [829, 146] width 79 height 22
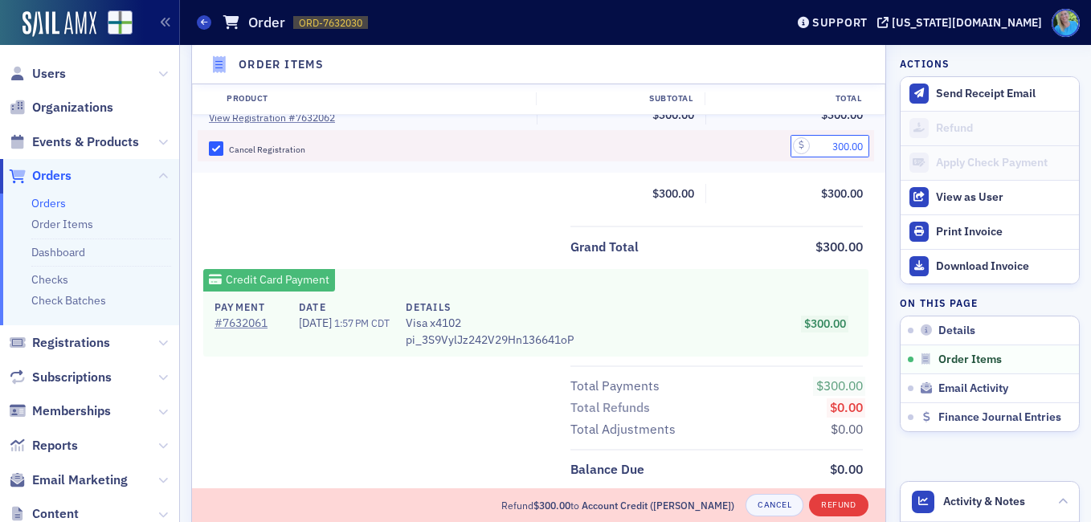
type input "300.00"
click at [845, 503] on button "Refund" at bounding box center [838, 505] width 59 height 22
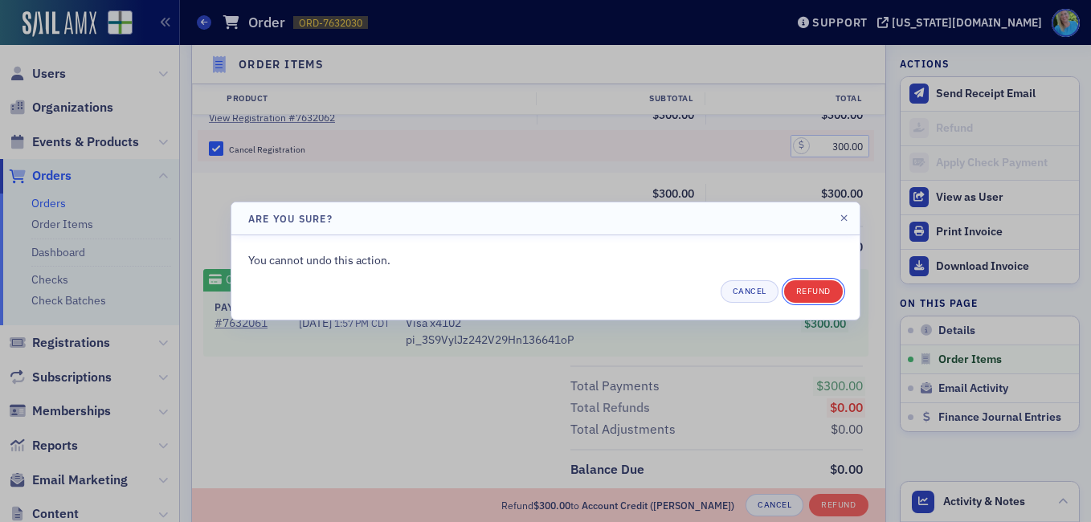
click at [820, 291] on button "Refund" at bounding box center [813, 291] width 59 height 22
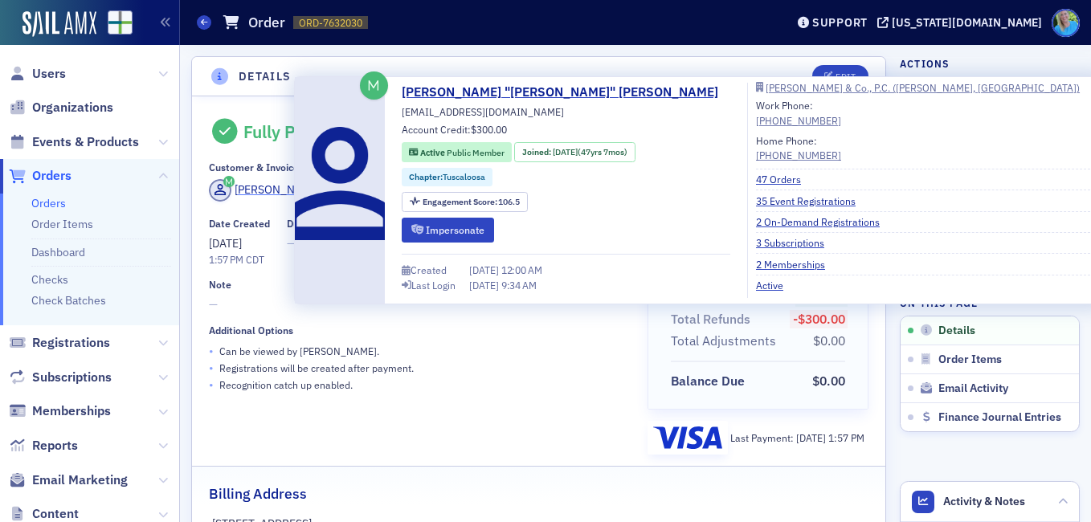
click at [278, 185] on div "[PERSON_NAME]" at bounding box center [277, 189] width 86 height 17
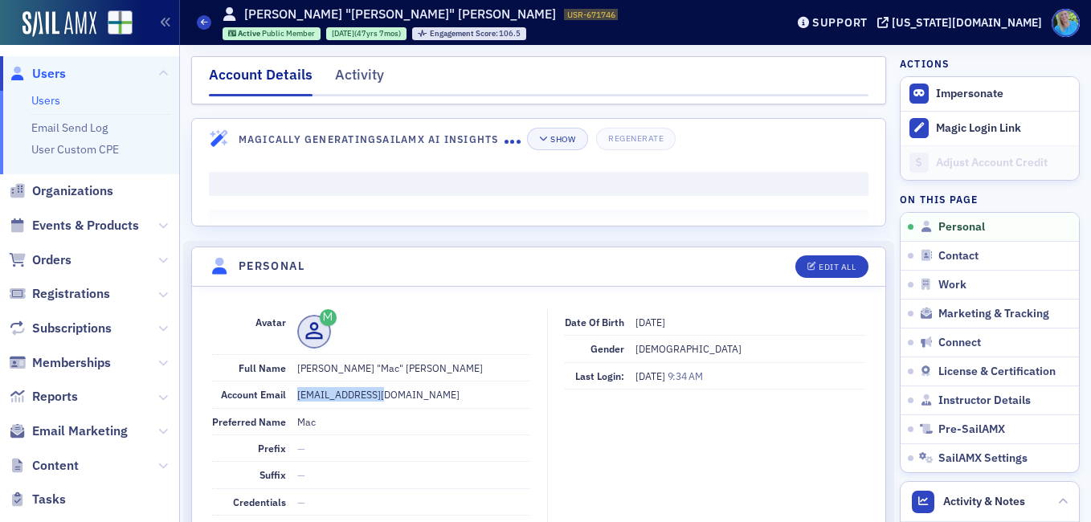
drag, startPoint x: 397, startPoint y: 389, endPoint x: 296, endPoint y: 389, distance: 100.4
click at [297, 389] on dd "[EMAIL_ADDRESS][DOMAIN_NAME]" at bounding box center [413, 394] width 233 height 26
copy dd "[EMAIL_ADDRESS][DOMAIN_NAME]"
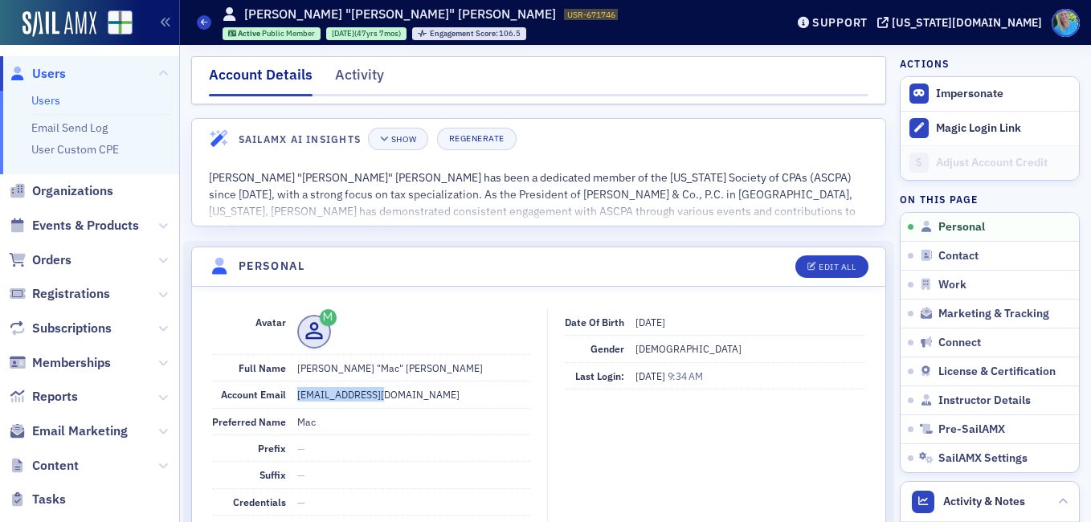
click at [51, 100] on link "Users" at bounding box center [45, 100] width 29 height 14
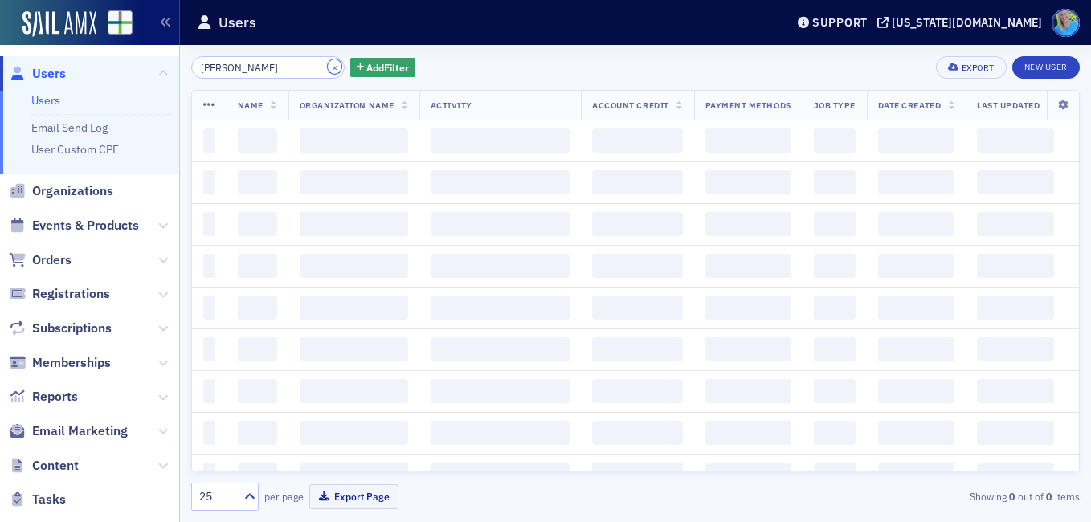
click at [328, 70] on button "×" at bounding box center [335, 66] width 14 height 14
click at [298, 67] on input "[PERSON_NAME]" at bounding box center [267, 67] width 153 height 22
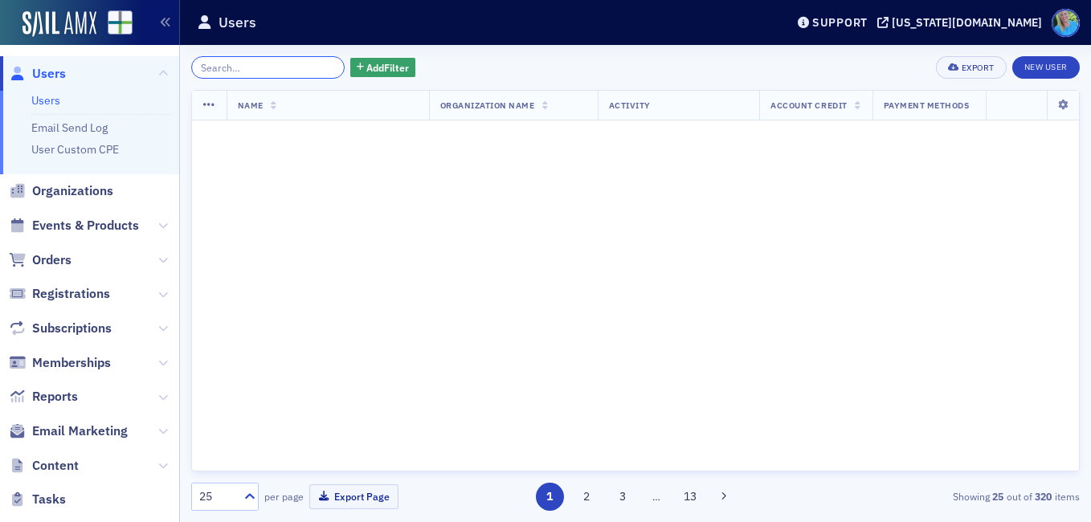
click at [308, 68] on input "search" at bounding box center [267, 67] width 153 height 22
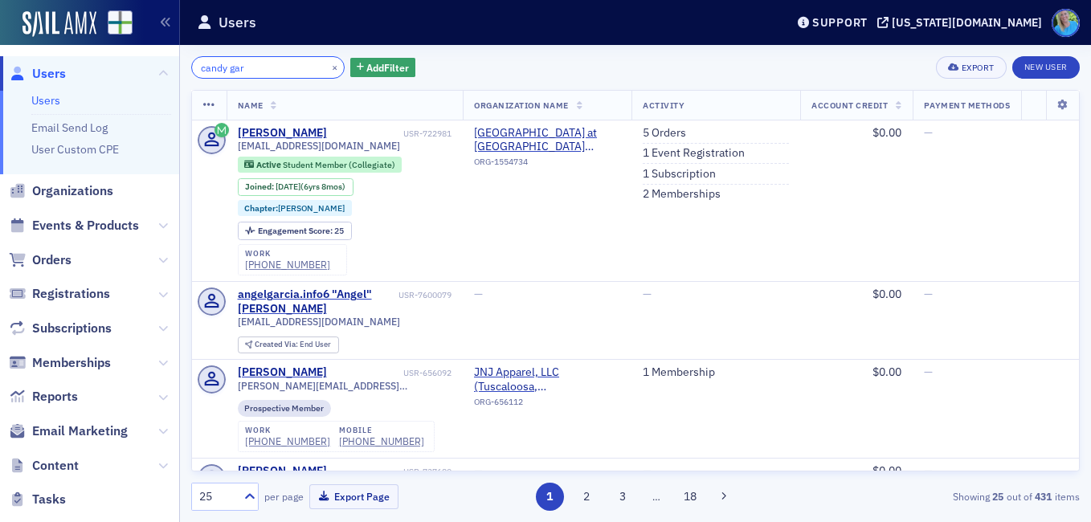
drag, startPoint x: 279, startPoint y: 67, endPoint x: 228, endPoint y: 63, distance: 50.8
click at [228, 63] on input "candy gar" at bounding box center [267, 67] width 153 height 22
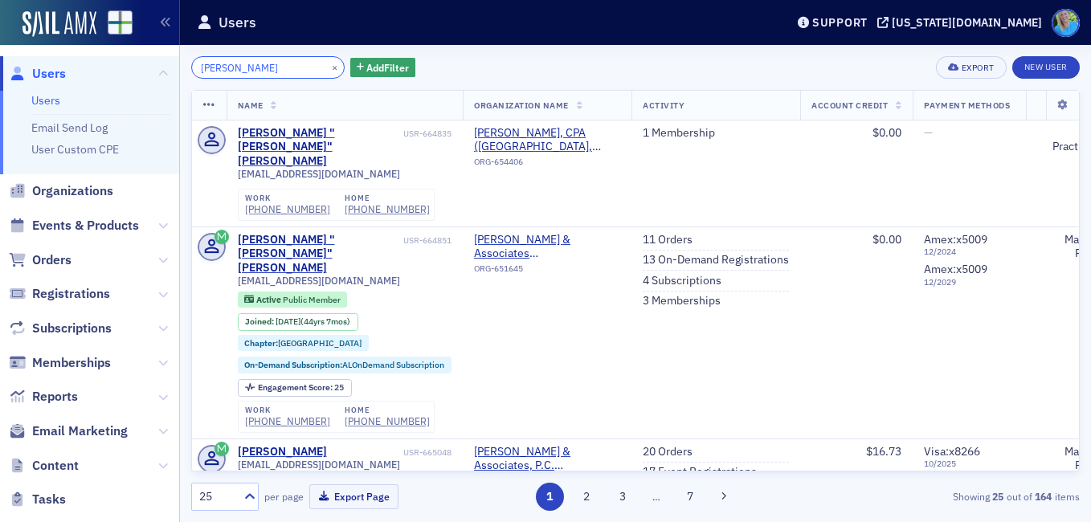
type input "candy harris"
click at [328, 63] on button "×" at bounding box center [335, 66] width 14 height 14
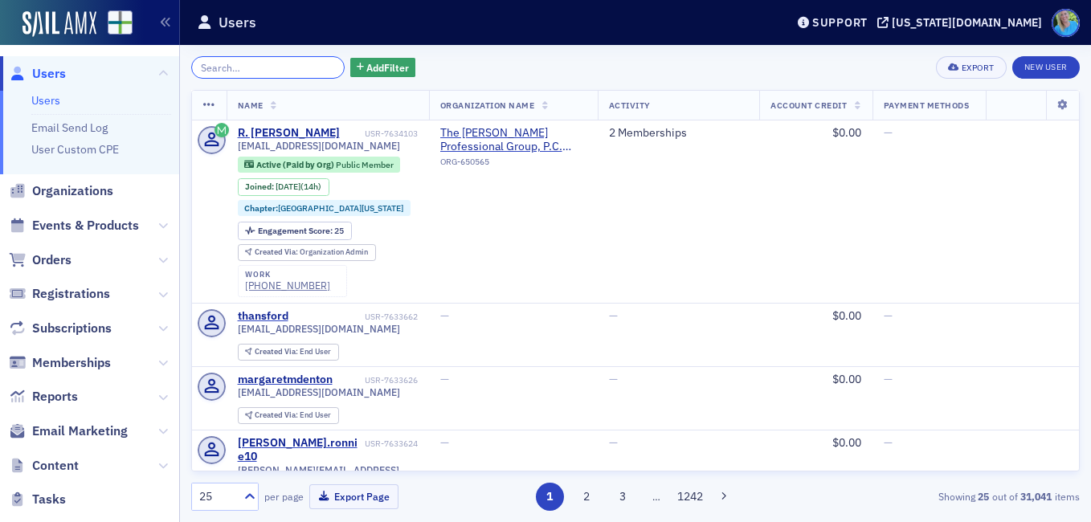
click at [288, 75] on input "search" at bounding box center [267, 67] width 153 height 22
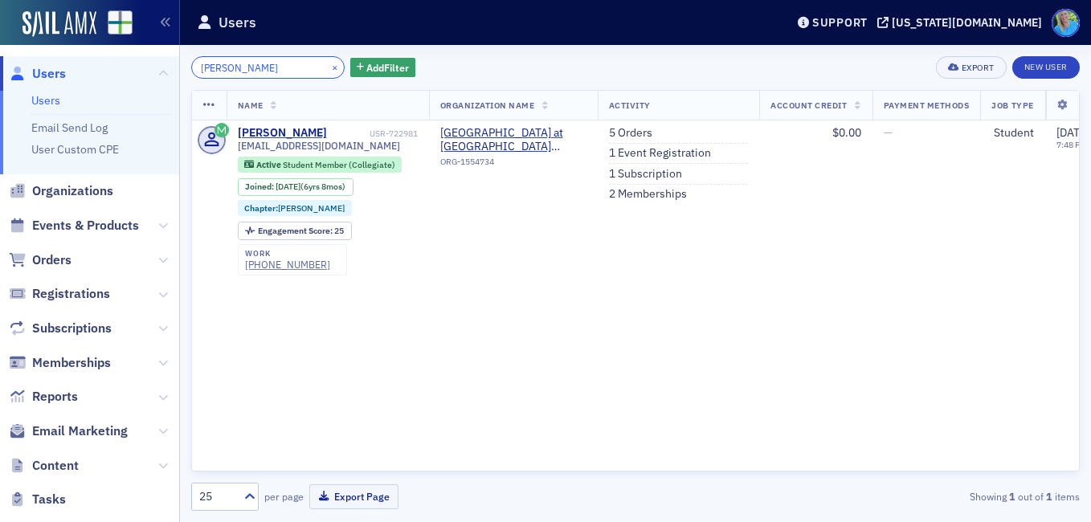
type input "Candy Gardner-Harris"
click at [328, 67] on button "×" at bounding box center [335, 66] width 14 height 14
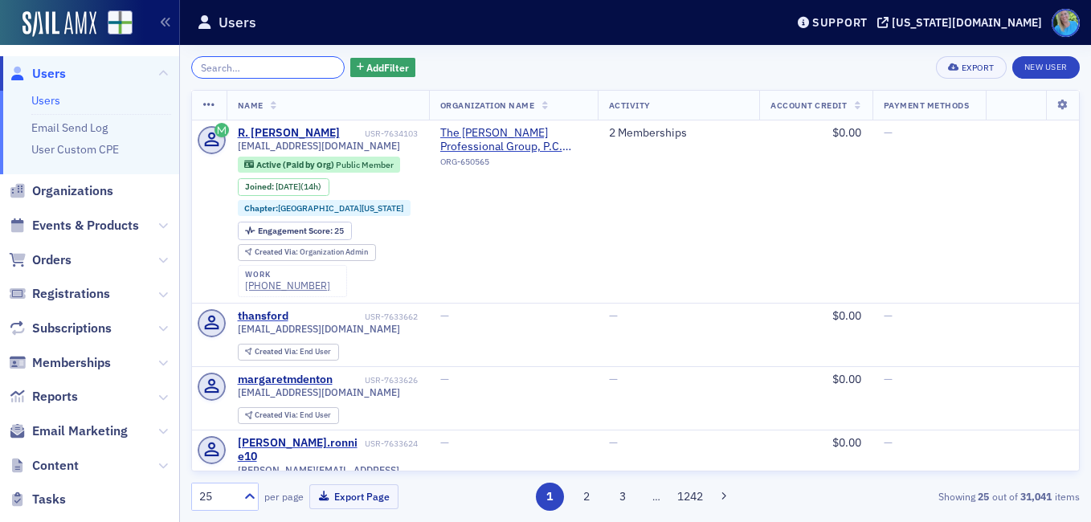
drag, startPoint x: 223, startPoint y: 77, endPoint x: 230, endPoint y: 66, distance: 13.4
click at [226, 73] on input "search" at bounding box center [267, 67] width 153 height 22
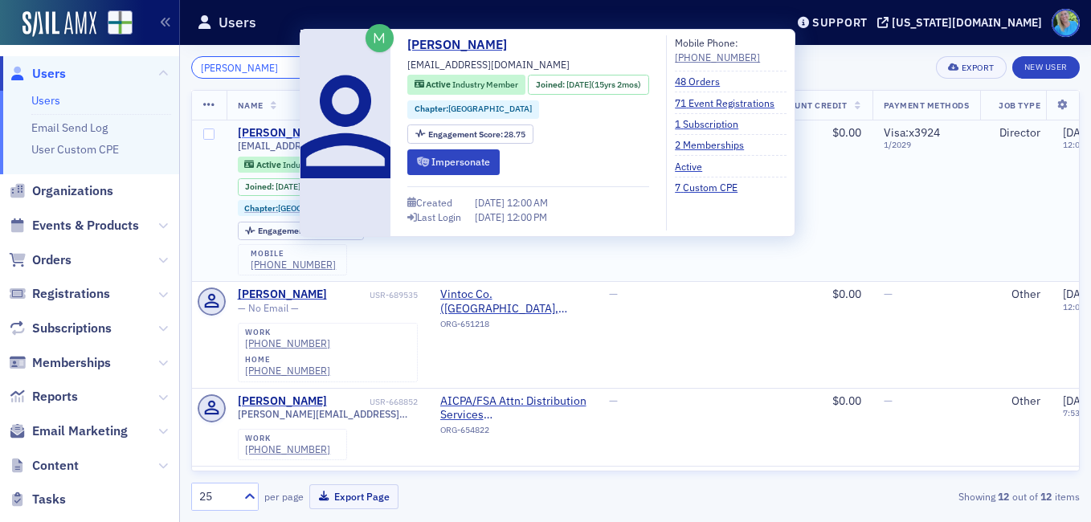
type input "Katrina Fisk"
click at [253, 133] on div "Katrina Fisk" at bounding box center [282, 133] width 89 height 14
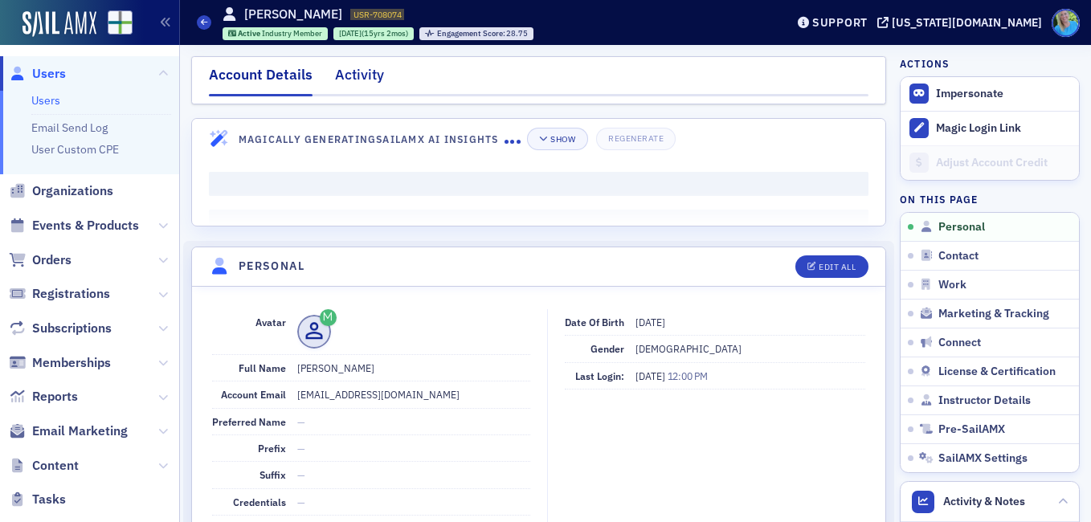
click at [359, 82] on div "Activity" at bounding box center [359, 79] width 49 height 30
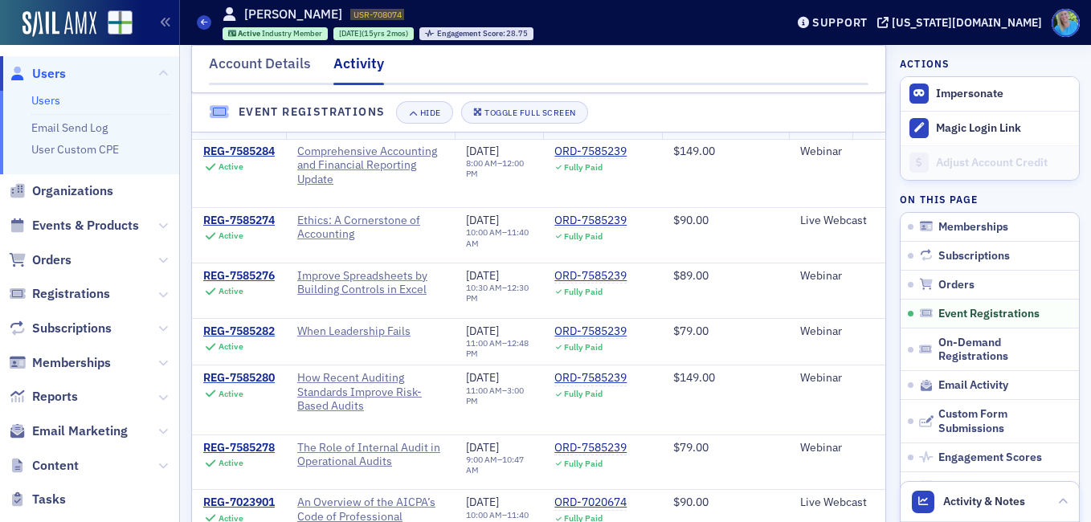
scroll to position [1124, 0]
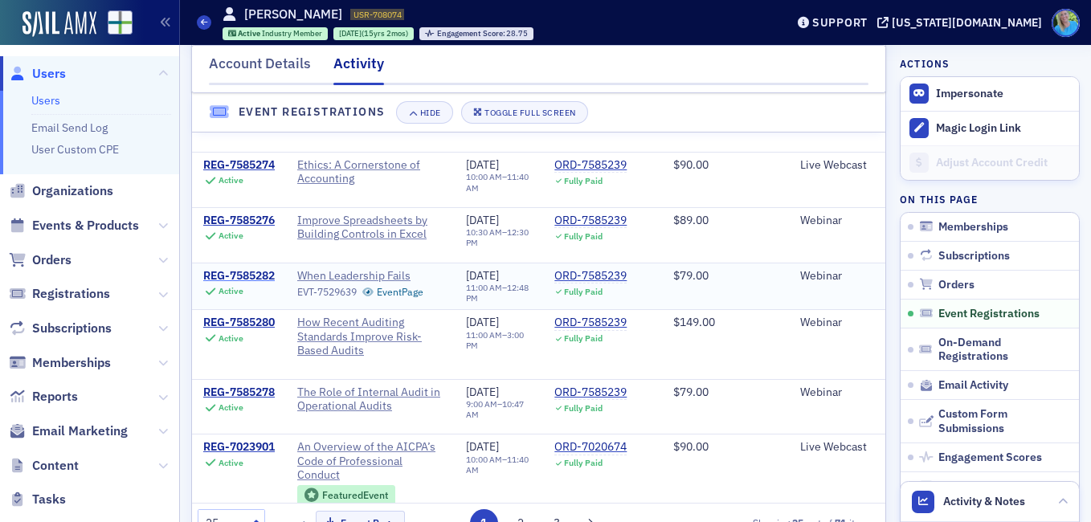
click at [235, 283] on div "REG-7585282" at bounding box center [238, 276] width 71 height 14
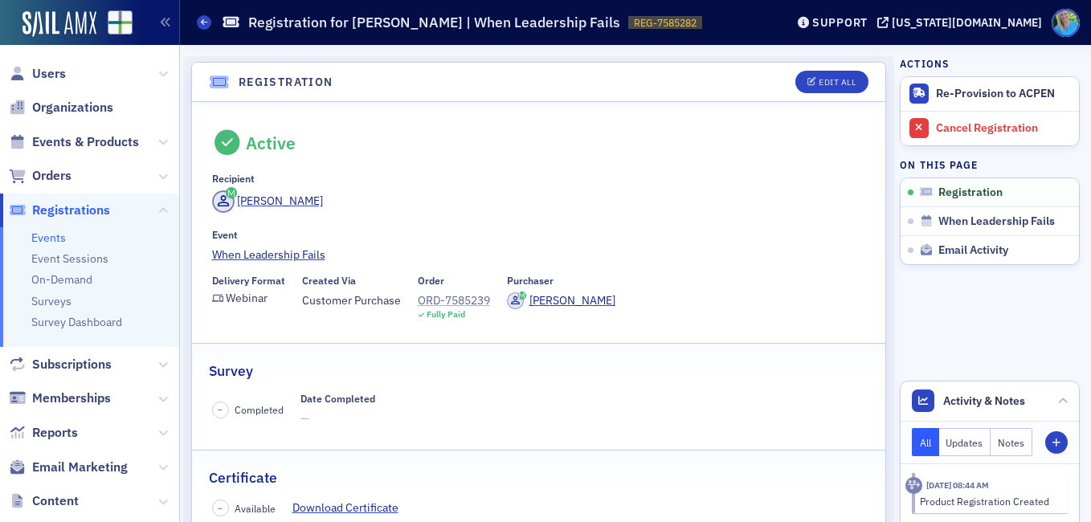
click at [439, 301] on div "ORD-7585239" at bounding box center [454, 300] width 72 height 17
click at [47, 74] on span "Users" at bounding box center [49, 74] width 34 height 18
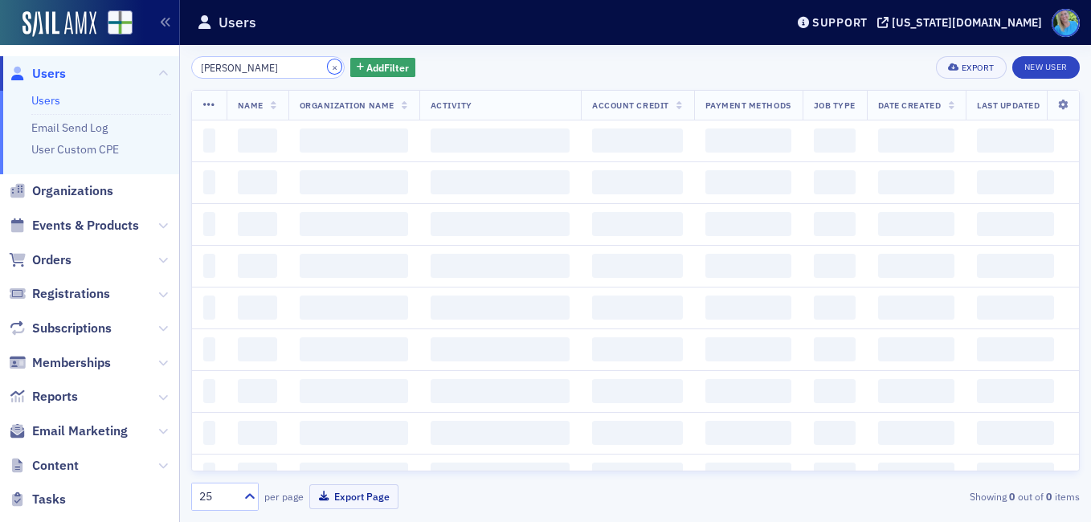
click at [328, 66] on button "×" at bounding box center [335, 66] width 14 height 14
click at [312, 66] on input "Katrina Fisk" at bounding box center [267, 67] width 153 height 22
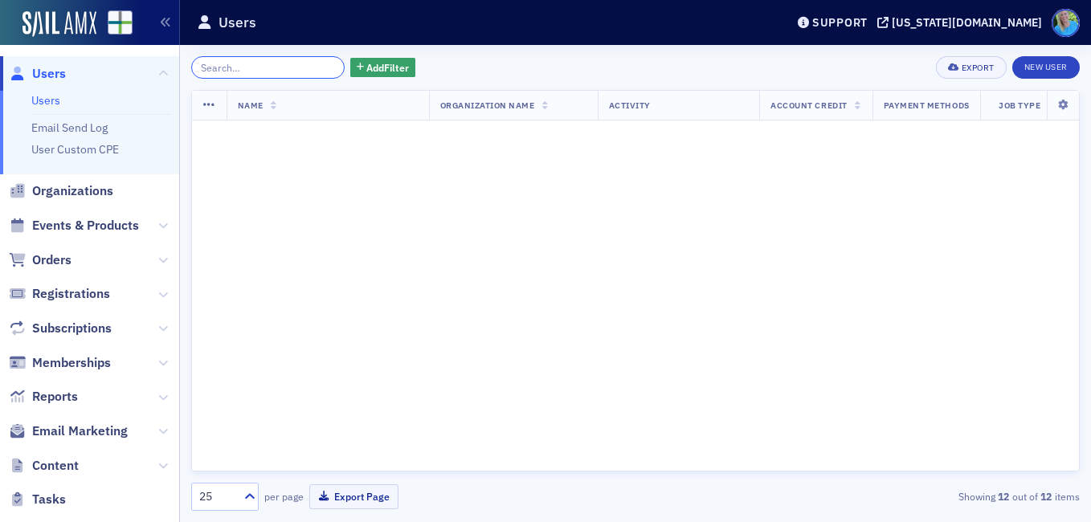
drag, startPoint x: 312, startPoint y: 67, endPoint x: 300, endPoint y: 67, distance: 12.8
click at [312, 67] on input "search" at bounding box center [267, 67] width 153 height 22
click at [302, 68] on input "search" at bounding box center [267, 67] width 153 height 22
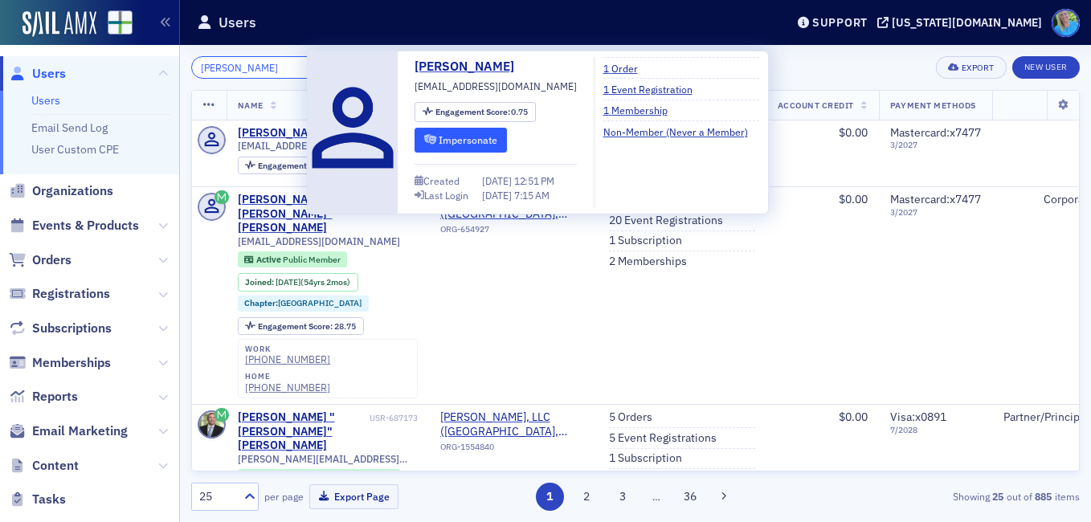
type input "william dunn"
click at [451, 143] on button "Impersonate" at bounding box center [460, 140] width 92 height 25
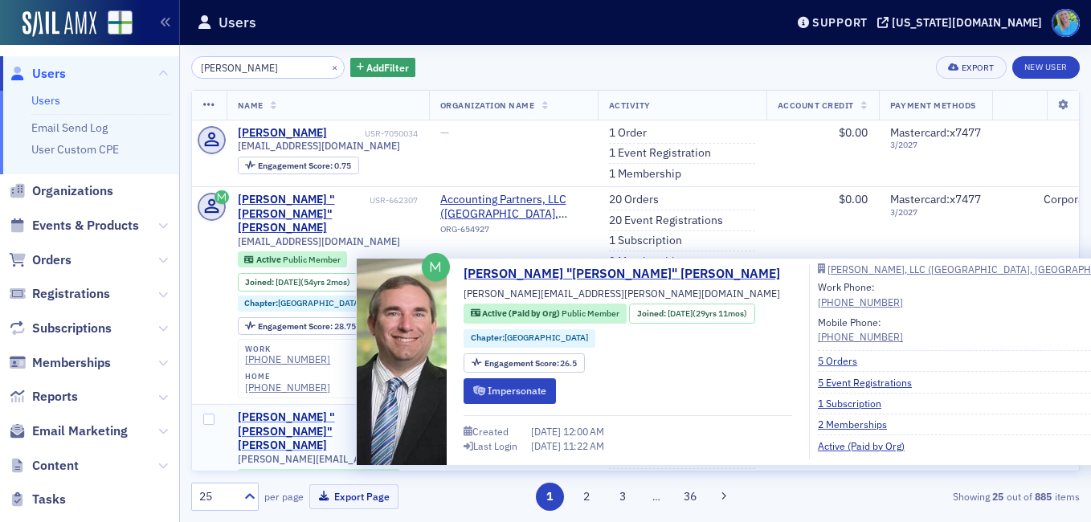
click at [291, 410] on div "William "Wayne" Dunn" at bounding box center [302, 431] width 128 height 43
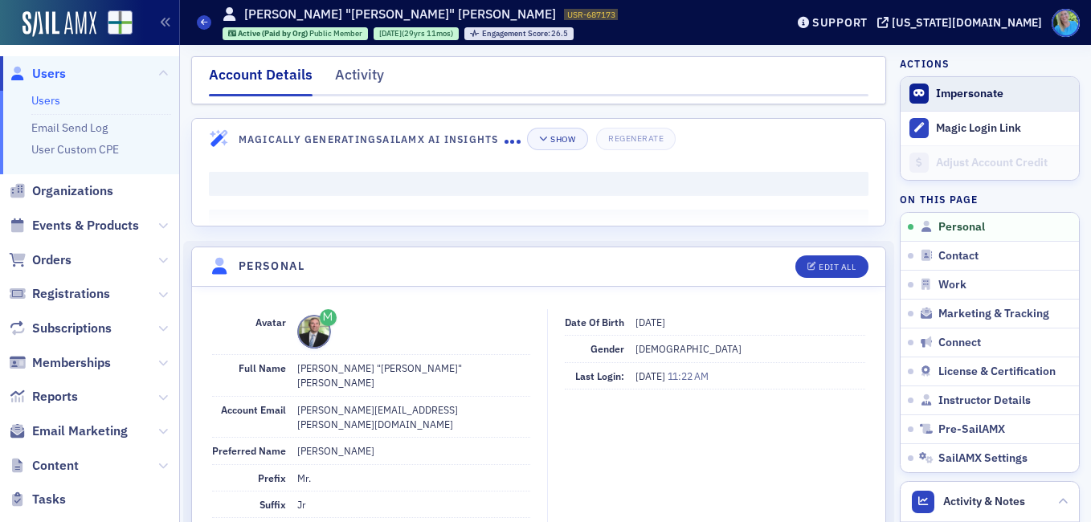
click at [997, 92] on form "Impersonate" at bounding box center [1003, 94] width 135 height 14
click at [936, 98] on button "Impersonate" at bounding box center [969, 94] width 67 height 14
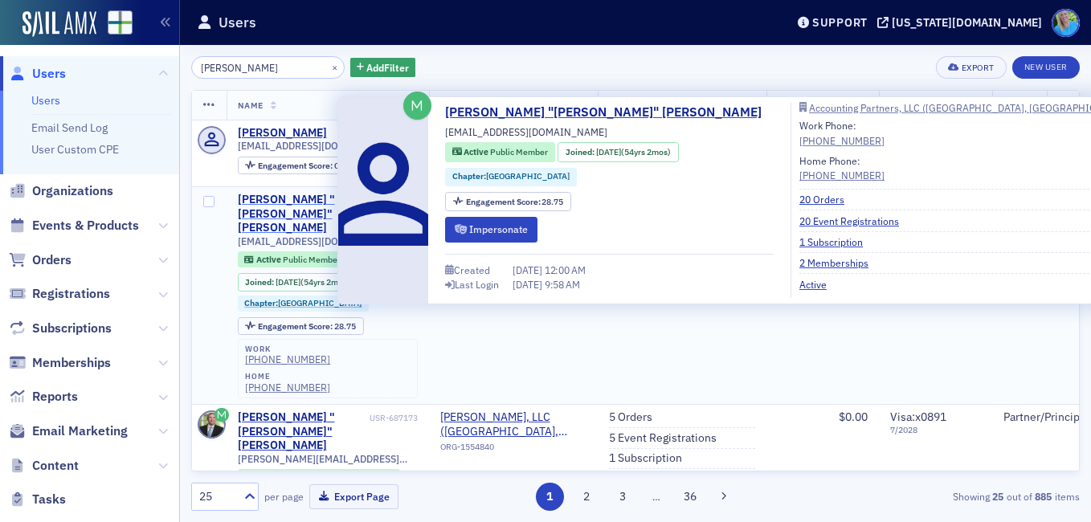
click at [298, 203] on div "William "Bill" Dunn" at bounding box center [302, 214] width 128 height 43
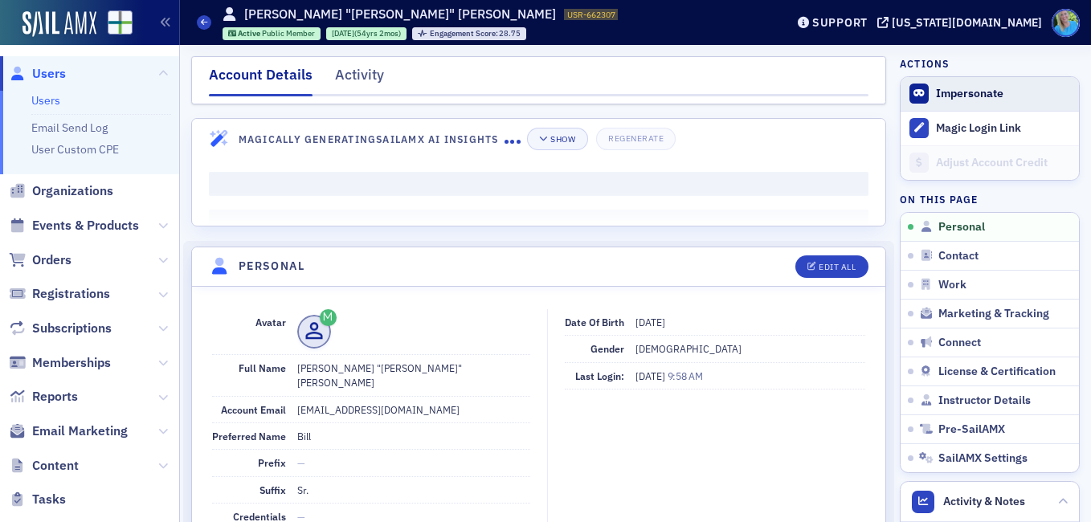
click at [938, 100] on button "Impersonate" at bounding box center [969, 94] width 67 height 14
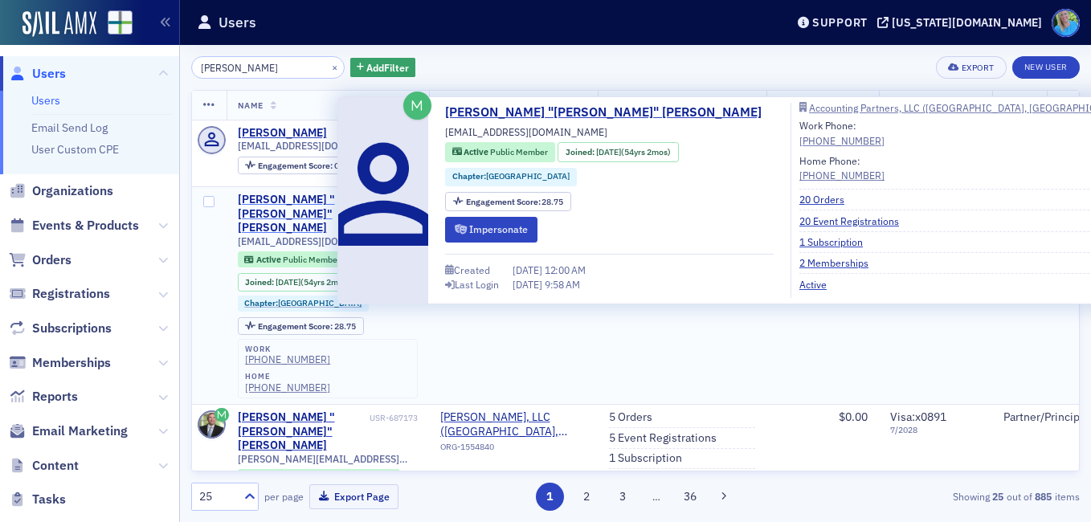
click at [308, 202] on div "William "Bill" Dunn" at bounding box center [302, 214] width 128 height 43
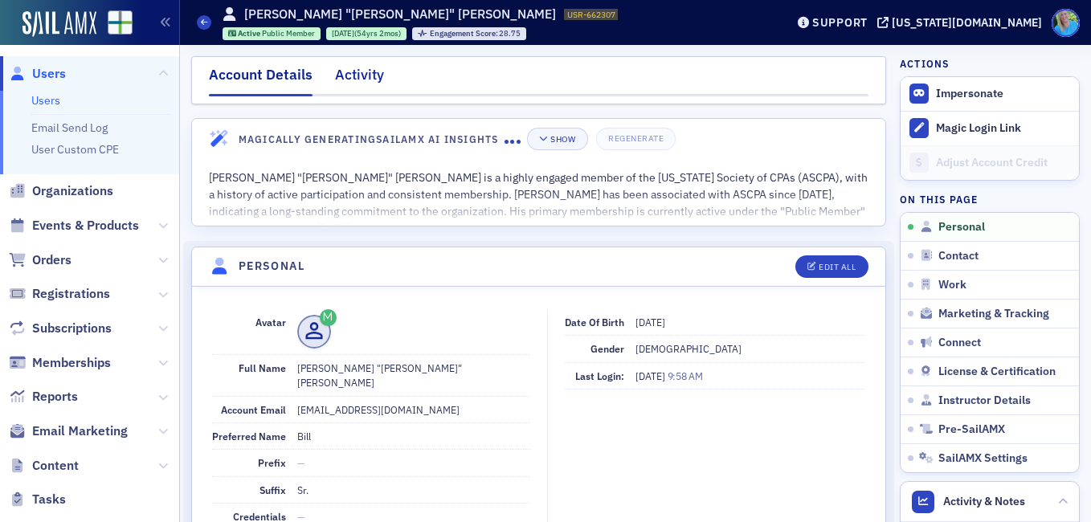
click at [360, 67] on div "Activity" at bounding box center [359, 79] width 49 height 30
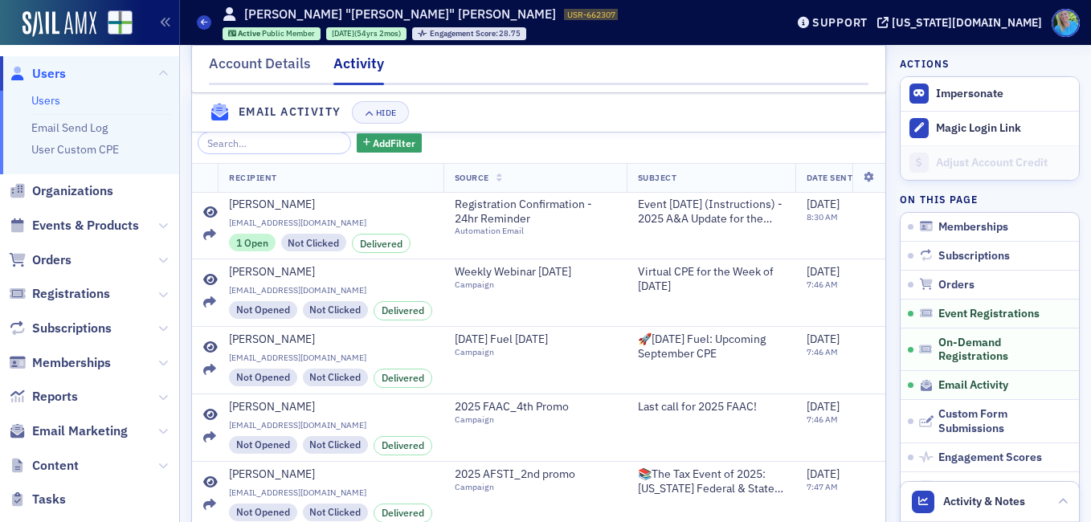
scroll to position [1606, 0]
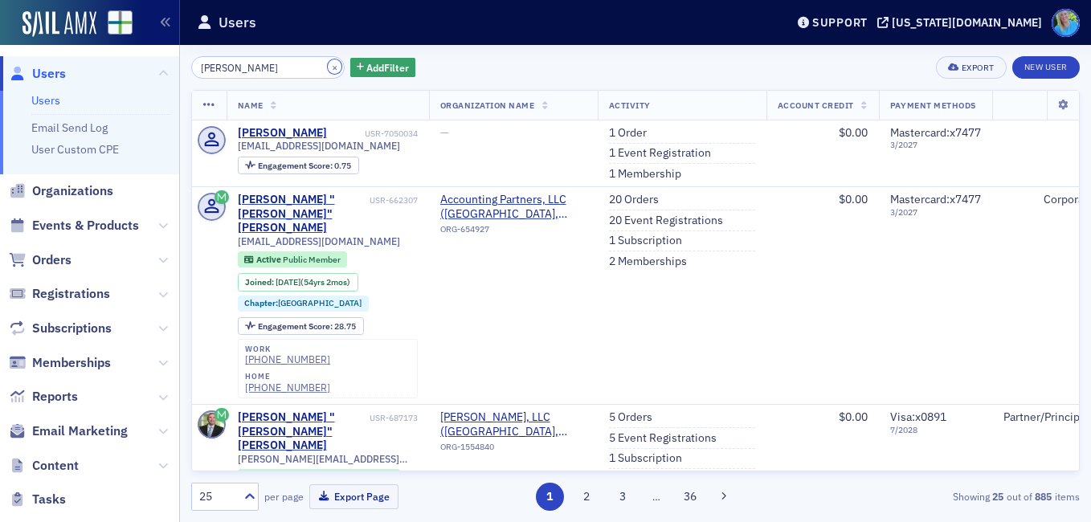
click at [328, 70] on button "×" at bounding box center [335, 66] width 14 height 14
click at [316, 68] on input "william dunn" at bounding box center [267, 67] width 153 height 22
click at [316, 68] on input "search" at bounding box center [267, 67] width 153 height 22
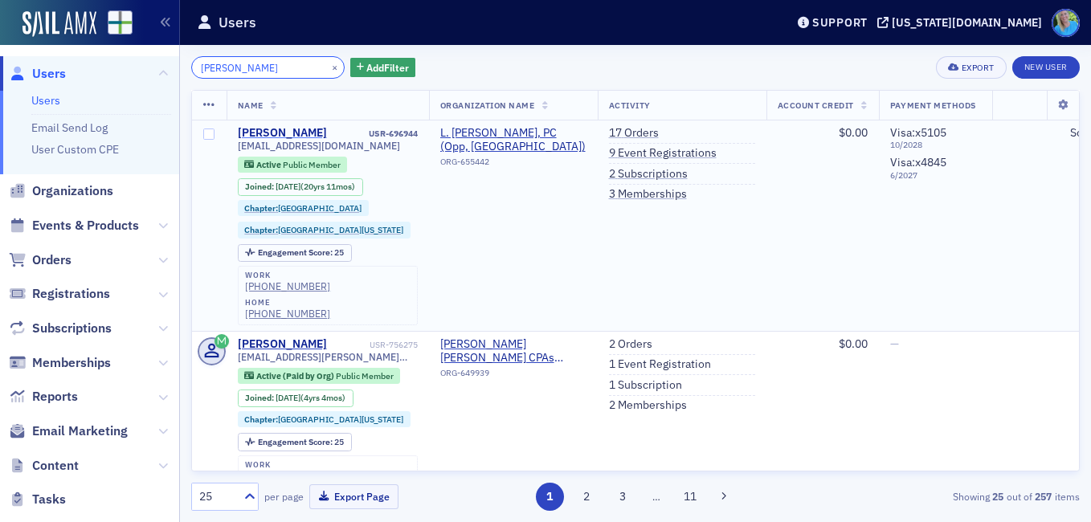
type input "lance jackson"
click at [277, 128] on div "Larry Jackson" at bounding box center [282, 133] width 89 height 14
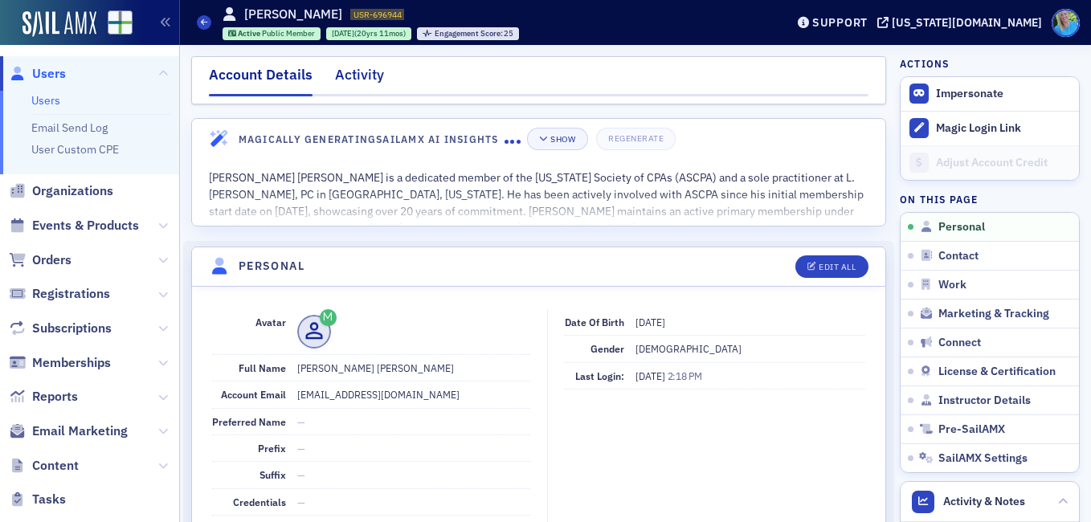
click at [368, 77] on div "Activity" at bounding box center [359, 79] width 49 height 30
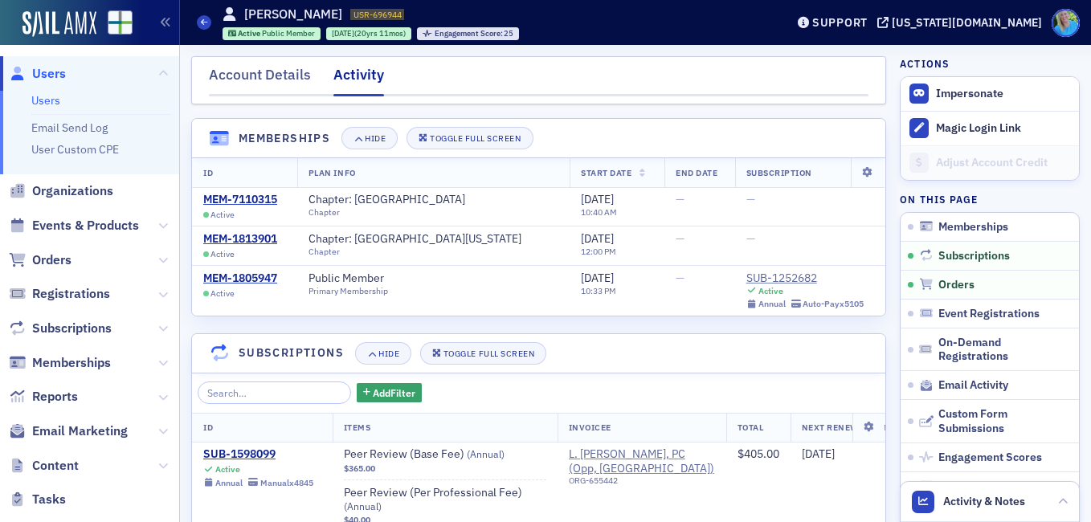
scroll to position [482, 0]
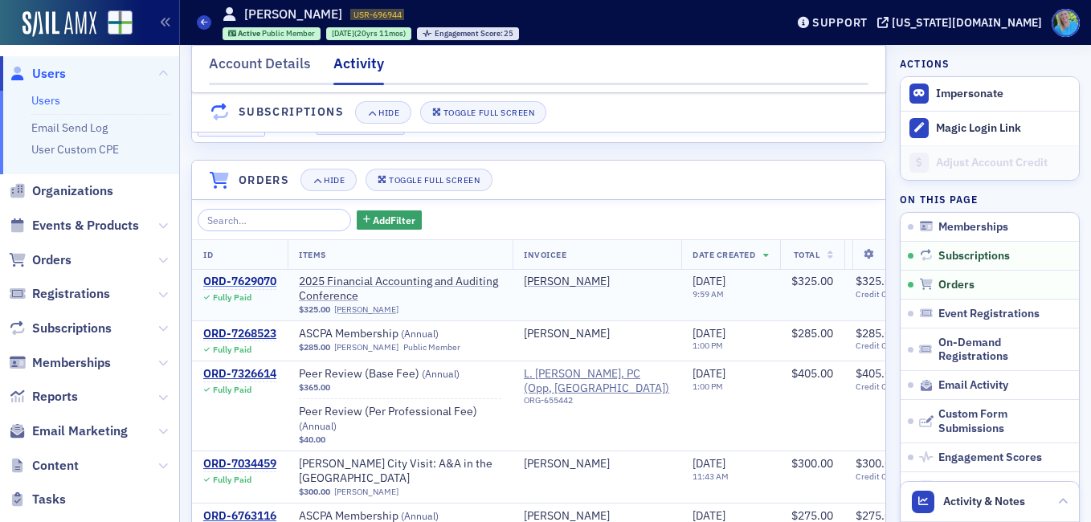
click at [220, 289] on div "ORD-7629070" at bounding box center [239, 282] width 73 height 14
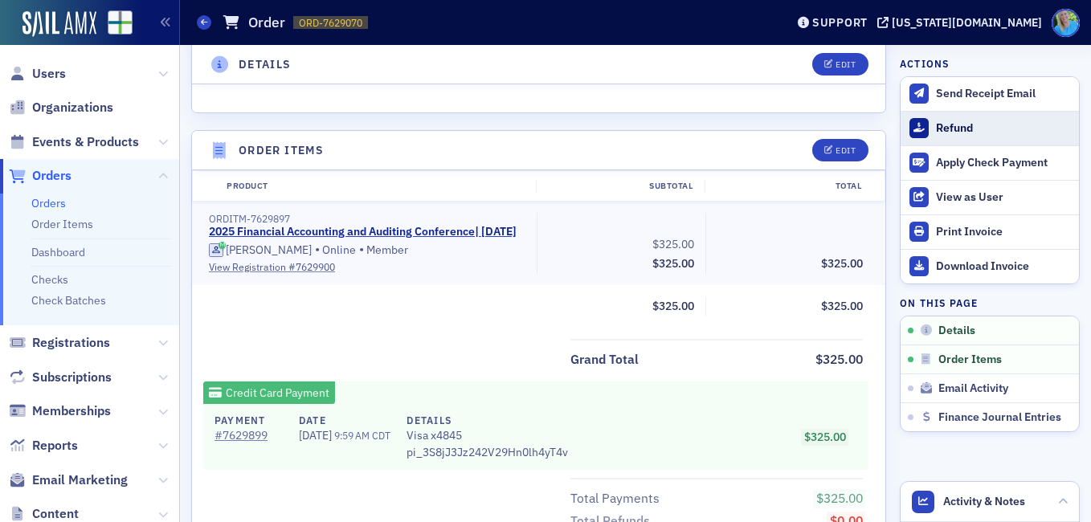
click at [936, 122] on div "Refund" at bounding box center [1003, 128] width 135 height 14
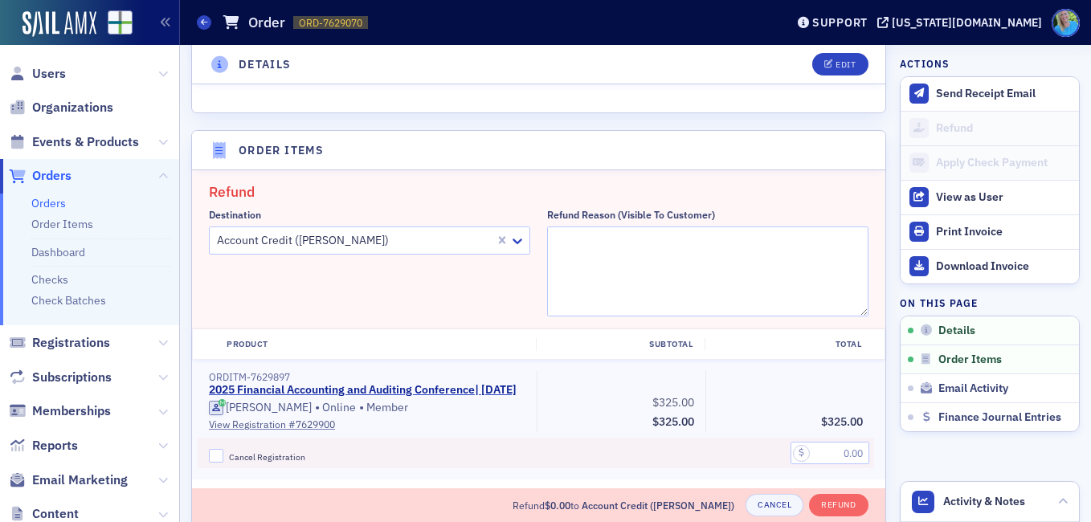
scroll to position [559, 0]
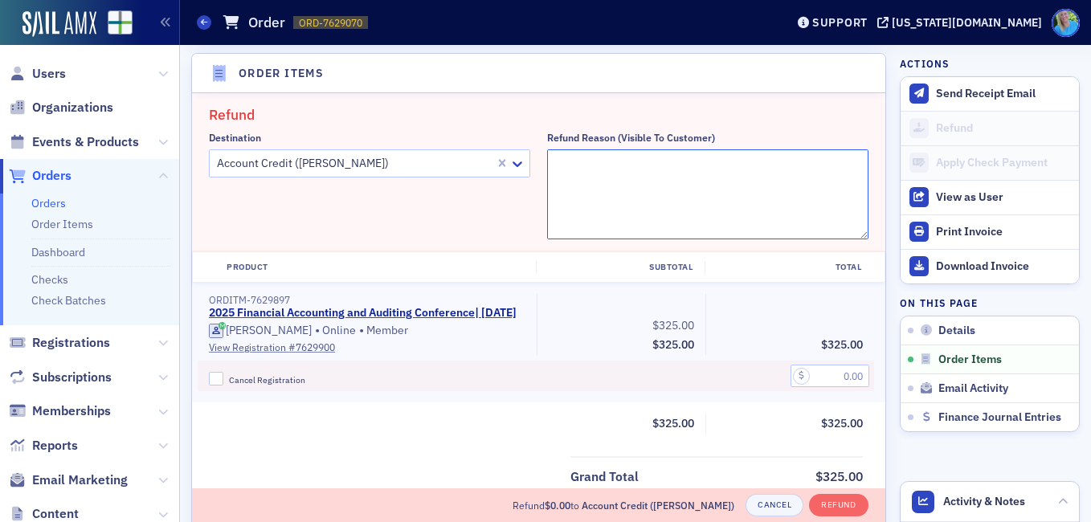
click at [654, 161] on textarea "Refund Reason (Visible to Customer)" at bounding box center [707, 194] width 321 height 90
type textarea "Can no longer attend"
click at [217, 386] on input "Cancel Registration" at bounding box center [216, 379] width 14 height 14
checkbox input "true"
drag, startPoint x: 791, startPoint y: 388, endPoint x: 849, endPoint y: 367, distance: 61.5
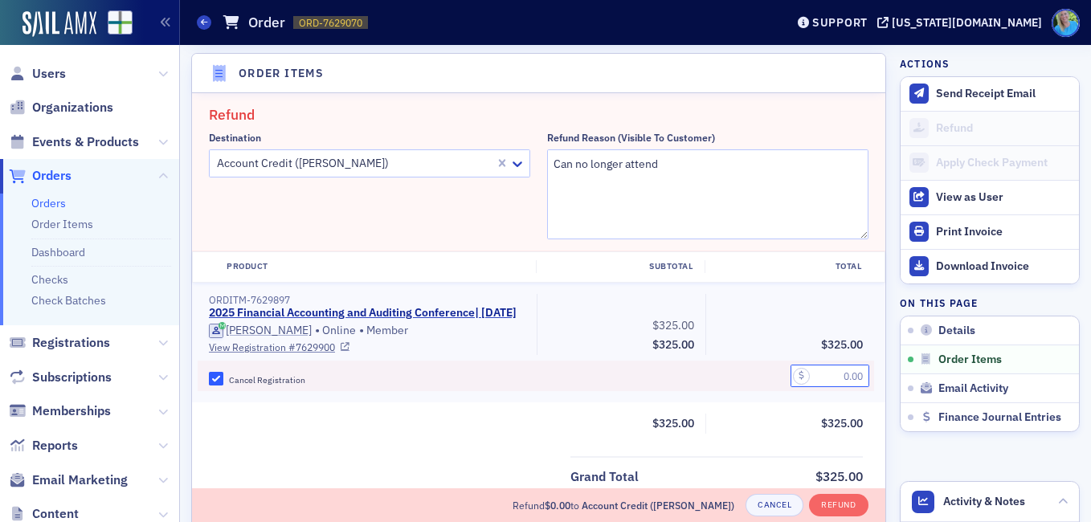
click at [793, 386] on input "text" at bounding box center [829, 376] width 79 height 22
type input "325.00"
click at [836, 494] on button "Refund" at bounding box center [838, 505] width 59 height 22
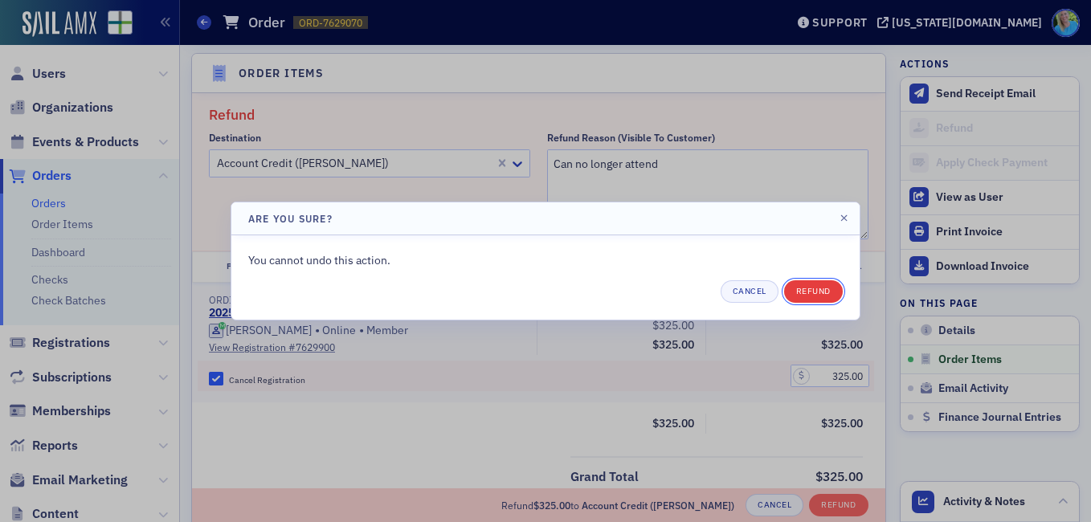
click at [807, 287] on button "Refund" at bounding box center [813, 291] width 59 height 22
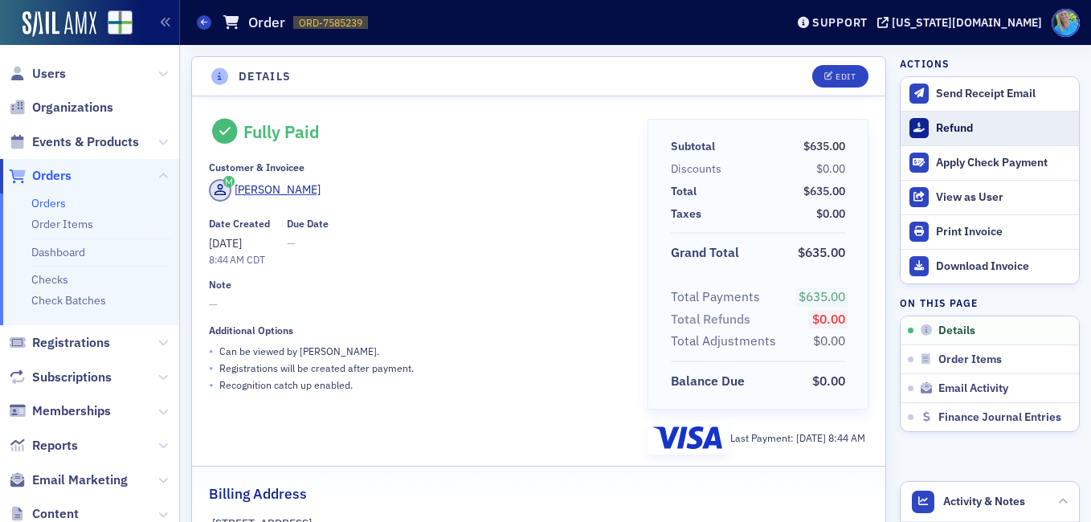
click at [990, 121] on div "Refund" at bounding box center [1003, 128] width 135 height 14
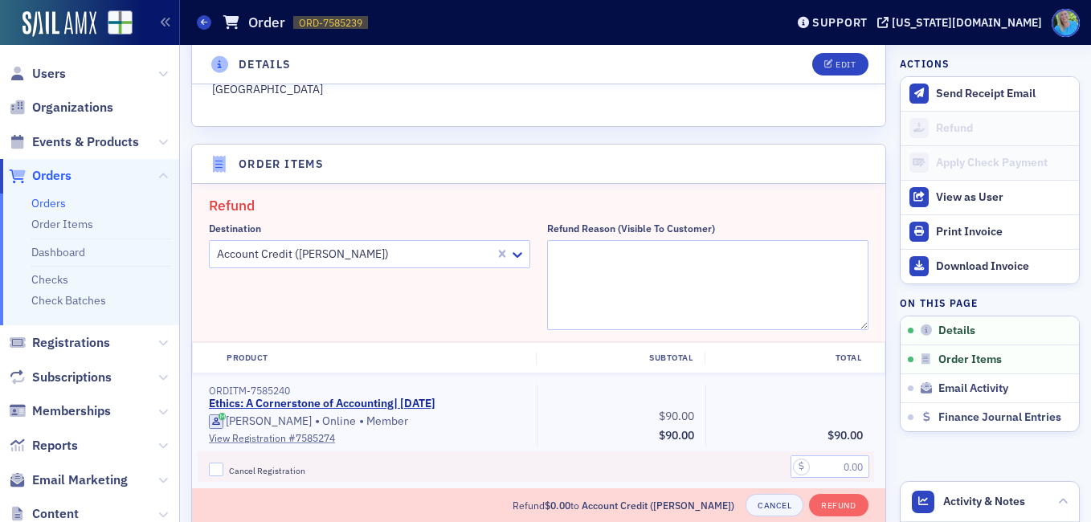
scroll to position [559, 0]
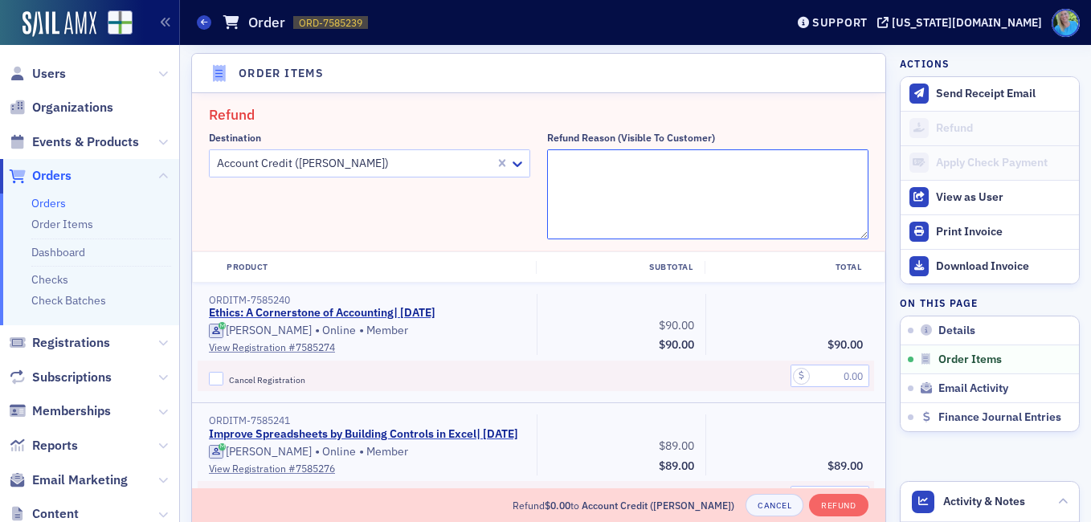
click at [610, 153] on textarea "Refund Reason (Visible to Customer)" at bounding box center [707, 194] width 321 height 90
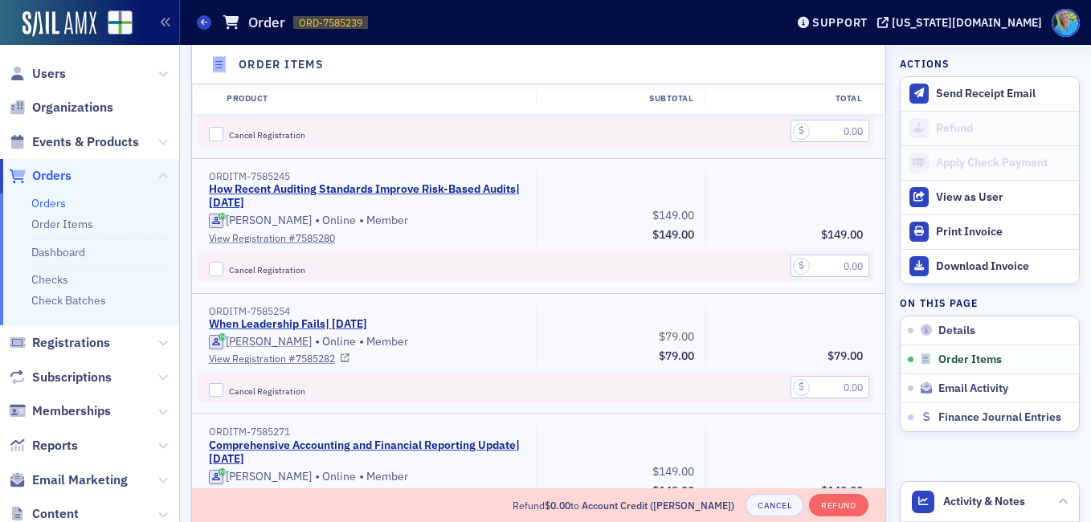
scroll to position [1121, 0]
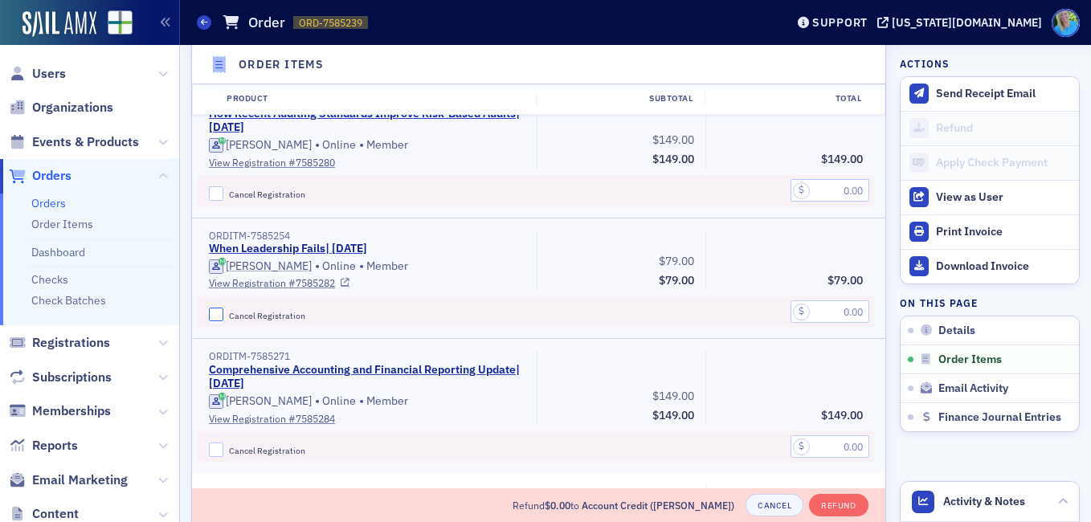
click at [214, 322] on input "Cancel Registration" at bounding box center [216, 315] width 14 height 14
checkbox input "true"
click at [860, 328] on div at bounding box center [789, 311] width 169 height 31
click at [842, 323] on input "text" at bounding box center [829, 311] width 79 height 22
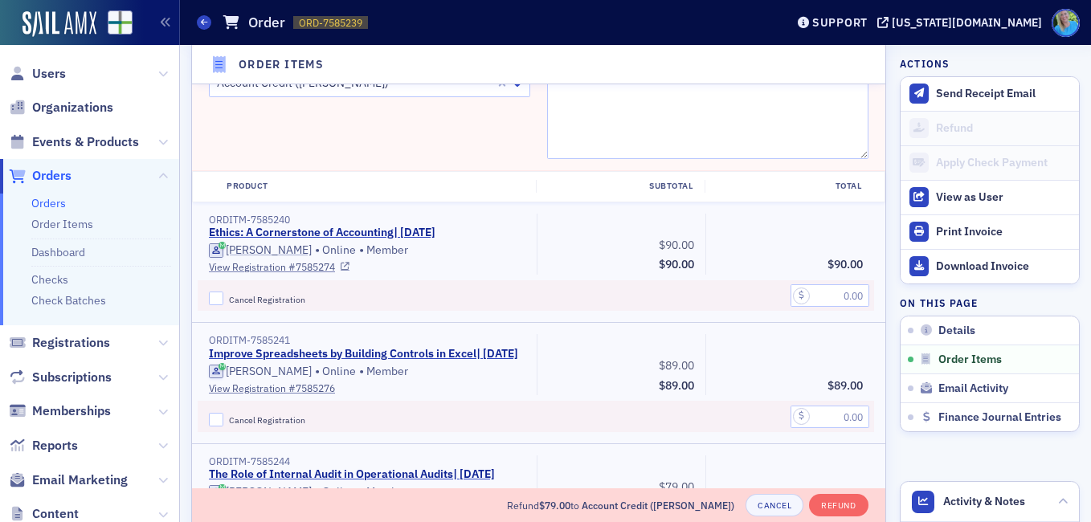
scroll to position [479, 0]
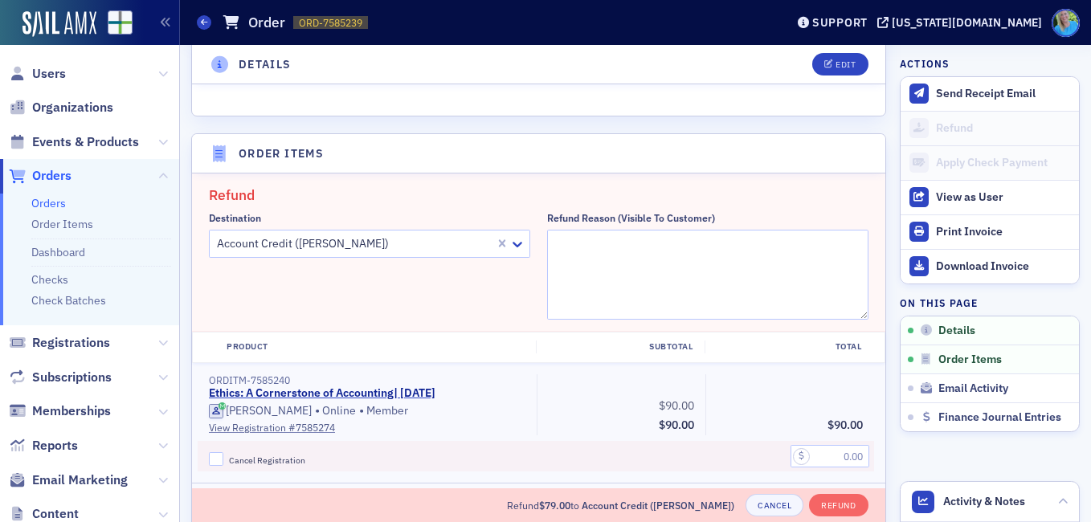
type input "79.00"
click at [658, 253] on textarea "Refund Reason (Visible to Customer)" at bounding box center [707, 275] width 321 height 90
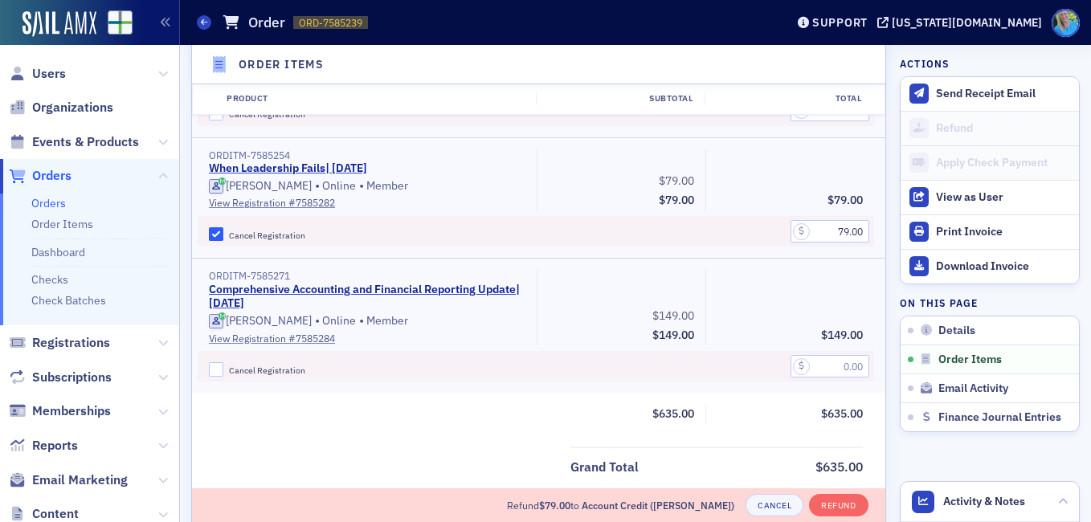
scroll to position [1282, 0]
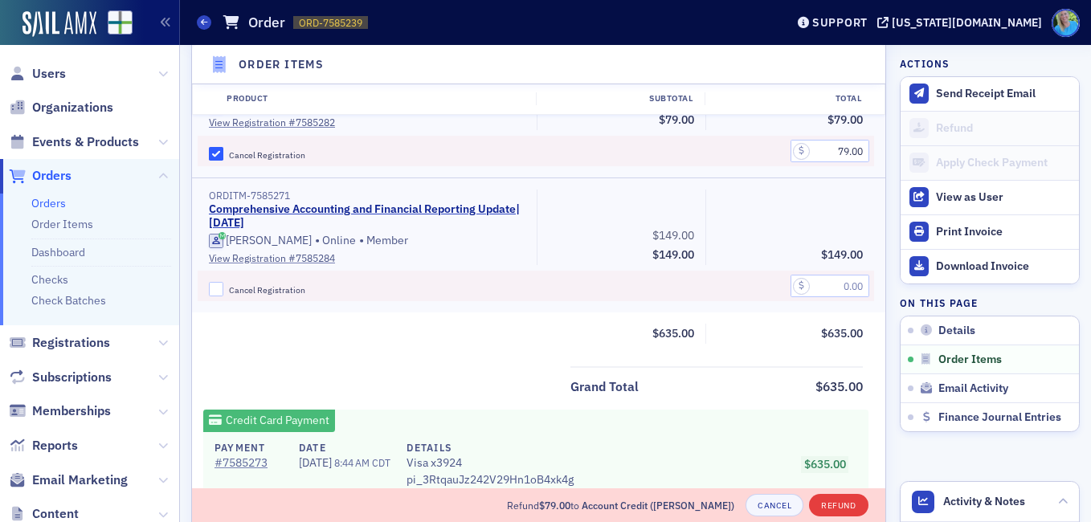
type textarea "Can no longer attend"
click at [819, 503] on button "Refund" at bounding box center [838, 505] width 59 height 22
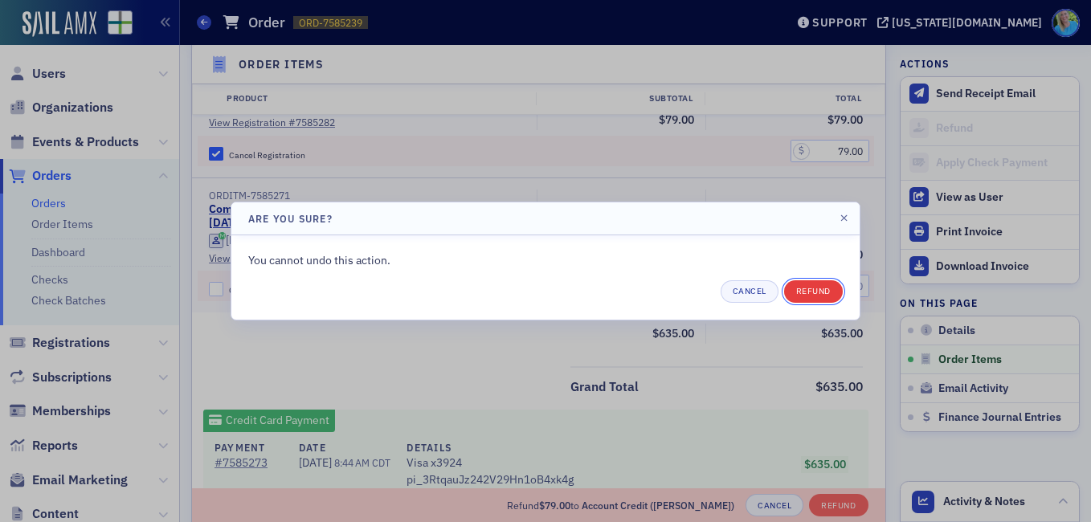
click at [789, 293] on button "Refund" at bounding box center [813, 291] width 59 height 22
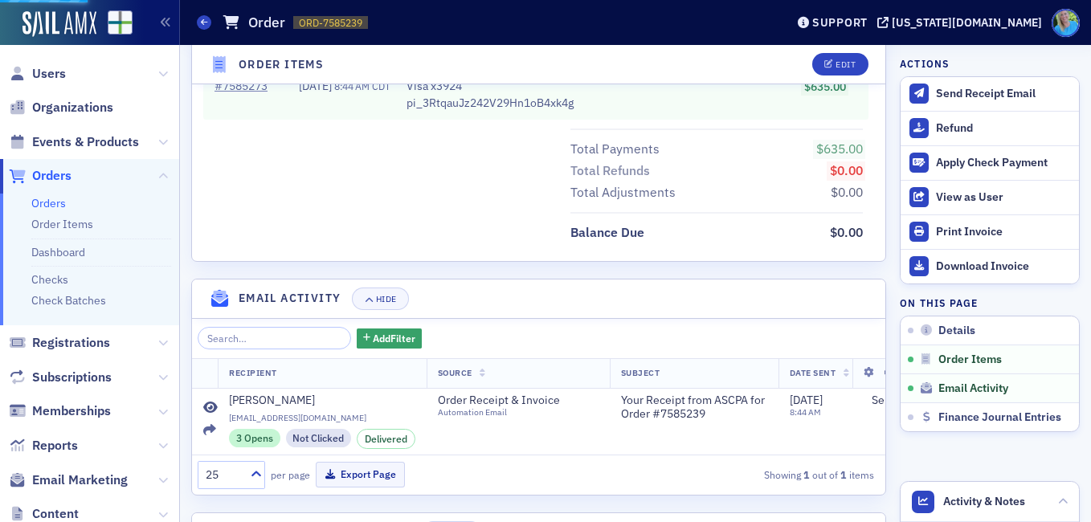
scroll to position [1304, 0]
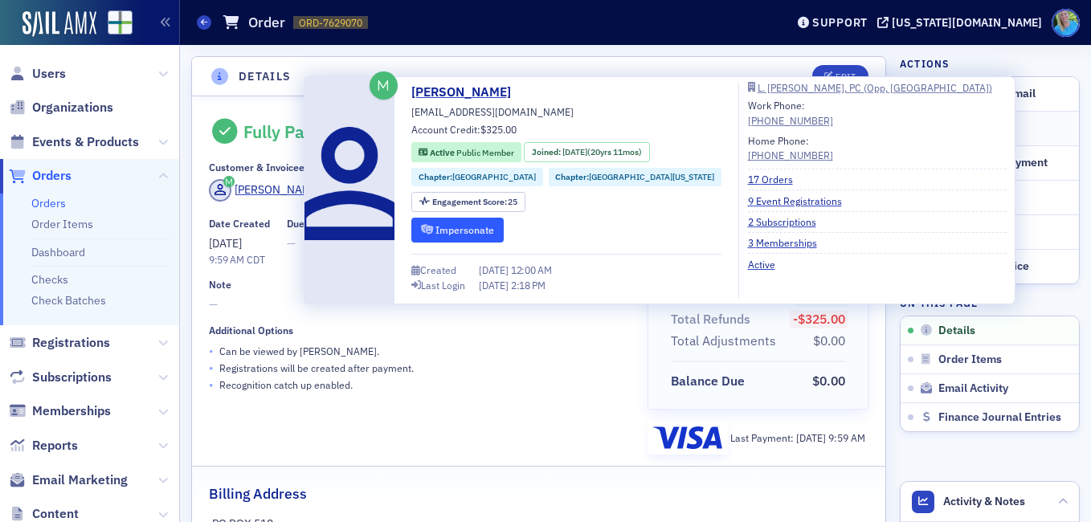
click at [447, 223] on button "Impersonate" at bounding box center [457, 230] width 92 height 25
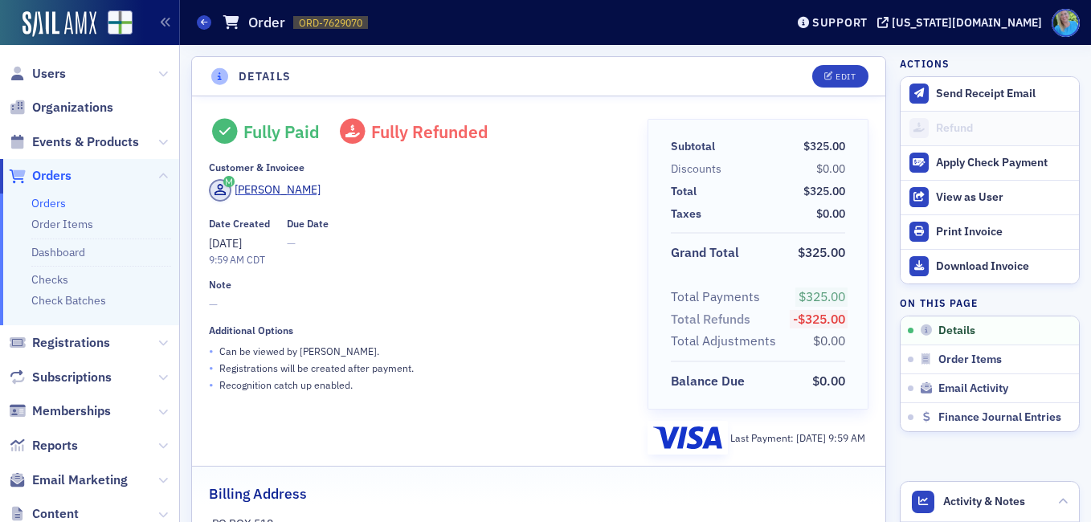
click at [68, 176] on span "Orders" at bounding box center [51, 176] width 39 height 18
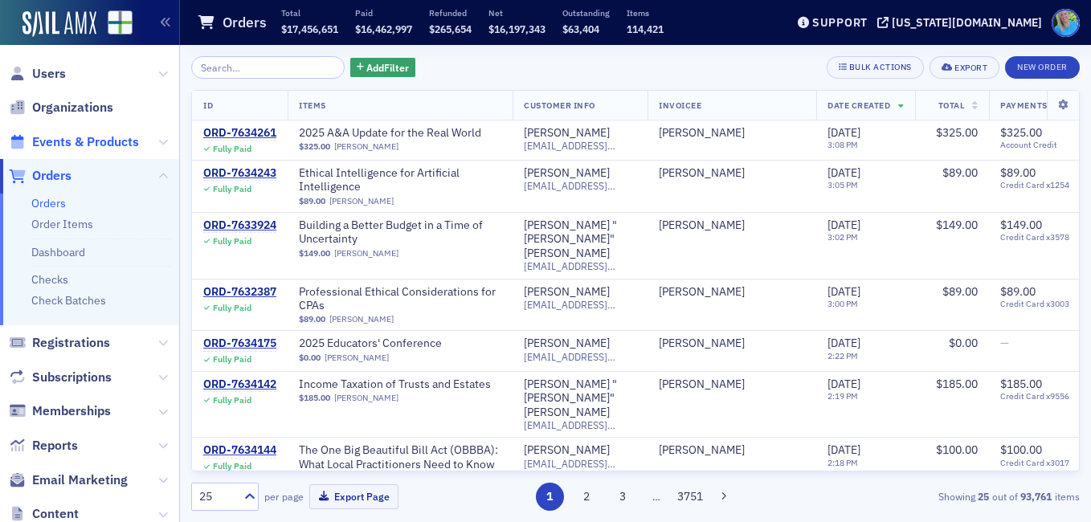
click at [71, 141] on span "Events & Products" at bounding box center [85, 142] width 107 height 18
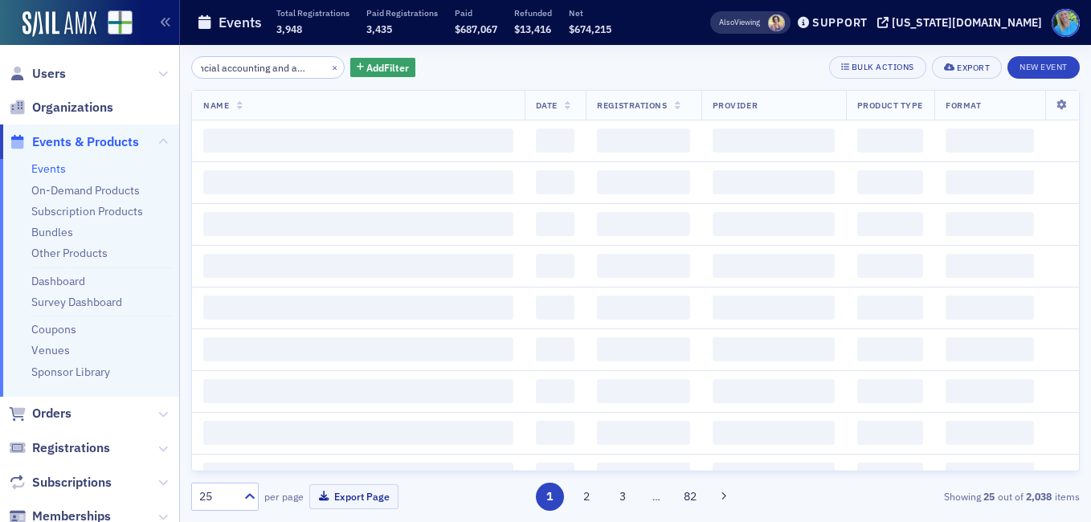
scroll to position [0, 38]
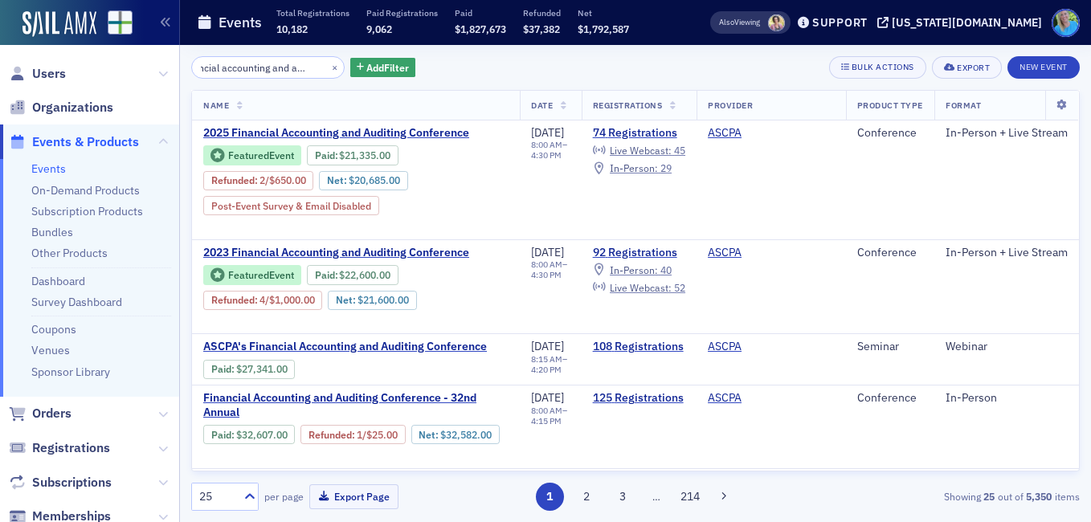
type input "financial accounting and auditing"
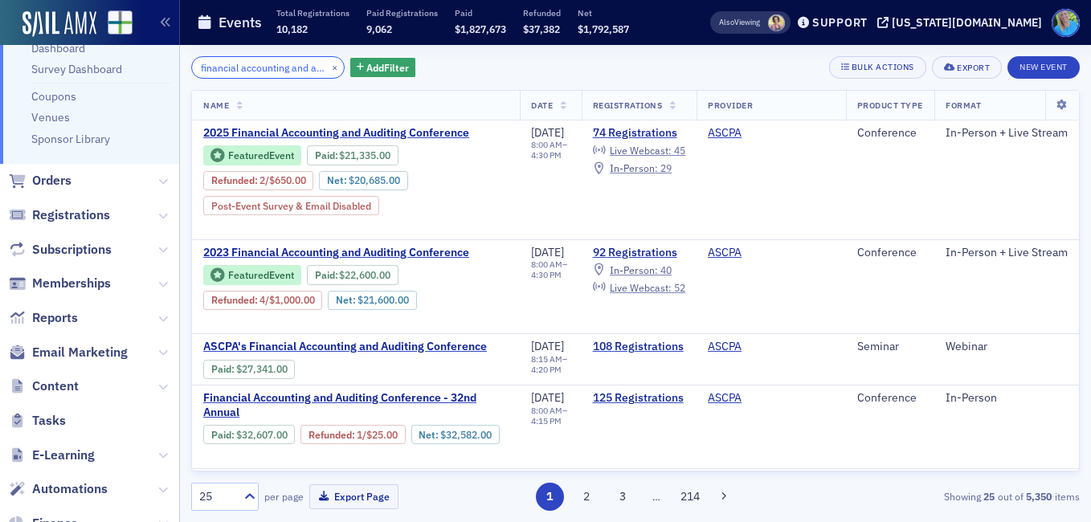
scroll to position [321, 0]
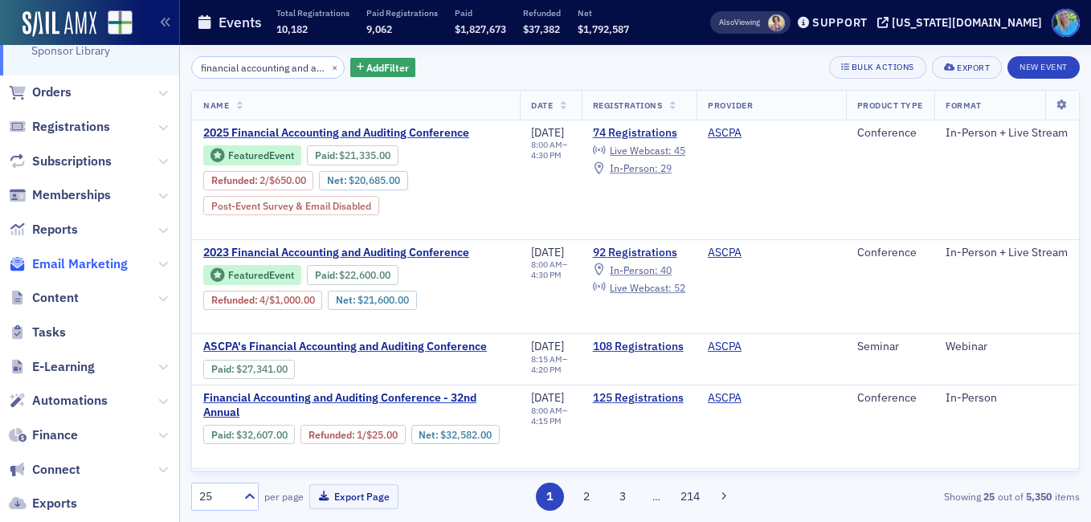
click at [96, 262] on span "Email Marketing" at bounding box center [80, 264] width 96 height 18
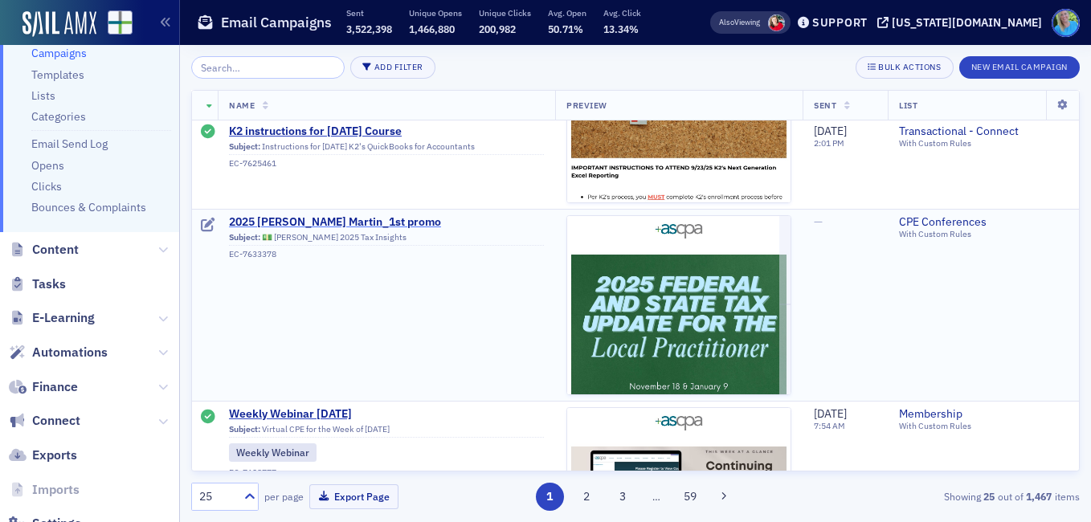
scroll to position [1686, 0]
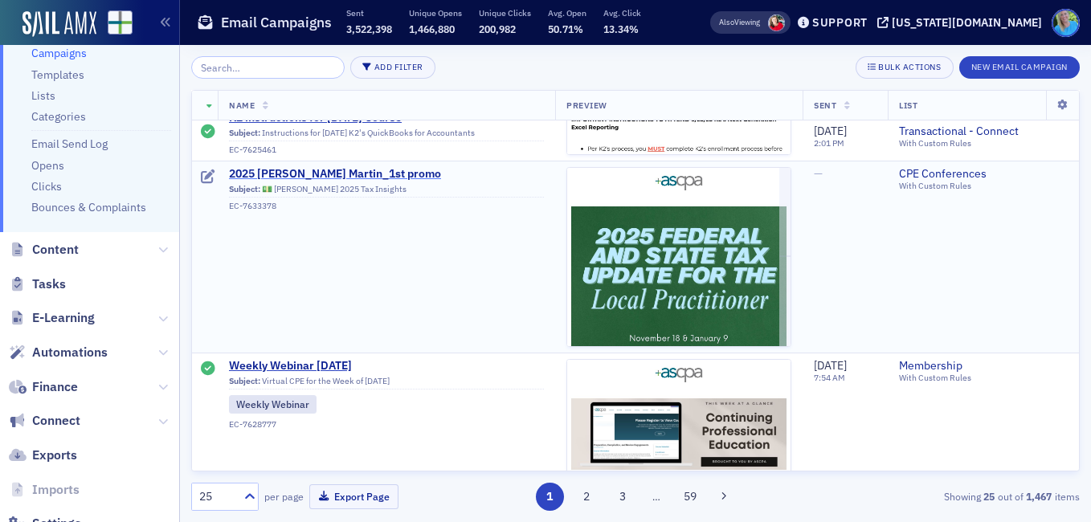
click at [334, 172] on span "2025 [PERSON_NAME] Martin_1st promo" at bounding box center [386, 174] width 315 height 14
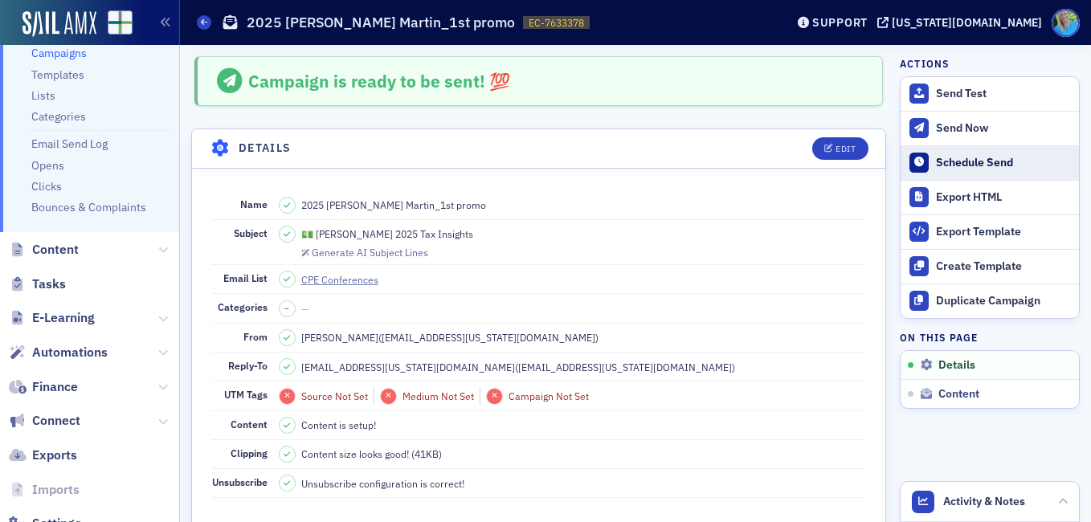
click at [941, 164] on div "Schedule Send" at bounding box center [1003, 163] width 135 height 14
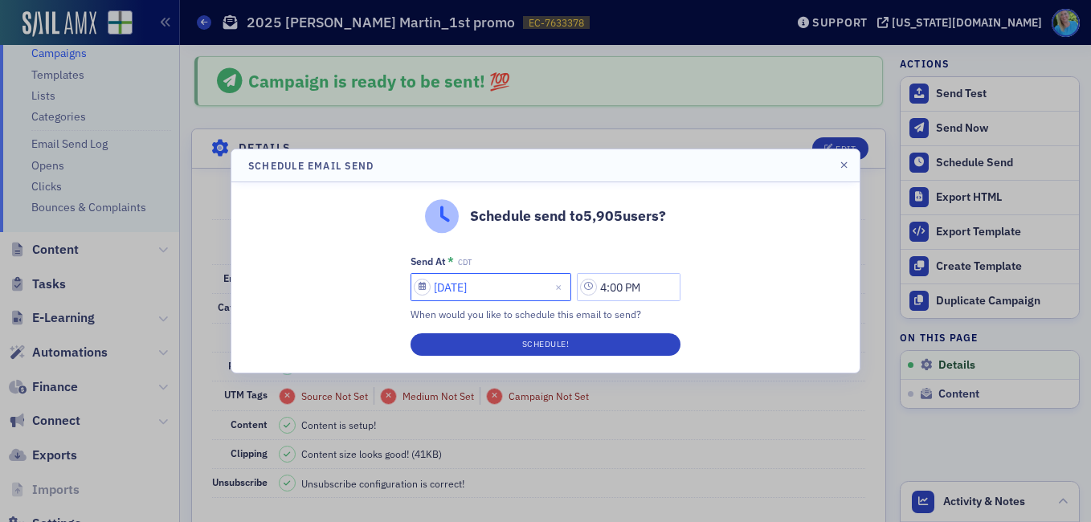
select select "8"
select select "2025"
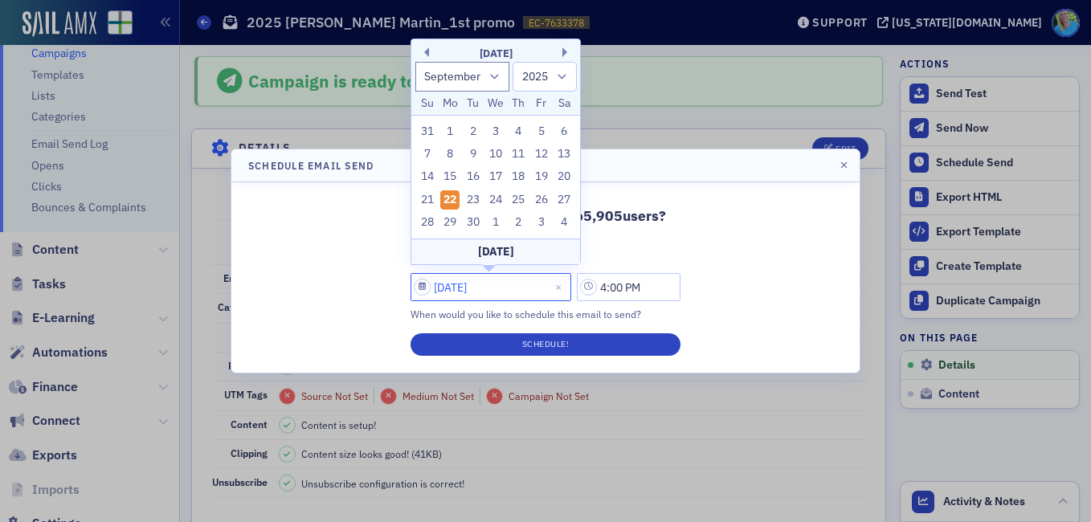
click at [525, 282] on input "[DATE]" at bounding box center [490, 287] width 161 height 28
click at [521, 198] on div "25" at bounding box center [518, 199] width 19 height 19
type input "[DATE]"
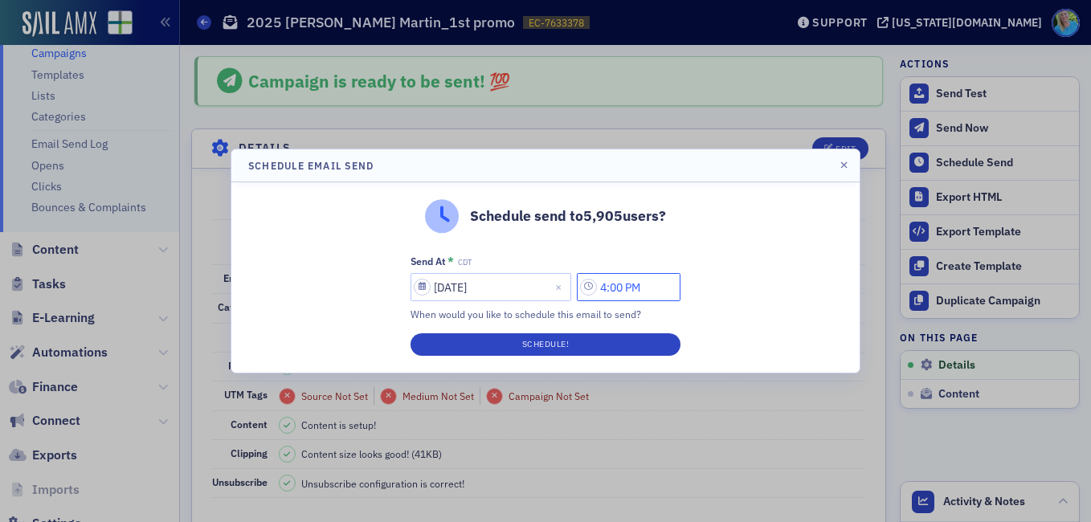
click at [601, 284] on input "4:00 PM" at bounding box center [629, 287] width 104 height 28
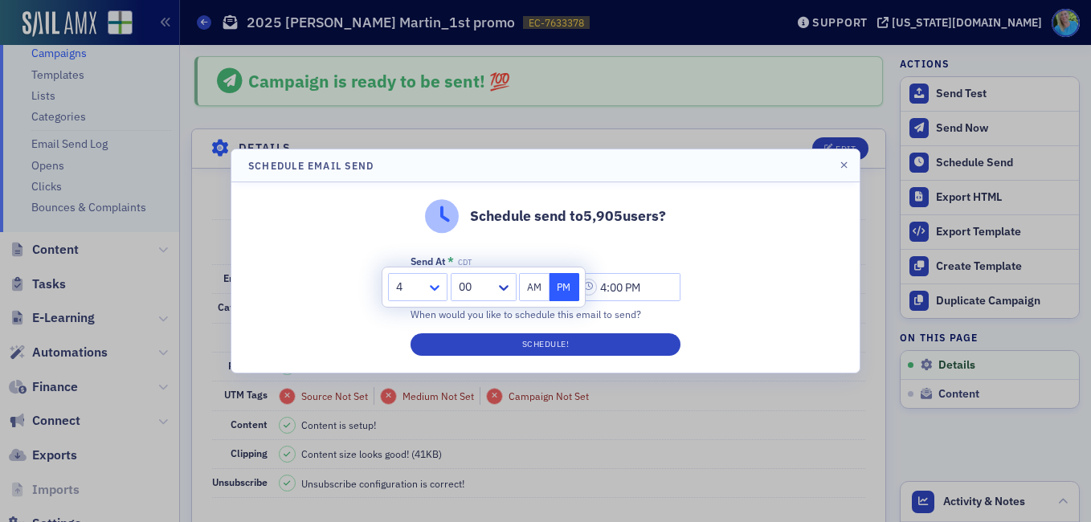
click at [433, 285] on icon at bounding box center [434, 287] width 16 height 16
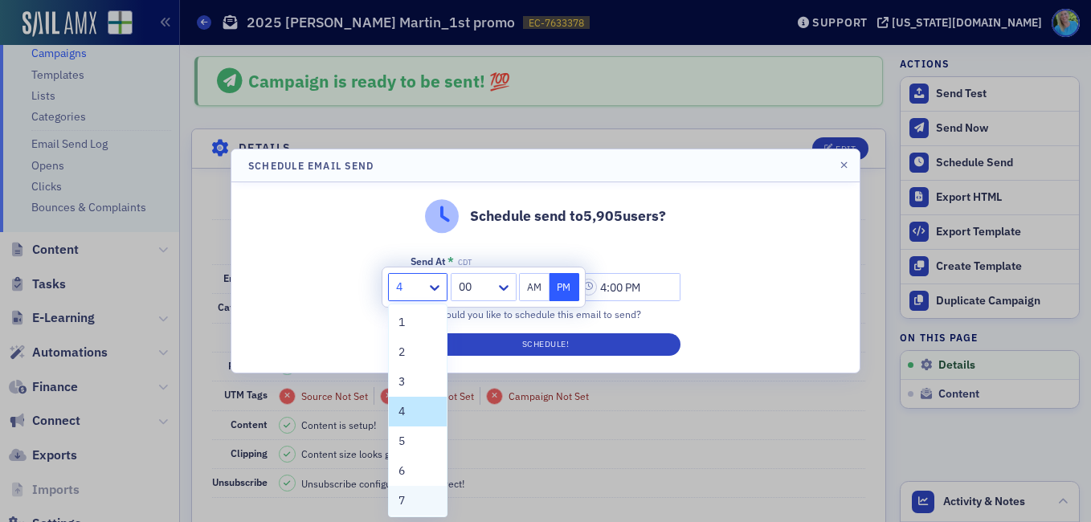
click at [410, 501] on div "7" at bounding box center [417, 500] width 39 height 17
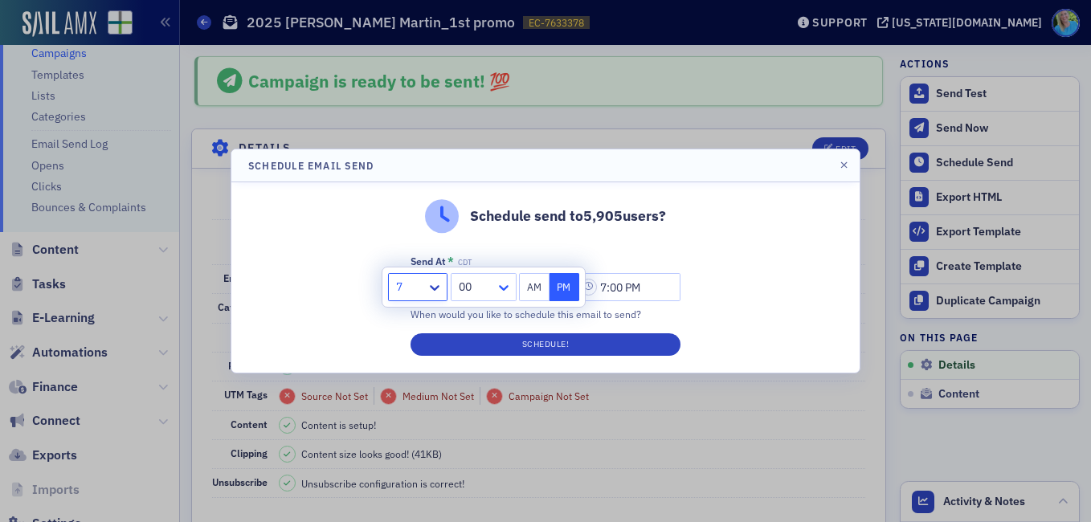
click at [502, 291] on icon at bounding box center [503, 287] width 16 height 16
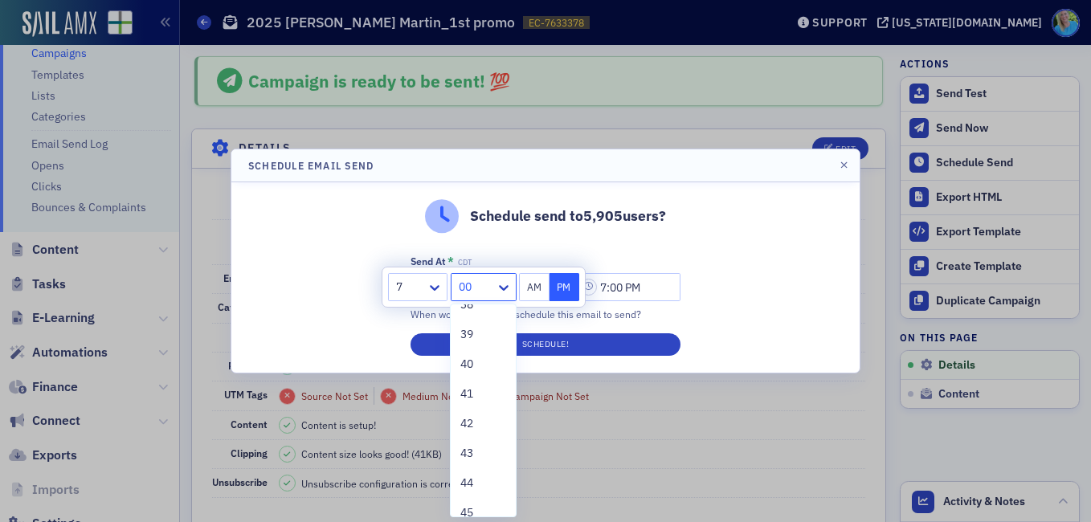
scroll to position [1205, 0]
click at [473, 455] on span "45" at bounding box center [466, 454] width 13 height 17
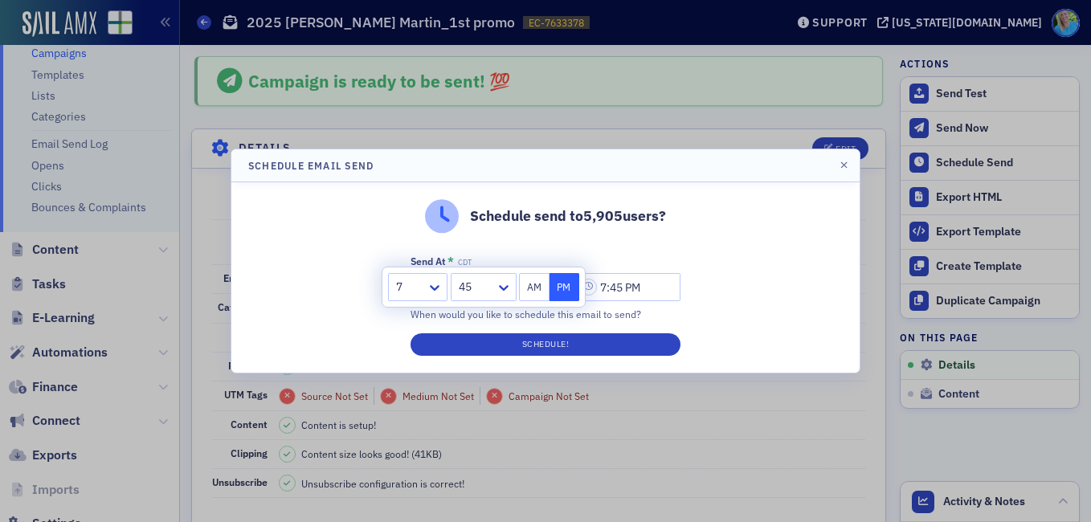
click at [536, 296] on button "AM" at bounding box center [534, 287] width 31 height 28
type input "7:45 AM"
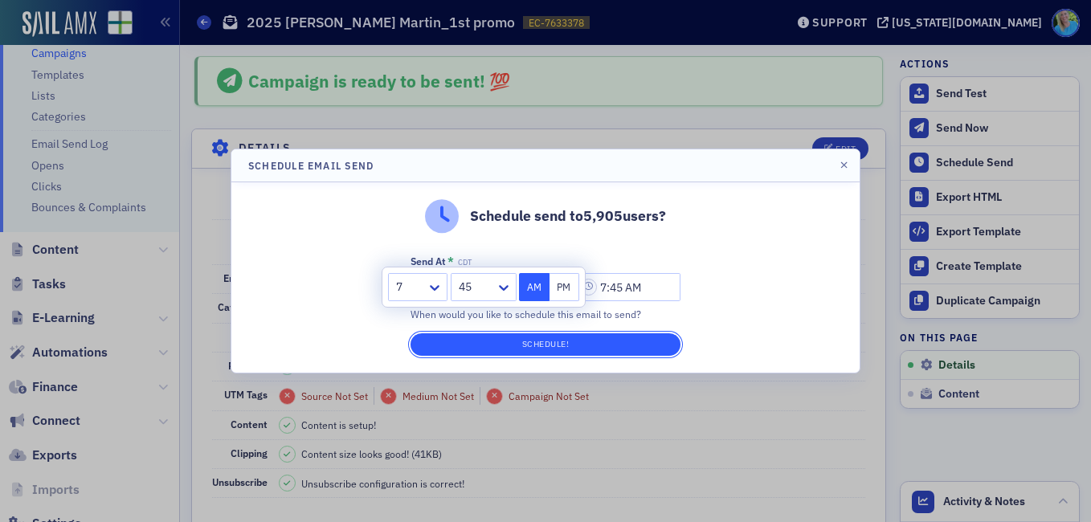
click at [536, 336] on button "Schedule!" at bounding box center [545, 344] width 270 height 22
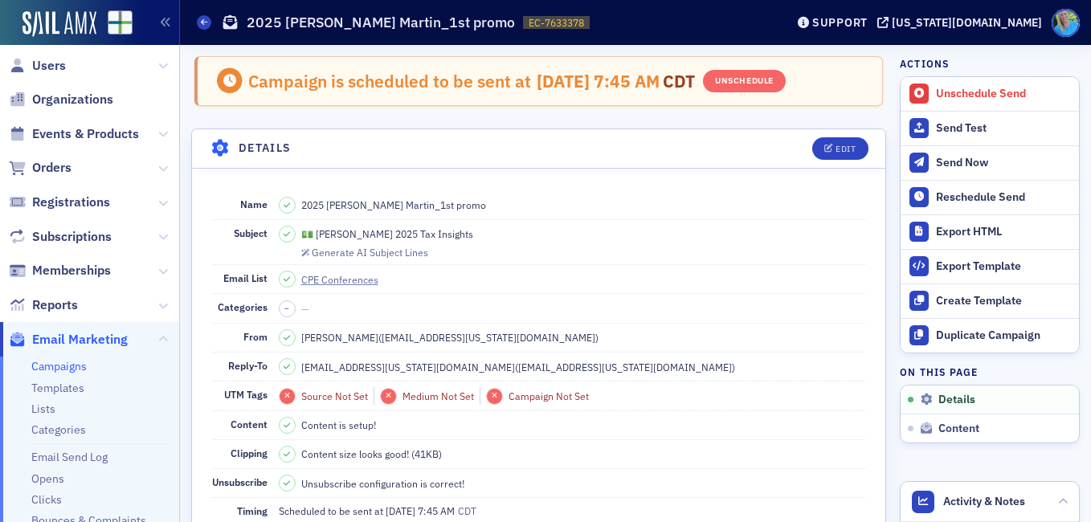
scroll to position [0, 0]
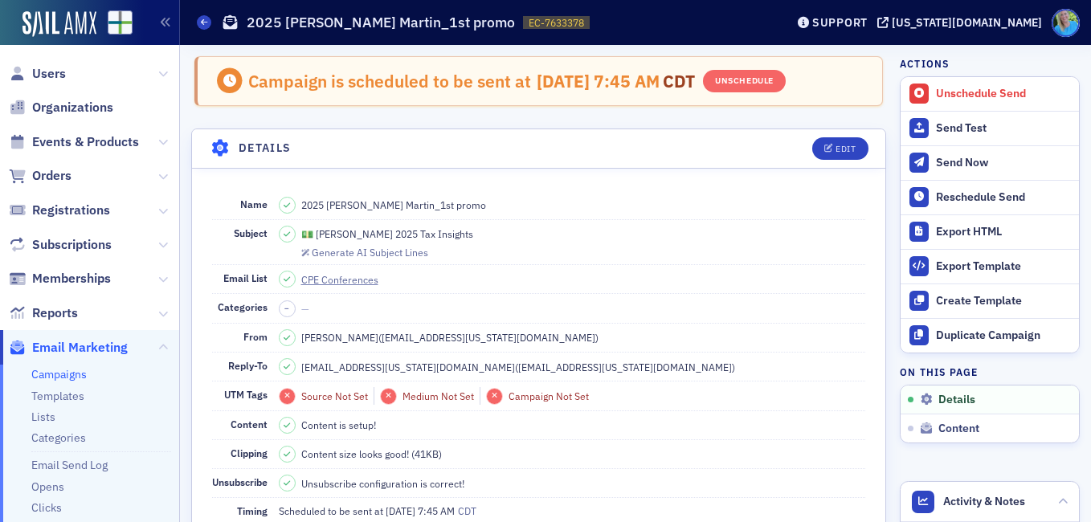
click at [61, 166] on span "Orders" at bounding box center [89, 176] width 179 height 35
click at [59, 173] on span "Orders" at bounding box center [51, 176] width 39 height 18
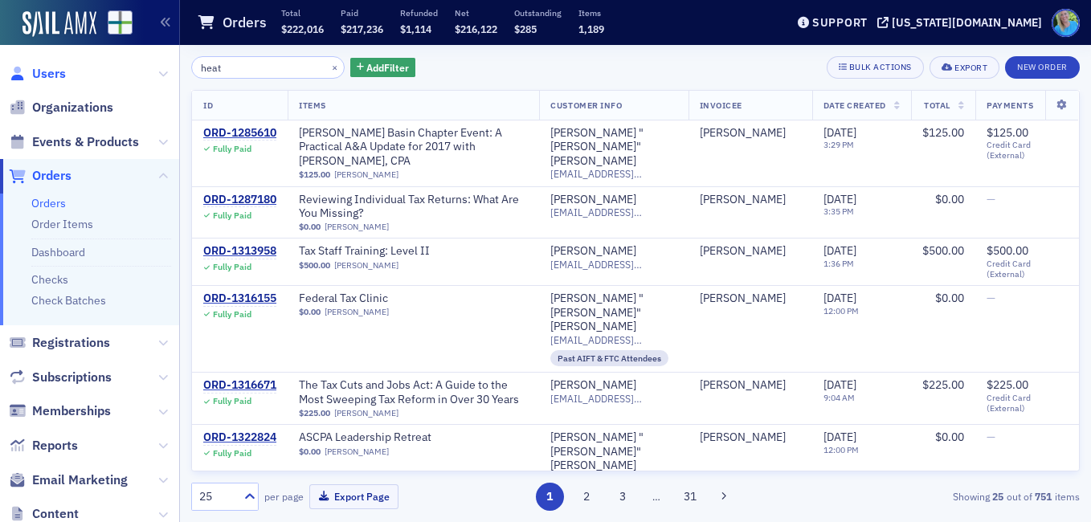
type input "heat"
click at [52, 73] on span "Users" at bounding box center [49, 74] width 34 height 18
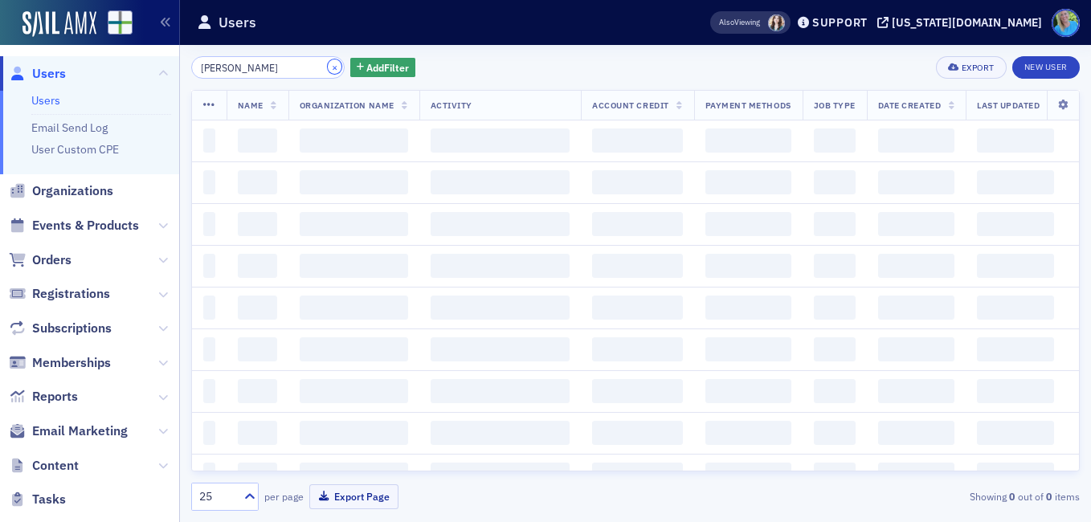
click at [328, 66] on button "×" at bounding box center [335, 66] width 14 height 14
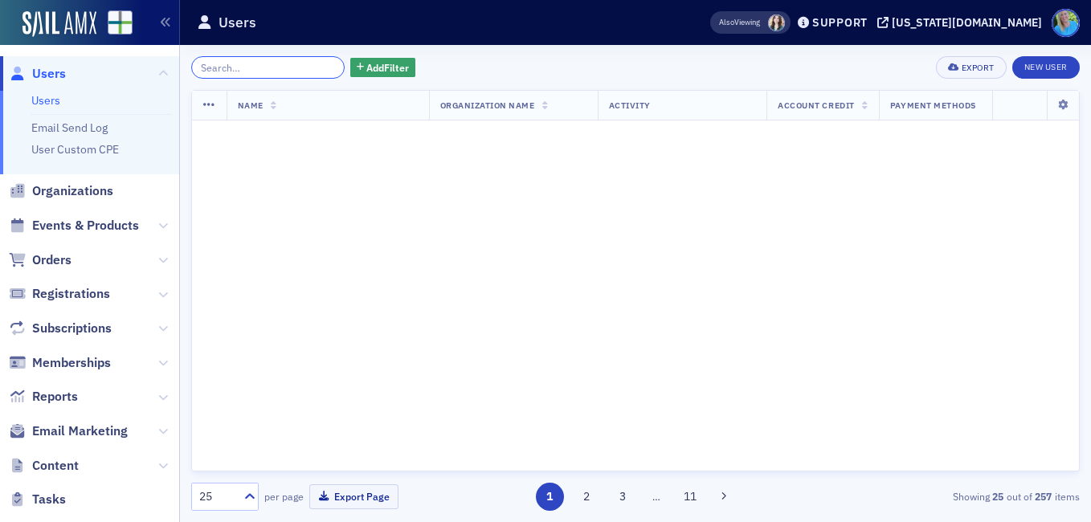
click at [316, 66] on input "search" at bounding box center [267, 67] width 153 height 22
click at [287, 69] on input "search" at bounding box center [267, 67] width 153 height 22
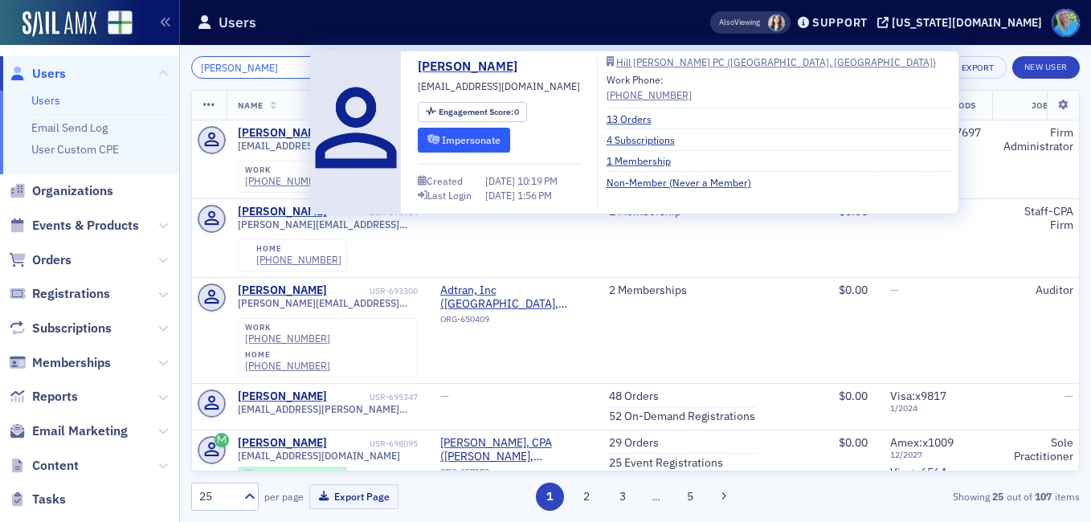
type input "[PERSON_NAME]"
click at [448, 138] on button "Impersonate" at bounding box center [464, 140] width 92 height 25
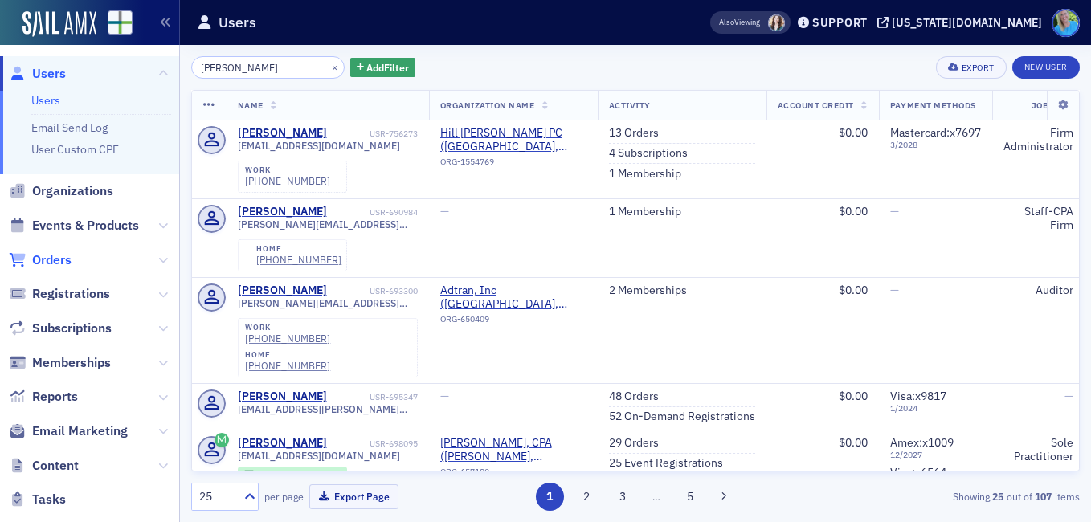
click at [55, 251] on span "Orders" at bounding box center [51, 260] width 39 height 18
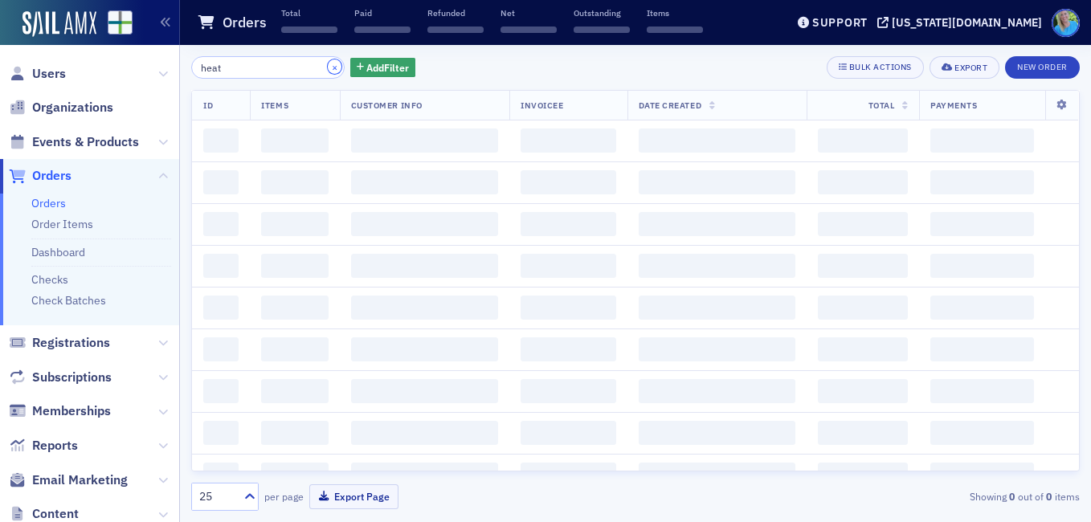
click at [328, 69] on button "×" at bounding box center [335, 66] width 14 height 14
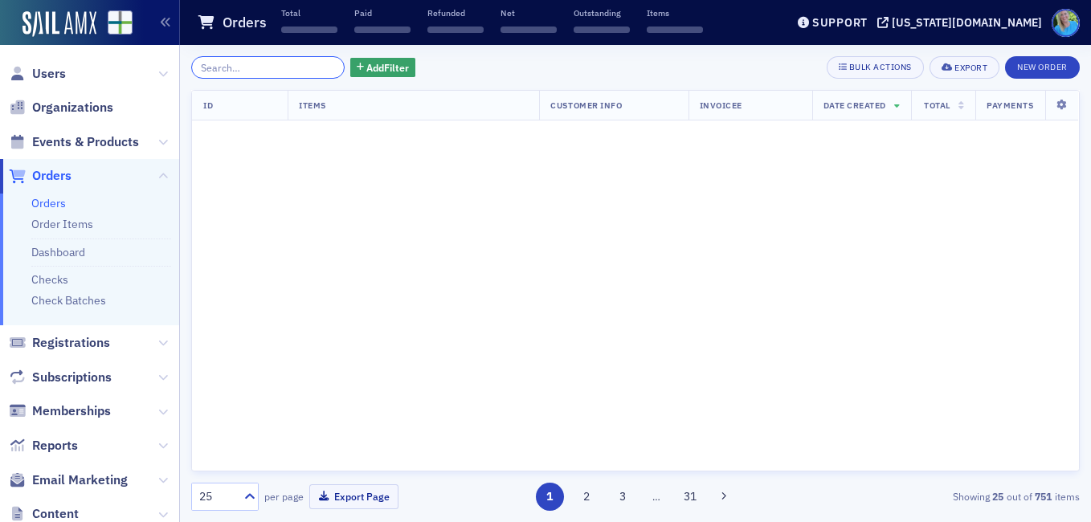
click at [312, 69] on input "search" at bounding box center [267, 67] width 153 height 22
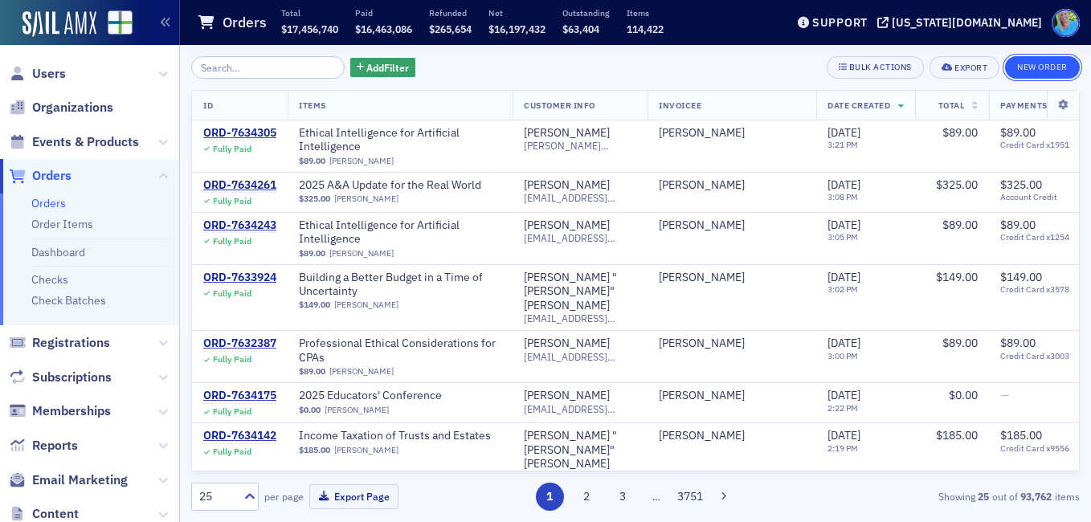
click at [1026, 68] on button "New Order" at bounding box center [1042, 67] width 75 height 22
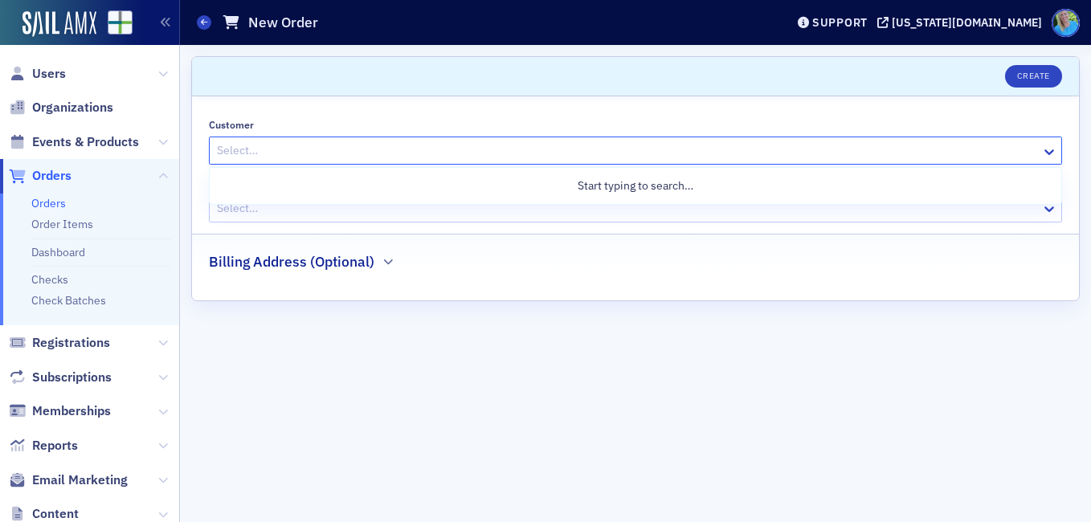
click at [318, 155] on div at bounding box center [627, 151] width 824 height 20
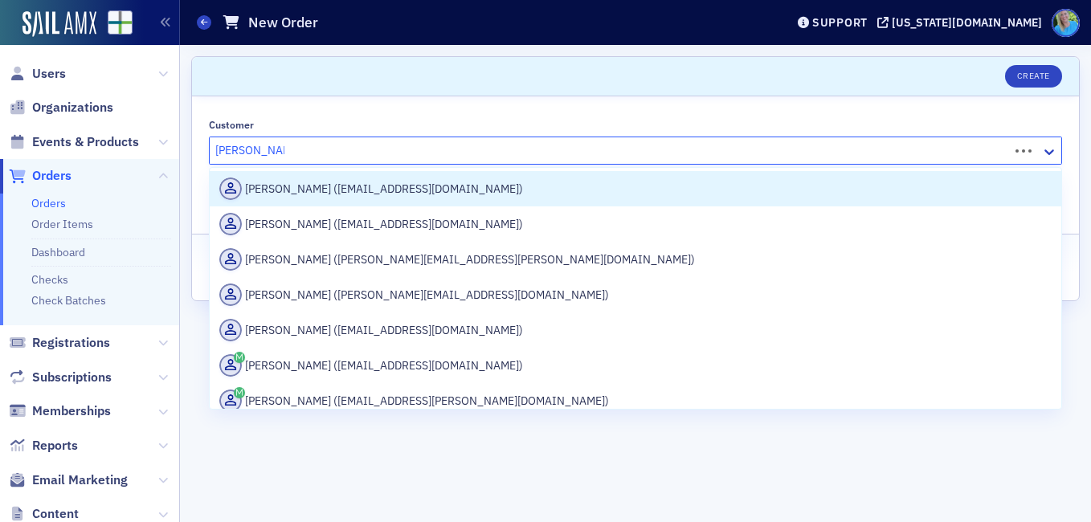
type input "[PERSON_NAME]"
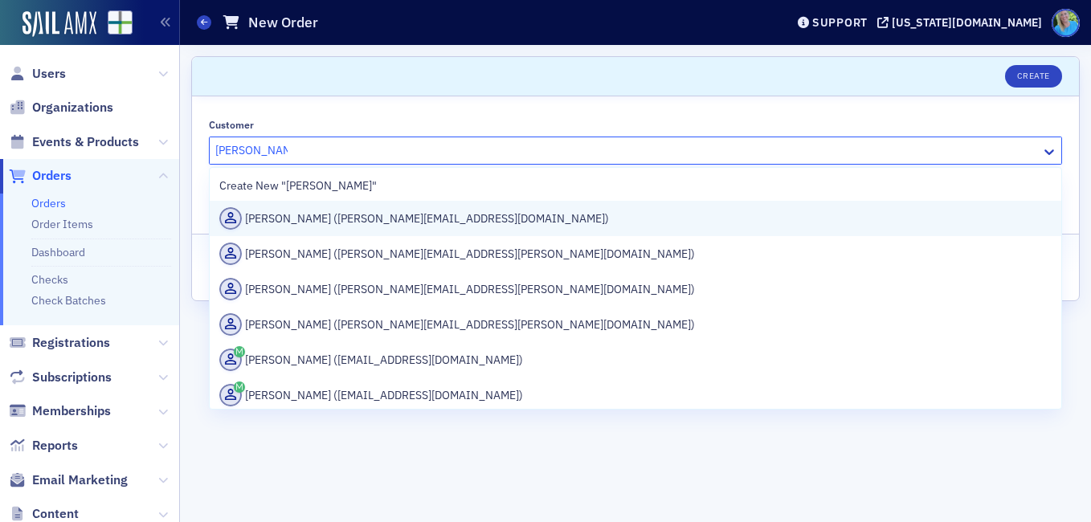
click at [326, 216] on div "[PERSON_NAME] ([PERSON_NAME][EMAIL_ADDRESS][DOMAIN_NAME])" at bounding box center [635, 218] width 832 height 22
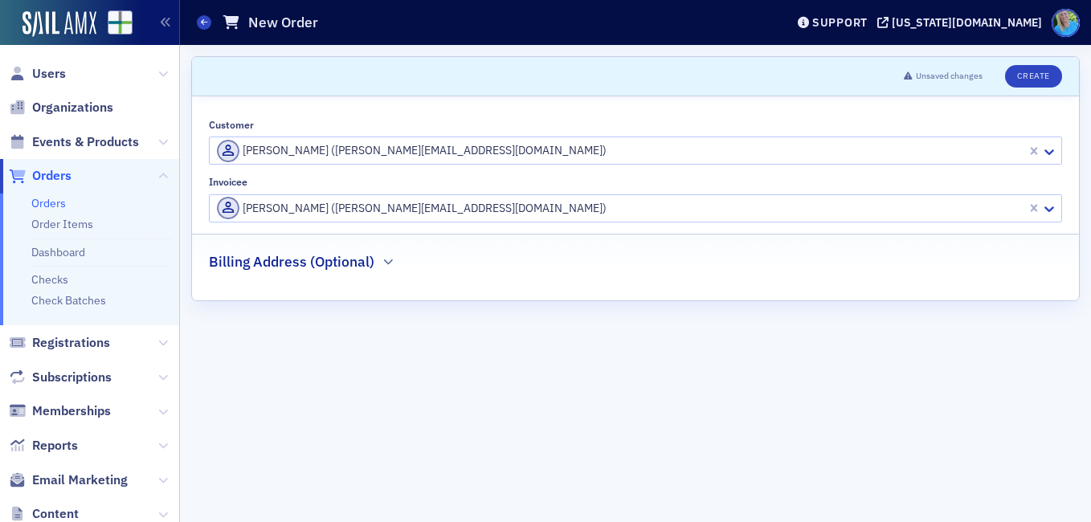
click at [1047, 64] on header "Unsaved changes Create" at bounding box center [635, 76] width 887 height 39
click at [1047, 67] on button "Create" at bounding box center [1033, 76] width 57 height 22
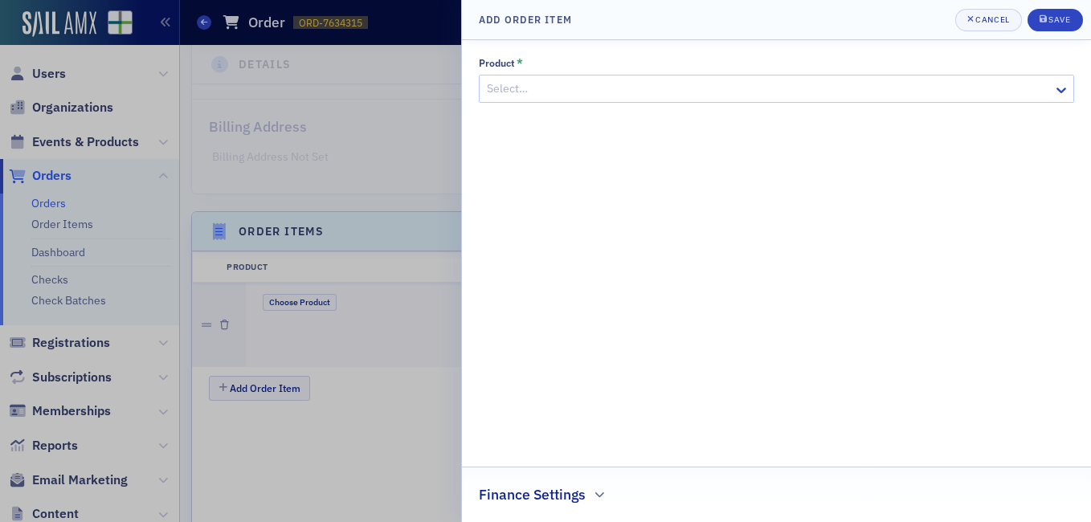
scroll to position [491, 0]
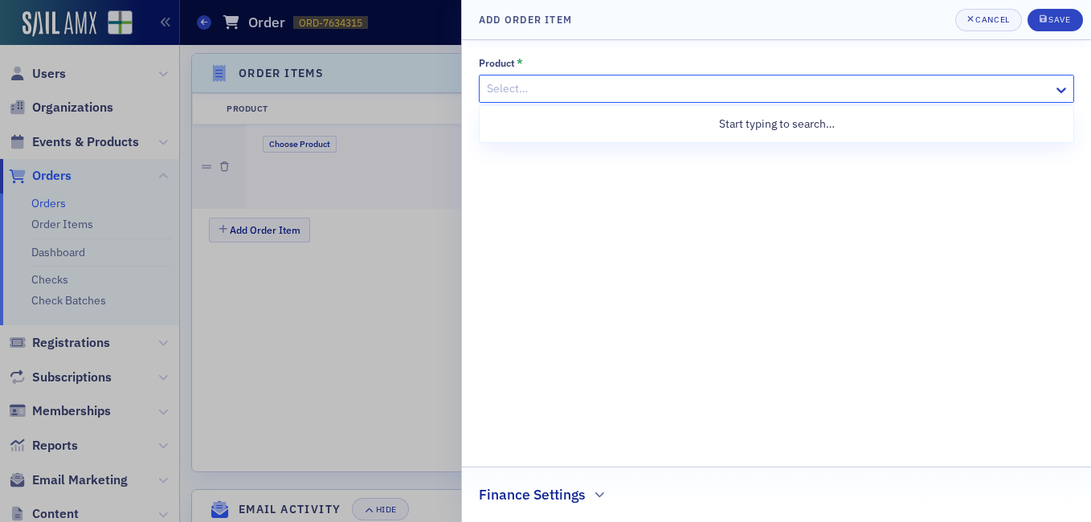
click at [573, 91] on div at bounding box center [768, 89] width 566 height 20
type input "[US_STATE] federal and state tax"
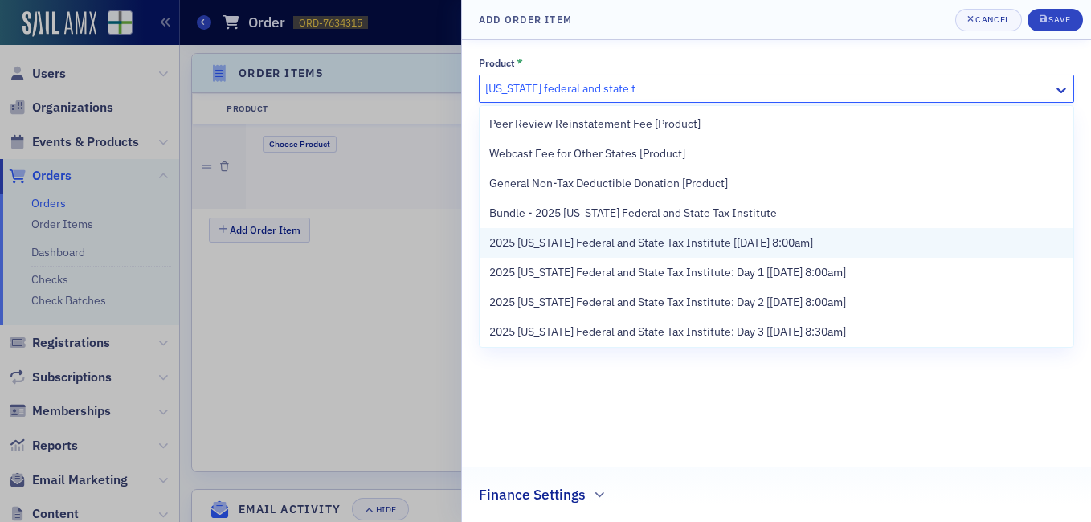
click at [634, 247] on span "2025 [US_STATE] Federal and State Tax Institute [[DATE] 8:00am]" at bounding box center [651, 242] width 324 height 17
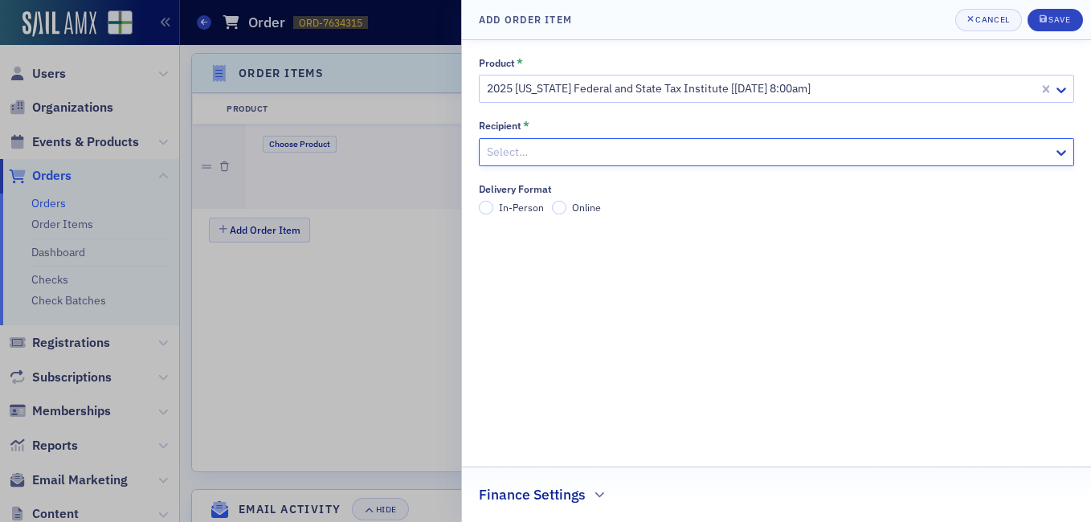
click at [985, 142] on div at bounding box center [768, 152] width 566 height 20
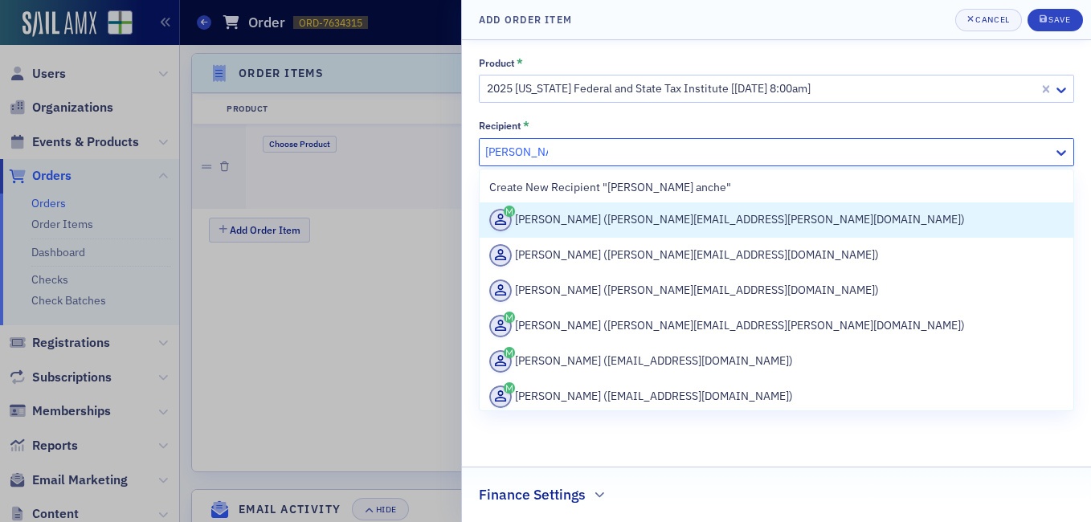
type input "[PERSON_NAME] anche"
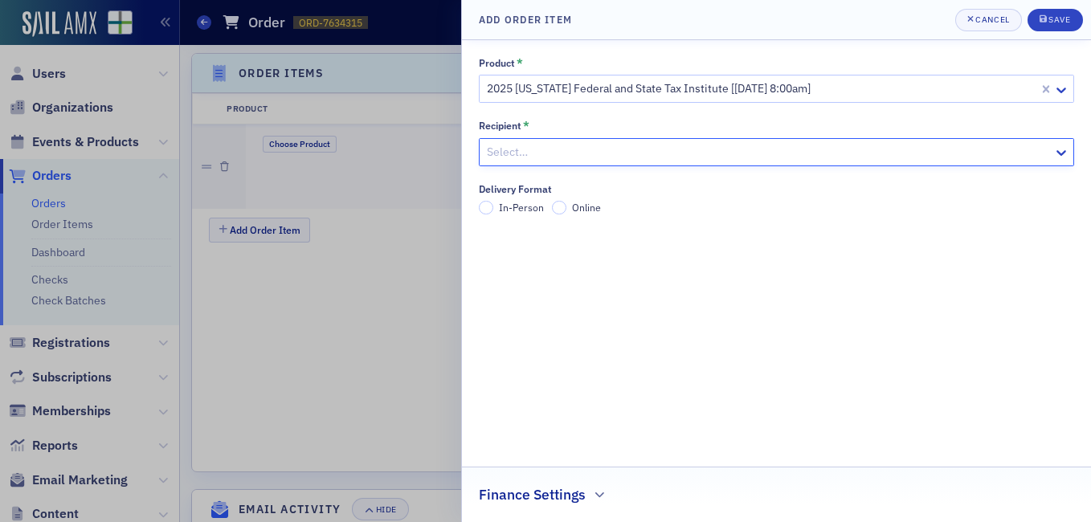
click at [536, 156] on div at bounding box center [768, 152] width 566 height 20
paste input "[PERSON_NAME][EMAIL_ADDRESS][DOMAIN_NAME]"
type input "[PERSON_NAME][EMAIL_ADDRESS][DOMAIN_NAME]"
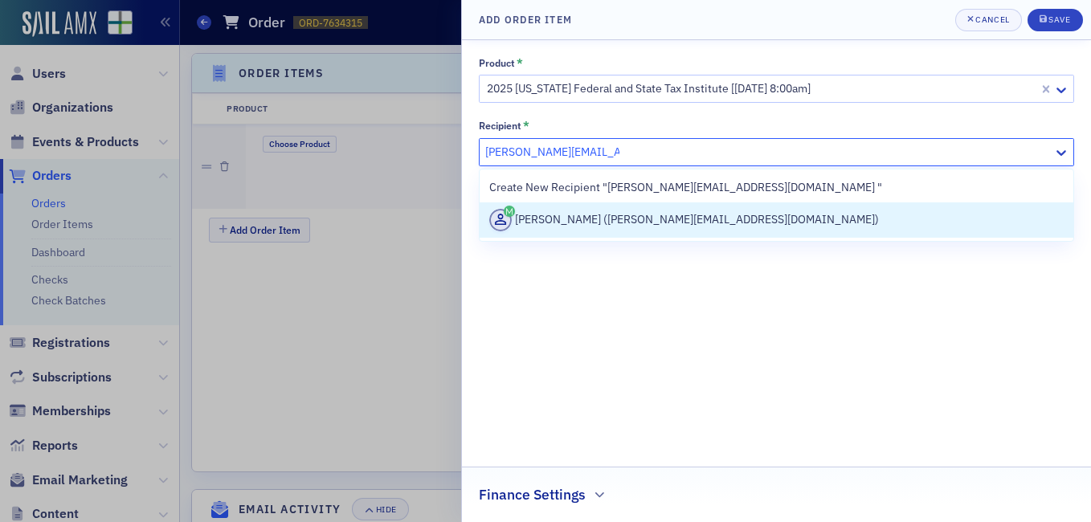
click at [646, 226] on div "[PERSON_NAME] ([PERSON_NAME][EMAIL_ADDRESS][DOMAIN_NAME])" at bounding box center [776, 220] width 574 height 22
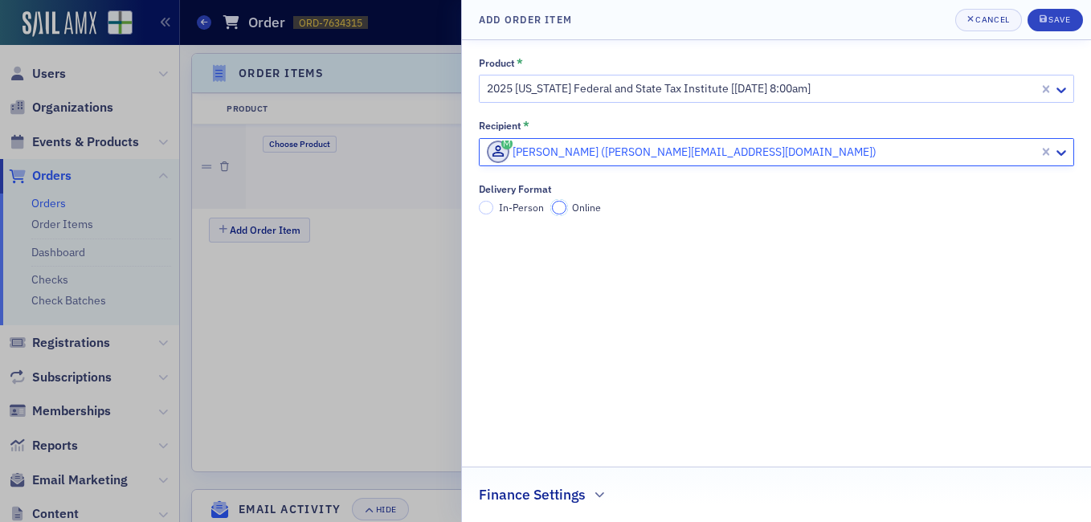
click at [558, 203] on input "Online" at bounding box center [559, 208] width 14 height 14
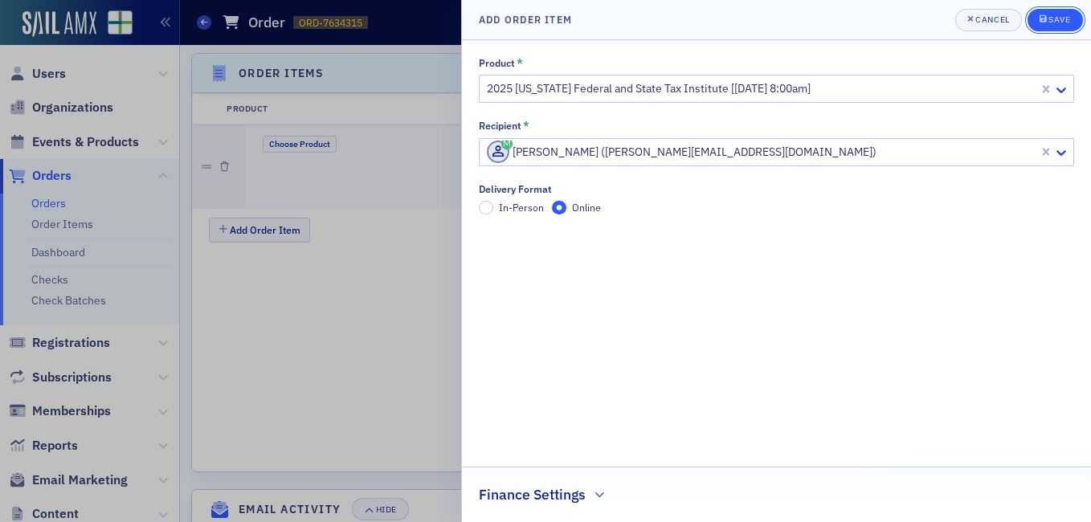
click at [1056, 26] on button "Save" at bounding box center [1054, 20] width 55 height 22
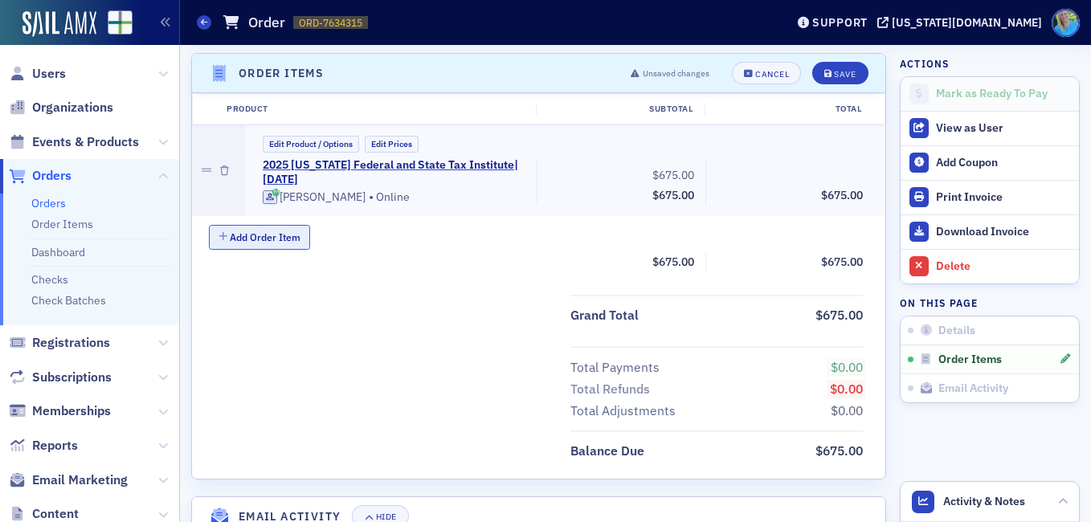
click at [257, 241] on button "Add Order Item" at bounding box center [259, 237] width 101 height 25
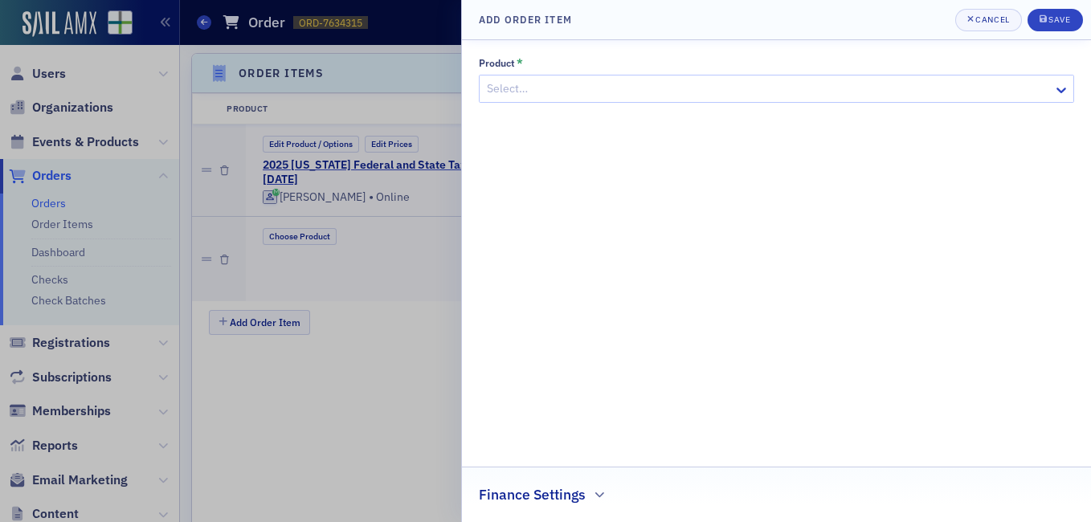
click at [534, 94] on div at bounding box center [768, 89] width 566 height 20
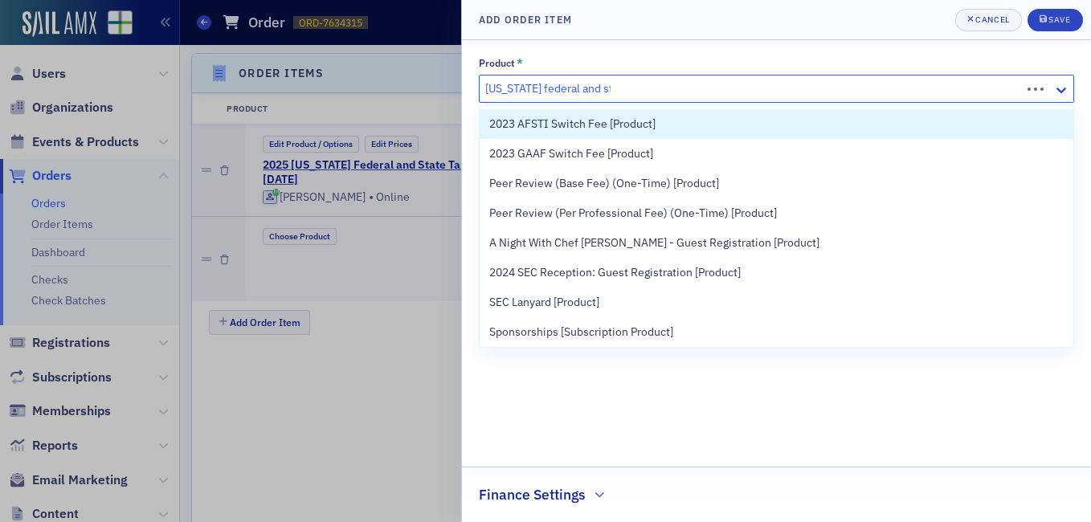
type input "[US_STATE] federal and state"
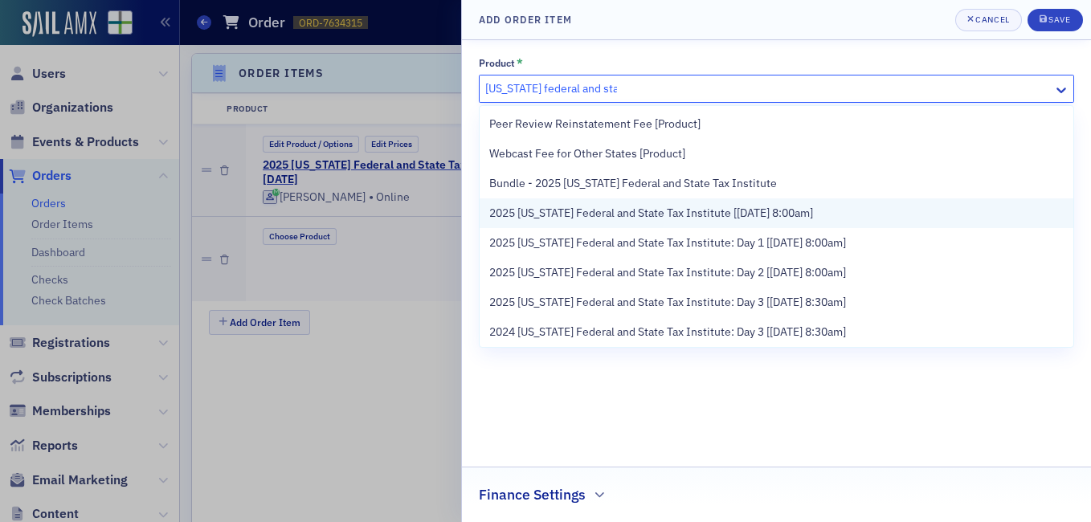
click at [634, 211] on span "2025 [US_STATE] Federal and State Tax Institute [[DATE] 8:00am]" at bounding box center [651, 213] width 324 height 17
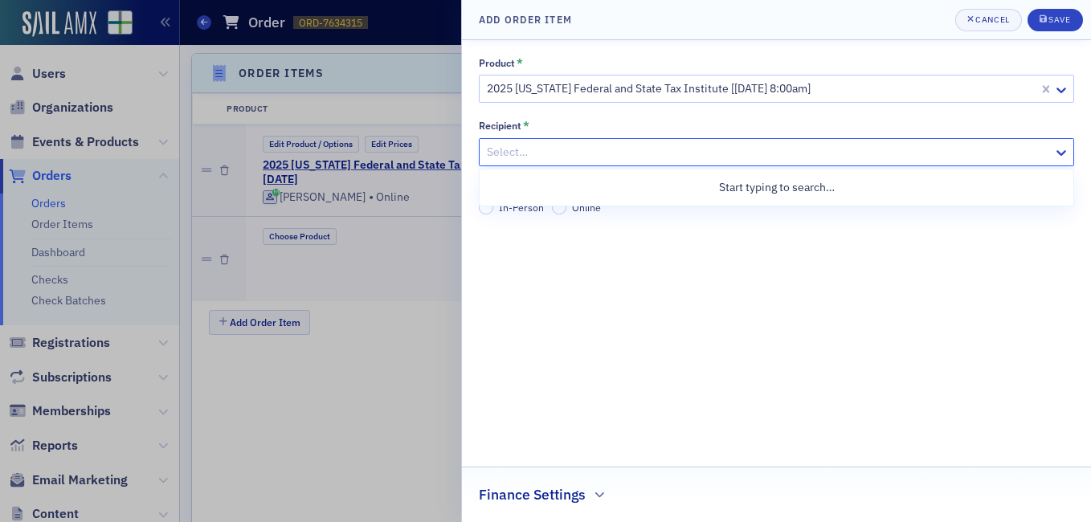
click at [976, 153] on div at bounding box center [768, 152] width 566 height 20
type input "[PERSON_NAME]"
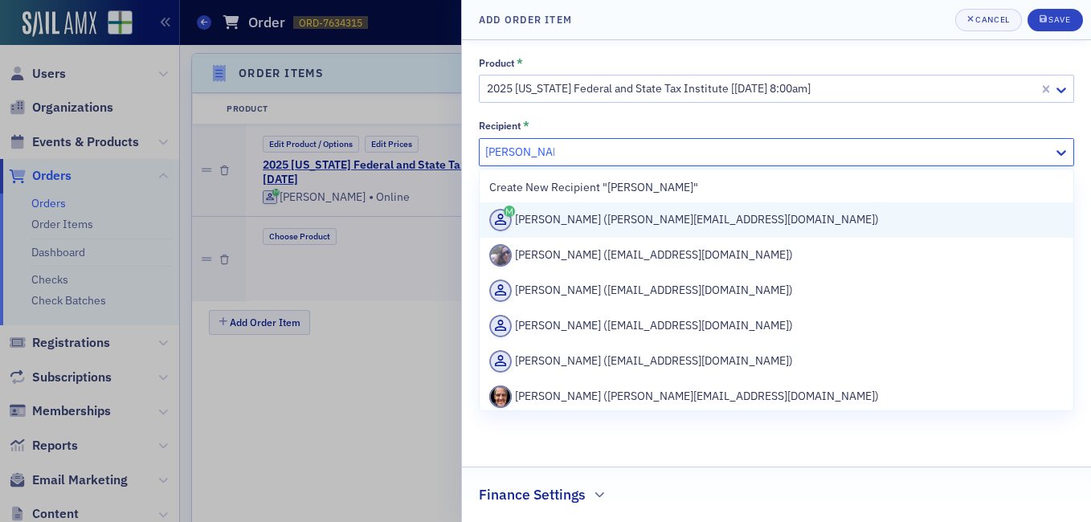
click at [820, 211] on div "[PERSON_NAME] ([PERSON_NAME][EMAIL_ADDRESS][DOMAIN_NAME])" at bounding box center [776, 220] width 574 height 22
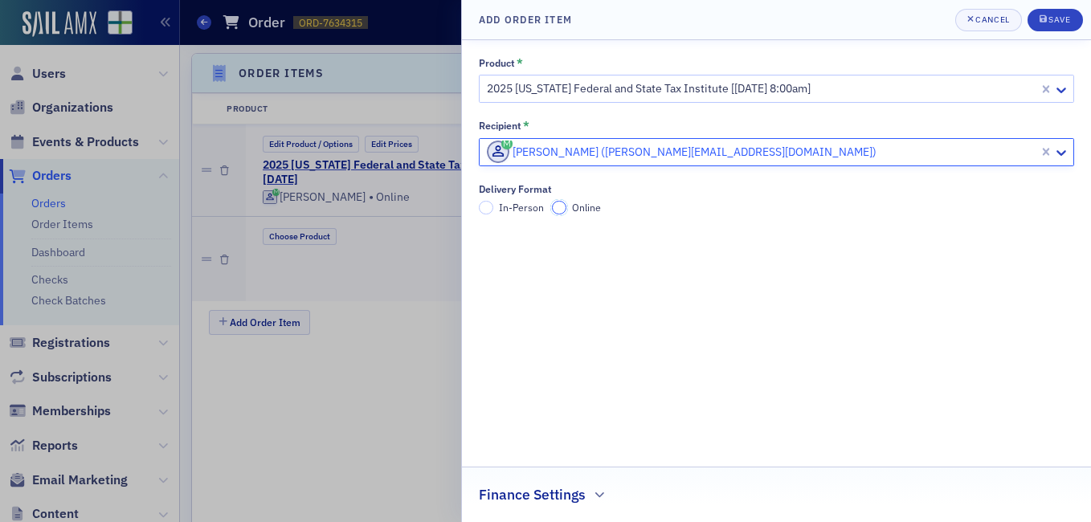
click at [555, 207] on input "Online" at bounding box center [559, 208] width 14 height 14
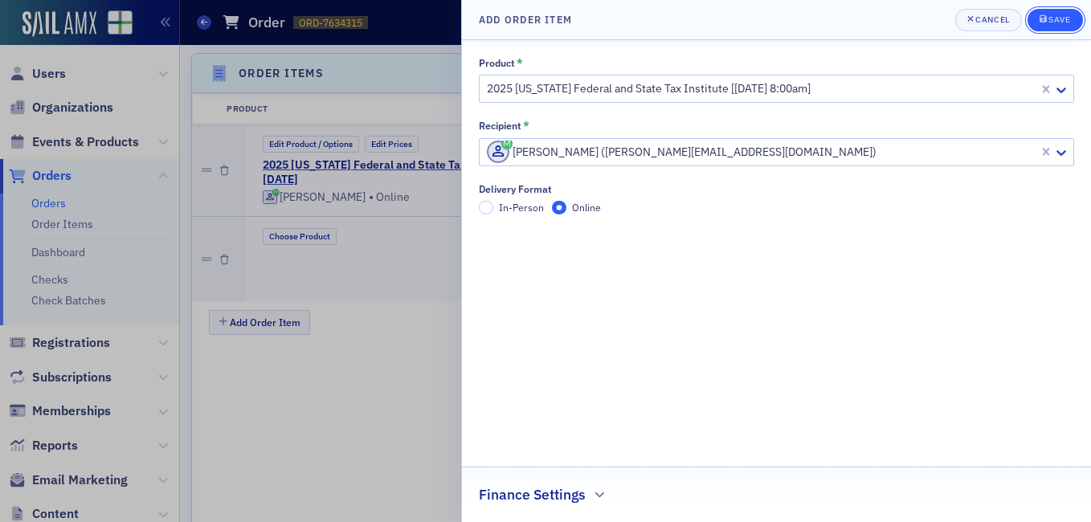
click at [1064, 18] on div "Save" at bounding box center [1059, 19] width 22 height 9
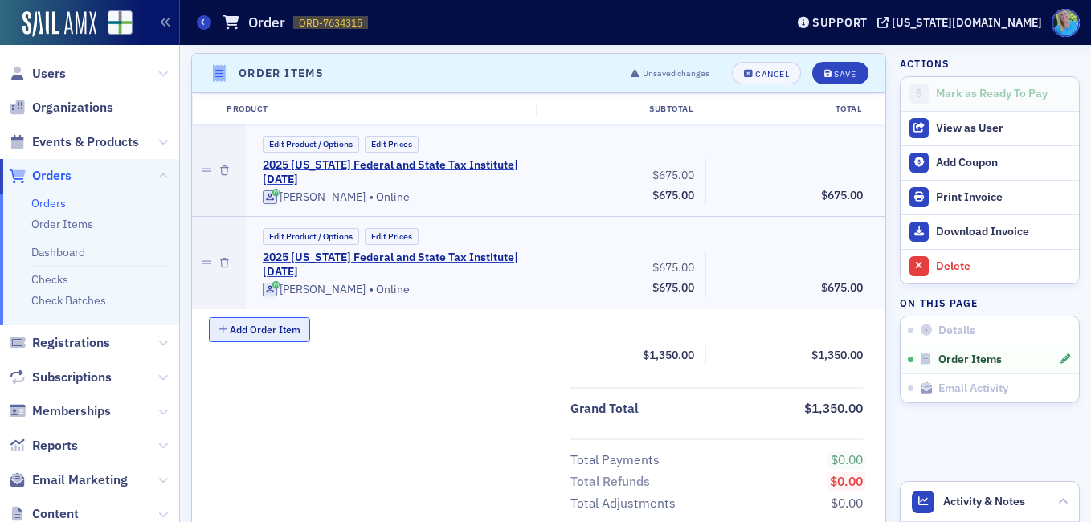
click at [259, 332] on button "Add Order Item" at bounding box center [259, 329] width 101 height 25
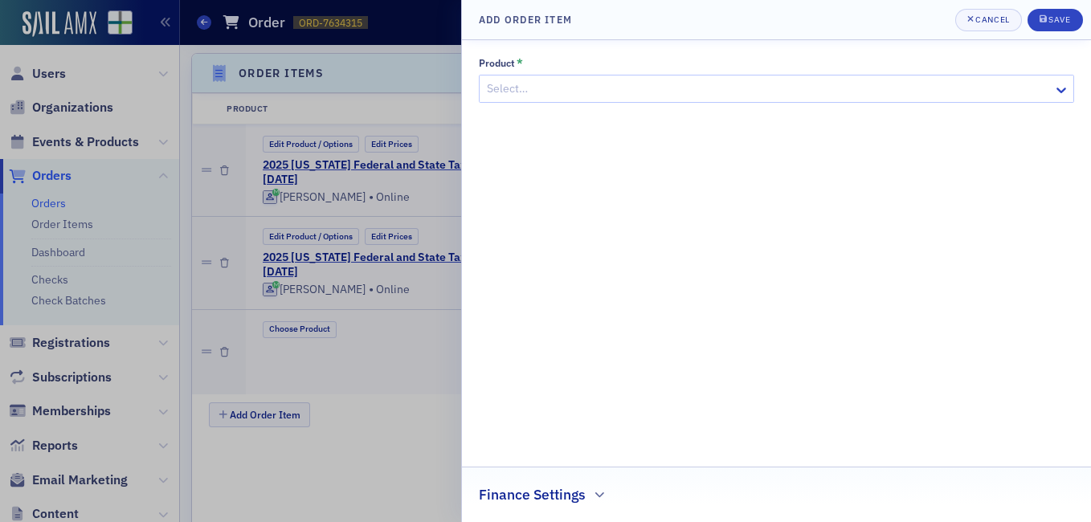
click at [612, 88] on div at bounding box center [768, 89] width 566 height 20
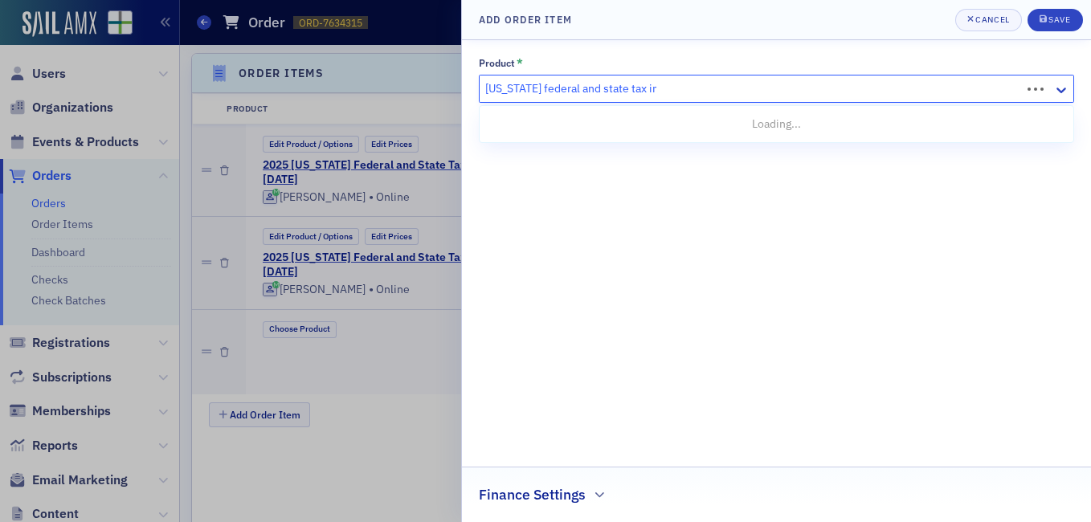
type input "[US_STATE] federal and state tax insti"
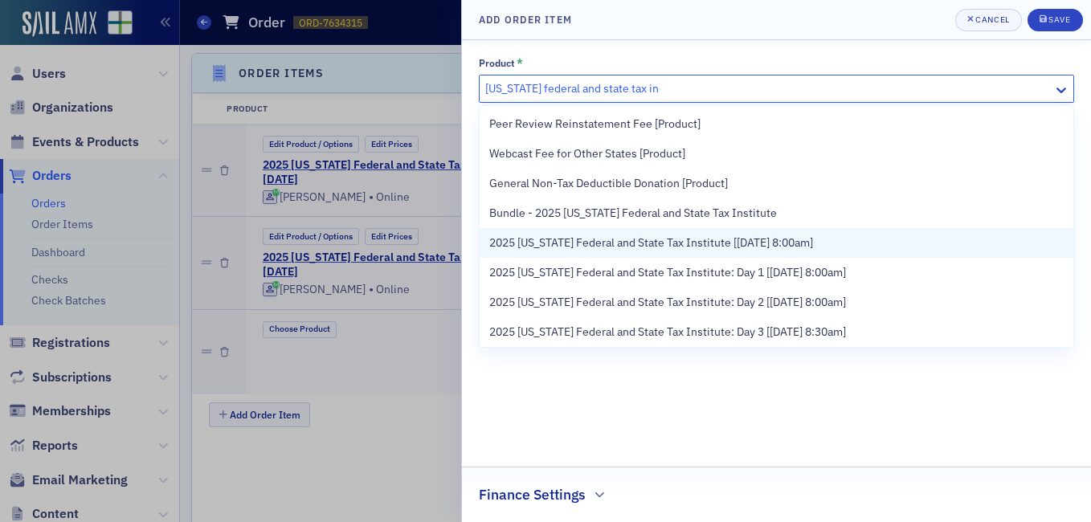
click at [666, 242] on span "2025 [US_STATE] Federal and State Tax Institute [[DATE] 8:00am]" at bounding box center [651, 242] width 324 height 17
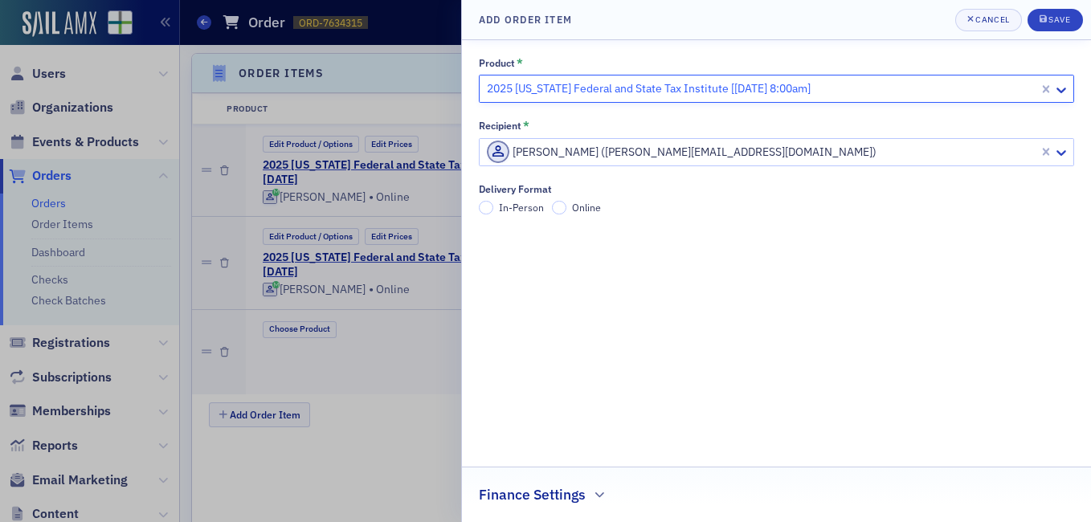
drag, startPoint x: 1044, startPoint y: 149, endPoint x: 999, endPoint y: 152, distance: 45.1
click at [1037, 149] on div at bounding box center [761, 152] width 552 height 20
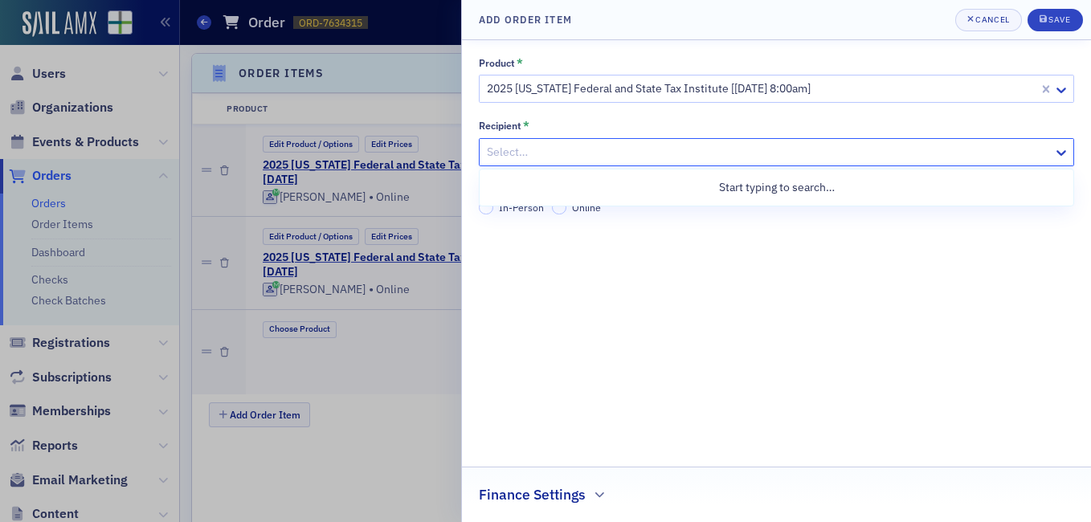
click at [973, 149] on div at bounding box center [768, 152] width 566 height 20
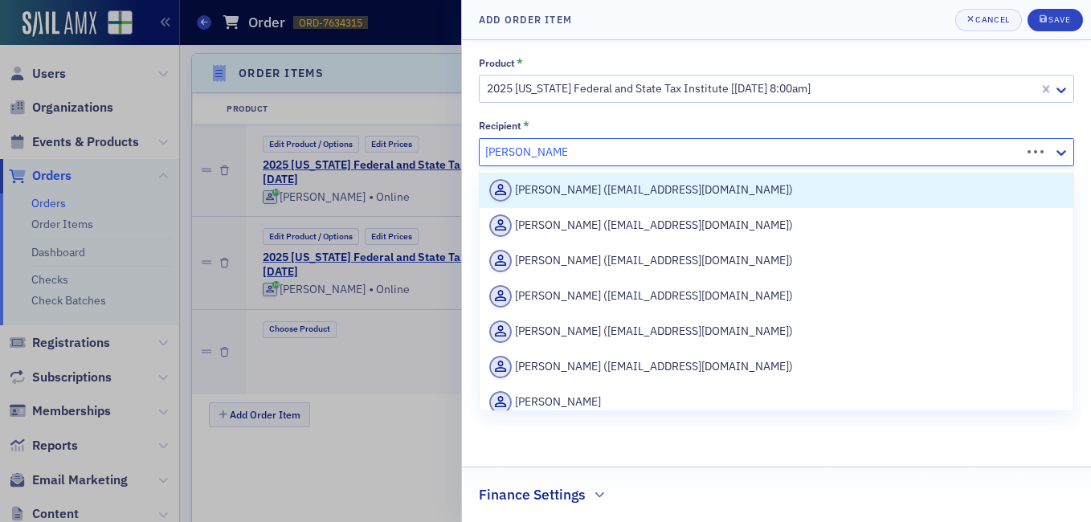
type input "[PERSON_NAME]"
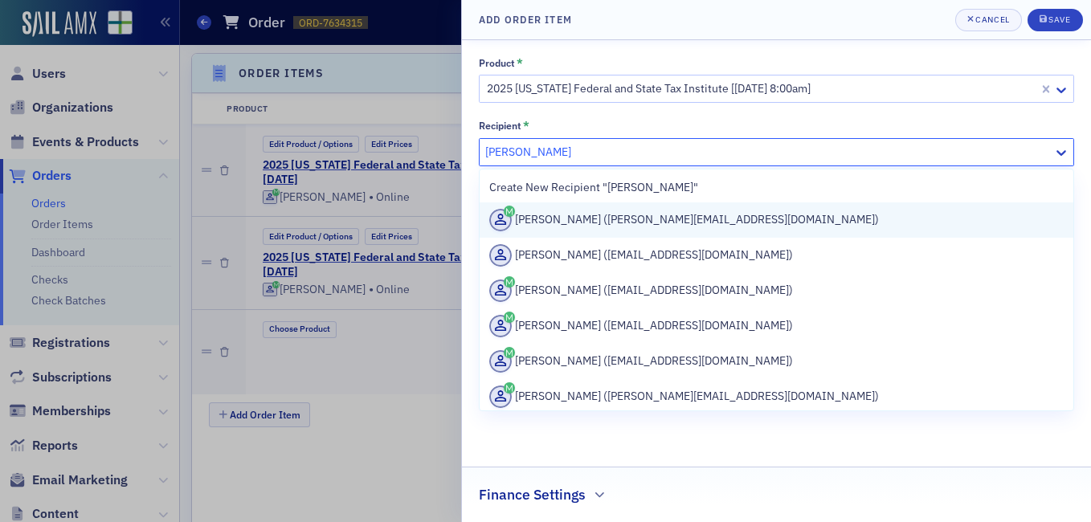
click at [742, 225] on div "[PERSON_NAME] ([PERSON_NAME][EMAIL_ADDRESS][DOMAIN_NAME])" at bounding box center [776, 220] width 574 height 22
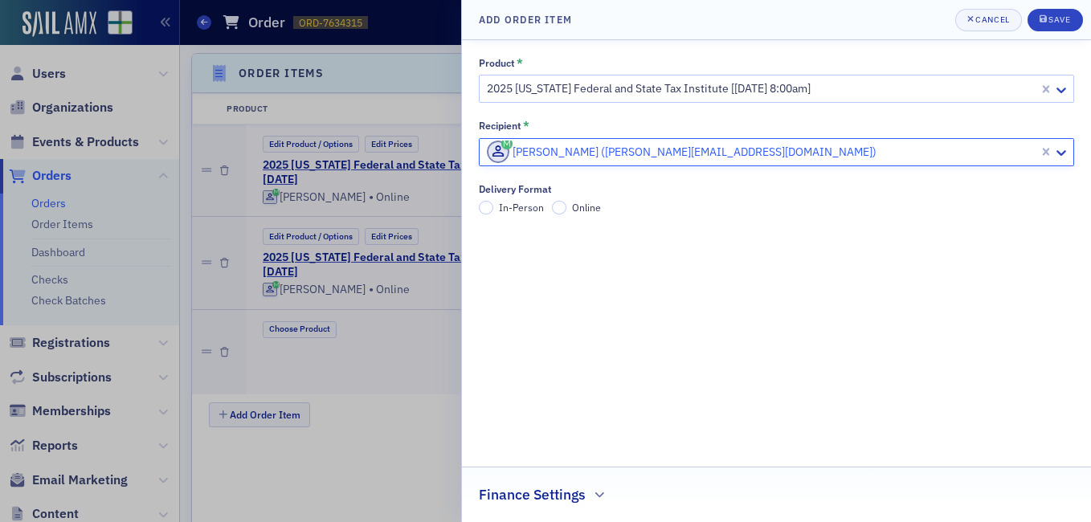
click at [569, 206] on label "Online" at bounding box center [576, 208] width 49 height 14
click at [566, 206] on input "Online" at bounding box center [559, 208] width 14 height 14
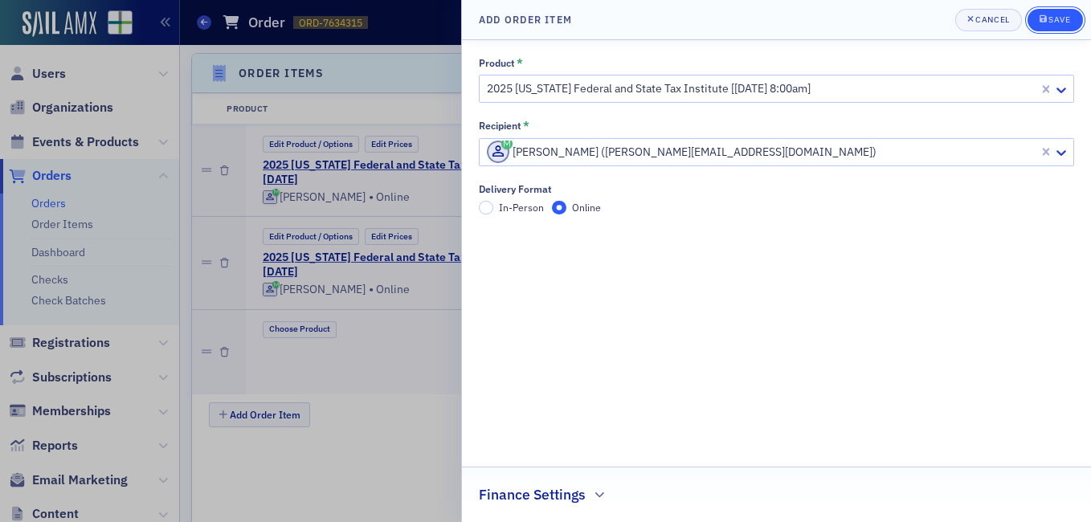
click at [1050, 18] on div "Save" at bounding box center [1059, 19] width 22 height 9
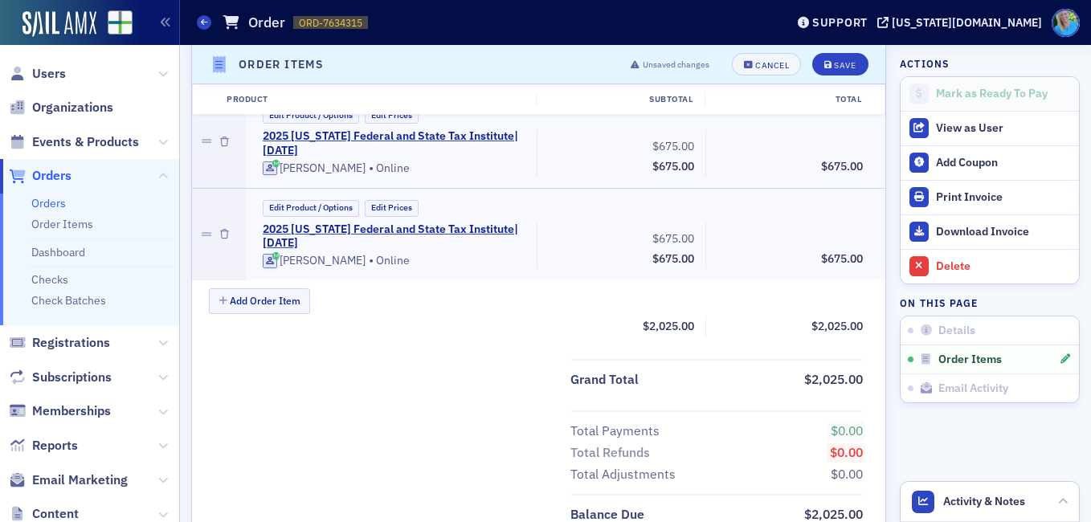
scroll to position [652, 0]
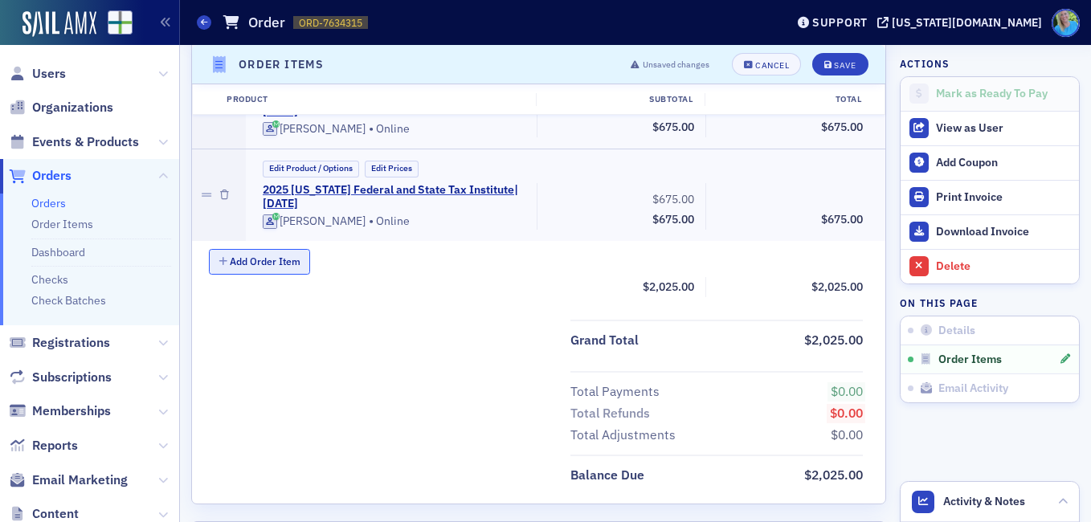
click at [275, 263] on button "Add Order Item" at bounding box center [259, 261] width 101 height 25
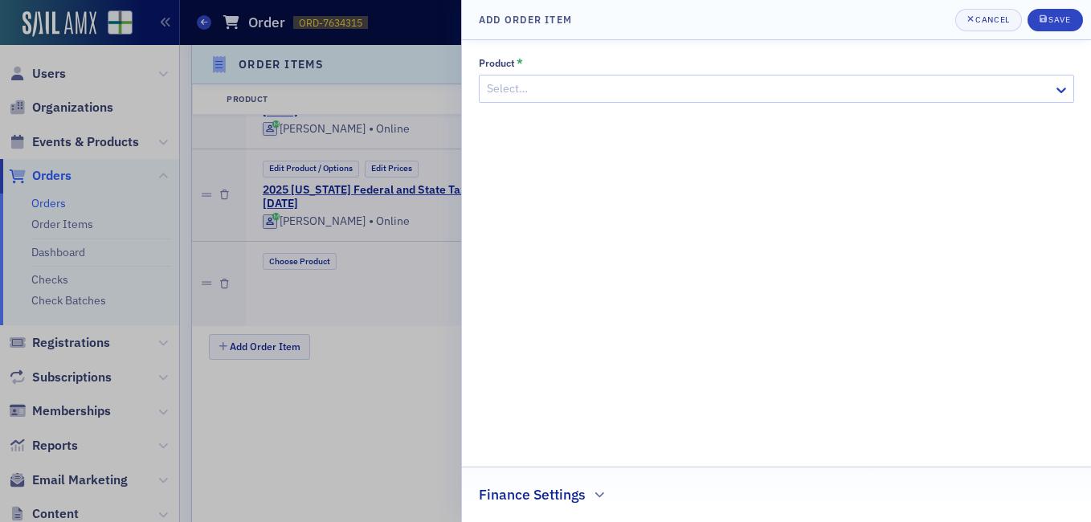
click at [547, 88] on div at bounding box center [768, 89] width 566 height 20
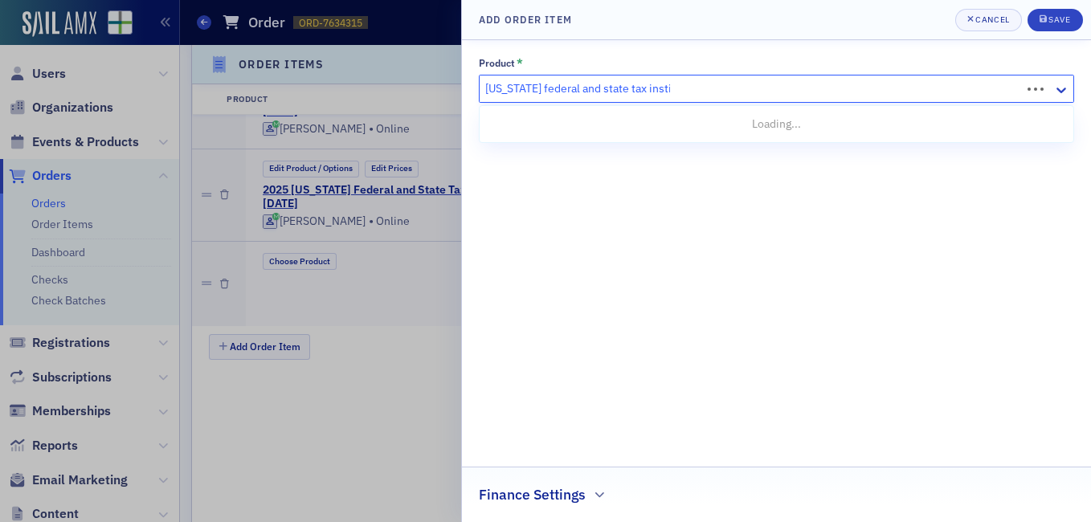
type input "[US_STATE] federal and state tax institute"
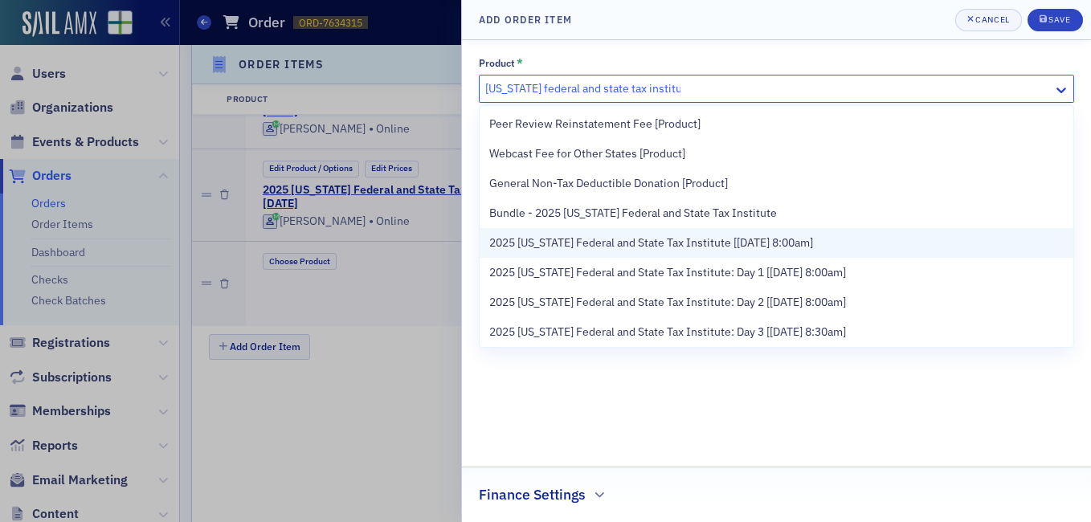
click at [604, 239] on span "2025 [US_STATE] Federal and State Tax Institute [[DATE] 8:00am]" at bounding box center [651, 242] width 324 height 17
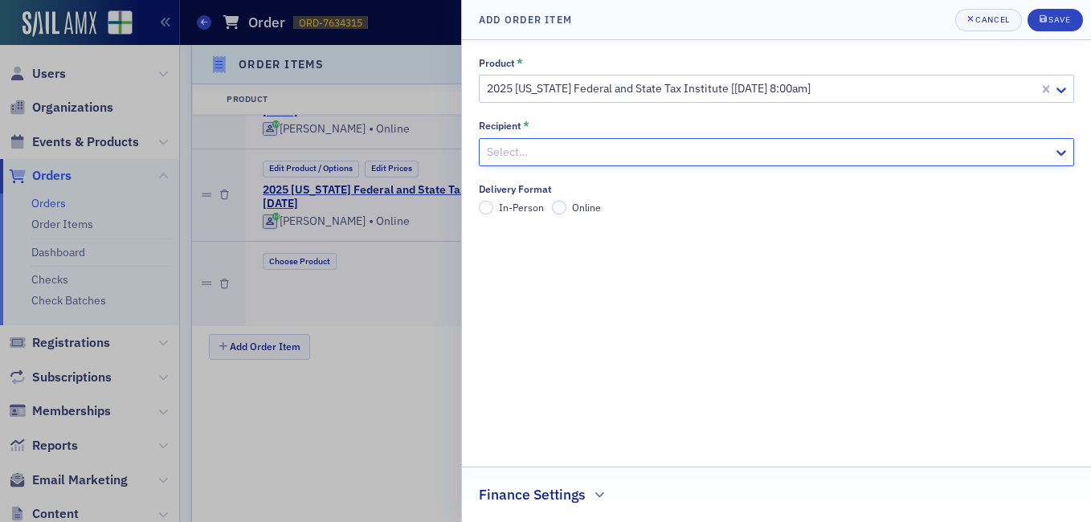
click at [900, 142] on div at bounding box center [768, 152] width 566 height 20
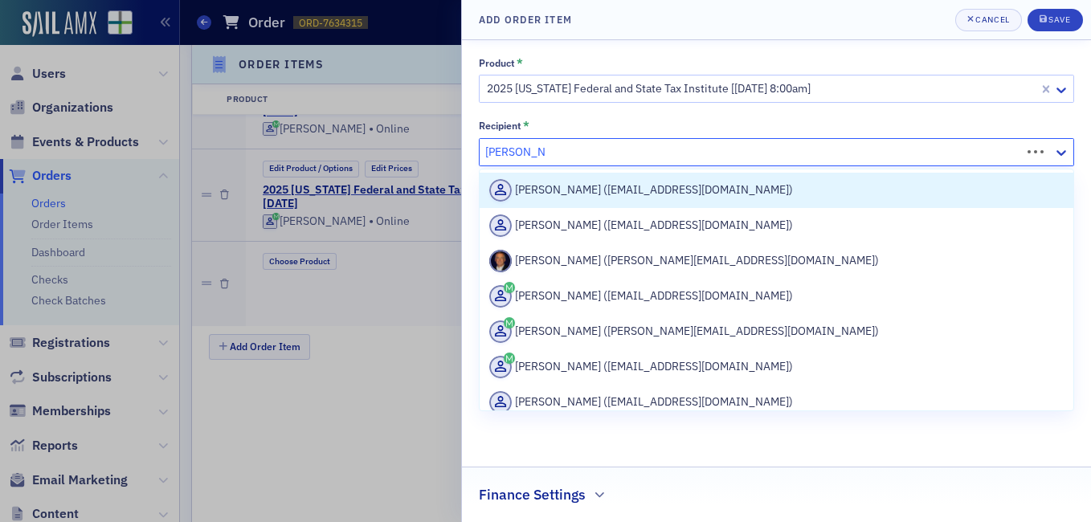
type input "[PERSON_NAME]"
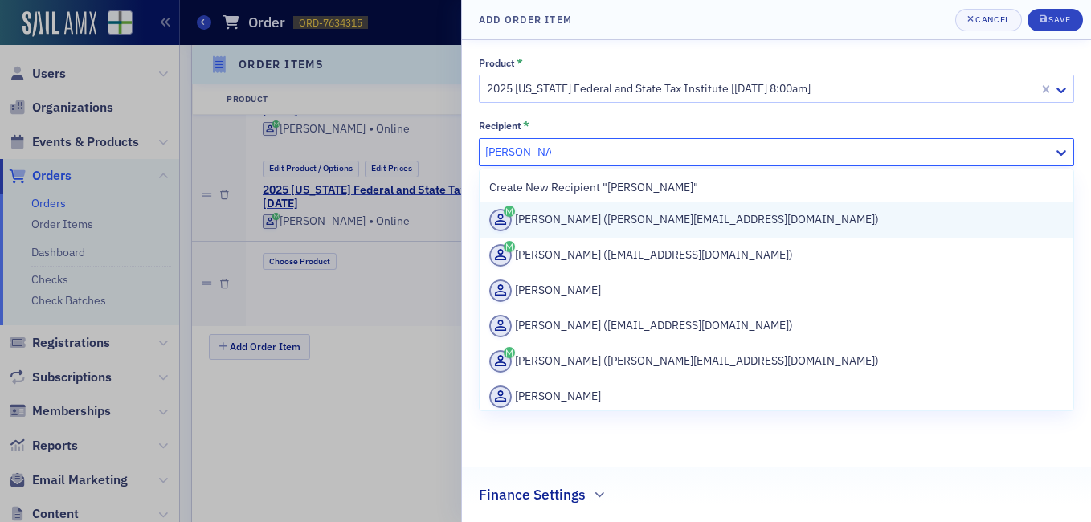
click at [705, 218] on div "[PERSON_NAME] ([PERSON_NAME][EMAIL_ADDRESS][DOMAIN_NAME])" at bounding box center [776, 220] width 574 height 22
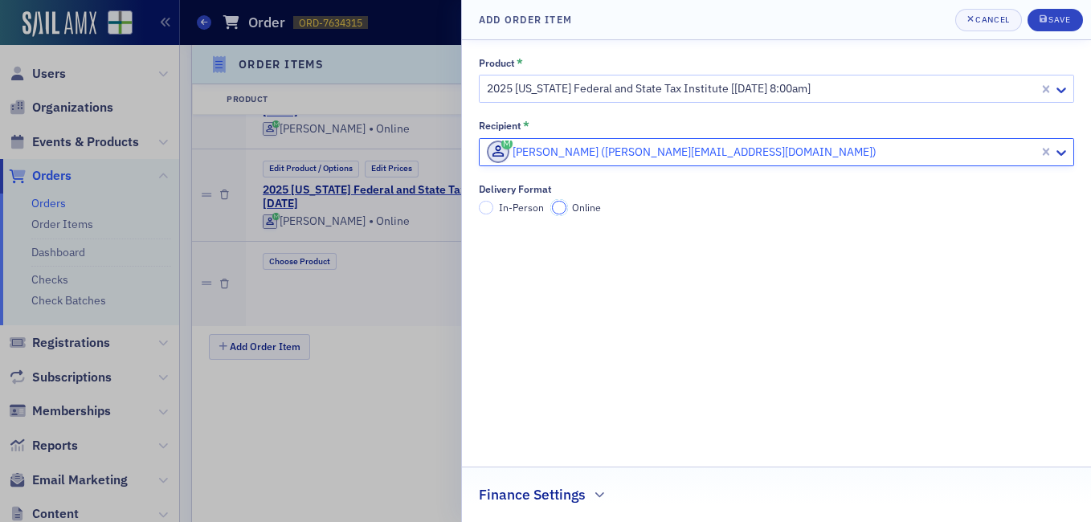
click at [558, 208] on input "Online" at bounding box center [559, 208] width 14 height 14
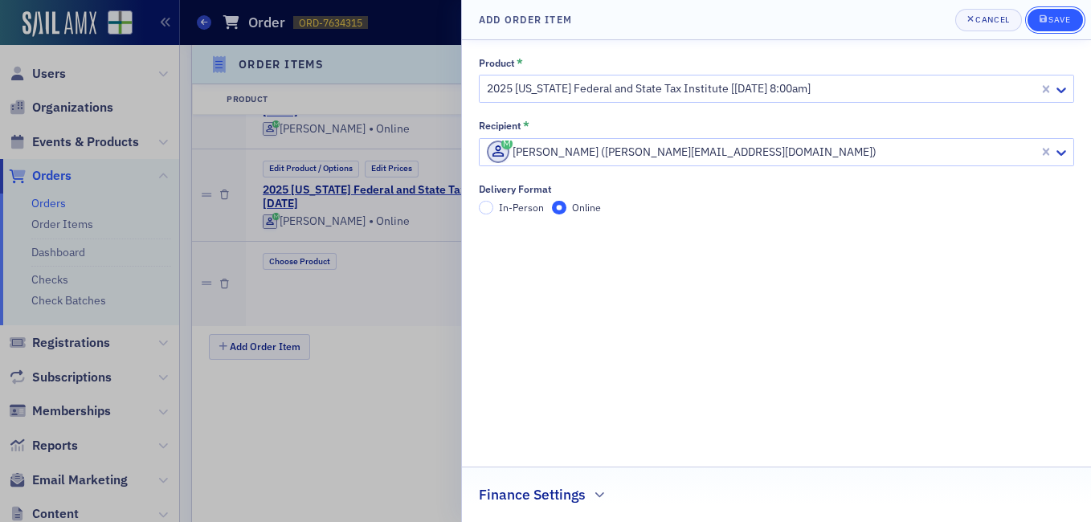
click at [1071, 11] on button "Save" at bounding box center [1054, 20] width 55 height 22
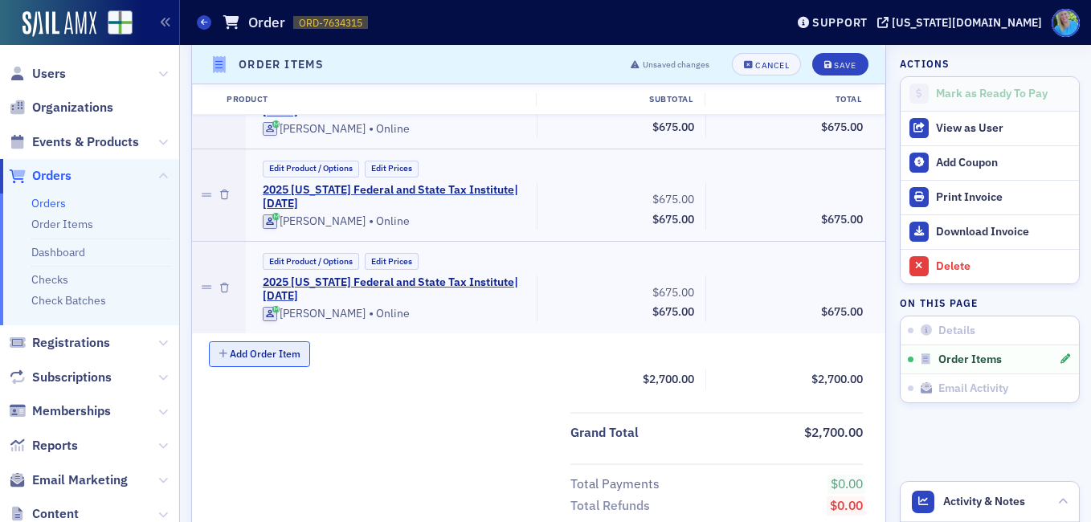
click at [260, 357] on button "Add Order Item" at bounding box center [259, 353] width 101 height 25
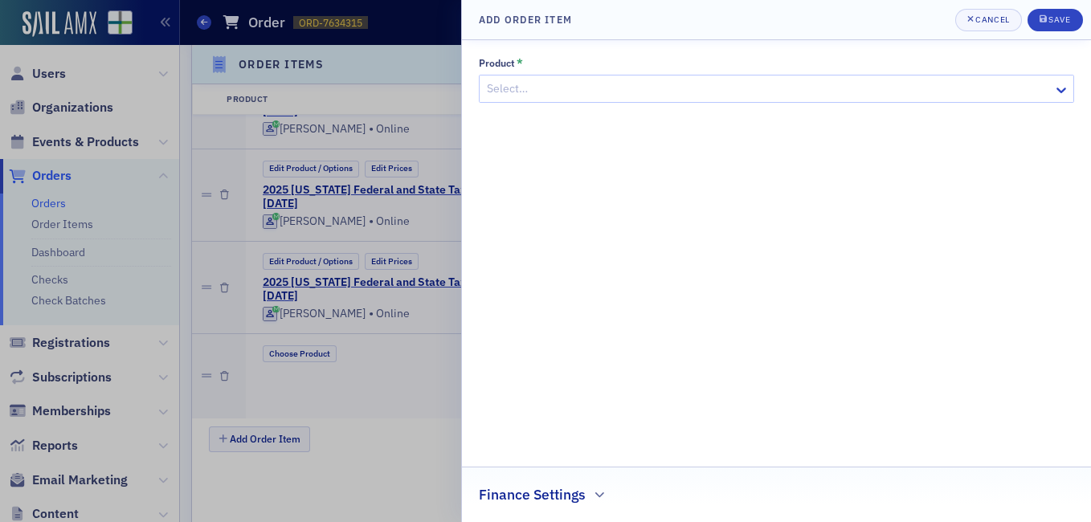
drag, startPoint x: 507, startPoint y: 89, endPoint x: 526, endPoint y: 88, distance: 19.3
click at [508, 89] on div at bounding box center [768, 89] width 566 height 20
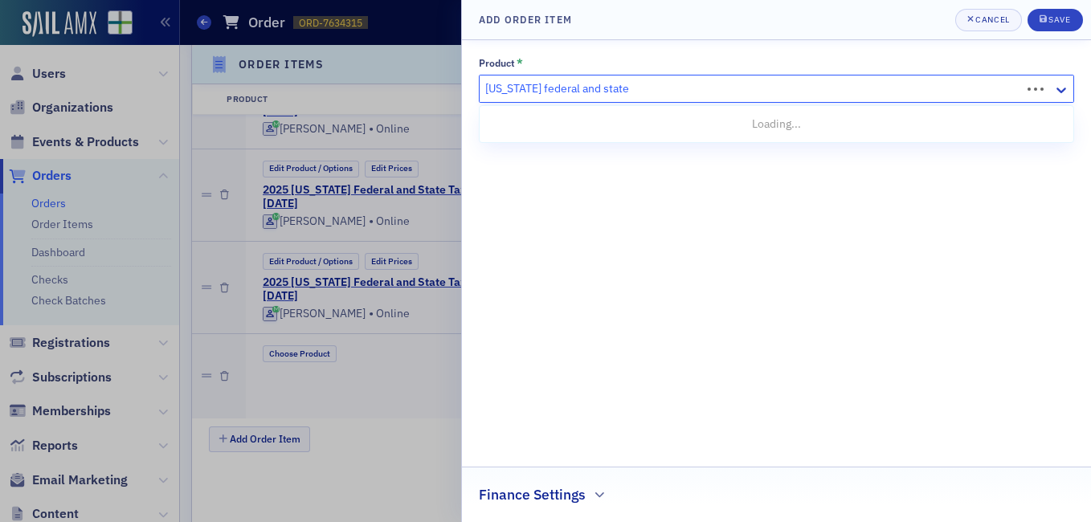
type input "[US_STATE] federal and state tax"
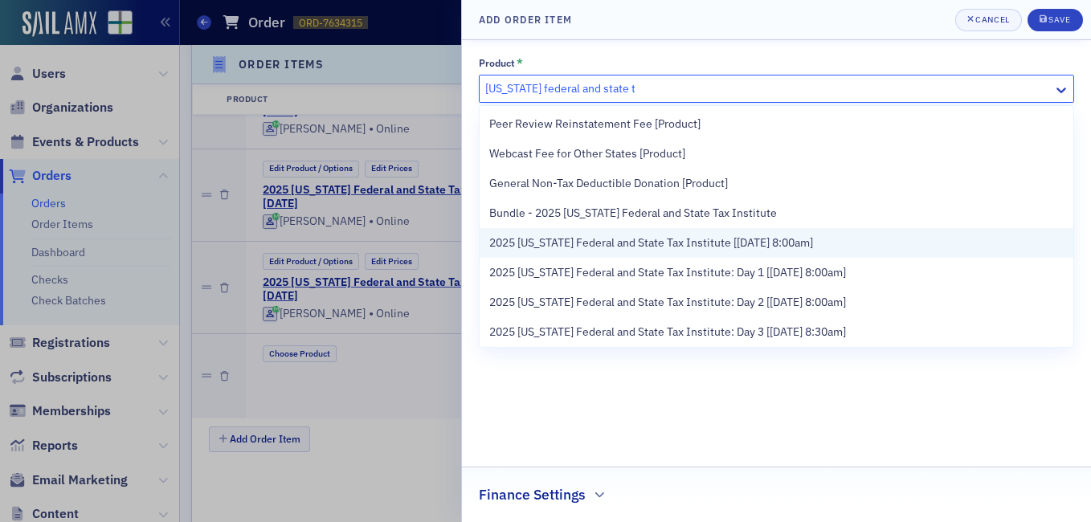
click at [565, 241] on span "2025 [US_STATE] Federal and State Tax Institute [[DATE] 8:00am]" at bounding box center [651, 242] width 324 height 17
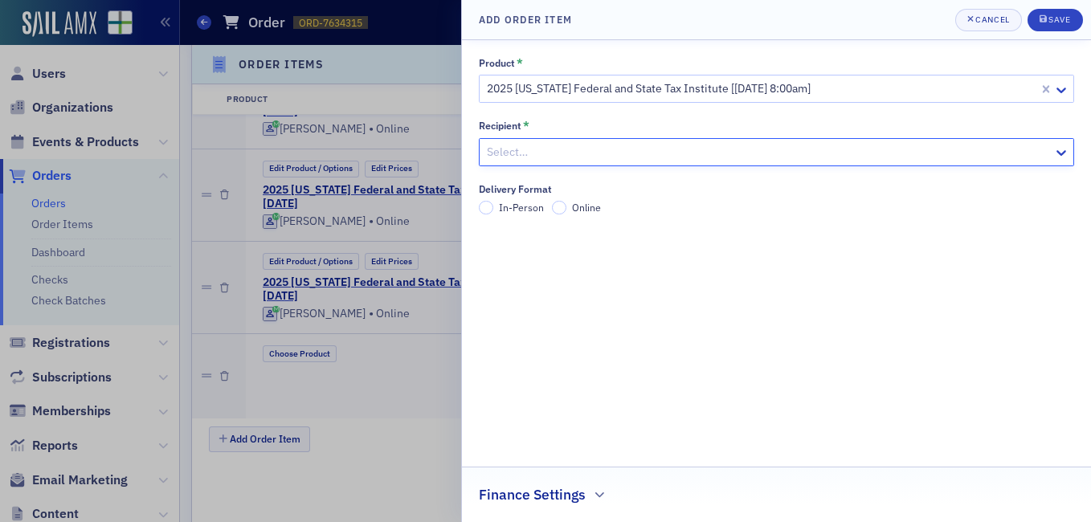
click at [970, 152] on div at bounding box center [768, 152] width 566 height 20
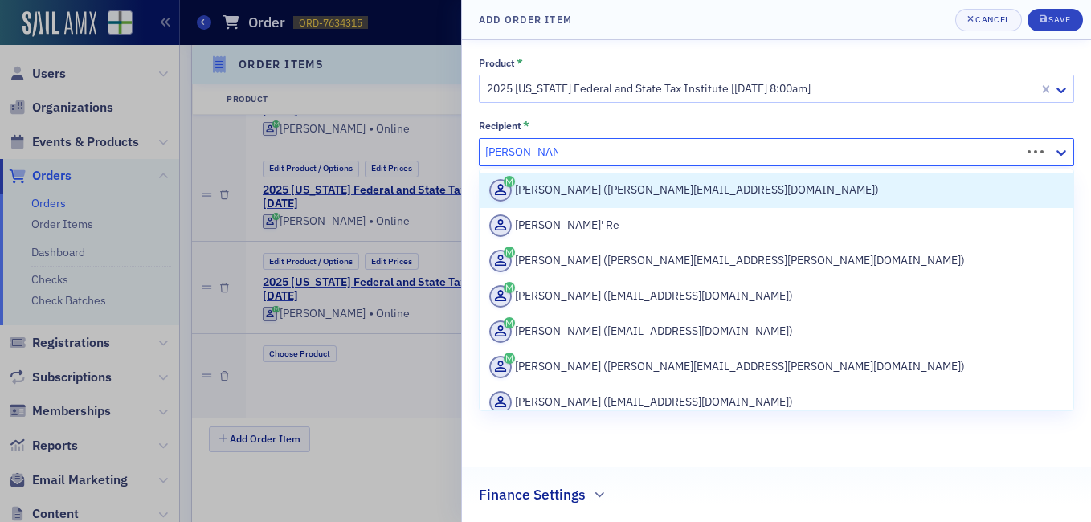
type input "[PERSON_NAME]"
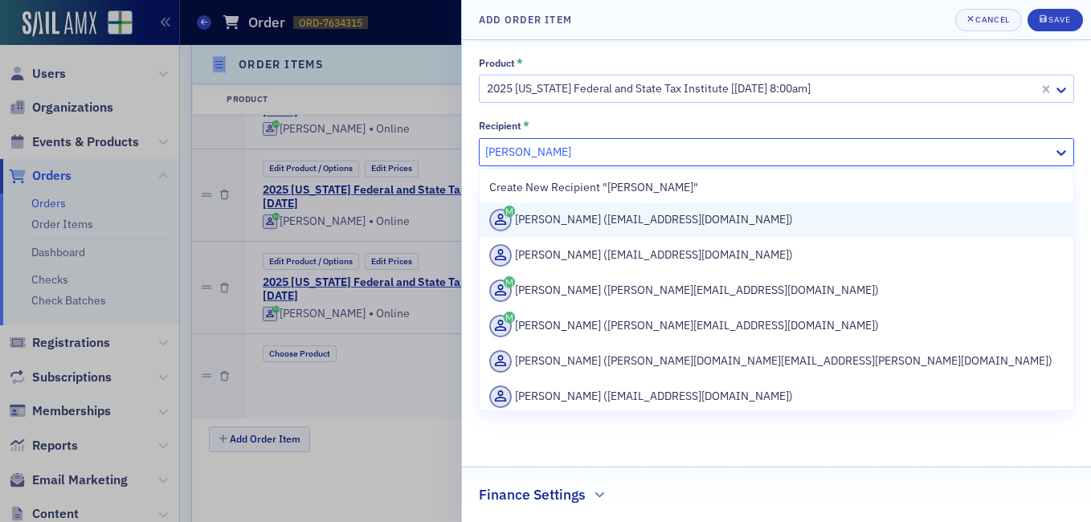
click at [812, 218] on div "[PERSON_NAME] ([EMAIL_ADDRESS][DOMAIN_NAME])" at bounding box center [776, 220] width 574 height 22
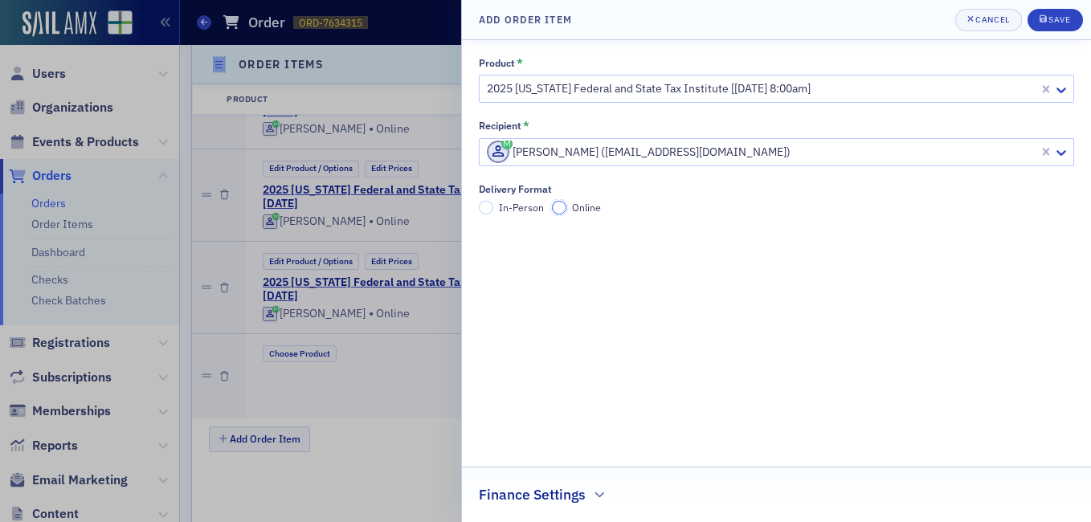
click at [563, 205] on input "Online" at bounding box center [559, 208] width 14 height 14
click at [1058, 18] on div "Save" at bounding box center [1059, 19] width 22 height 9
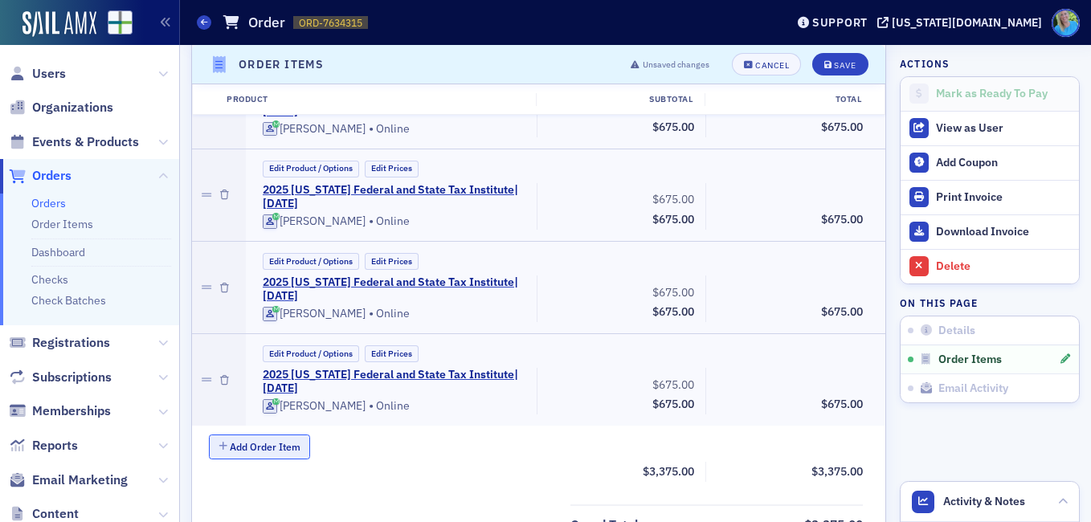
click at [283, 450] on button "Add Order Item" at bounding box center [259, 446] width 101 height 25
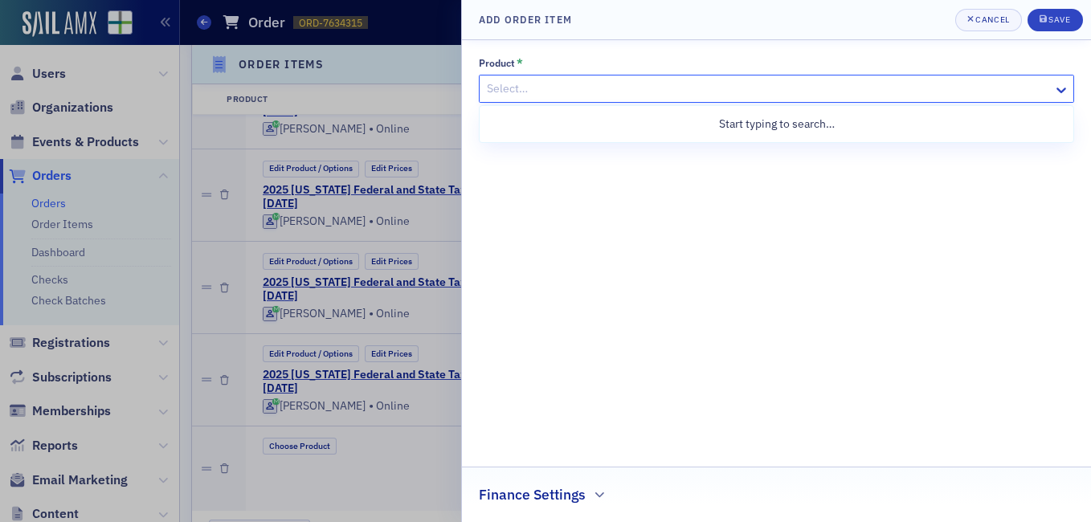
click at [540, 79] on div at bounding box center [768, 89] width 566 height 20
type input "[US_STATE] federal and state"
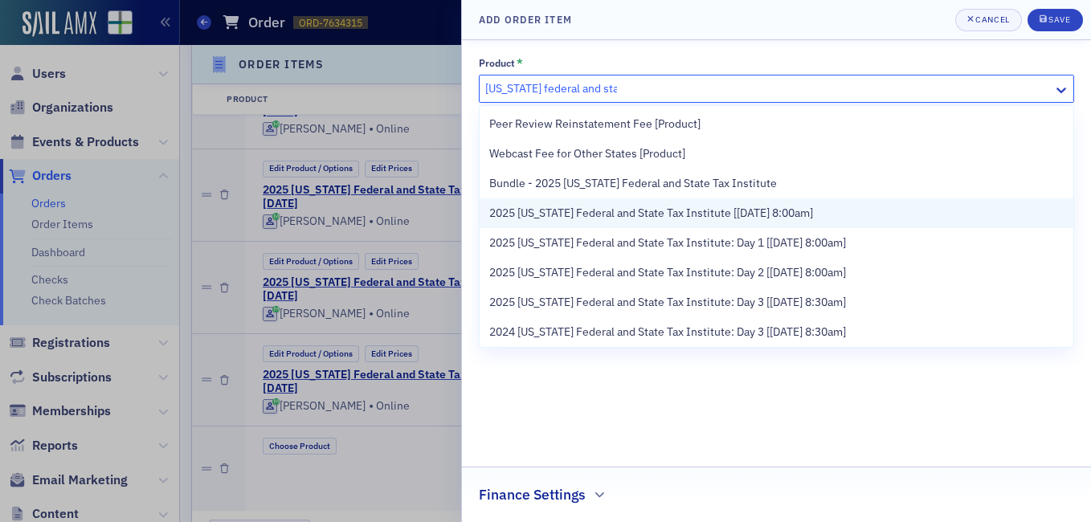
click at [577, 218] on span "2025 [US_STATE] Federal and State Tax Institute [[DATE] 8:00am]" at bounding box center [651, 213] width 324 height 17
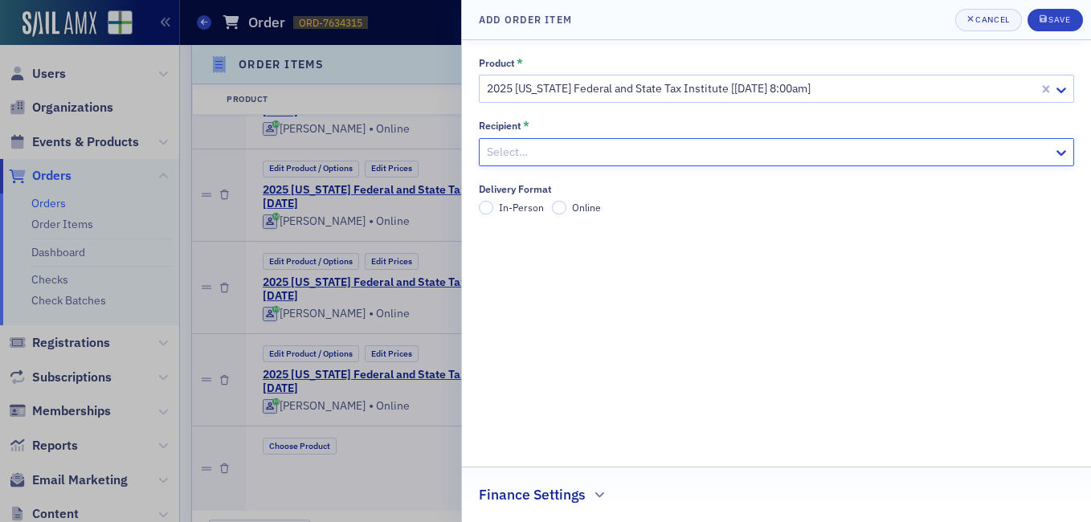
click at [1009, 152] on div at bounding box center [768, 152] width 566 height 20
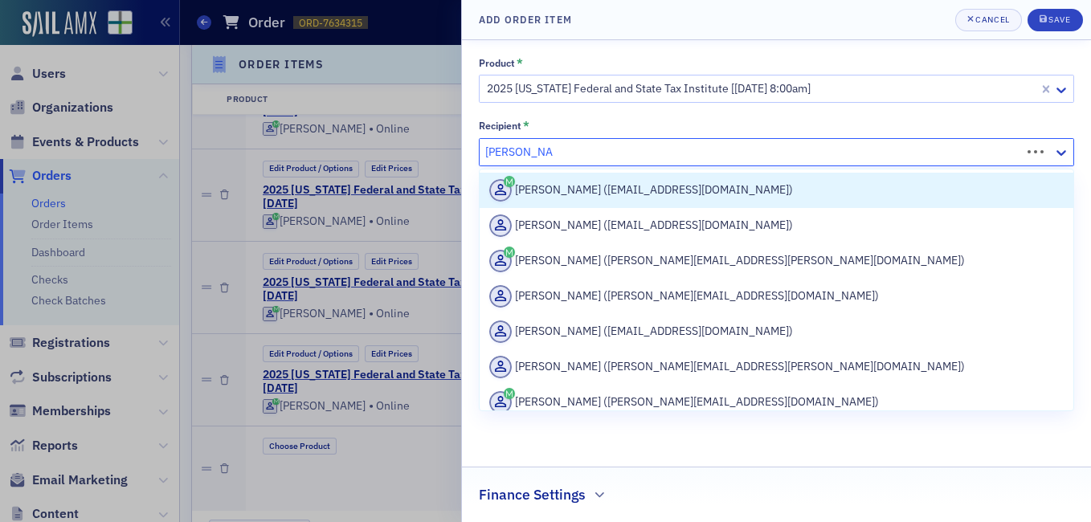
type input "[PERSON_NAME]"
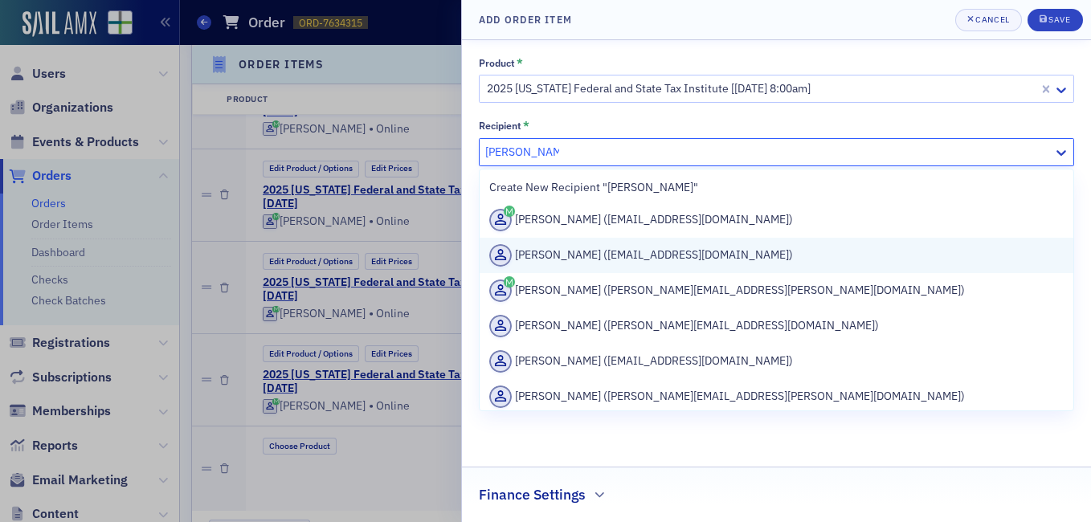
click at [756, 259] on div "[PERSON_NAME] ([EMAIL_ADDRESS][DOMAIN_NAME])" at bounding box center [776, 255] width 574 height 22
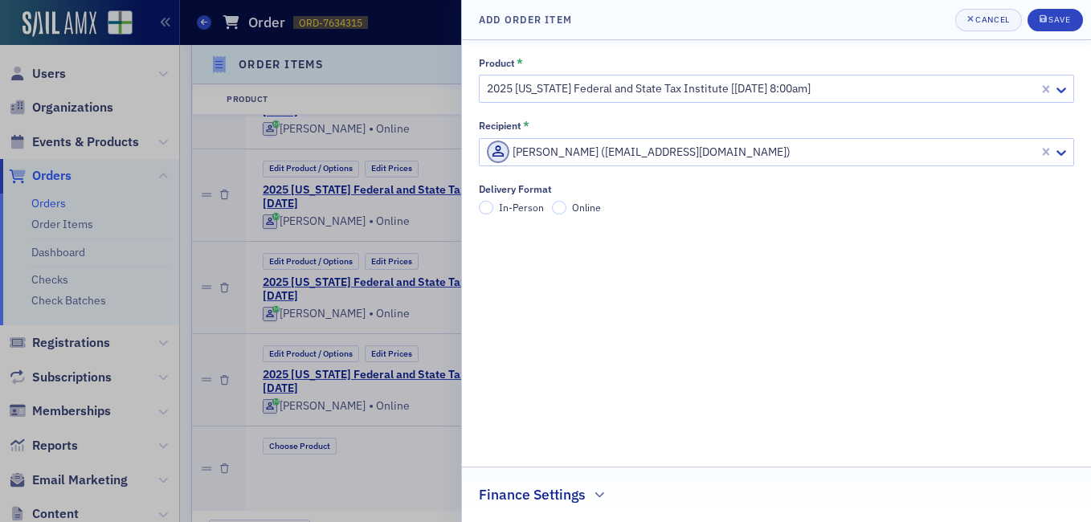
click at [569, 206] on label "Online" at bounding box center [576, 208] width 49 height 14
click at [566, 206] on input "Online" at bounding box center [559, 208] width 14 height 14
click at [1053, 18] on div "Save" at bounding box center [1059, 19] width 22 height 9
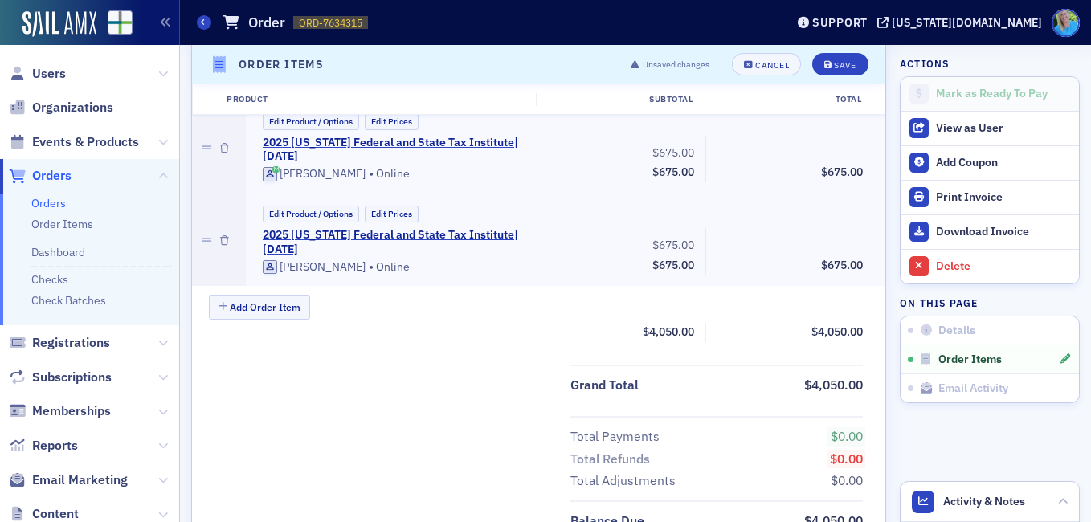
scroll to position [893, 0]
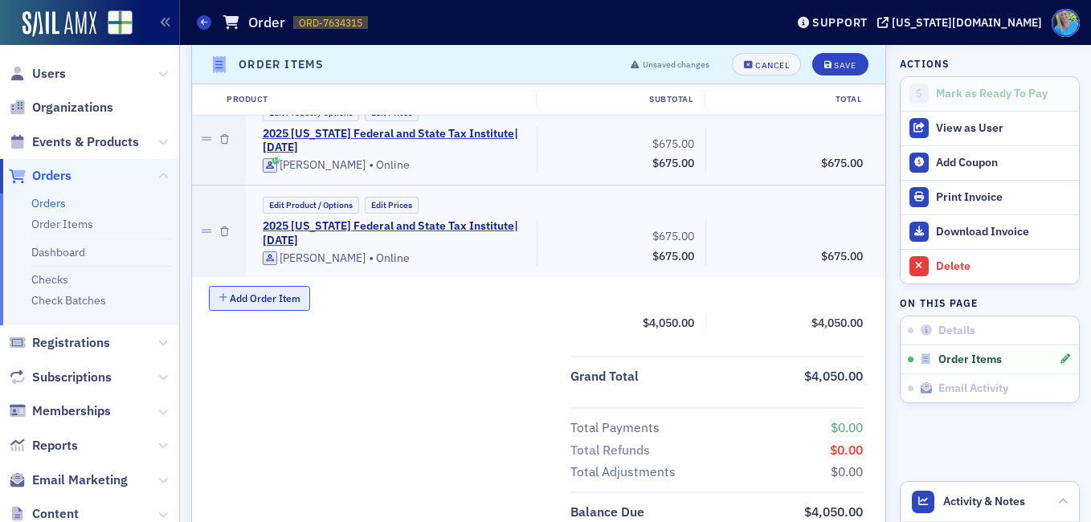
click at [287, 301] on button "Add Order Item" at bounding box center [259, 298] width 101 height 25
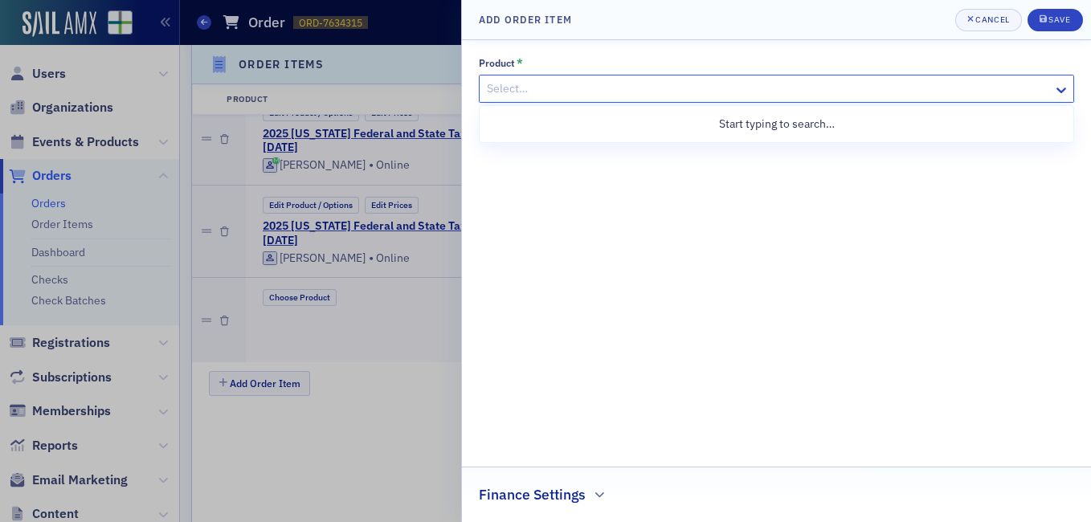
click at [562, 88] on div at bounding box center [768, 89] width 566 height 20
type input "[US_STATE] federal and state tax institute"
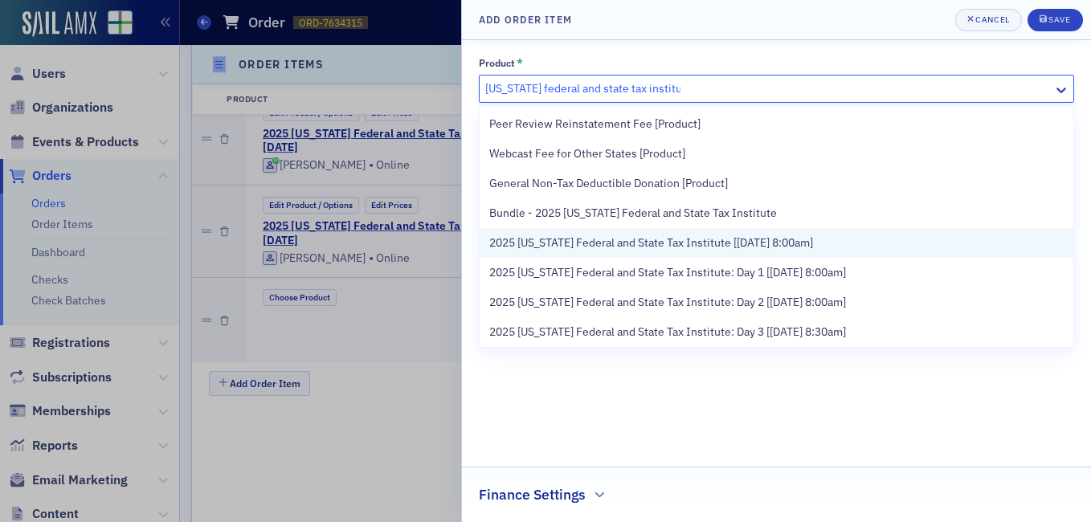
click at [598, 248] on span "2025 [US_STATE] Federal and State Tax Institute [[DATE] 8:00am]" at bounding box center [651, 242] width 324 height 17
click at [598, 248] on div "Product * 80 results available for search term [US_STATE] federal and state tax…" at bounding box center [776, 281] width 595 height 448
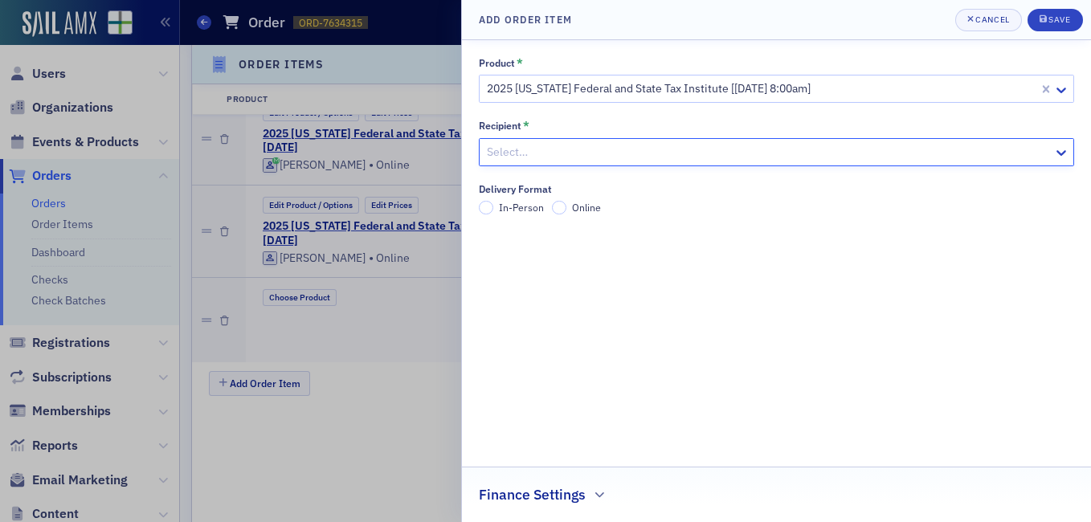
click at [854, 143] on div at bounding box center [768, 152] width 566 height 20
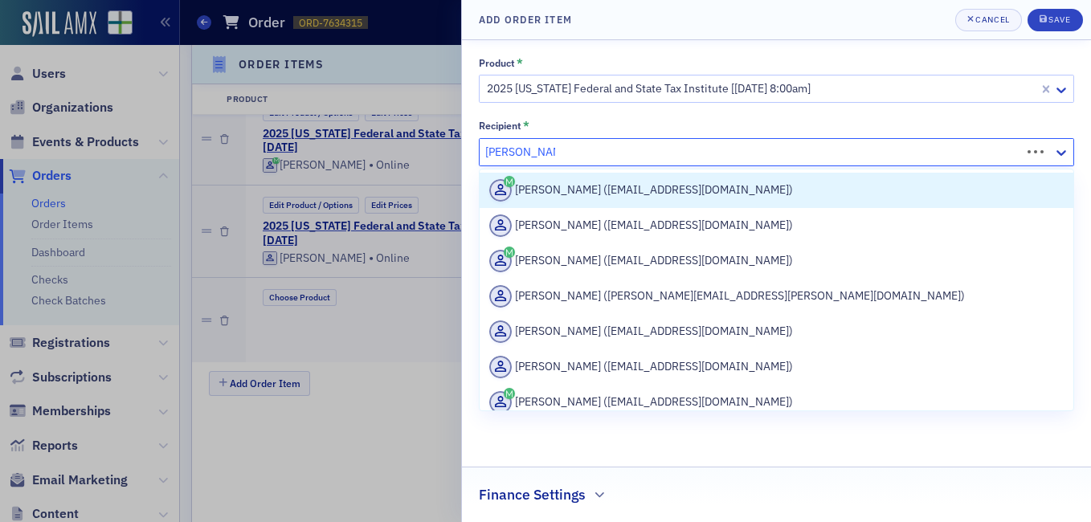
type input "[PERSON_NAME]"
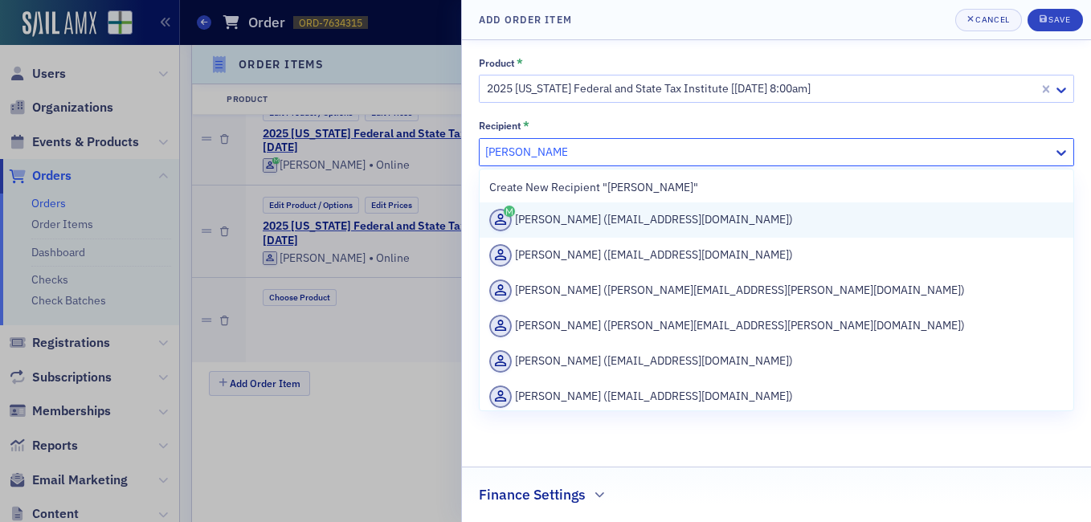
click at [661, 218] on div "[PERSON_NAME] ([EMAIL_ADDRESS][DOMAIN_NAME])" at bounding box center [776, 220] width 574 height 22
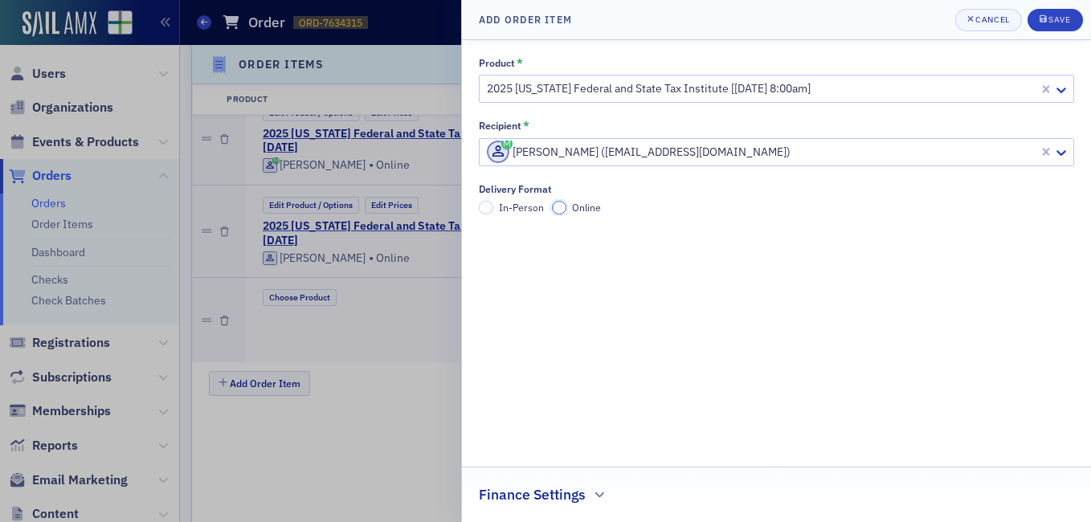
click at [559, 207] on input "Online" at bounding box center [559, 208] width 14 height 14
click at [1043, 19] on icon "submit" at bounding box center [1042, 18] width 7 height 9
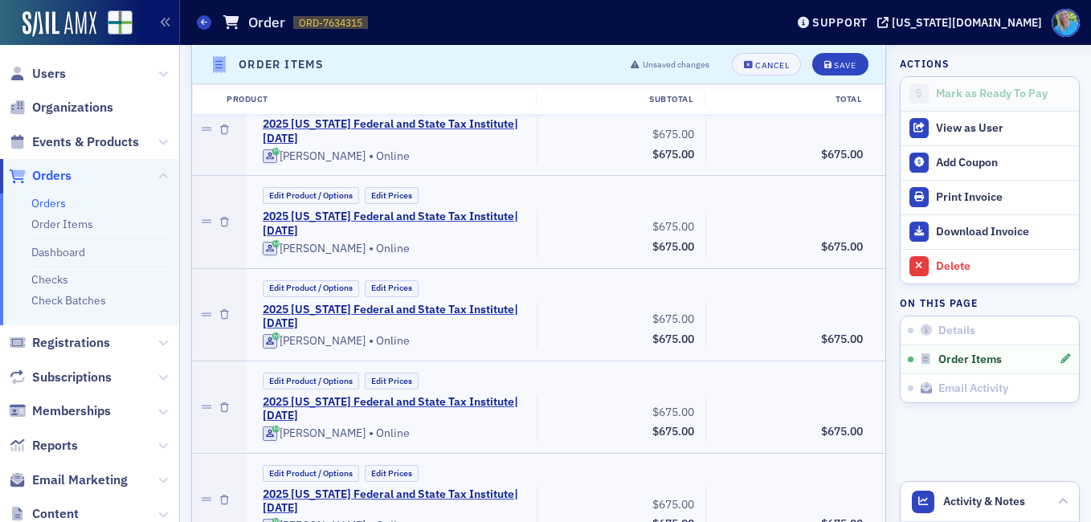
scroll to position [411, 0]
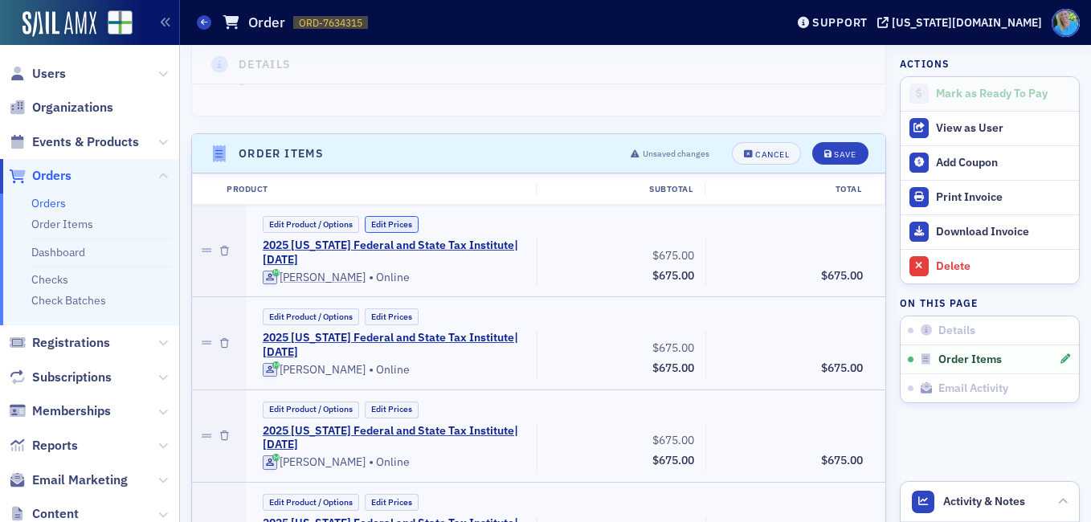
click at [391, 220] on button "Edit Prices" at bounding box center [392, 224] width 54 height 17
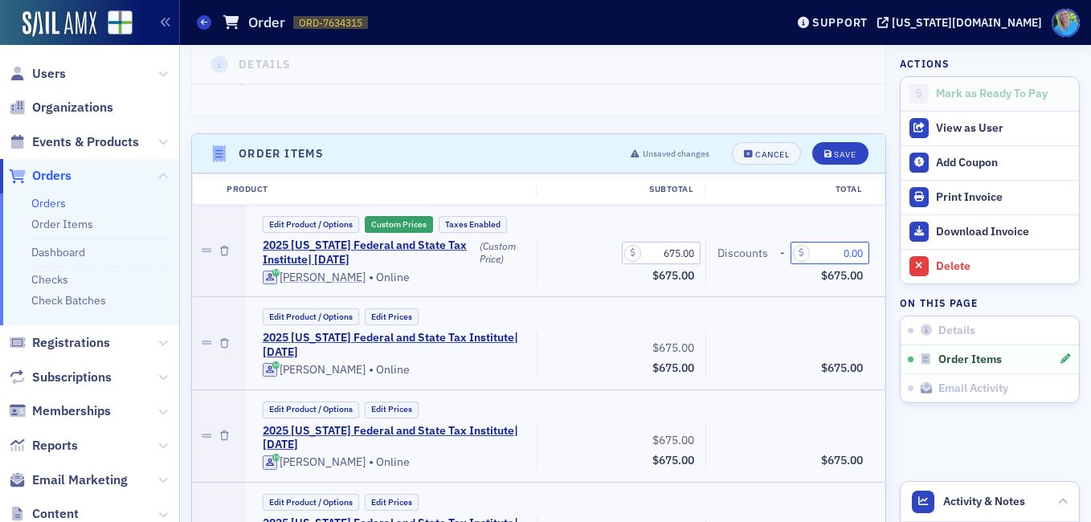
click at [831, 252] on input "0.00" at bounding box center [829, 253] width 79 height 22
type input "175.00"
click at [383, 315] on button "Edit Prices" at bounding box center [392, 316] width 54 height 17
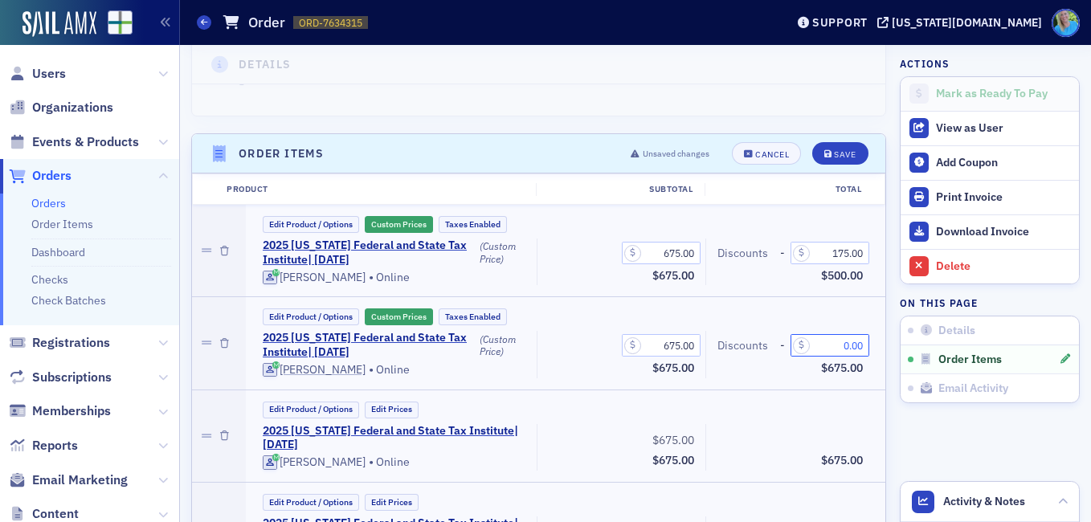
click at [827, 341] on input "0.00" at bounding box center [829, 345] width 79 height 22
type input "175.00"
drag, startPoint x: 386, startPoint y: 407, endPoint x: 602, endPoint y: 424, distance: 216.7
click at [387, 407] on button "Edit Prices" at bounding box center [392, 410] width 54 height 17
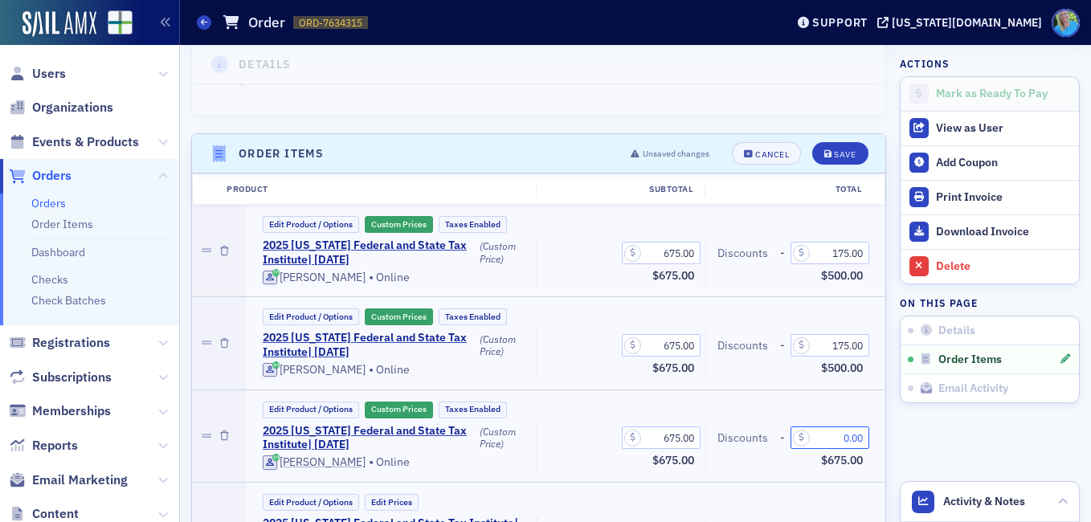
drag, startPoint x: 834, startPoint y: 434, endPoint x: 823, endPoint y: 434, distance: 11.2
click at [823, 434] on input "0.00" at bounding box center [829, 437] width 79 height 22
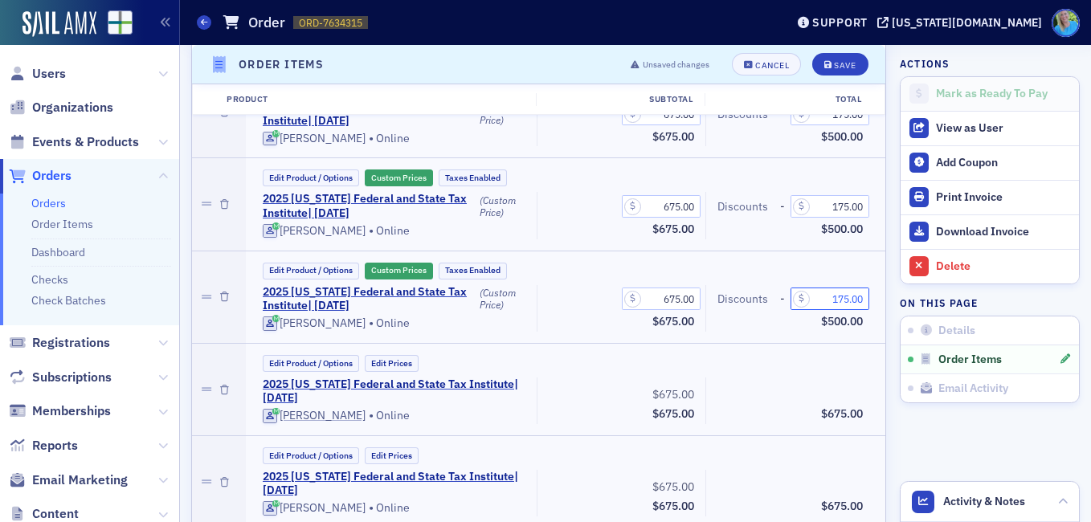
scroll to position [572, 0]
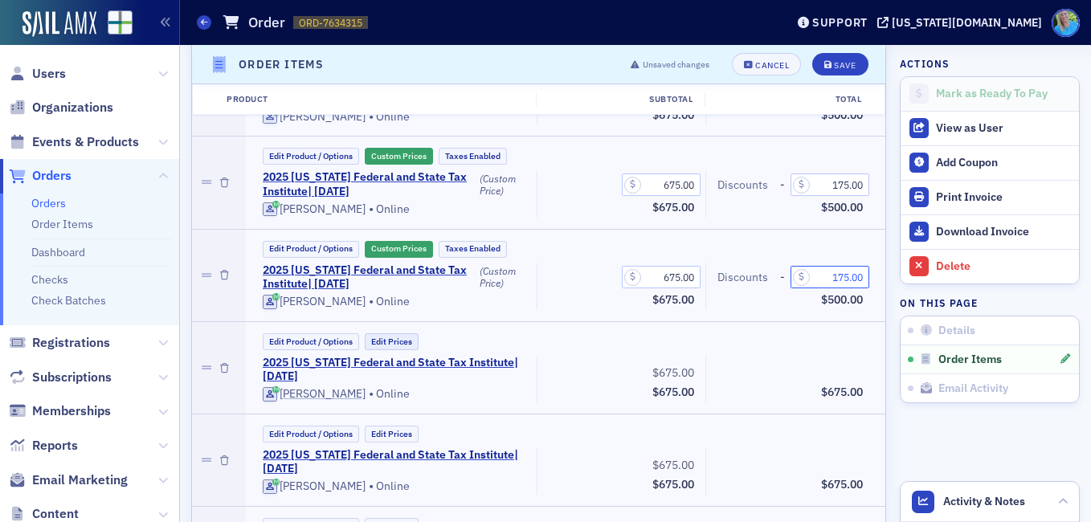
type input "175.00"
click at [398, 338] on button "Edit Prices" at bounding box center [392, 341] width 54 height 17
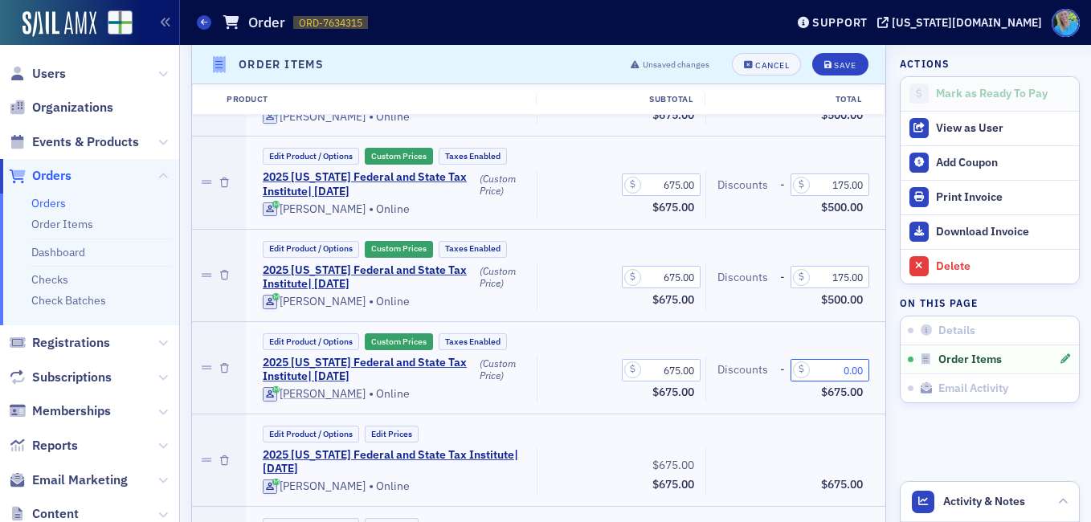
click at [826, 369] on input "0.00" at bounding box center [829, 370] width 79 height 22
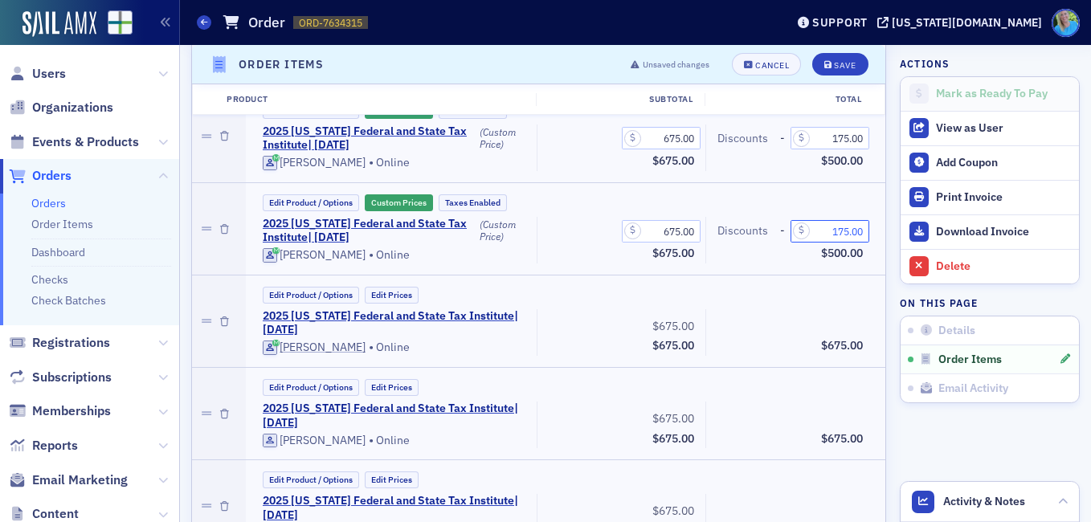
scroll to position [732, 0]
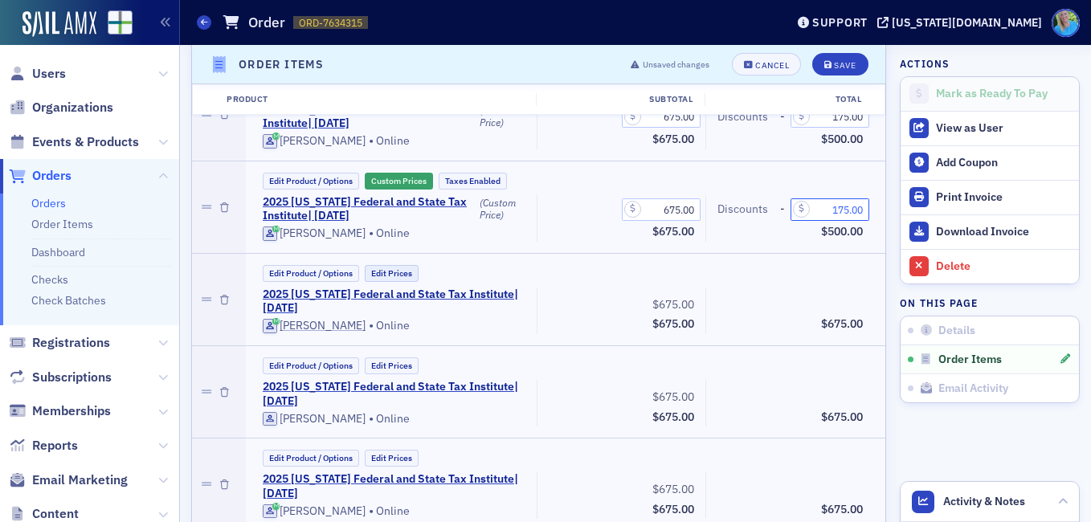
type input "175.00"
click at [410, 270] on button "Edit Prices" at bounding box center [392, 273] width 54 height 17
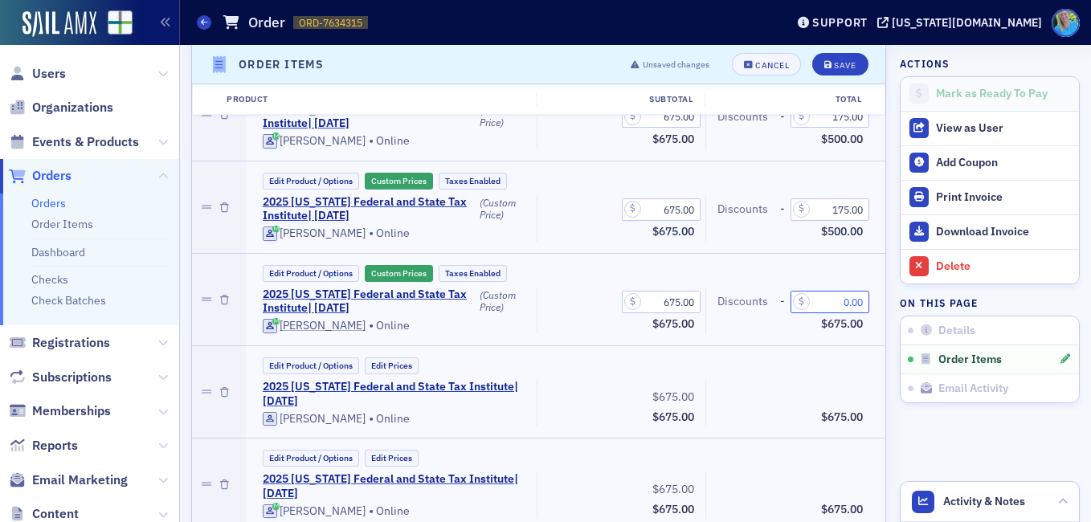
click at [832, 298] on input "0.00" at bounding box center [829, 302] width 79 height 22
type input "175.00"
click at [407, 363] on button "Edit Prices" at bounding box center [392, 365] width 54 height 17
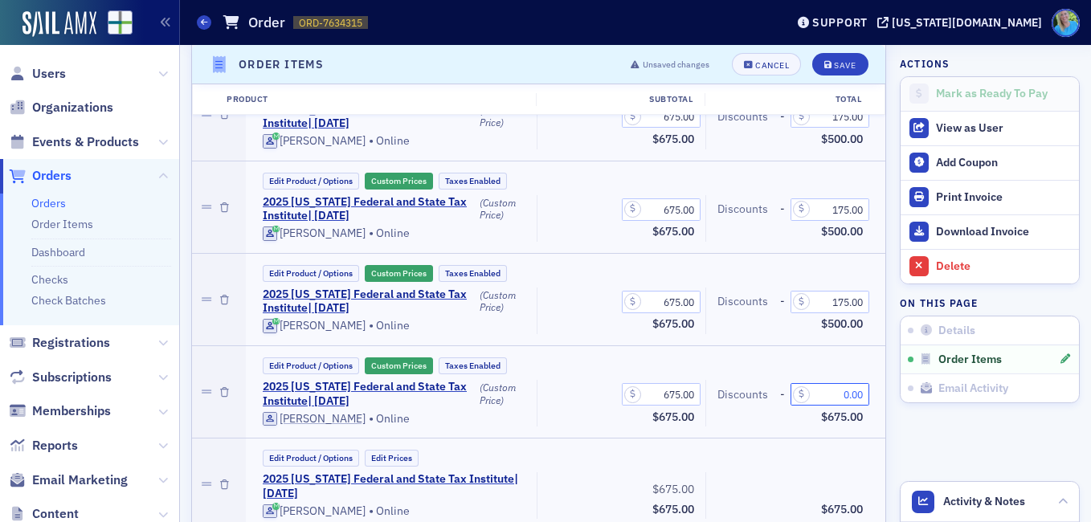
drag, startPoint x: 836, startPoint y: 389, endPoint x: 816, endPoint y: 382, distance: 21.1
click at [816, 382] on div "Discounts - 0.00 $675.00" at bounding box center [789, 403] width 169 height 47
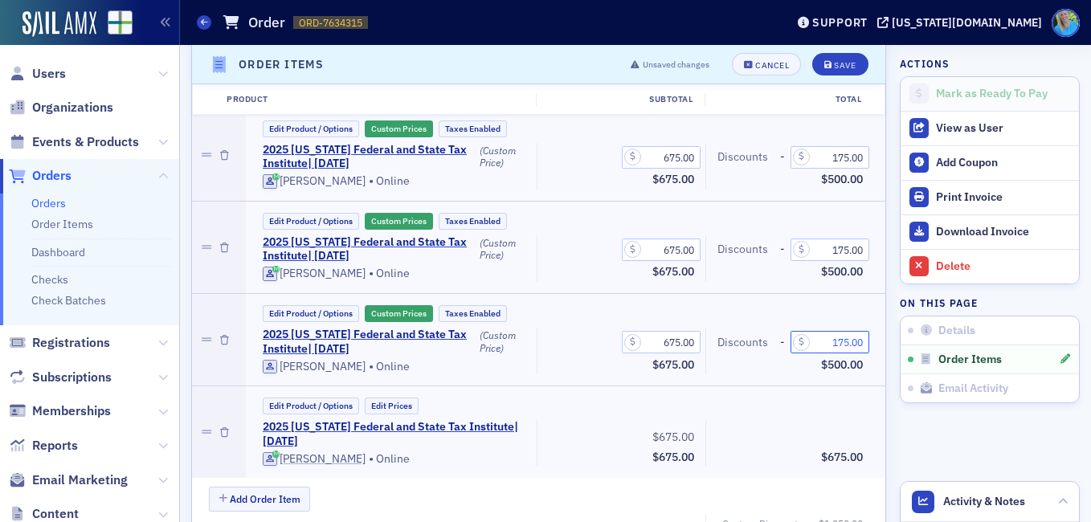
scroll to position [813, 0]
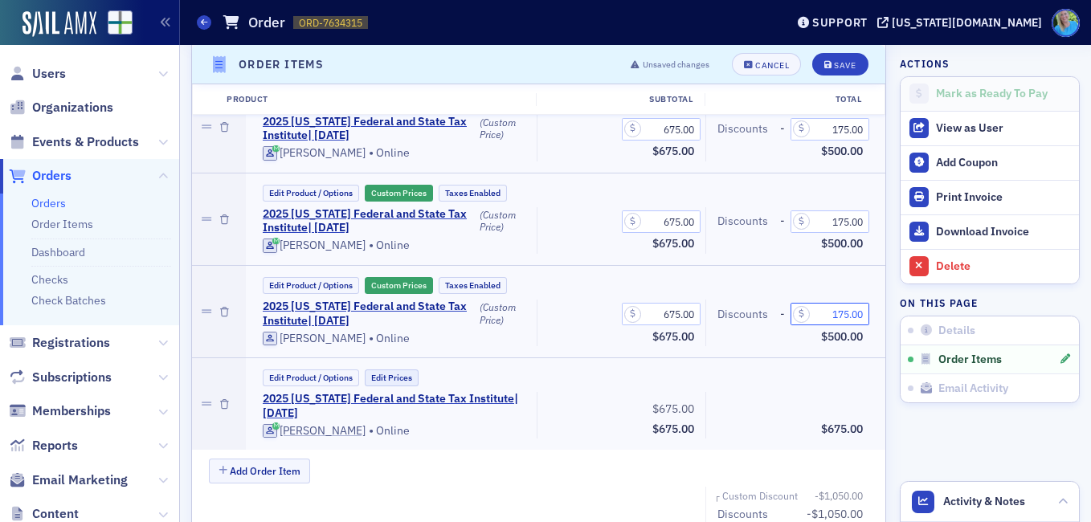
type input "175.00"
click at [414, 377] on button "Edit Prices" at bounding box center [392, 377] width 54 height 17
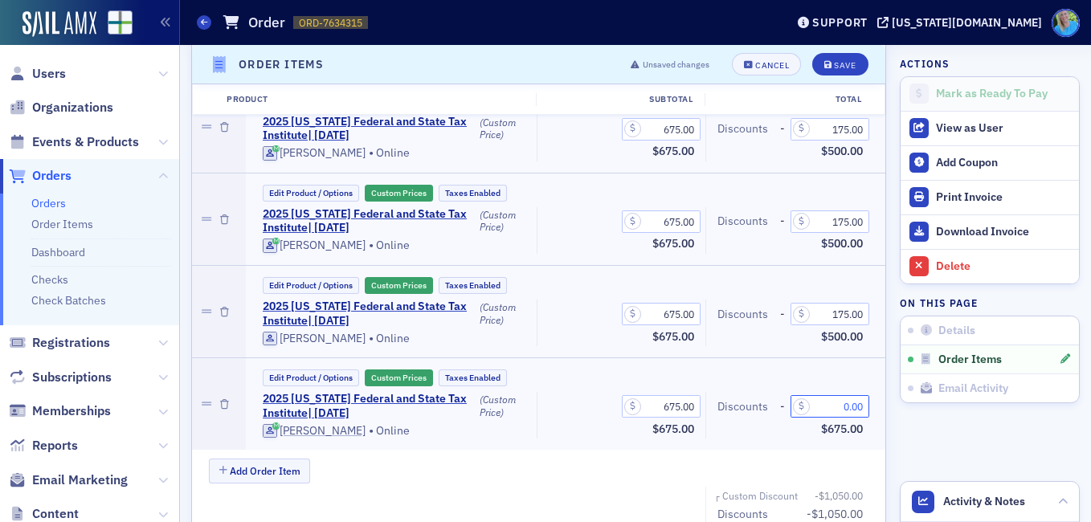
click at [834, 404] on input "0.00" at bounding box center [829, 406] width 79 height 22
type input "175.00"
click at [824, 60] on icon "submit" at bounding box center [828, 64] width 8 height 9
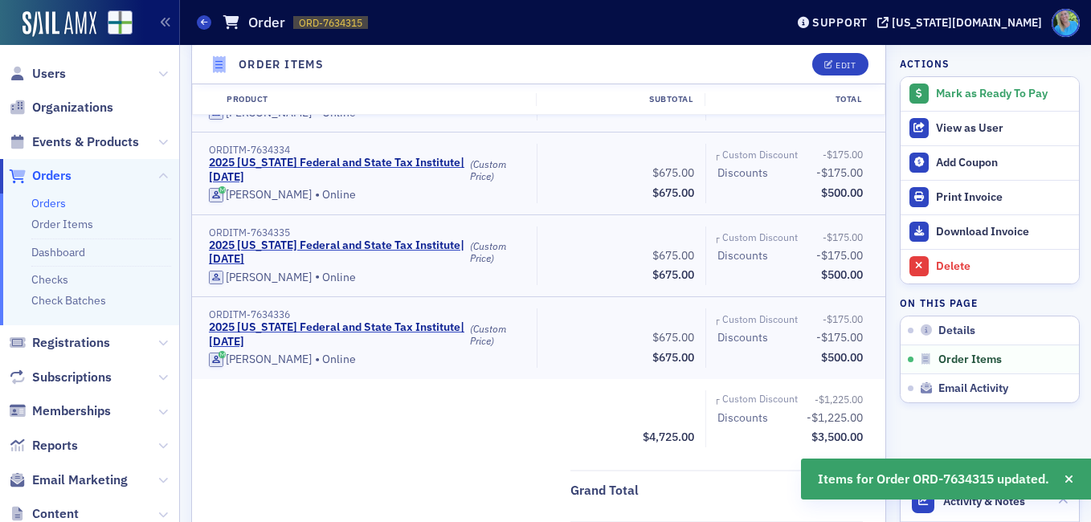
scroll to position [491, 0]
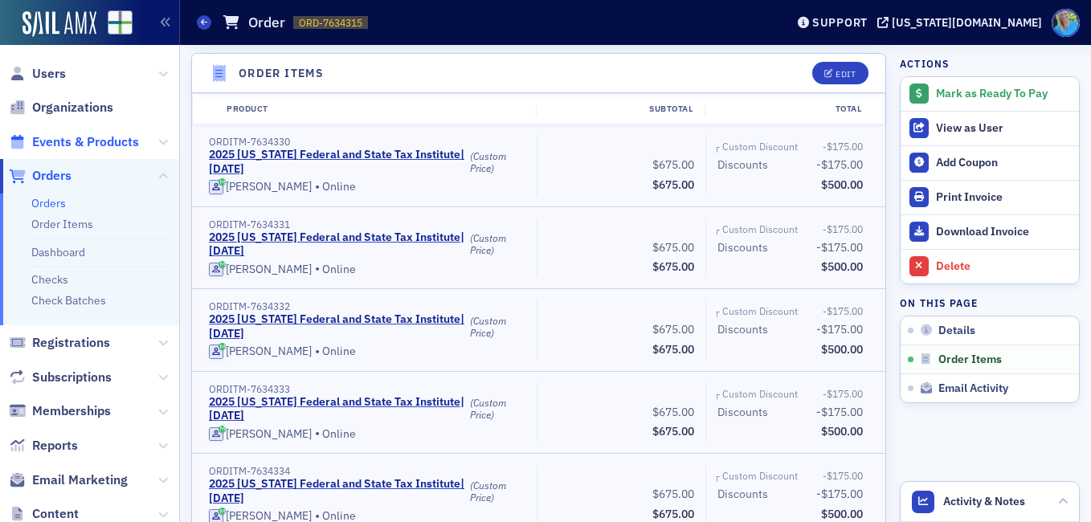
click at [64, 141] on span "Events & Products" at bounding box center [85, 142] width 107 height 18
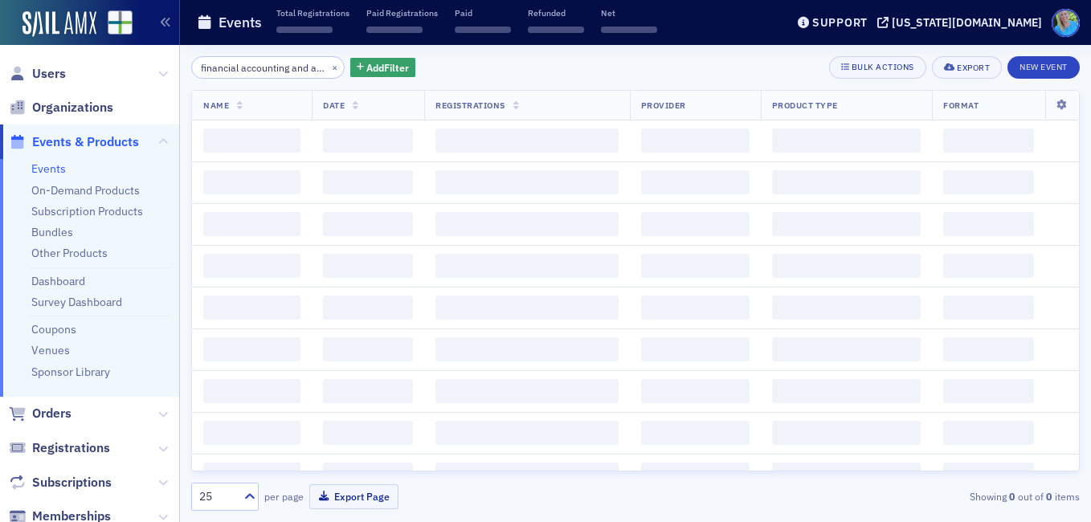
scroll to position [0, 38]
click at [51, 77] on span "Users" at bounding box center [49, 74] width 34 height 18
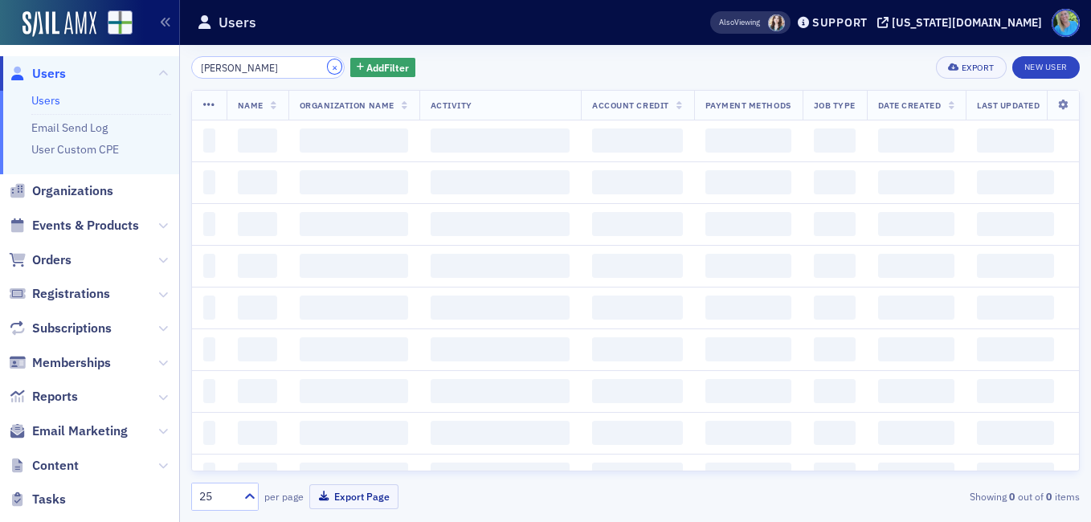
click at [328, 69] on button "×" at bounding box center [335, 66] width 14 height 14
click at [313, 69] on input "[PERSON_NAME]" at bounding box center [267, 67] width 153 height 22
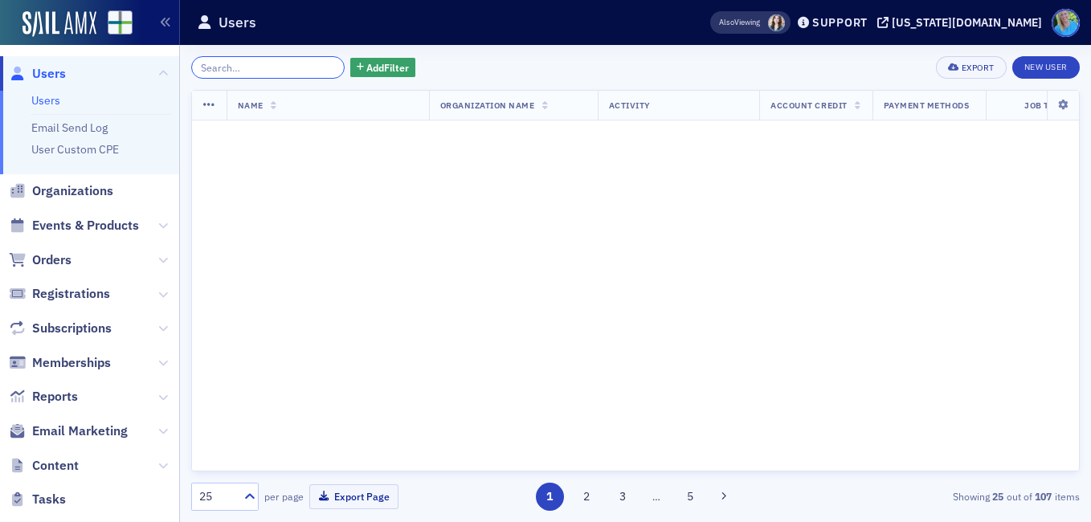
click at [313, 69] on input "[PERSON_NAME]" at bounding box center [267, 67] width 153 height 22
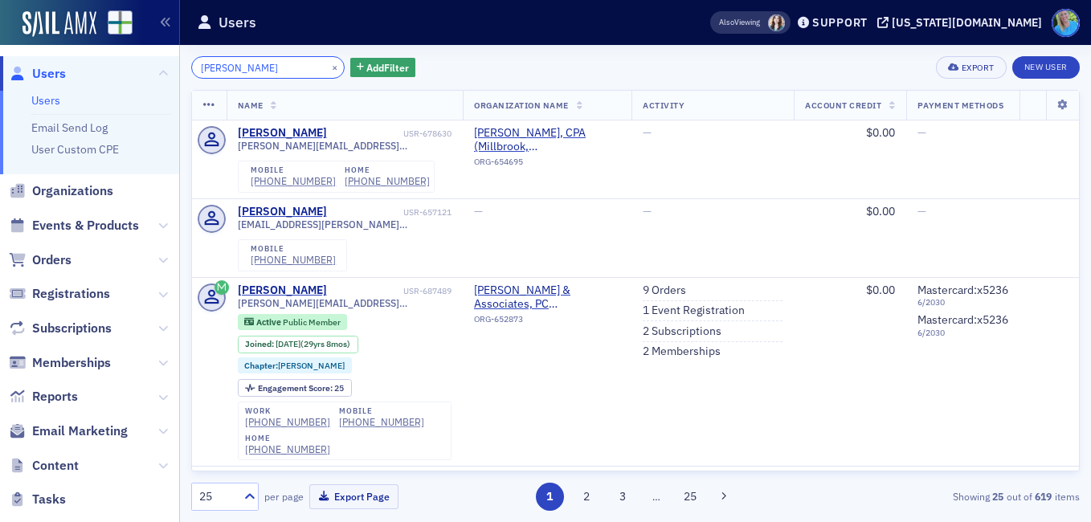
drag, startPoint x: 272, startPoint y: 71, endPoint x: 173, endPoint y: 67, distance: 98.9
click at [173, 67] on div "Users Users Email Send Log User Custom CPE Organizations Events & Products Orde…" at bounding box center [545, 261] width 1091 height 522
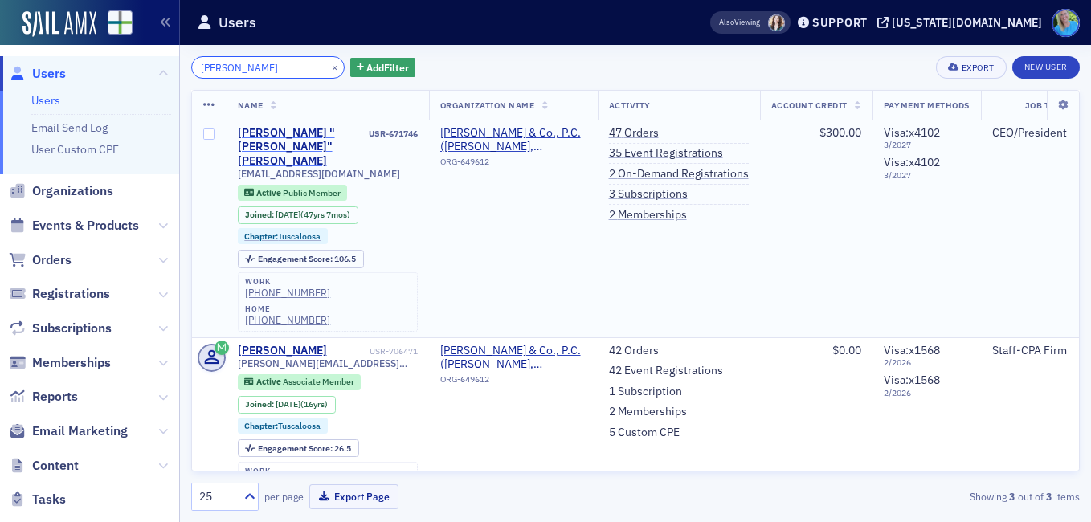
type input "[PERSON_NAME]"
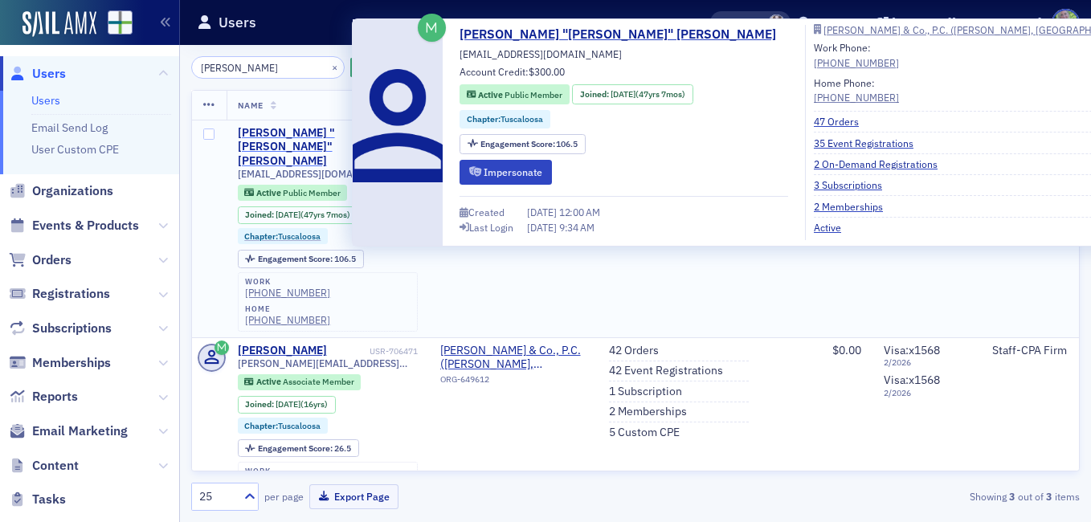
click at [318, 127] on div "[PERSON_NAME] "[PERSON_NAME]" [PERSON_NAME]" at bounding box center [302, 147] width 128 height 43
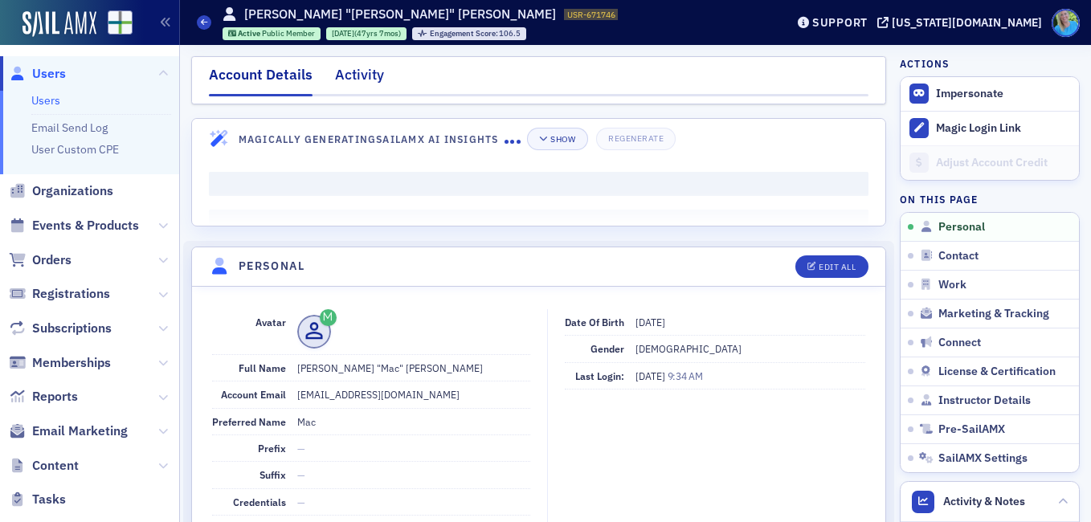
click at [346, 81] on div "Activity" at bounding box center [359, 79] width 49 height 30
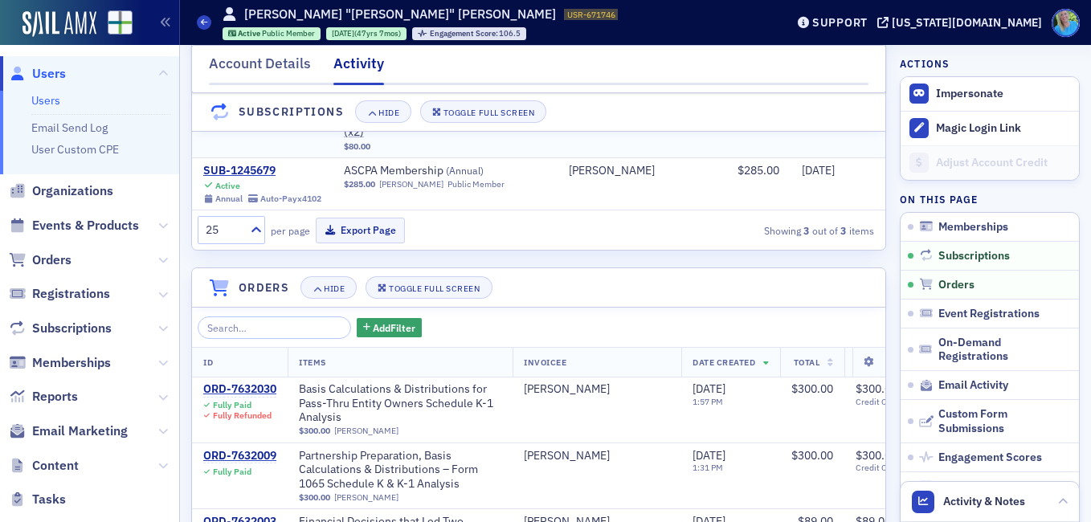
scroll to position [562, 0]
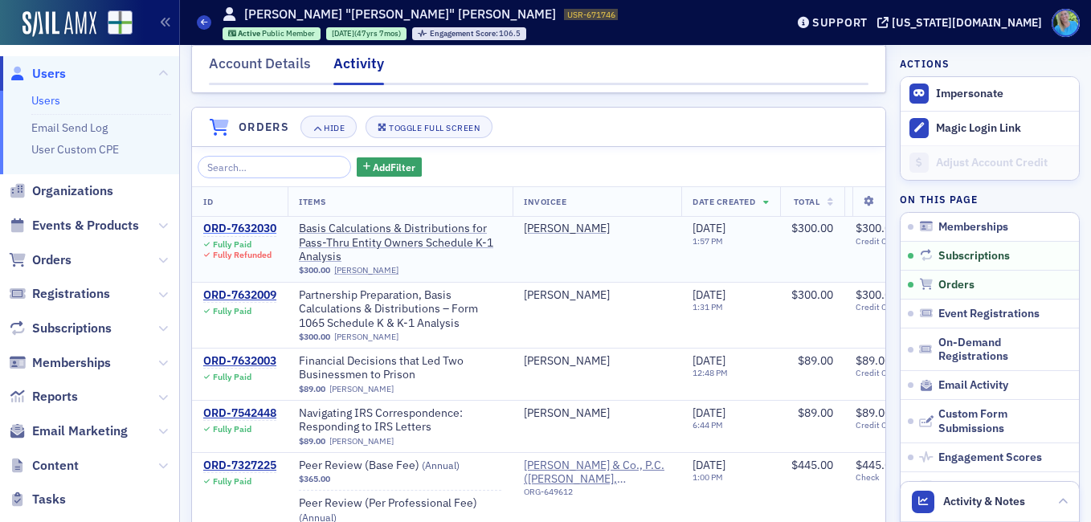
click at [243, 236] on div "ORD-7632030" at bounding box center [239, 229] width 73 height 14
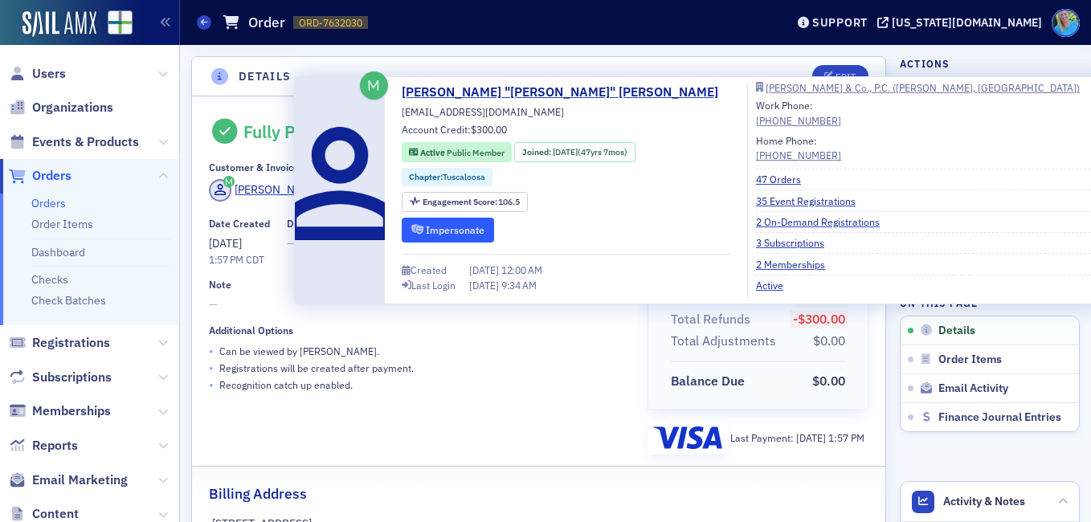
click at [434, 230] on button "Impersonate" at bounding box center [448, 230] width 92 height 25
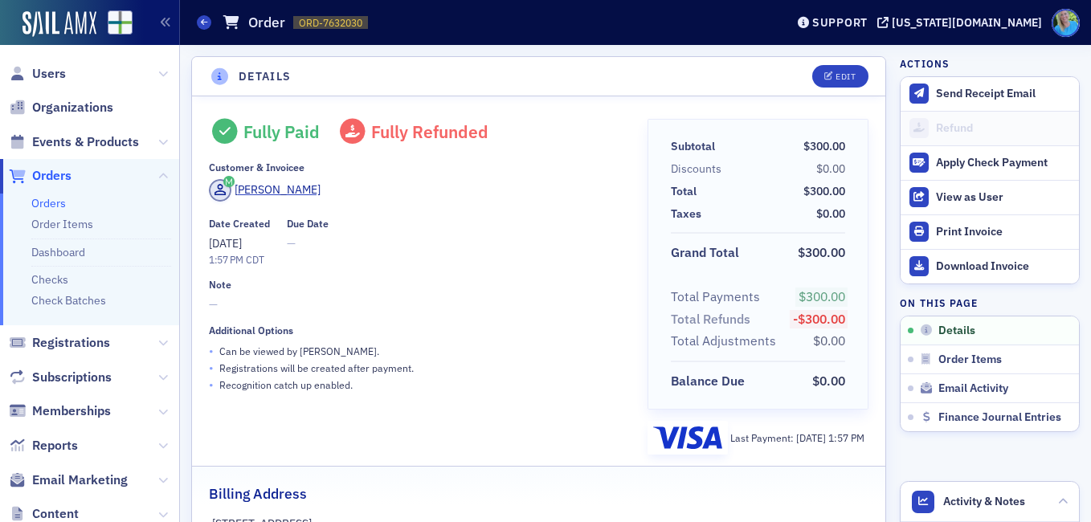
click at [63, 205] on link "Orders" at bounding box center [48, 203] width 35 height 14
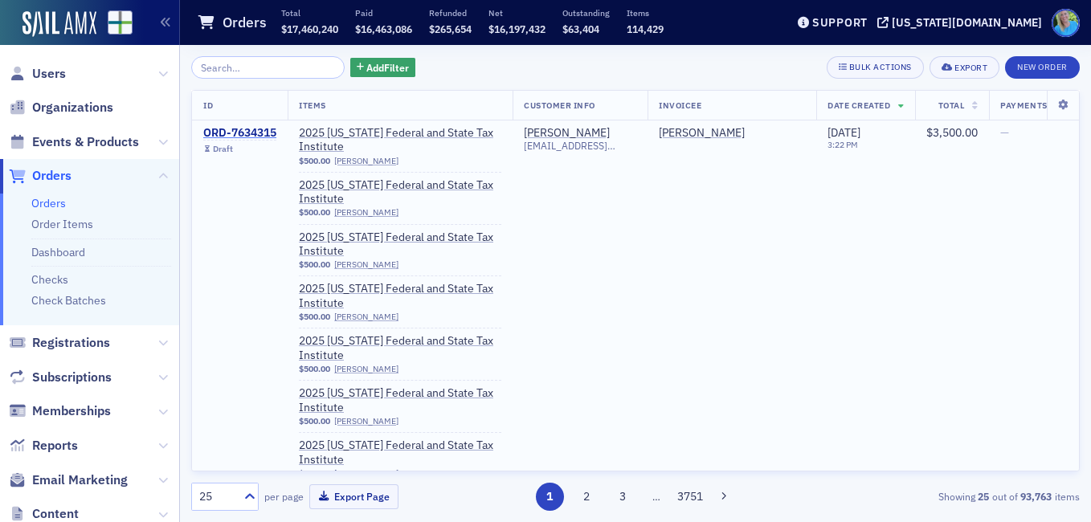
click at [247, 135] on div "ORD-7634315" at bounding box center [239, 133] width 73 height 14
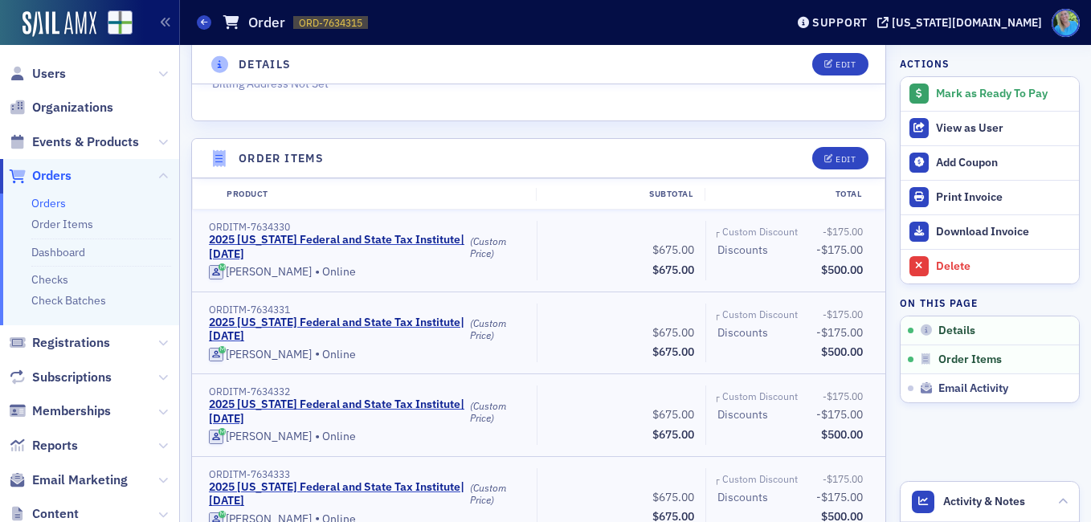
scroll to position [402, 0]
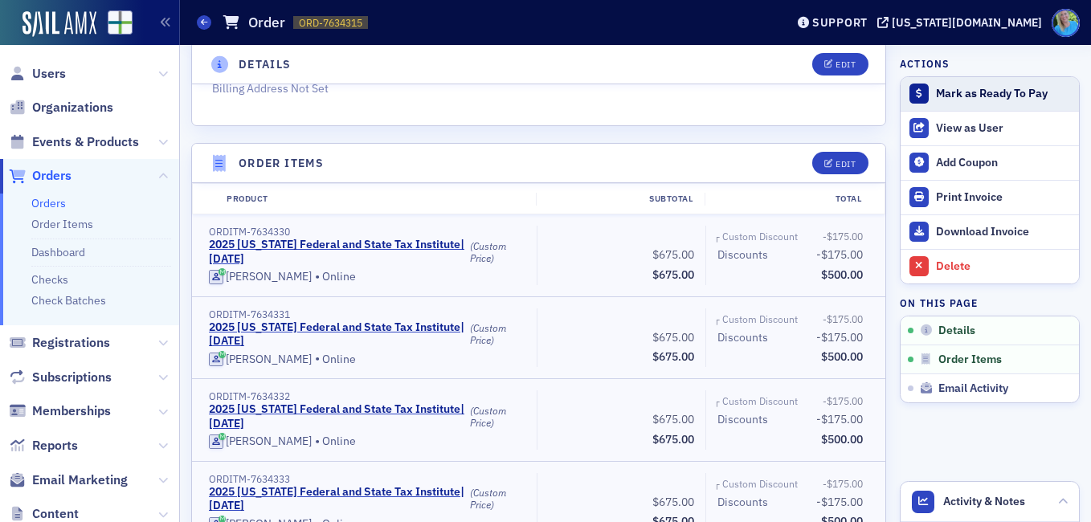
click at [936, 87] on div "Mark as Ready To Pay" at bounding box center [1003, 94] width 135 height 14
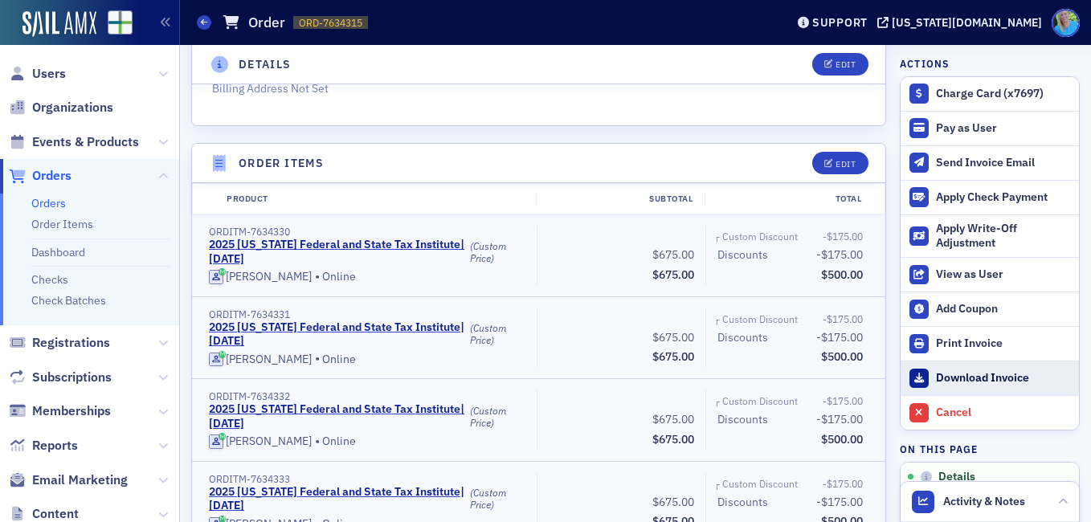
click at [936, 384] on div "Download Invoice" at bounding box center [1003, 378] width 135 height 14
